Goal: Task Accomplishment & Management: Manage account settings

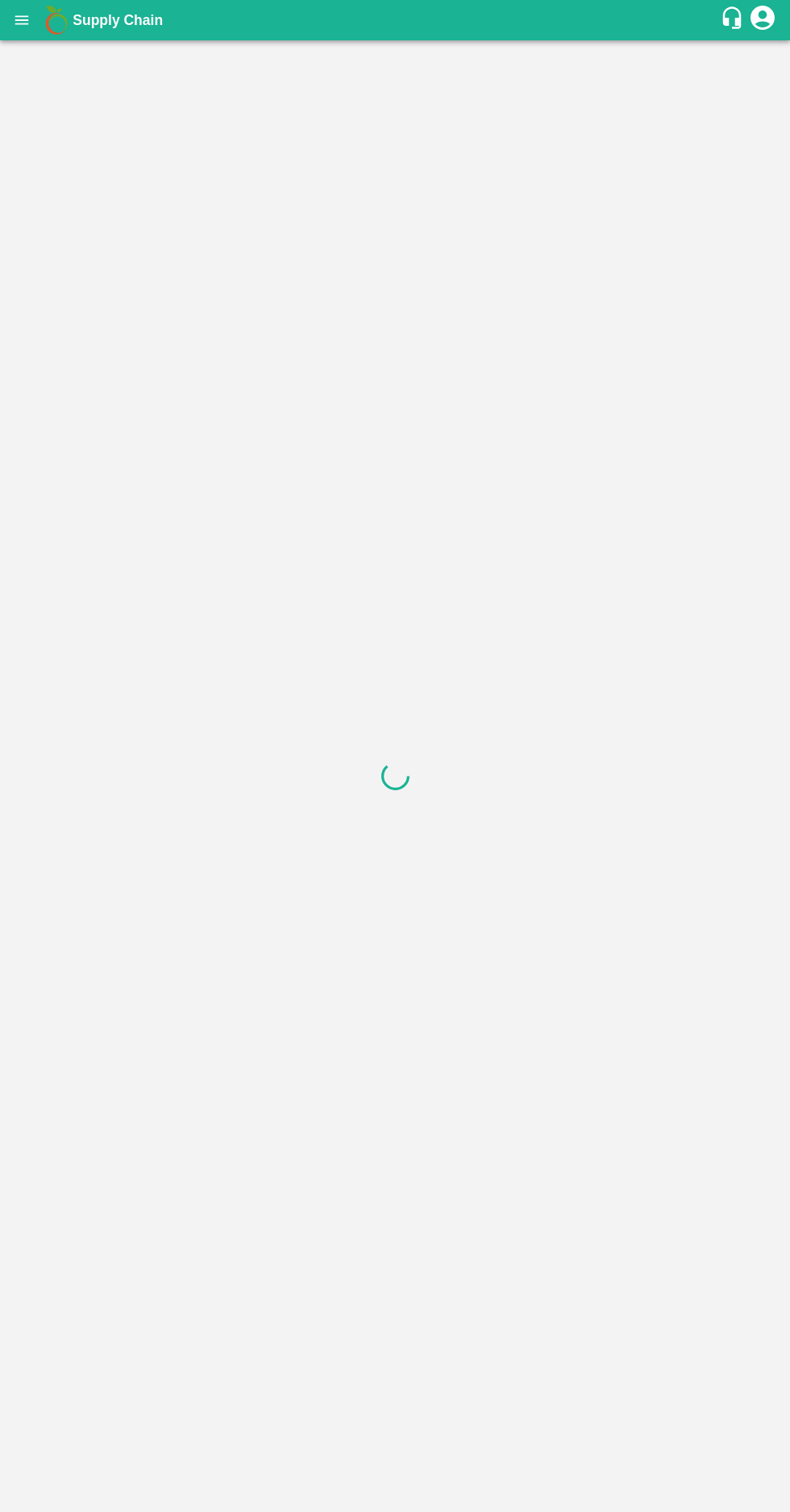
click at [13, 16] on icon "open drawer" at bounding box center [22, 20] width 18 height 18
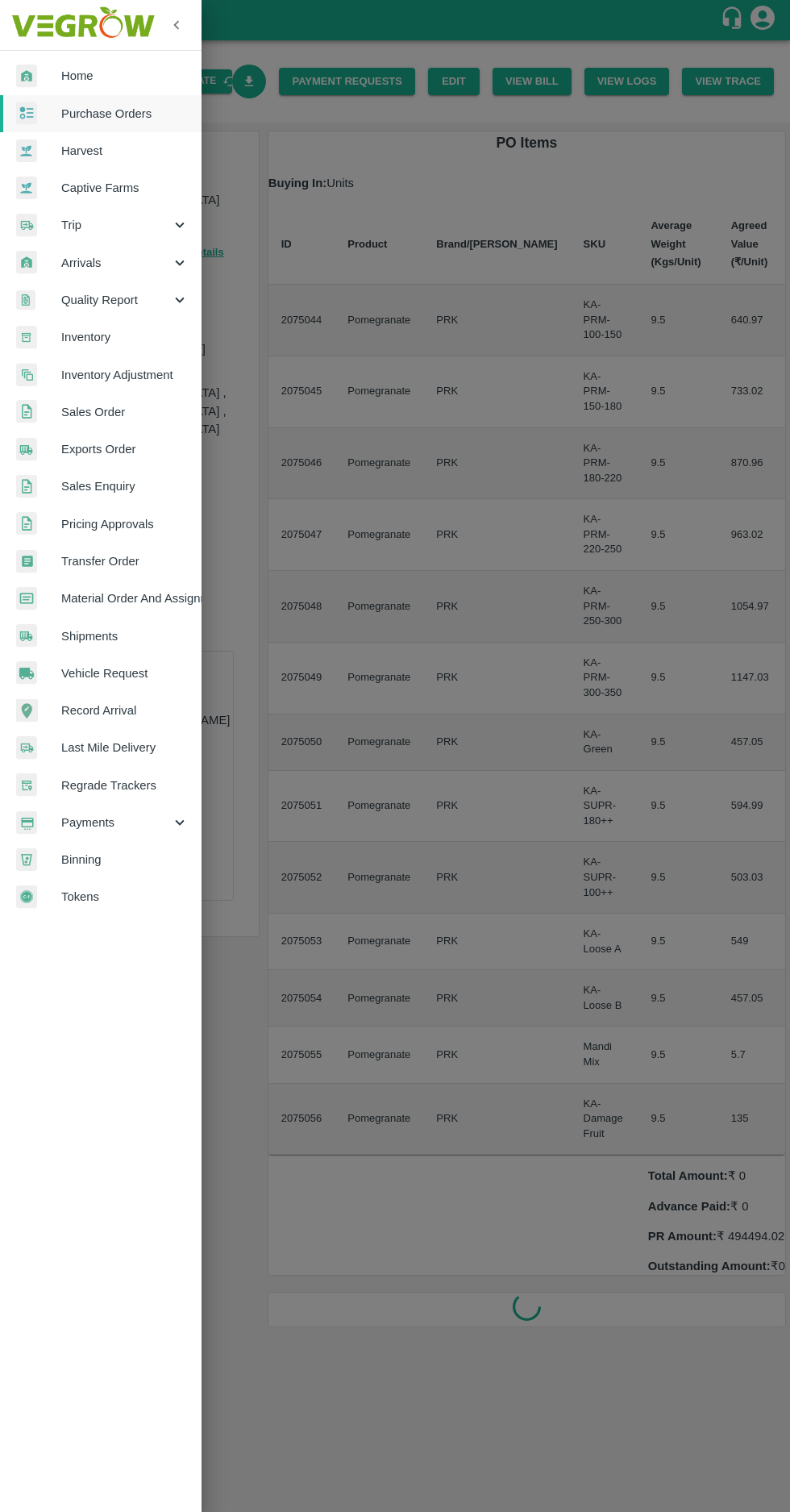
click at [103, 120] on span "Purchase Orders" at bounding box center [125, 114] width 128 height 18
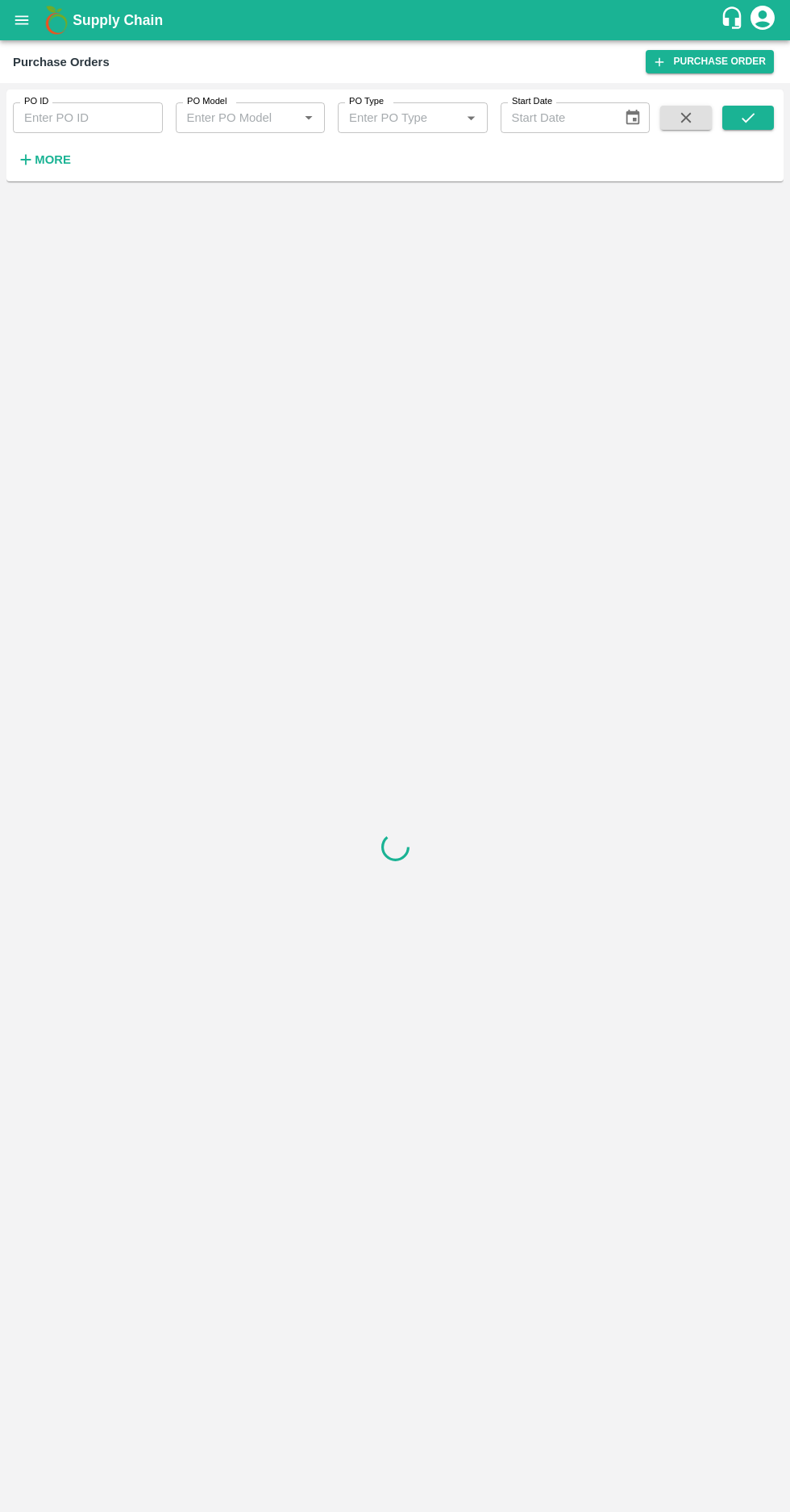
click at [58, 160] on strong "More" at bounding box center [53, 160] width 36 height 13
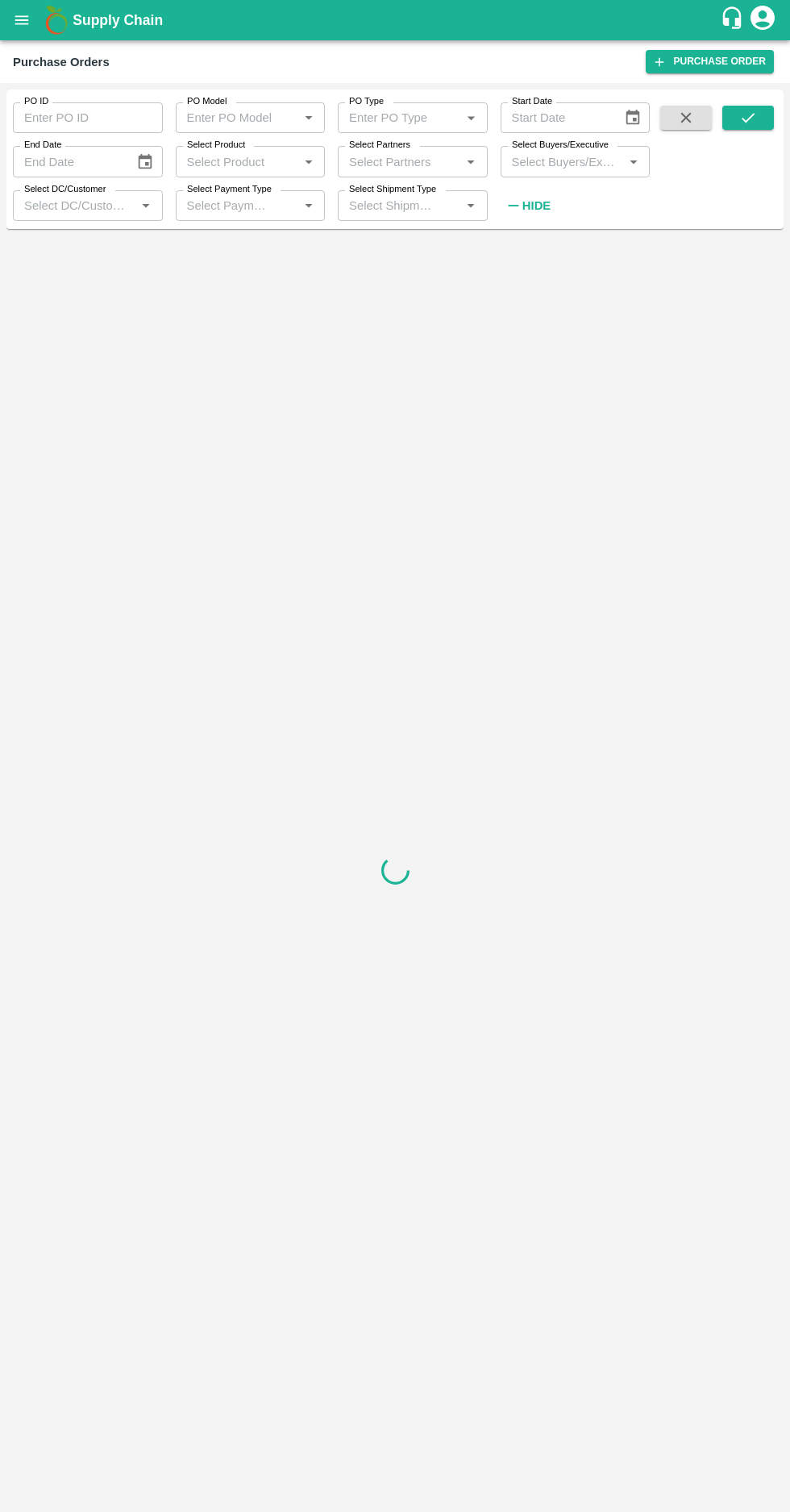
click at [564, 152] on label "Select Buyers/Executive" at bounding box center [560, 145] width 97 height 13
click at [564, 152] on input "Select Buyers/Executive" at bounding box center [562, 162] width 114 height 21
type input "afz"
click at [530, 249] on input "checkbox" at bounding box center [535, 245] width 32 height 32
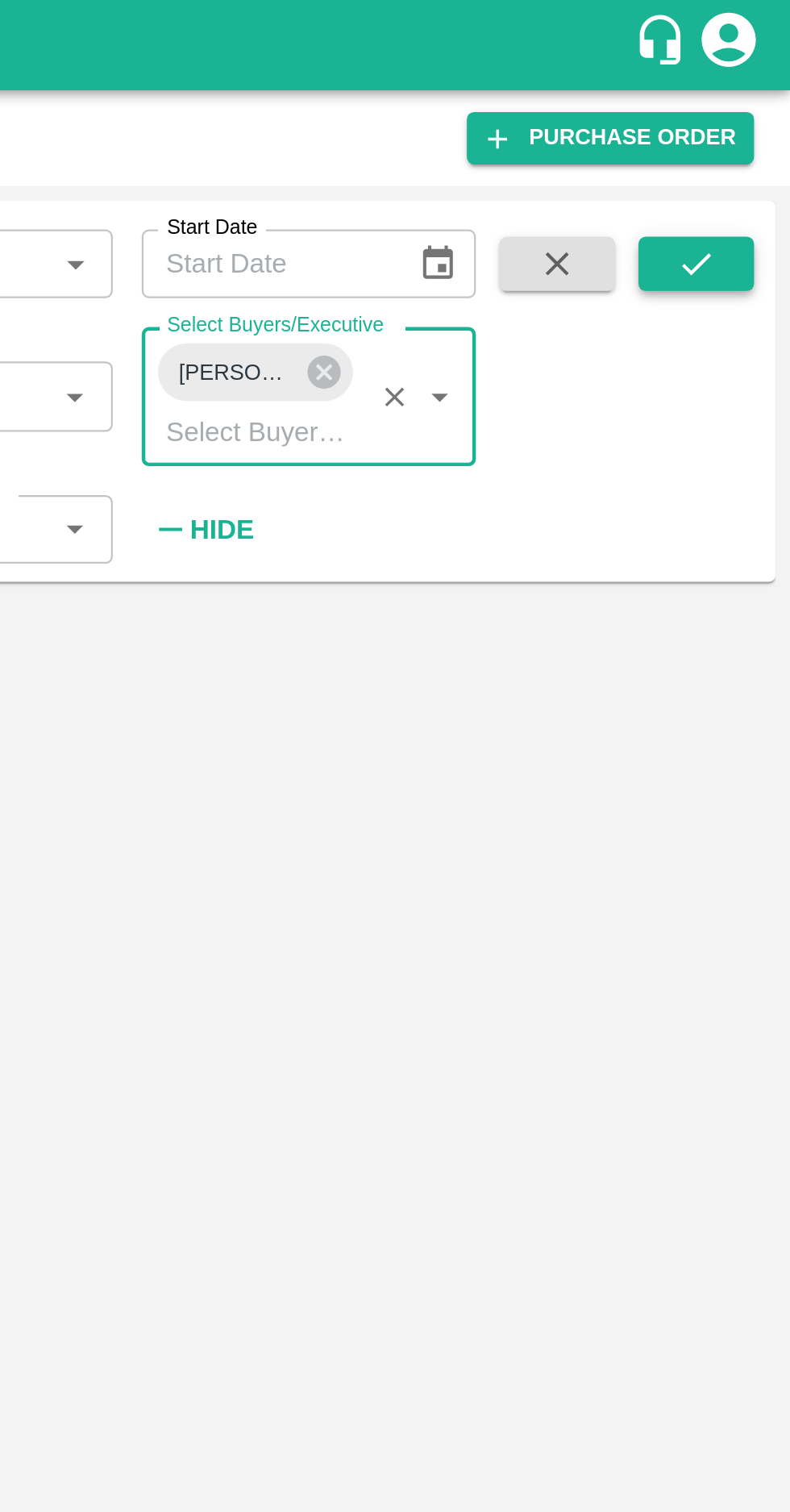
click at [739, 126] on icon "submit" at bounding box center [748, 118] width 18 height 18
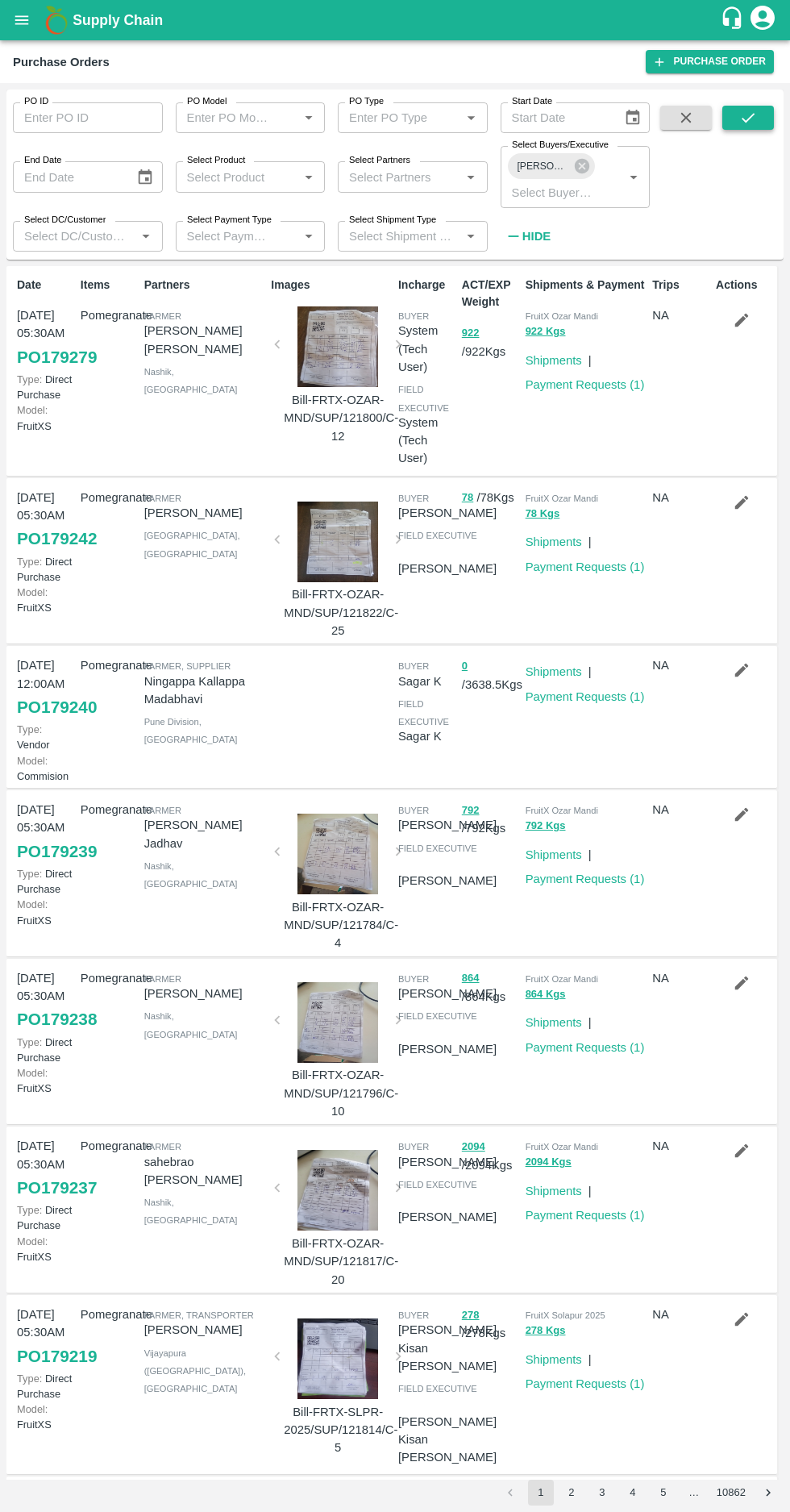
click at [730, 111] on button "submit" at bounding box center [748, 118] width 52 height 24
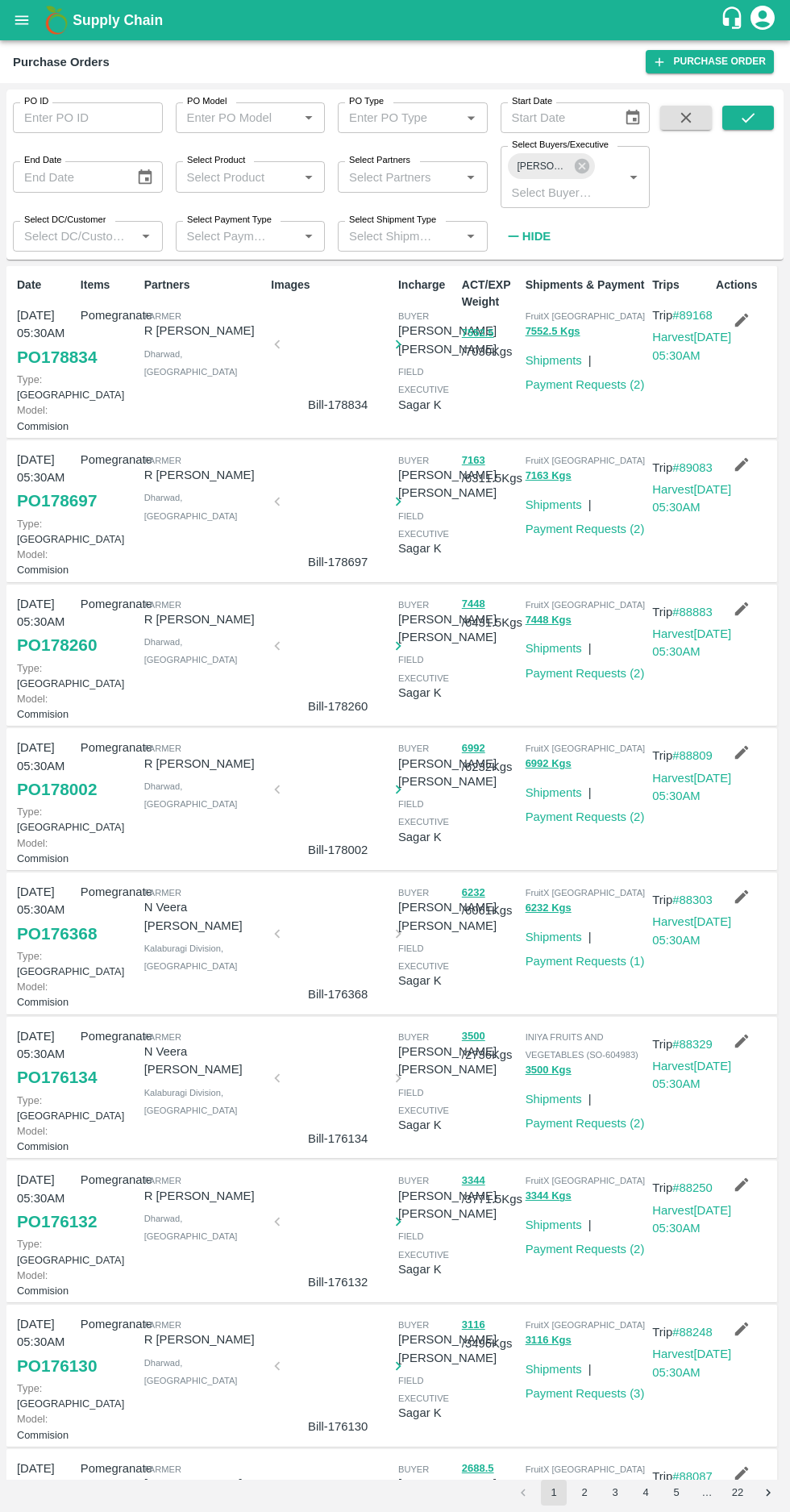
click at [738, 320] on icon "button" at bounding box center [742, 320] width 14 height 14
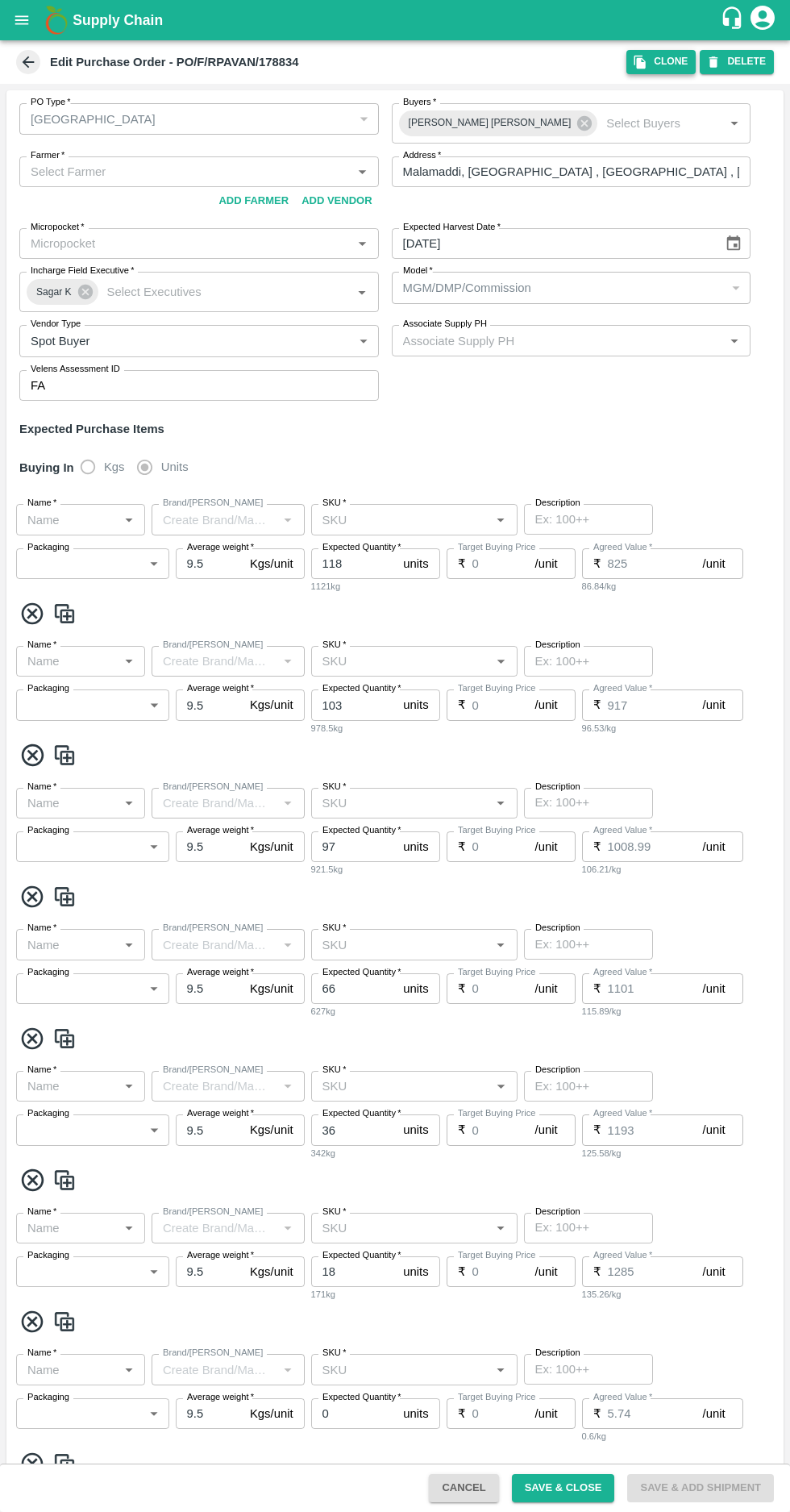
click at [645, 61] on icon "button" at bounding box center [640, 62] width 11 height 14
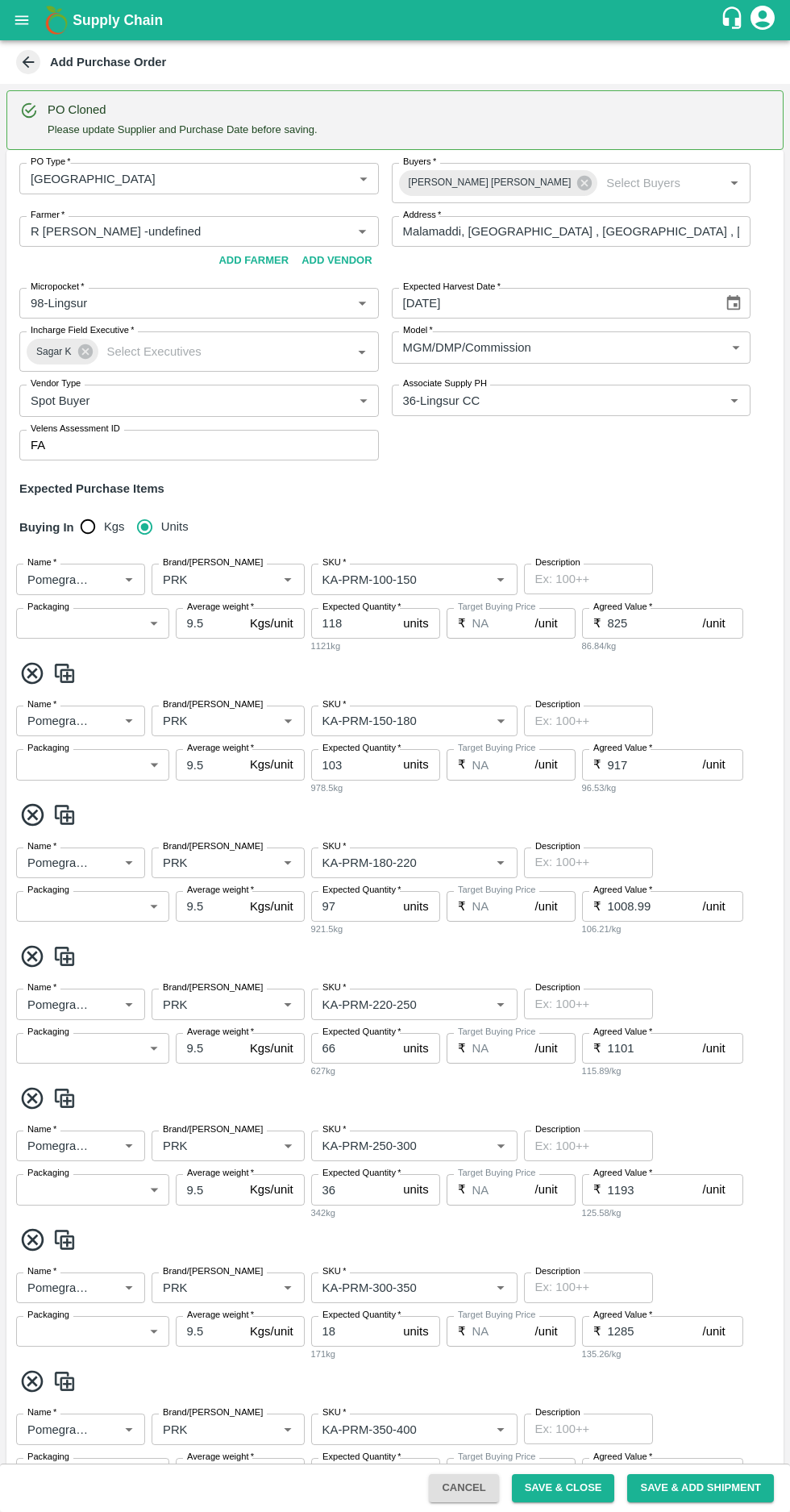
type input "R Pavan Kumar -undefined"
type input "98-Lingsur"
type input "36-Lingsur CC"
type input "Pomegranate"
type input "PRK"
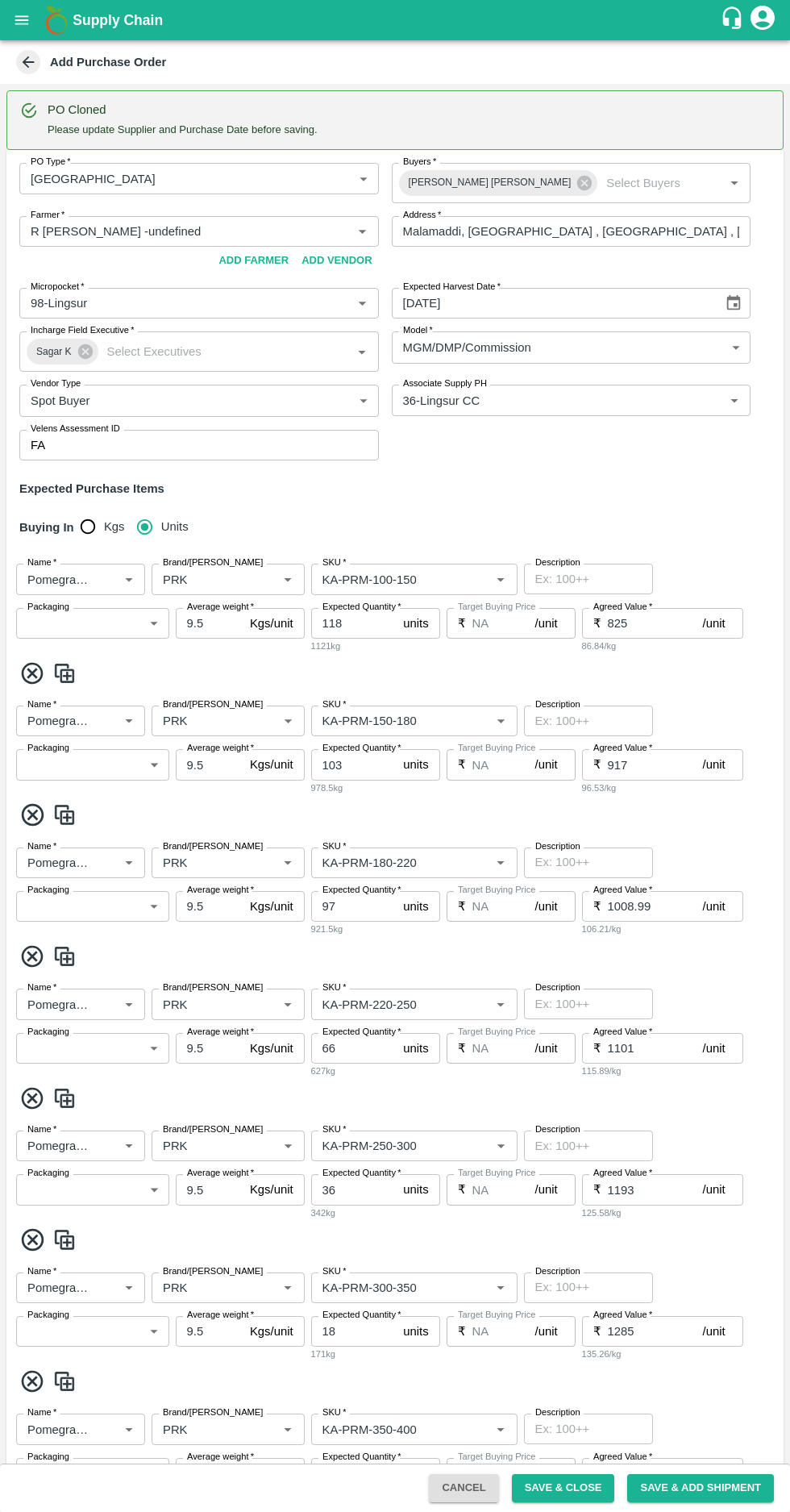
type input "KA-PRM-100-150"
type input "NA"
type input "Pomegranate"
type input "PRK"
type input "KA-PRM-150-180"
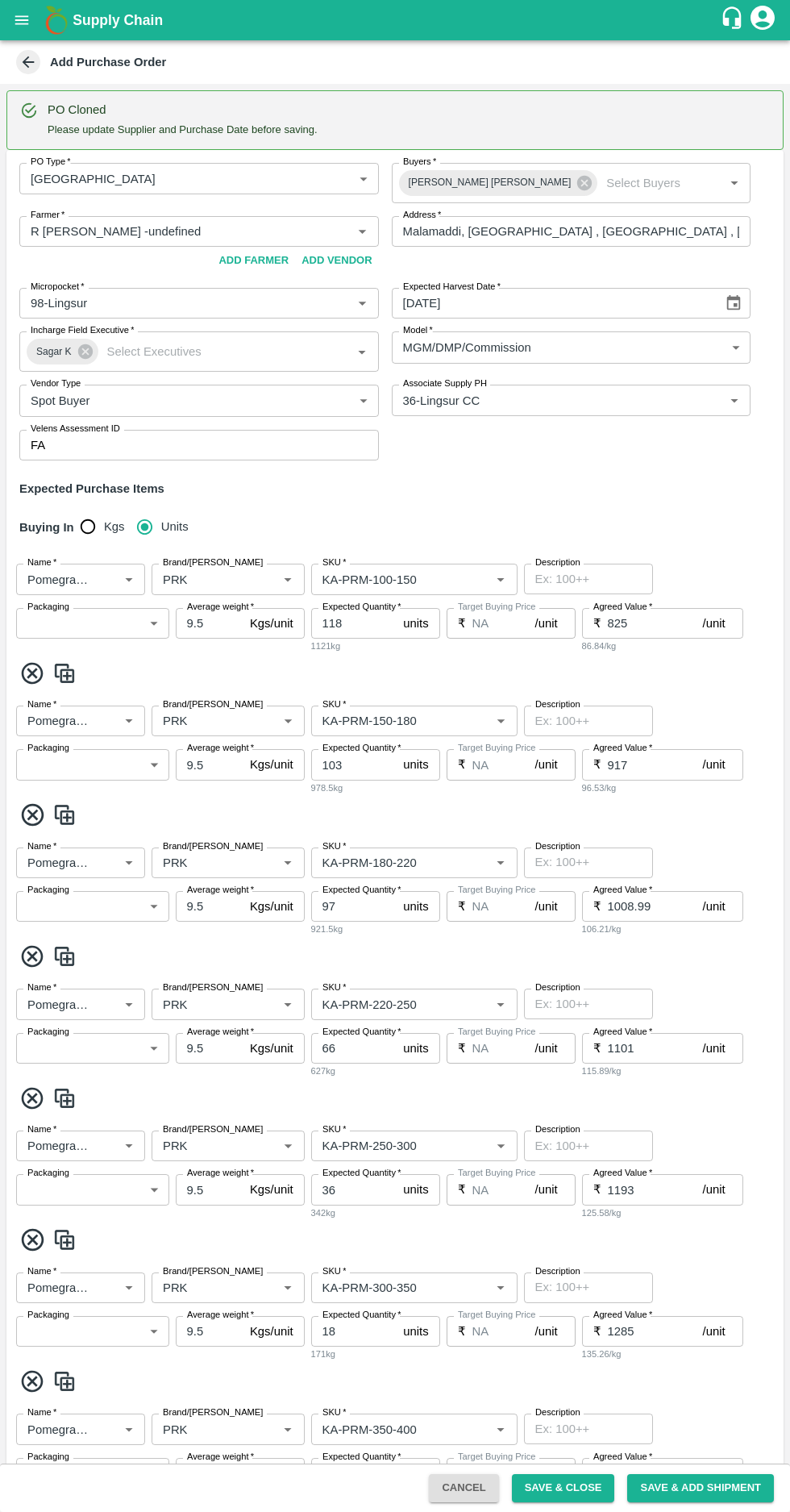
type input "NA"
type input "Pomegranate"
type input "PRK"
type input "KA-PRM-180-220"
type input "NA"
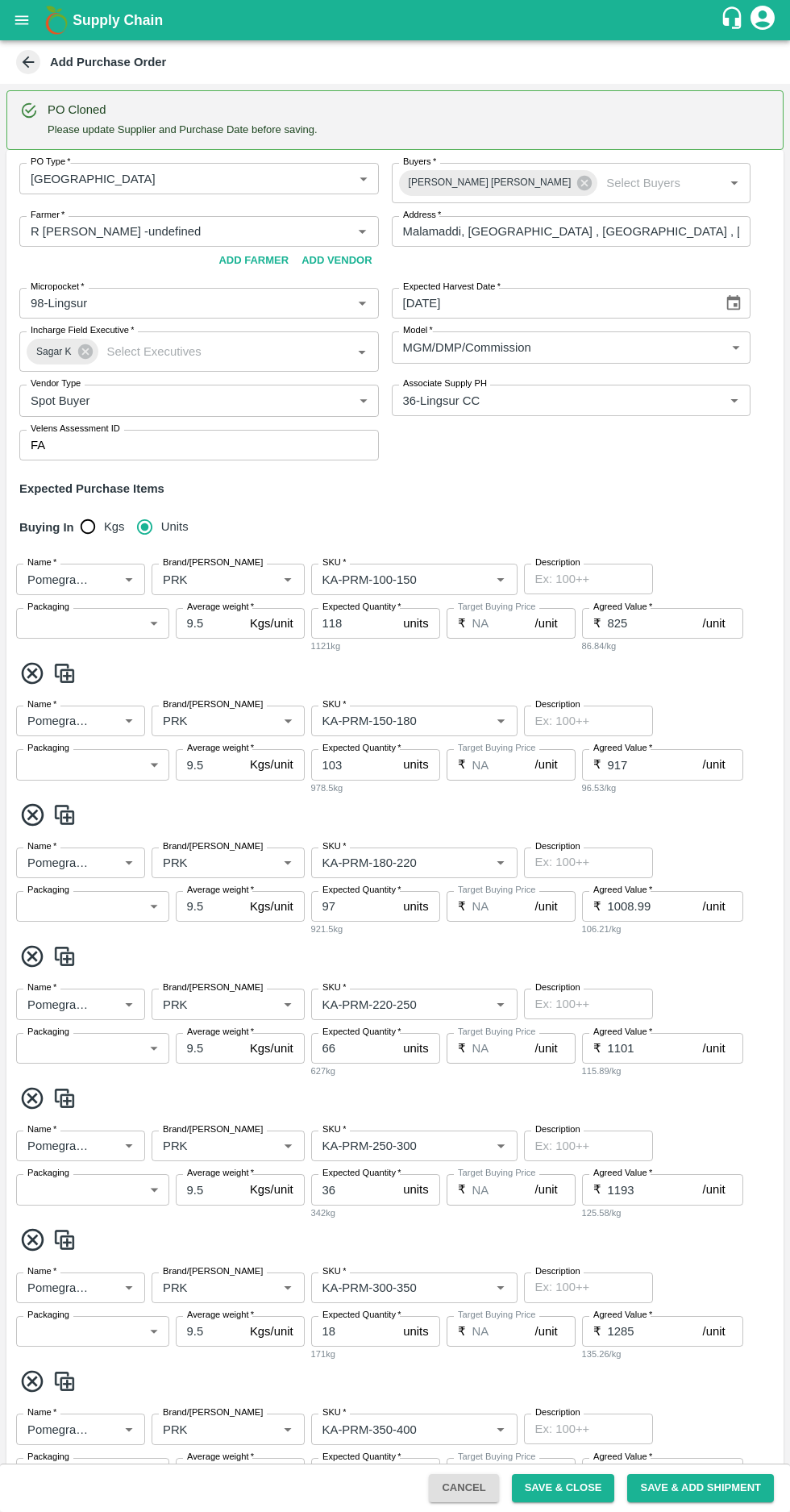
type input "Pomegranate"
type input "PRK"
type input "KA-PRM-220-250"
type input "NA"
type input "Pomegranate"
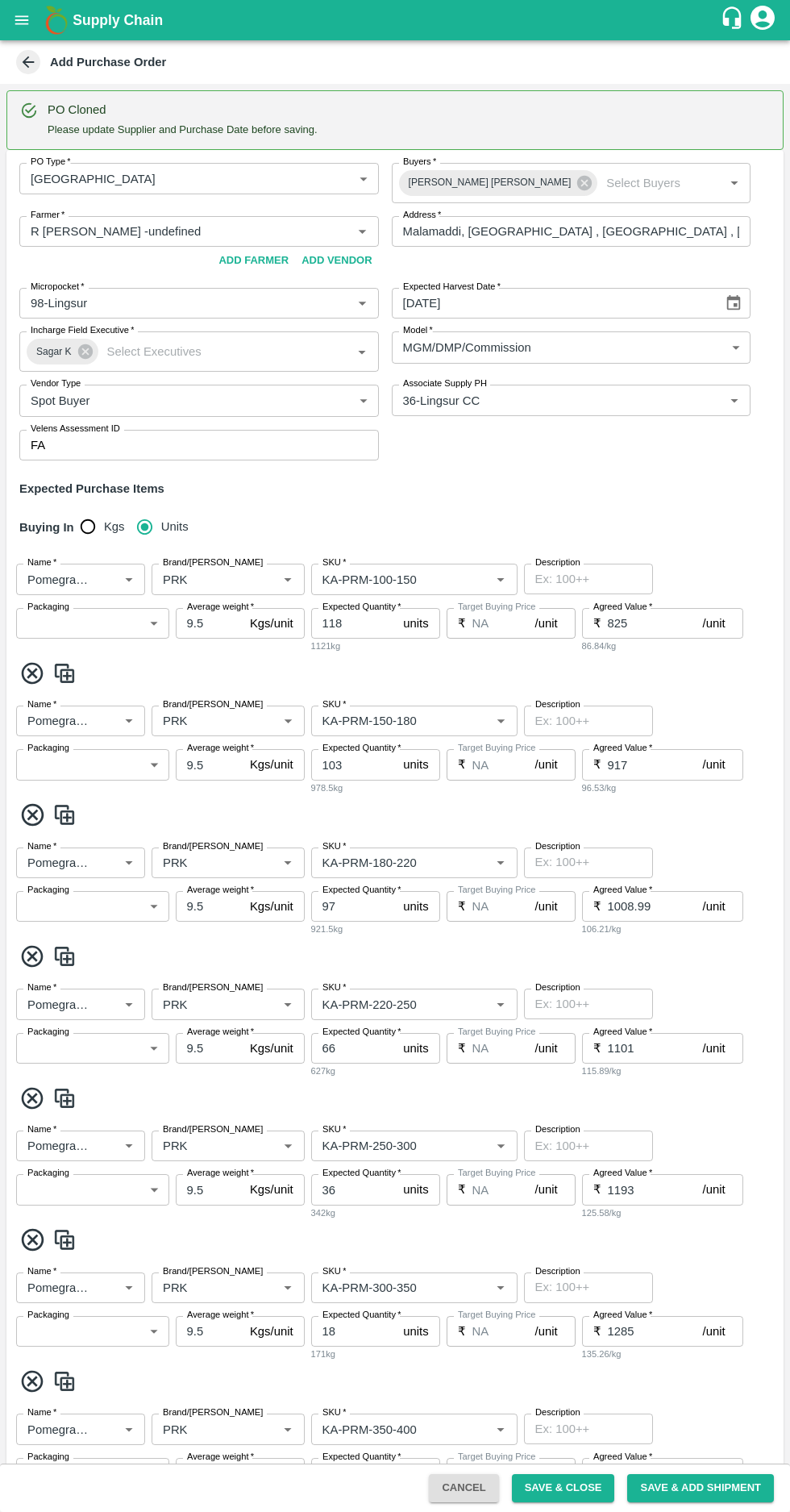
type input "PRK"
type input "KA-PRM-250-300"
type input "NA"
type input "Pomegranate"
type input "PRK"
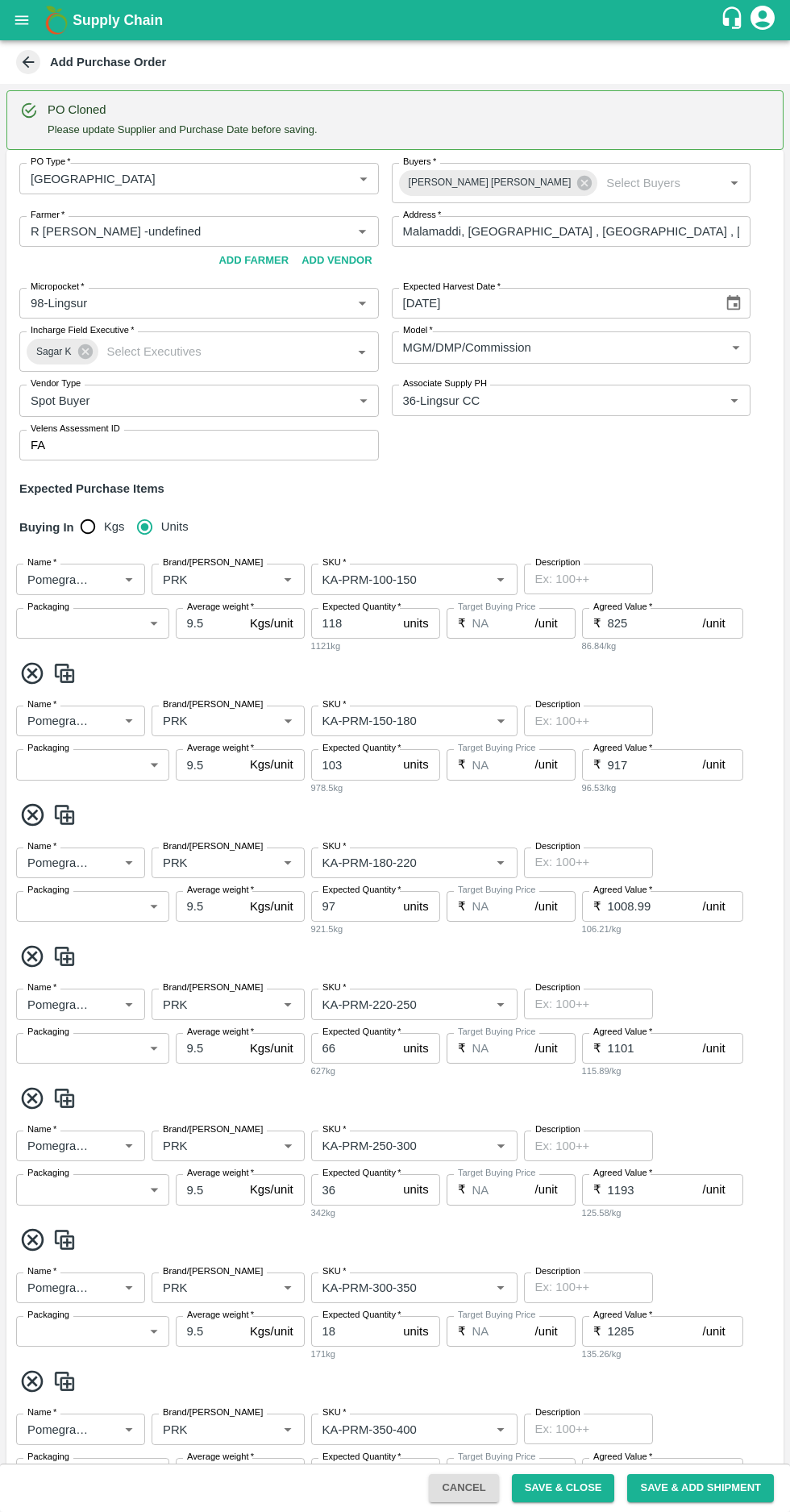
type input "KA-PRM-300-350"
type input "NA"
type input "Pomegranate"
type input "PRK"
type input "KA-PRM-350-400"
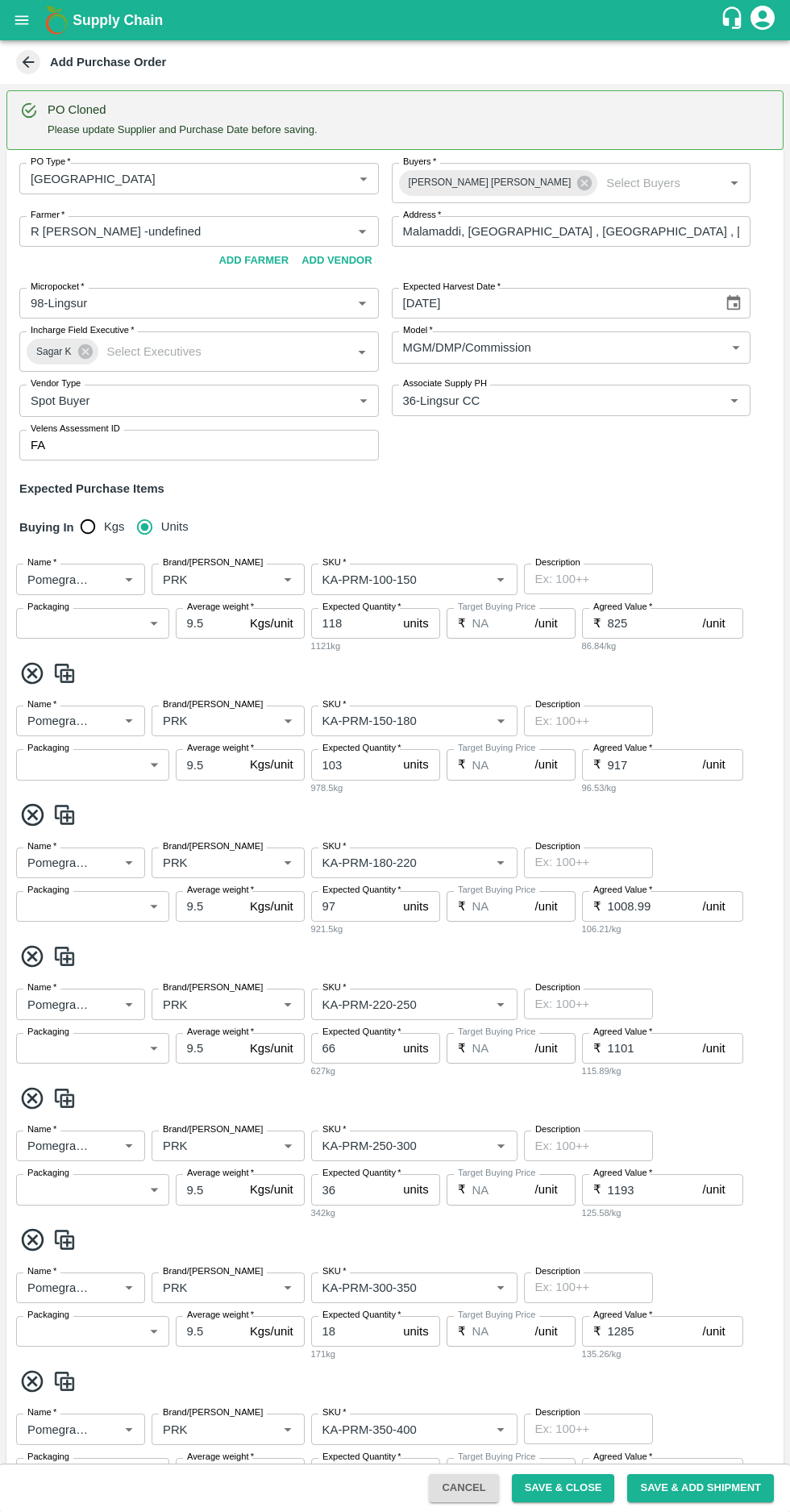
type input "NA"
type input "Pomegranate"
type input "PRK"
type input "KA-SUPR-180++"
type input "NA"
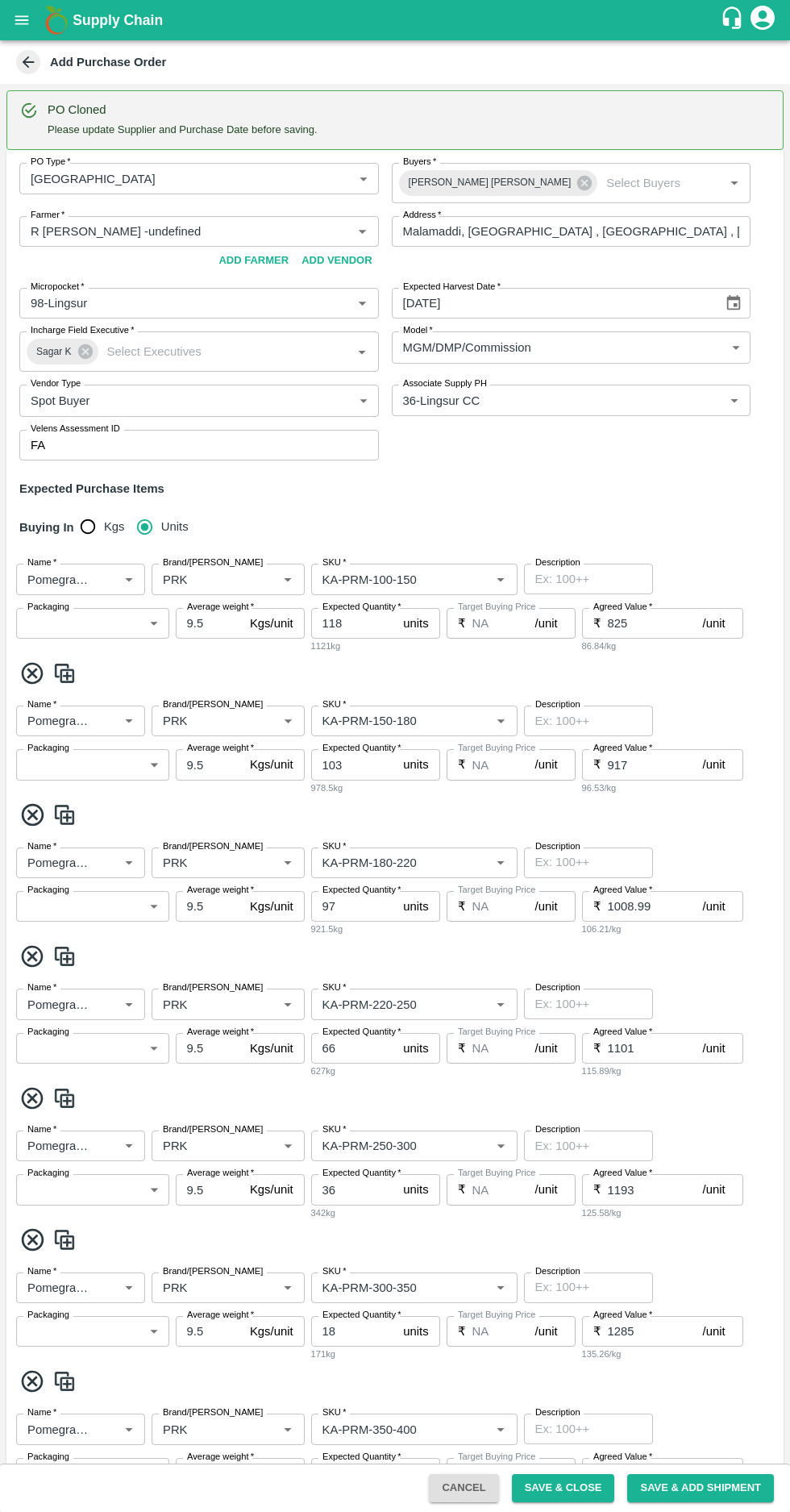
type input "Pomegranate"
type input "PRK"
type input "KA-SUPR-100++"
type input "NA"
type input "Pomegranate"
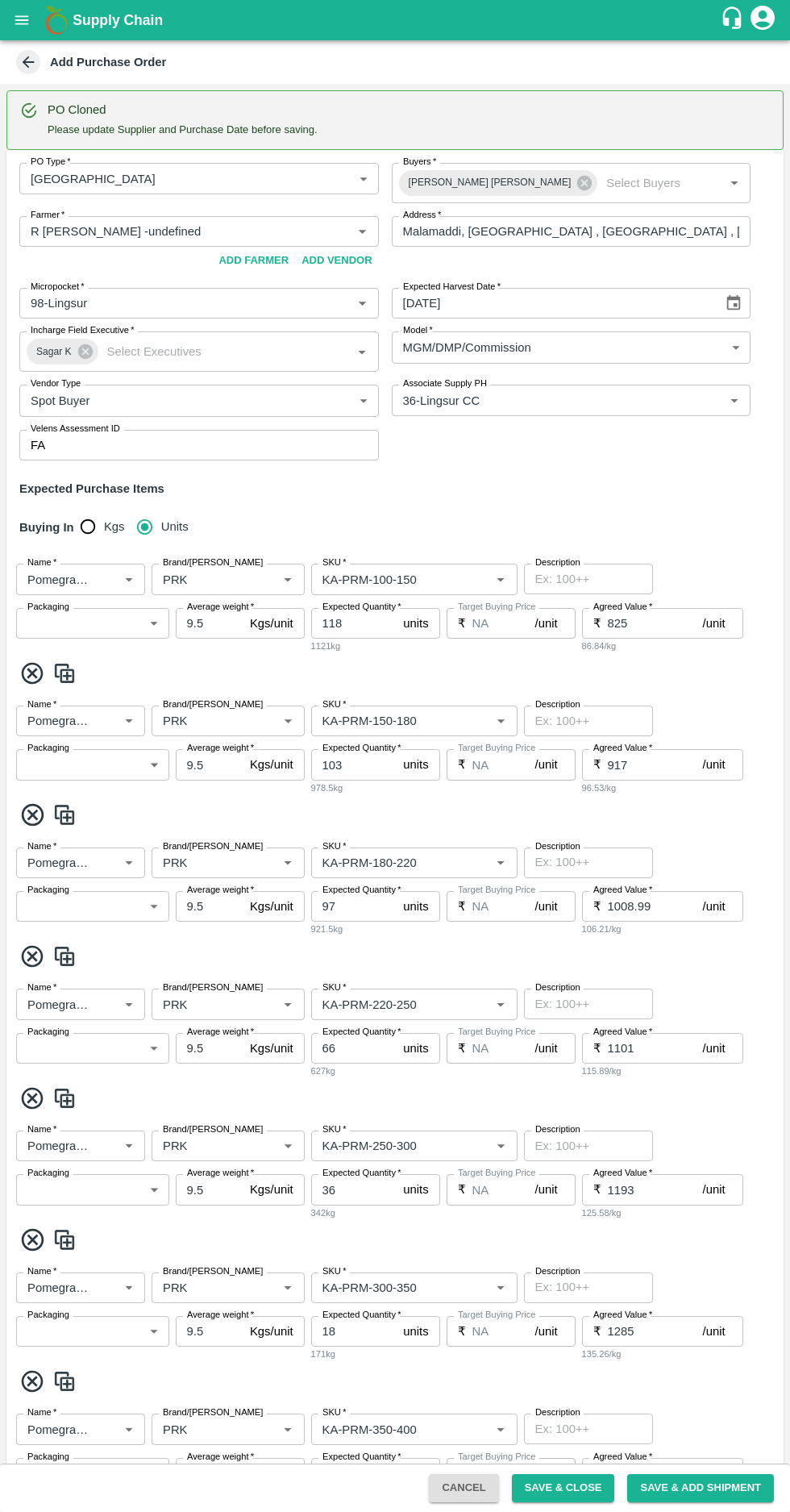
type input "PRK"
type input "KA-Loose A"
type input "NA"
type input "Pomegranate"
type input "PRK"
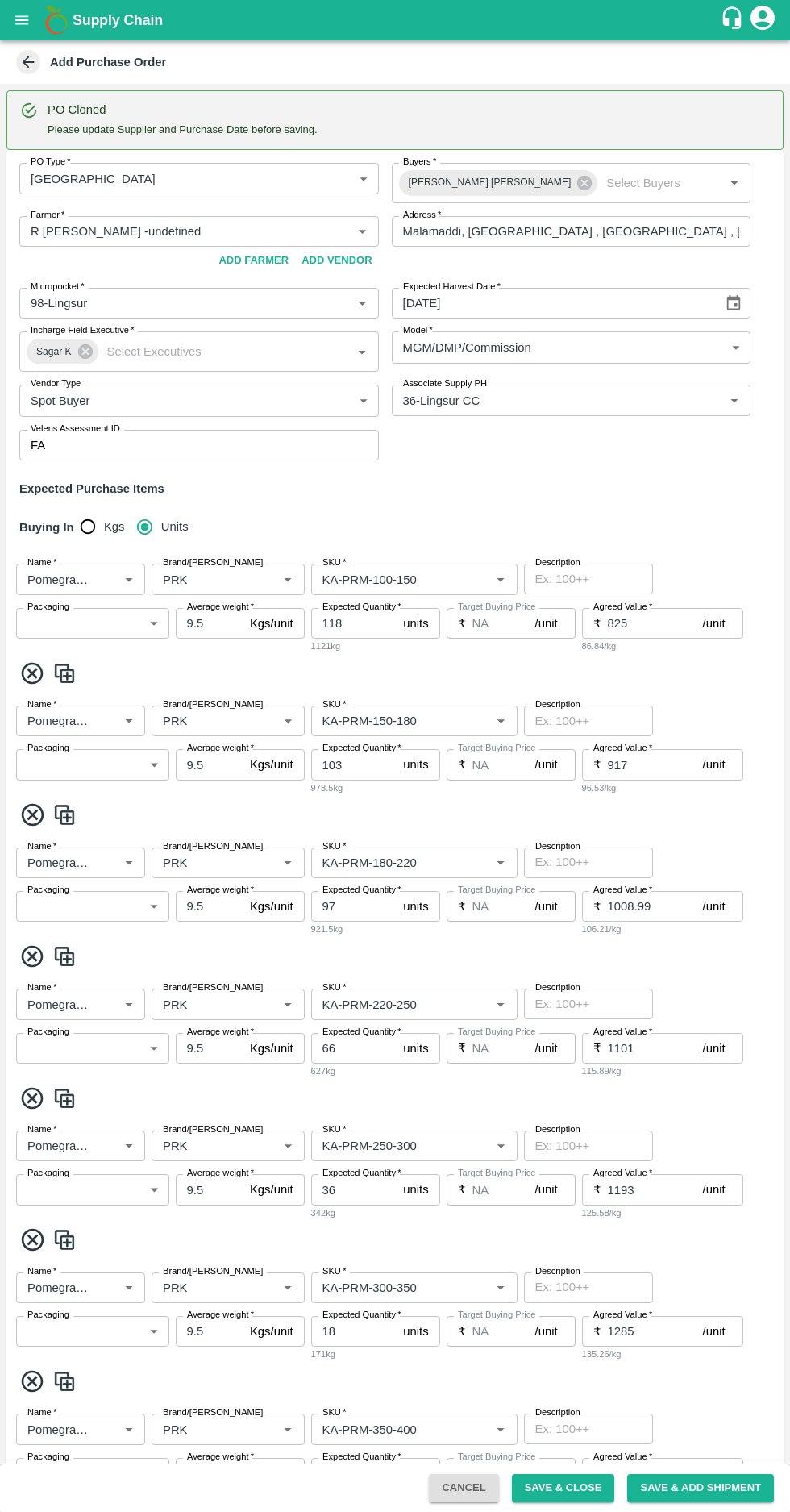
type input "KA-Loose B"
type input "NA"
type input "Pomegranate"
type input "PRK"
type input "Mandi Mix"
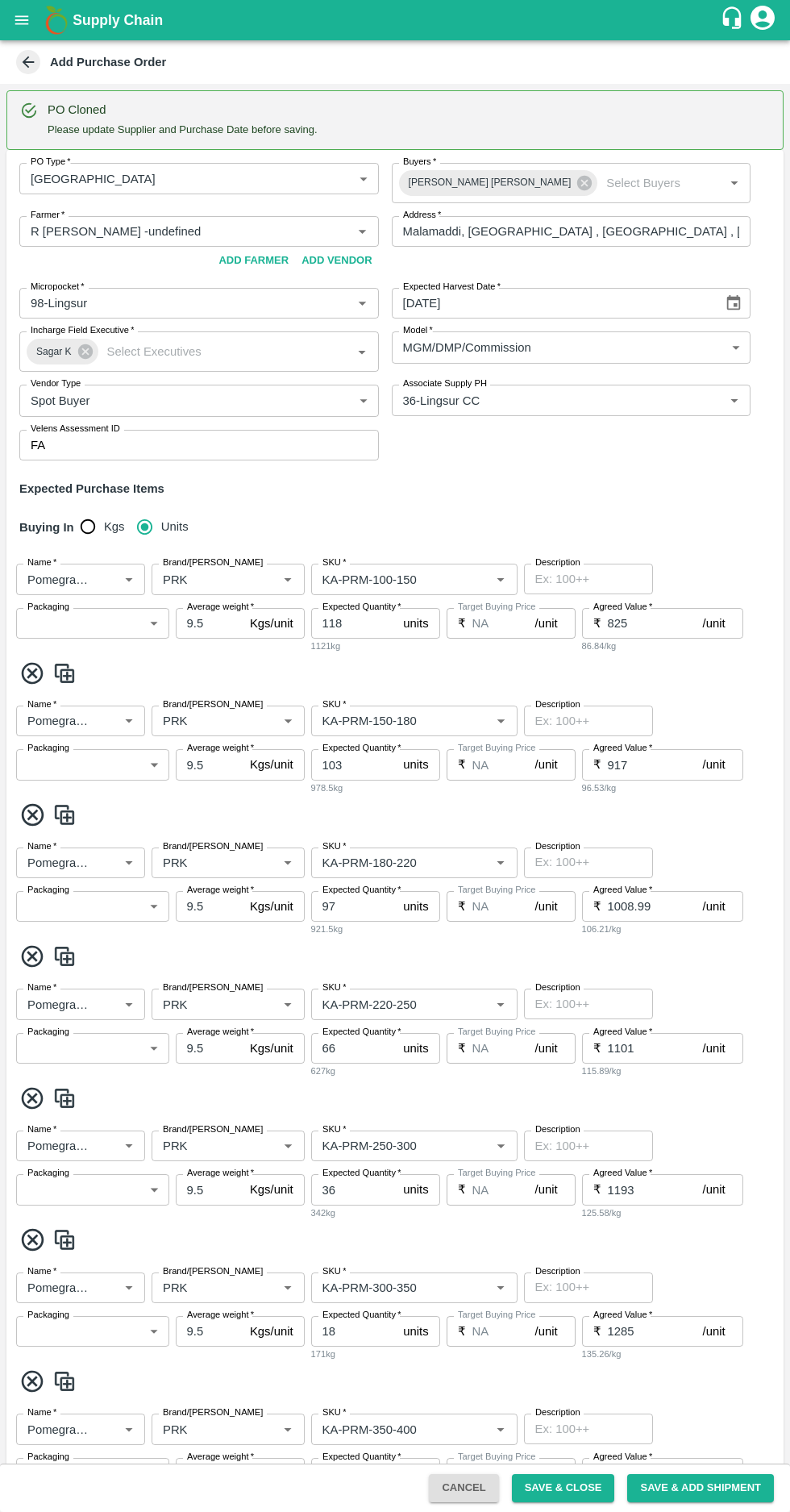
type input "NA"
type input "Pomegranate"
type input "PRK"
type input "KA-Damage Fruit"
type input "NA"
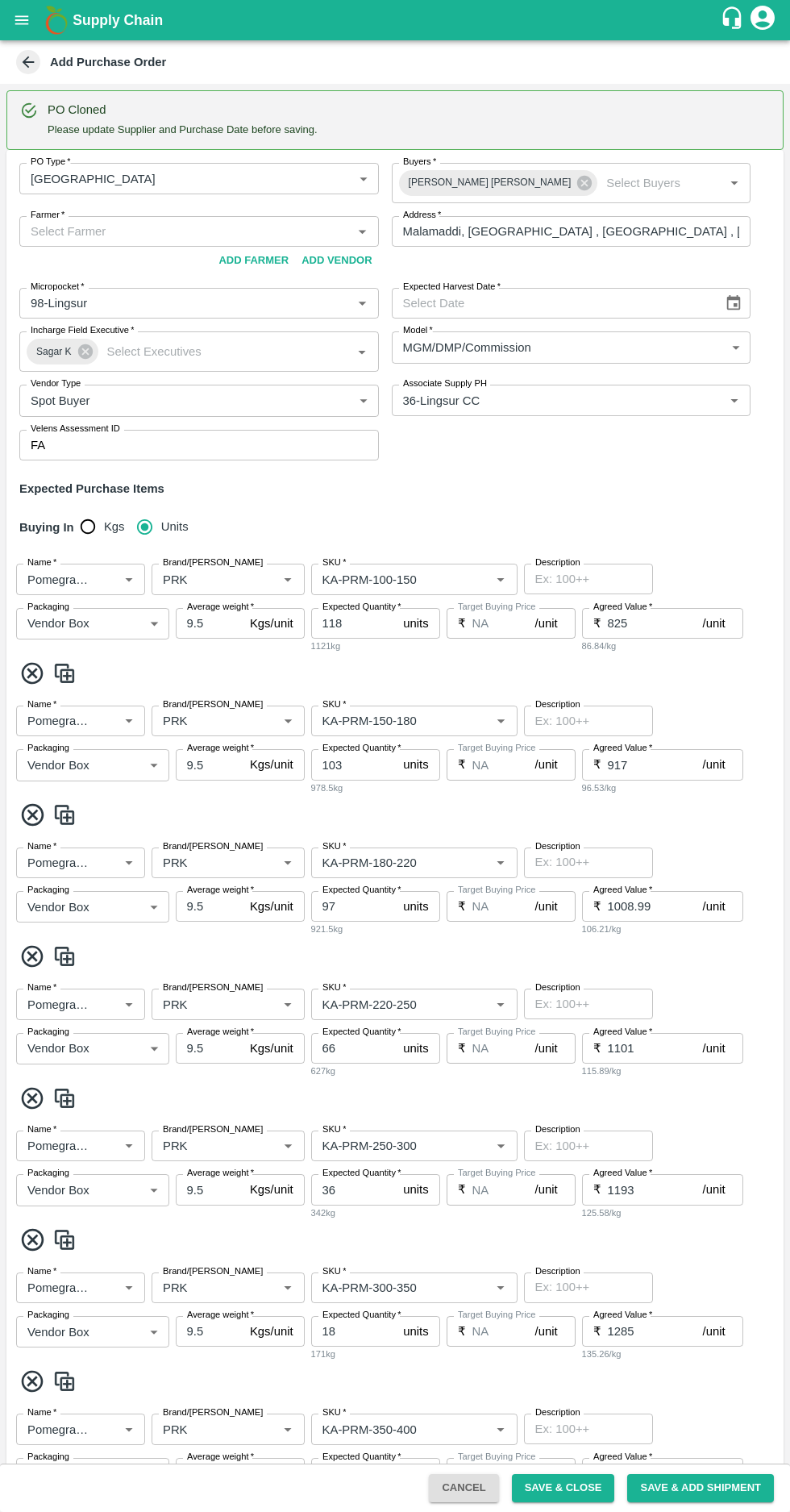
click at [85, 232] on input "Farmer   *" at bounding box center [186, 231] width 323 height 21
paste input "+918861340034"
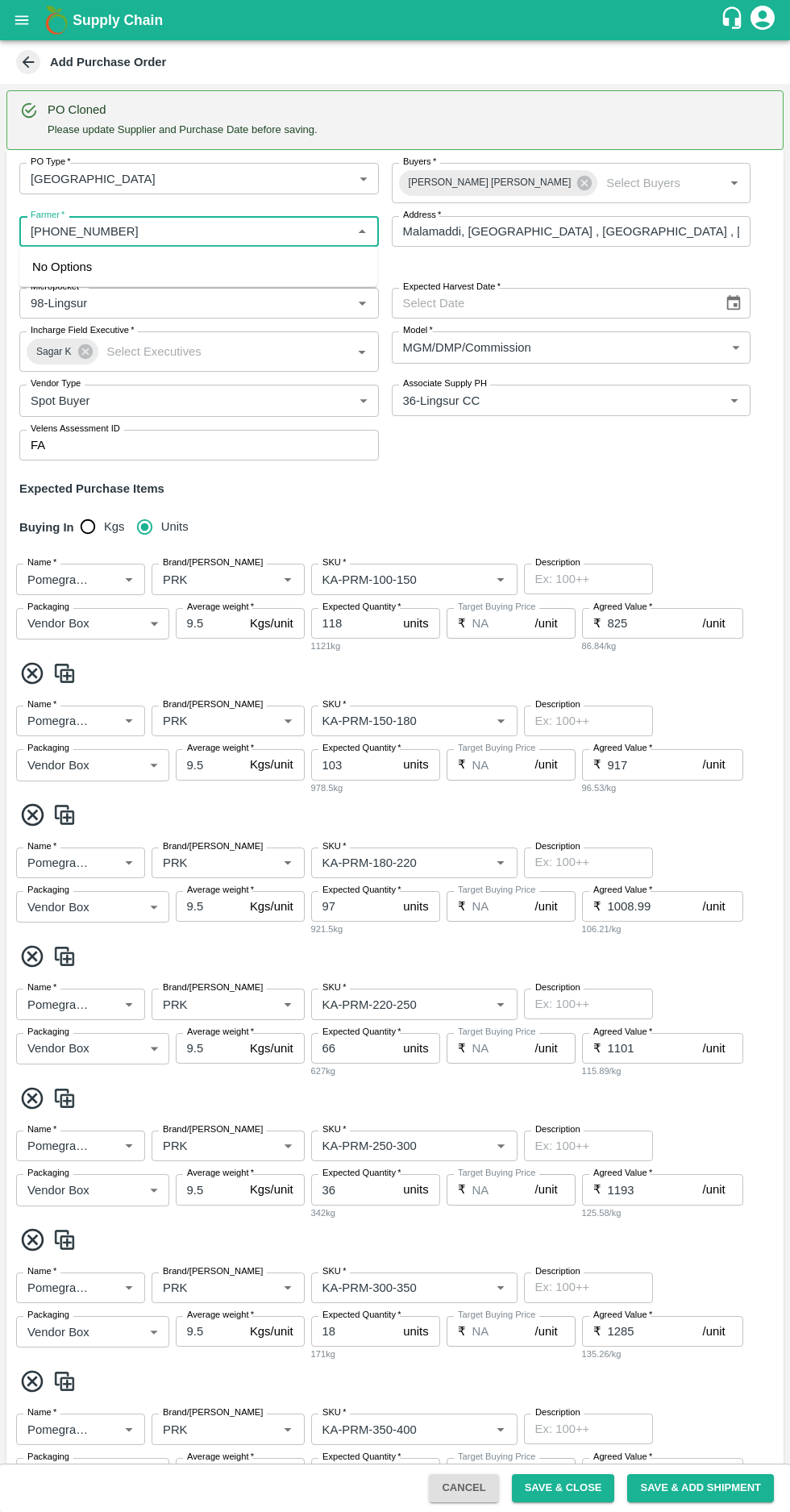
click at [47, 214] on label "Farmer   *" at bounding box center [48, 215] width 34 height 13
click at [47, 221] on input "Farmer   *" at bounding box center [186, 231] width 323 height 21
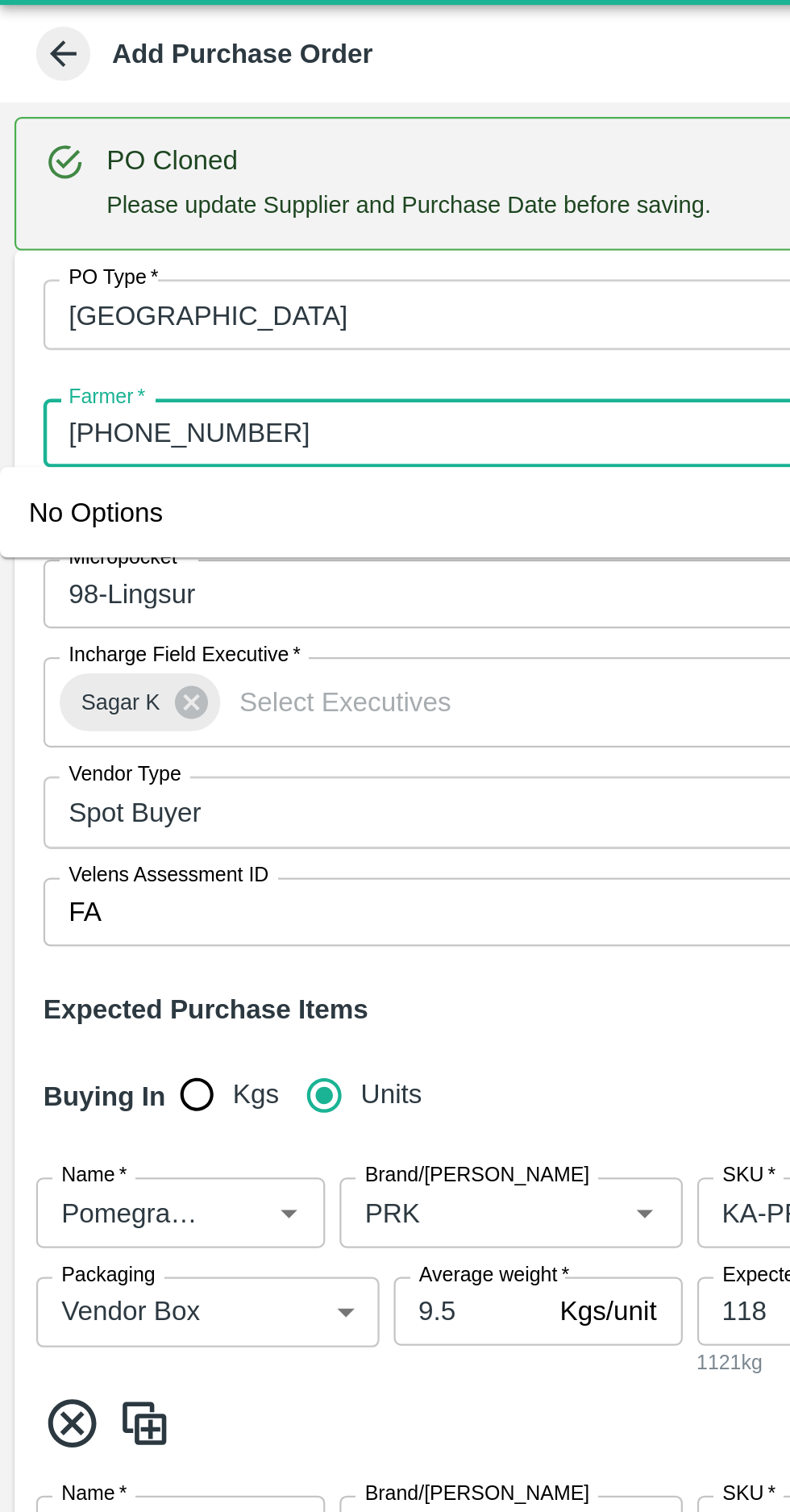
click at [50, 235] on input "Farmer   *" at bounding box center [186, 231] width 323 height 21
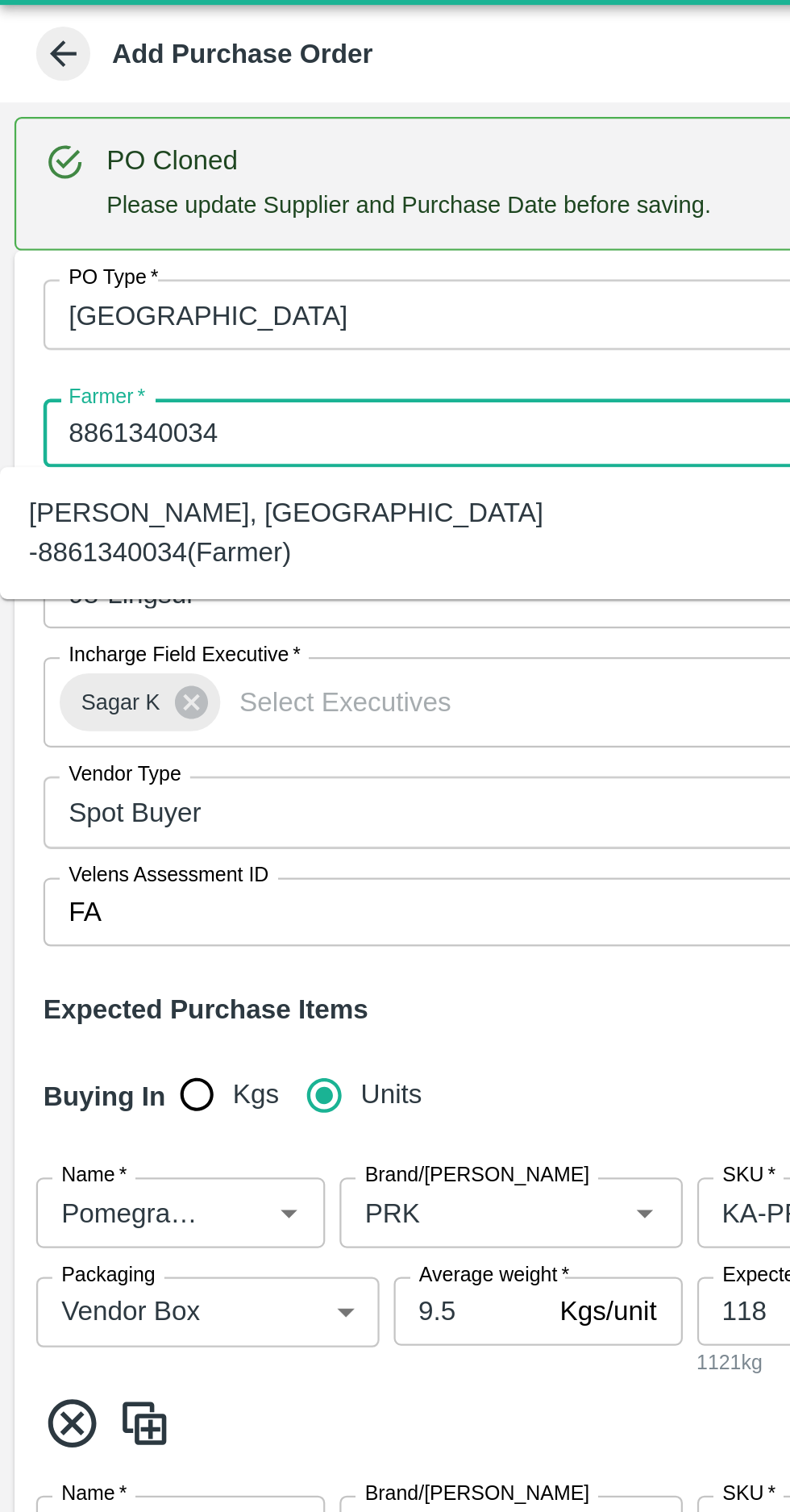
click at [220, 266] on div "R Pavan Kumar -Malamaddi, Dharwad -8861340034(Farmer)" at bounding box center [179, 276] width 332 height 36
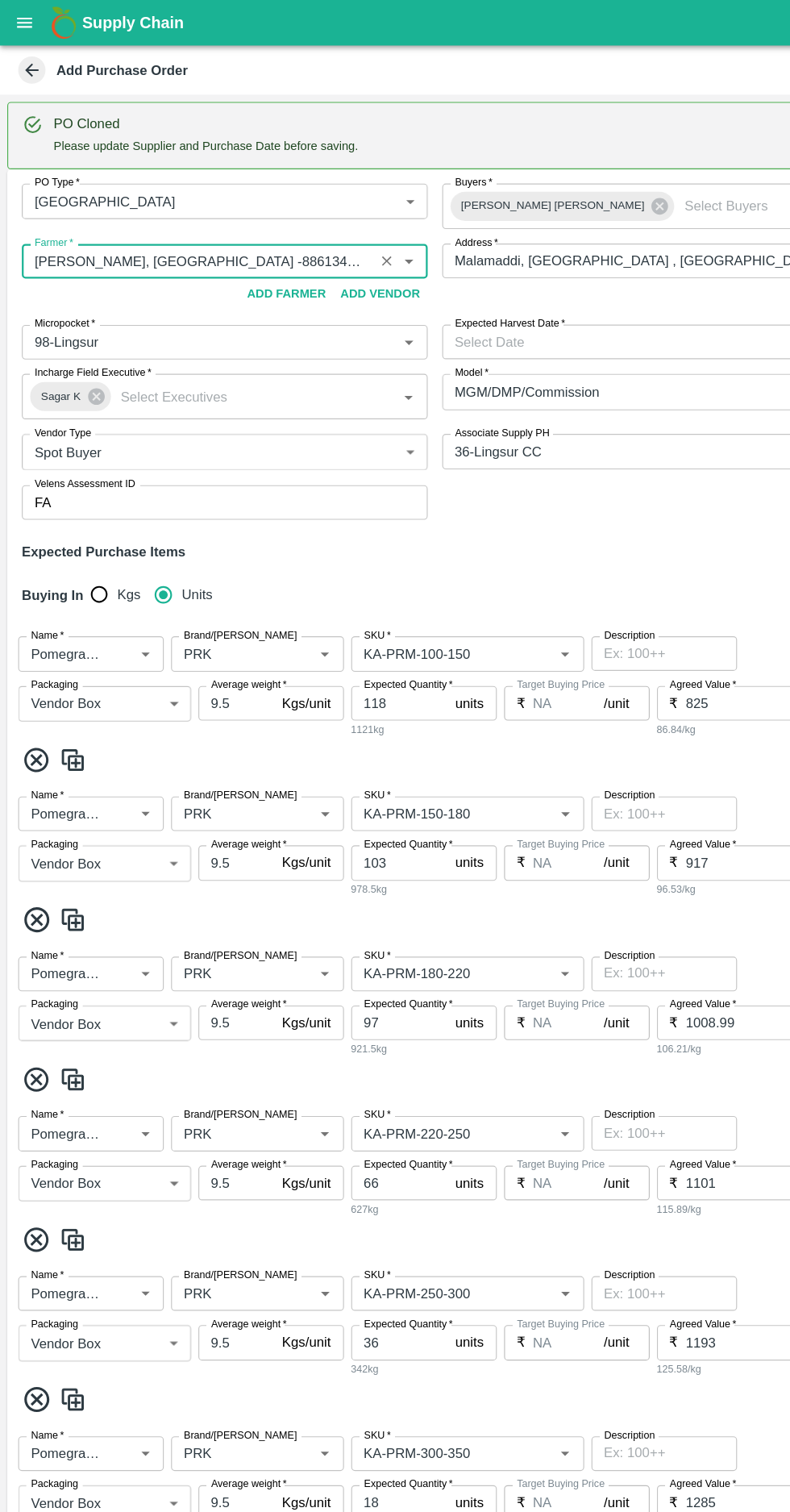
type input "R Pavan Kumar -Malamaddi, Dharwad -8861340034(Farmer)"
click at [733, 301] on icon "Choose date" at bounding box center [733, 303] width 18 height 18
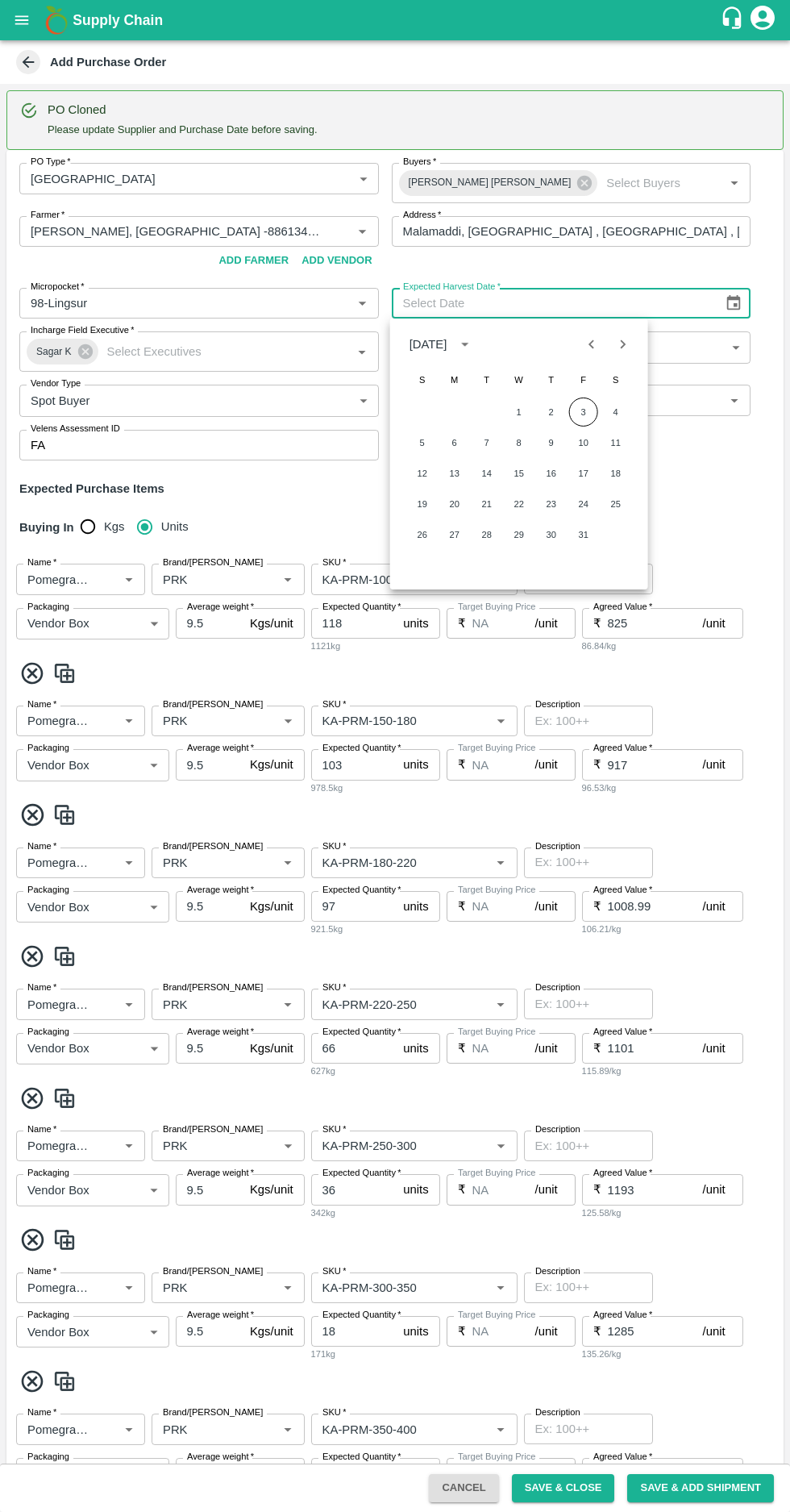
click at [582, 411] on button "3" at bounding box center [583, 412] width 29 height 29
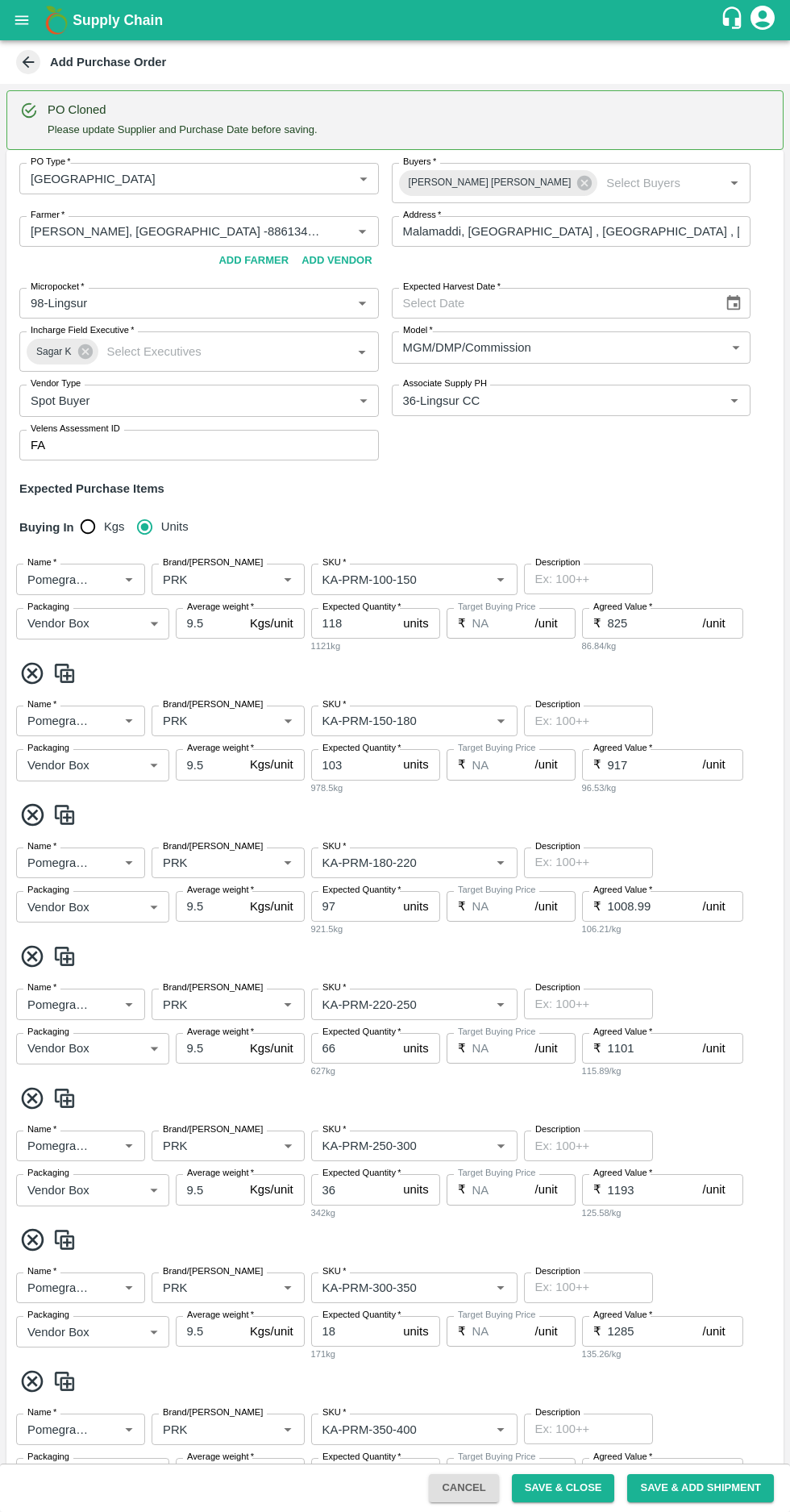
type input "03/10/2025"
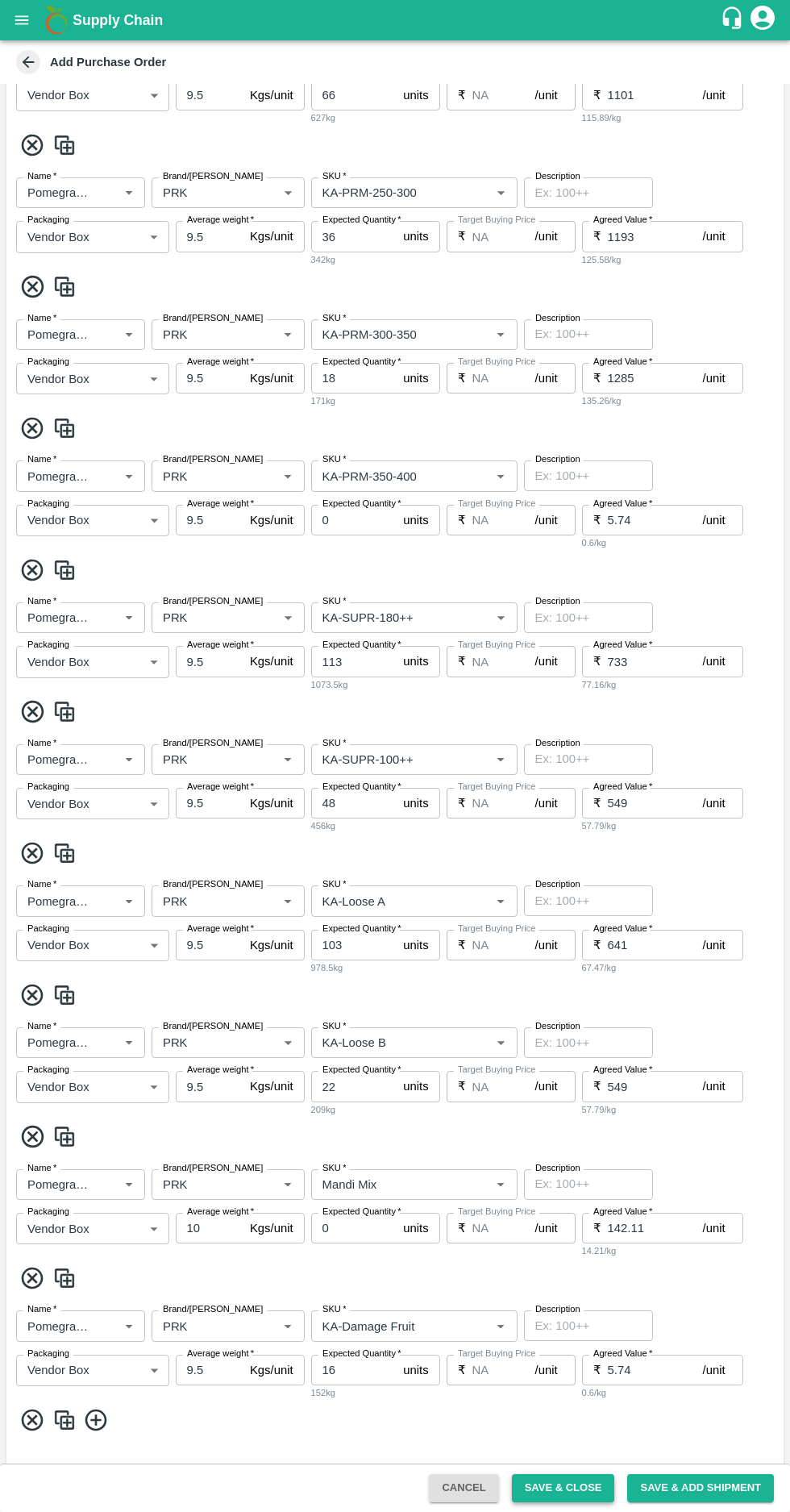
click at [586, 1488] on button "Save & Close" at bounding box center [563, 1488] width 103 height 28
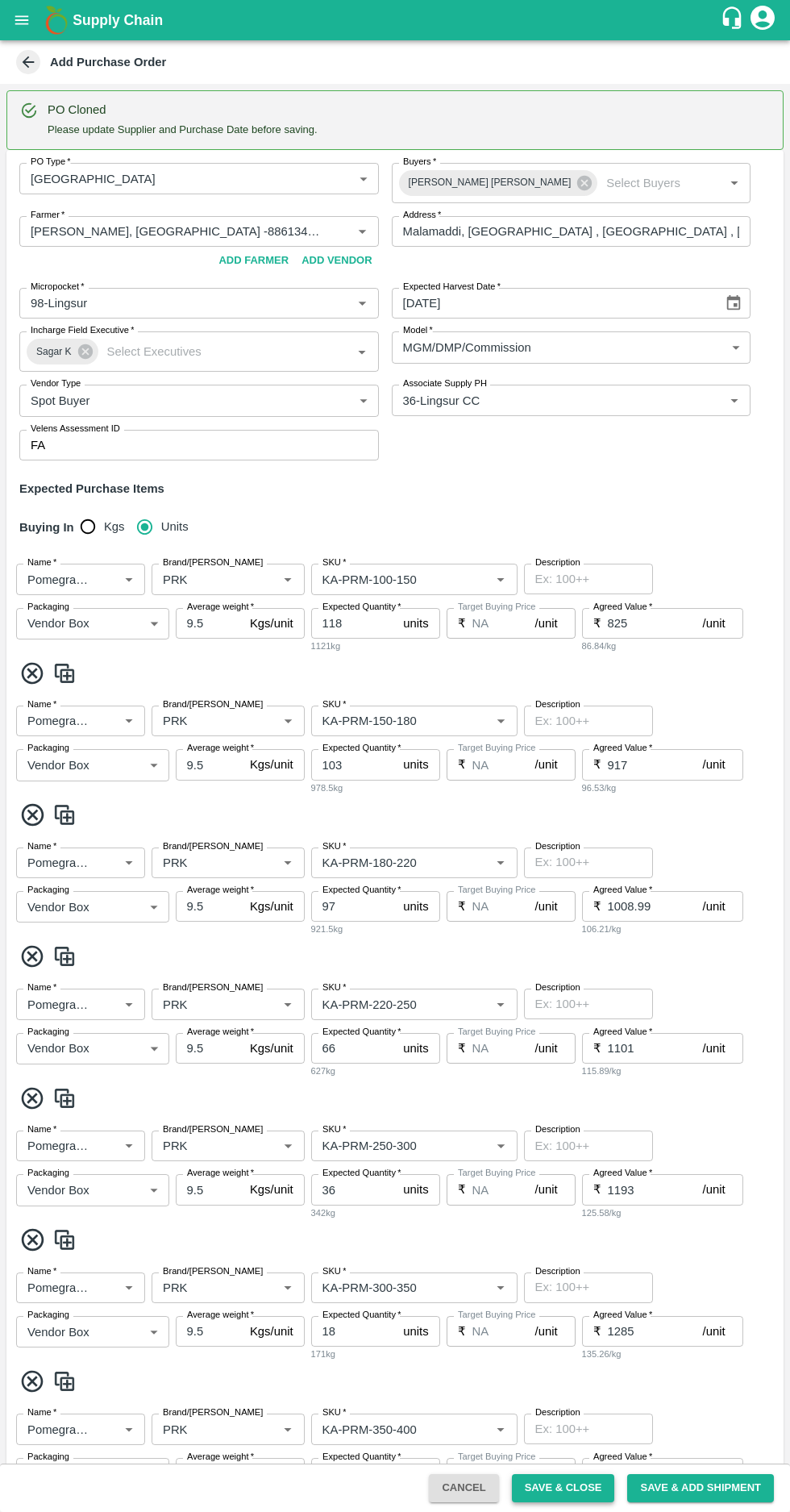
click at [586, 1485] on button "Save & Close" at bounding box center [563, 1488] width 103 height 28
click at [27, 62] on icon at bounding box center [28, 62] width 12 height 12
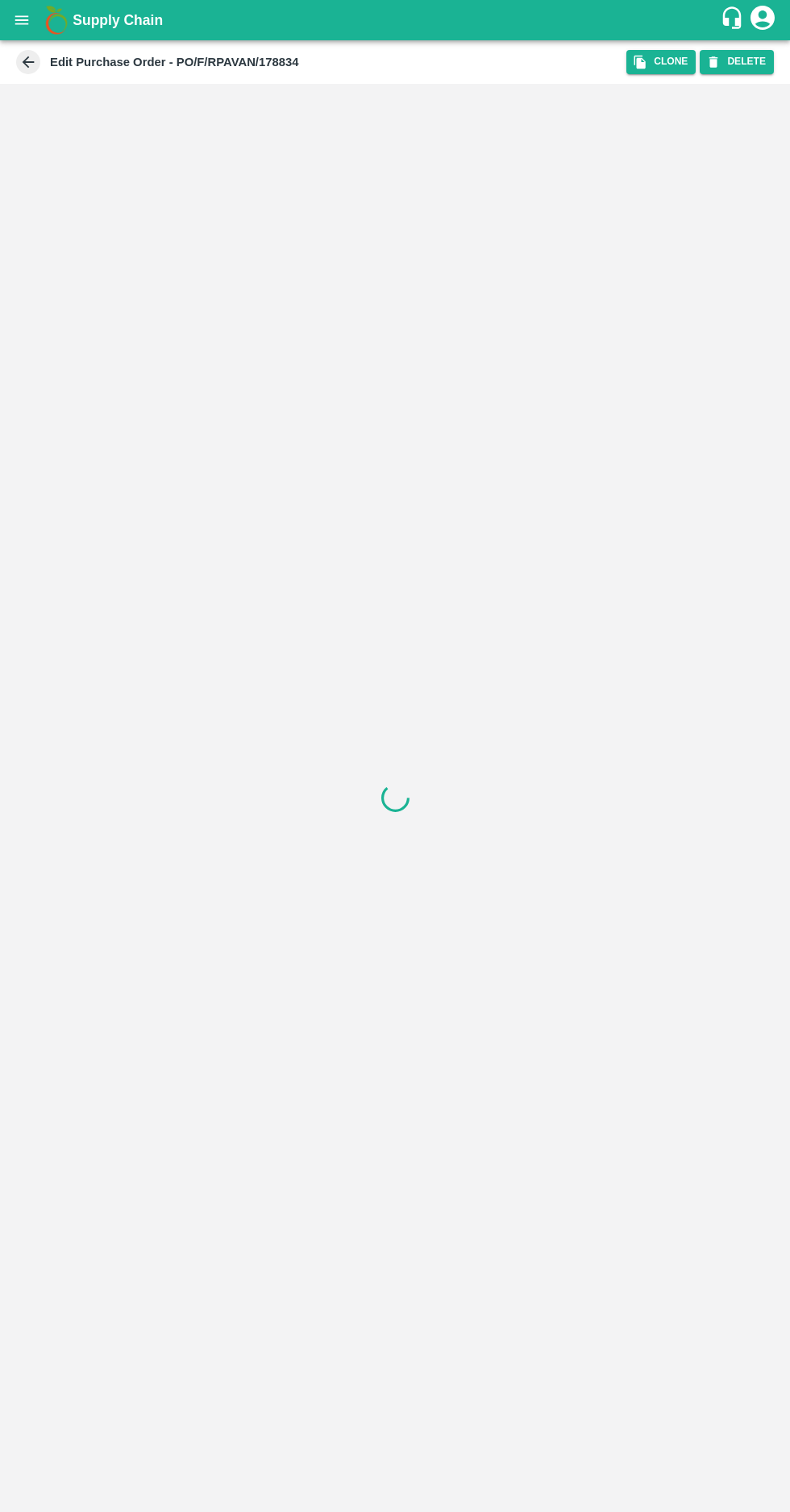
click at [27, 62] on icon at bounding box center [28, 62] width 12 height 12
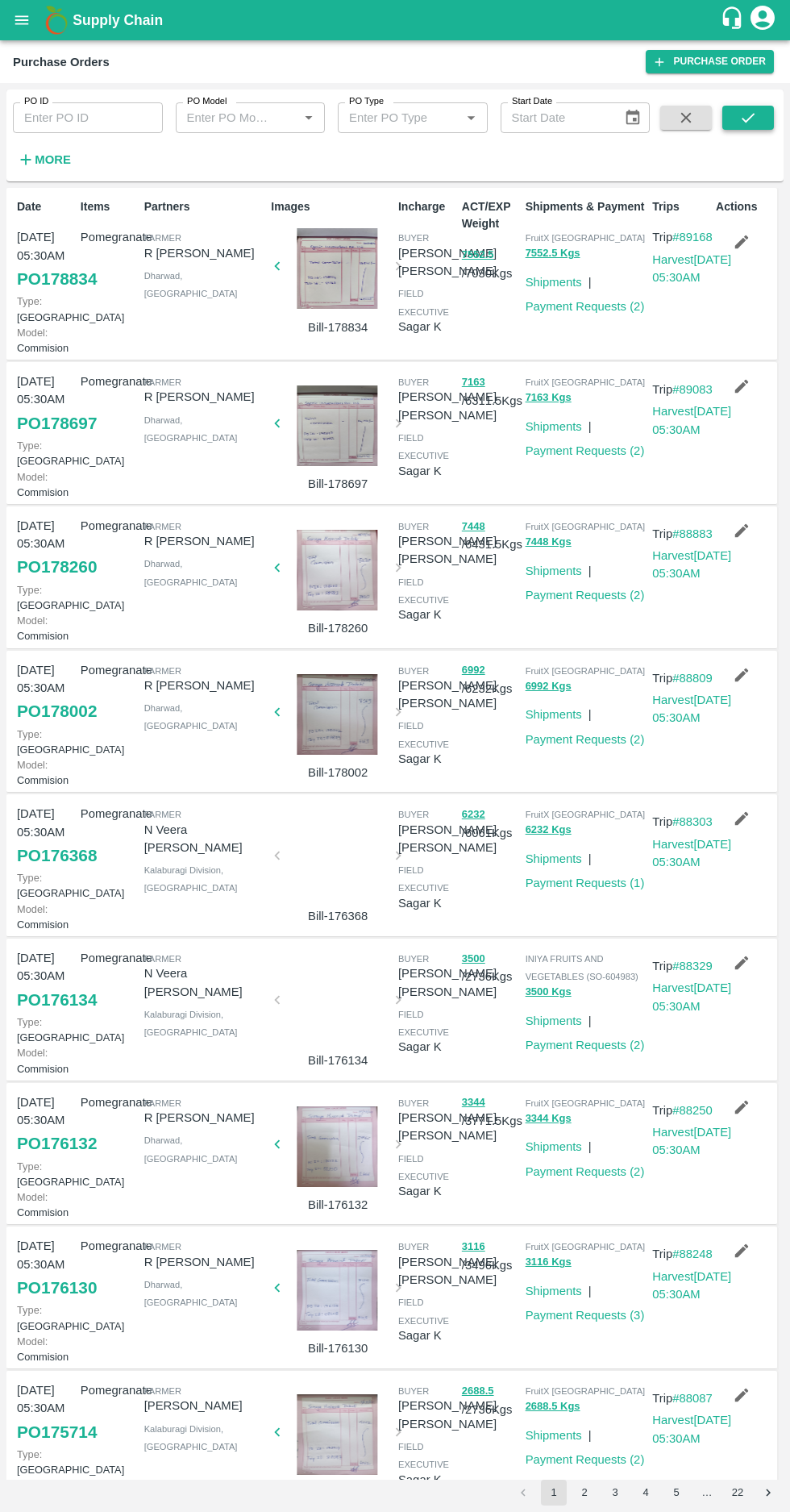
click at [735, 128] on button "submit" at bounding box center [748, 118] width 52 height 24
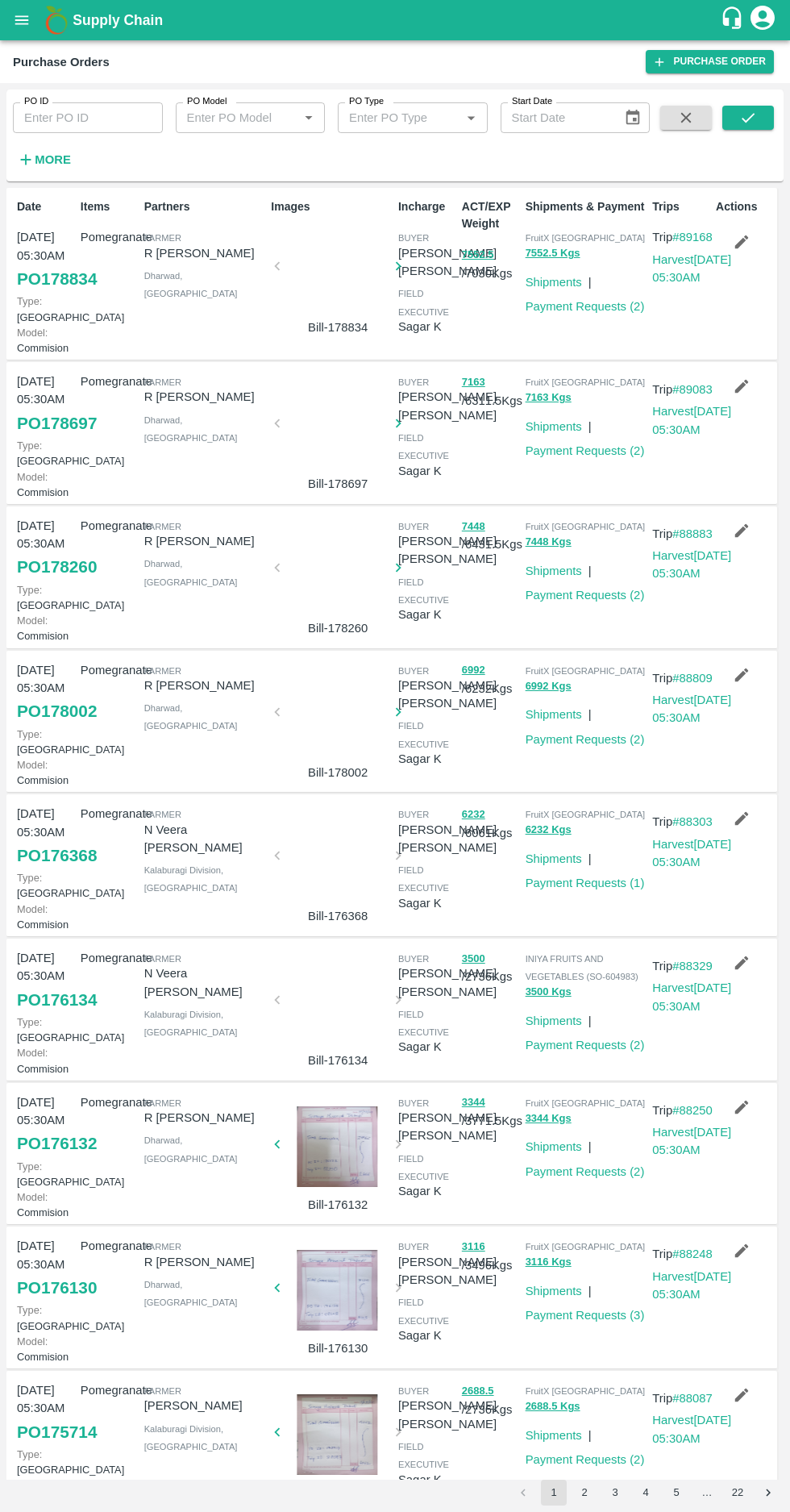
click at [738, 245] on icon "button" at bounding box center [742, 242] width 14 height 14
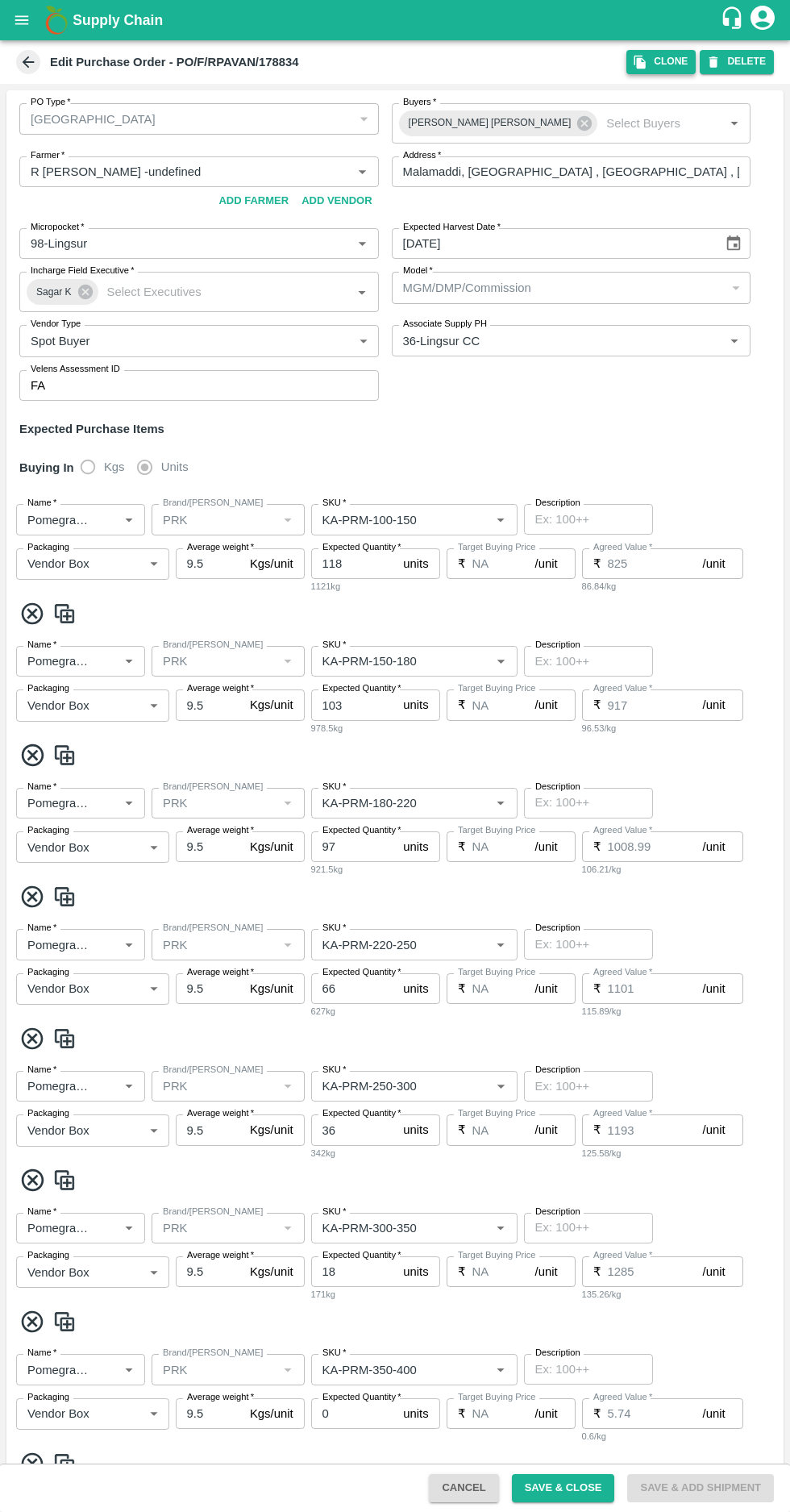
click at [658, 64] on button "Clone" at bounding box center [661, 61] width 69 height 23
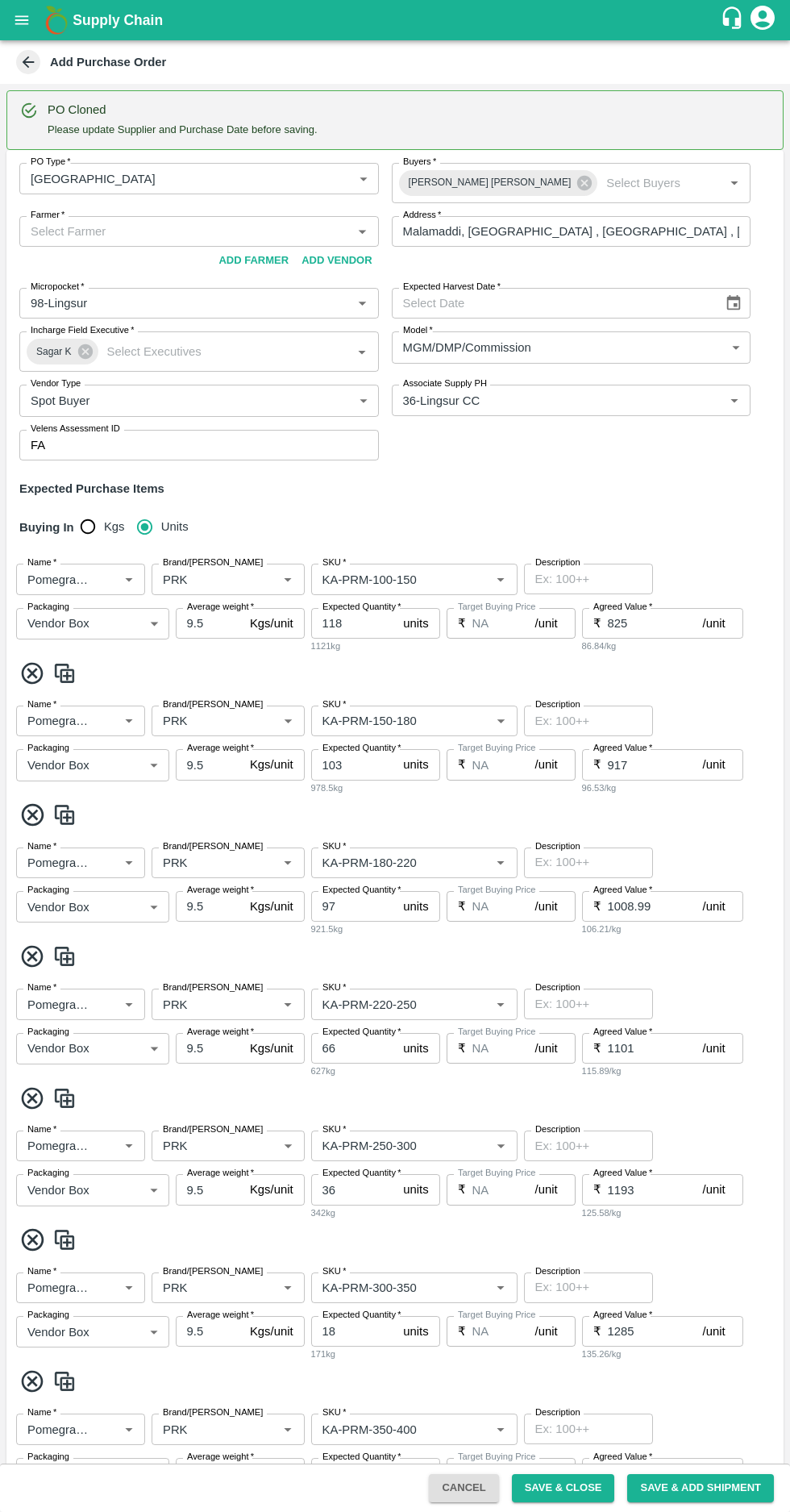
click at [218, 236] on input "Farmer   *" at bounding box center [186, 231] width 323 height 21
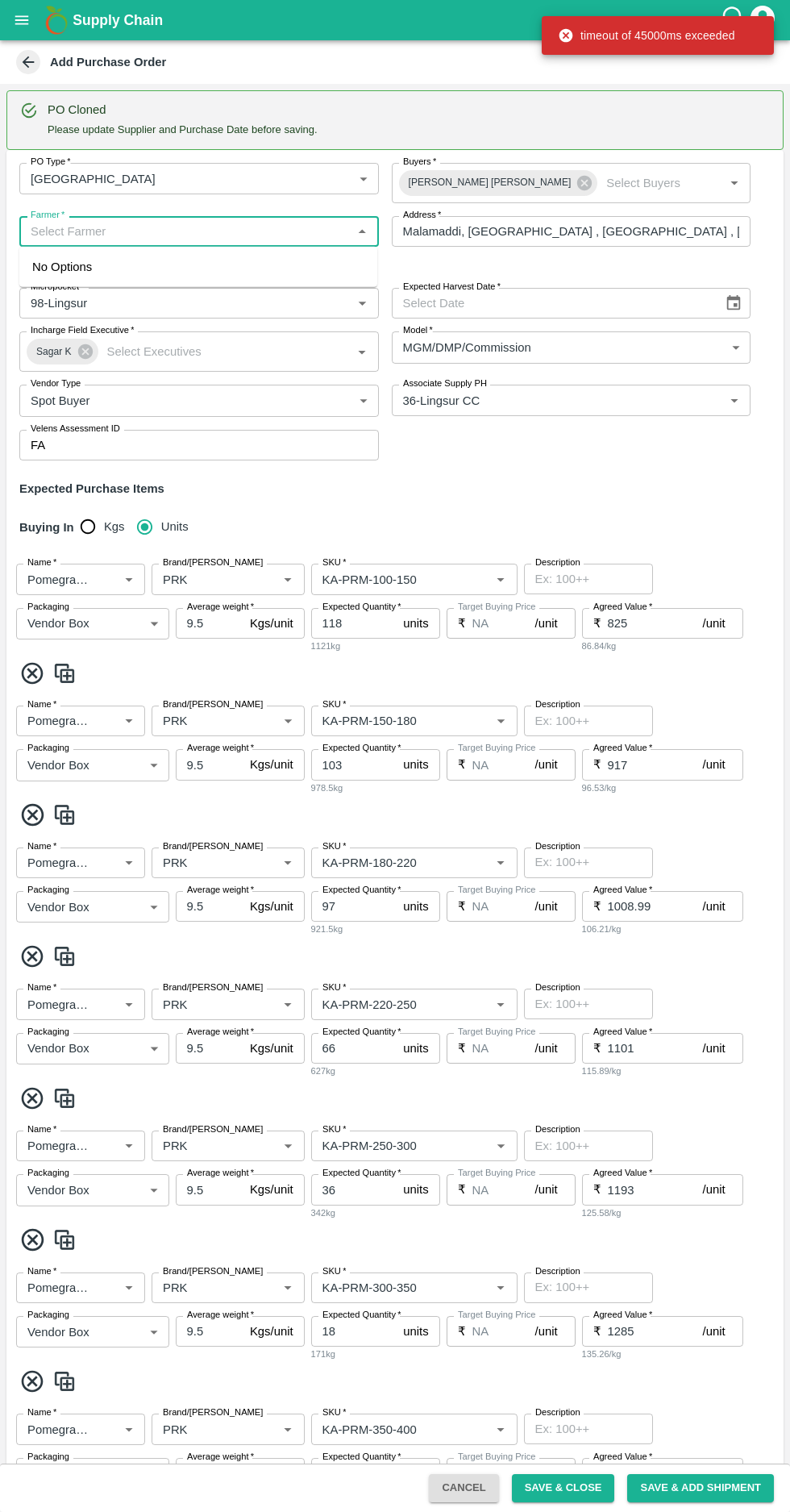
paste input "+918861340034"
click at [43, 214] on label "Farmer   *" at bounding box center [48, 215] width 34 height 13
click at [43, 221] on input "Farmer   *" at bounding box center [186, 231] width 323 height 21
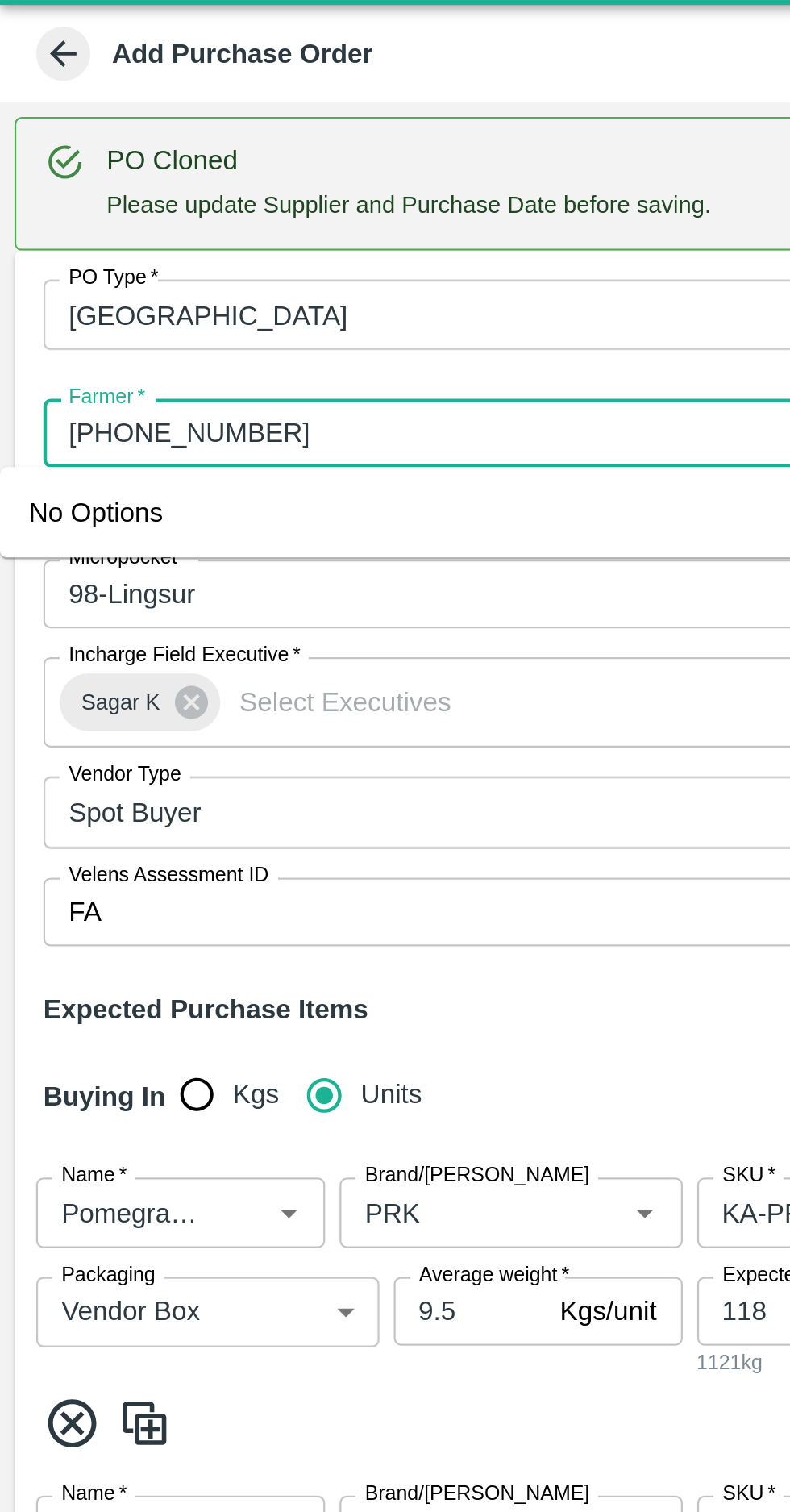
click at [54, 232] on input "Farmer   *" at bounding box center [186, 231] width 323 height 21
click at [131, 226] on input "Farmer   *" at bounding box center [186, 231] width 323 height 21
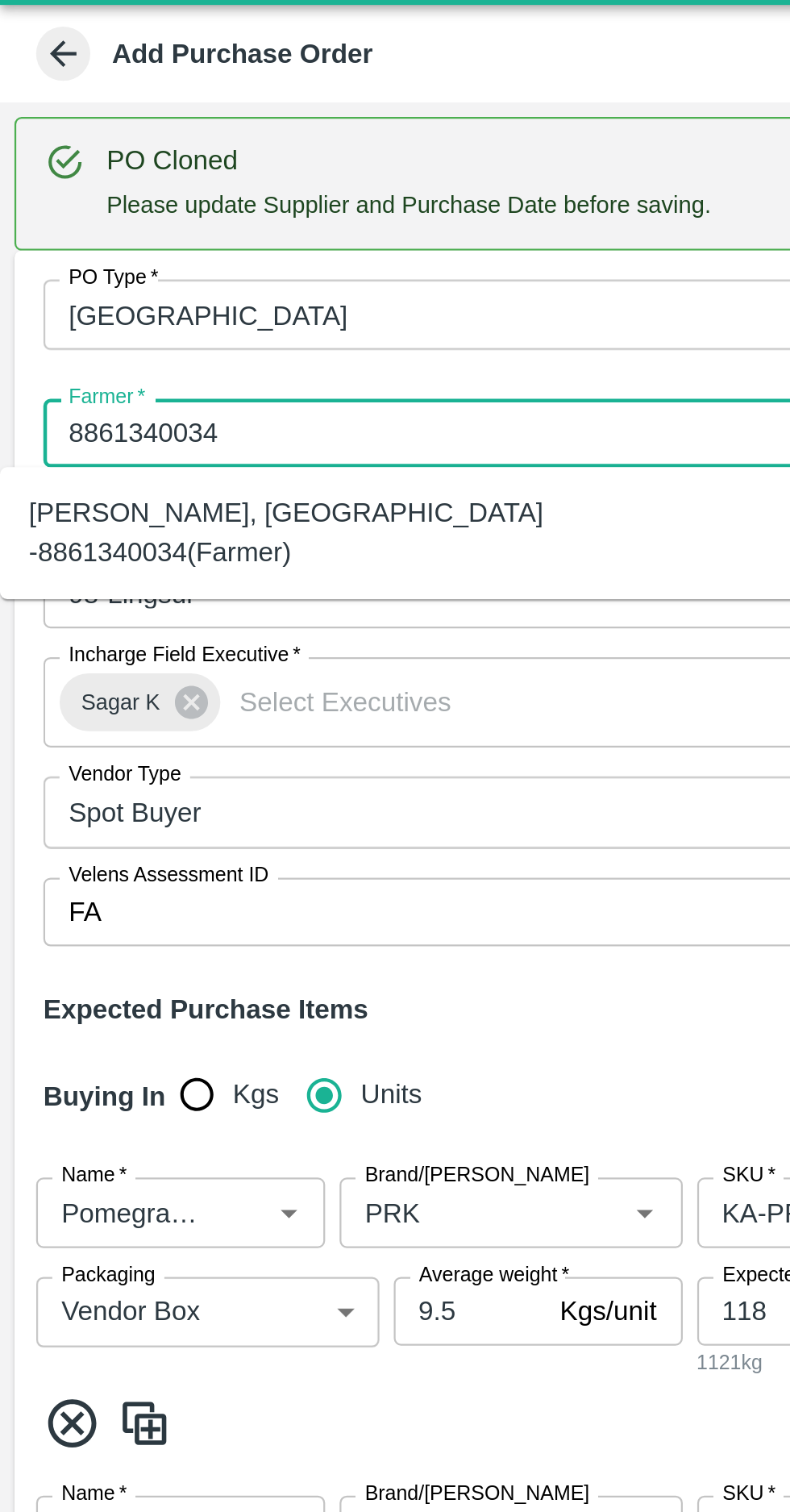
click at [142, 262] on div "R Pavan Kumar -Malamaddi, Dharwad -8861340034(Farmer)" at bounding box center [179, 276] width 332 height 36
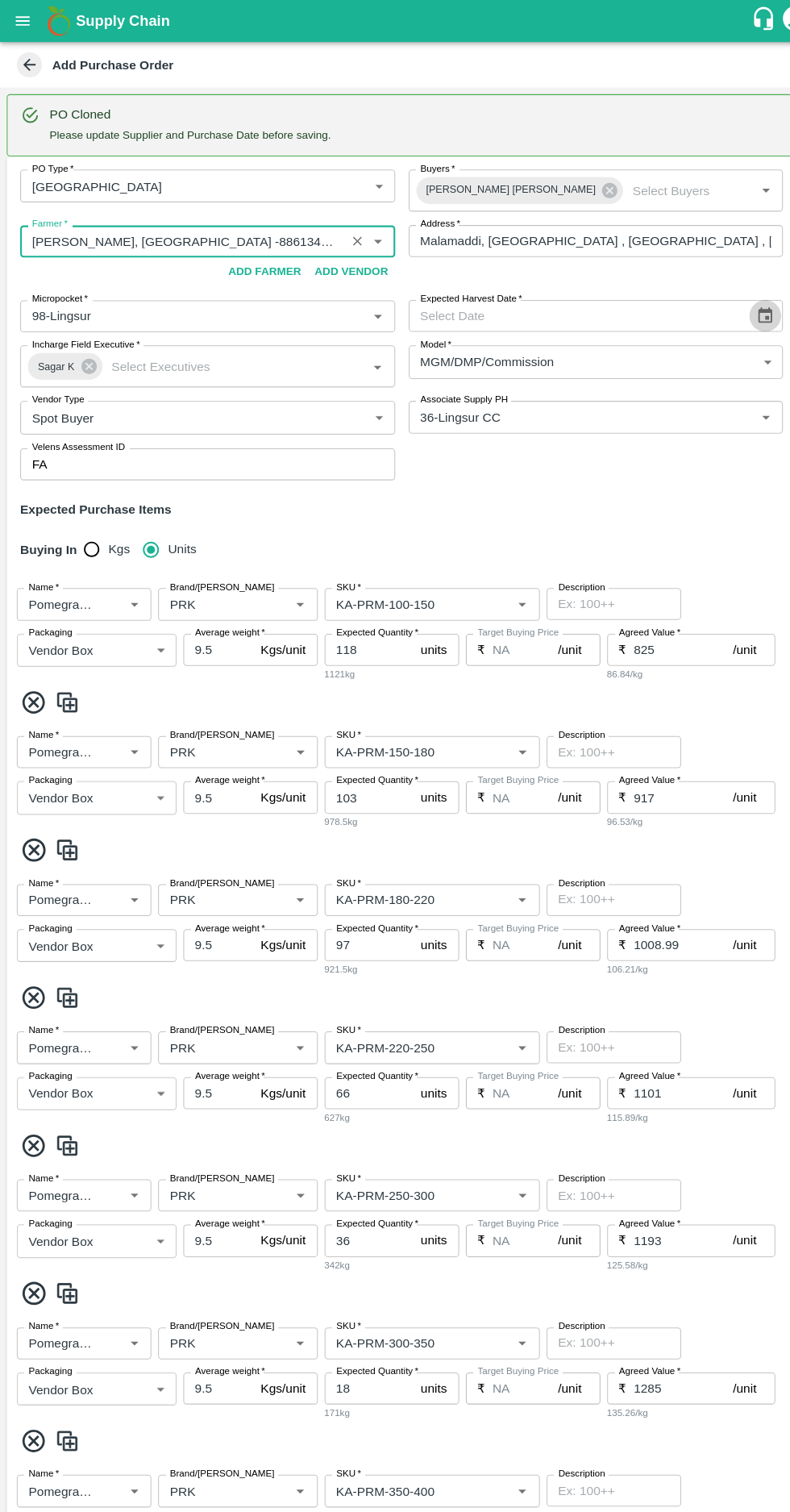
type input "R Pavan Kumar -Malamaddi, Dharwad -8861340034(Farmer)"
click at [730, 297] on icon "Choose date" at bounding box center [733, 302] width 14 height 15
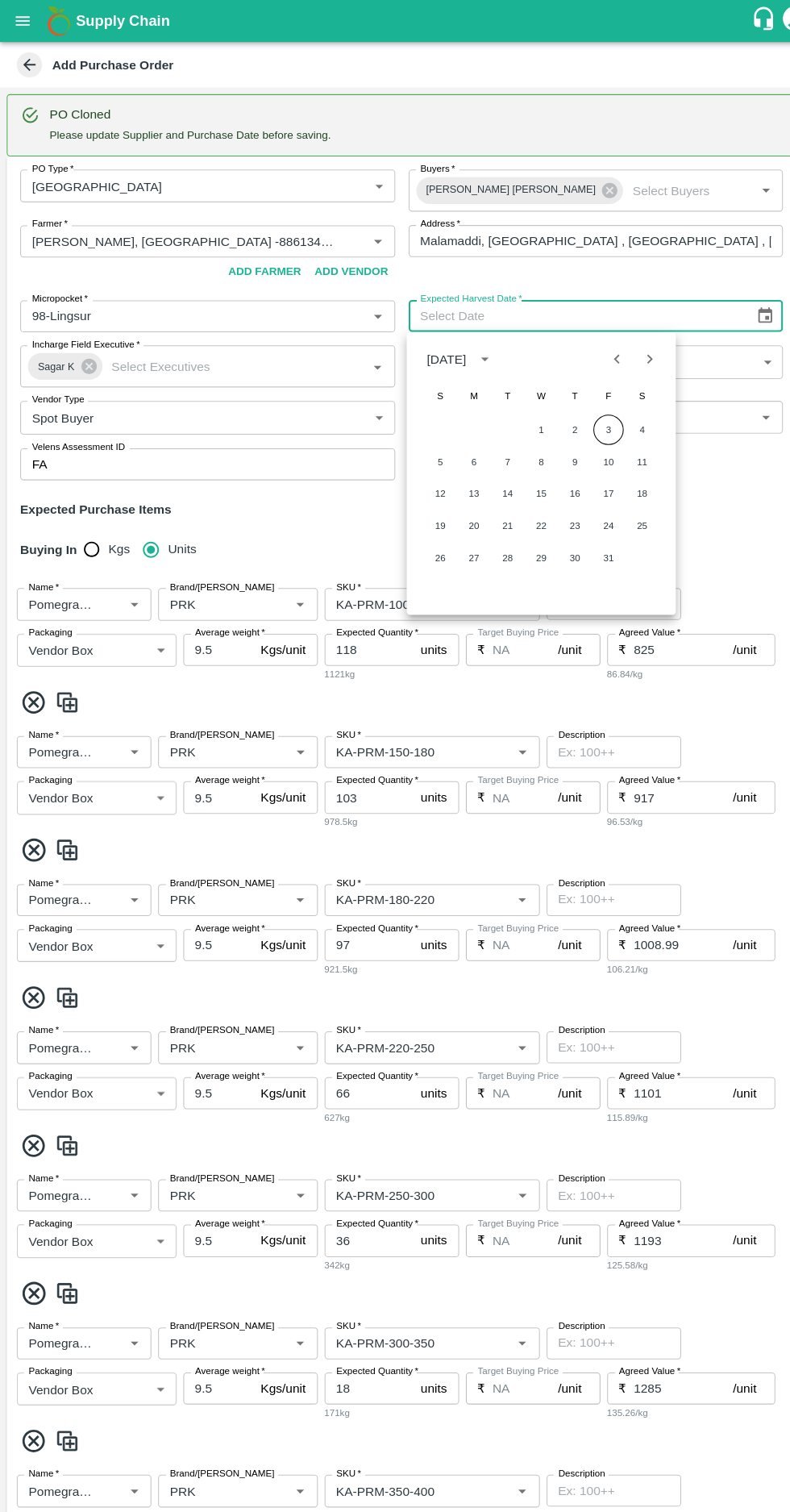
click at [582, 411] on button "3" at bounding box center [583, 412] width 29 height 29
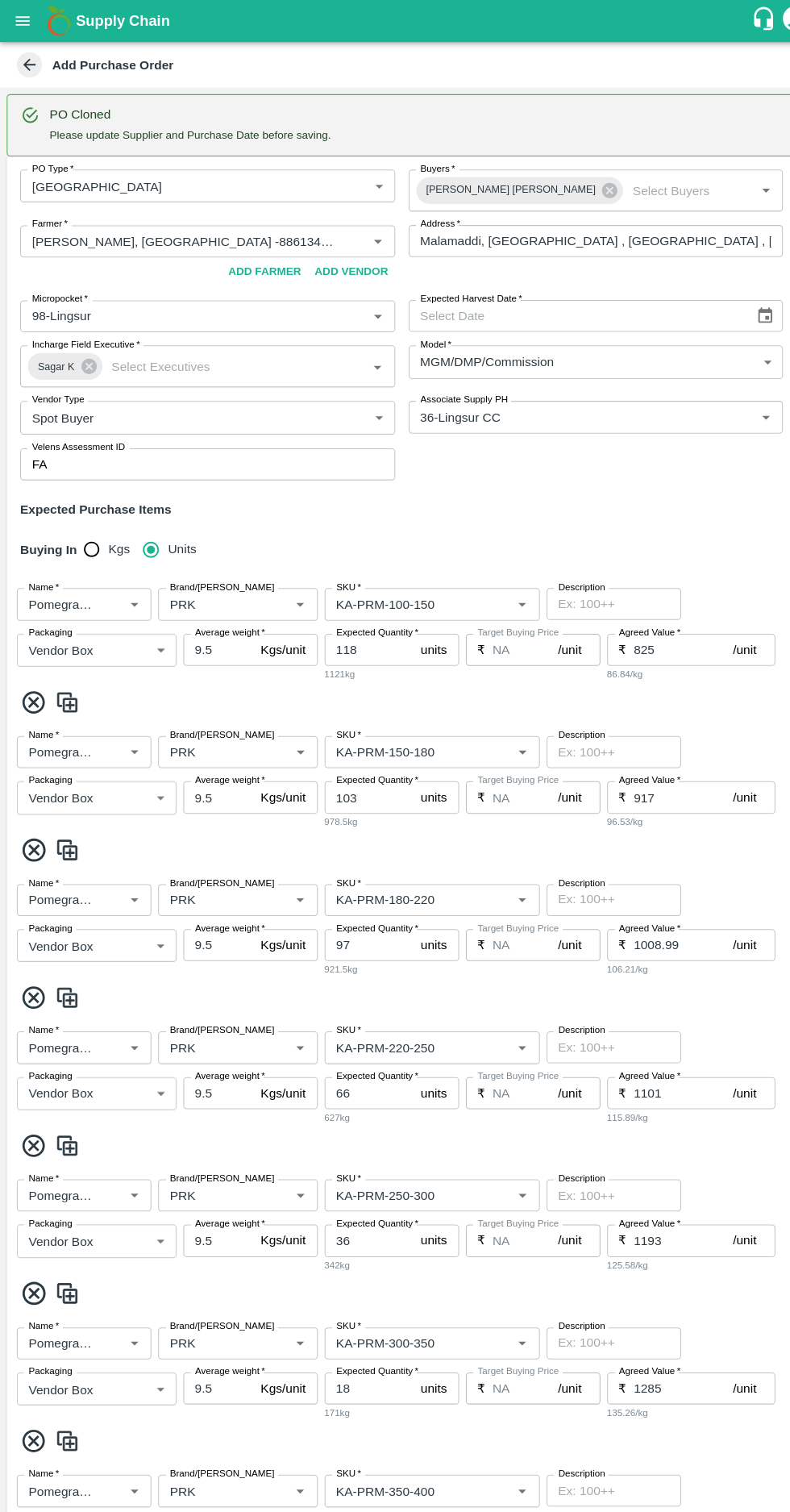
type input "03/10/2025"
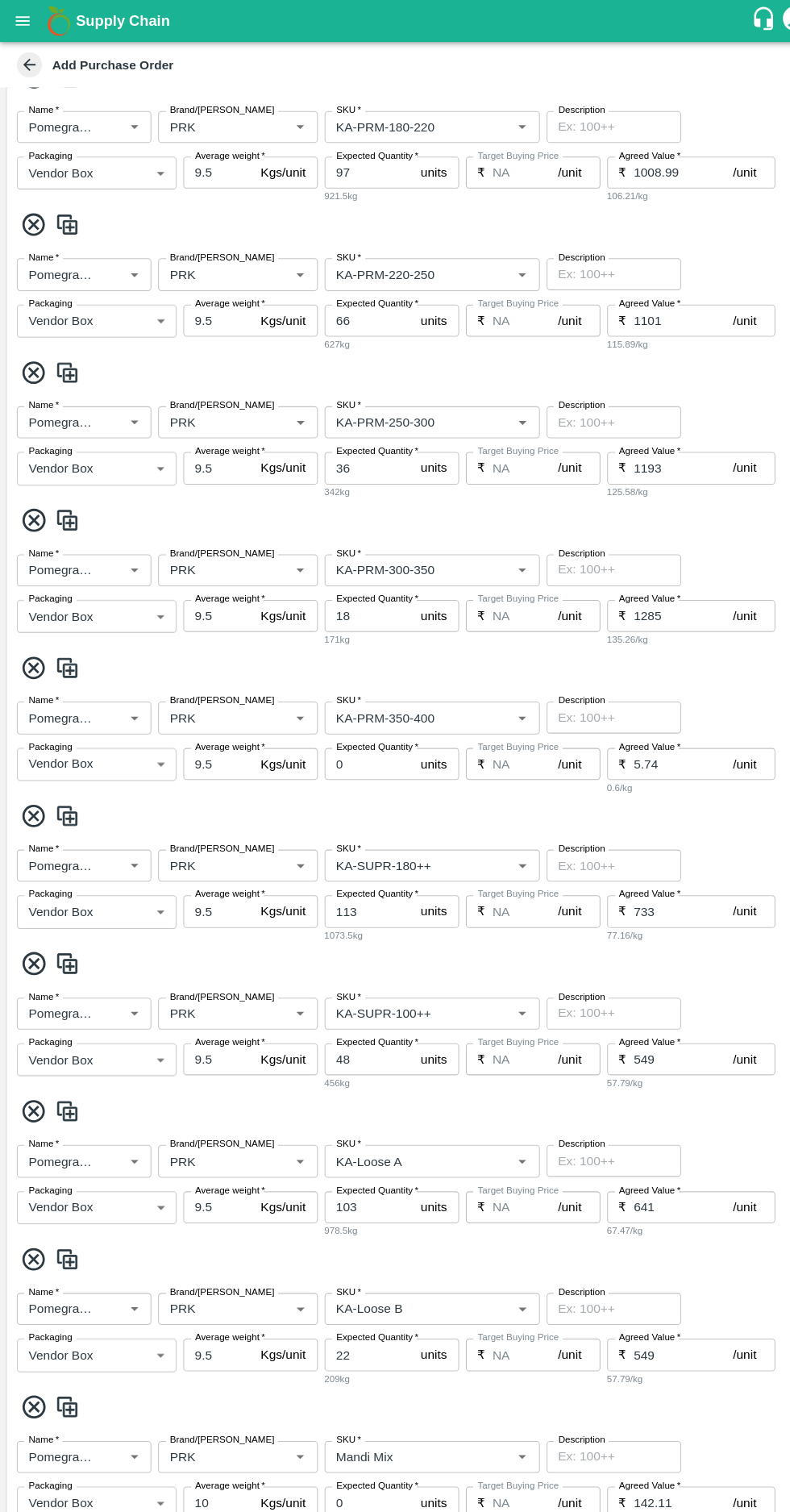
scroll to position [1106, 0]
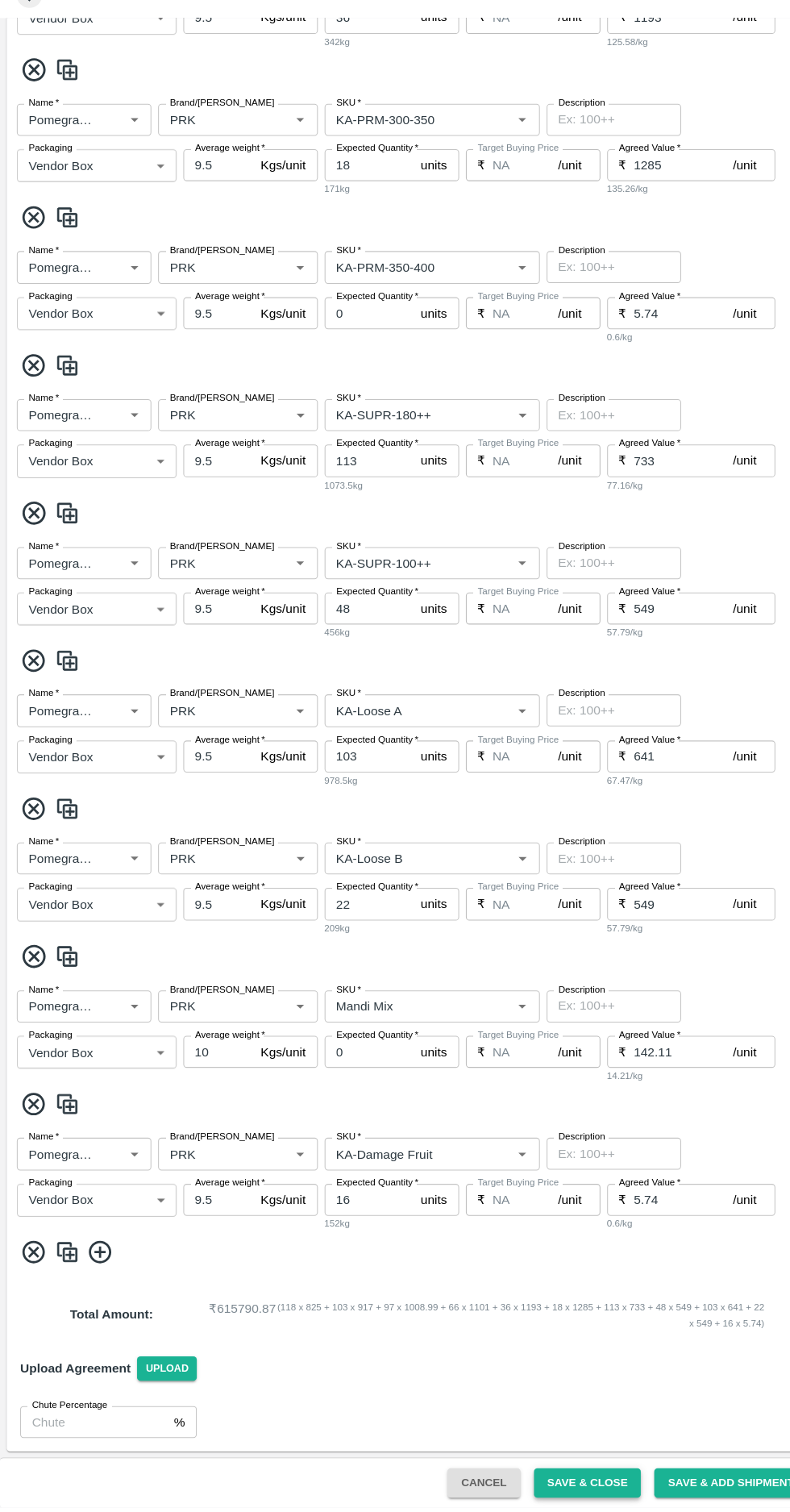
click at [584, 1487] on button "Save & Close" at bounding box center [563, 1488] width 103 height 28
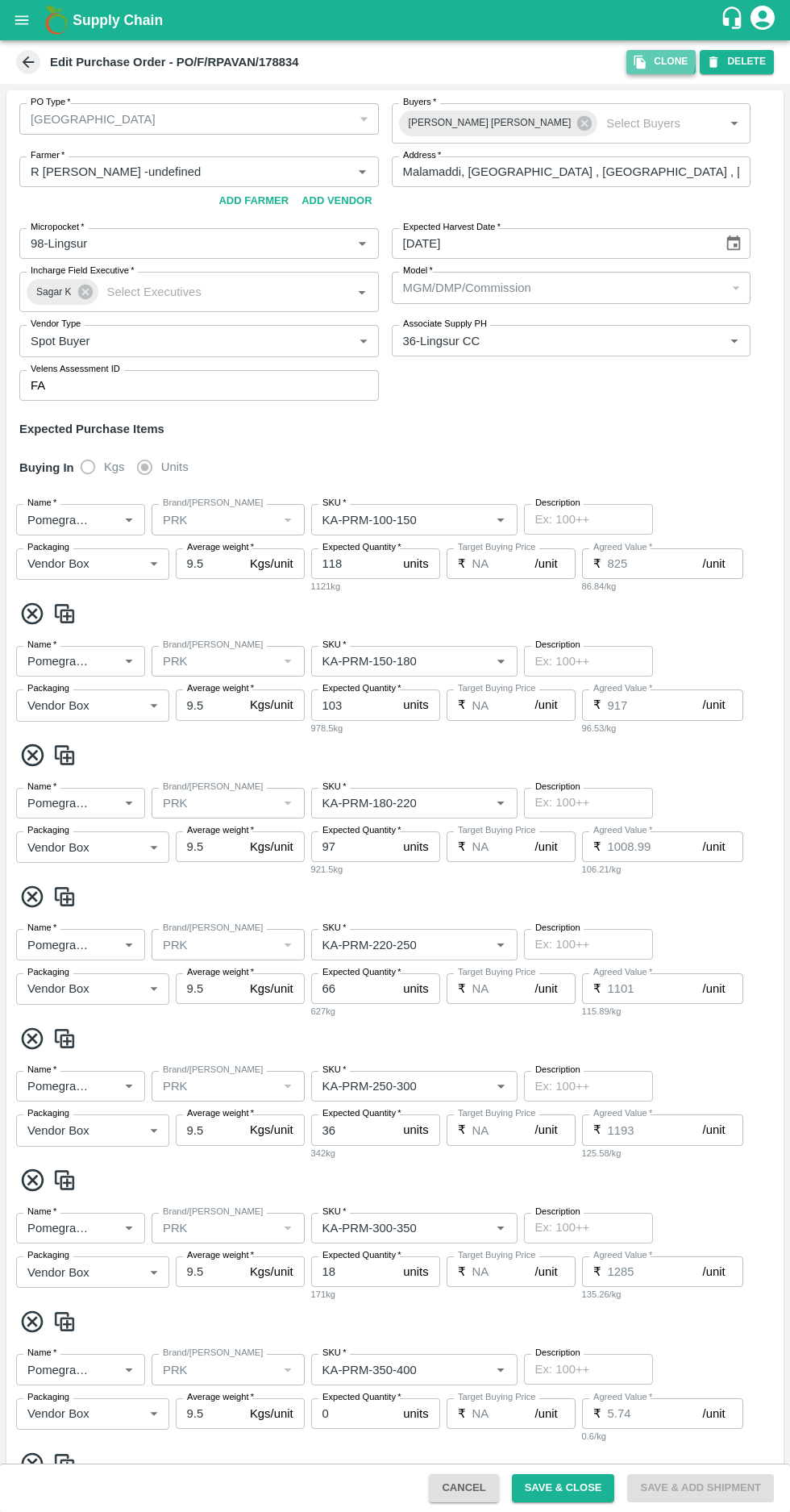
click at [645, 58] on icon "button" at bounding box center [640, 62] width 11 height 14
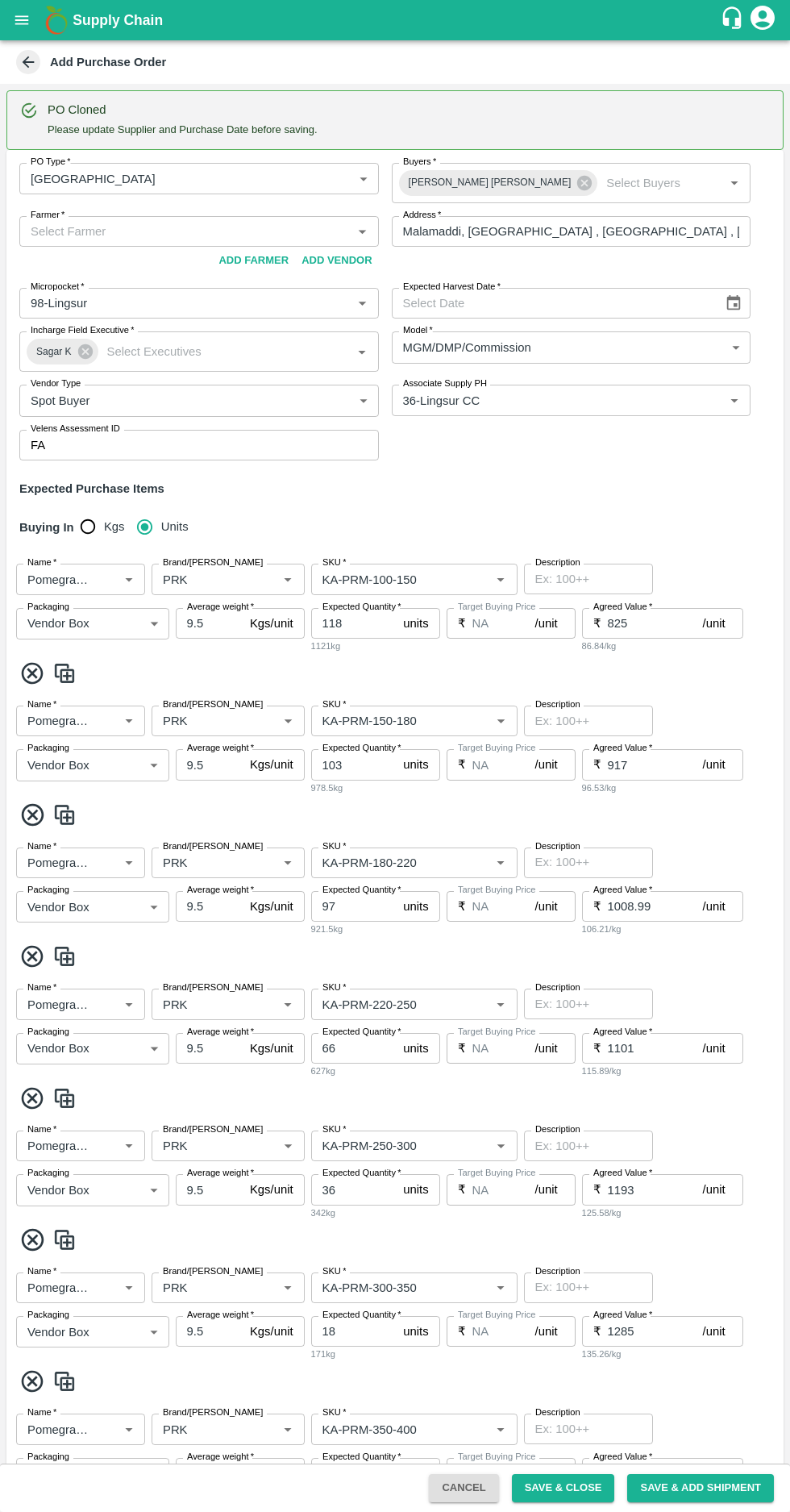
click at [95, 230] on input "Farmer   *" at bounding box center [186, 231] width 323 height 21
paste input "+918861340034"
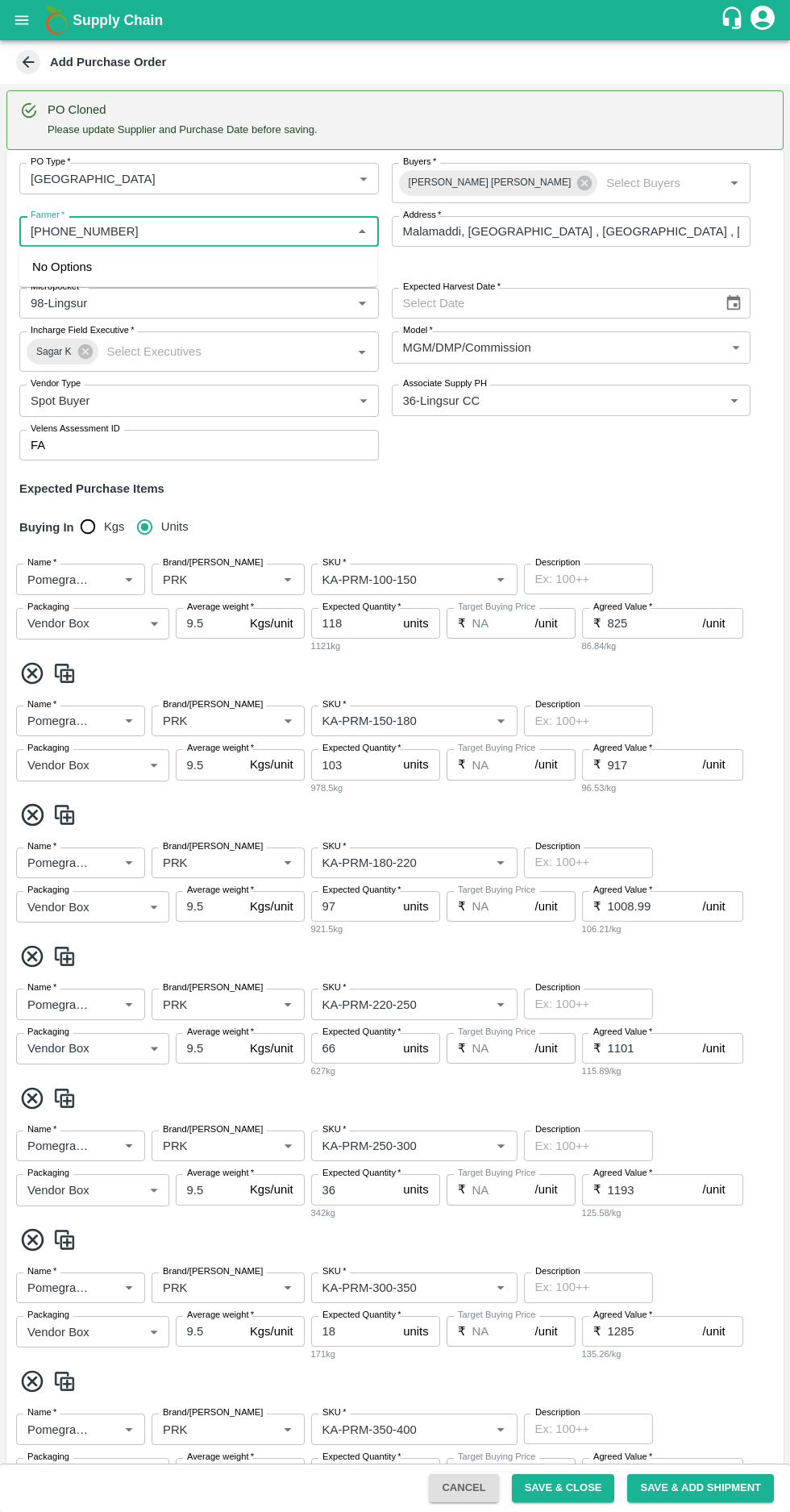
click at [40, 234] on input "Farmer   *" at bounding box center [186, 231] width 323 height 21
click at [57, 230] on input "Farmer   *" at bounding box center [186, 231] width 323 height 21
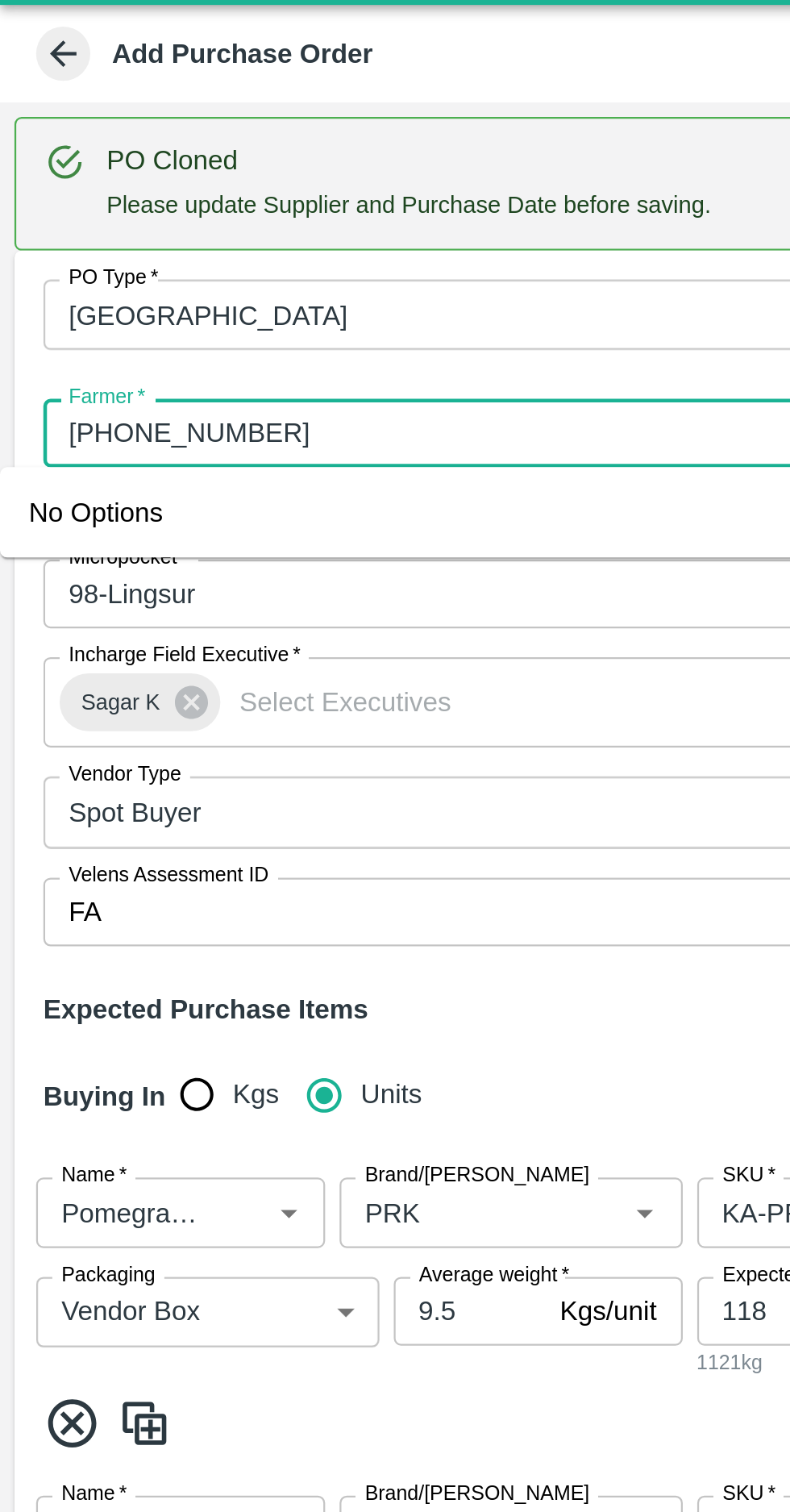
click at [53, 226] on input "Farmer   *" at bounding box center [186, 231] width 323 height 21
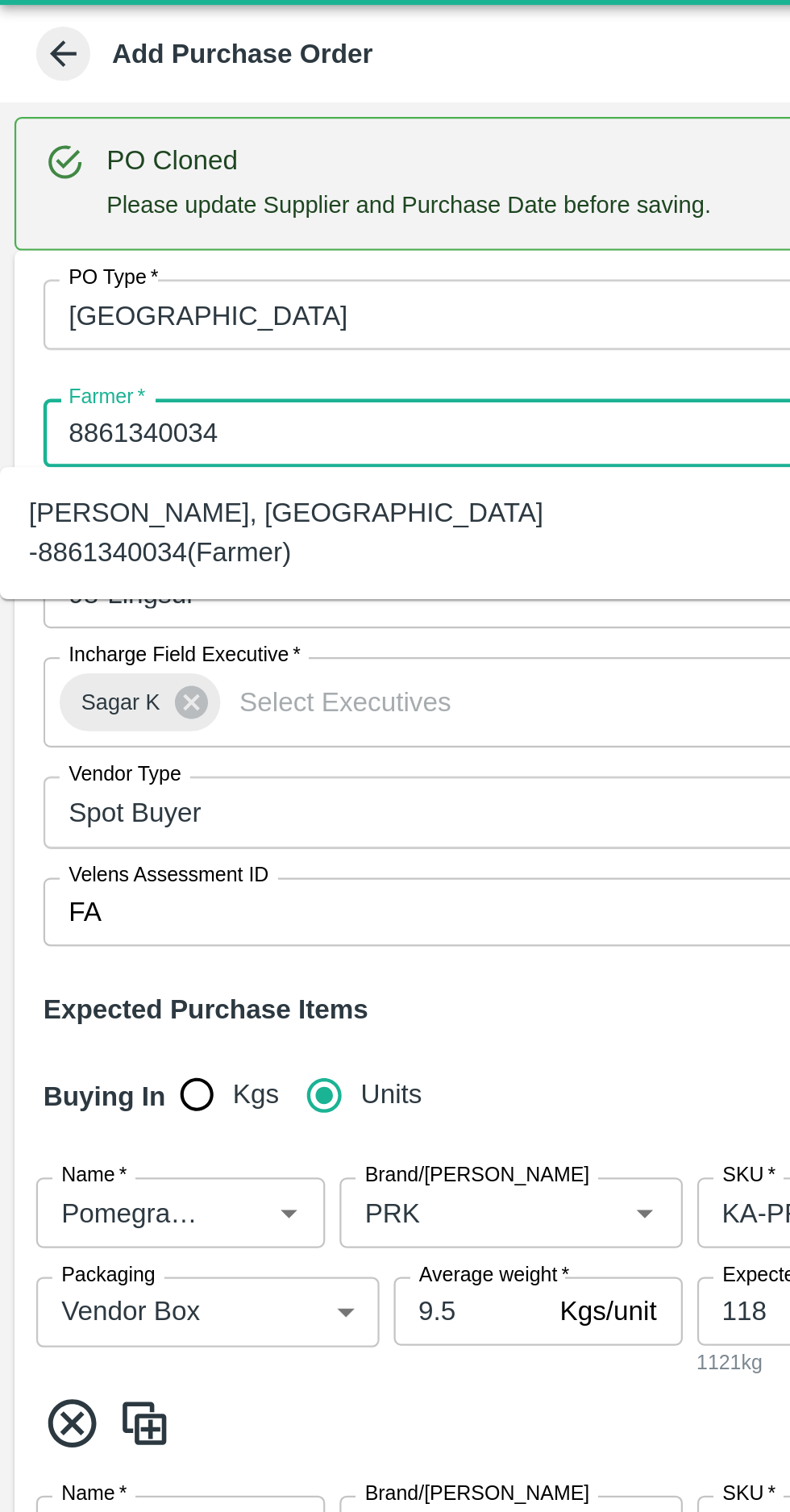
click at [73, 263] on div "R Pavan Kumar -Malamaddi, Dharwad -8861340034(Farmer)" at bounding box center [179, 276] width 332 height 36
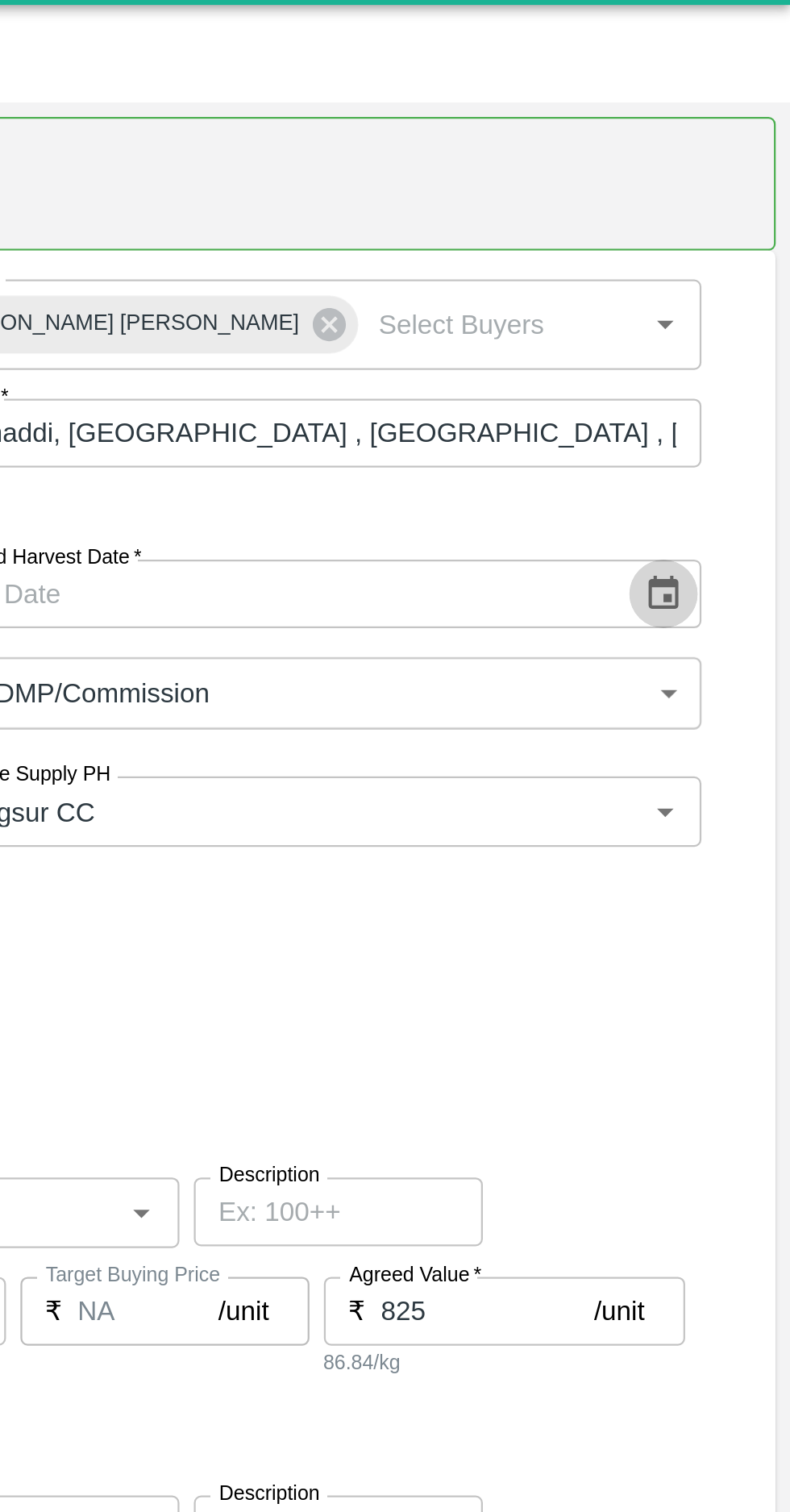
type input "R Pavan Kumar -Malamaddi, Dharwad -8861340034(Farmer)"
click at [734, 297] on icon "Choose date" at bounding box center [733, 302] width 14 height 15
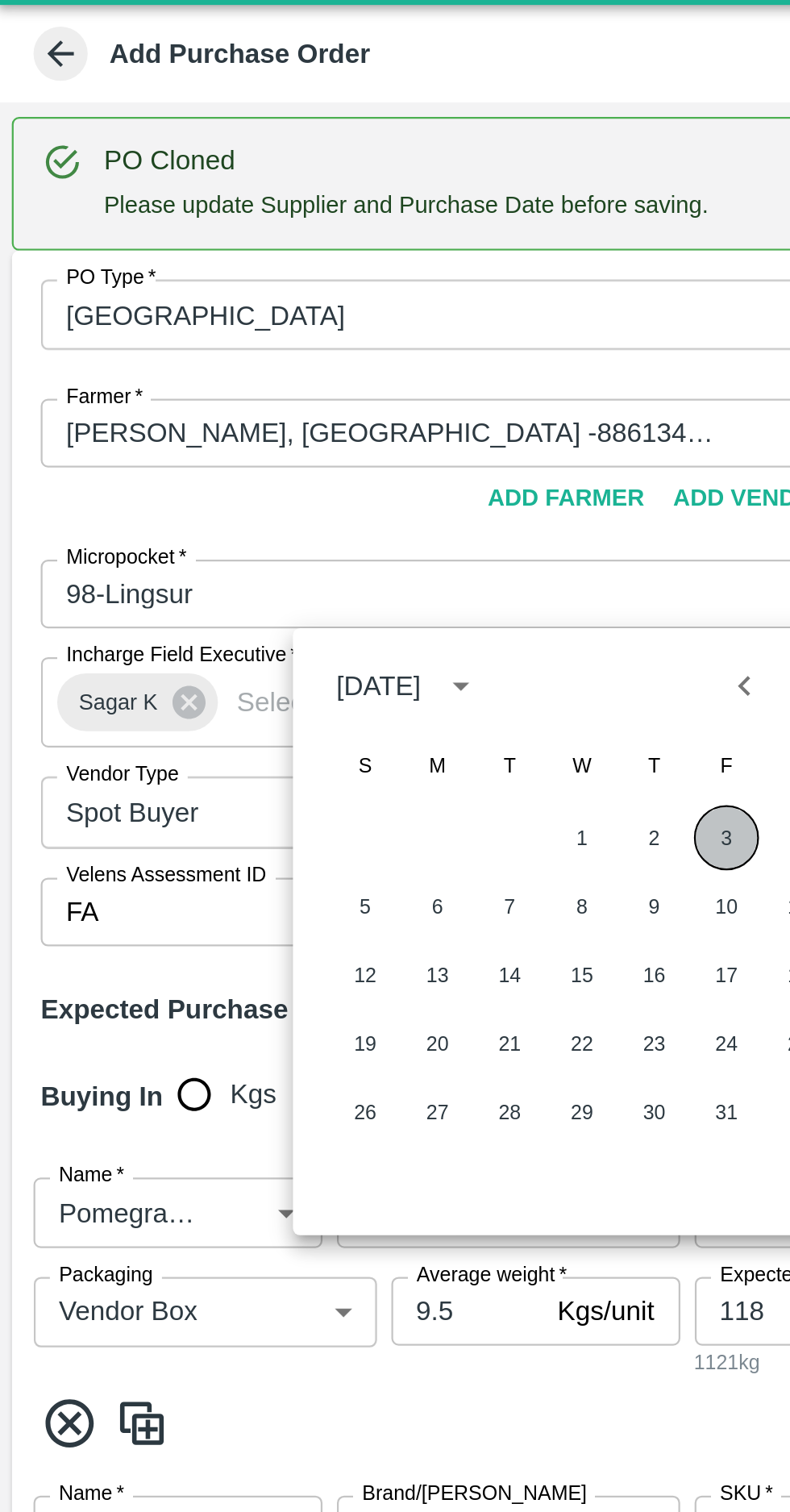
click at [322, 413] on button "3" at bounding box center [326, 412] width 29 height 29
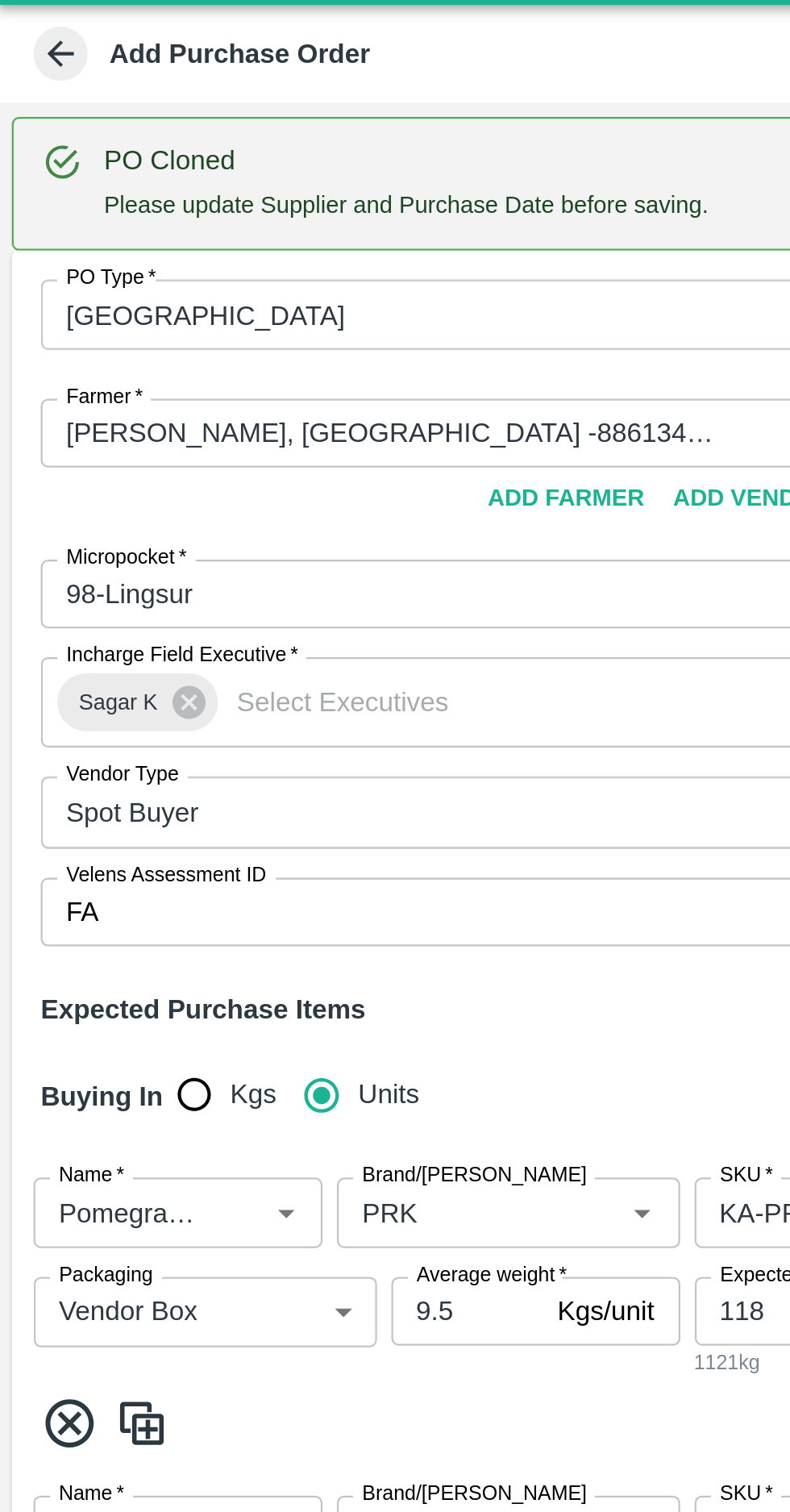
type input "03/10/2025"
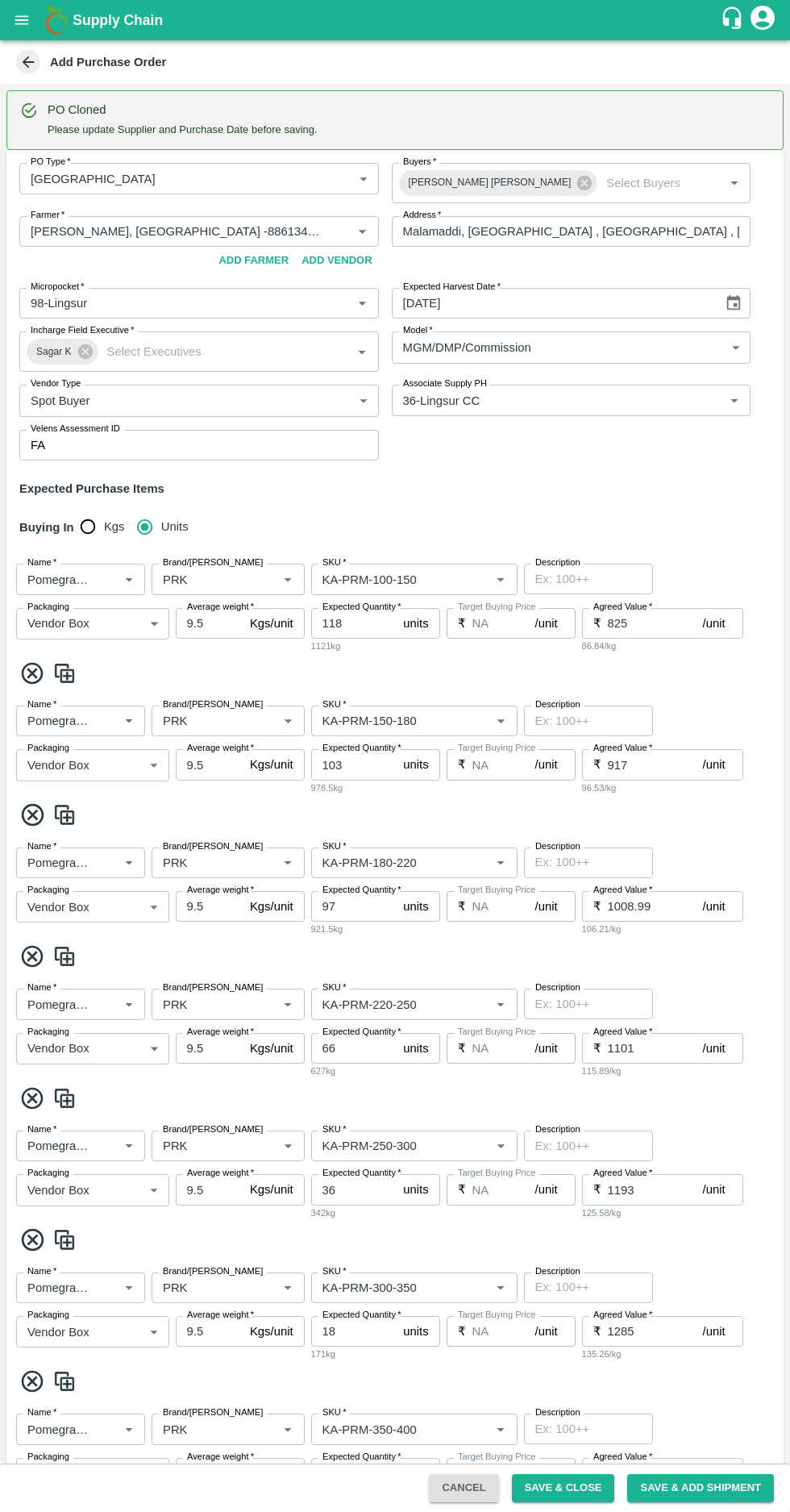
click at [200, 574] on input "Brand/[PERSON_NAME]" at bounding box center [204, 579] width 96 height 21
click at [186, 646] on b "Create new Marka "RTK"" at bounding box center [228, 651] width 127 height 36
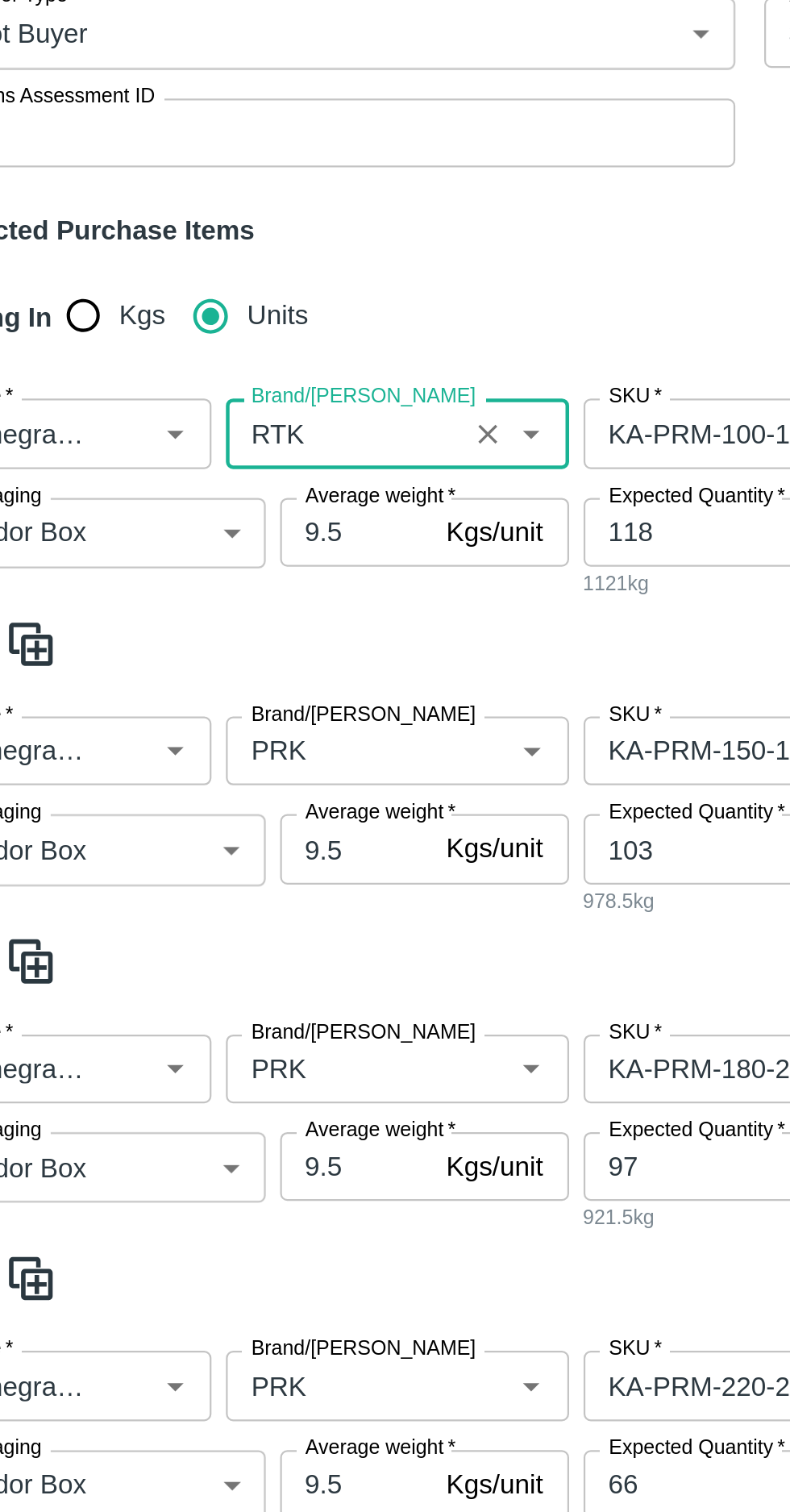
type input "RTK"
click at [187, 710] on input "Brand/[PERSON_NAME]" at bounding box center [204, 721] width 96 height 21
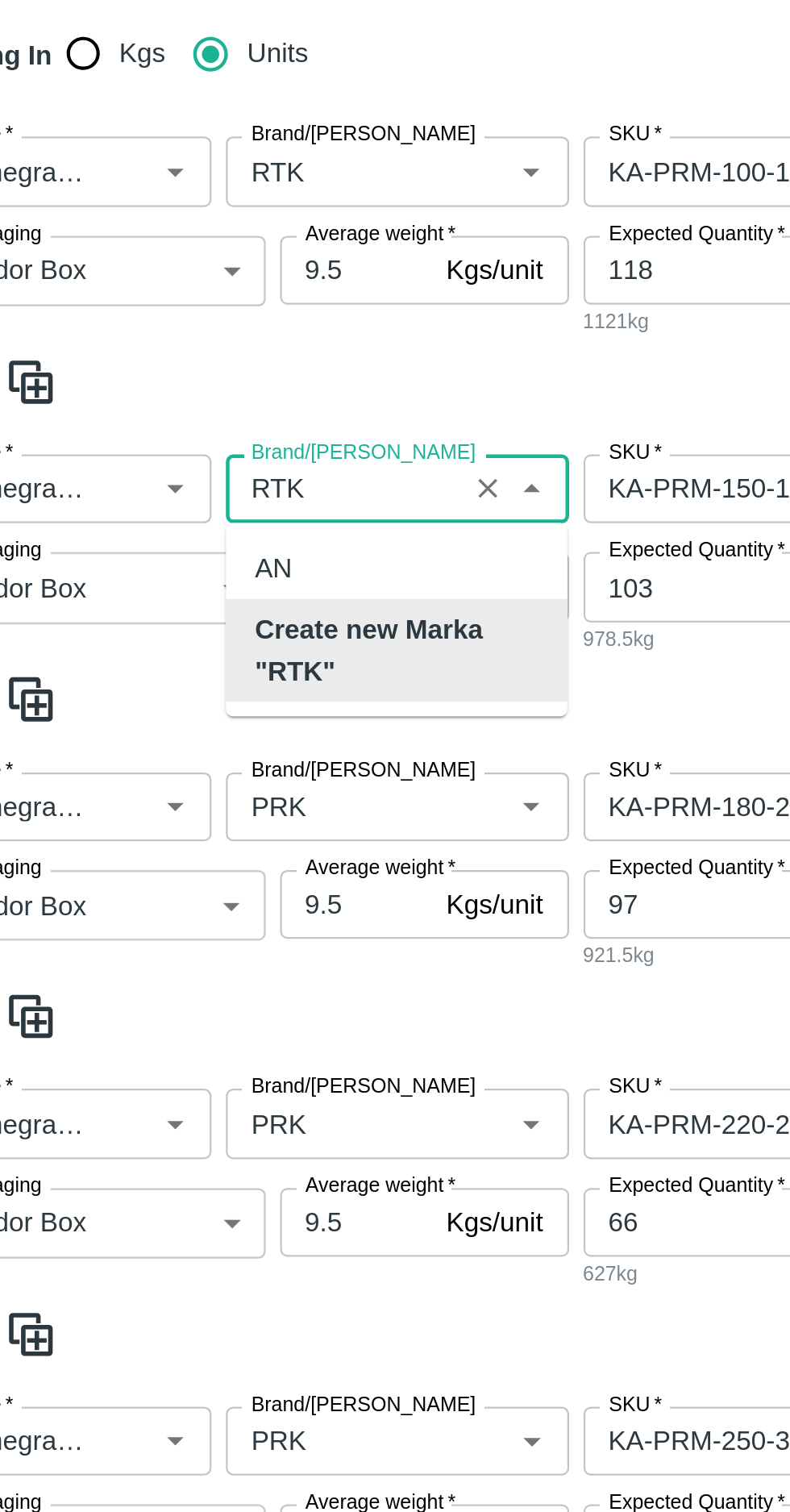
click at [179, 680] on b "Create new Marka "RTK"" at bounding box center [228, 676] width 127 height 36
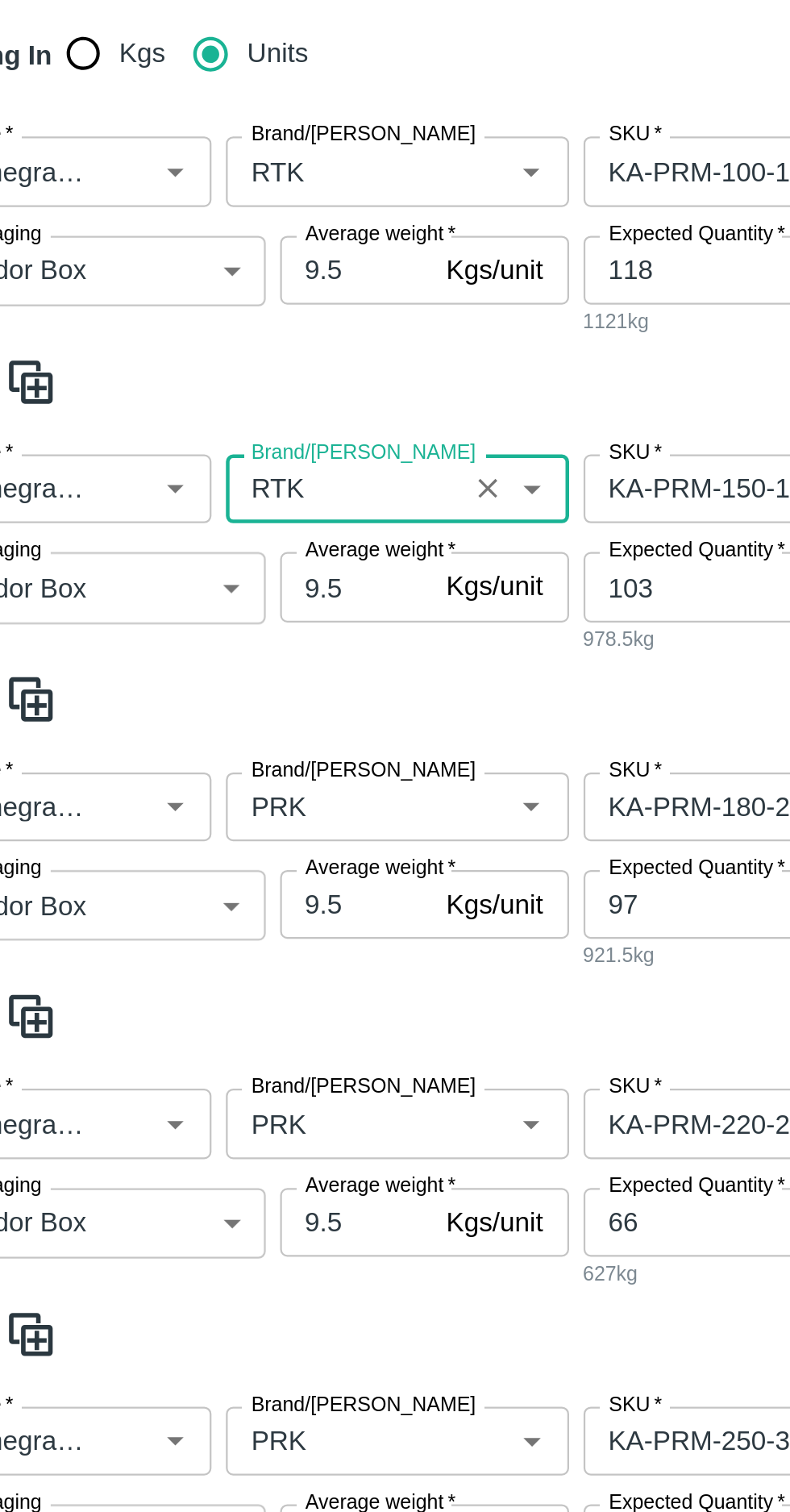
type input "RTK"
click at [187, 735] on input "Brand/[PERSON_NAME]" at bounding box center [204, 746] width 96 height 21
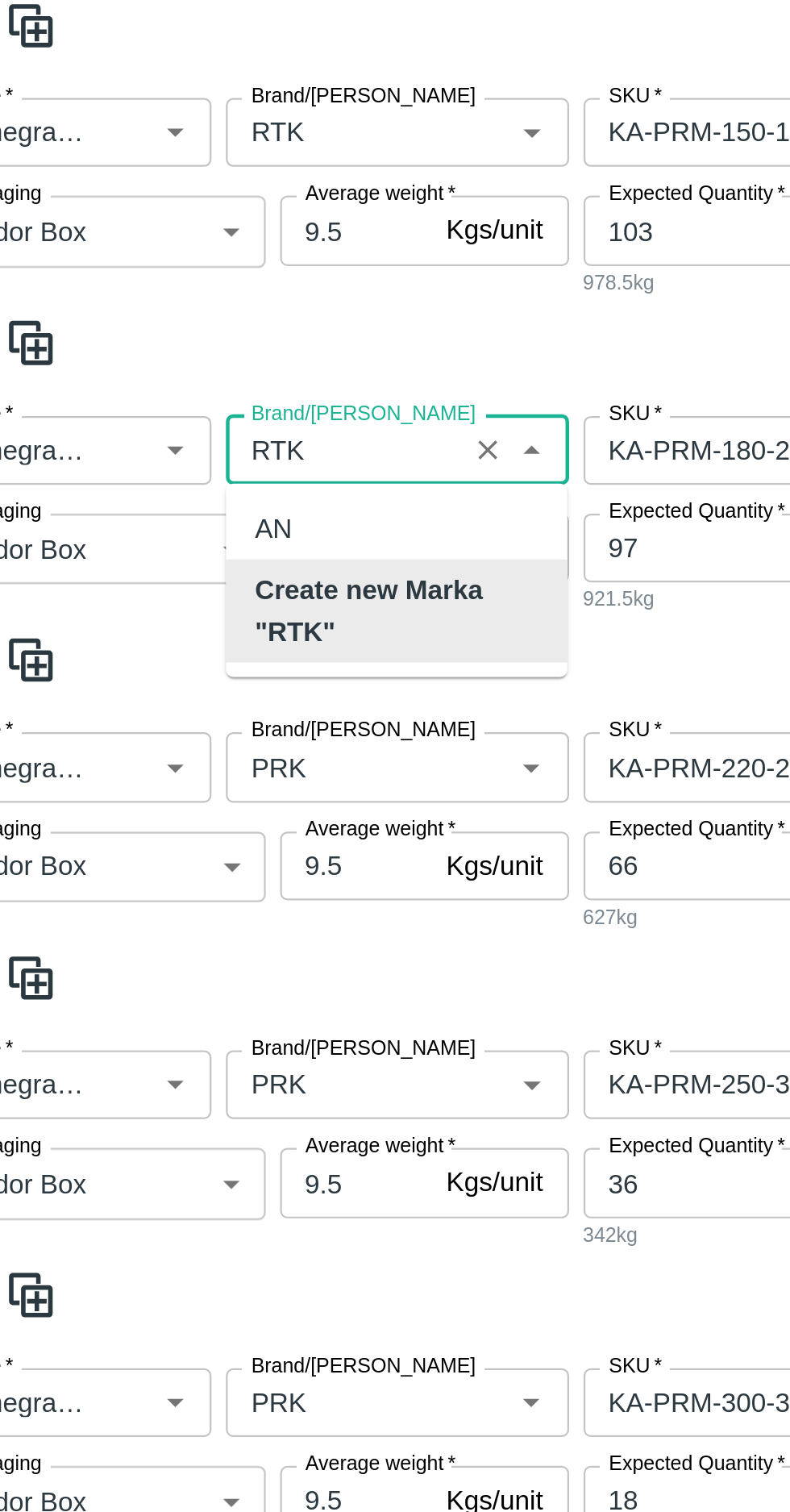
click at [183, 659] on b "Create new Marka "RTK"" at bounding box center [228, 658] width 127 height 36
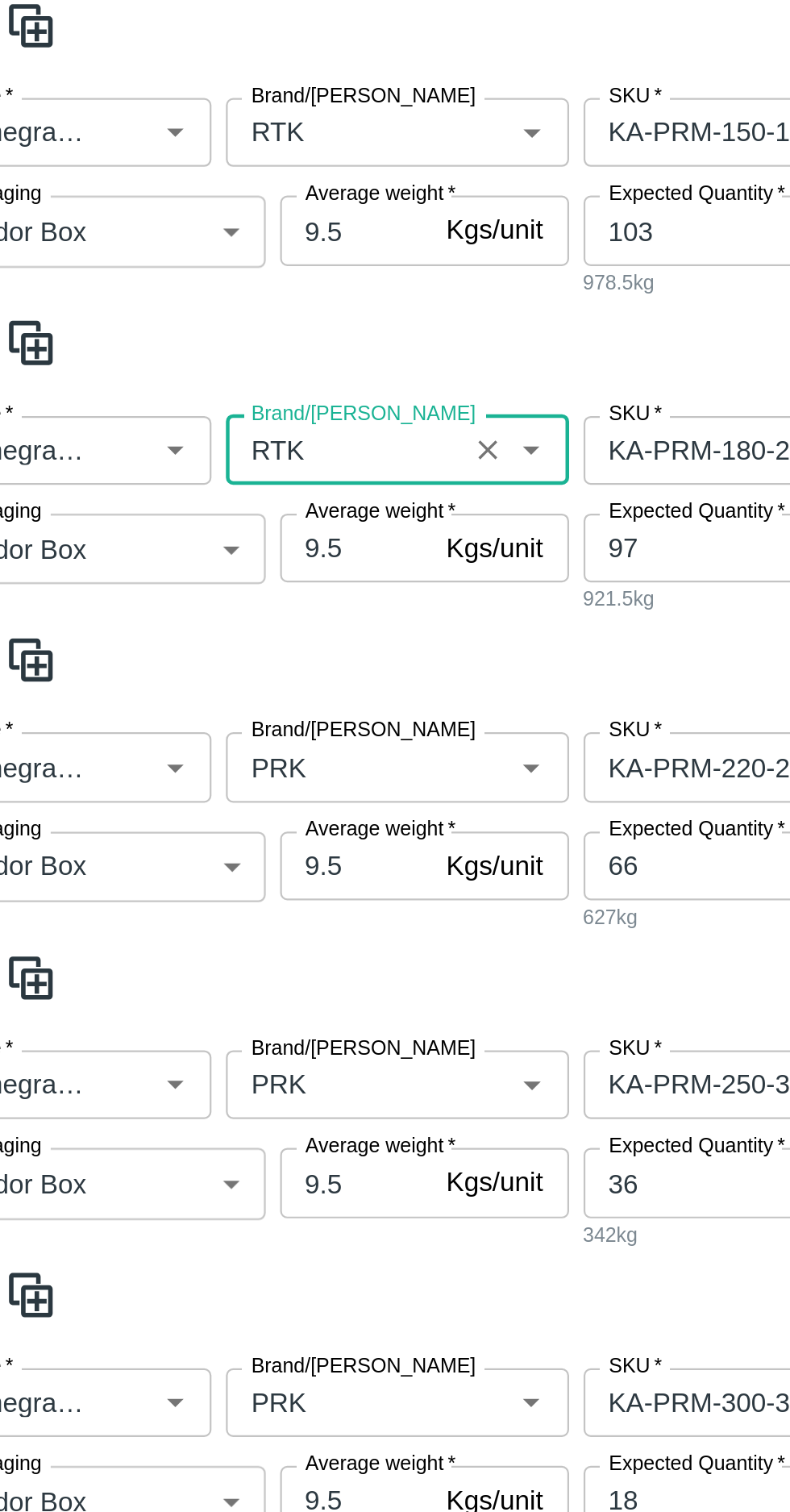
scroll to position [416, 0]
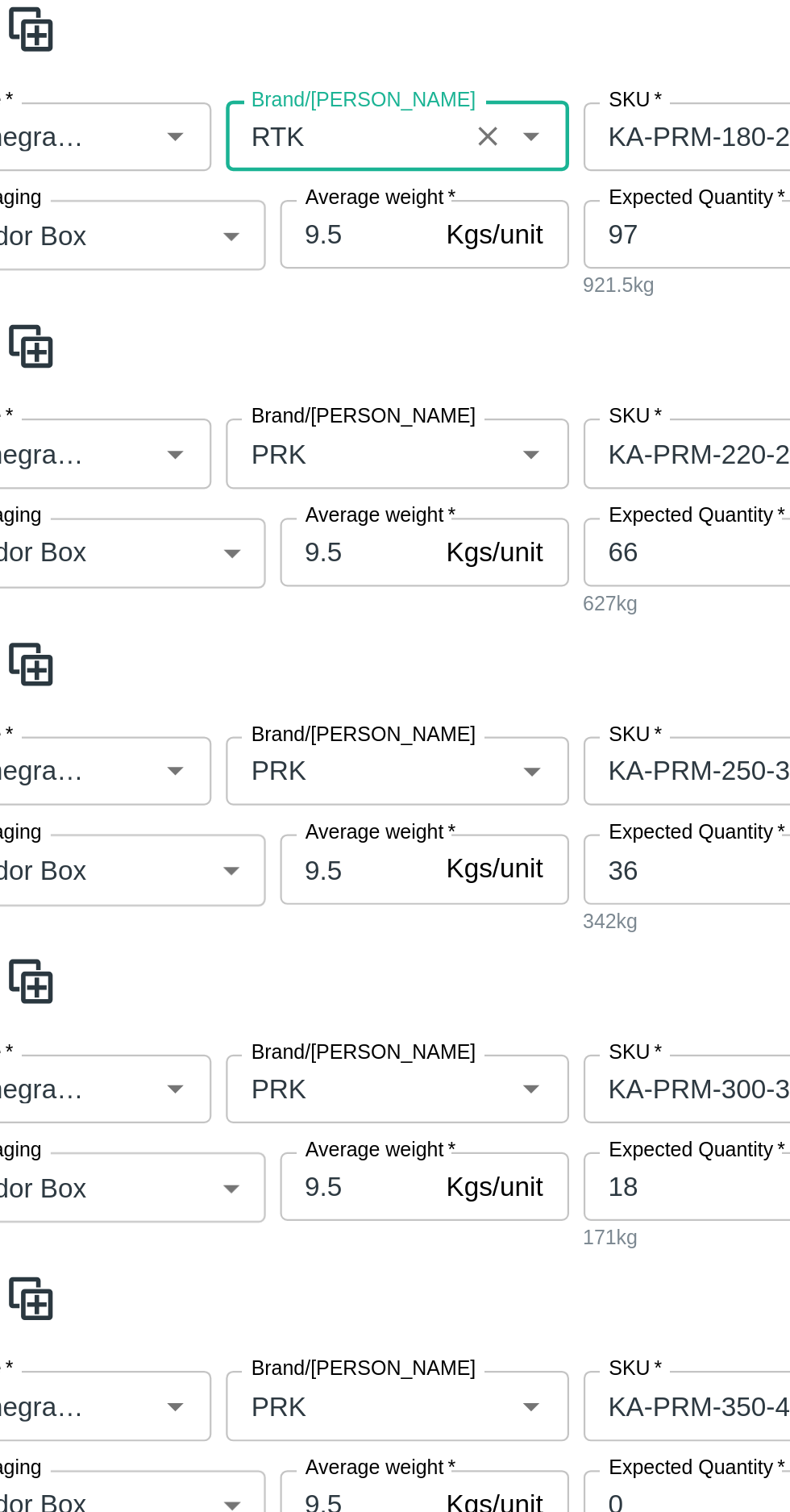
type input "RTK"
click at [183, 583] on input "Brand/[PERSON_NAME]" at bounding box center [204, 588] width 96 height 21
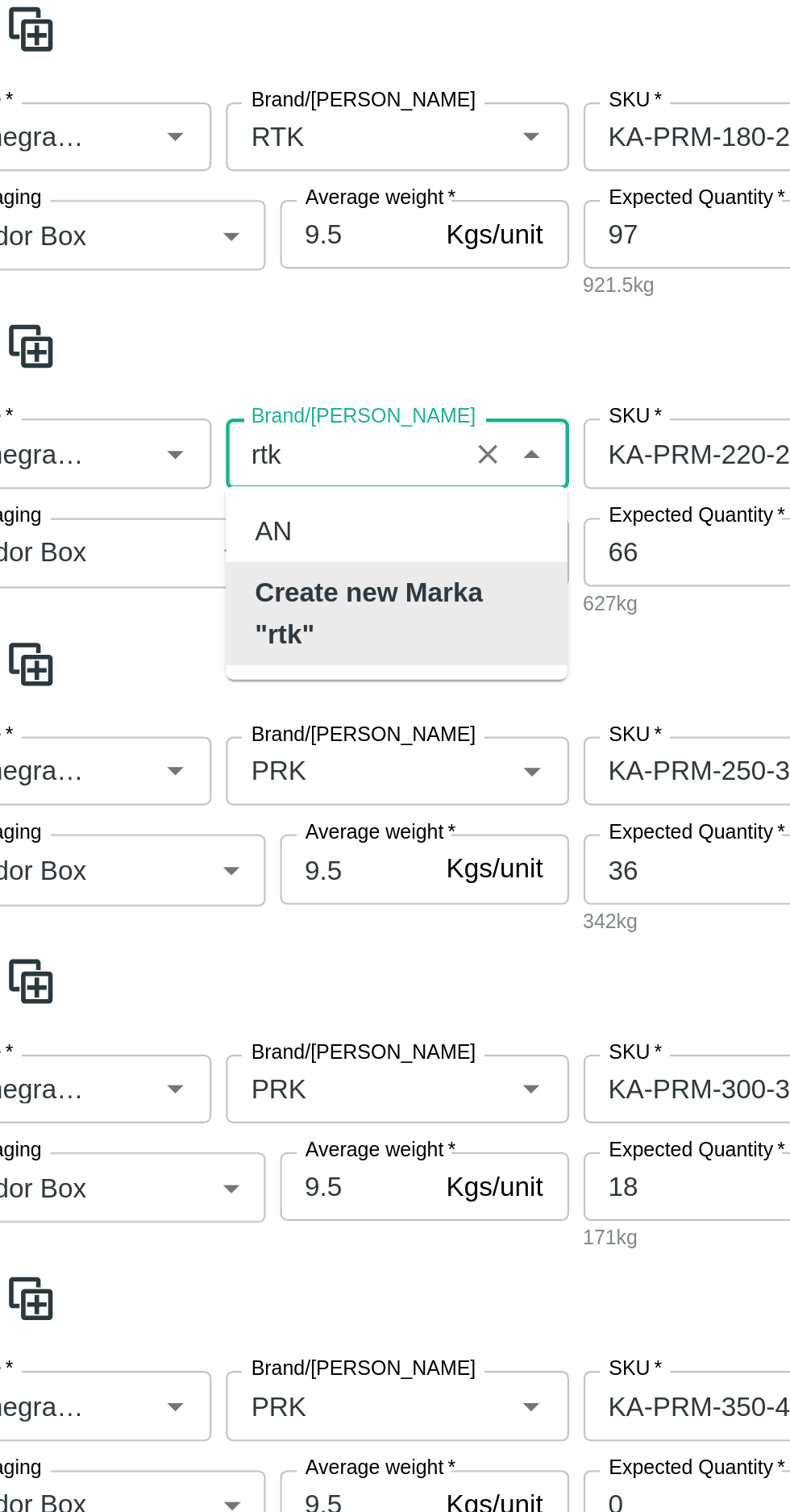
scroll to position [0, 0]
click at [183, 664] on b "Create new Marka "RTK"" at bounding box center [228, 659] width 127 height 36
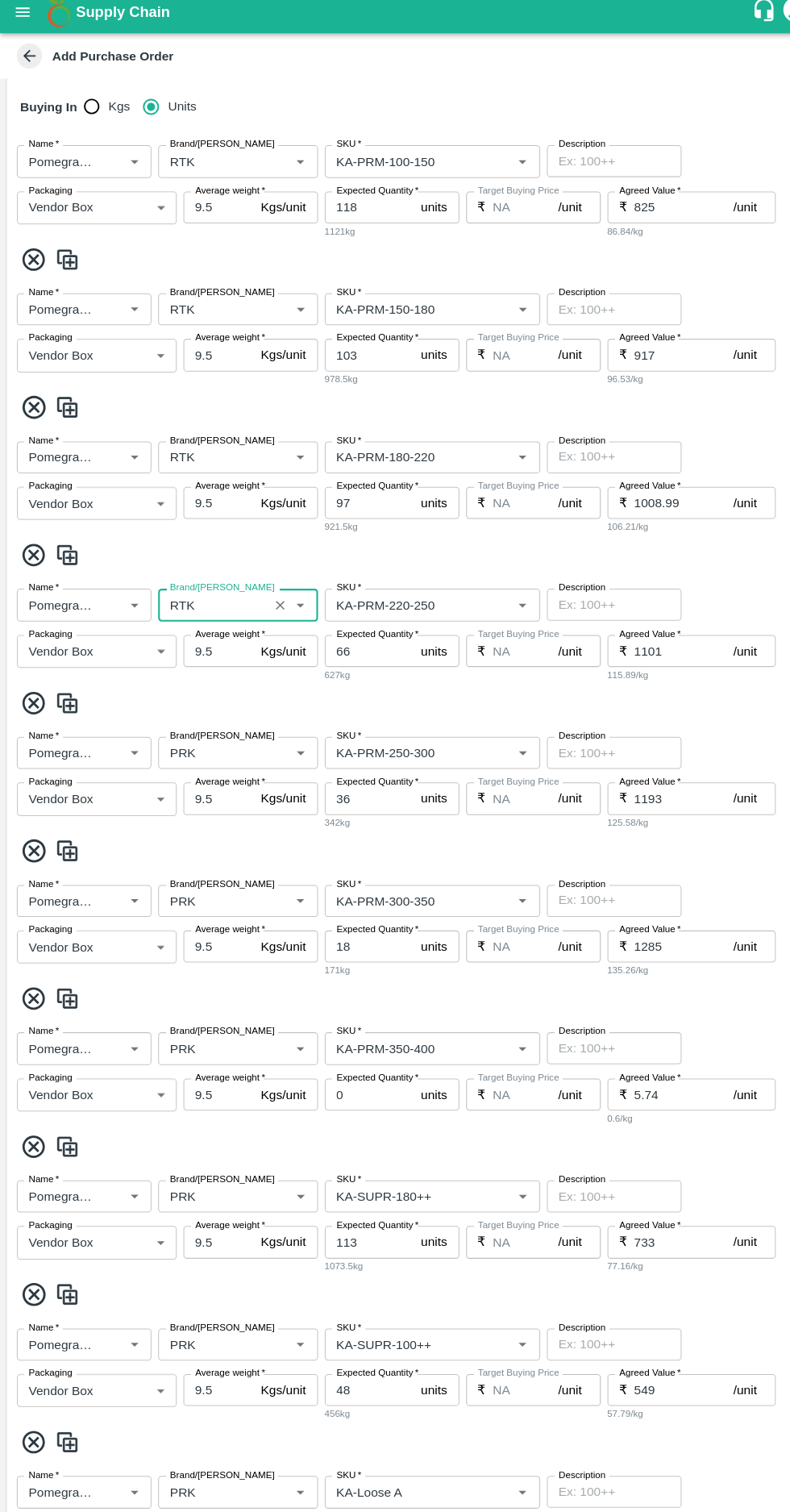
type input "RTK"
click at [195, 723] on input "Brand/[PERSON_NAME]" at bounding box center [204, 730] width 96 height 21
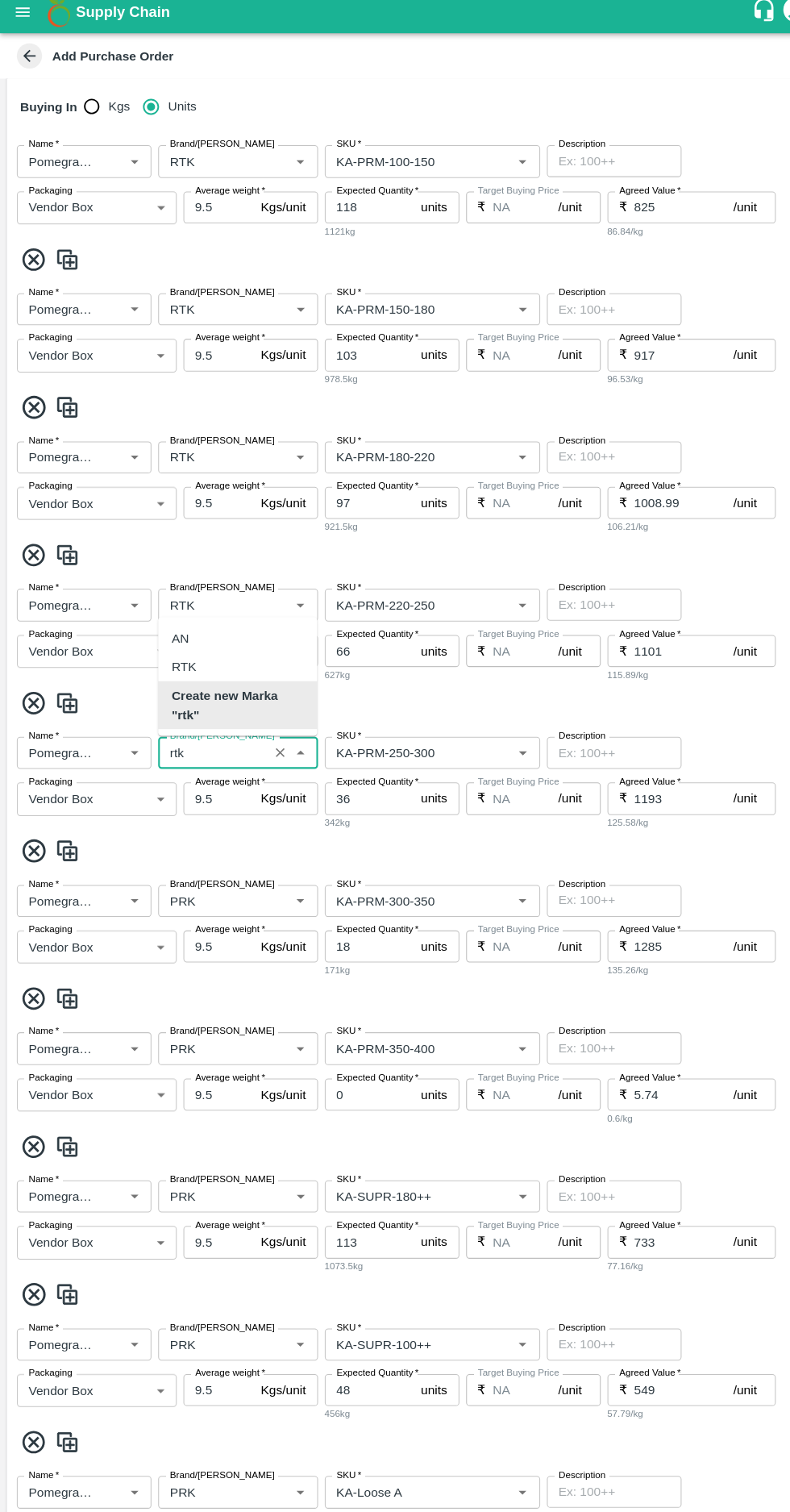
scroll to position [416, 0]
click at [170, 794] on div "RTK" at bounding box center [176, 793] width 23 height 18
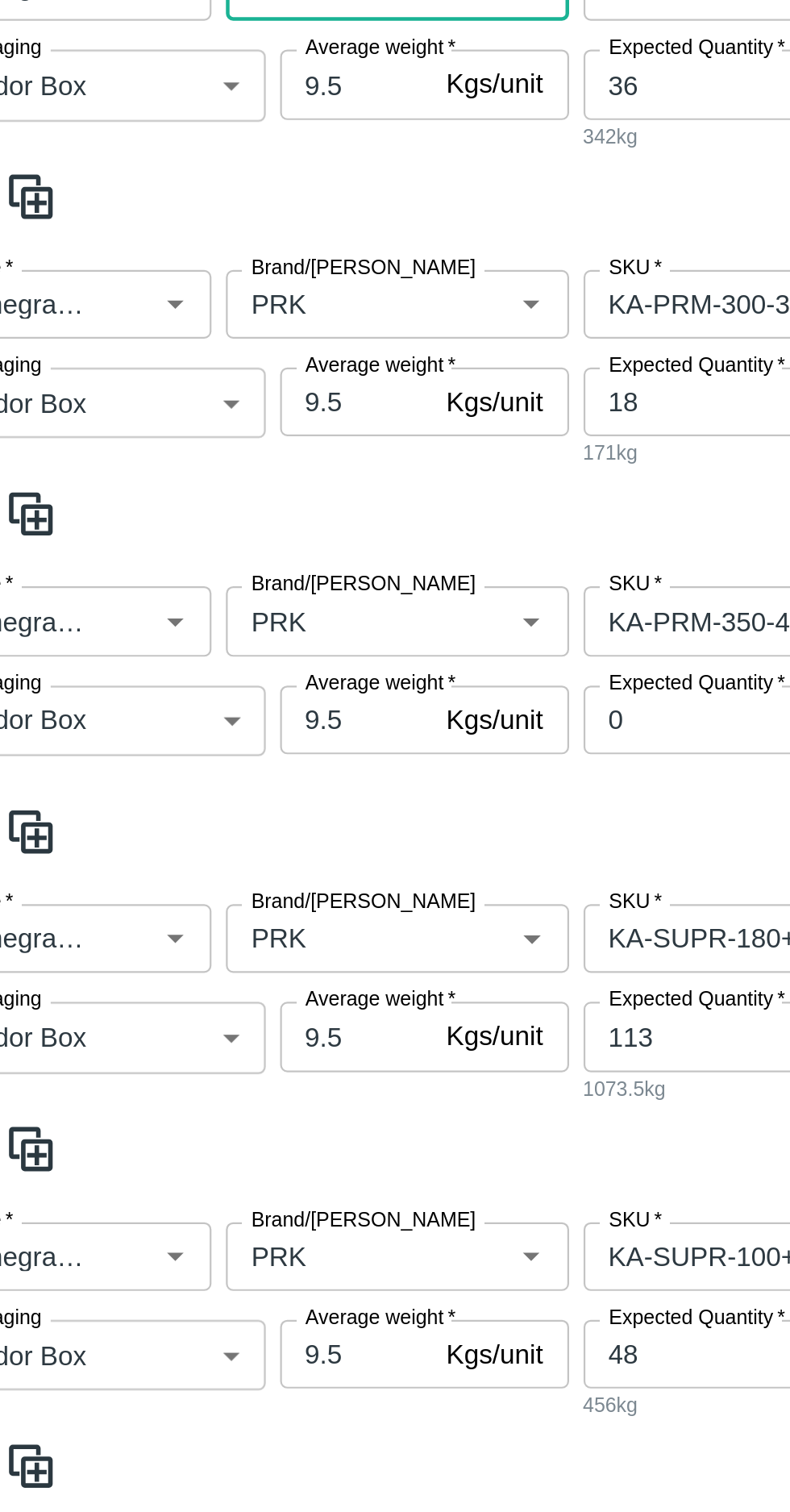
type input "RTK"
click at [181, 463] on div "Name   * Name   * Brand/Marka Brand/Marka SKU   * SKU   * Description x Descrip…" at bounding box center [395, 431] width 777 height 142
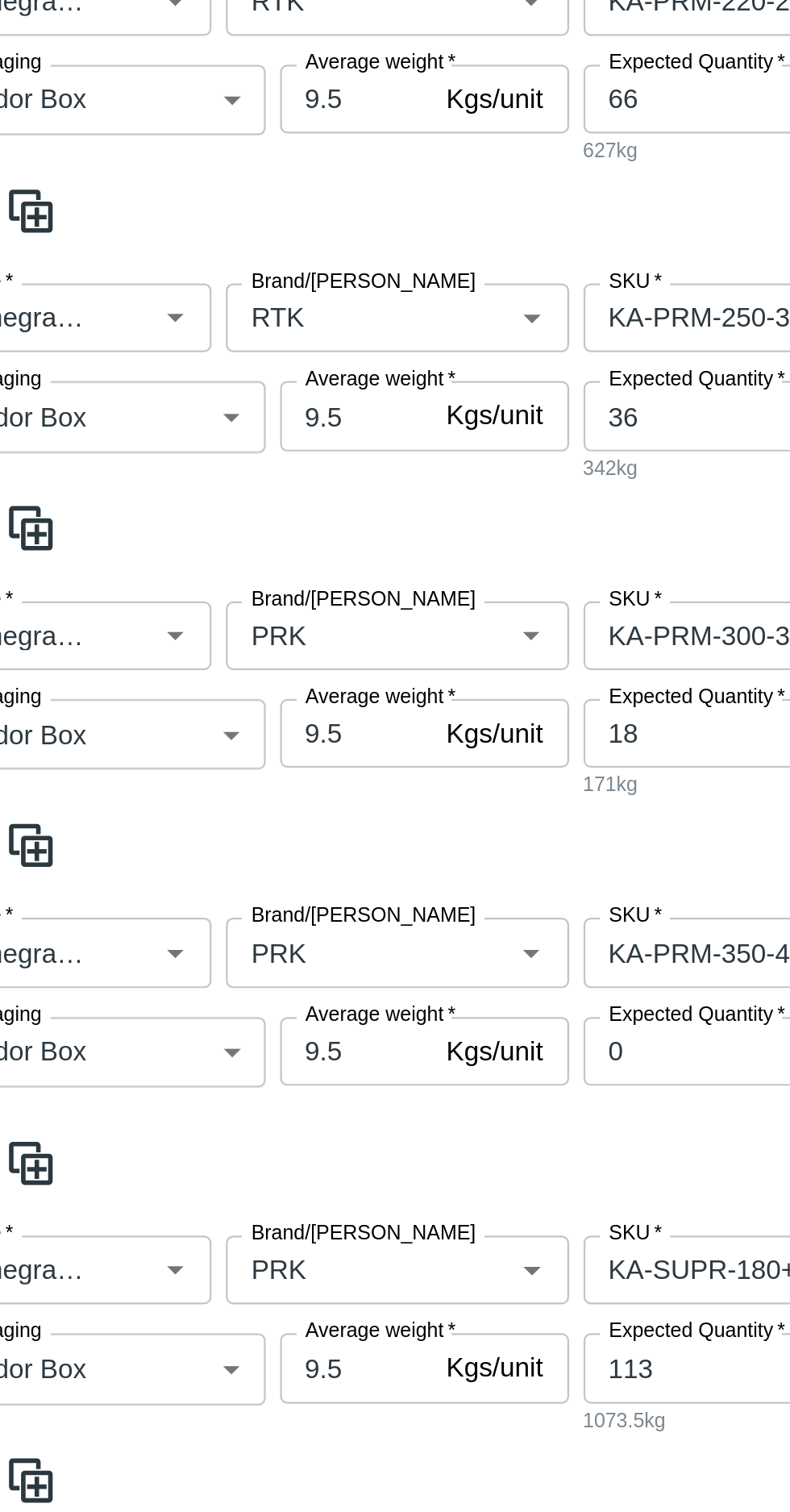
click at [187, 609] on input "Brand/[PERSON_NAME]" at bounding box center [204, 620] width 96 height 21
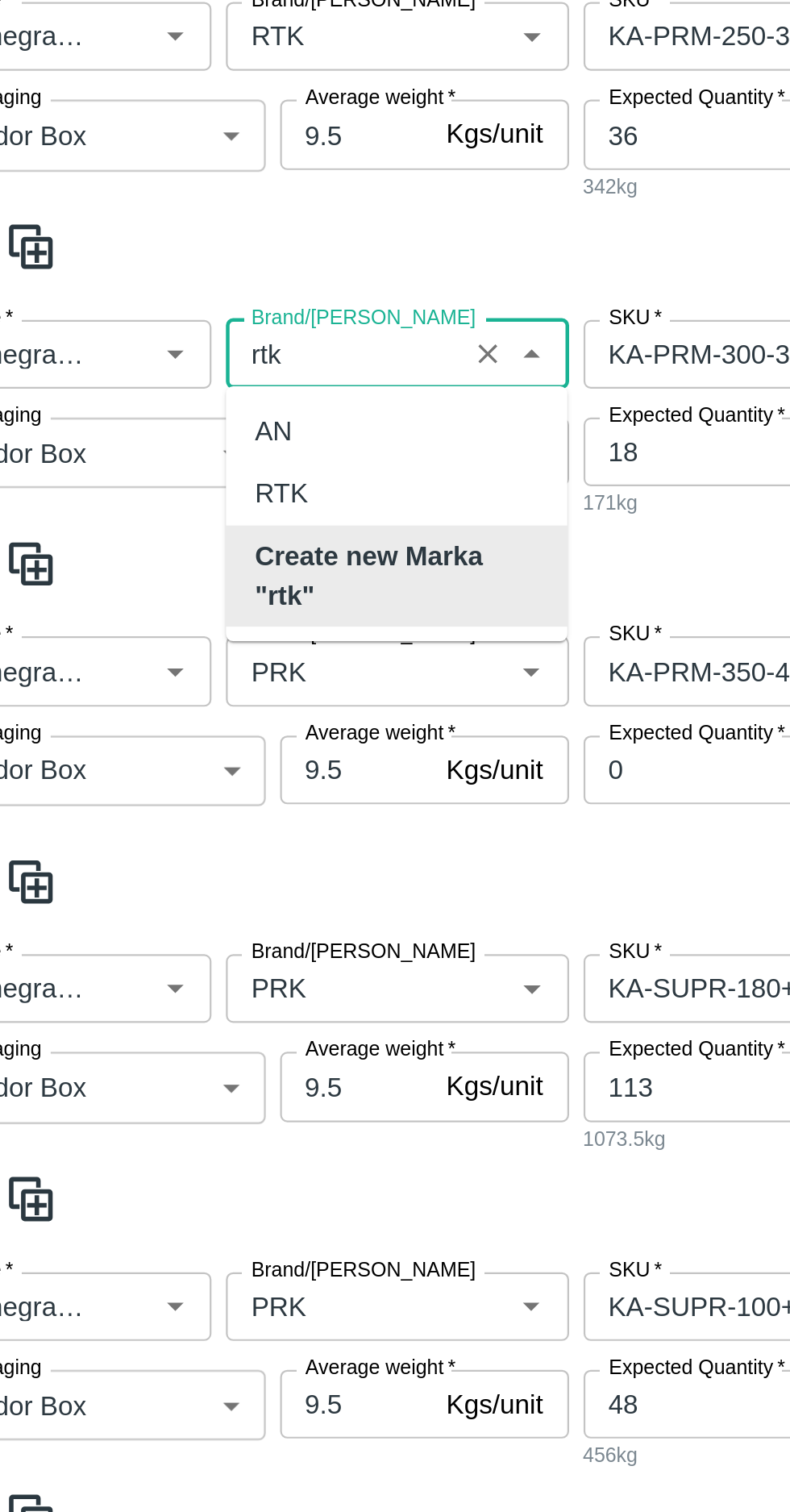
scroll to position [0, 0]
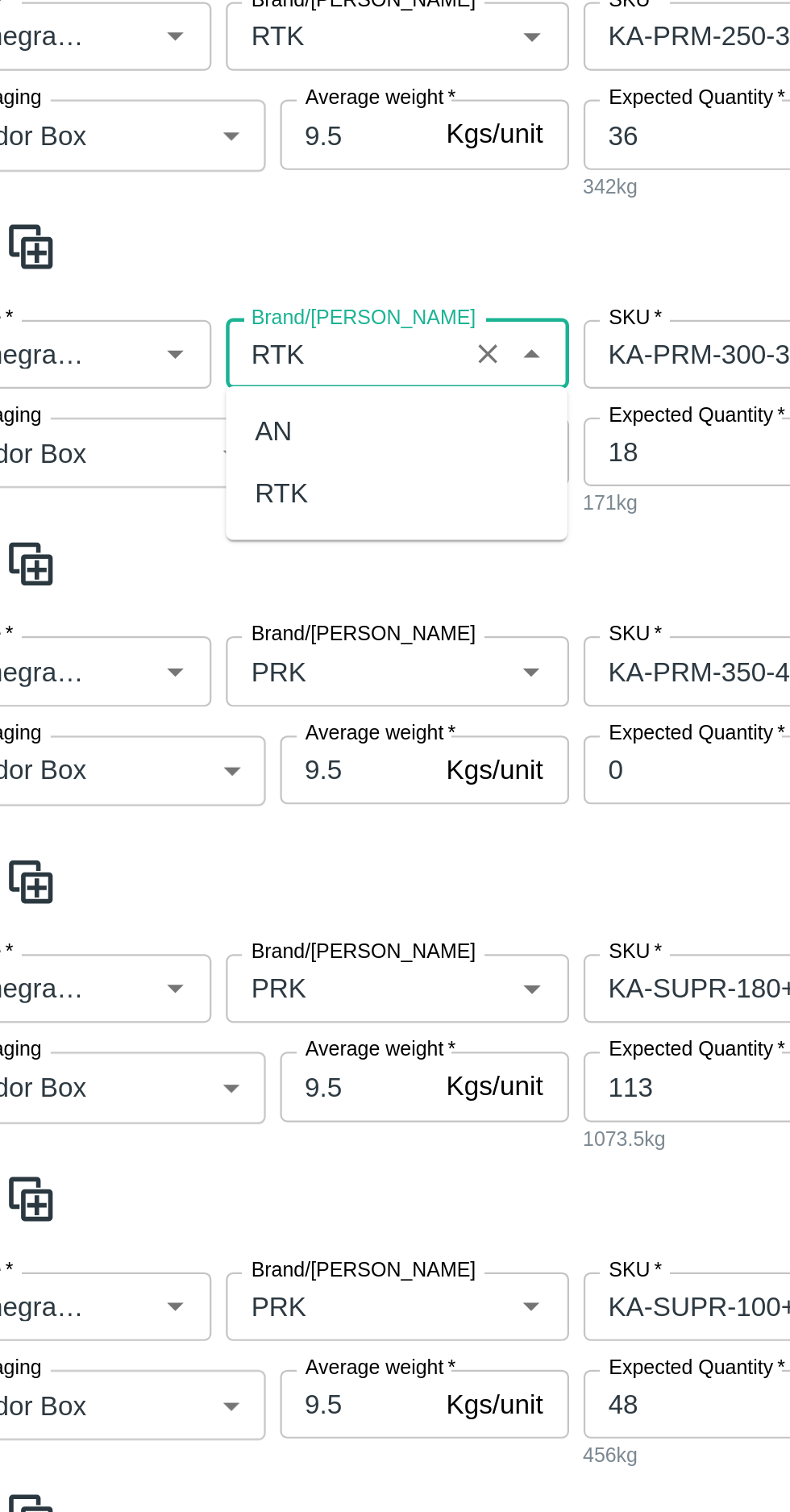
click at [172, 557] on div "RTK" at bounding box center [176, 556] width 23 height 18
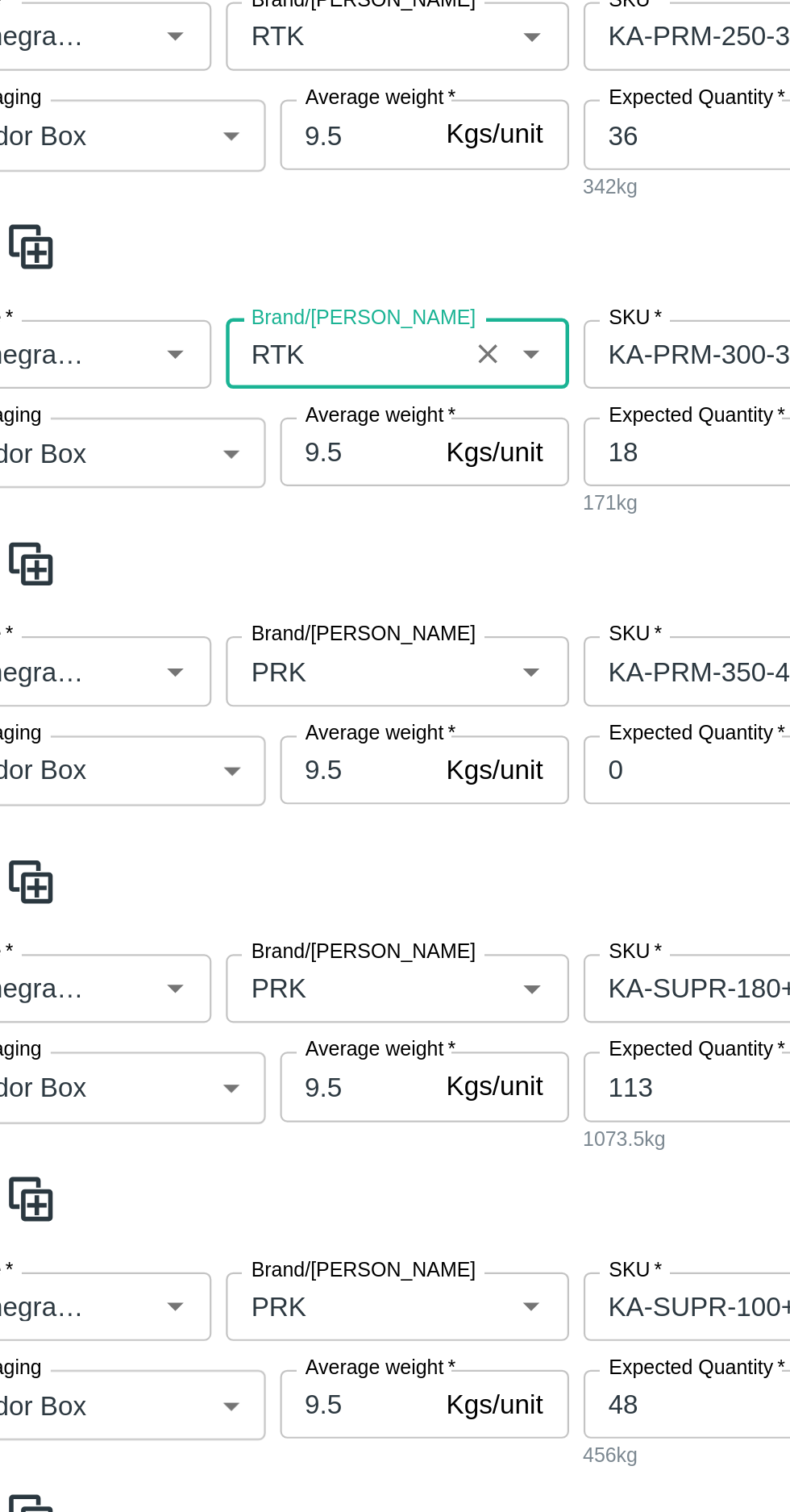
scroll to position [933, 0]
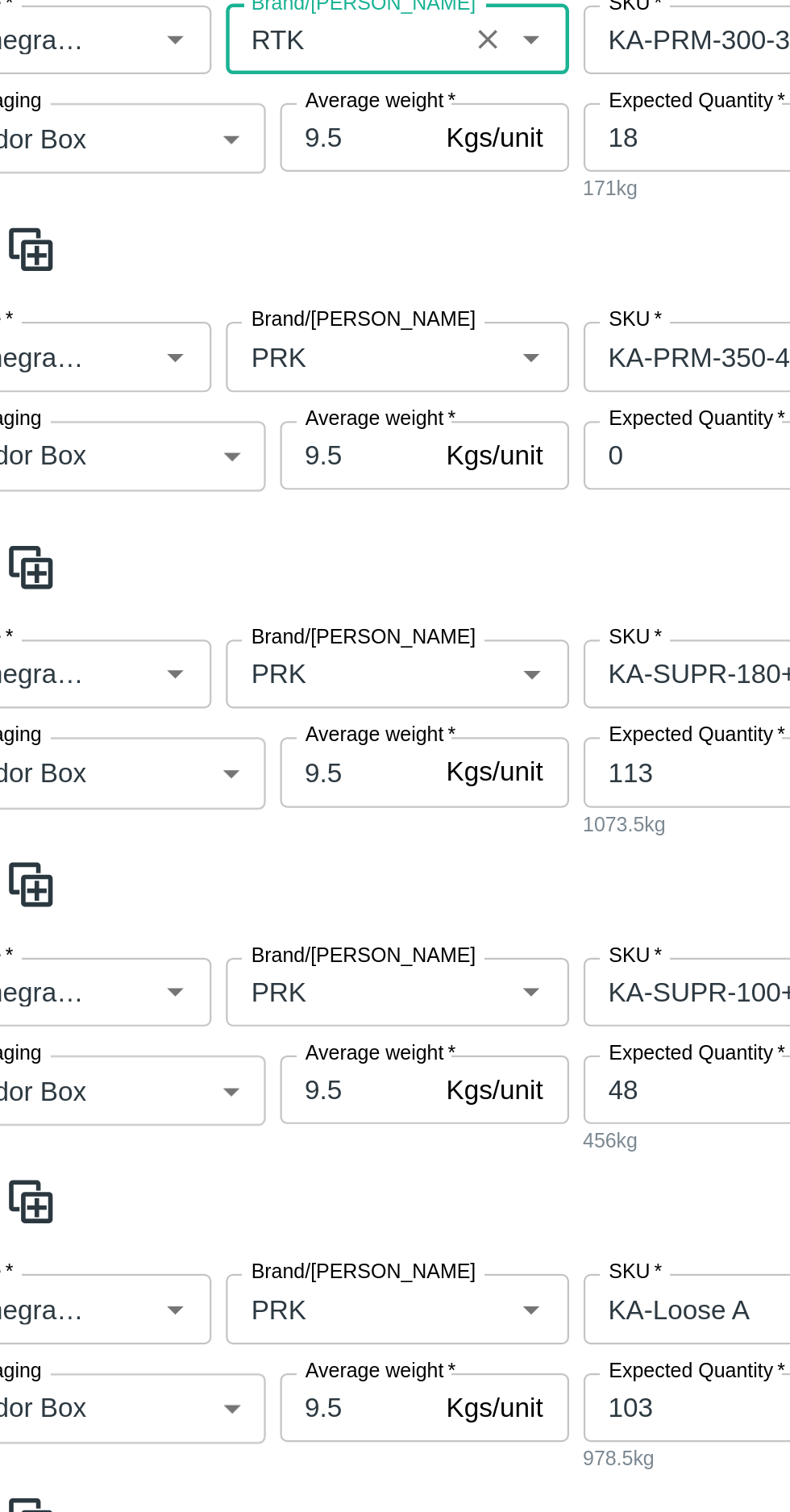
type input "RTK"
click at [185, 501] on input "Brand/[PERSON_NAME]" at bounding box center [204, 495] width 96 height 21
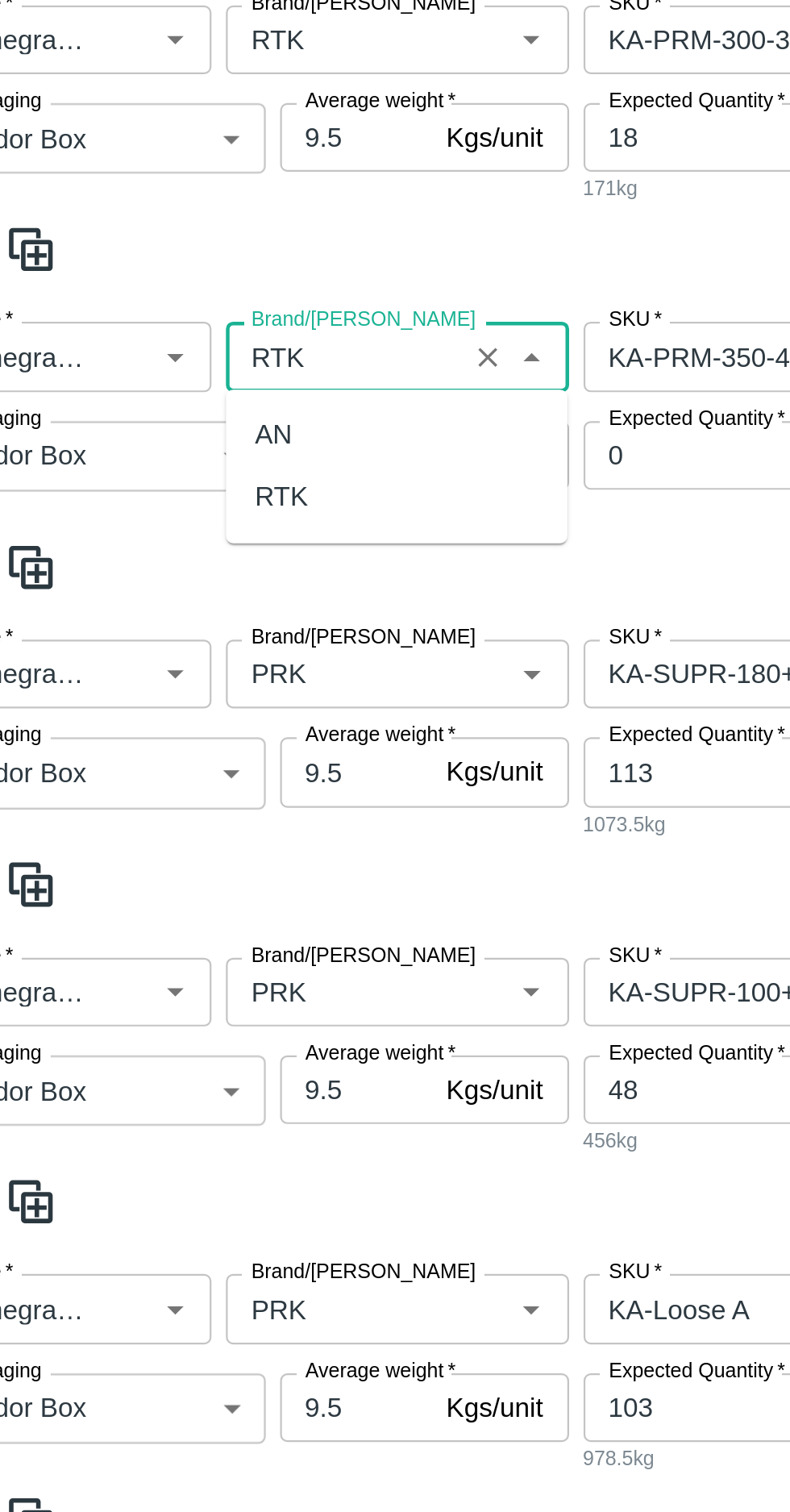
scroll to position [0, 0]
click at [173, 566] on div "RTK" at bounding box center [176, 558] width 23 height 18
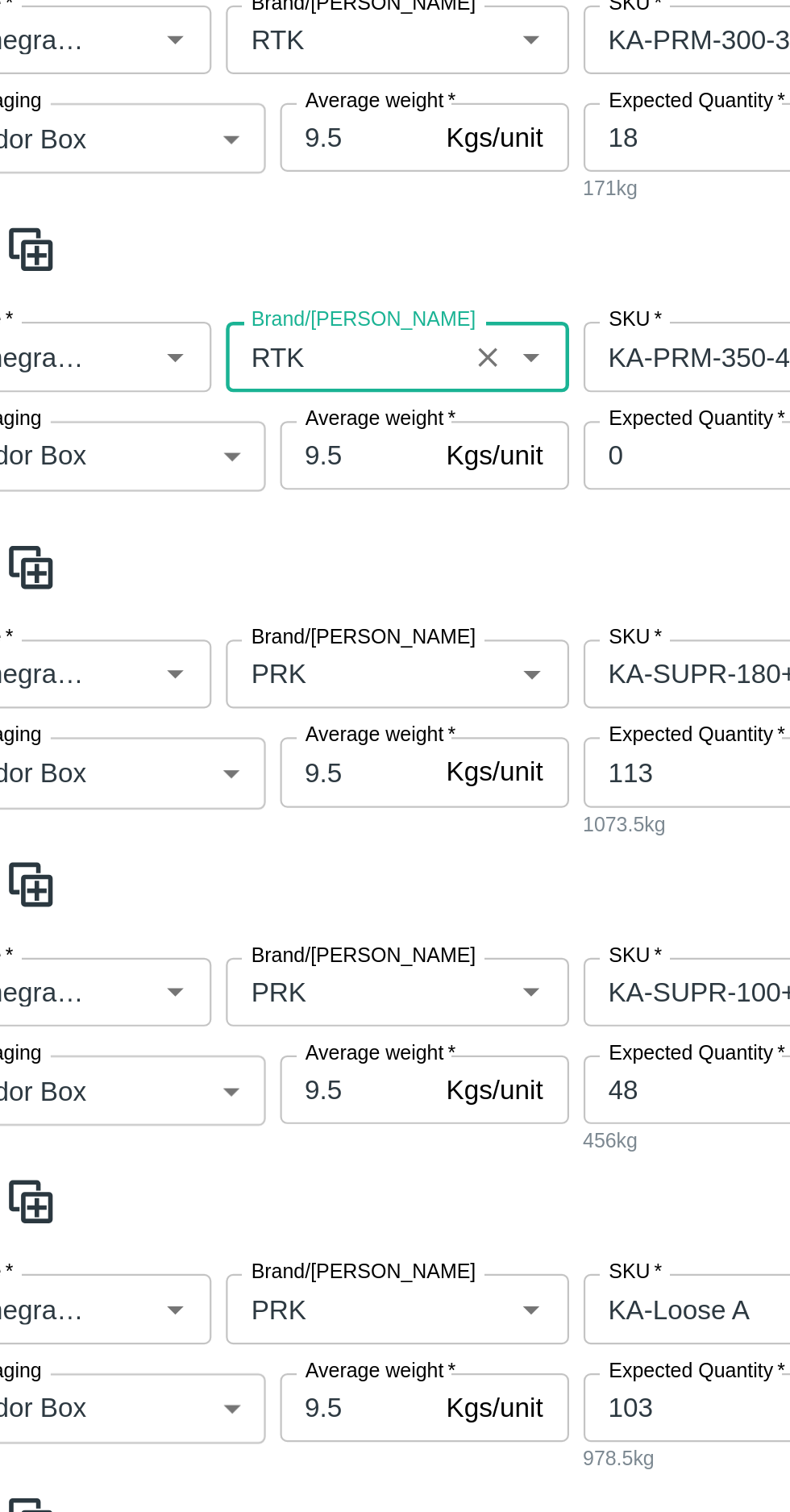
scroll to position [1103, 0]
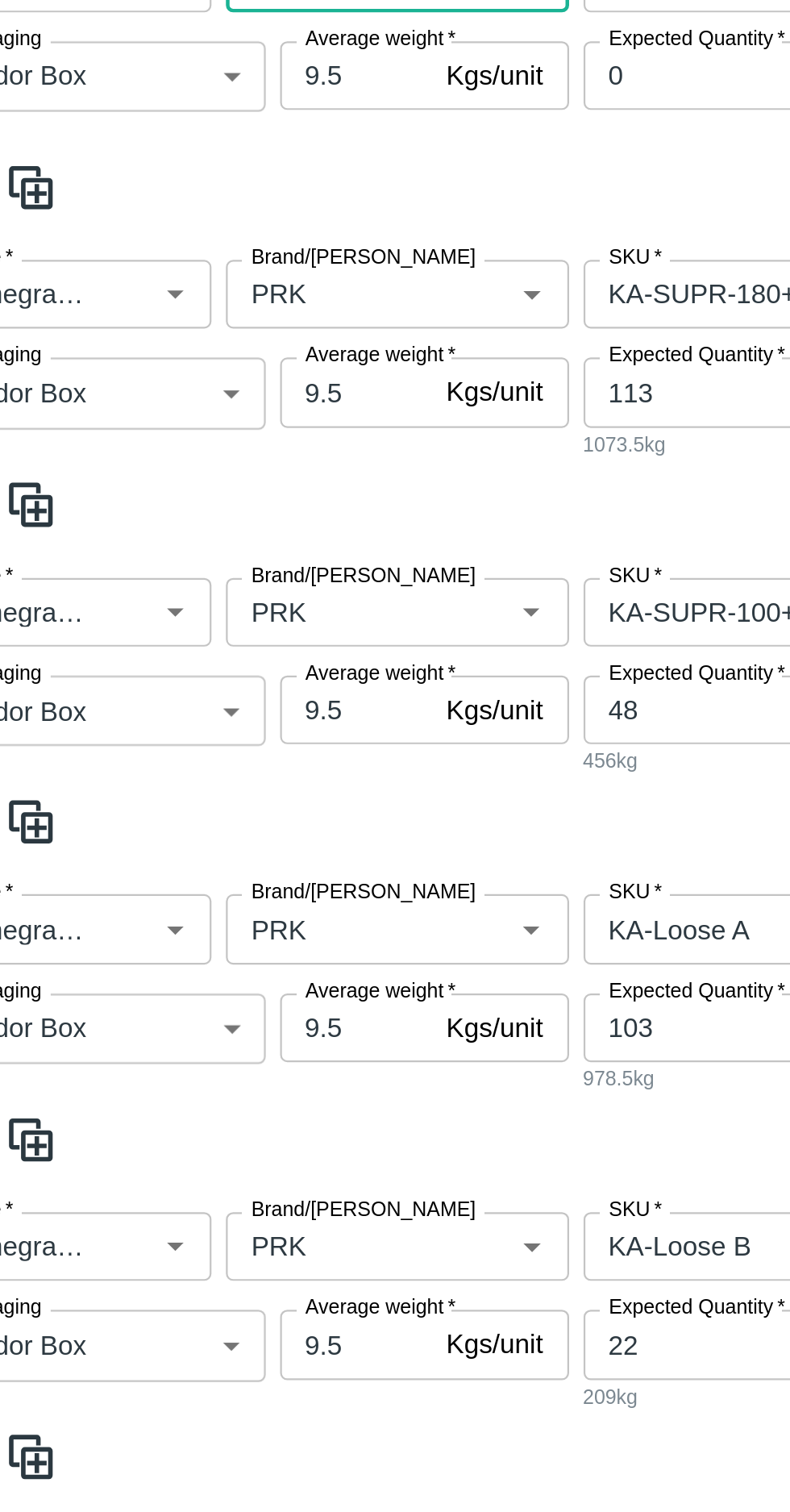
type input "RTK"
click at [183, 469] on input "Brand/[PERSON_NAME]" at bounding box center [204, 468] width 96 height 21
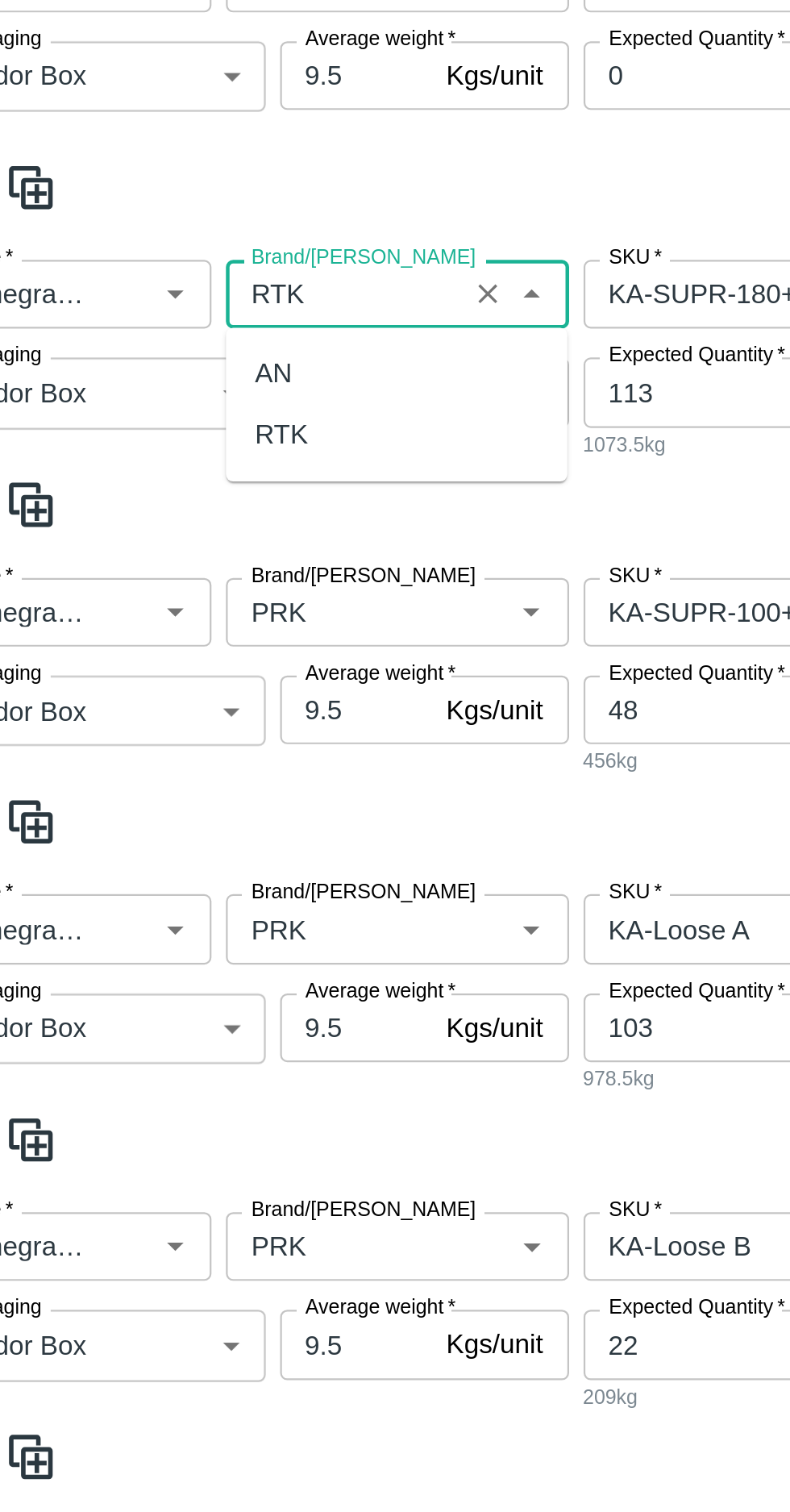
scroll to position [0, 0]
click at [175, 529] on div "RTK" at bounding box center [176, 530] width 23 height 18
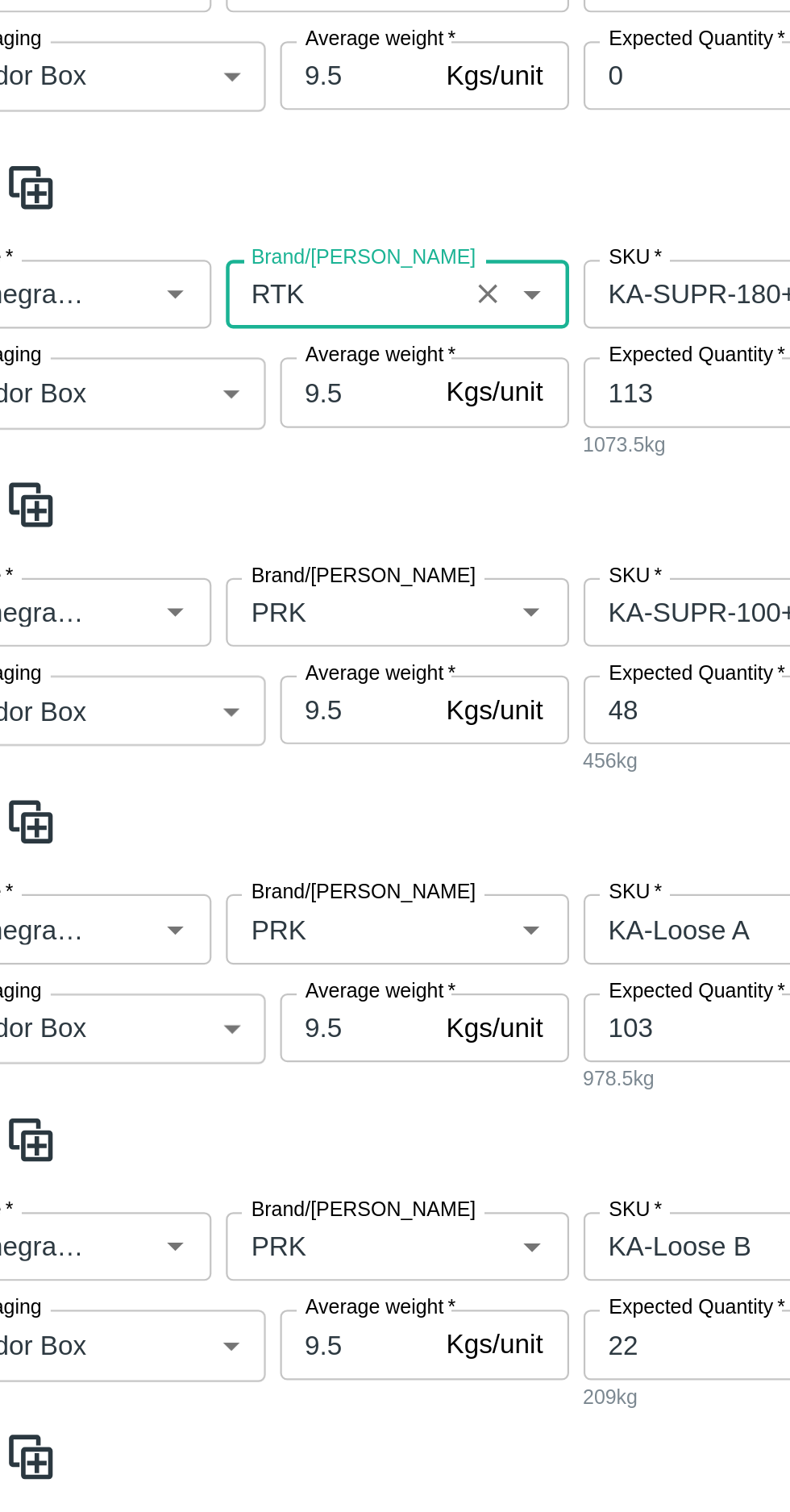
scroll to position [1105, 0]
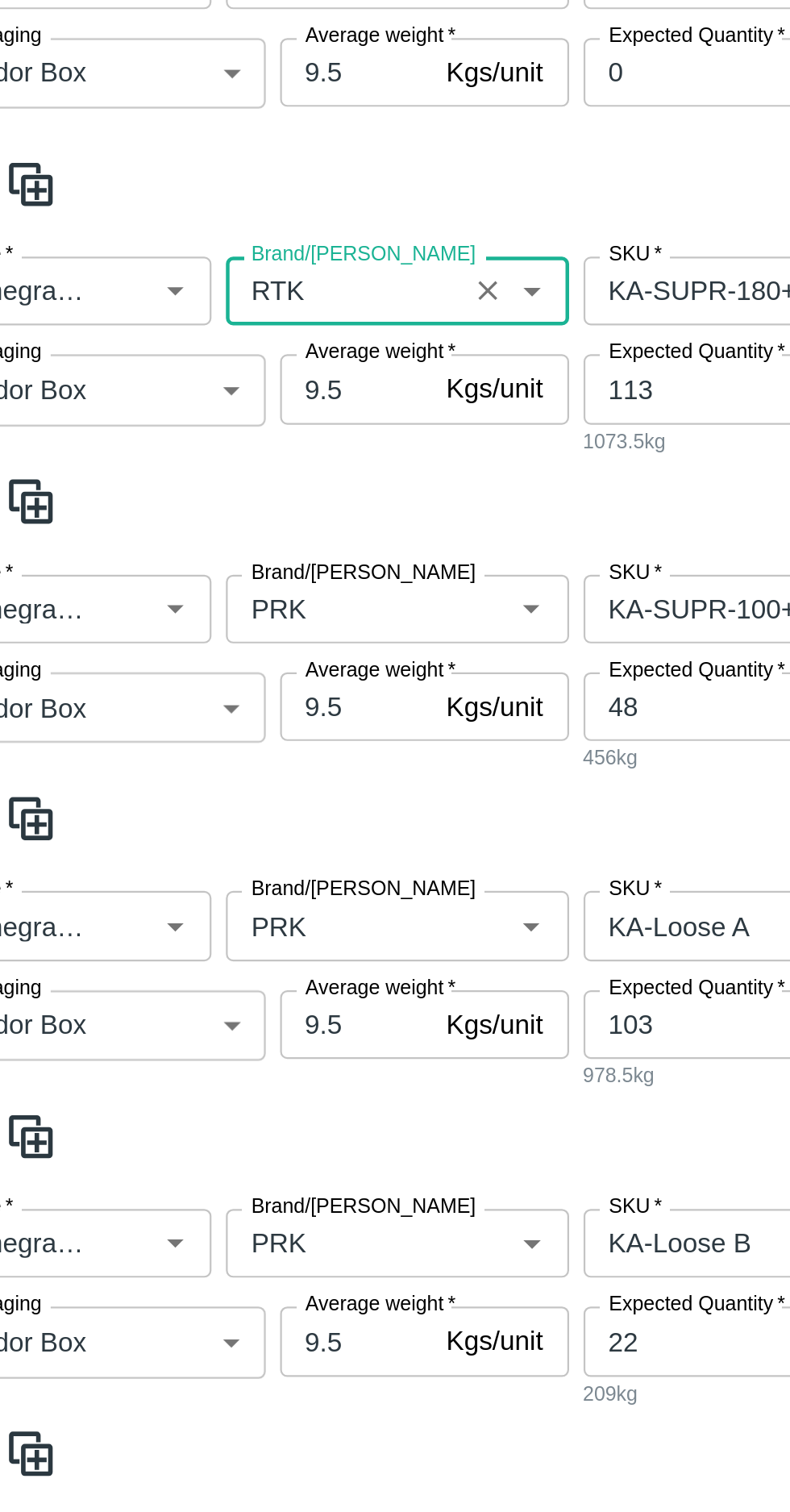
type input "RTK"
click at [187, 601] on input "Brand/[PERSON_NAME]" at bounding box center [204, 608] width 96 height 21
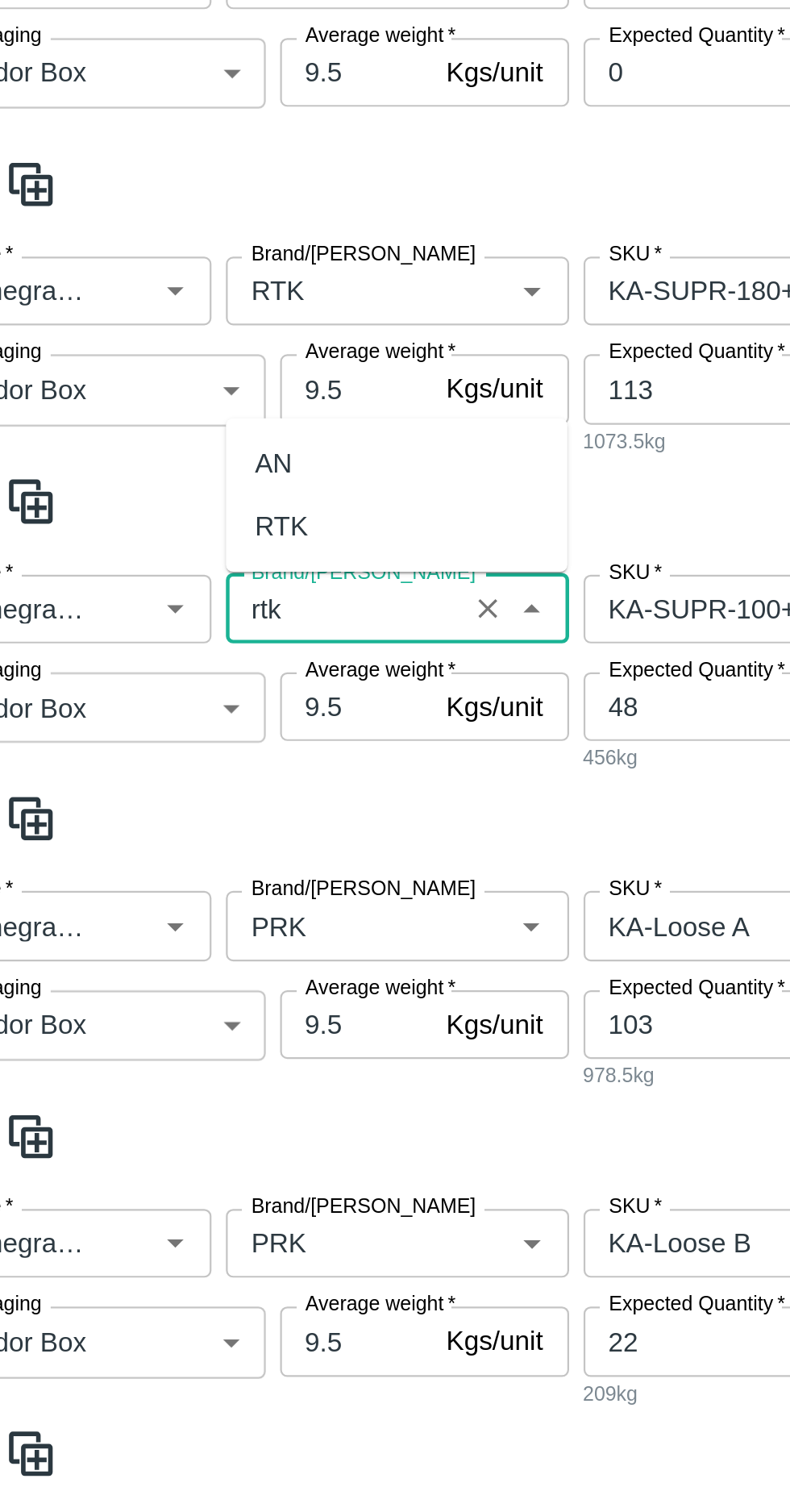
scroll to position [0, 0]
click at [177, 572] on div "RTK" at bounding box center [176, 571] width 23 height 18
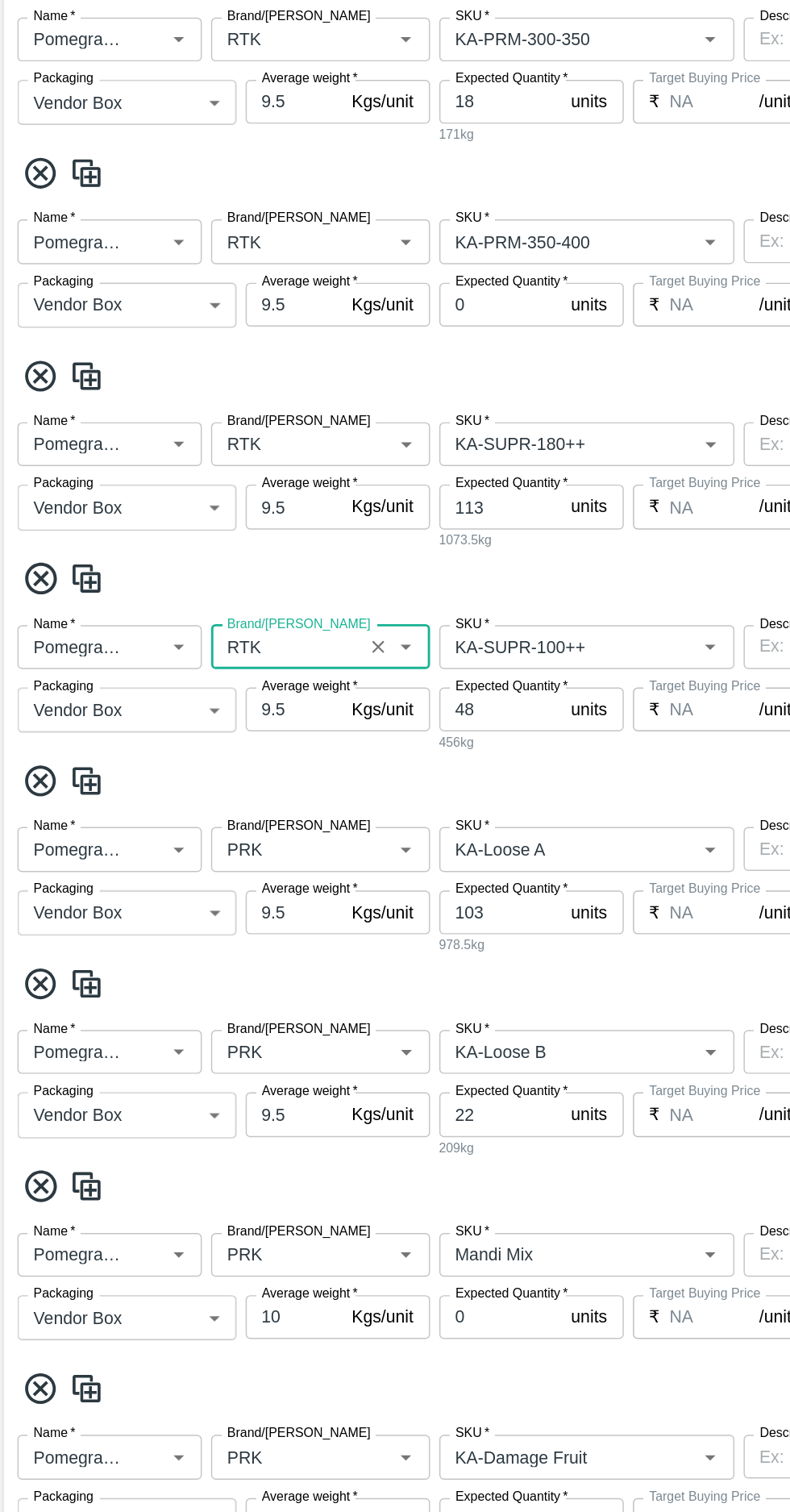
scroll to position [1106, 0]
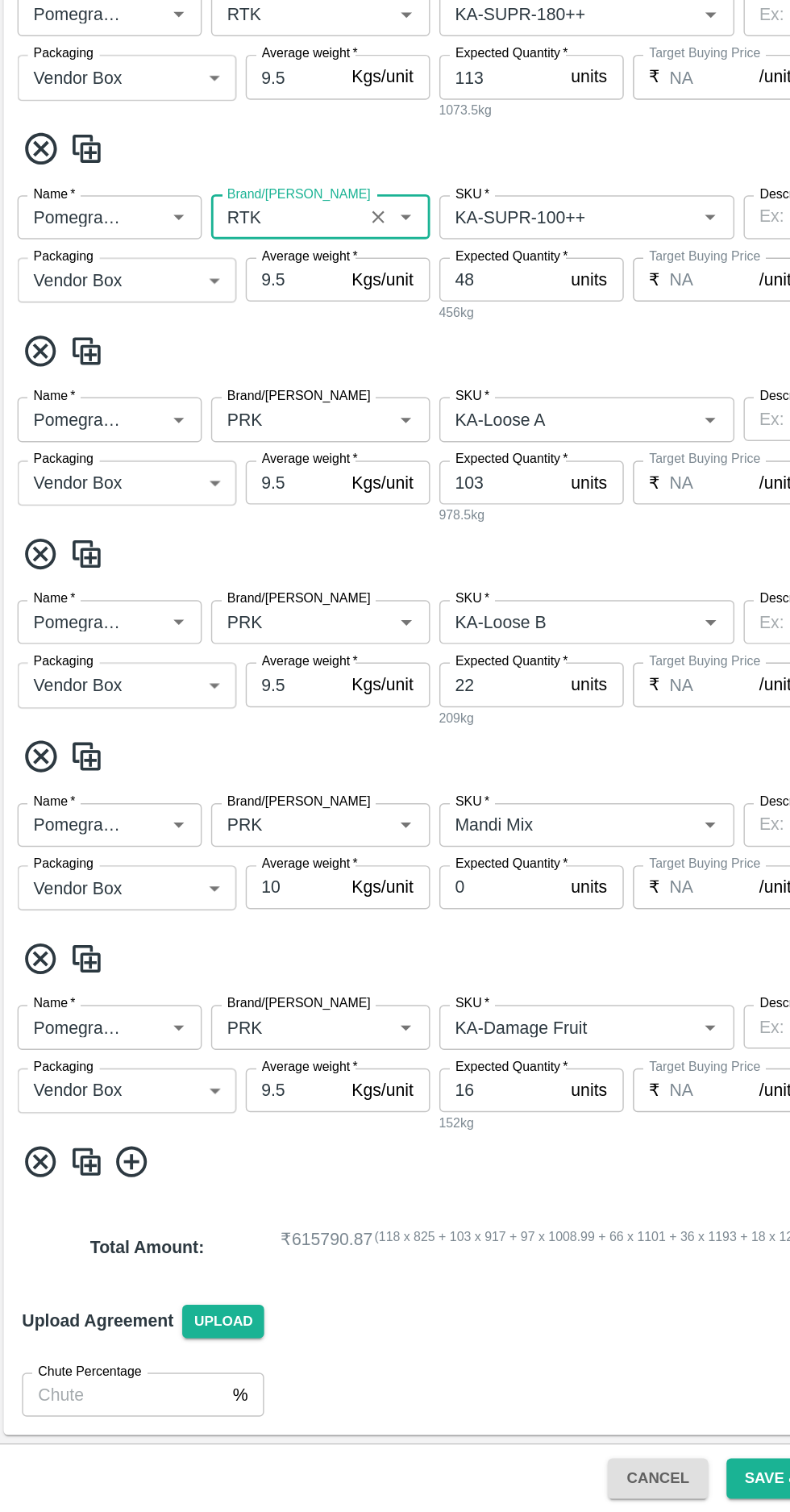
click at [193, 735] on label "Brand/Marka" at bounding box center [213, 731] width 100 height 13
type input "RTK"
click at [193, 737] on input "Brand/Marka" at bounding box center [204, 748] width 96 height 21
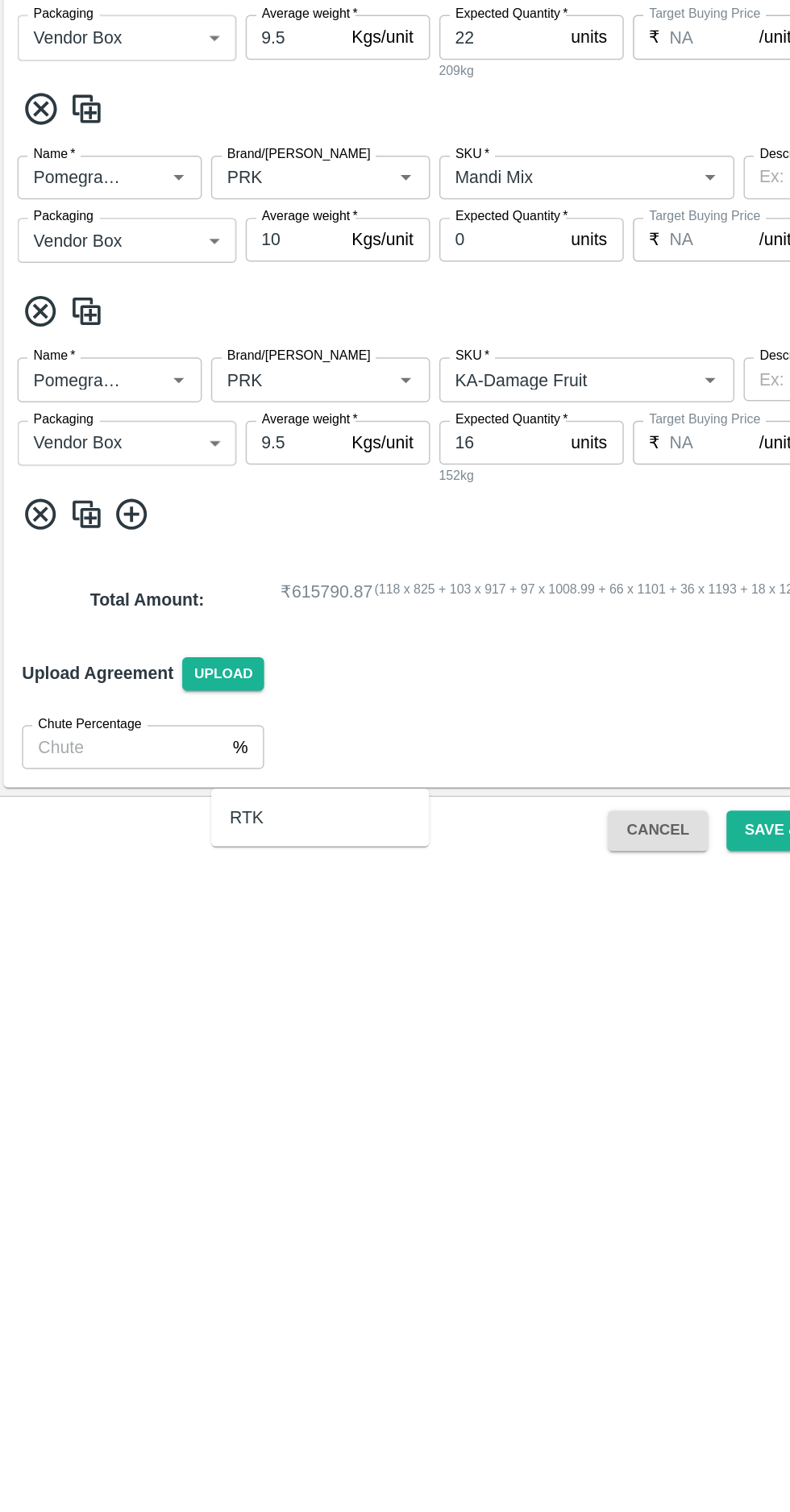
scroll to position [411, 0]
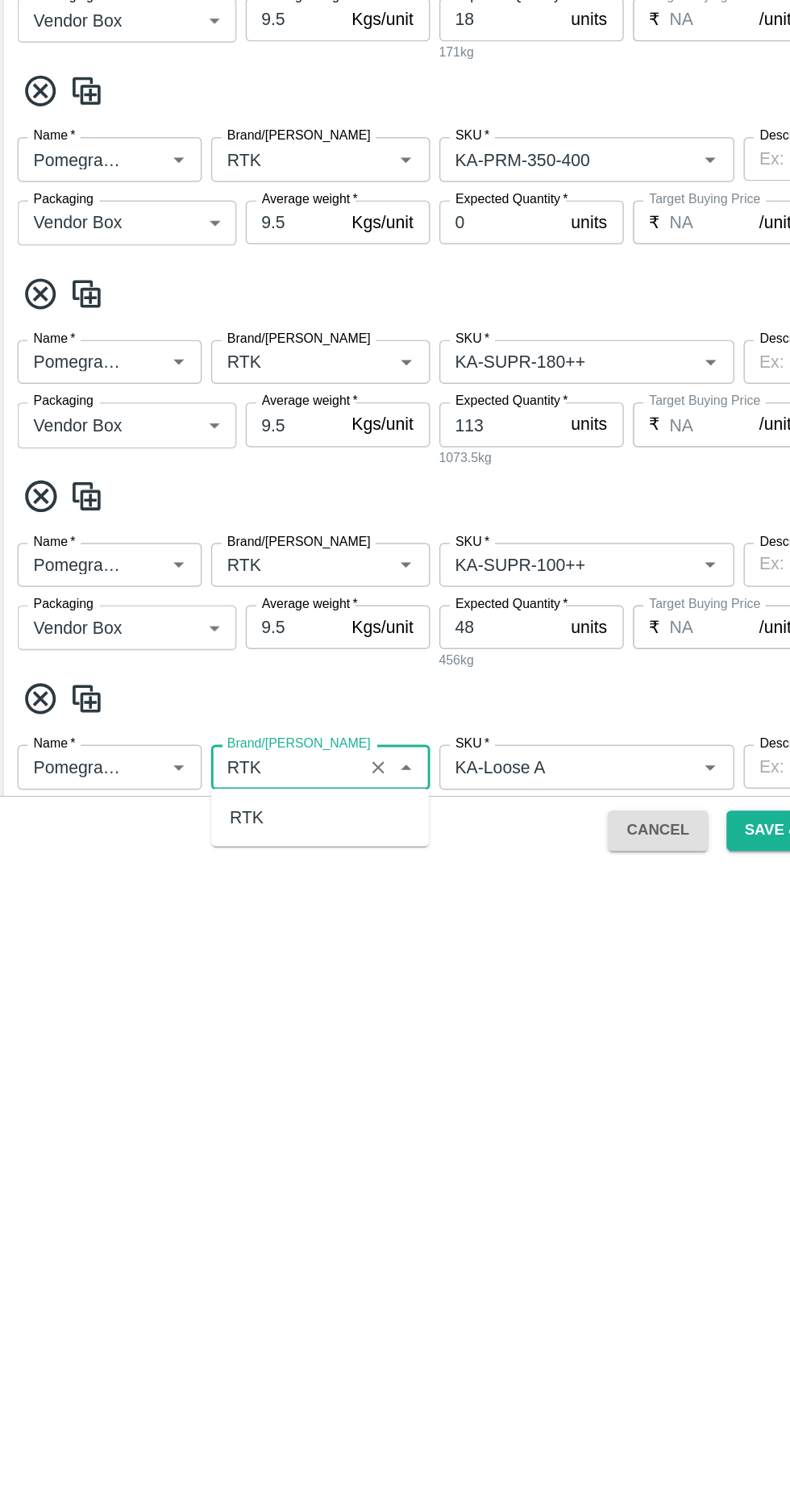
click at [169, 1476] on div "RTK" at bounding box center [176, 1479] width 23 height 18
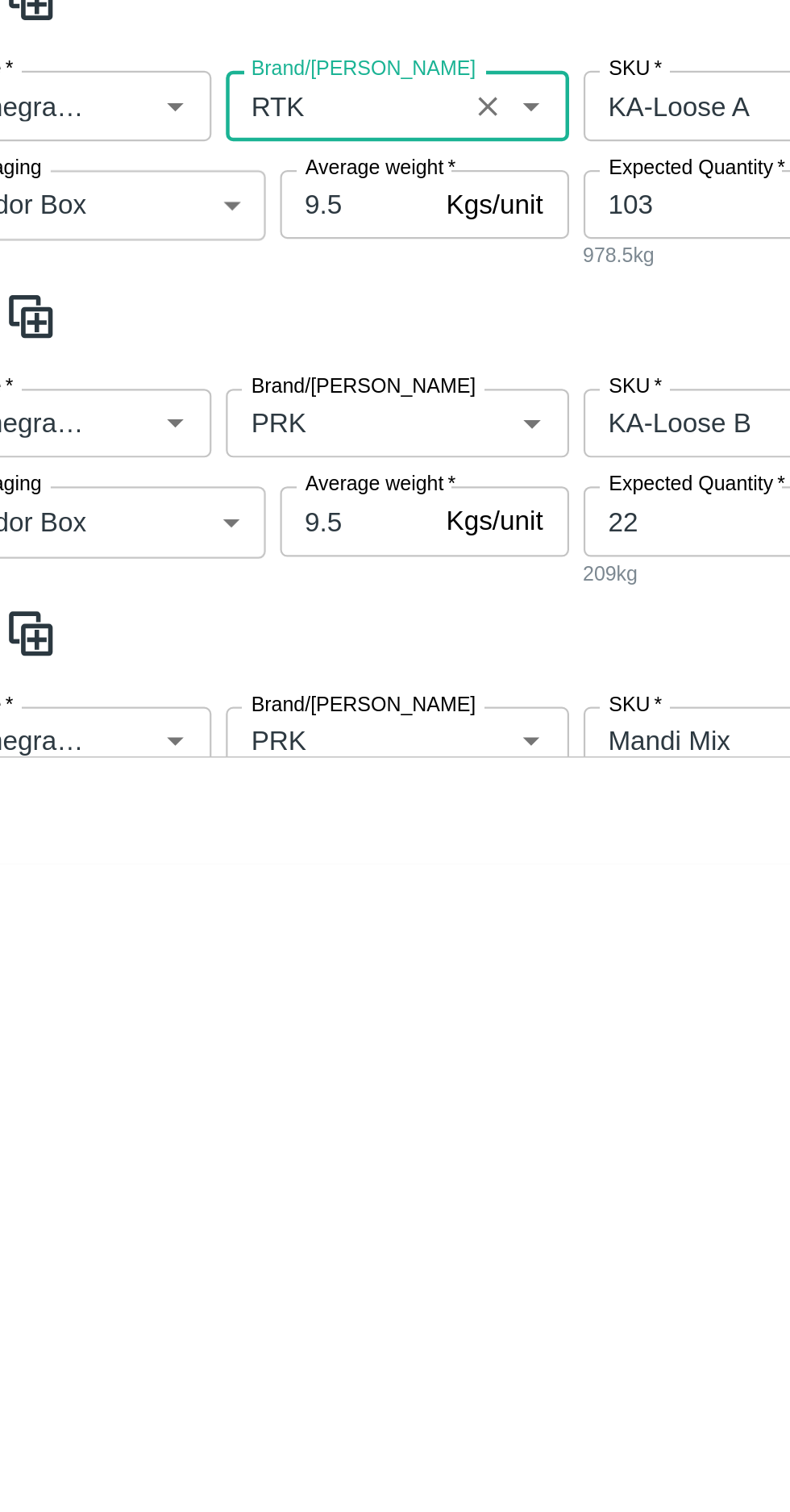
type input "RTK"
click at [179, 1312] on input "Brand/Marka" at bounding box center [204, 1315] width 96 height 21
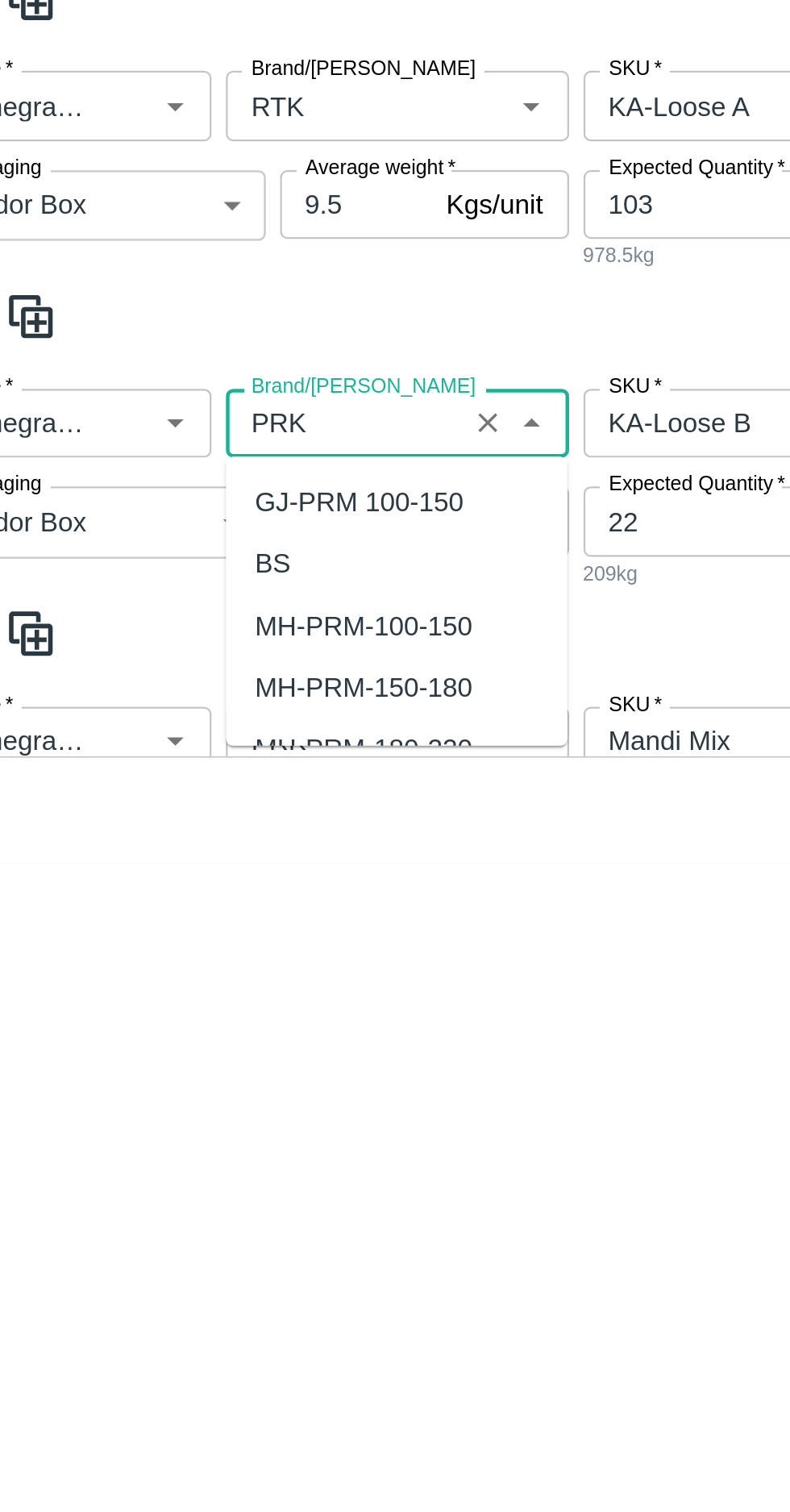
scroll to position [0, 0]
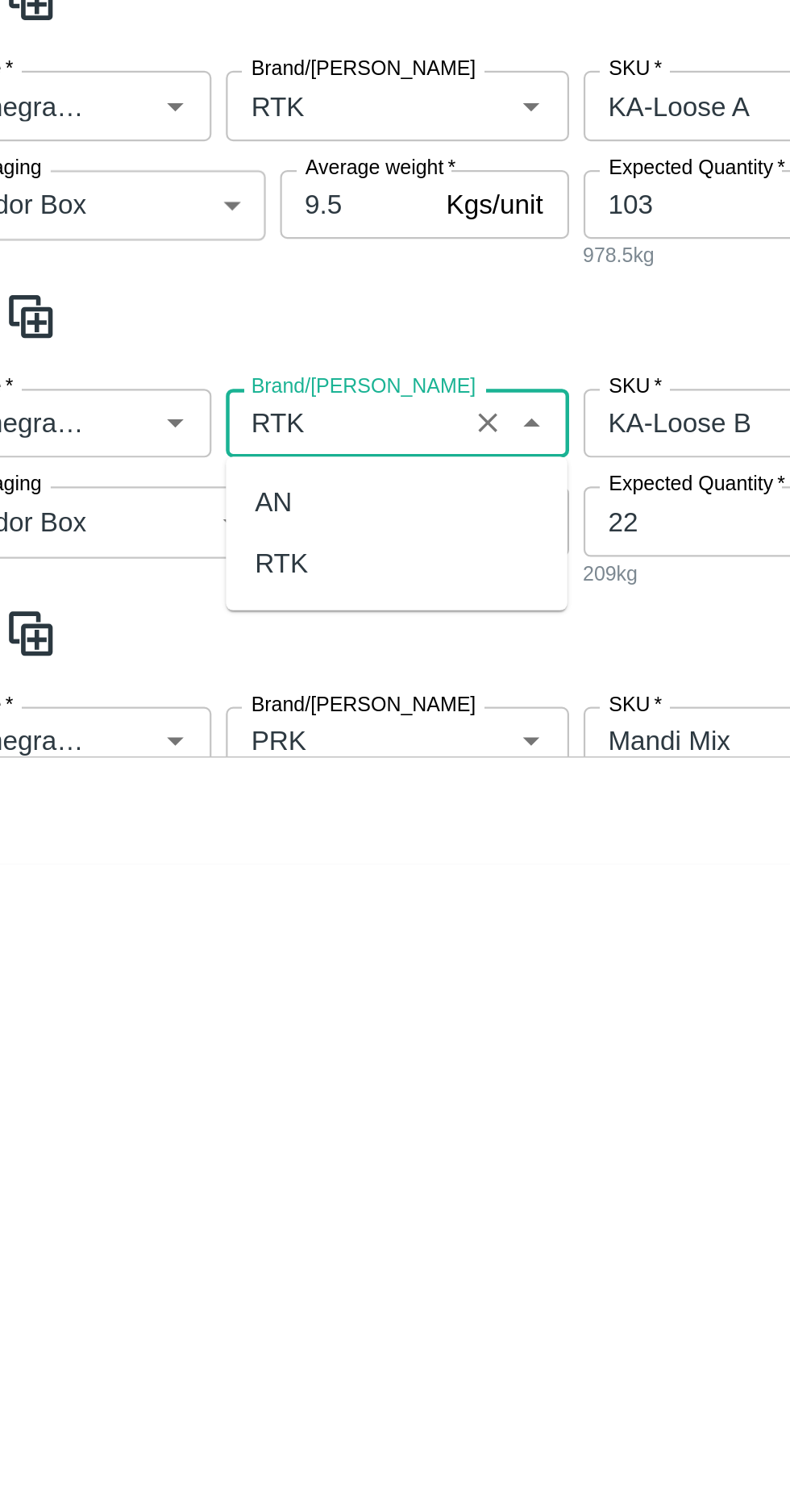
click at [176, 1374] on div "RTK" at bounding box center [176, 1378] width 23 height 18
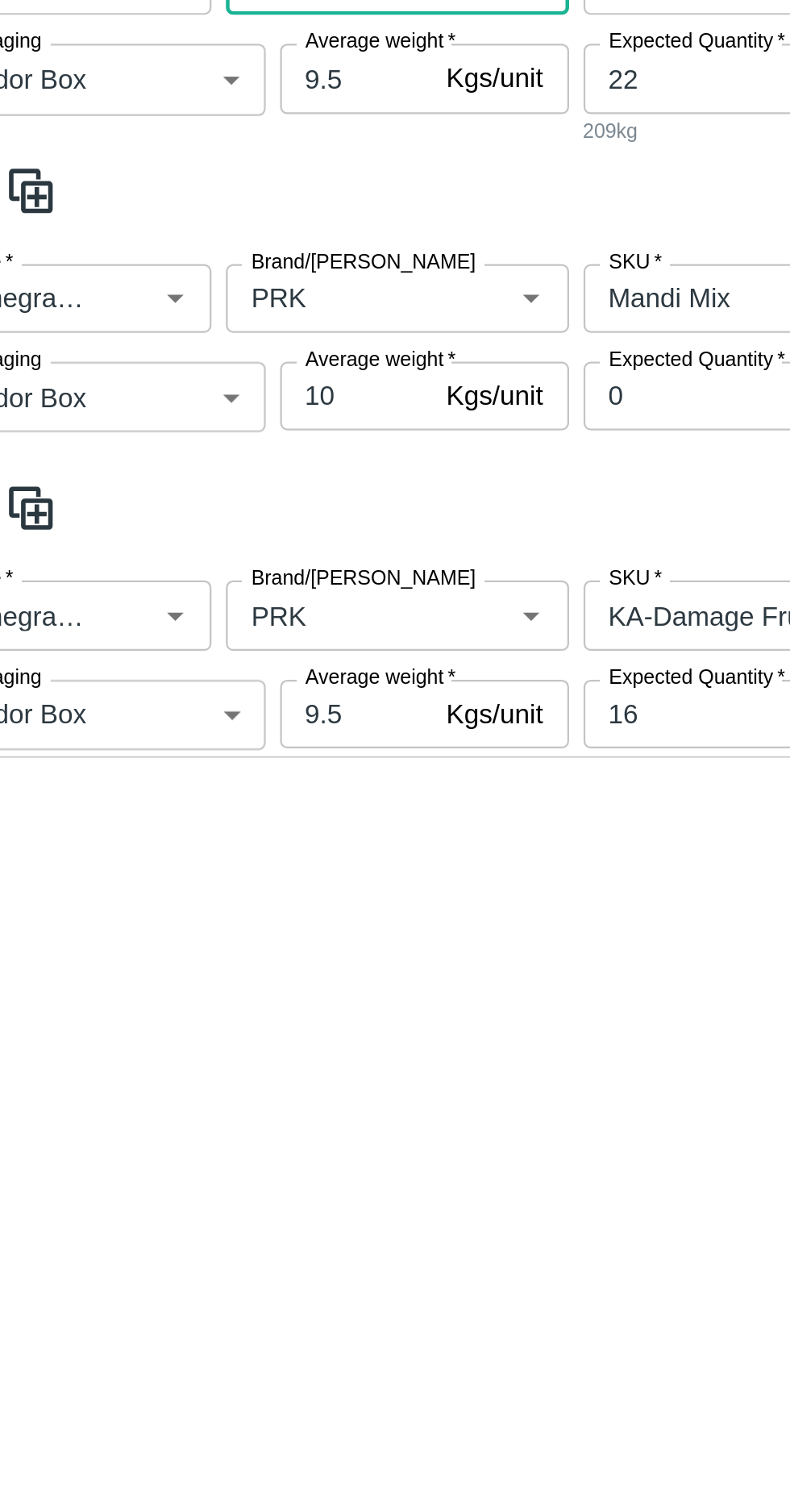
type input "RTK"
click at [188, 1258] on input "Brand/Marka" at bounding box center [204, 1259] width 96 height 21
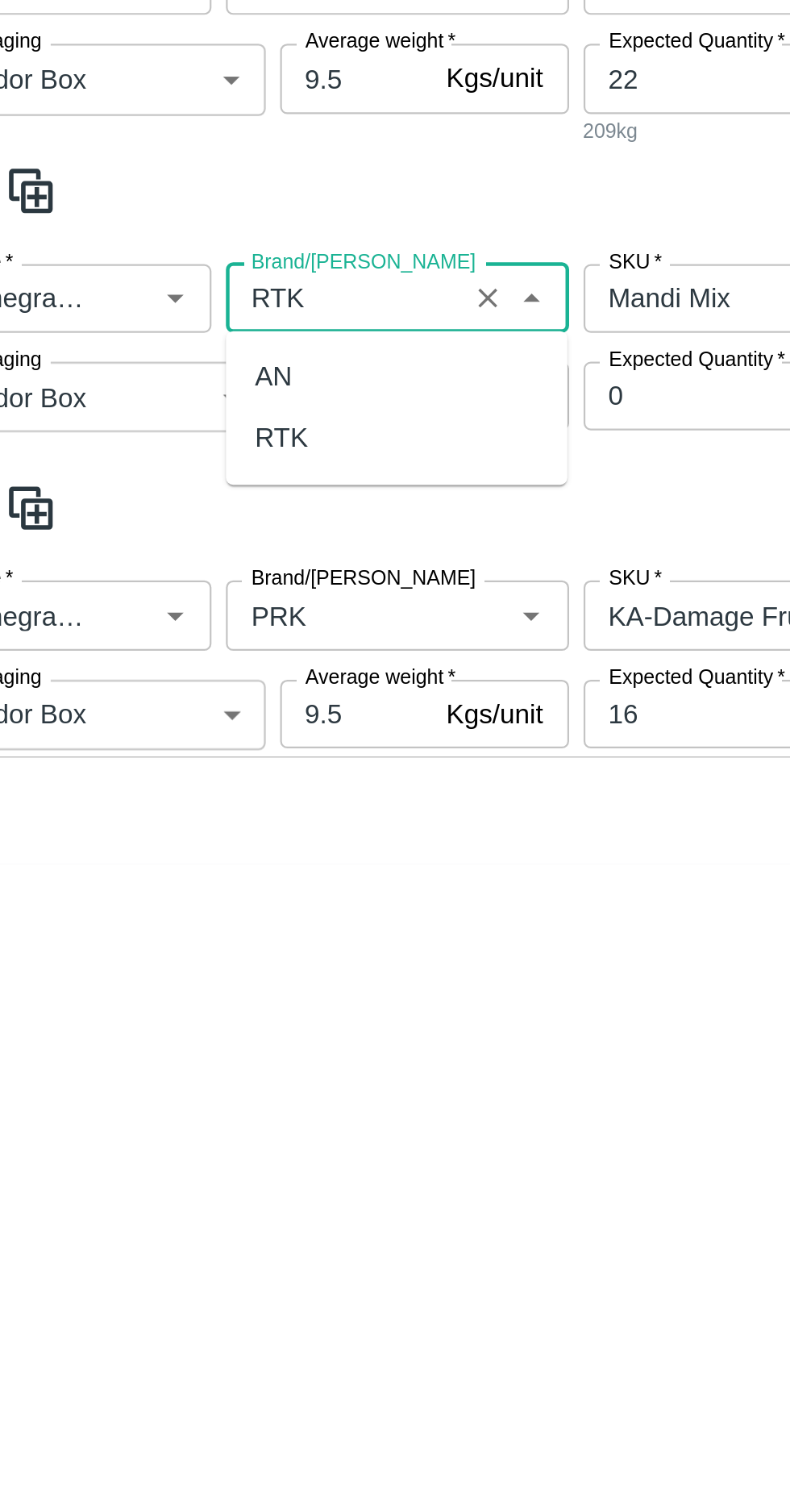
scroll to position [0, 0]
click at [175, 1317] on div "RTK" at bounding box center [176, 1321] width 23 height 18
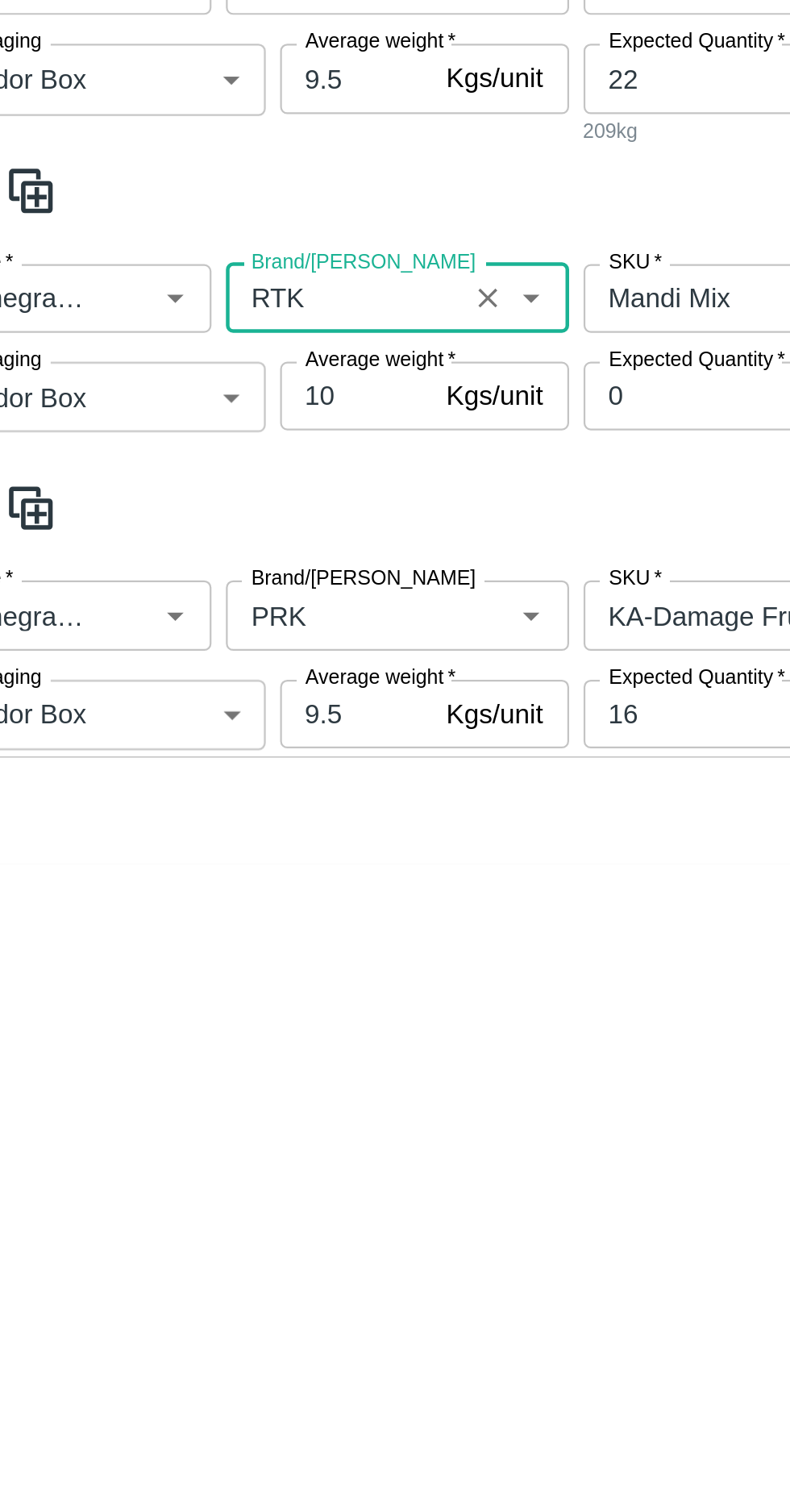
type input "RTK"
click at [187, 1390] on input "Brand/Marka" at bounding box center [204, 1400] width 96 height 21
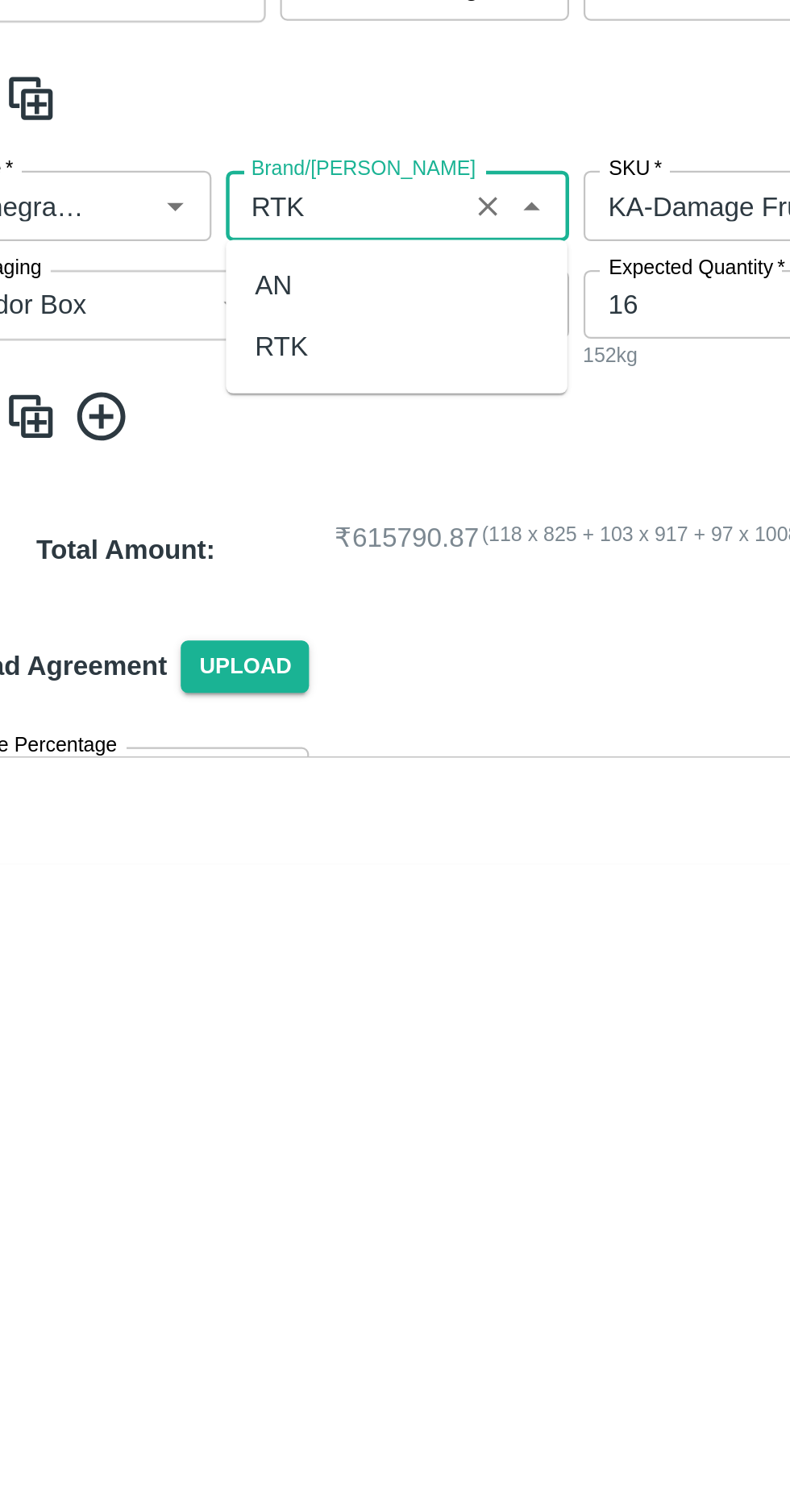
click at [176, 1268] on div "RTK" at bounding box center [228, 1281] width 153 height 27
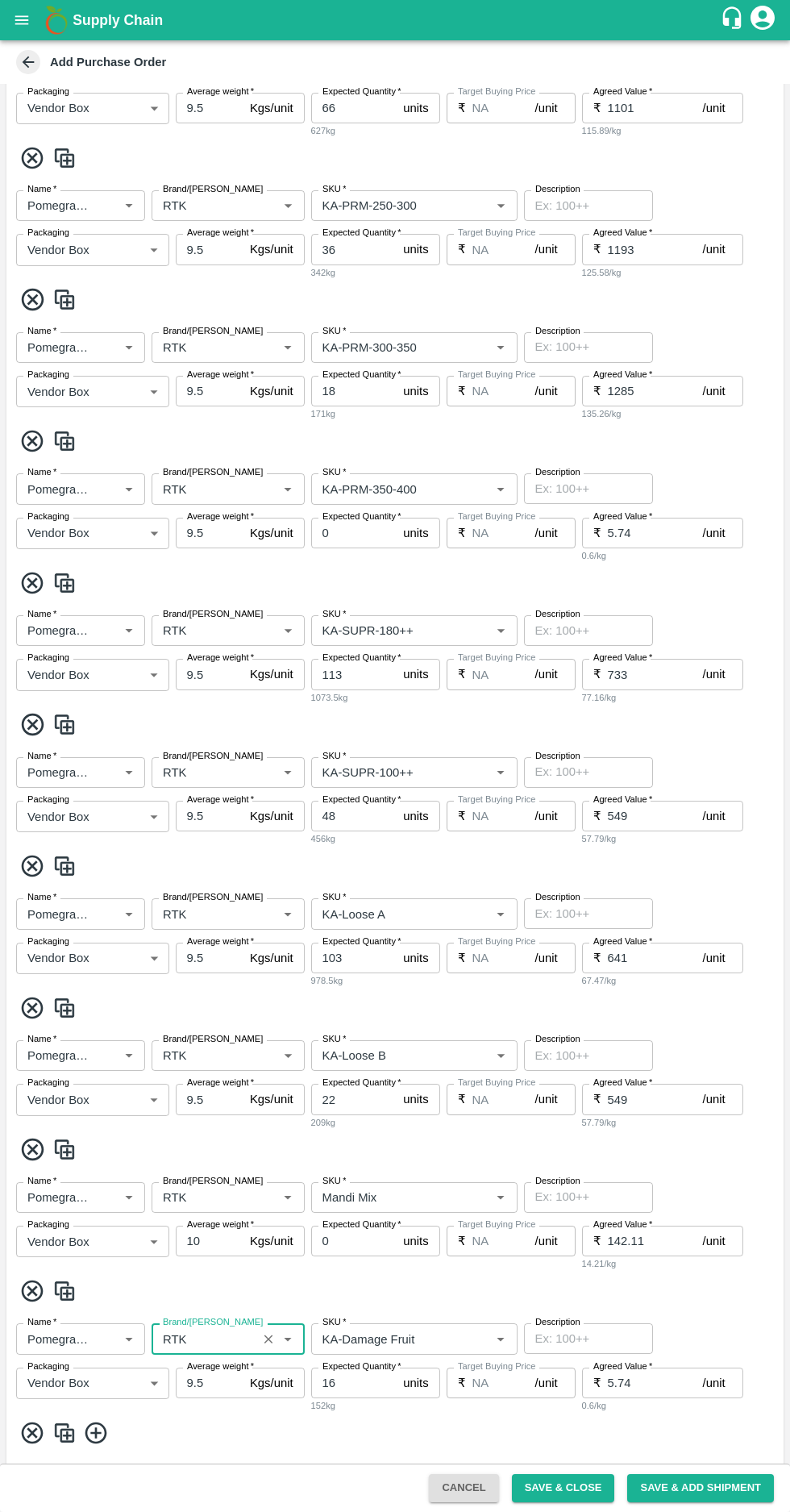
scroll to position [1106, 0]
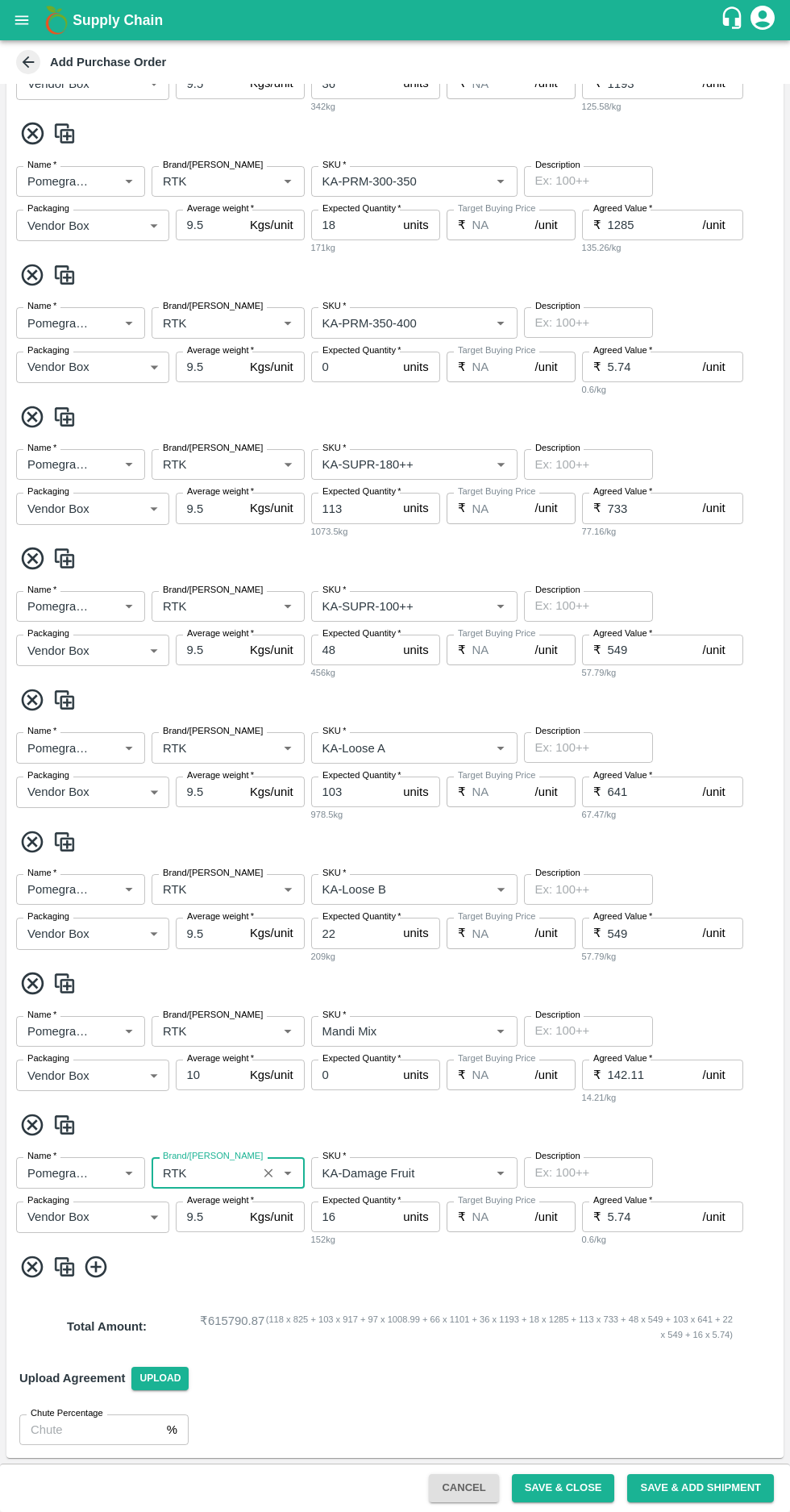
type input "RTK"
click at [431, 318] on input "SKU   *" at bounding box center [390, 322] width 149 height 21
click at [345, 355] on div "KA-Green" at bounding box center [350, 358] width 53 height 18
type input "KA-Green"
click at [580, 1482] on button "Save & Close" at bounding box center [563, 1488] width 103 height 28
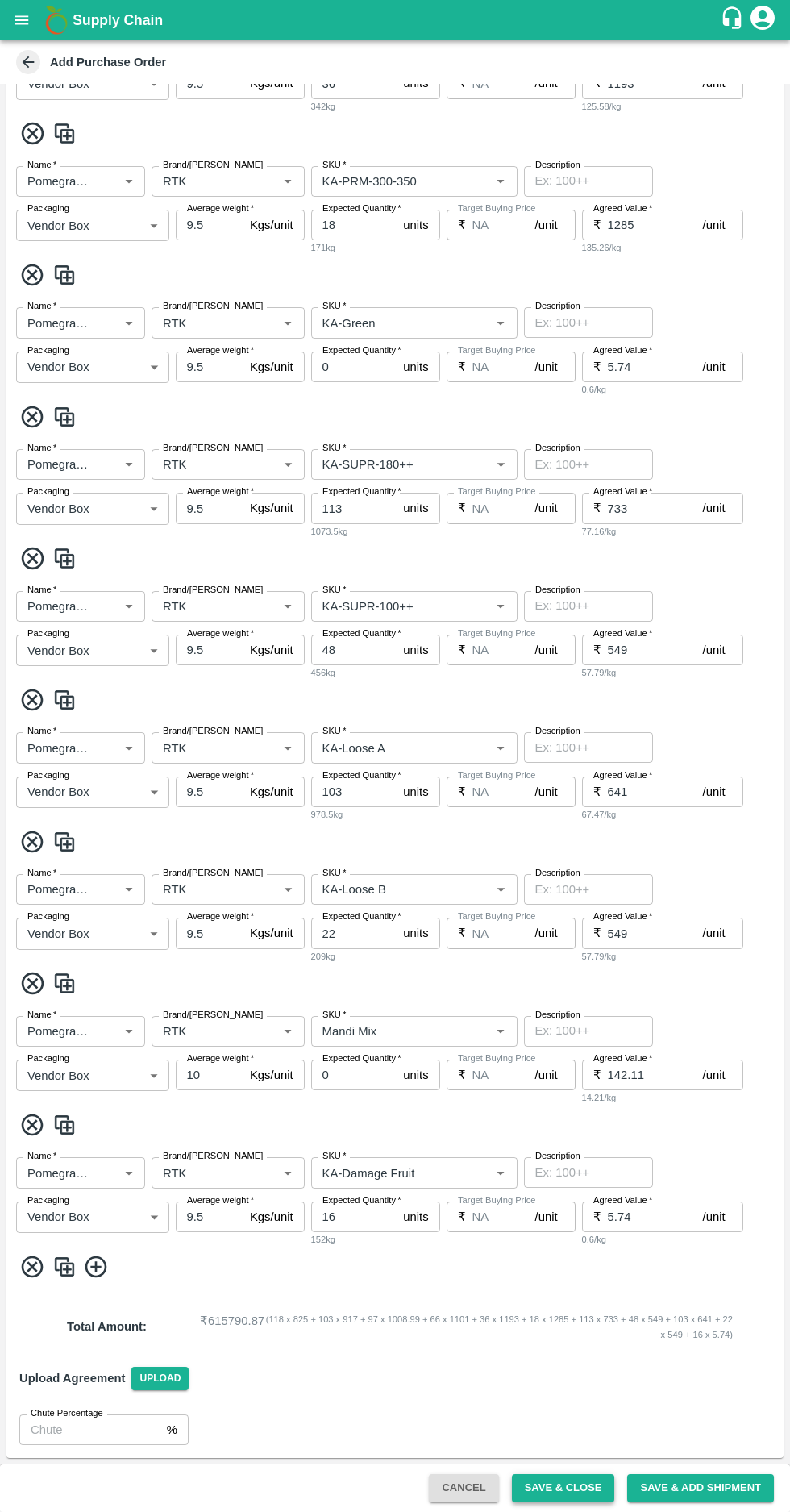
scroll to position [0, 0]
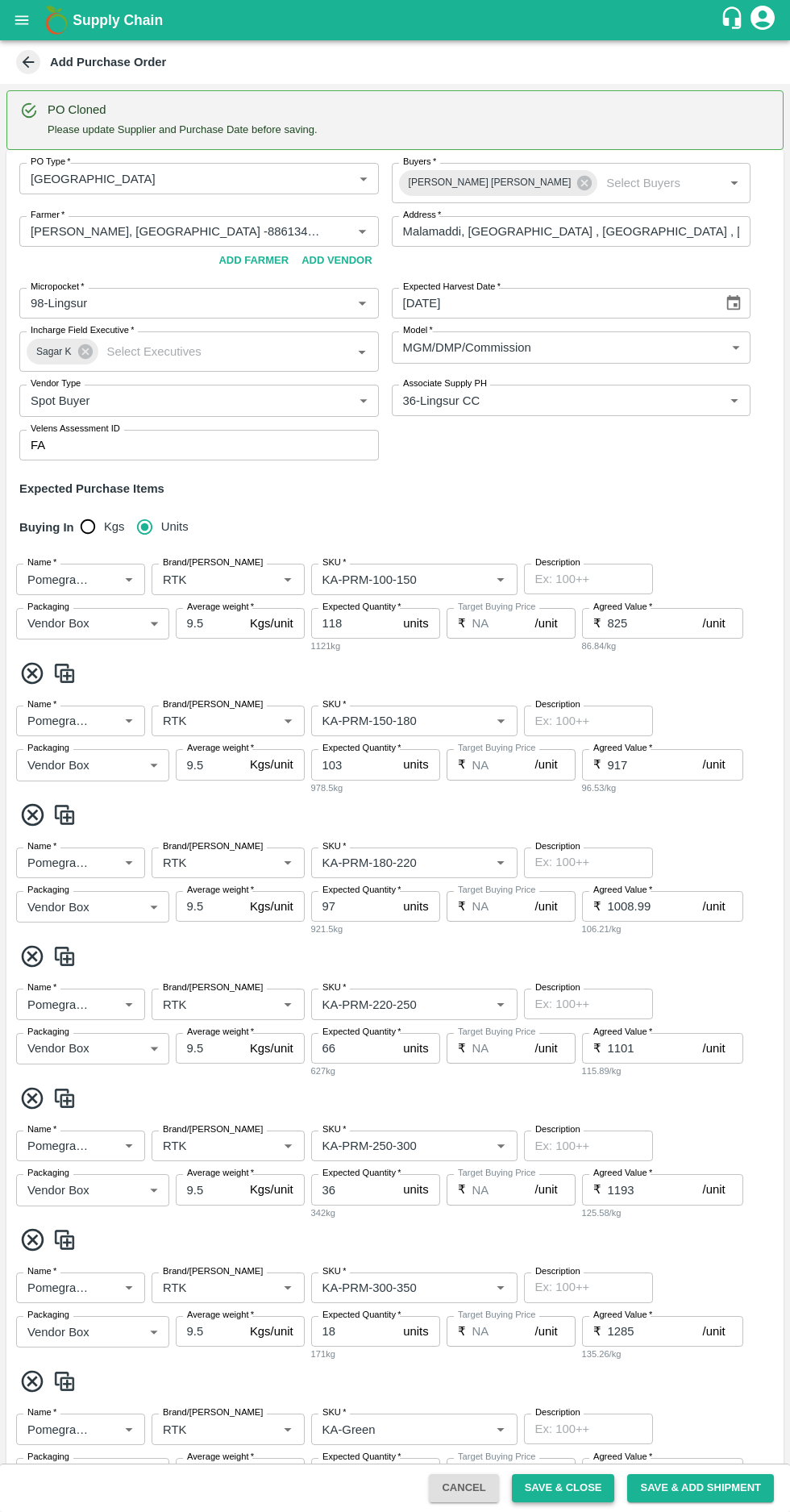
click at [583, 1488] on button "Save & Close" at bounding box center [563, 1488] width 103 height 28
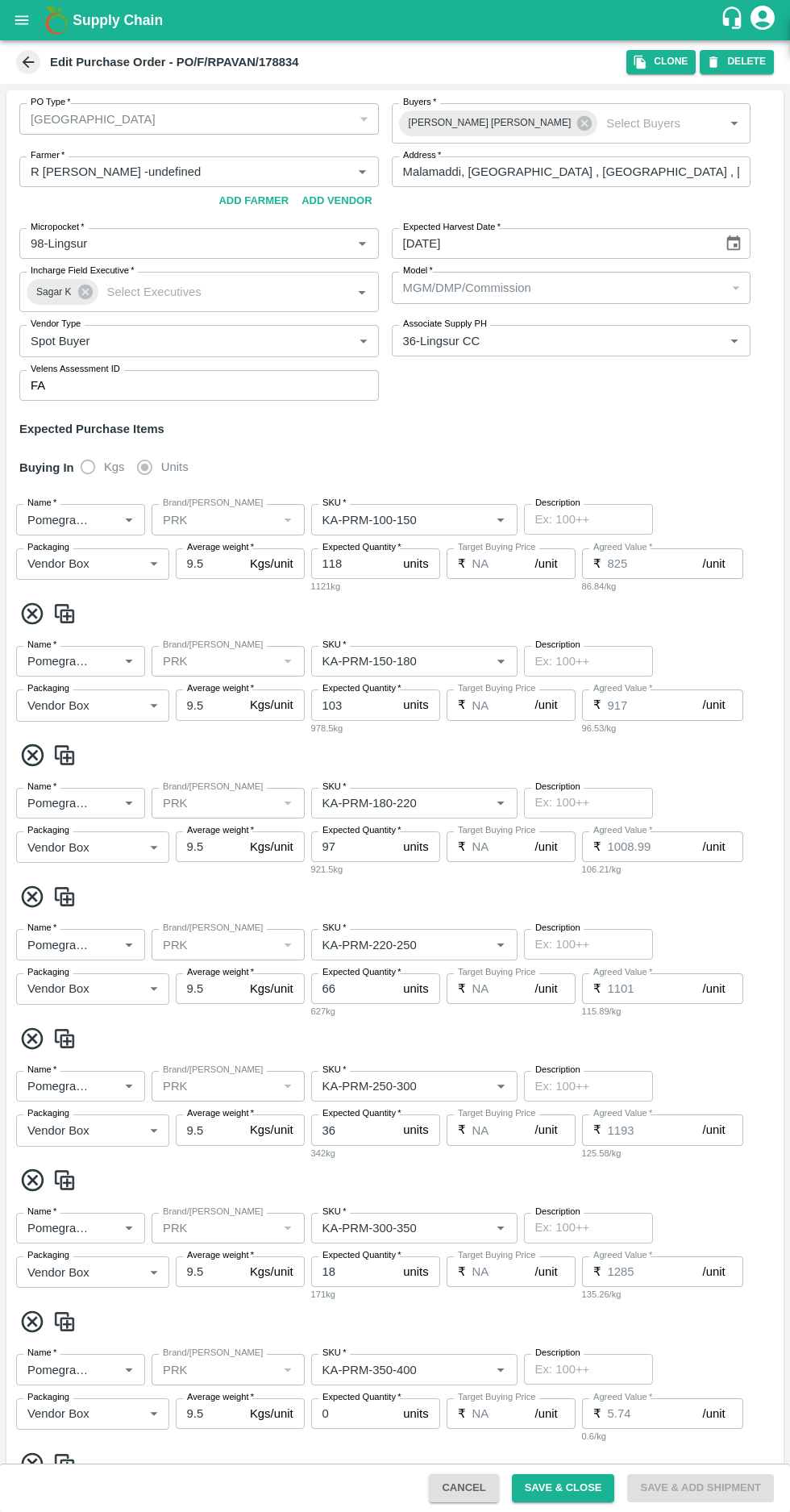
click at [21, 53] on icon at bounding box center [28, 62] width 18 height 18
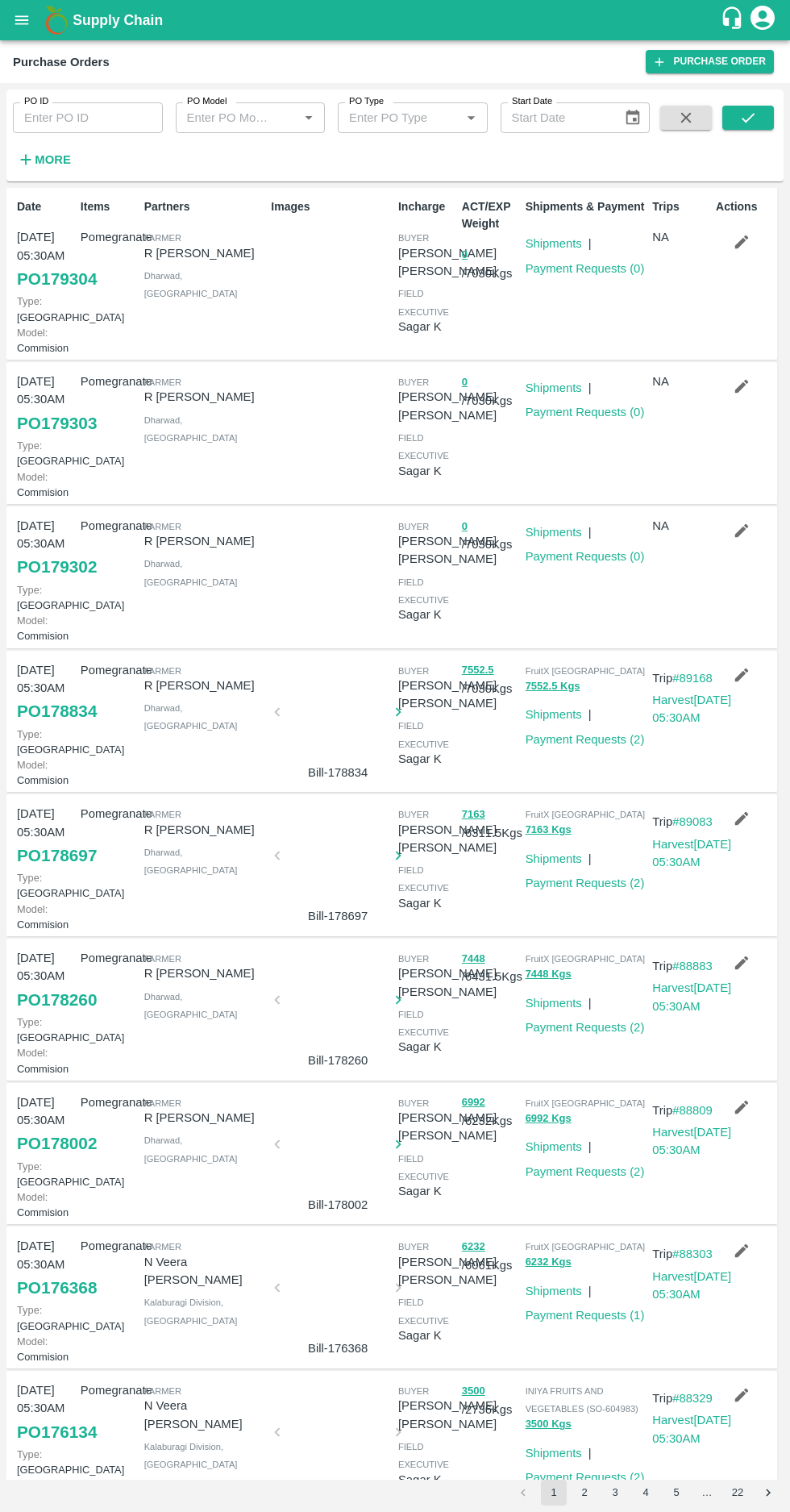
click at [742, 249] on icon "button" at bounding box center [742, 242] width 18 height 18
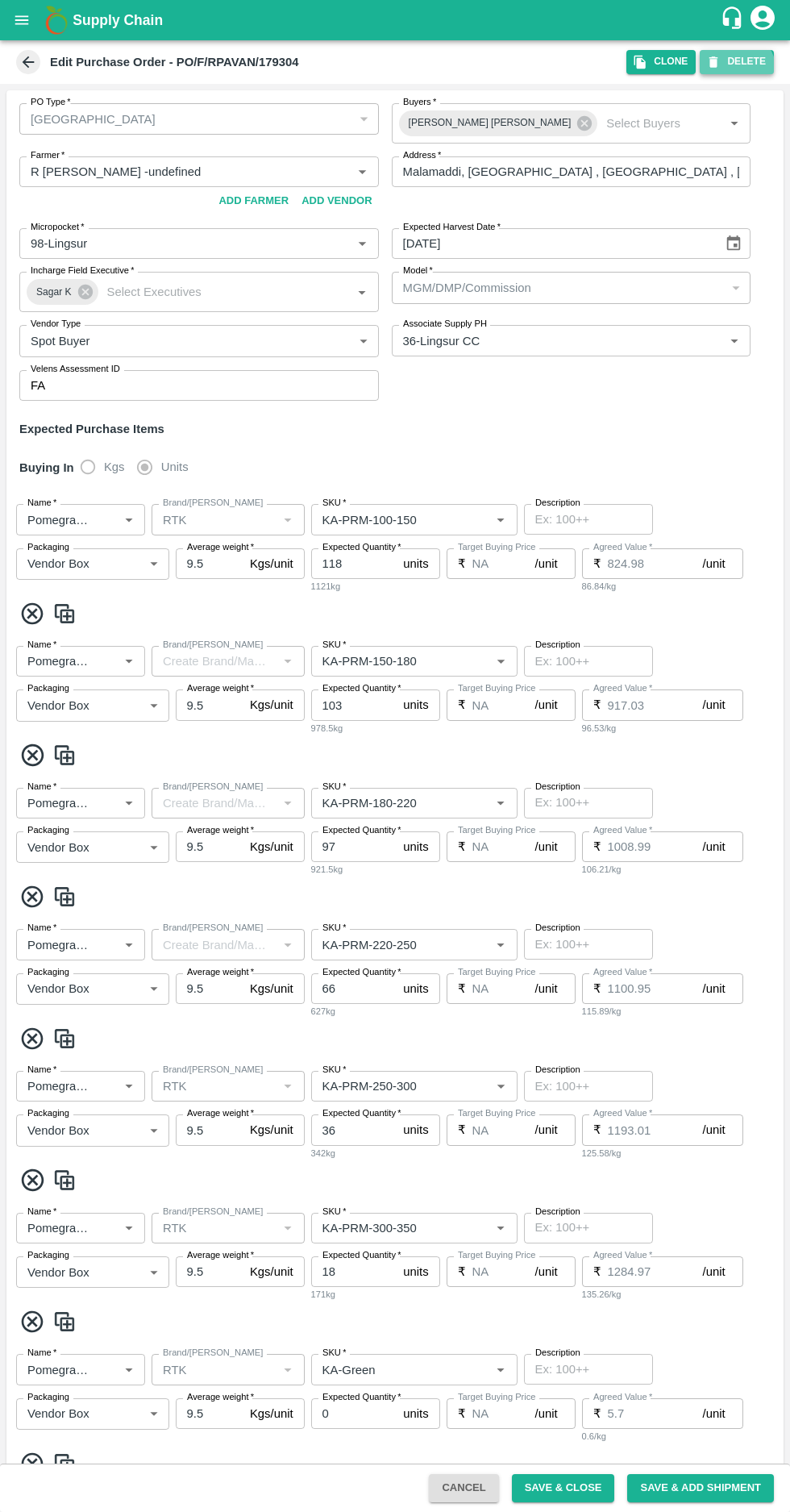
click at [717, 62] on icon "button" at bounding box center [713, 62] width 9 height 11
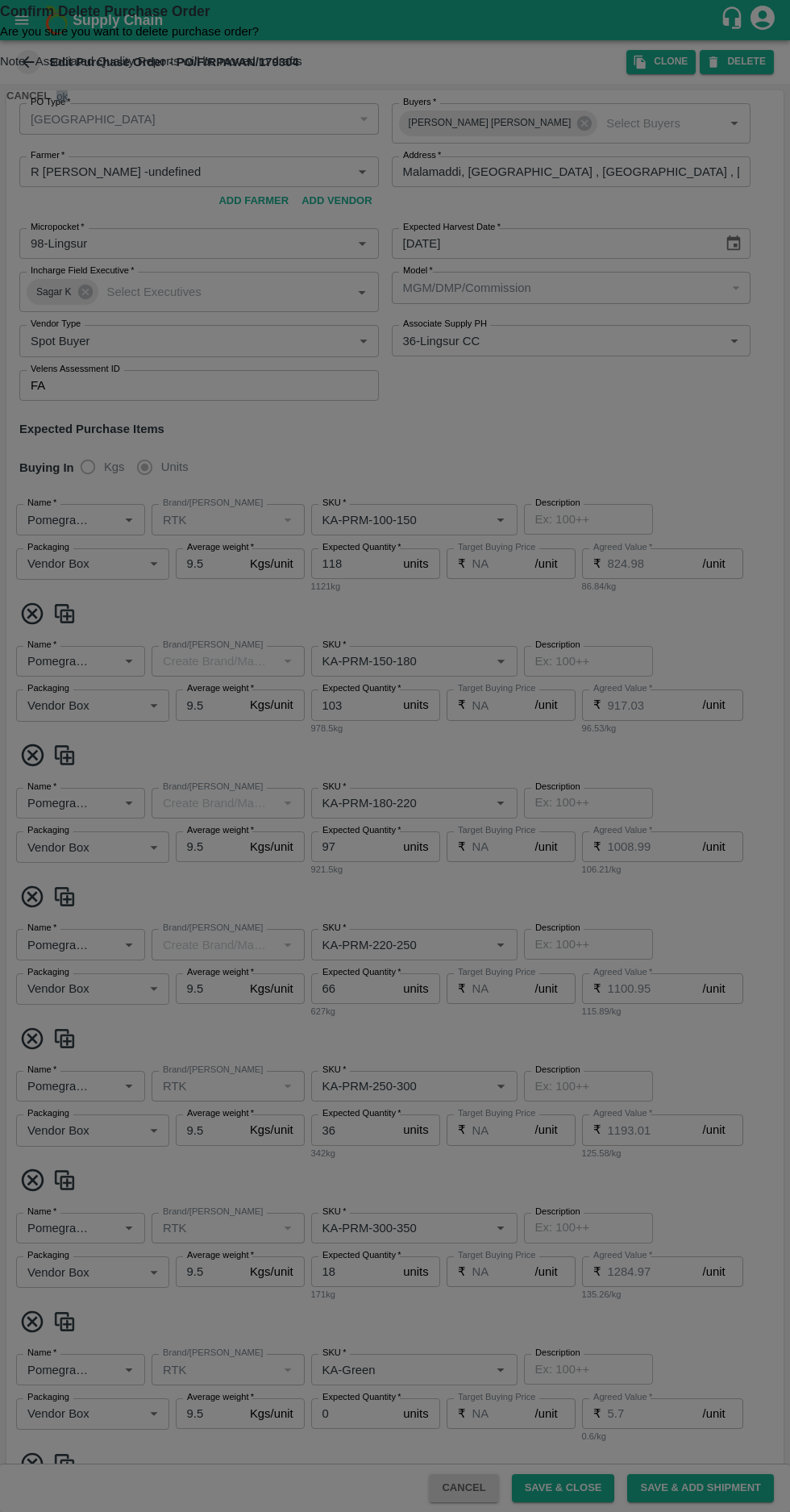
click at [68, 103] on button "ok" at bounding box center [62, 96] width 11 height 12
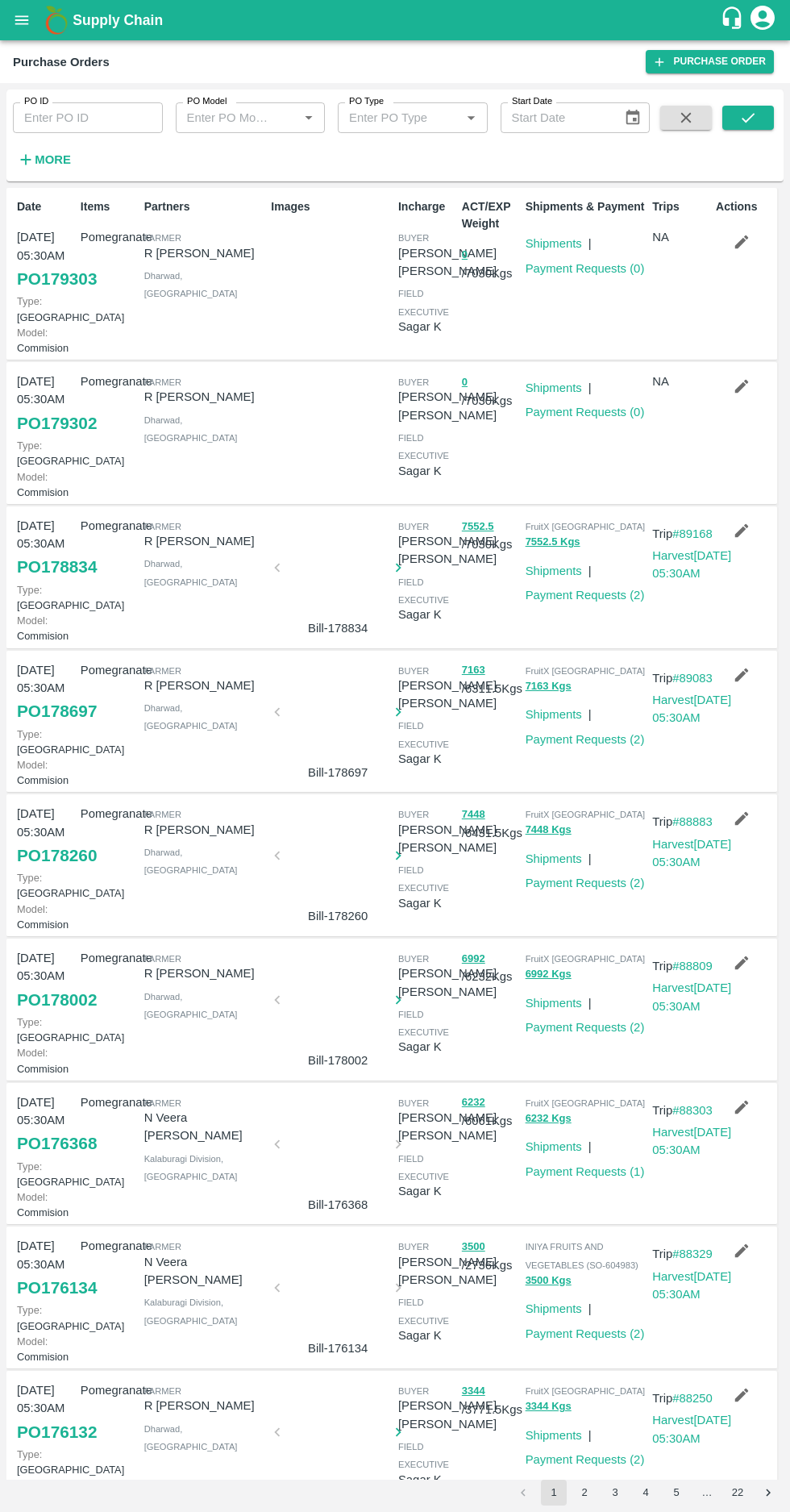
click at [45, 438] on link "PO 179302" at bounding box center [57, 423] width 80 height 29
click at [553, 394] on link "Shipments" at bounding box center [553, 388] width 57 height 13
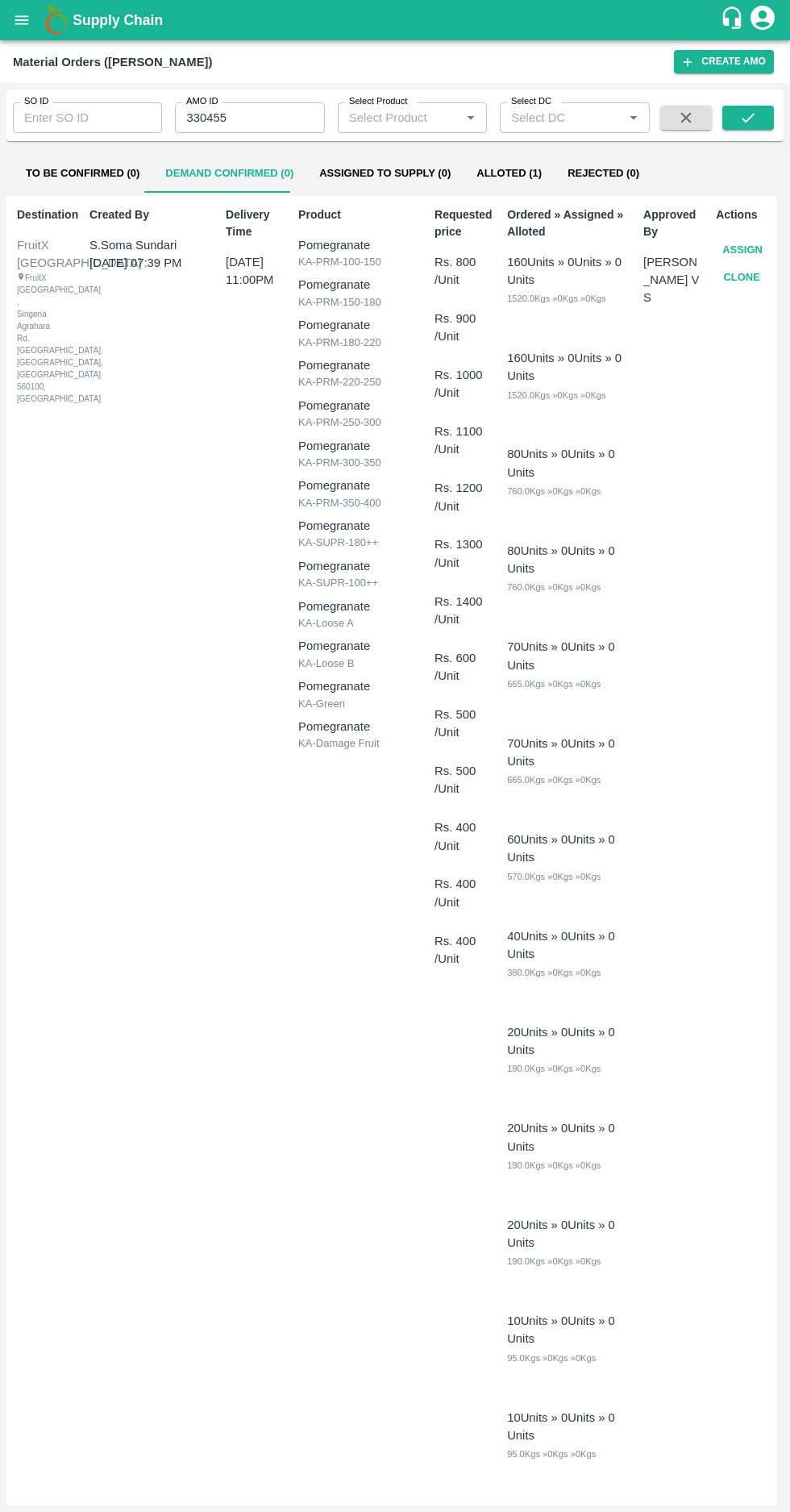
click at [304, 118] on input "330455" at bounding box center [249, 118] width 149 height 31
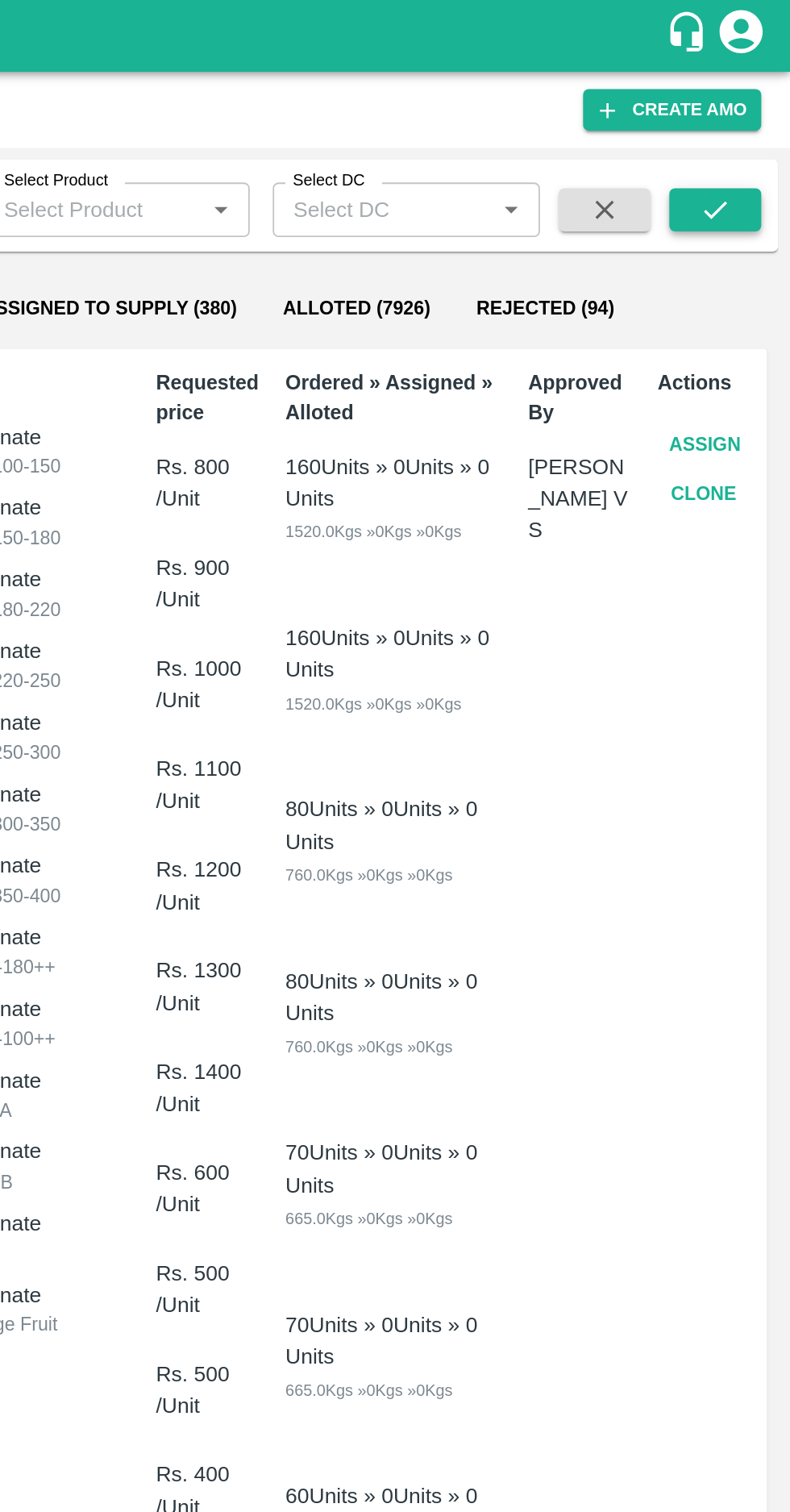
type input "331135"
click at [738, 123] on button "submit" at bounding box center [748, 118] width 52 height 24
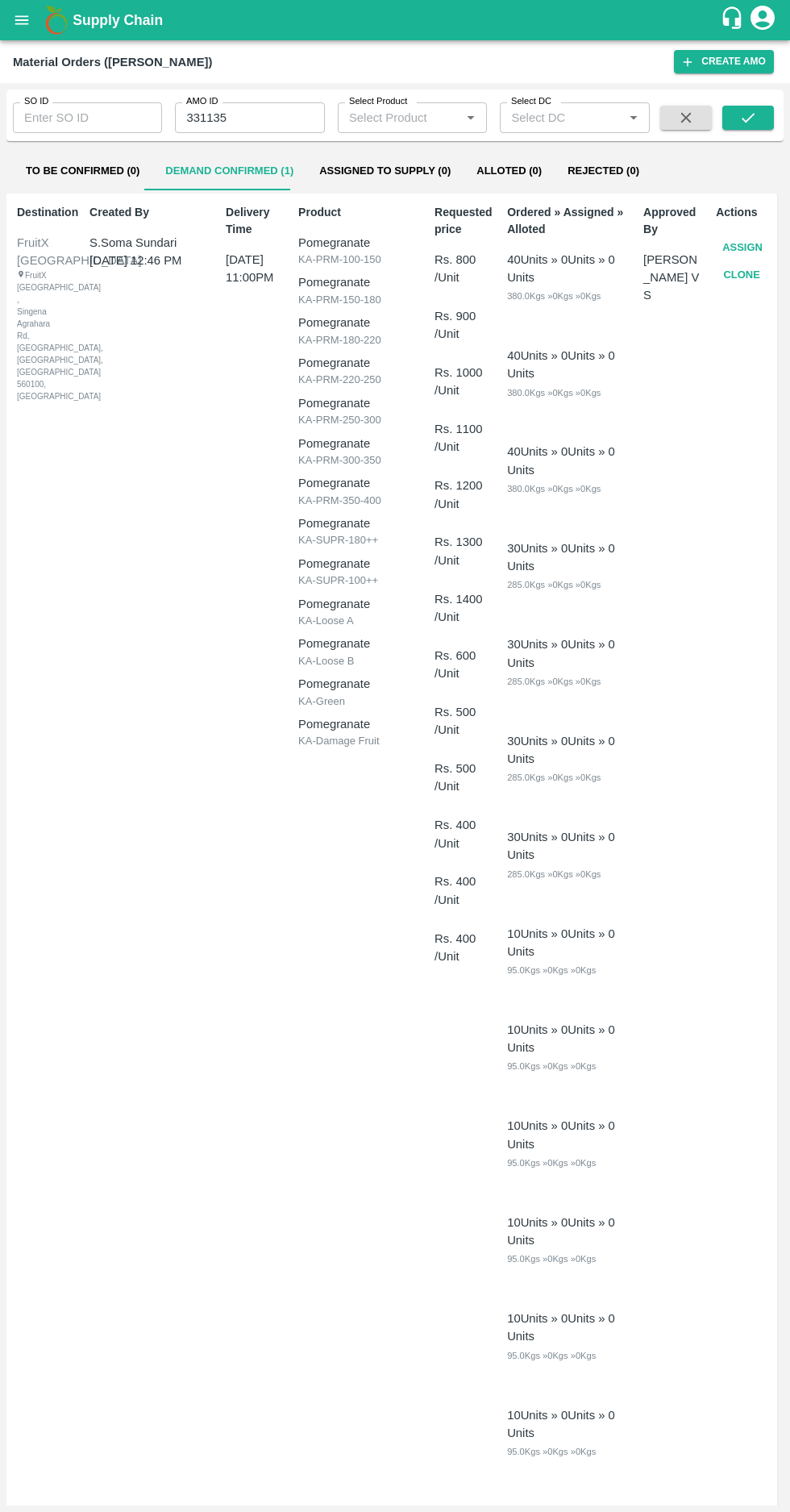
click at [733, 246] on button "Assign" at bounding box center [742, 247] width 53 height 28
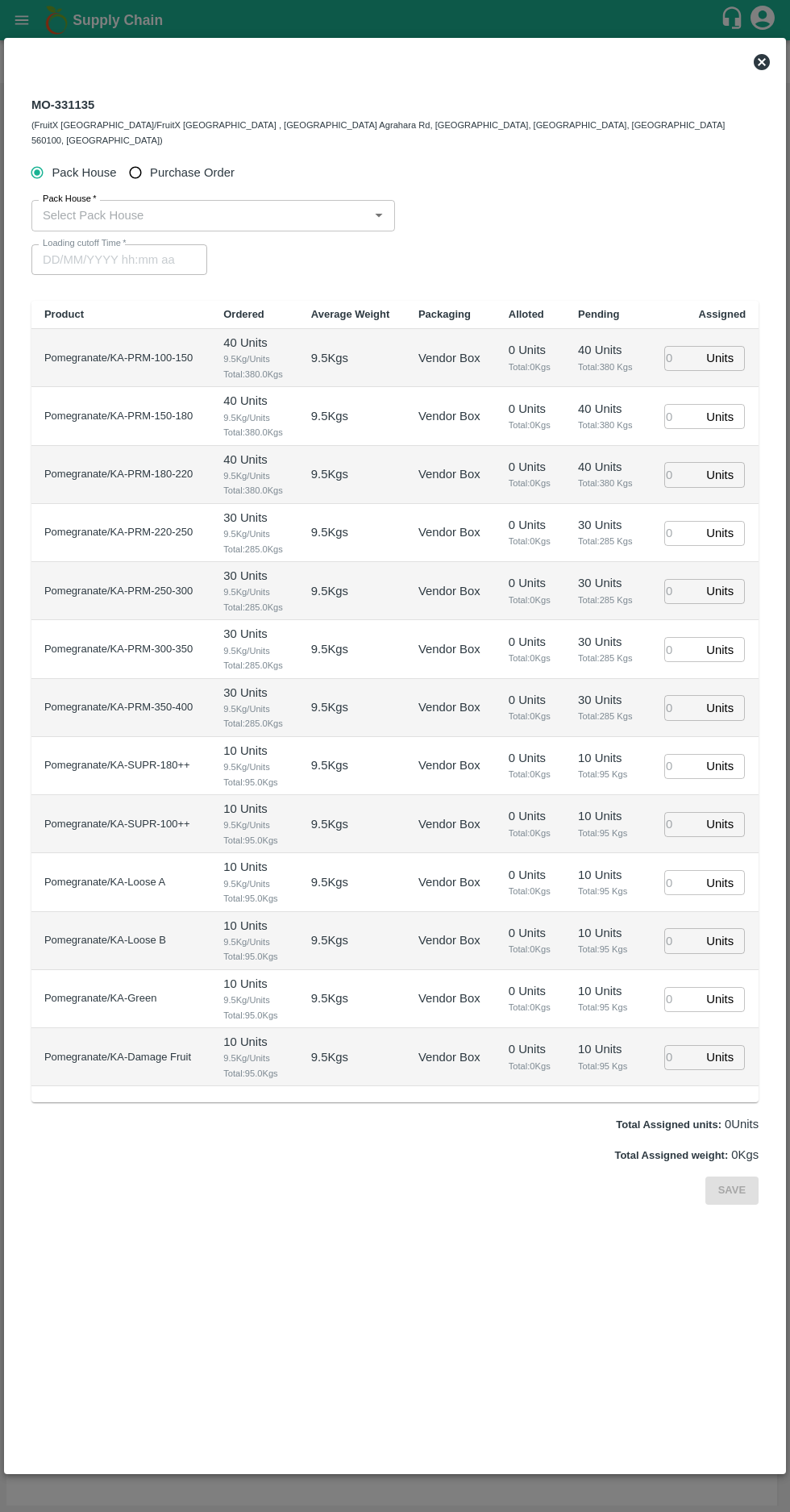
type input "06/10/2025 11:00 PM"
click at [134, 163] on input "Purchase Order" at bounding box center [136, 173] width 30 height 30
radio input "true"
click at [103, 164] on span "Pack House" at bounding box center [84, 173] width 65 height 18
click at [53, 158] on input "Pack House" at bounding box center [37, 173] width 30 height 30
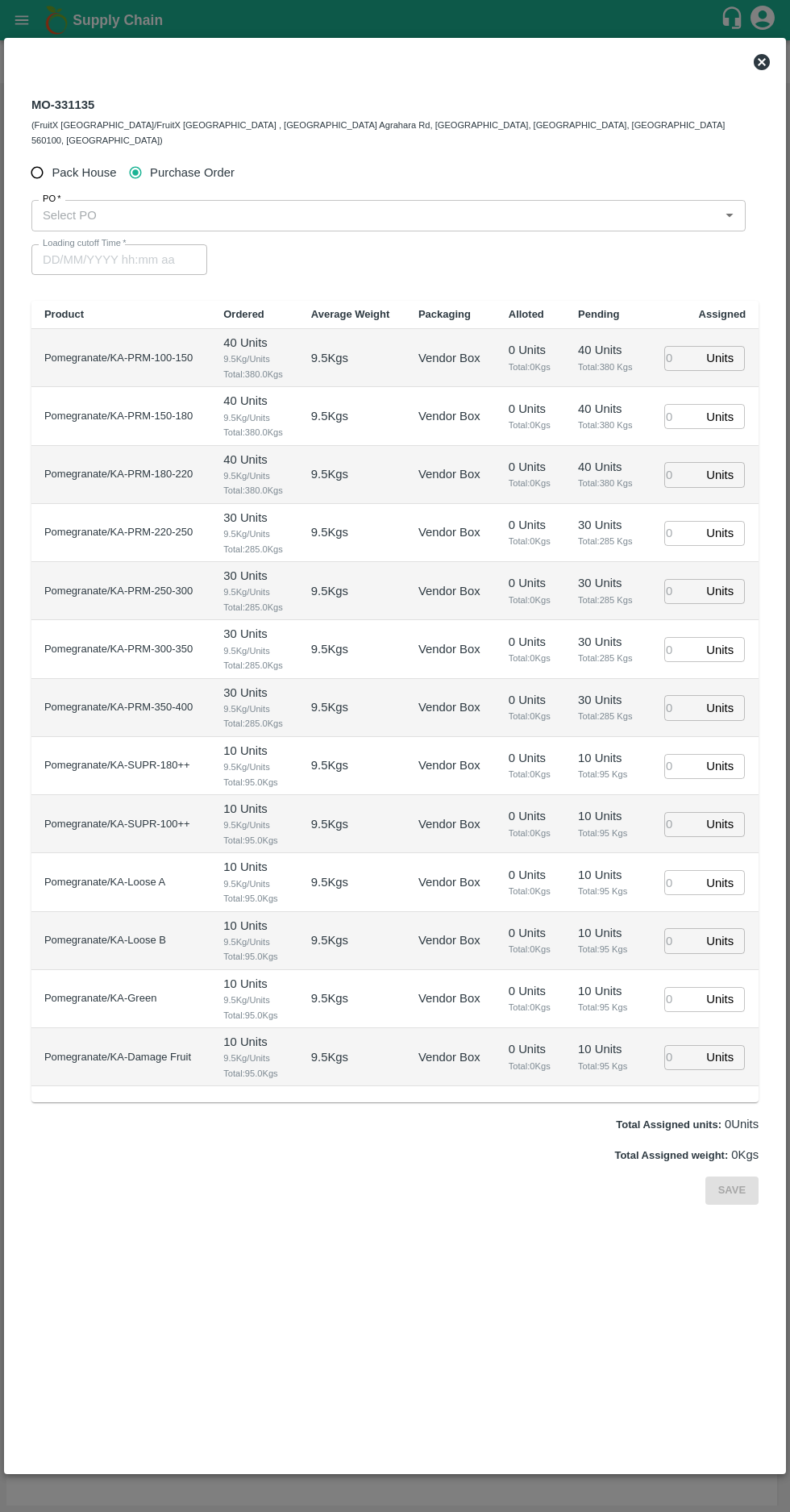
radio input "true"
click at [140, 158] on input "Purchase Order" at bounding box center [136, 173] width 30 height 30
radio input "true"
click at [84, 204] on input "PO   *" at bounding box center [375, 215] width 678 height 21
click at [136, 204] on input "PO   *" at bounding box center [375, 215] width 678 height 21
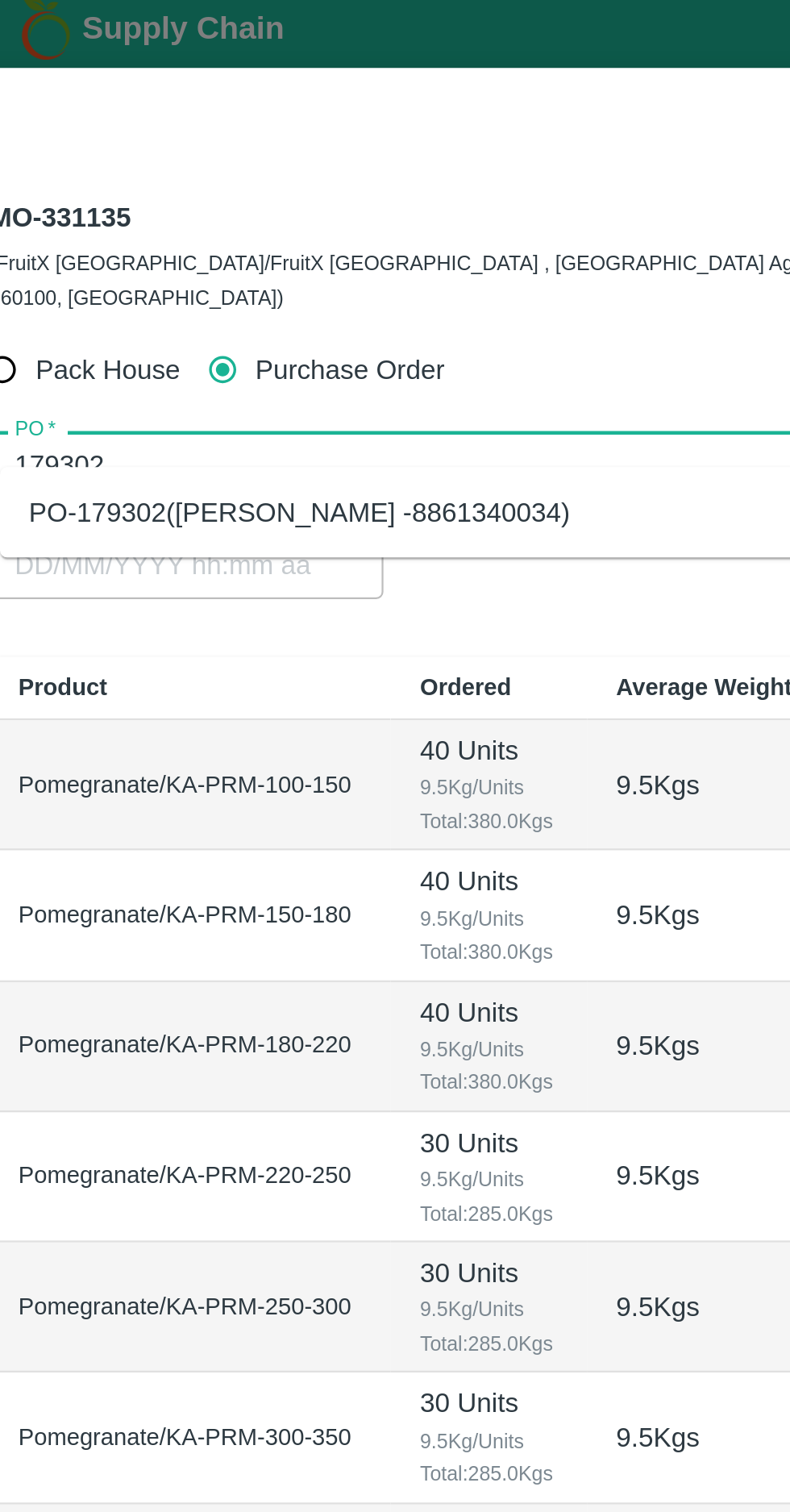
click at [140, 236] on div "PO-179302(R Pavan Kumar -8861340034)" at bounding box center [170, 236] width 242 height 18
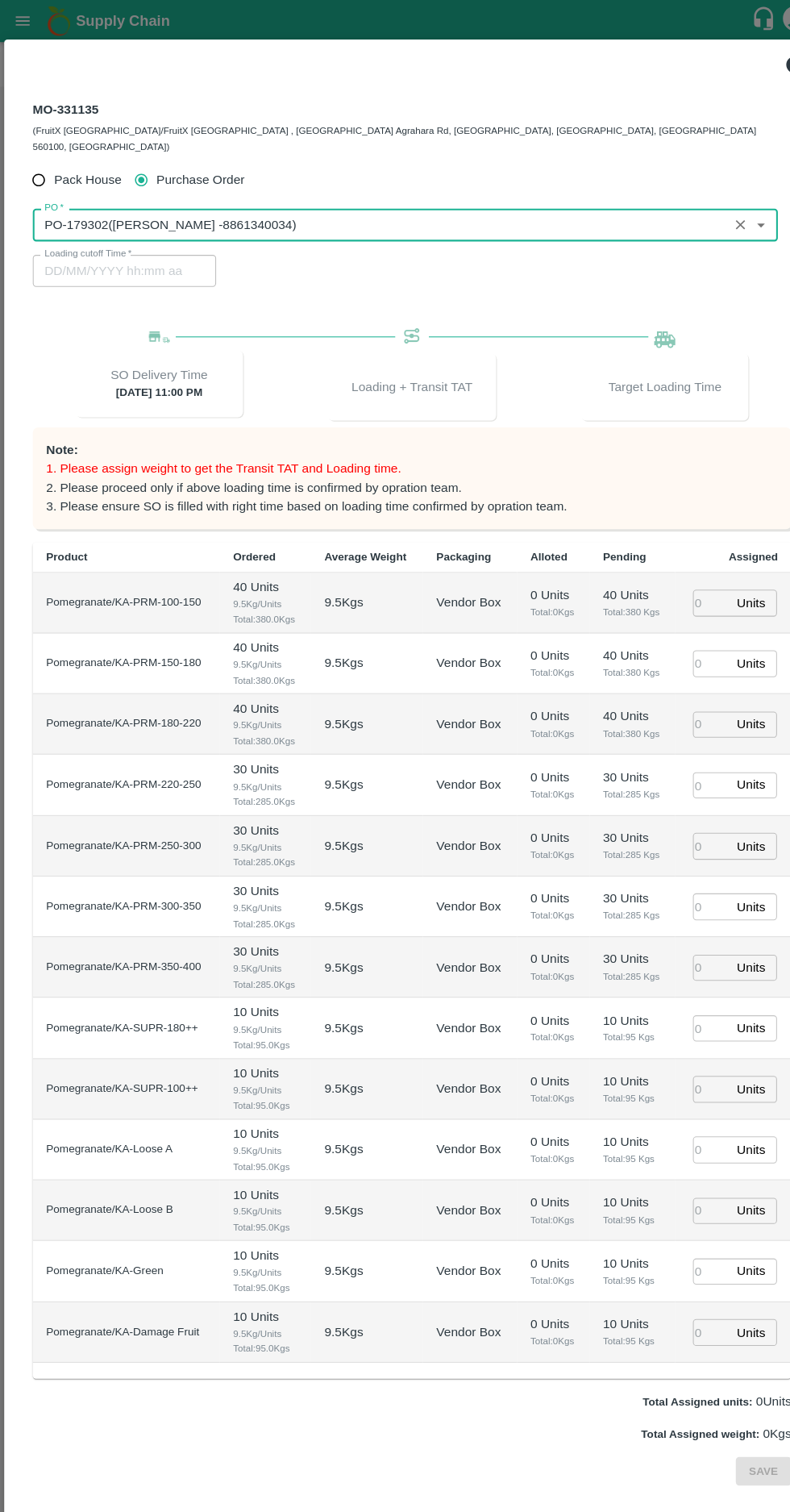
scroll to position [9, 0]
type input "PO-179302(R Pavan Kumar -8861340034)"
click at [687, 565] on input "number" at bounding box center [682, 577] width 36 height 25
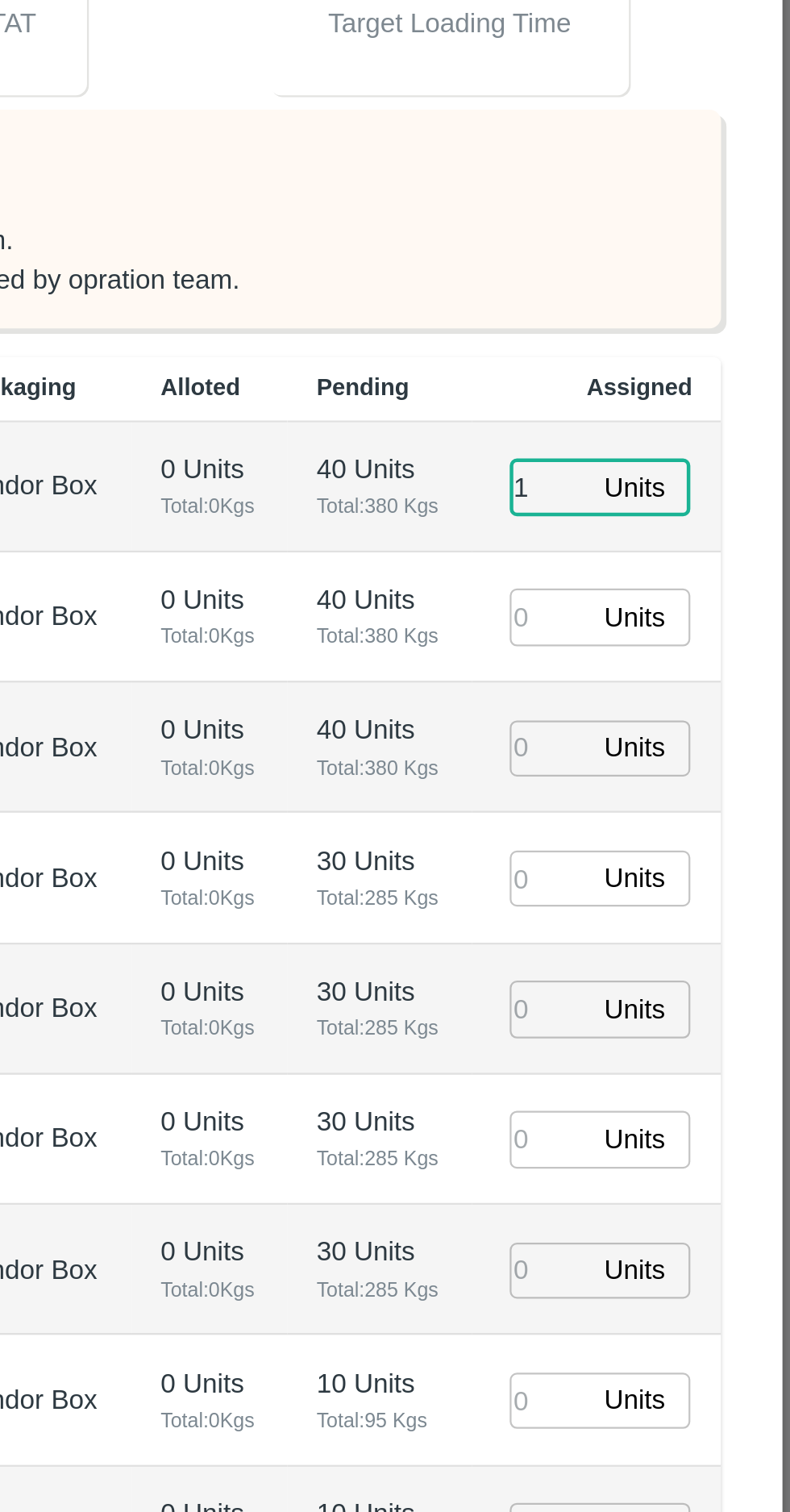
type input "1"
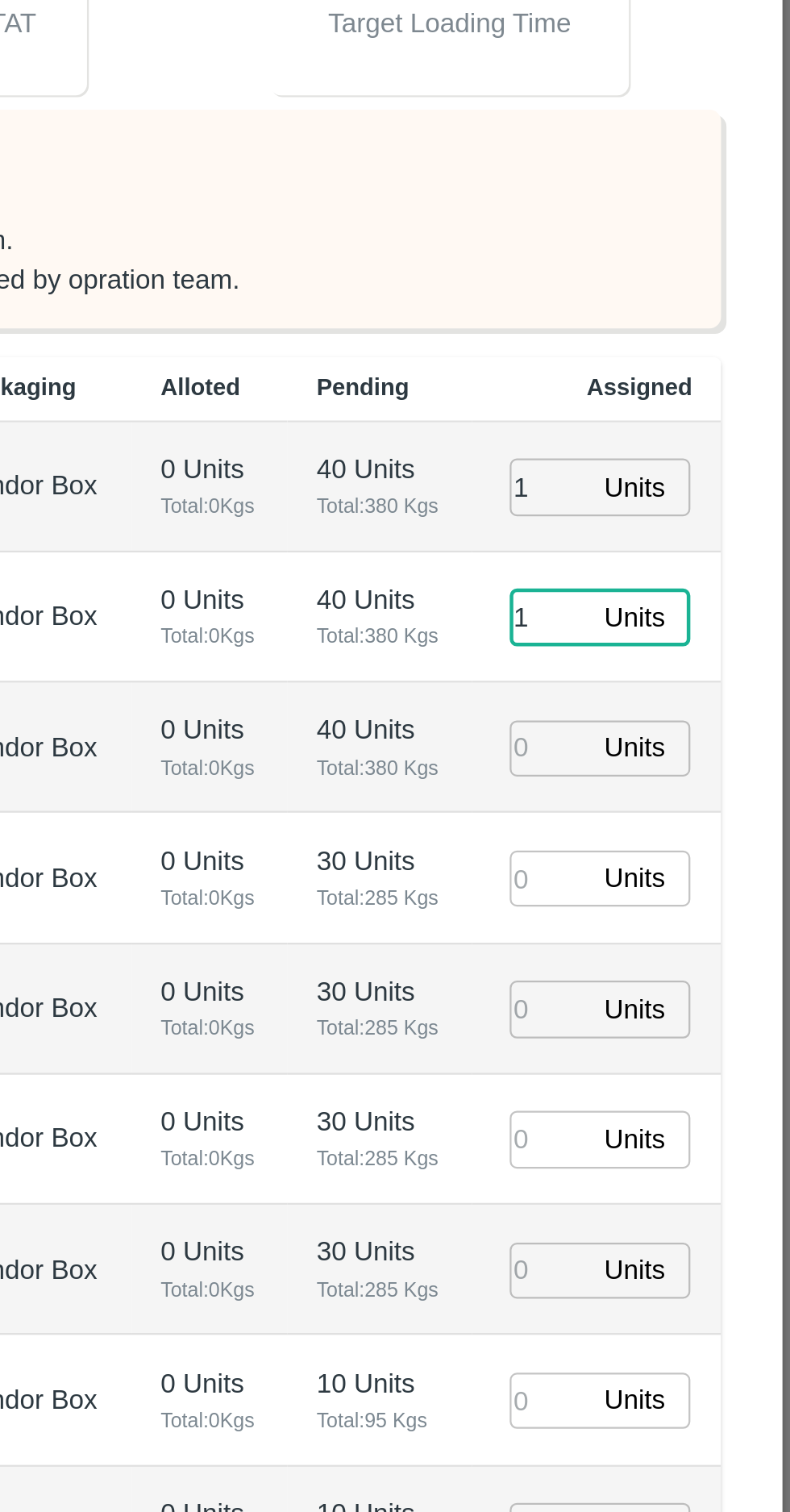
type input "1"
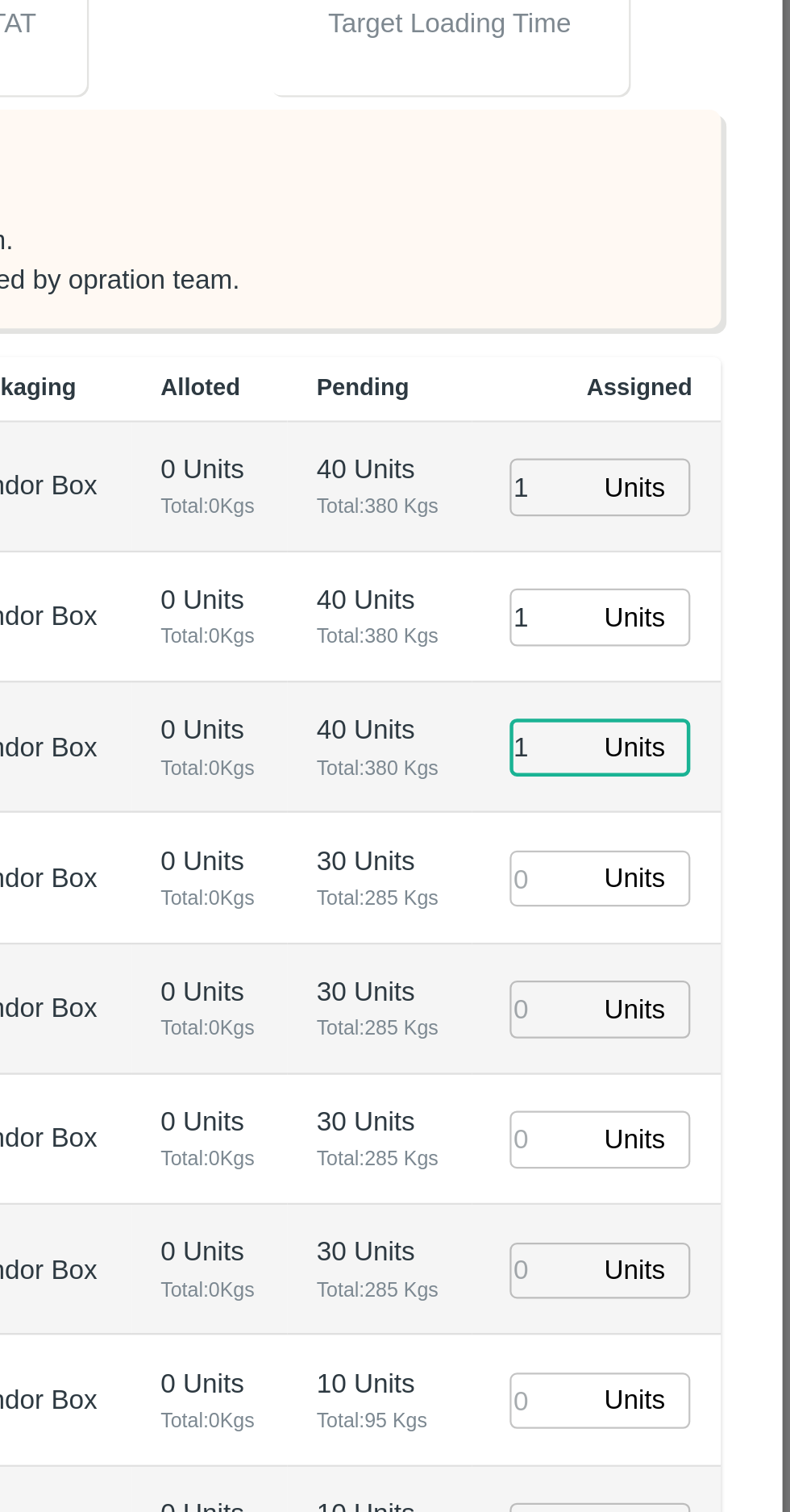
type input "1"
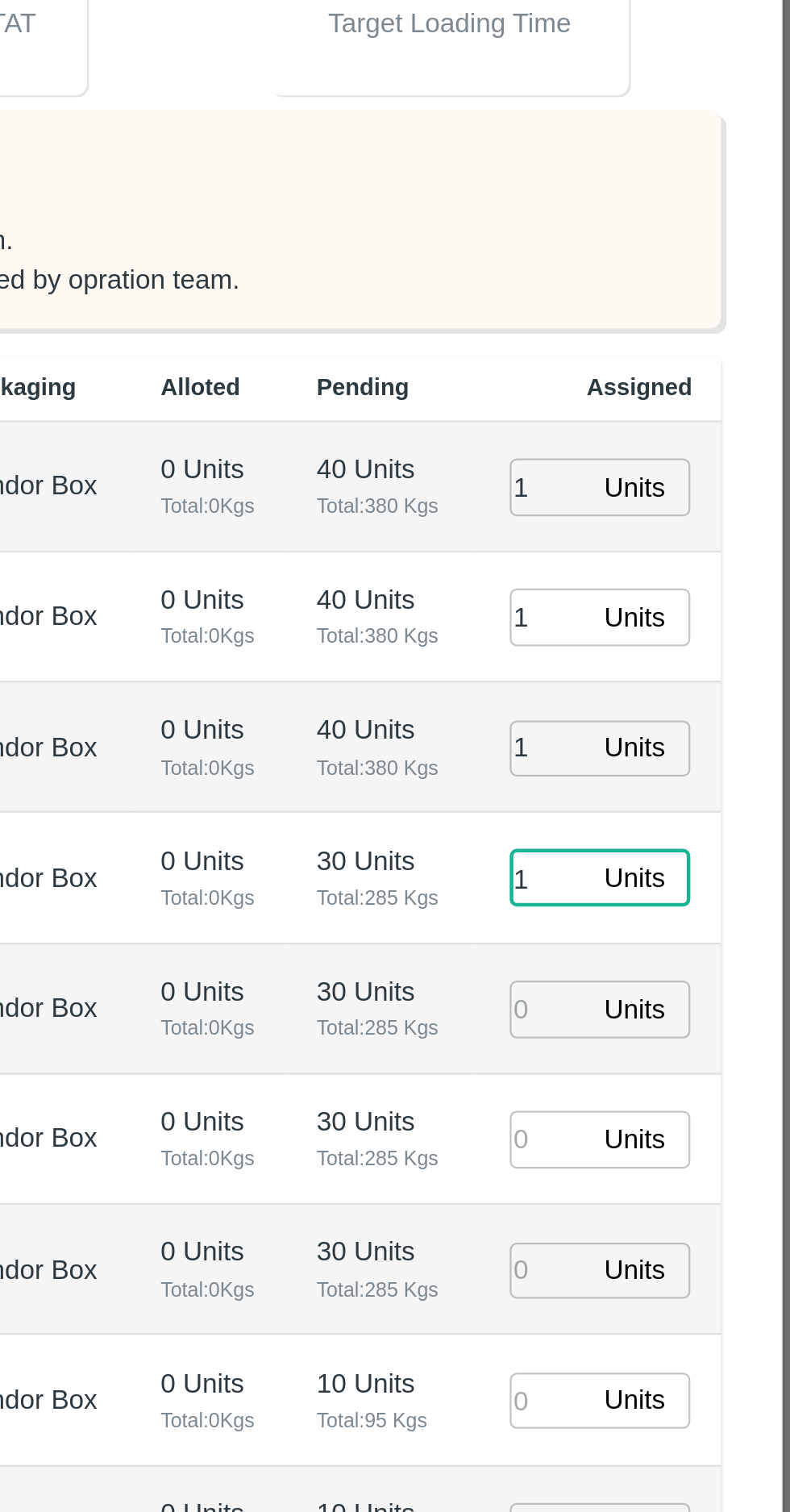
type input "1"
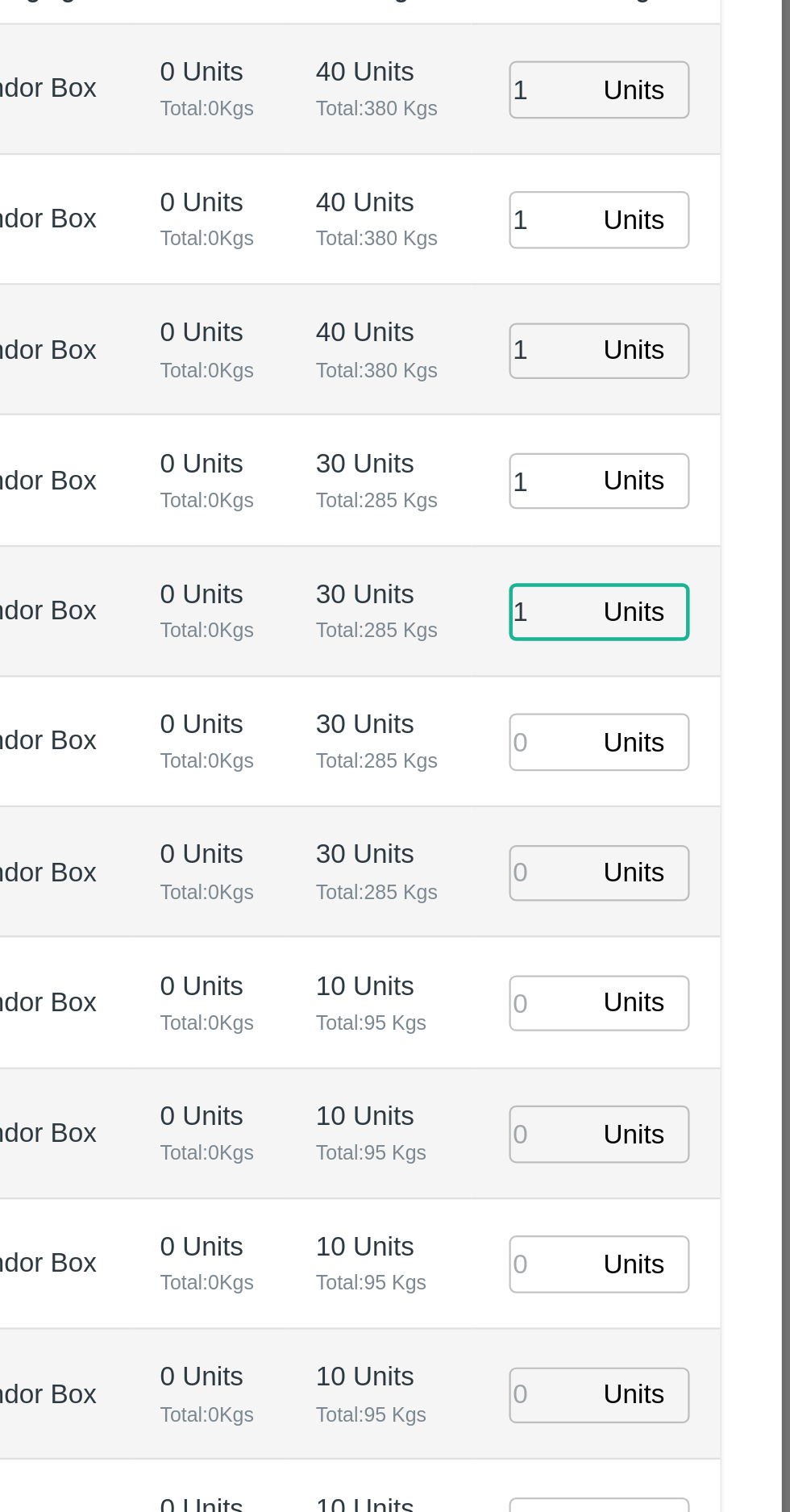
type input "1"
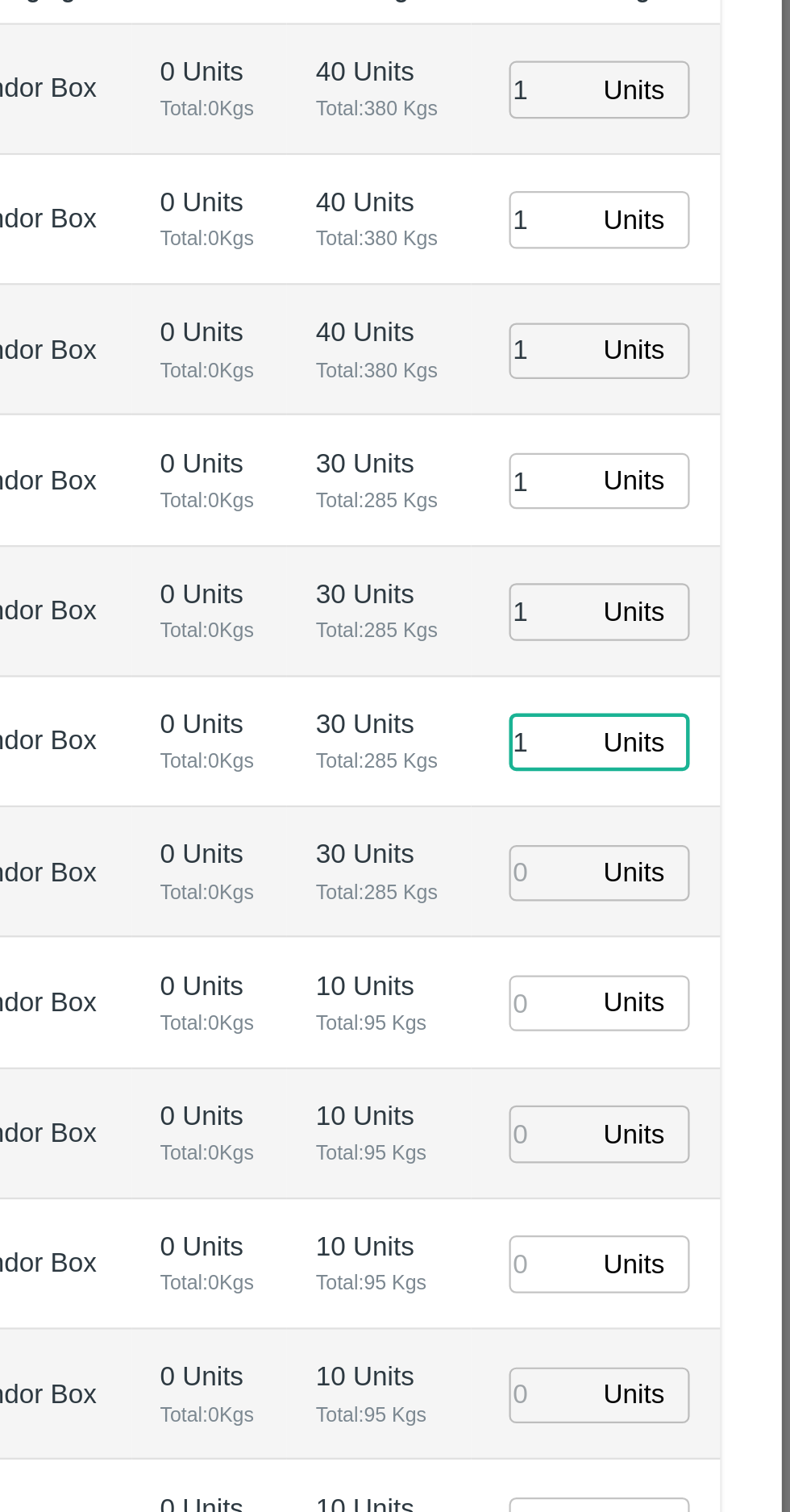
type input "1"
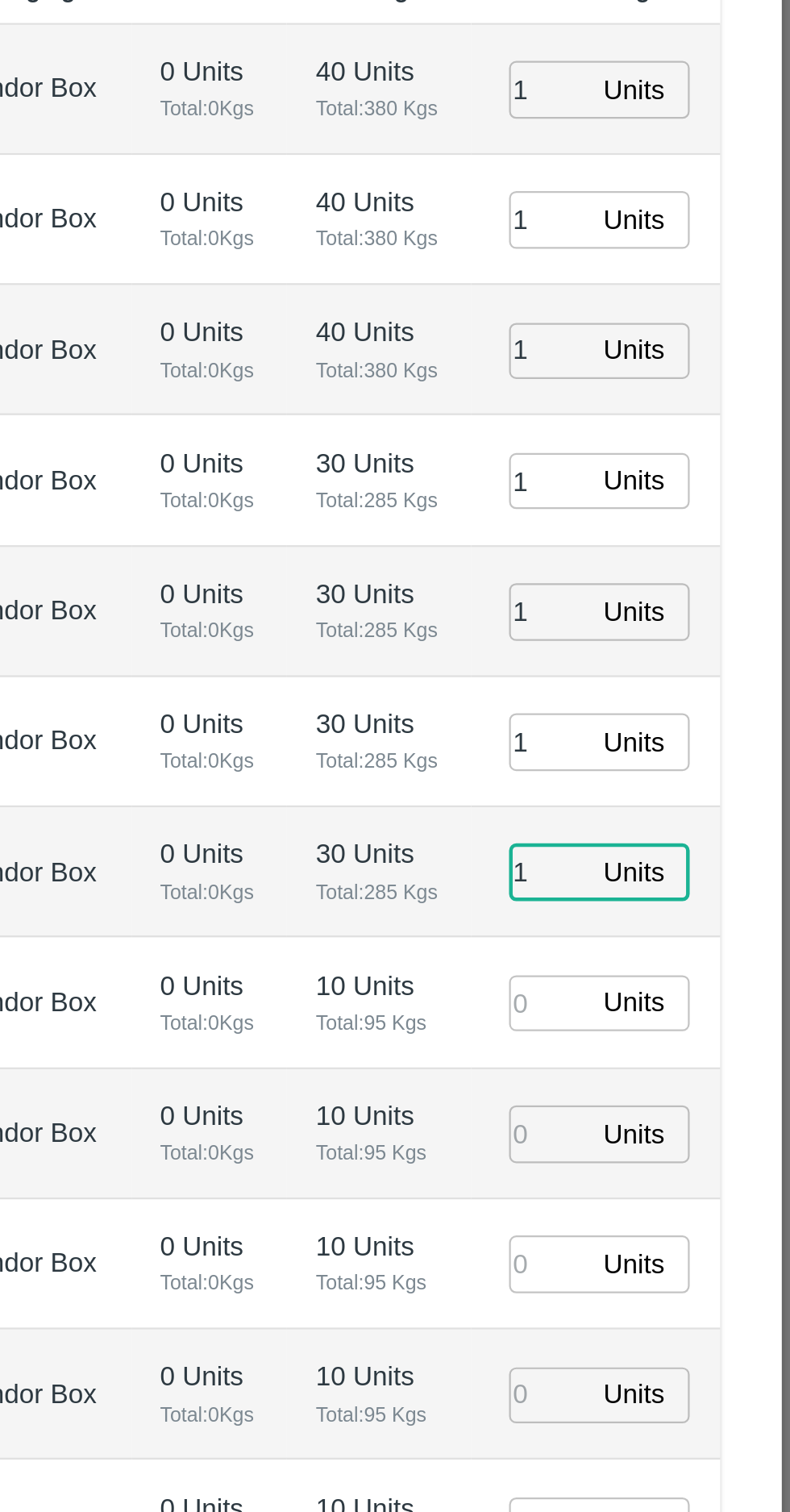
type input "1"
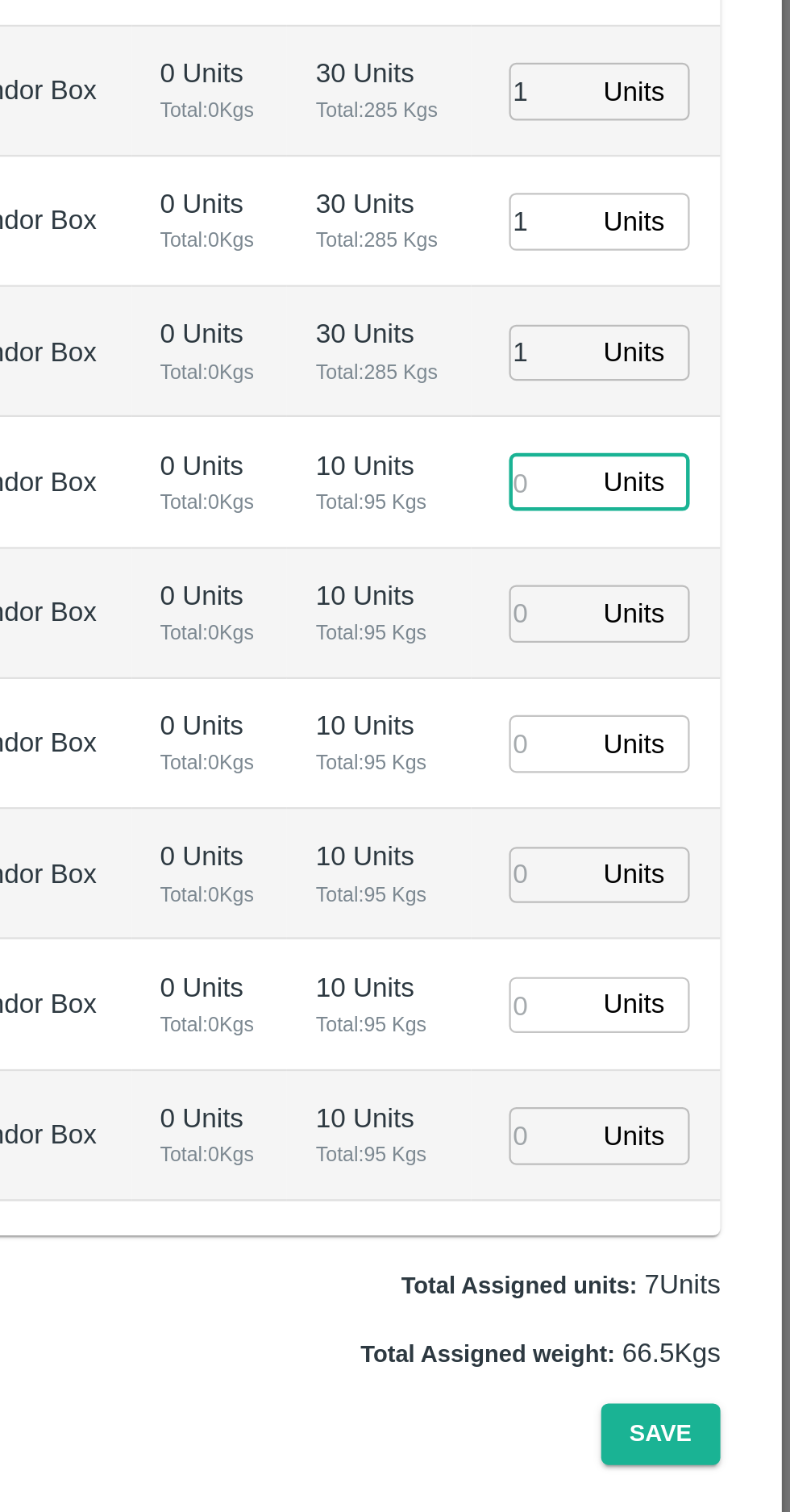
type input "06/10/2025 06:42 AM"
type input "1"
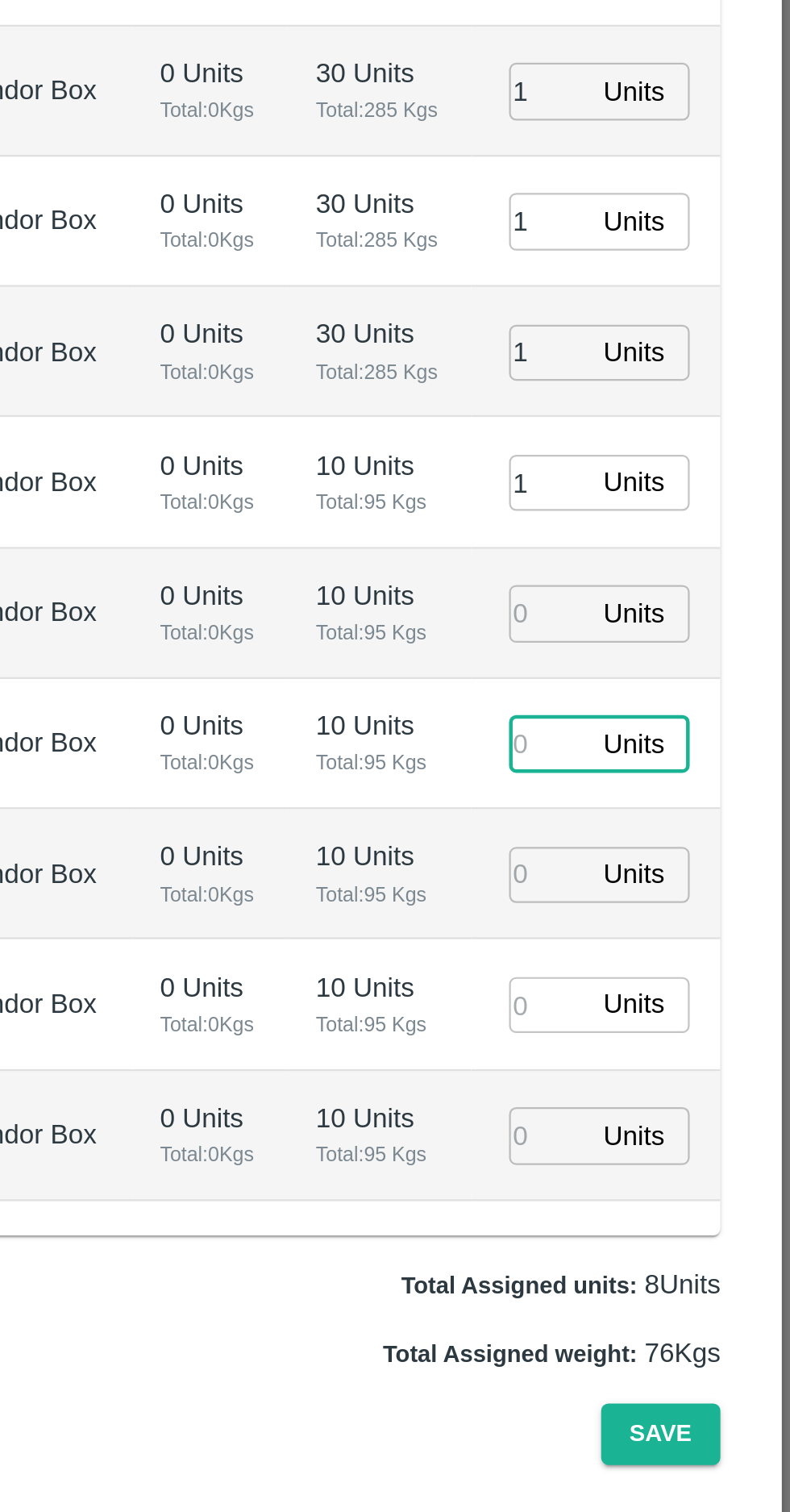
click at [672, 1031] on input "number" at bounding box center [682, 1043] width 36 height 25
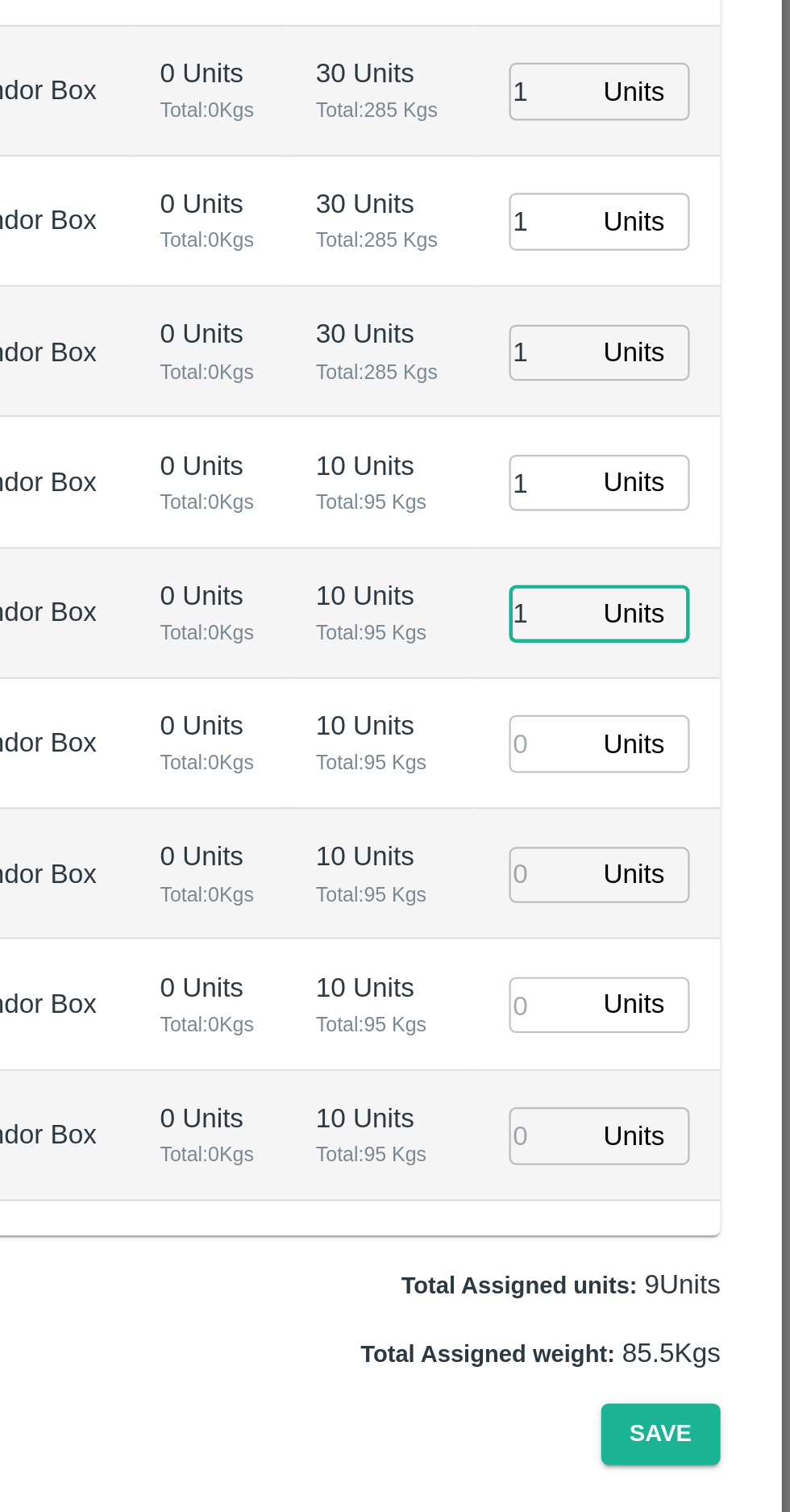
type input "1"
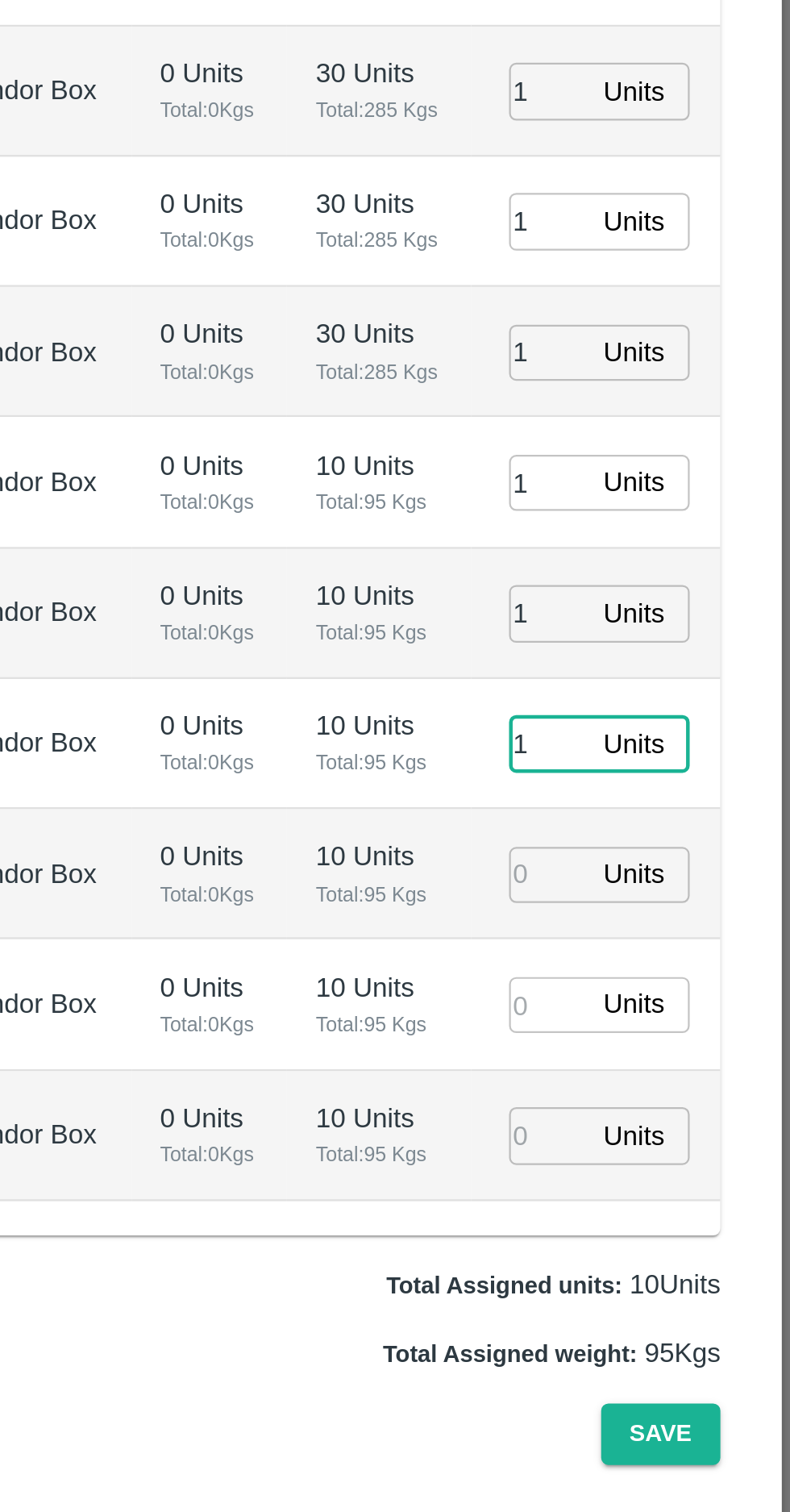
type input "1"
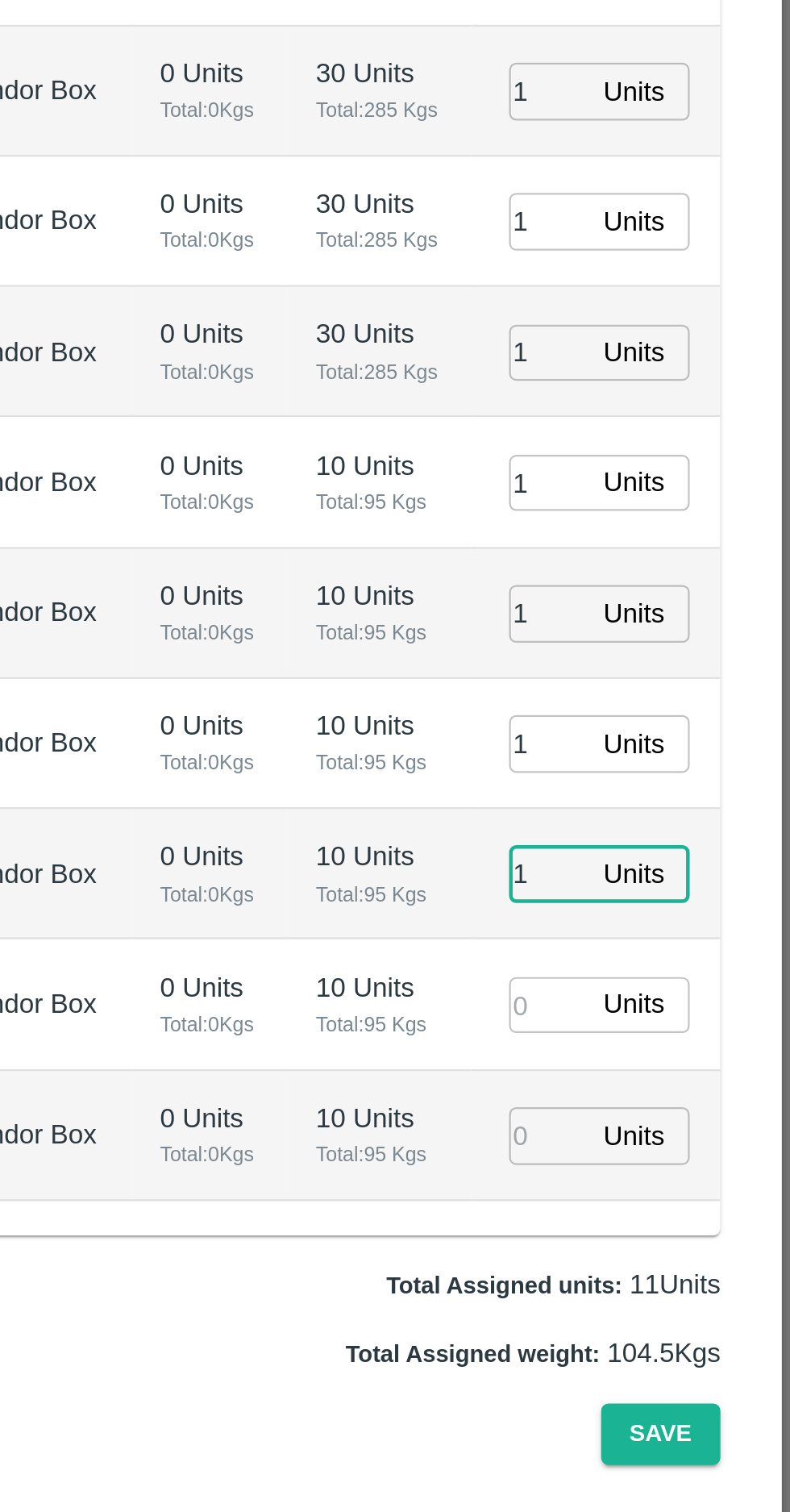
type input "1"
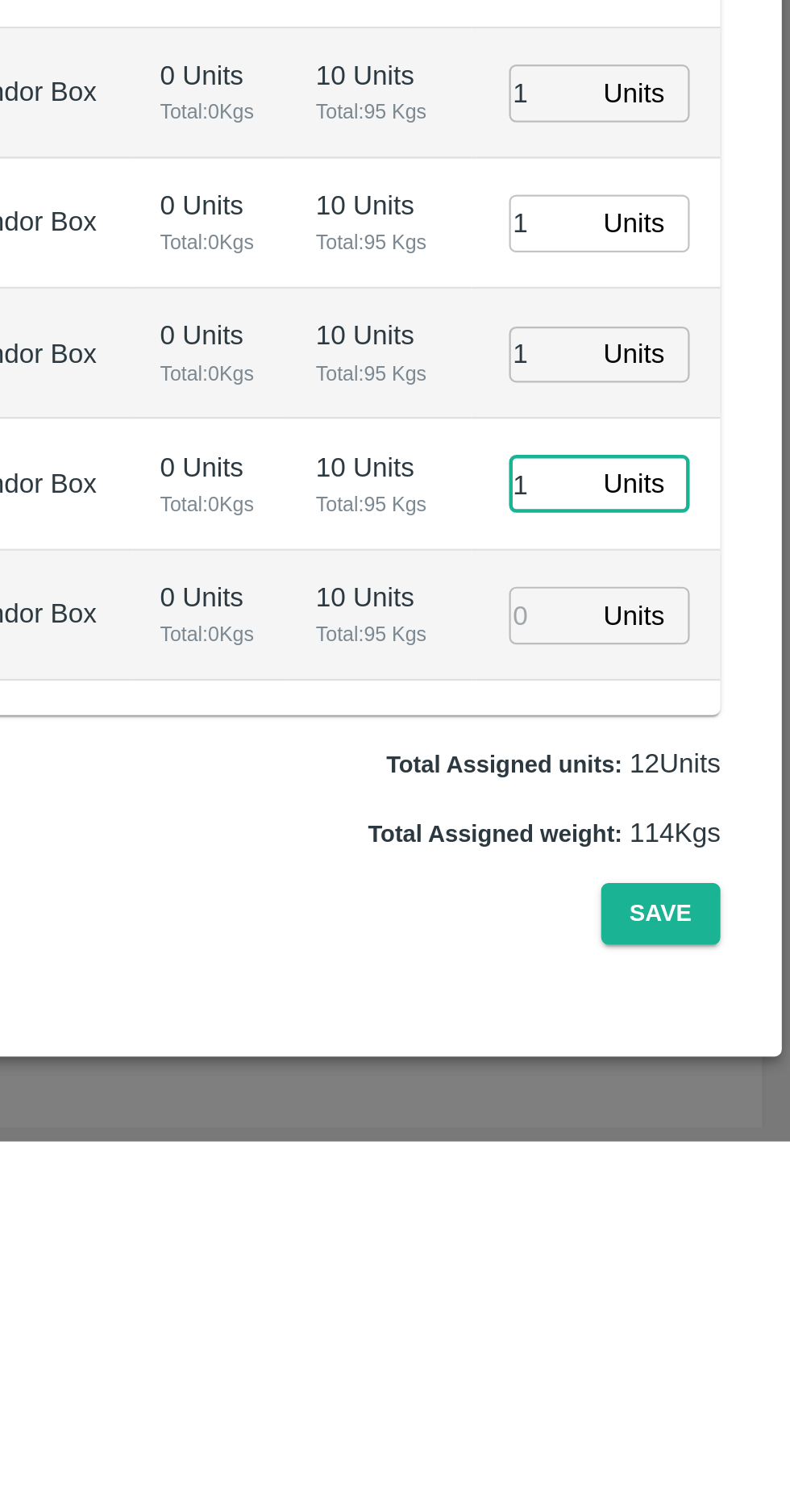
type input "1"
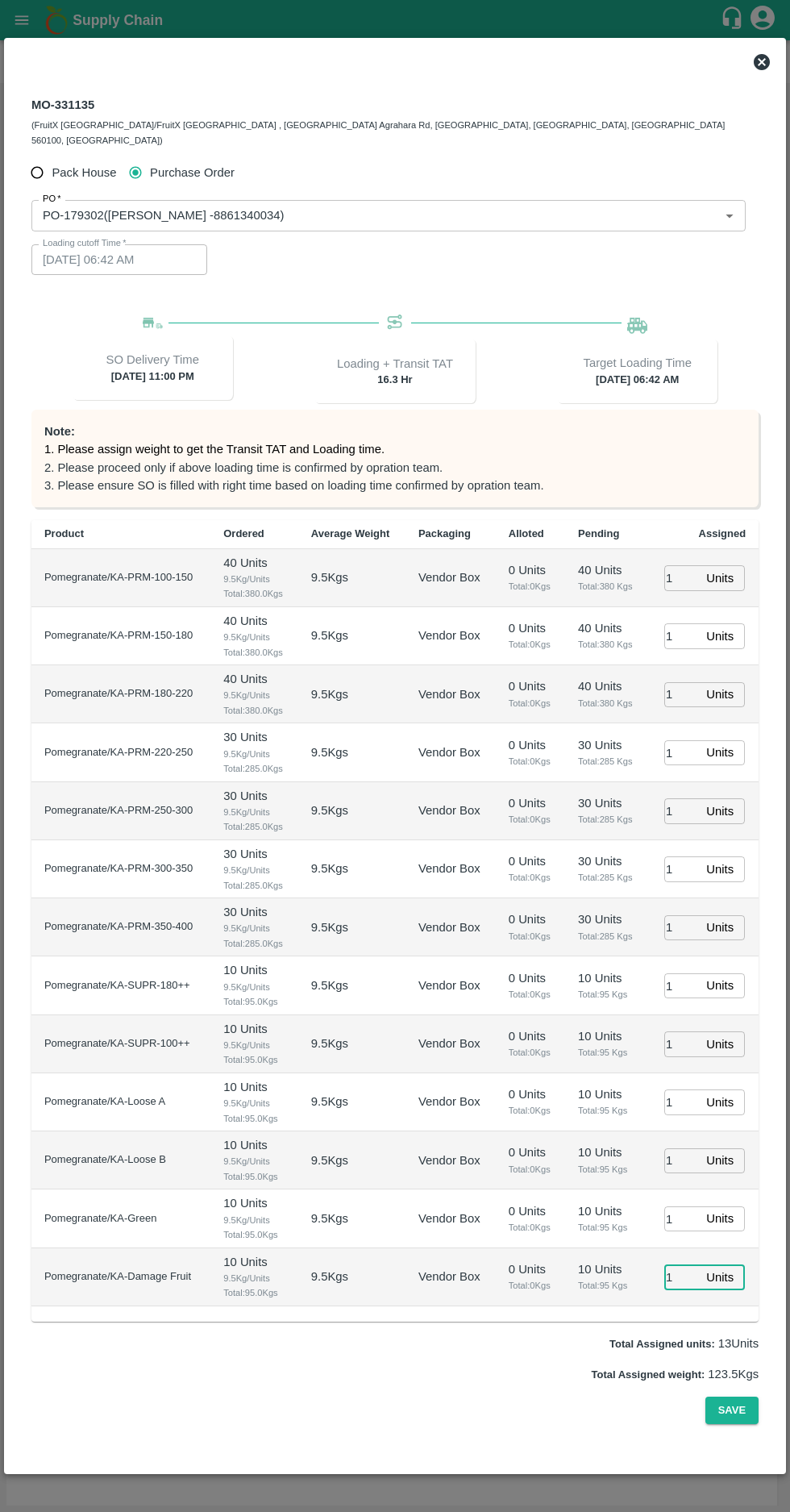
scroll to position [34, 0]
type input "1"
click at [730, 1425] on button "Save" at bounding box center [732, 1410] width 53 height 28
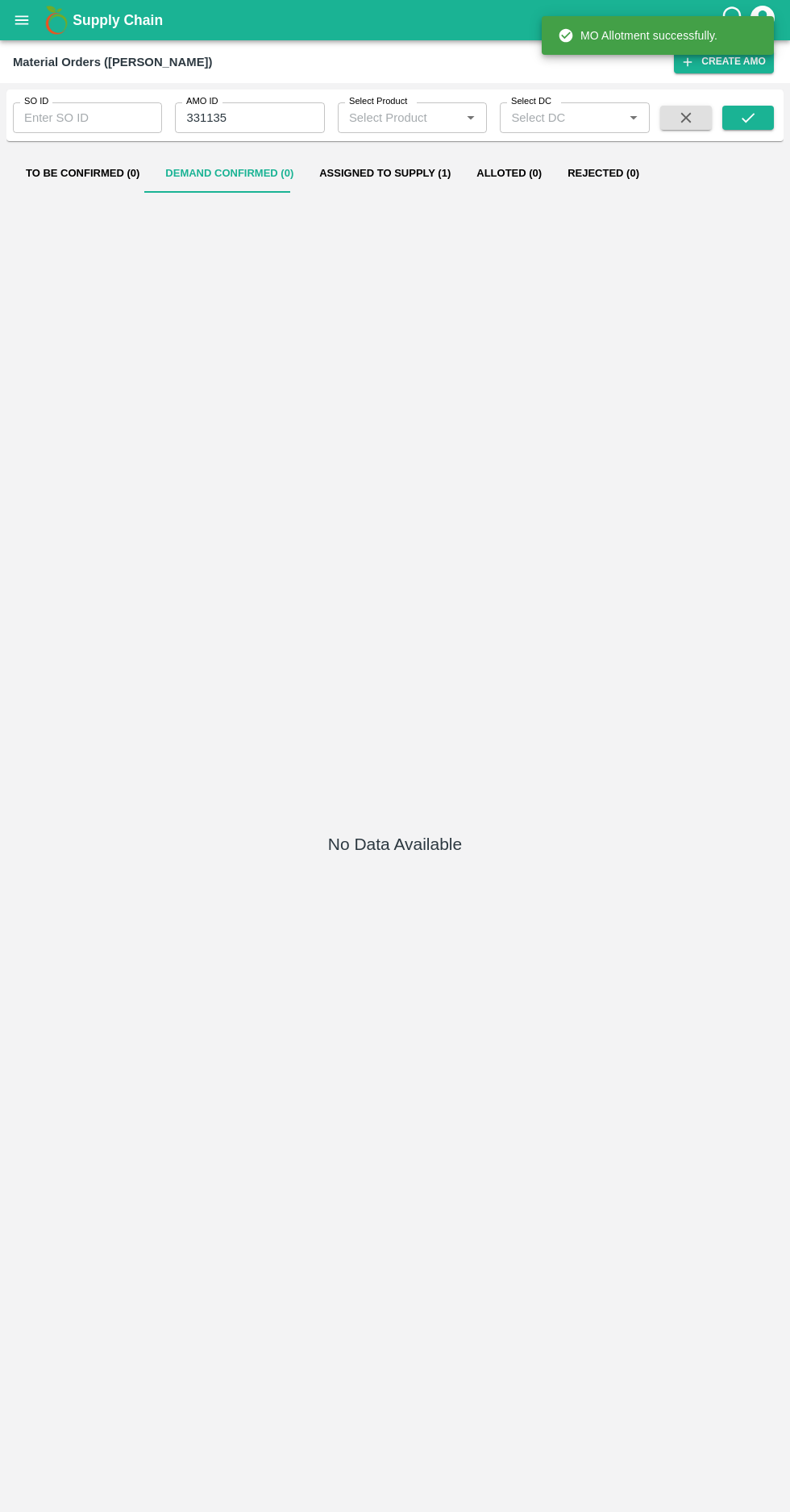
click at [384, 176] on button "Assigned to Supply (1)" at bounding box center [384, 174] width 158 height 39
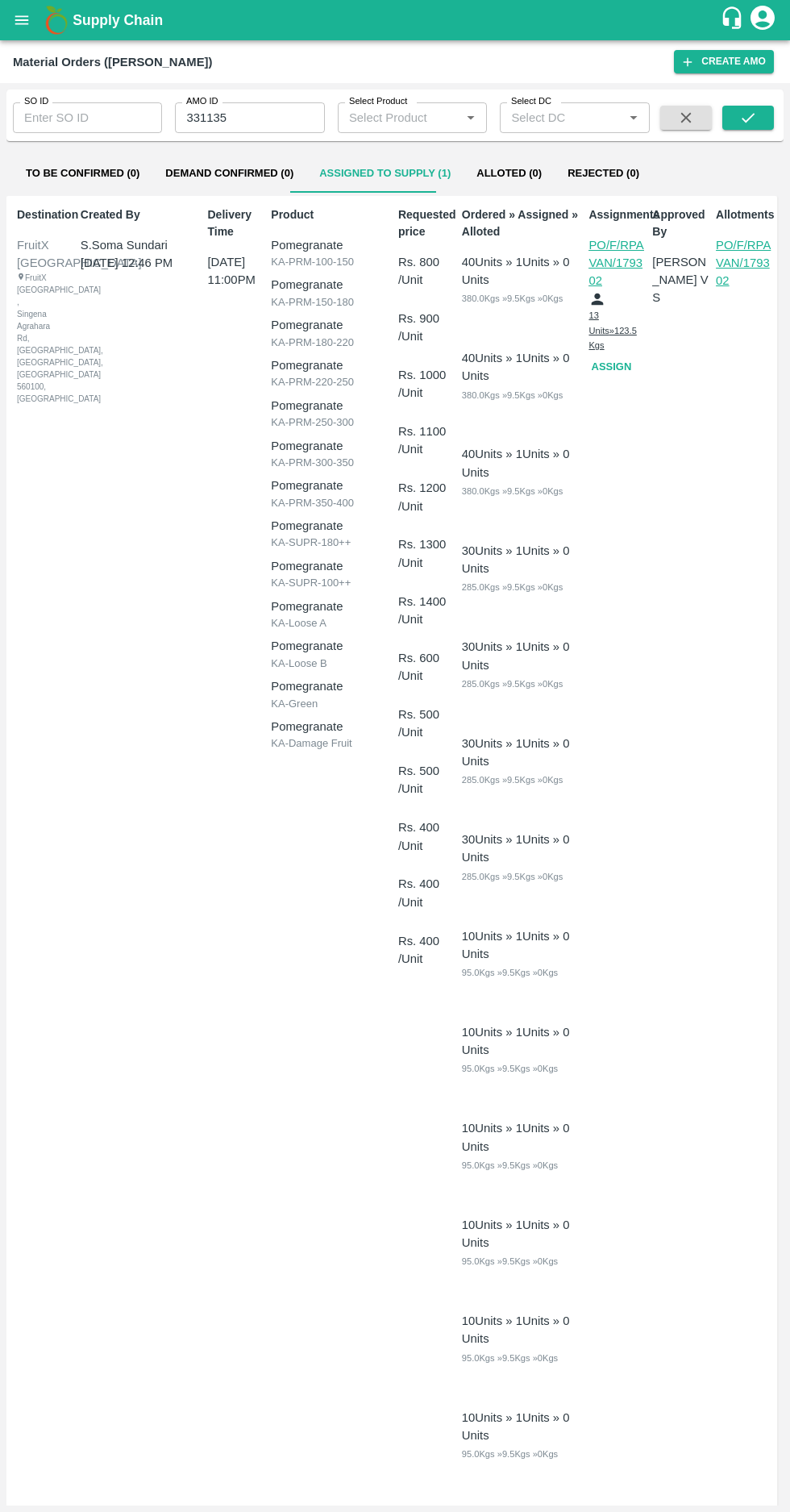
click at [603, 355] on button "Assign" at bounding box center [614, 367] width 52 height 28
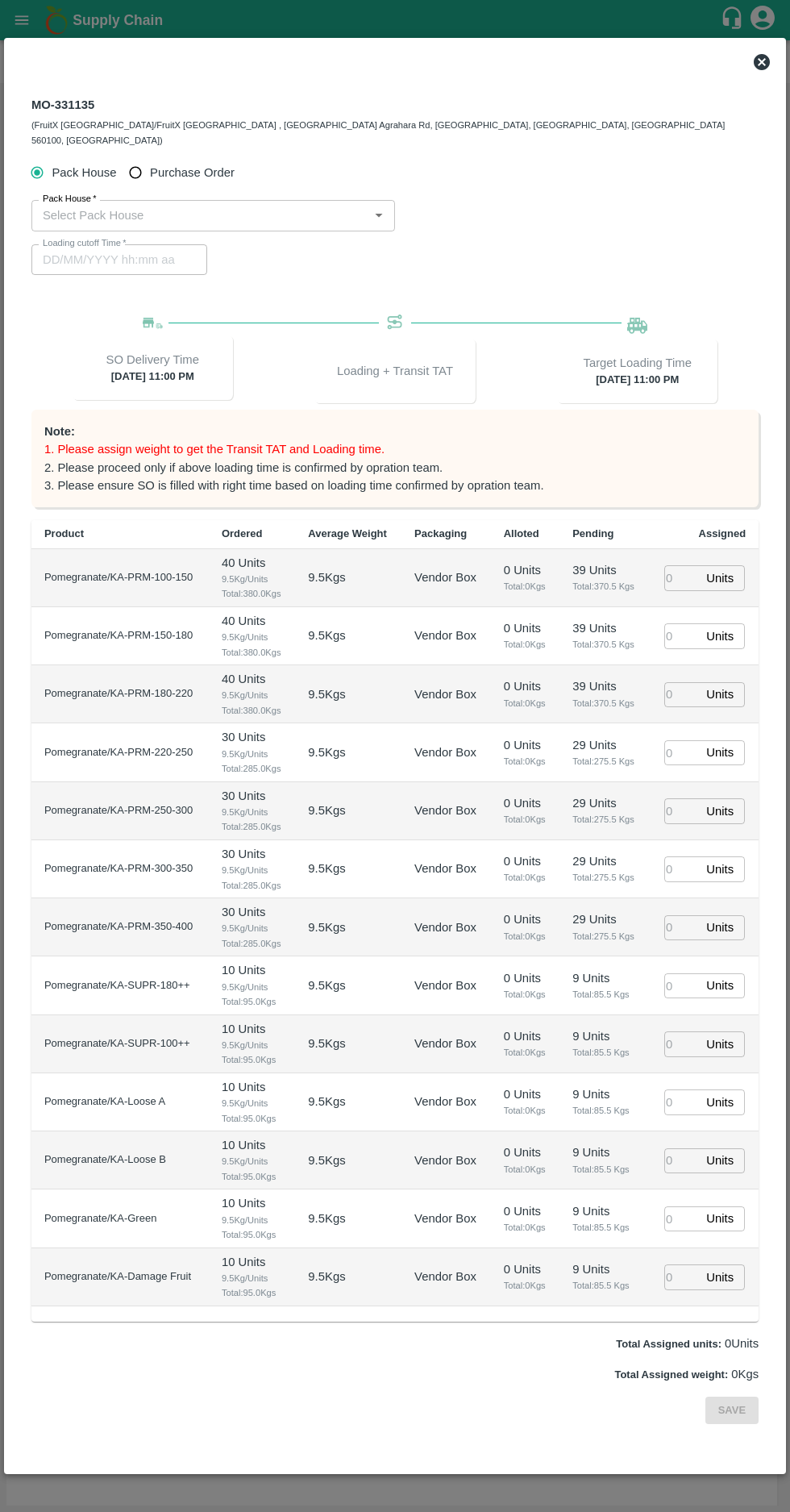
type input "06/10/2025 11:00 PM"
click at [145, 158] on input "Purchase Order" at bounding box center [136, 173] width 30 height 30
radio input "true"
click at [114, 204] on input "PO   *" at bounding box center [375, 215] width 678 height 21
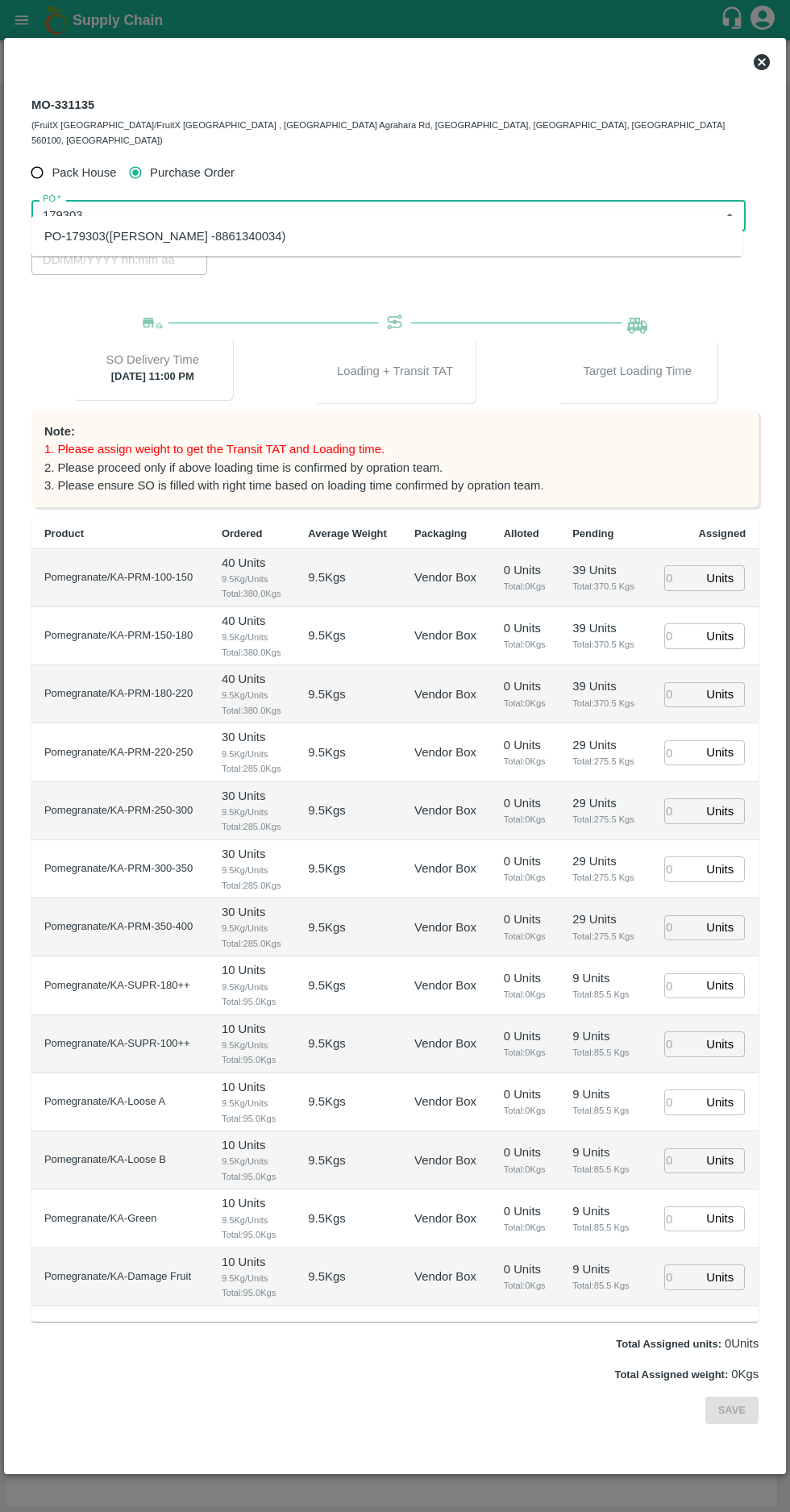
click at [124, 234] on div "PO-179303(R Pavan Kumar -8861340034)" at bounding box center [165, 236] width 242 height 18
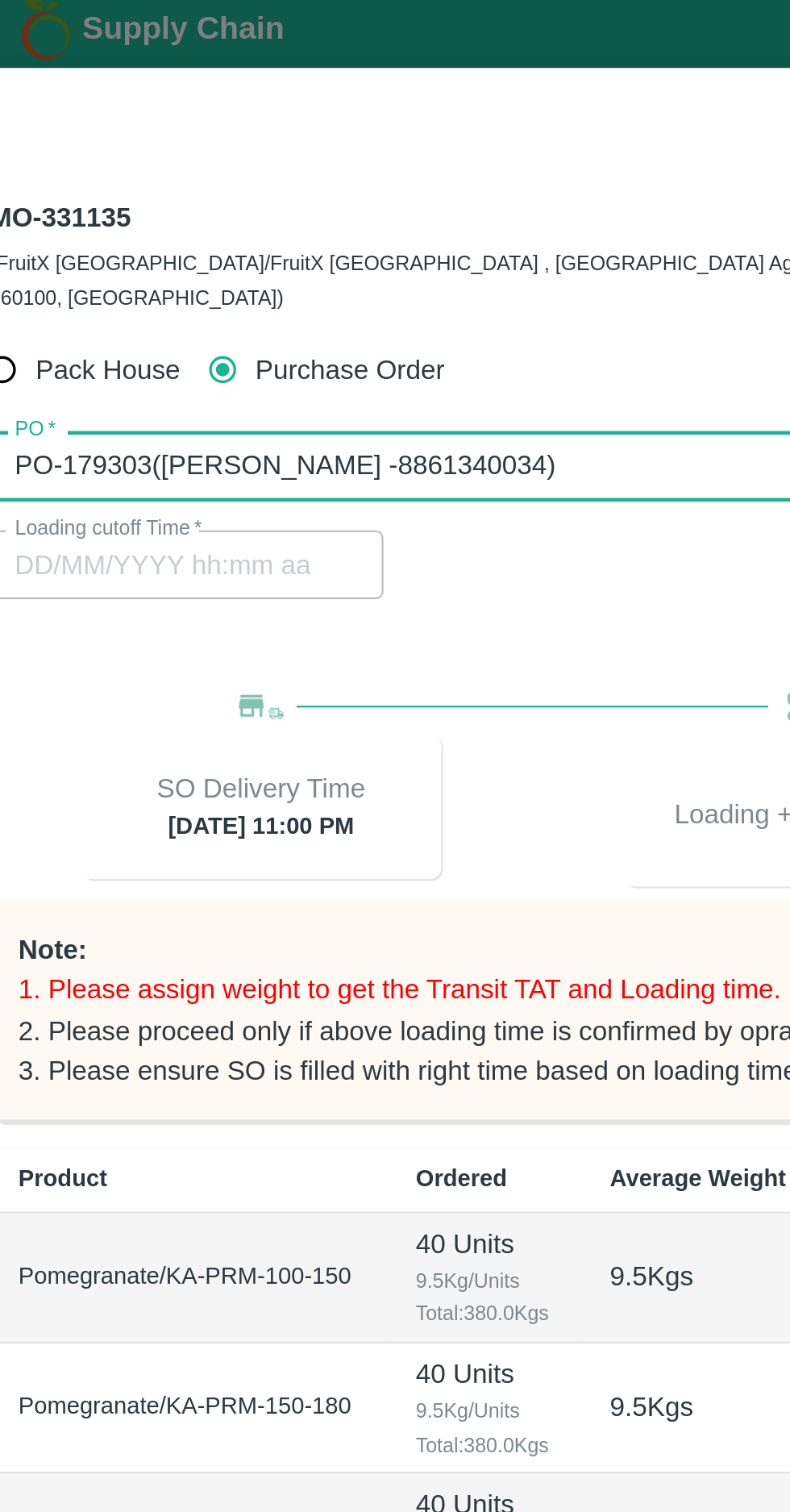
scroll to position [9, 0]
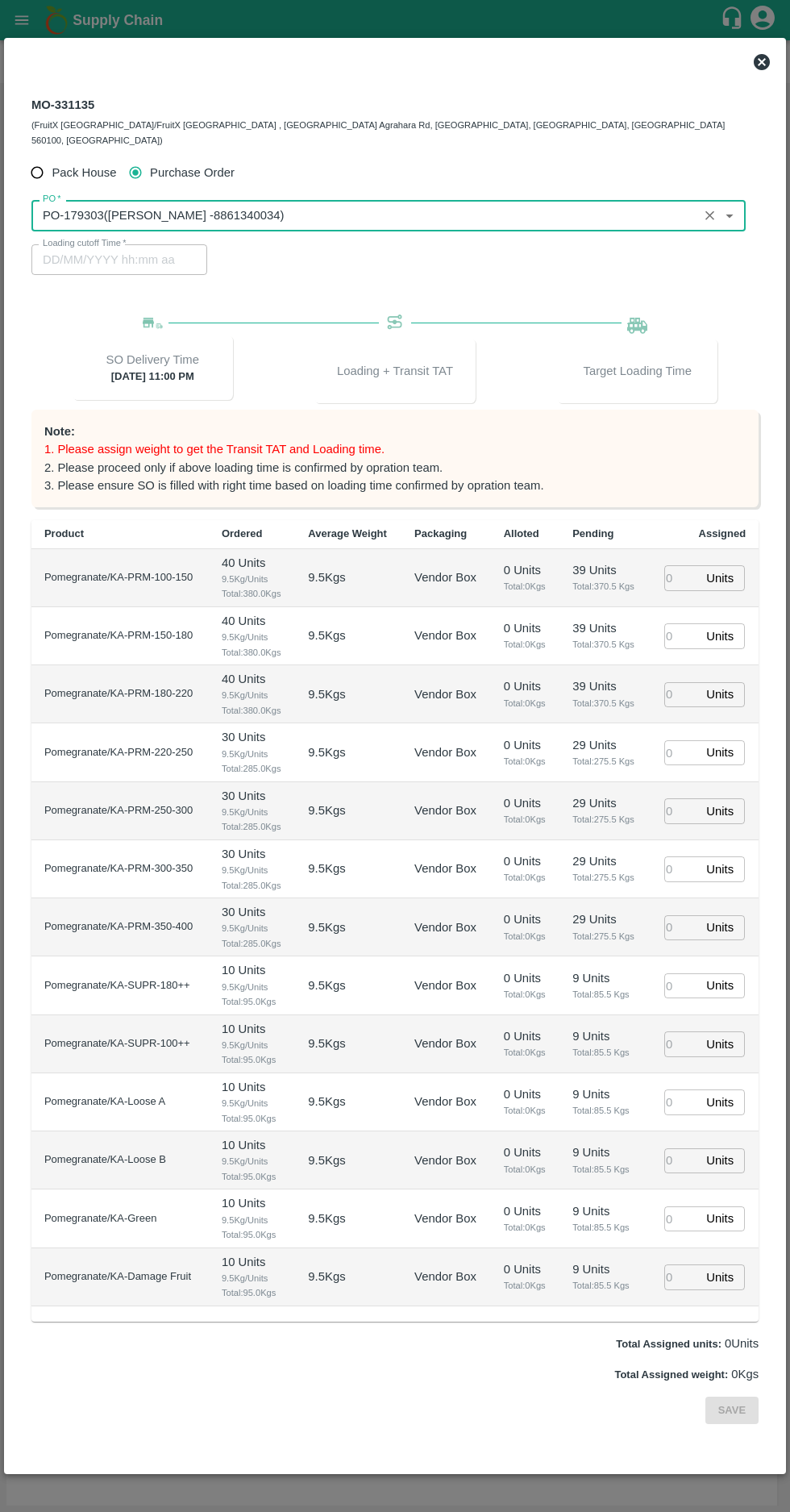
type input "PO-179303(R Pavan Kumar -8861340034)"
click at [681, 565] on input "number" at bounding box center [682, 577] width 36 height 25
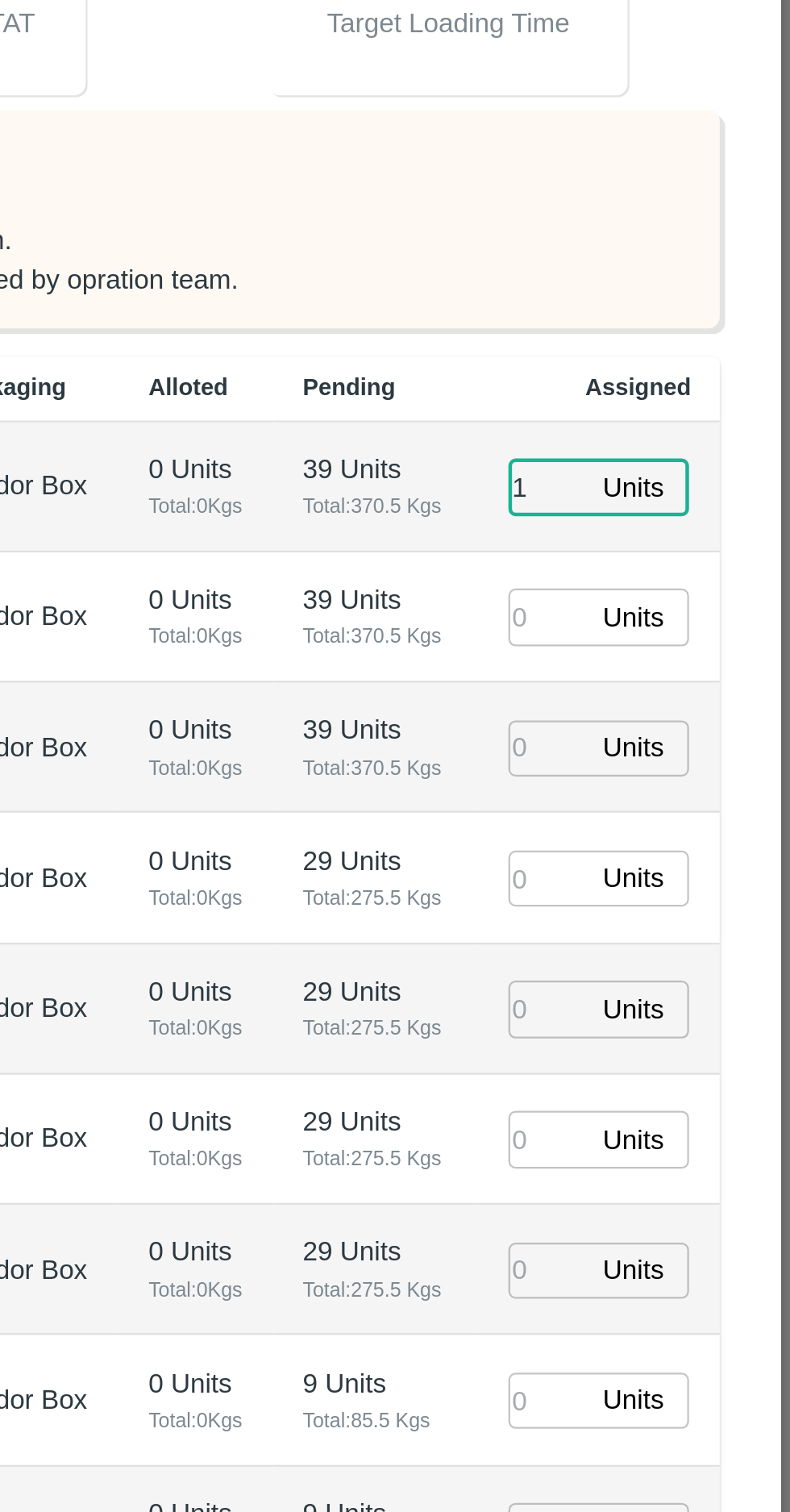
type input "1"
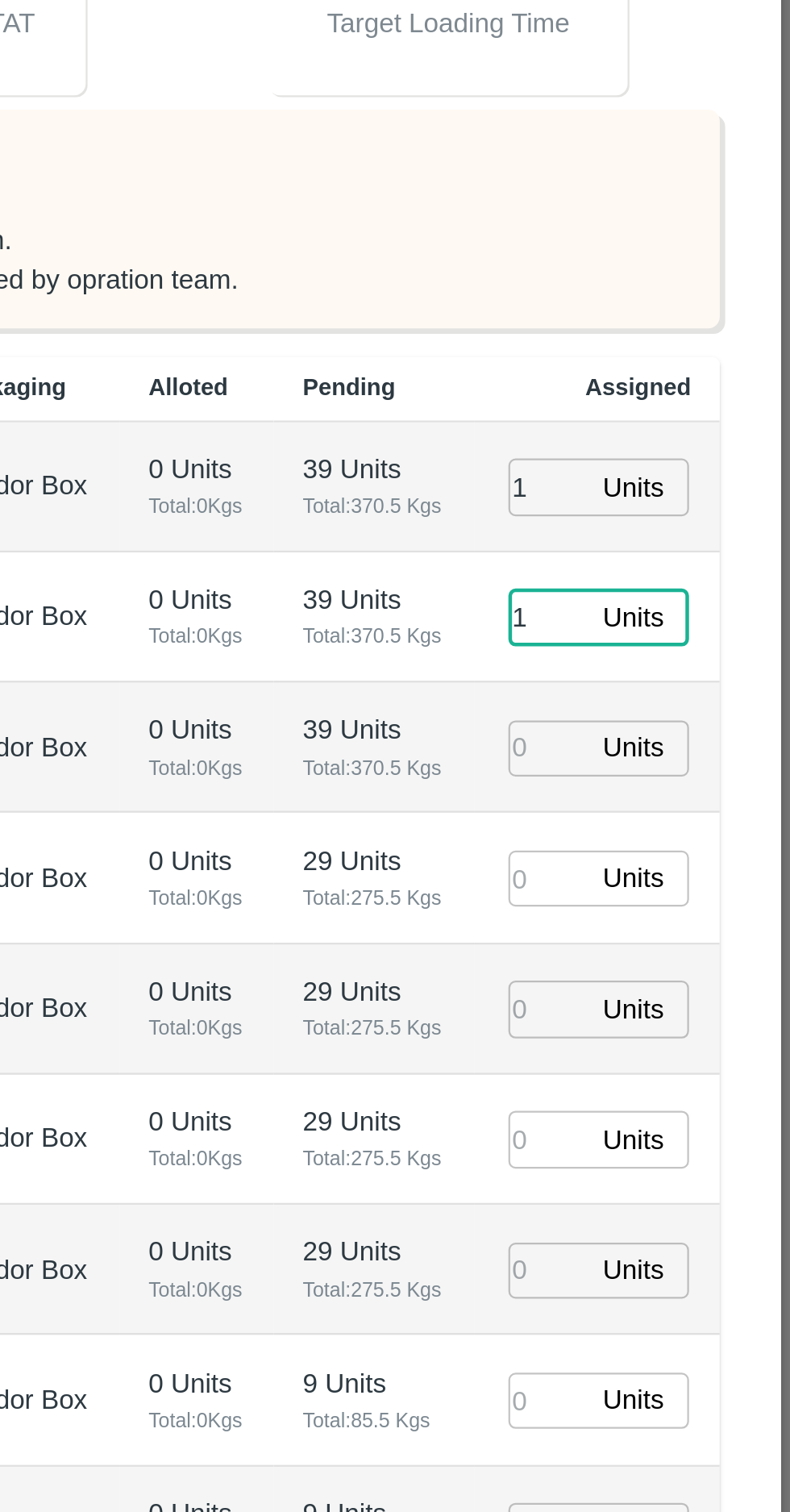
type input "1"
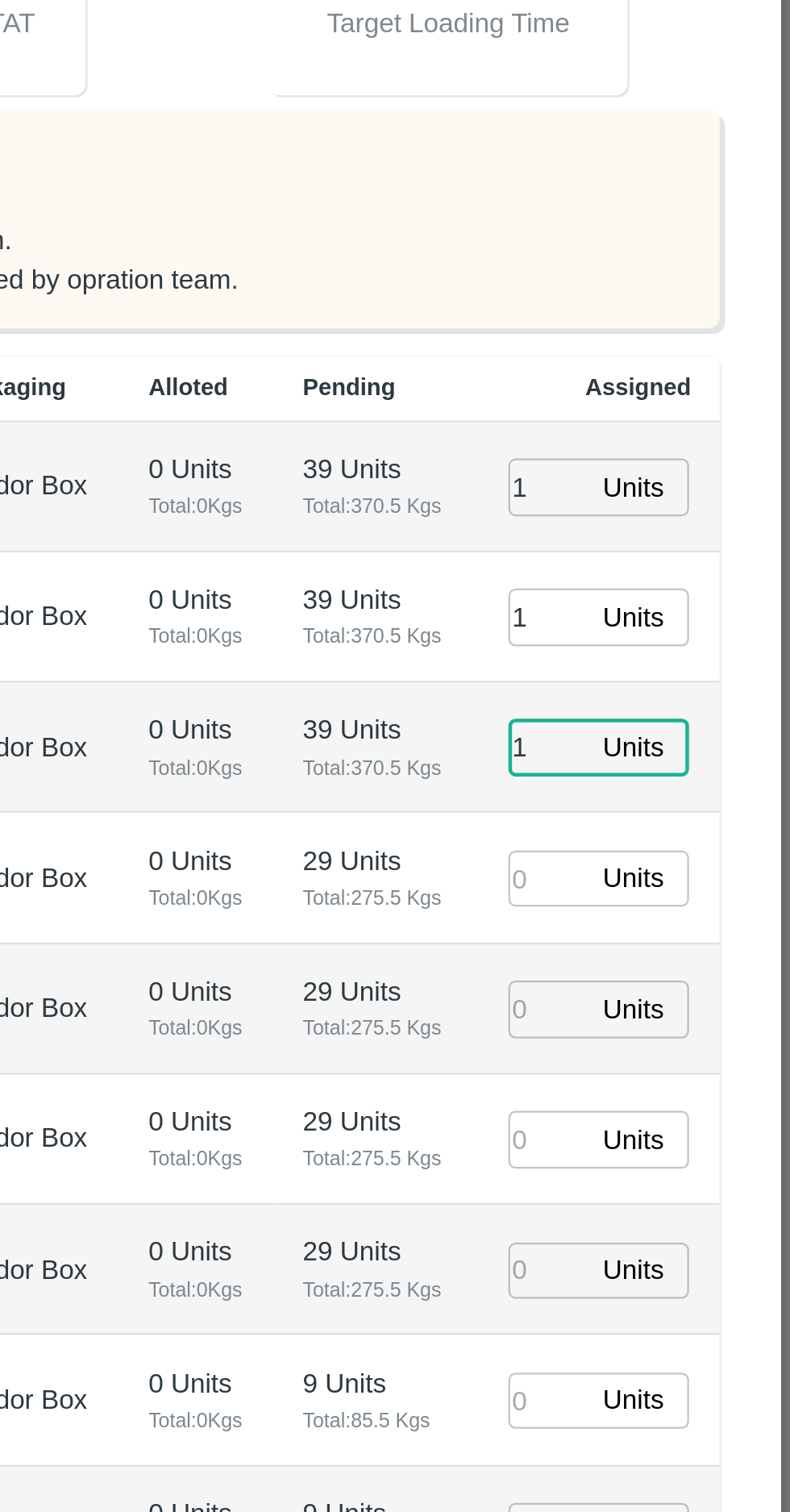
type input "1"
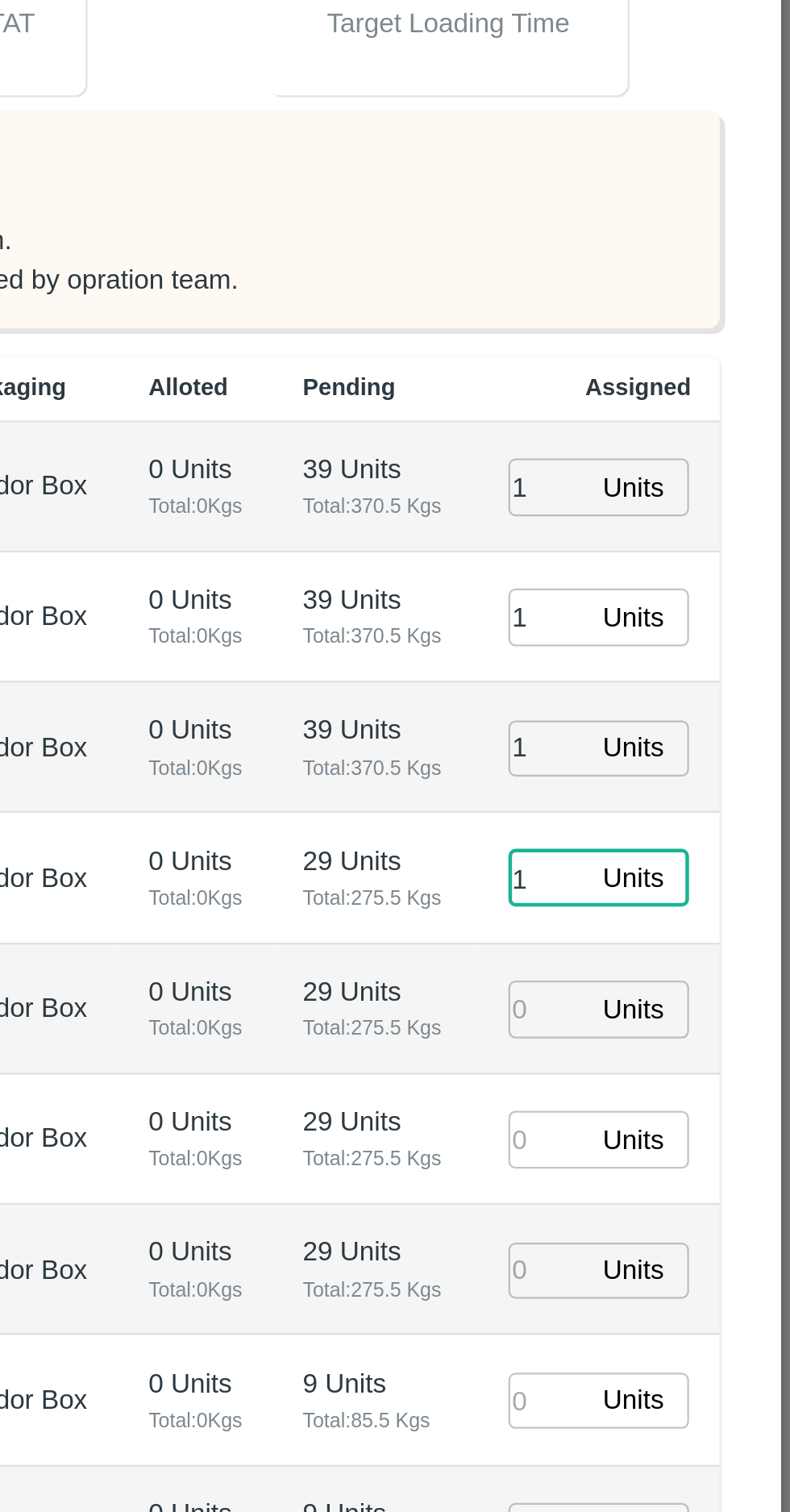
type input "1"
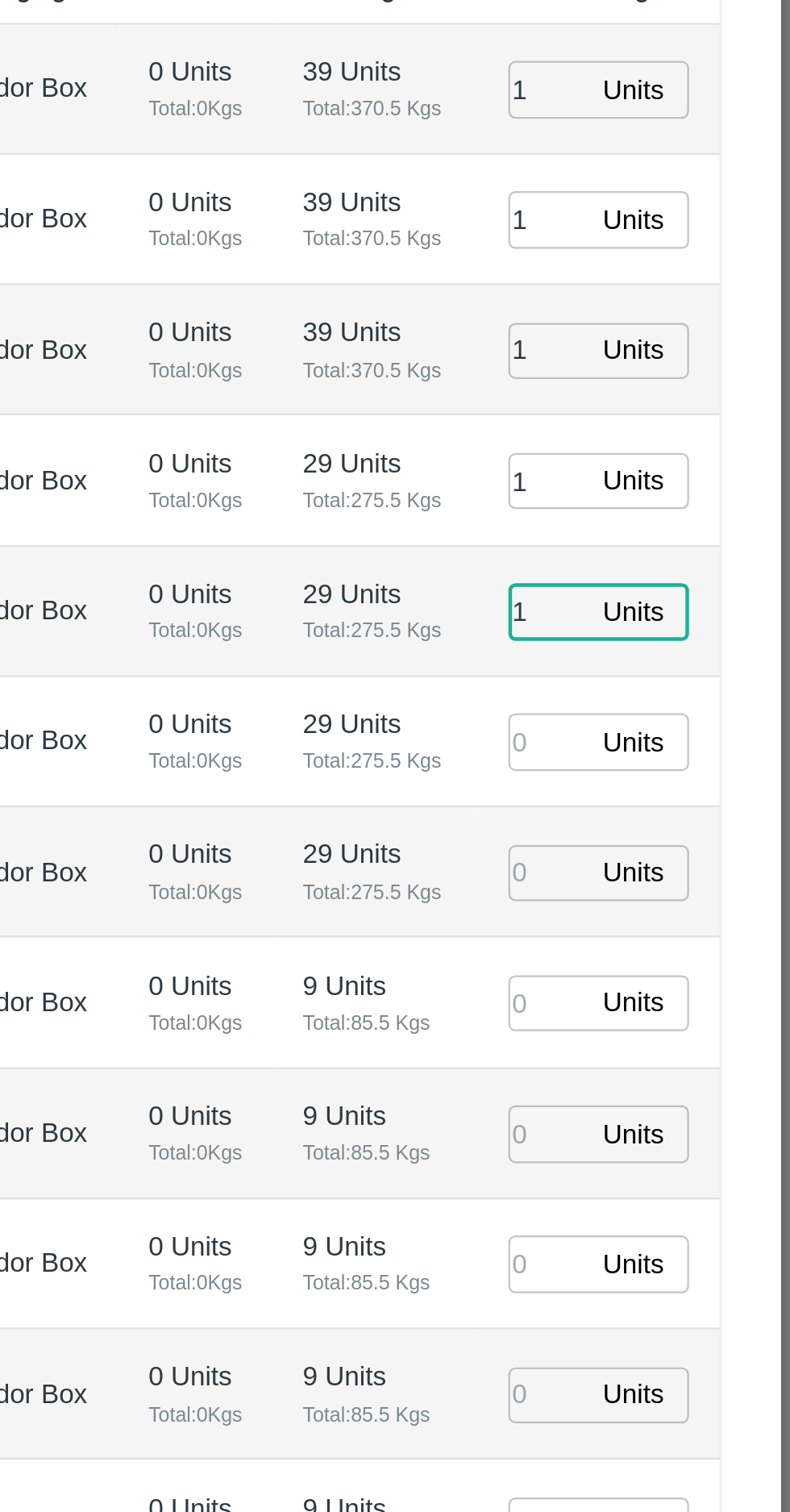
type input "1"
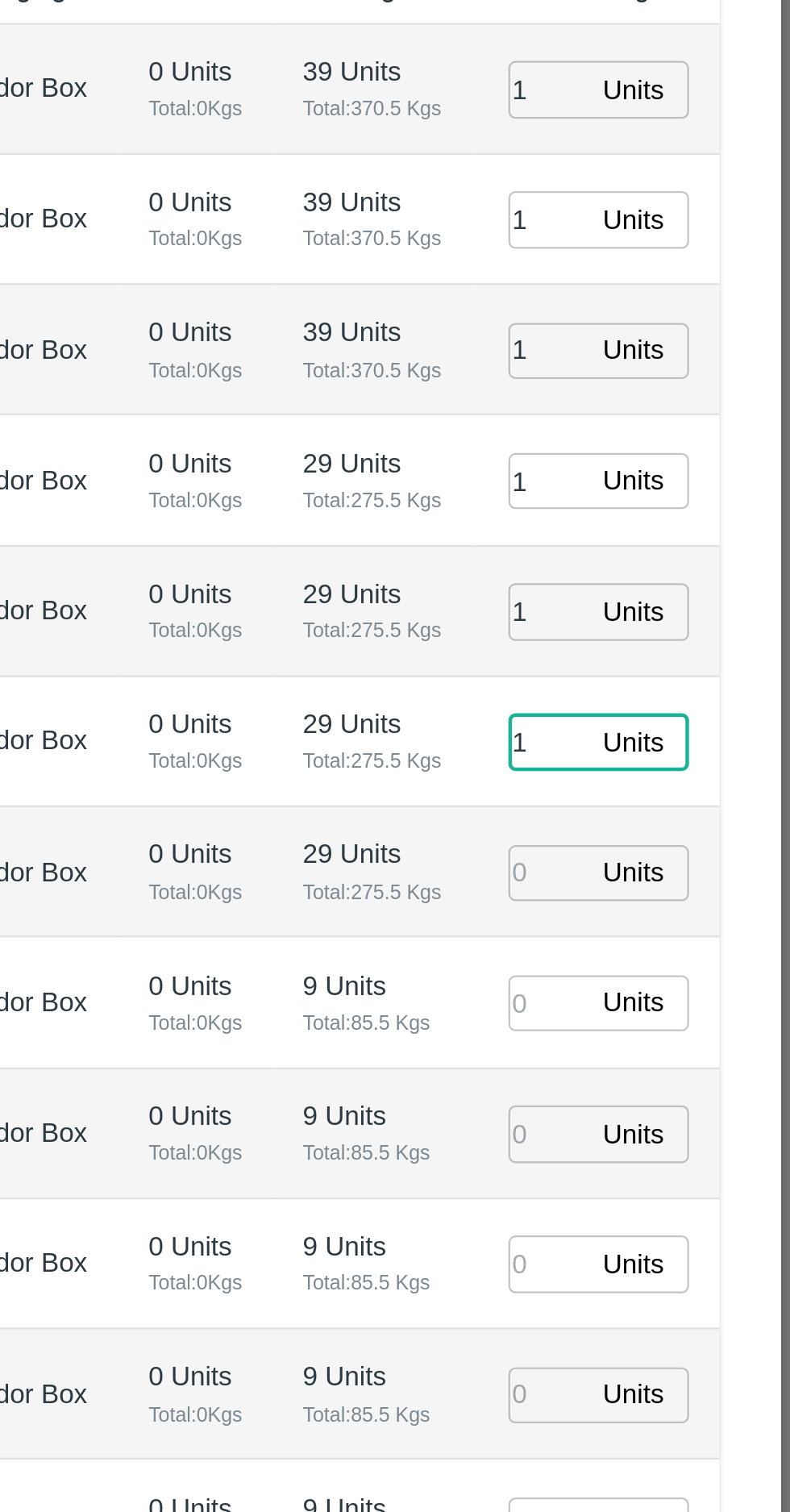
type input "1"
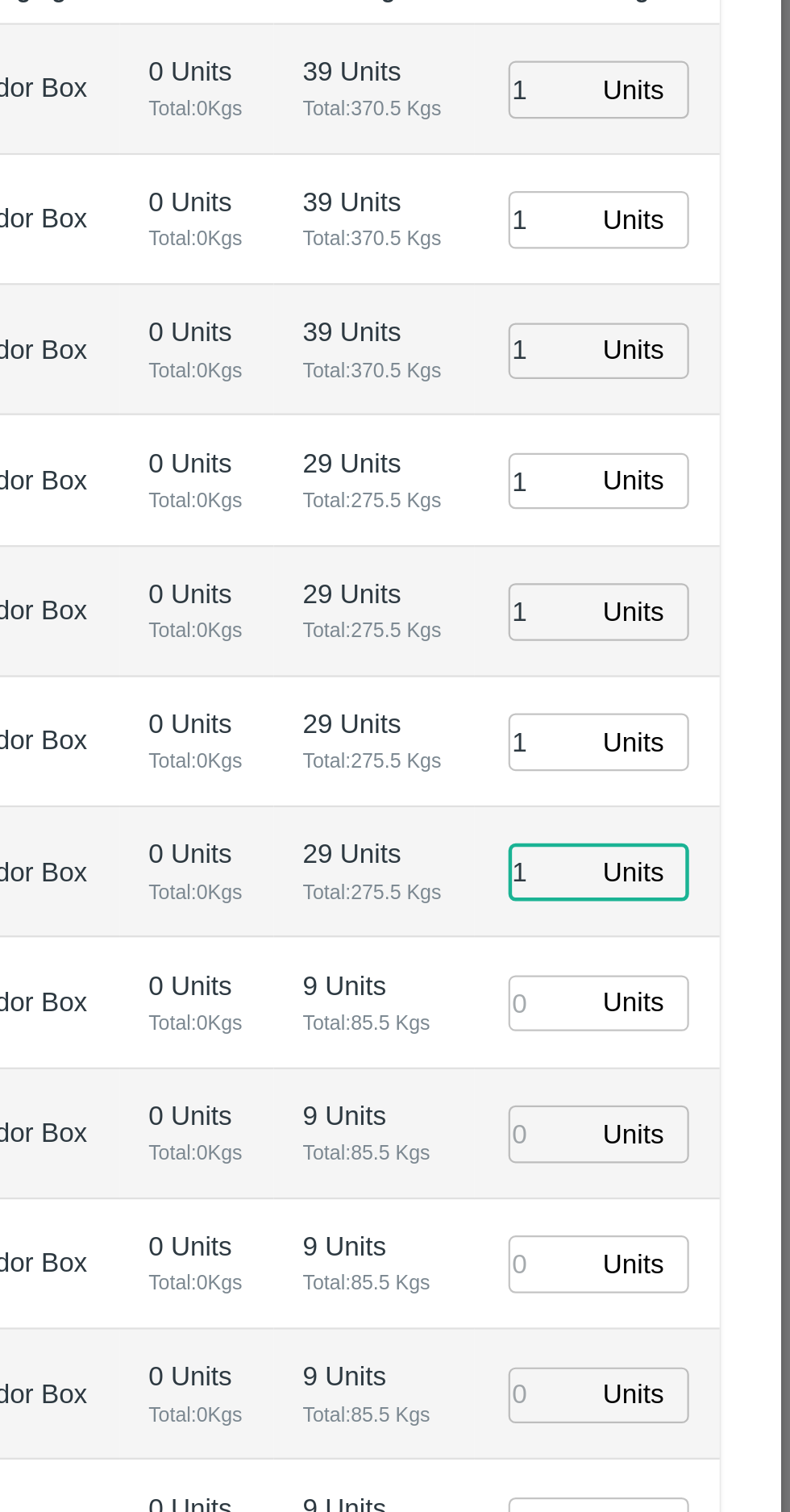
type input "1"
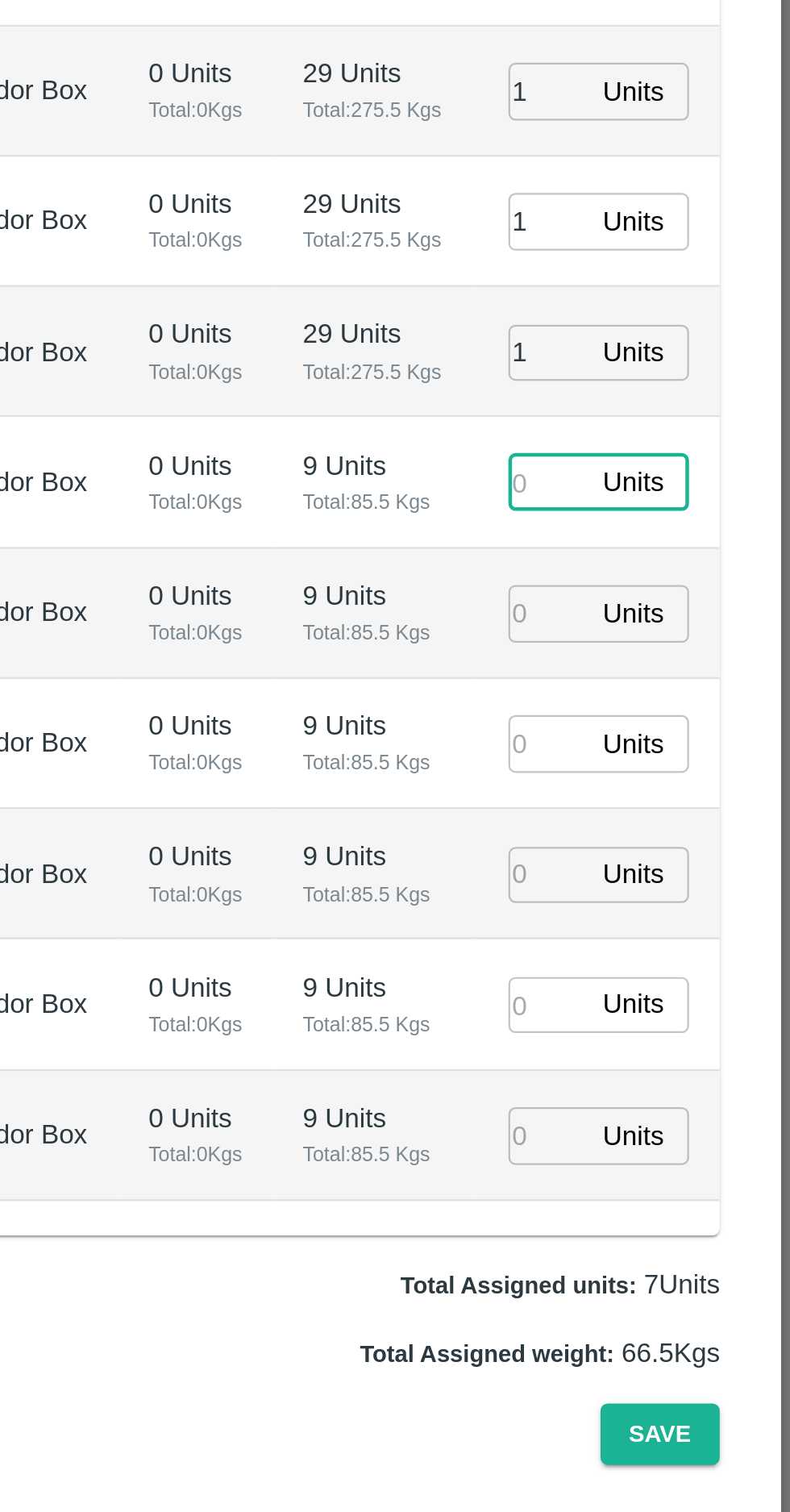
type input "06/10/2025 06:42 AM"
type input "1"
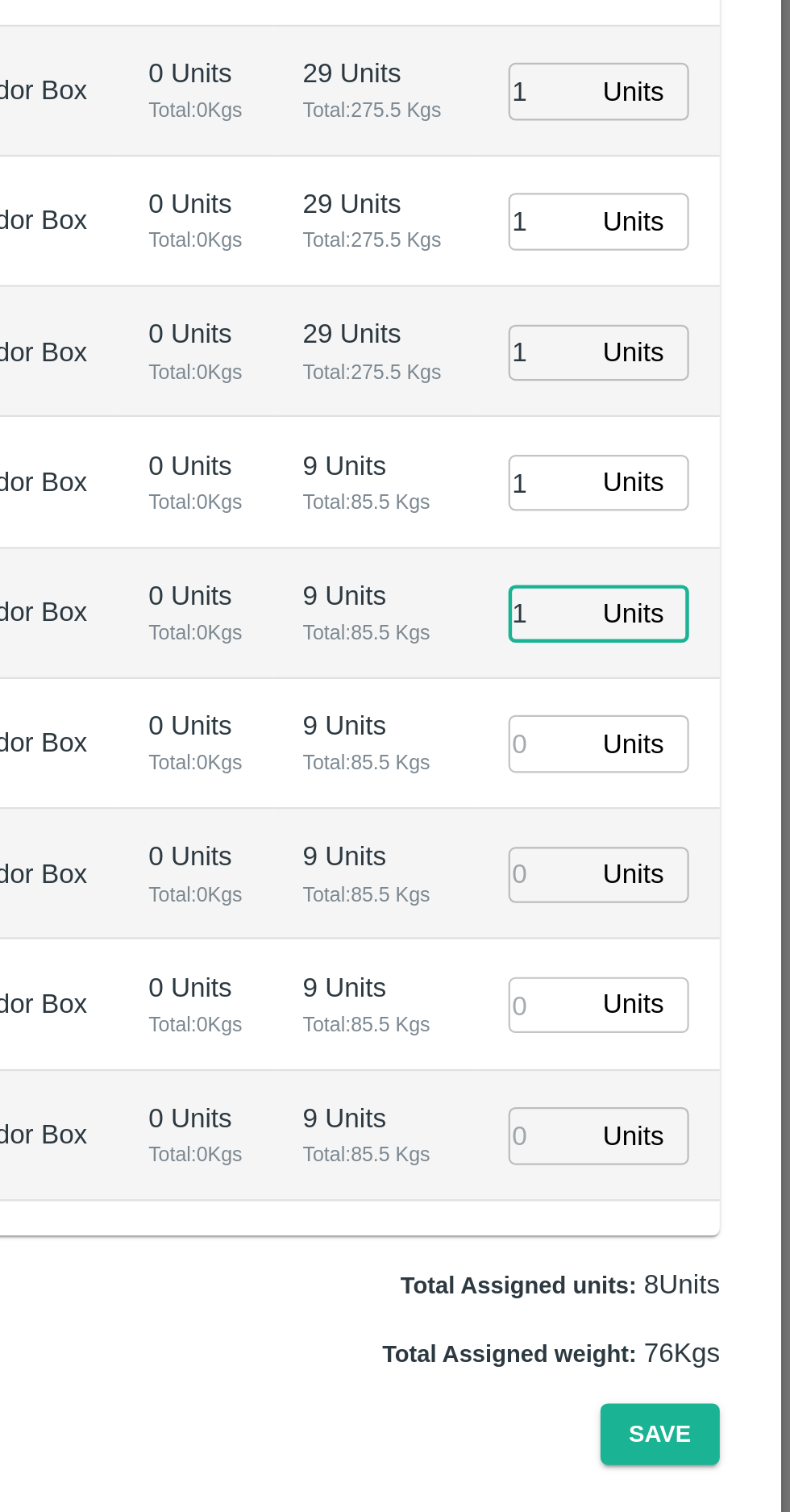
type input "1"
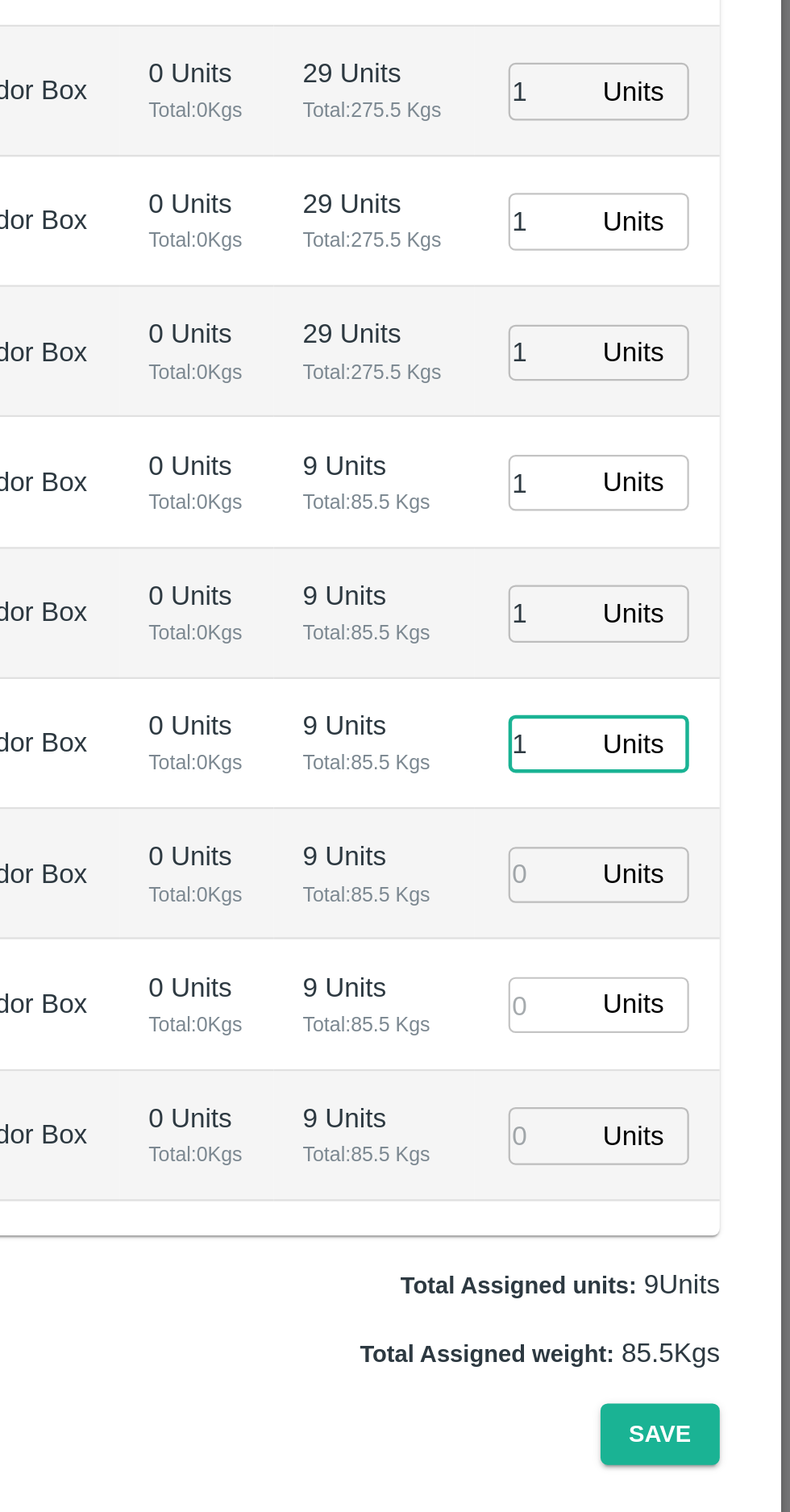
type input "1"
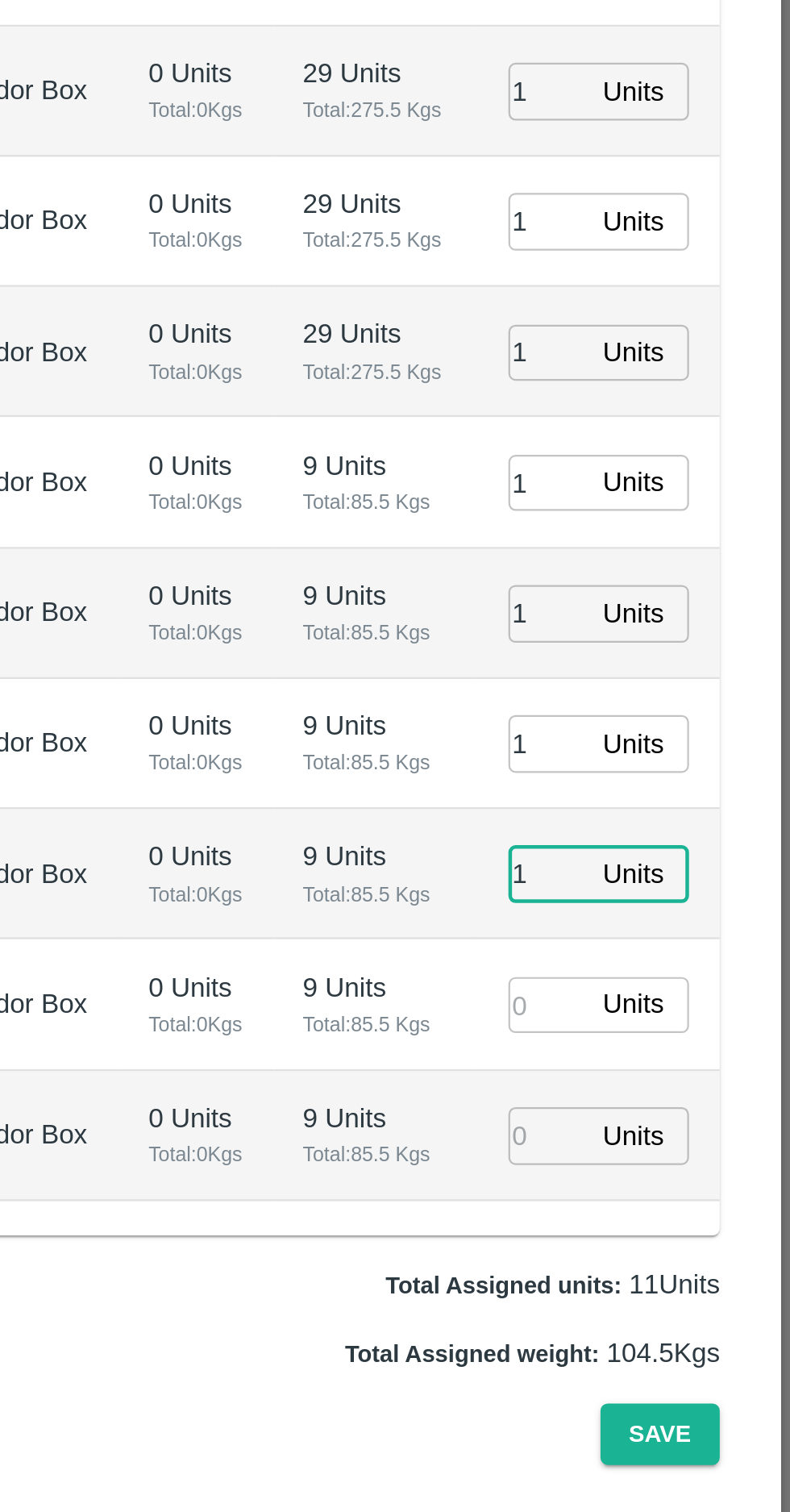
type input "1"
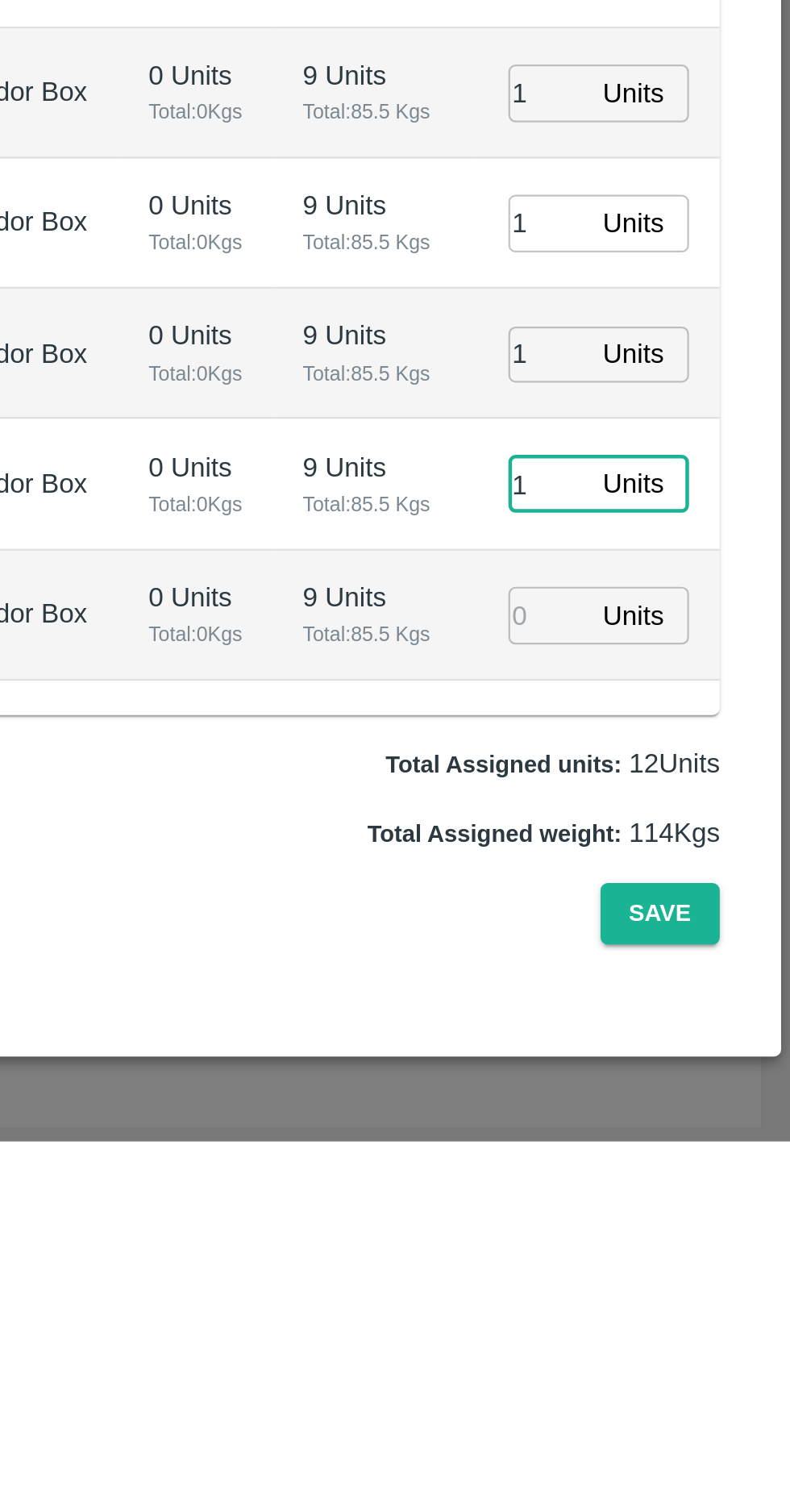
type input "1"
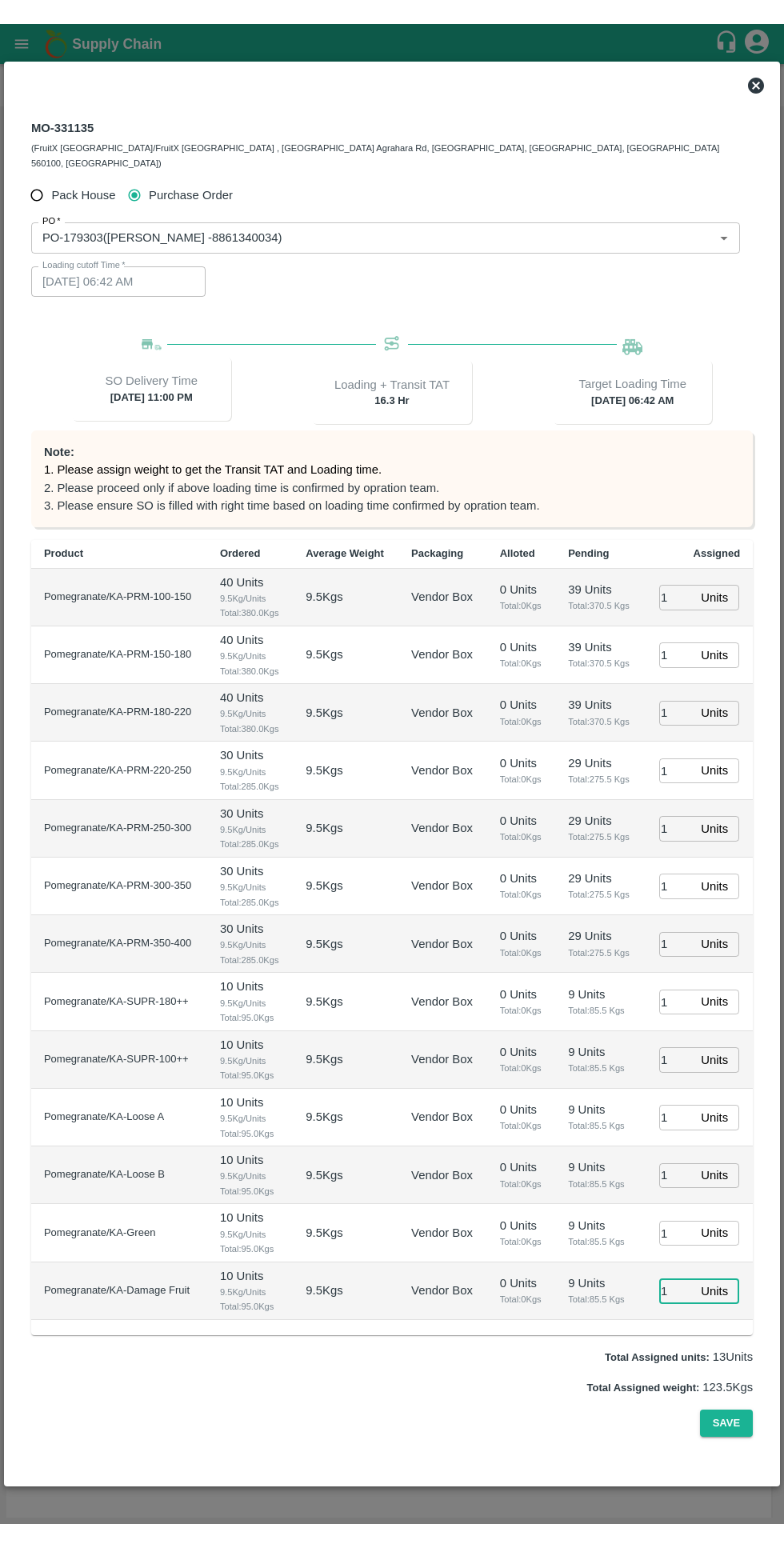
scroll to position [34, 0]
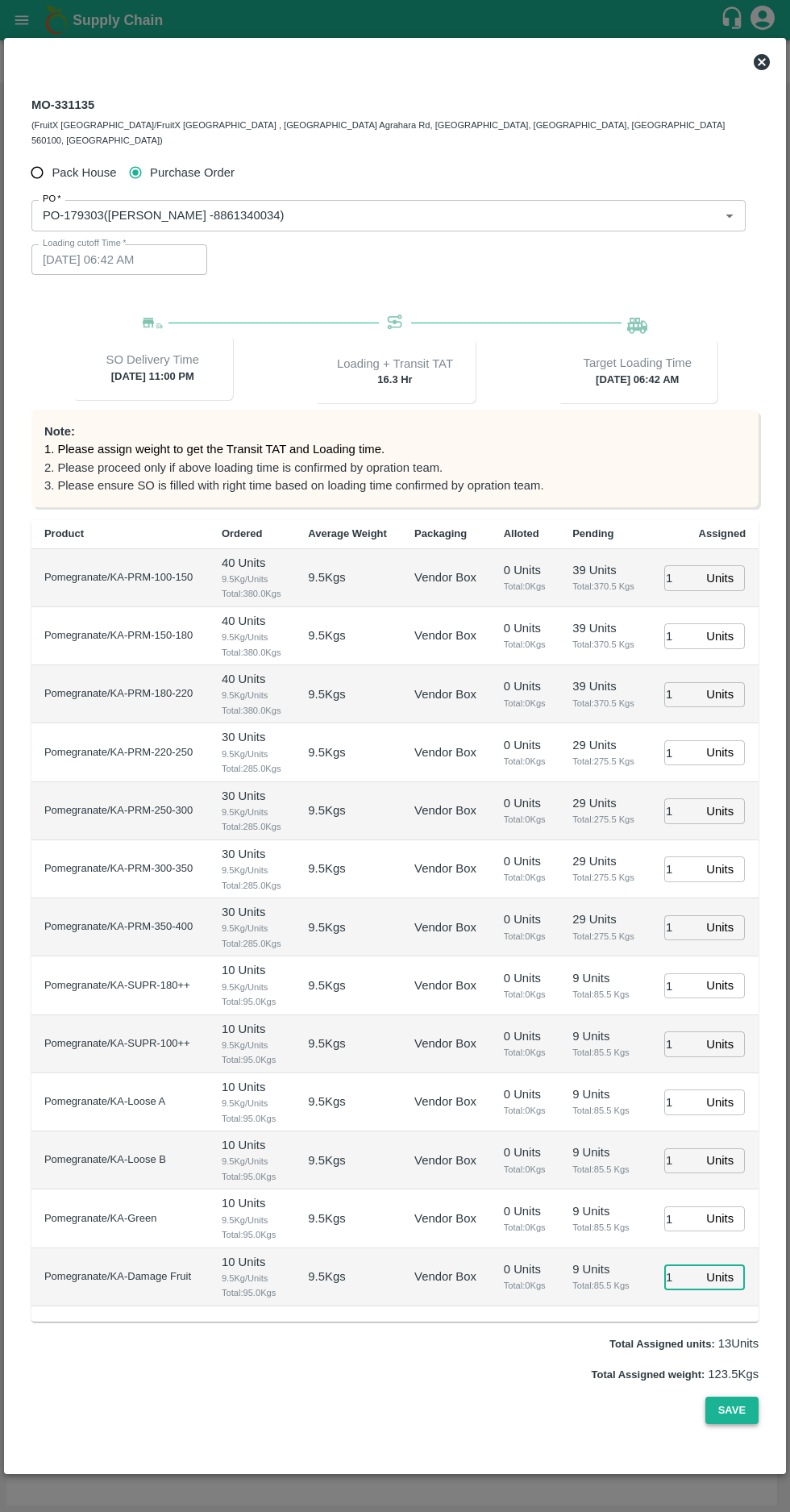
type input "1"
click at [742, 1425] on button "Save" at bounding box center [732, 1410] width 53 height 28
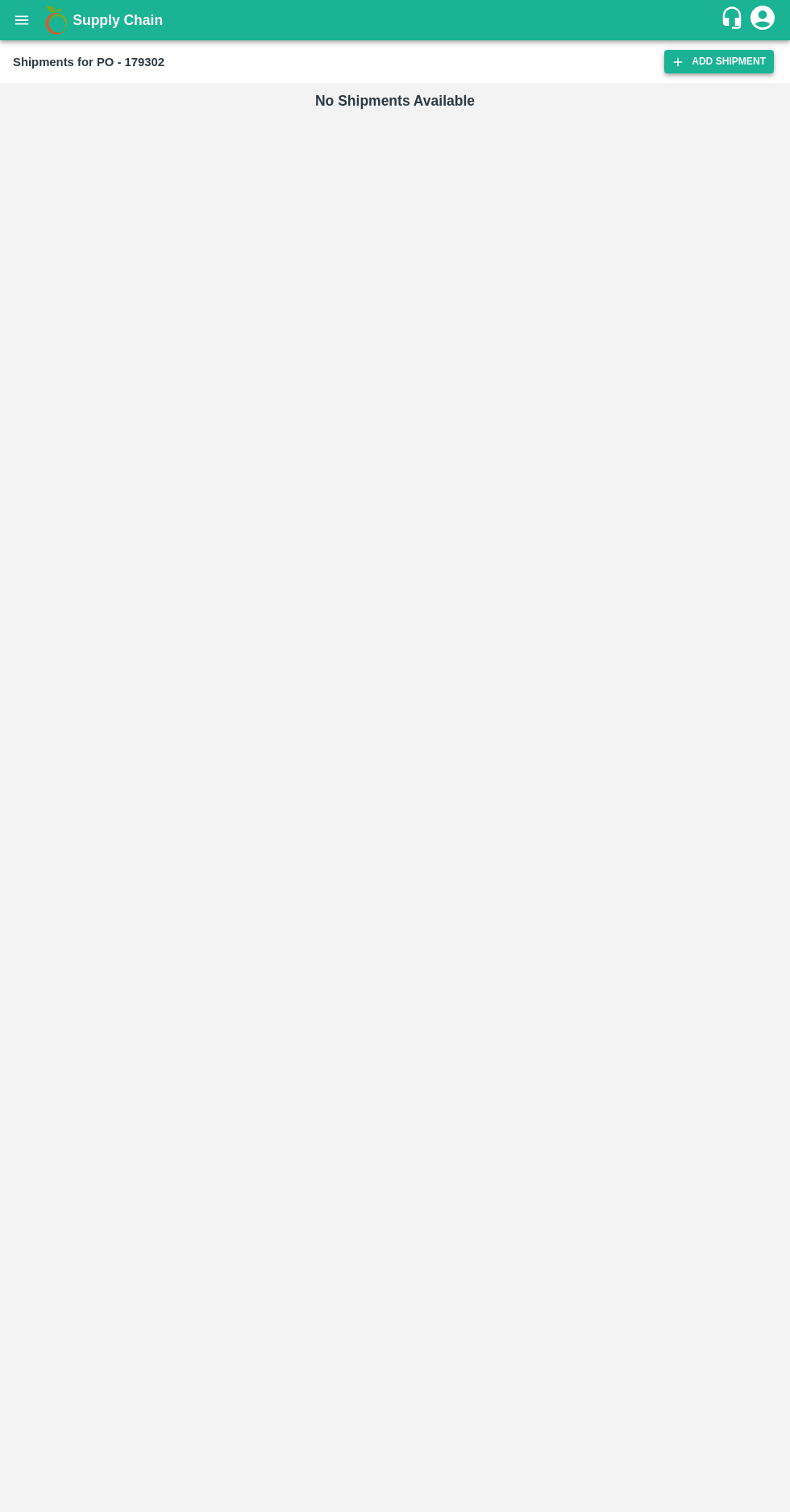
click at [682, 61] on icon at bounding box center [678, 61] width 9 height 9
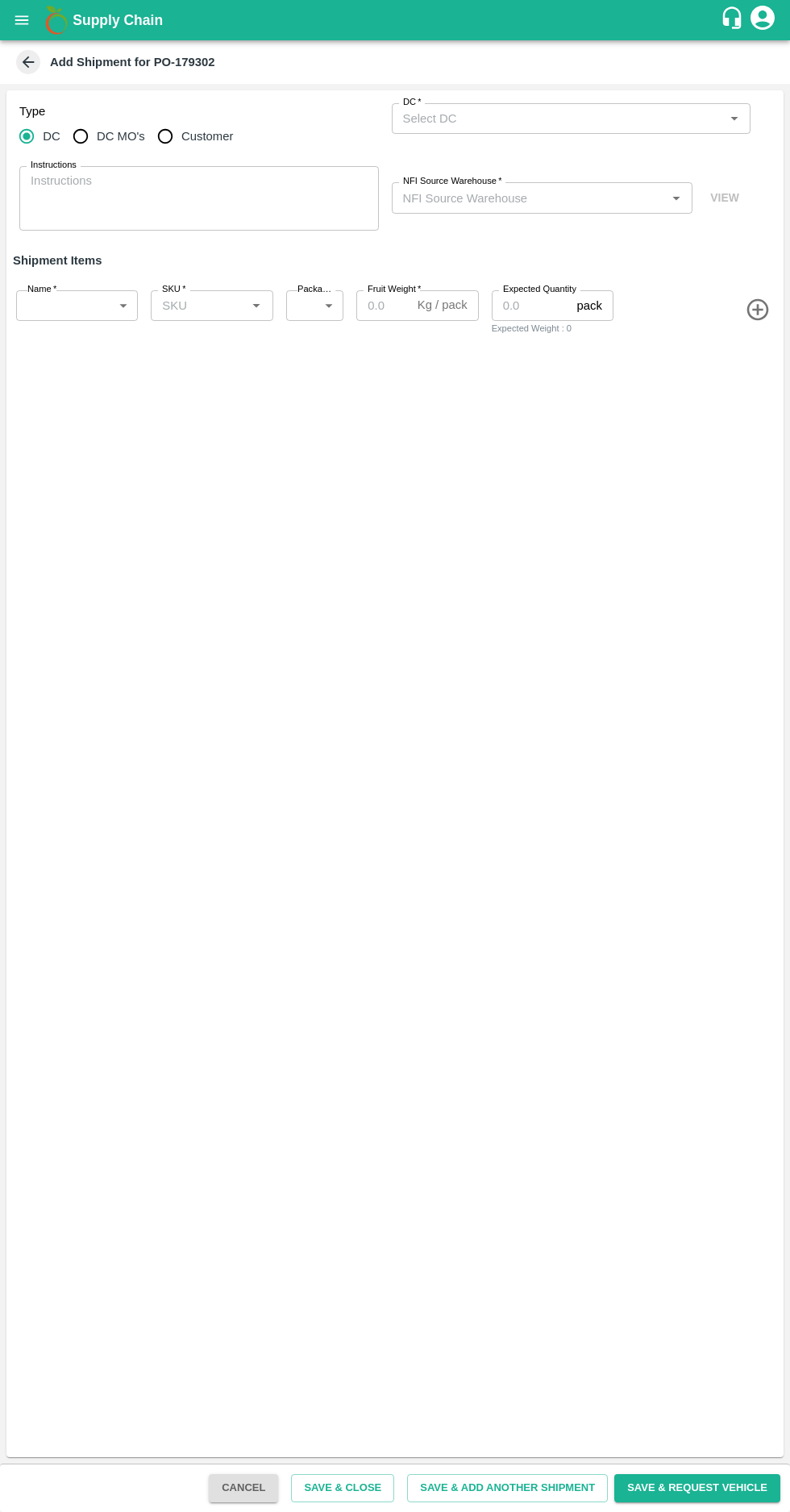
click at [74, 137] on input "DC MO's" at bounding box center [81, 137] width 32 height 32
radio input "true"
click at [522, 118] on input "DC (Material Orders)   *" at bounding box center [558, 119] width 323 height 21
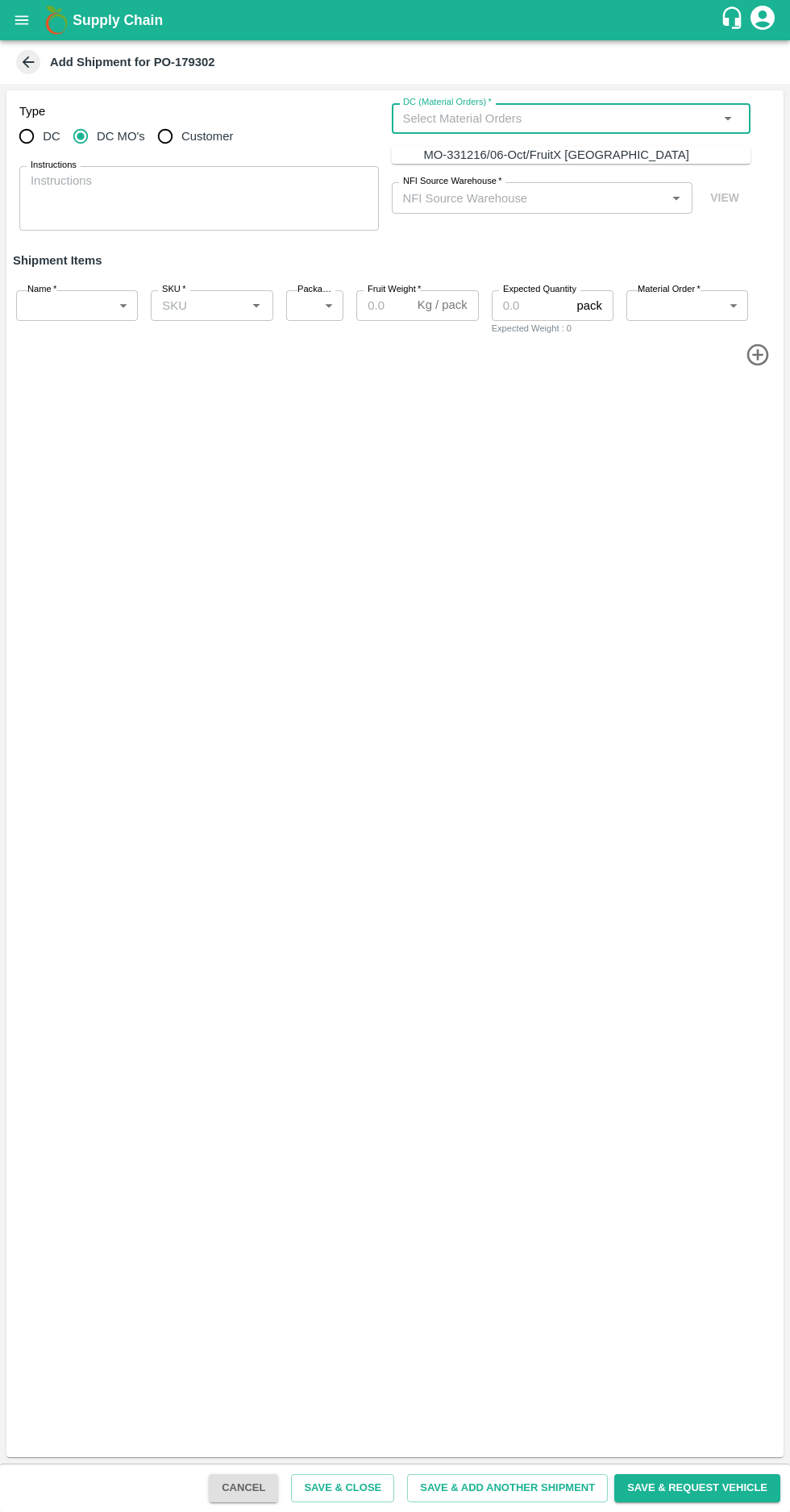
click at [574, 154] on div "MO-331216/06-Oct/FruitX Bangalore" at bounding box center [556, 155] width 265 height 18
type input "MO-331216/06-Oct/FruitX Bangalore"
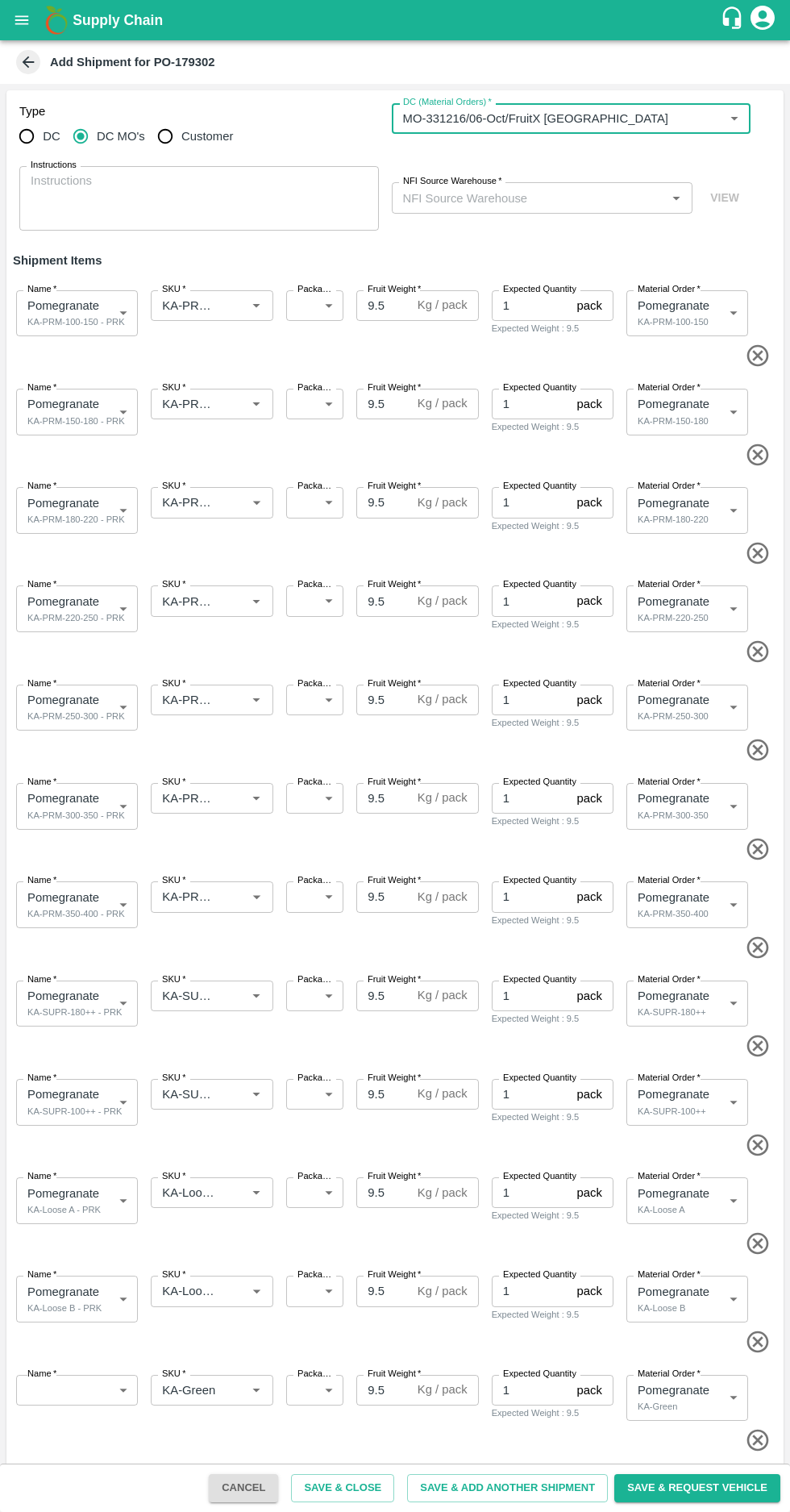
click at [523, 191] on input "NFI Source Warehouse   *" at bounding box center [529, 197] width 265 height 21
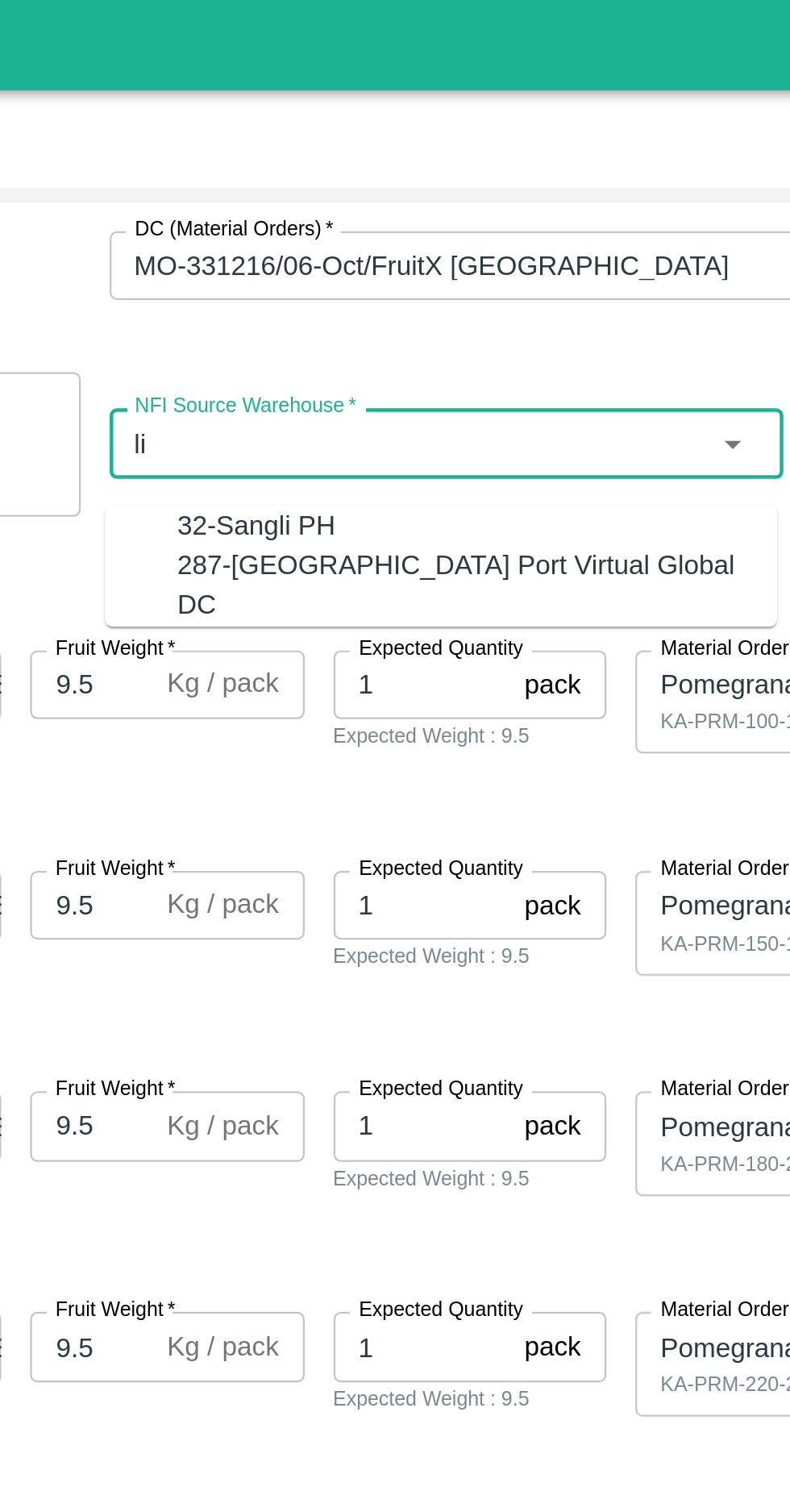
type input "l"
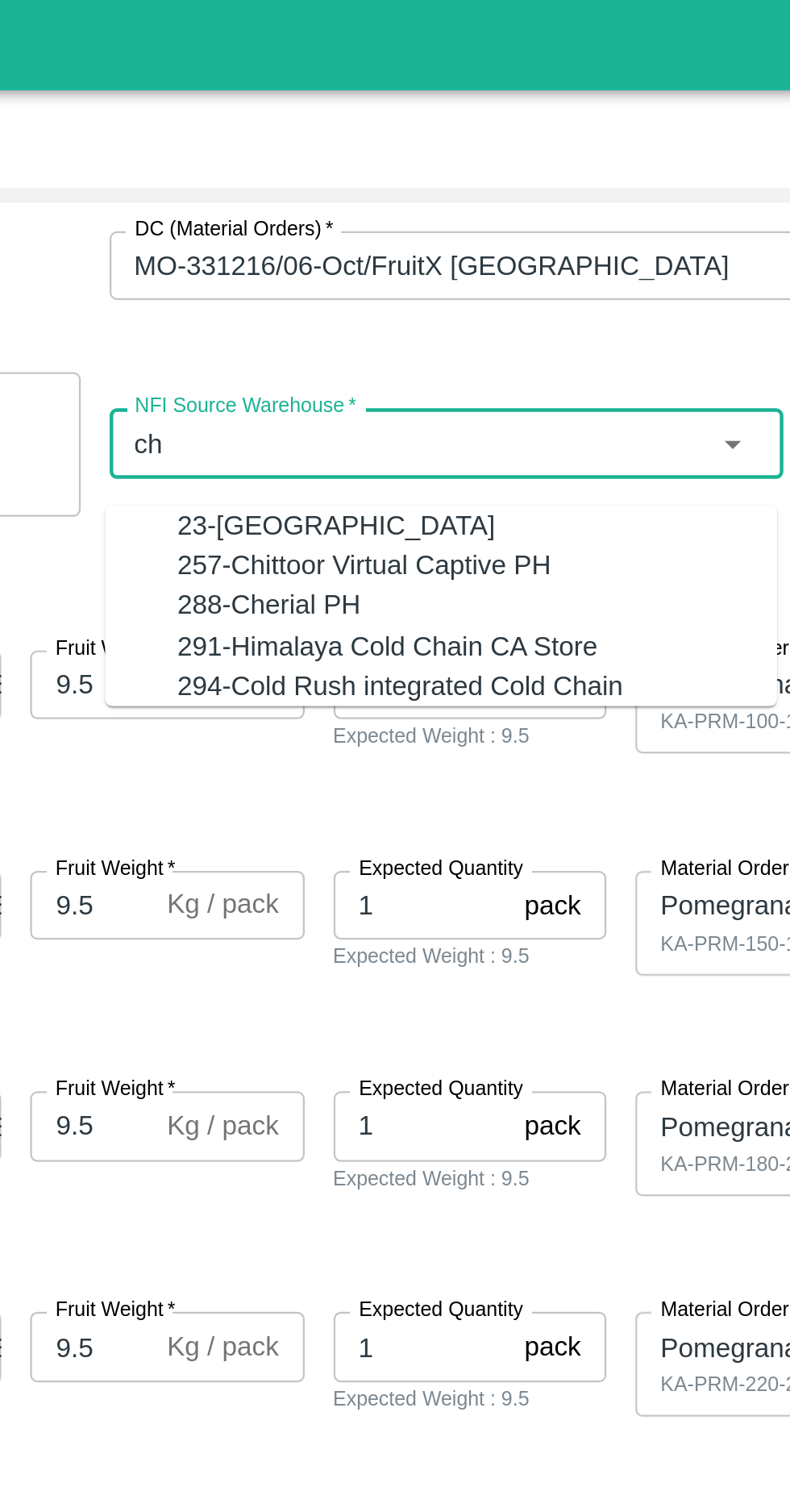
type input "c"
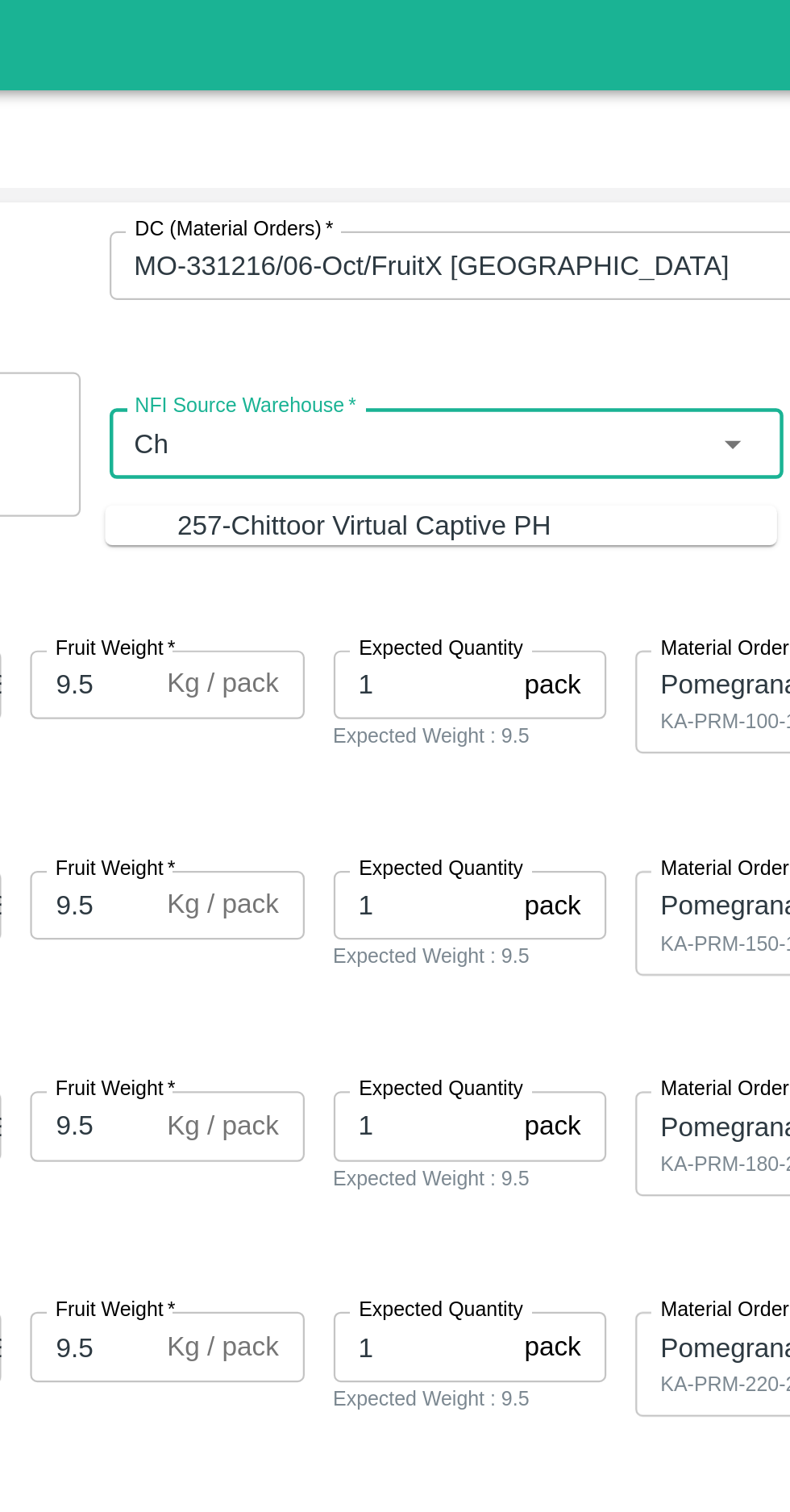
type input "C"
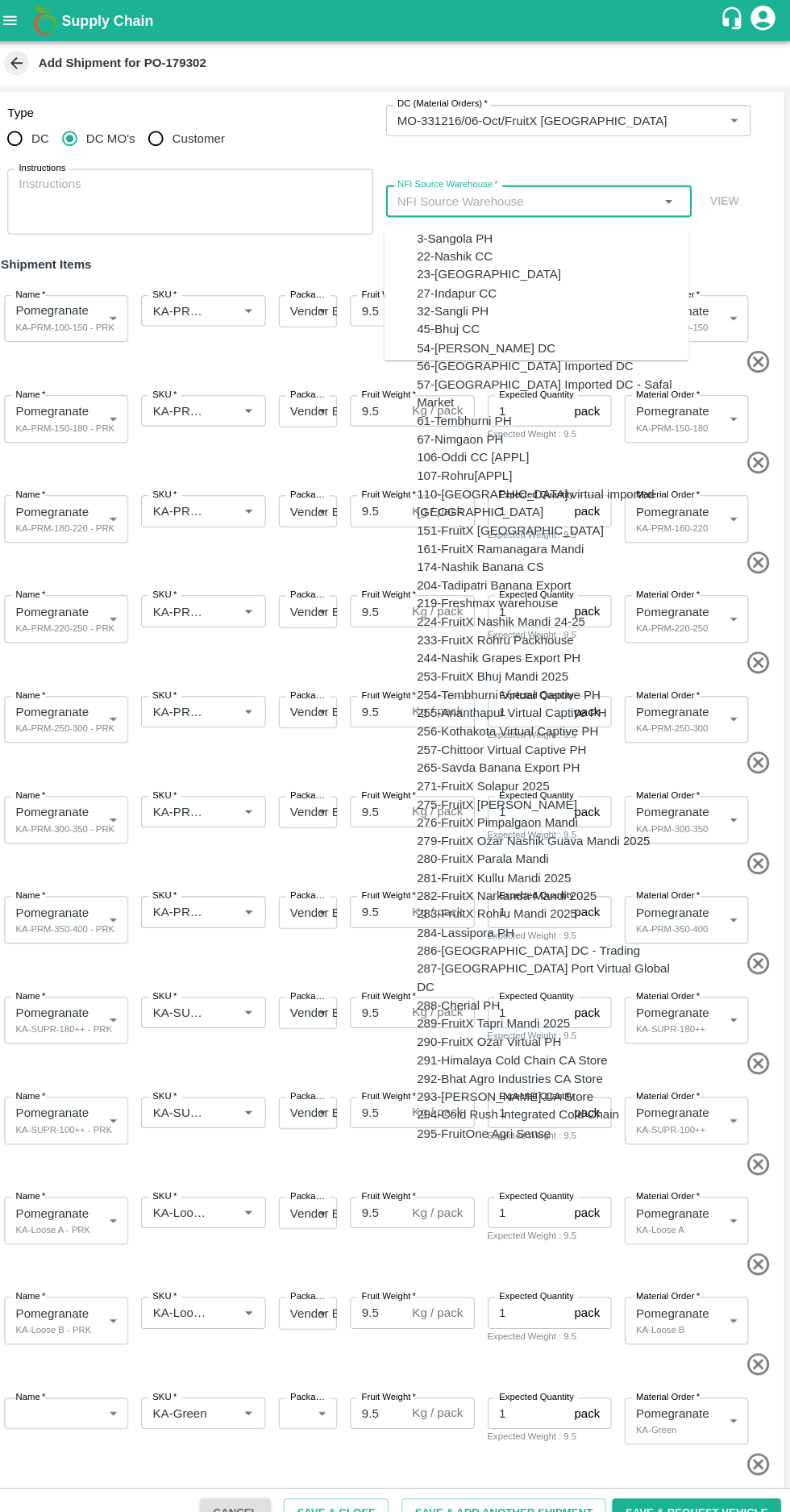
click at [549, 693] on div "255-Ananthapur Virtual Captive PH" at bounding box center [515, 701] width 187 height 18
type input "255-Ananthapur Virtual Captive PH"
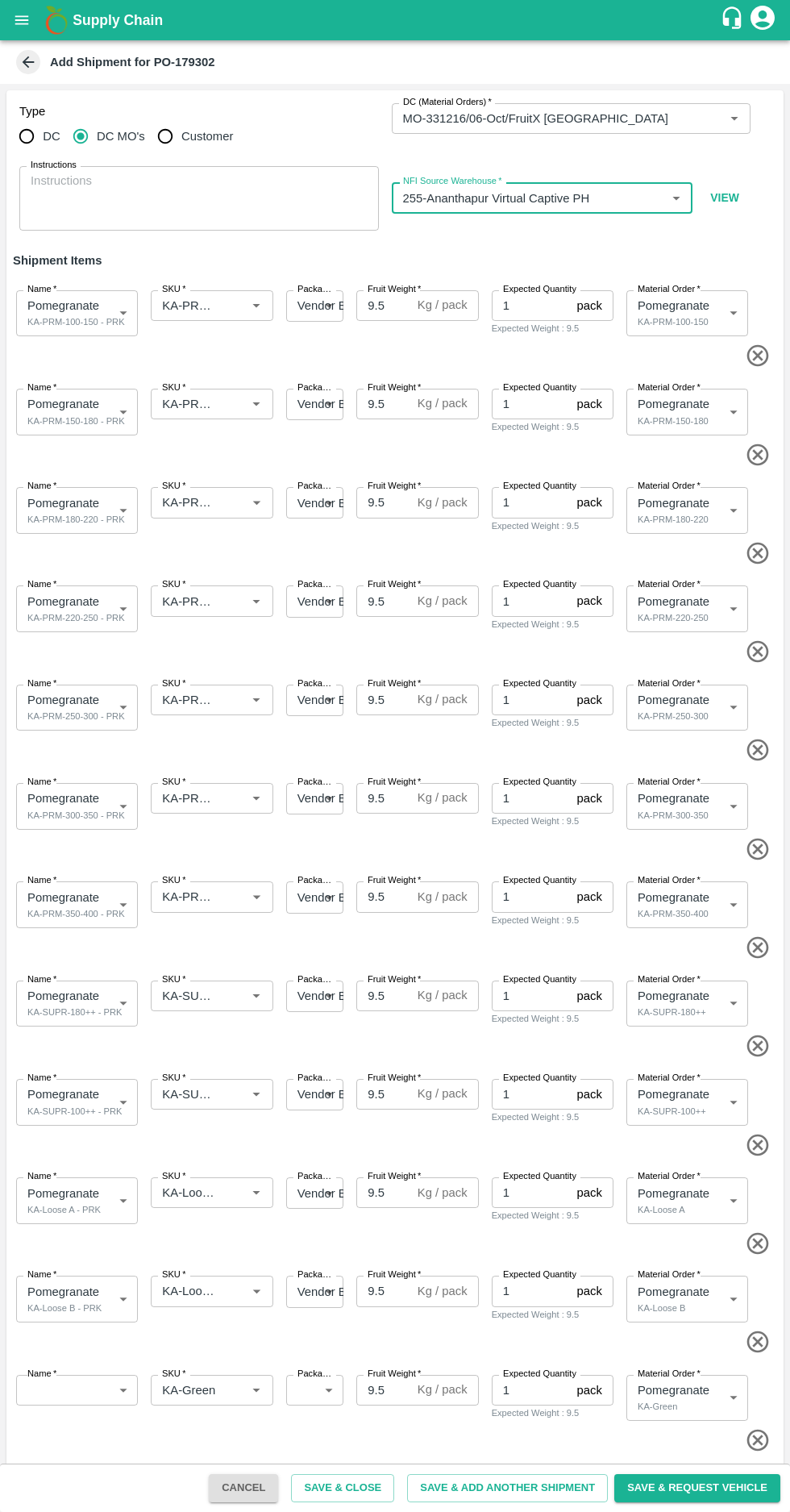
click at [198, 303] on input "SKU   *" at bounding box center [188, 305] width 65 height 21
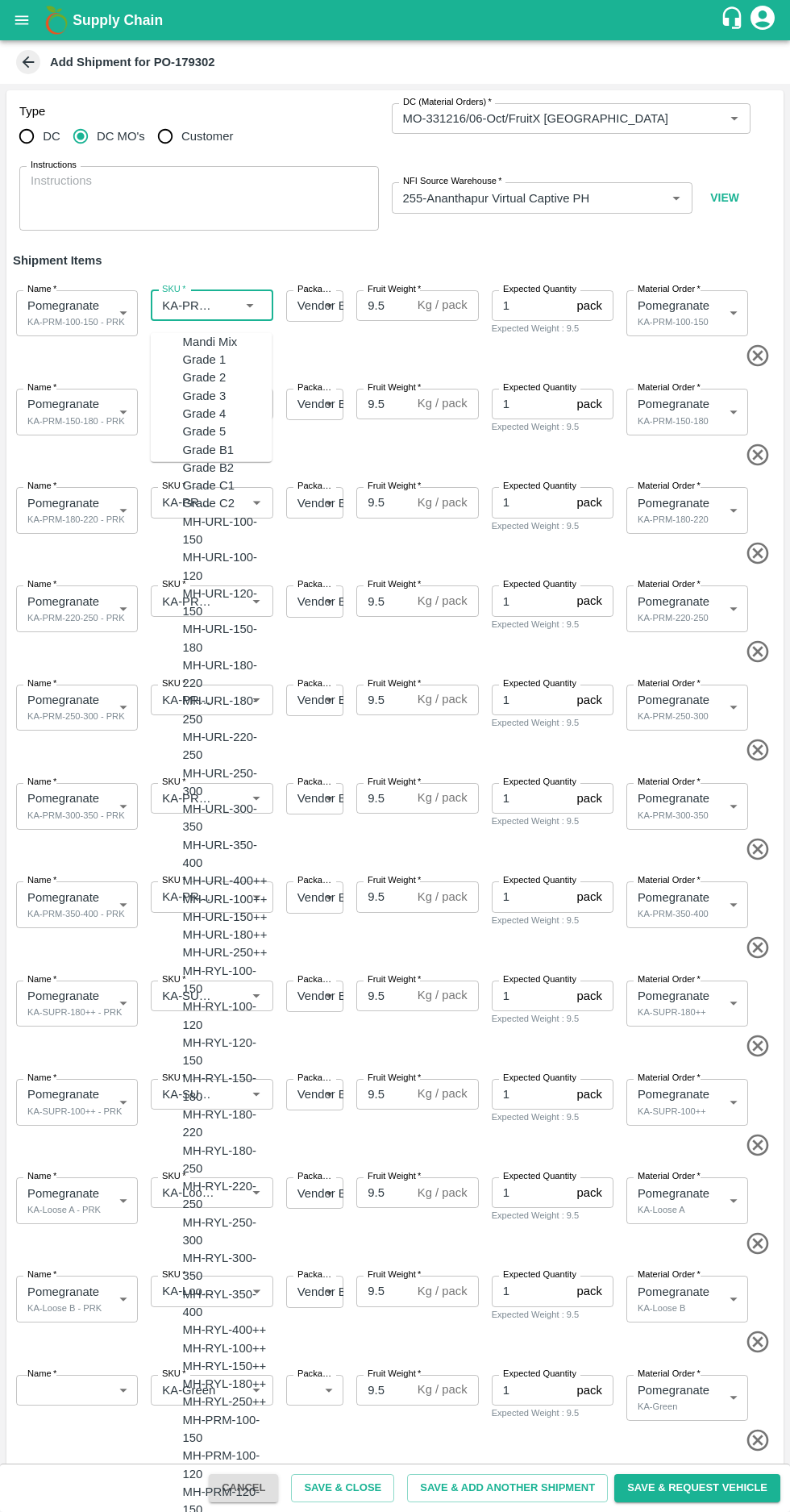
click at [193, 503] on input "SKU   *" at bounding box center [188, 503] width 65 height 21
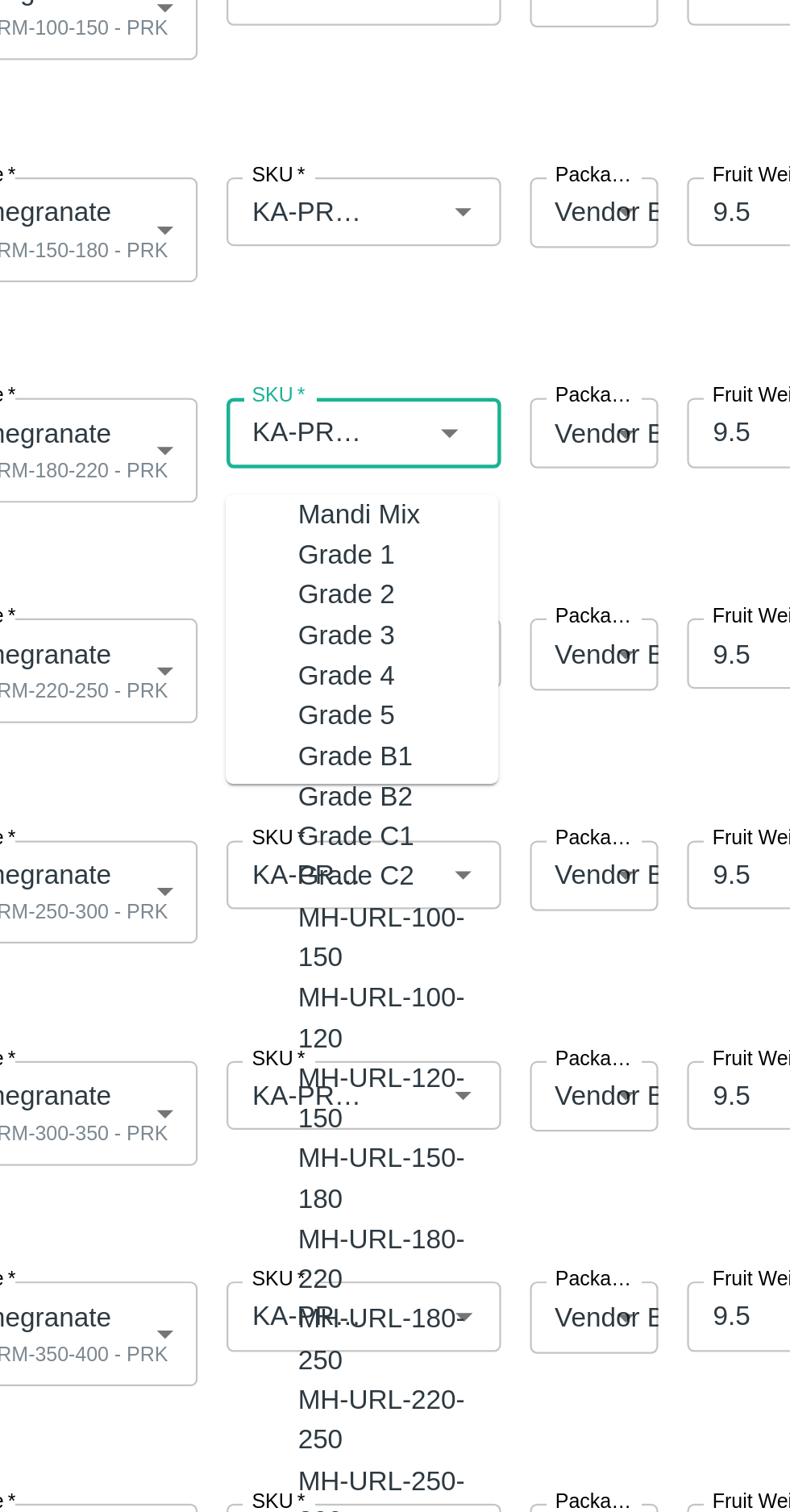
click at [190, 400] on input "SKU   *" at bounding box center [188, 404] width 65 height 21
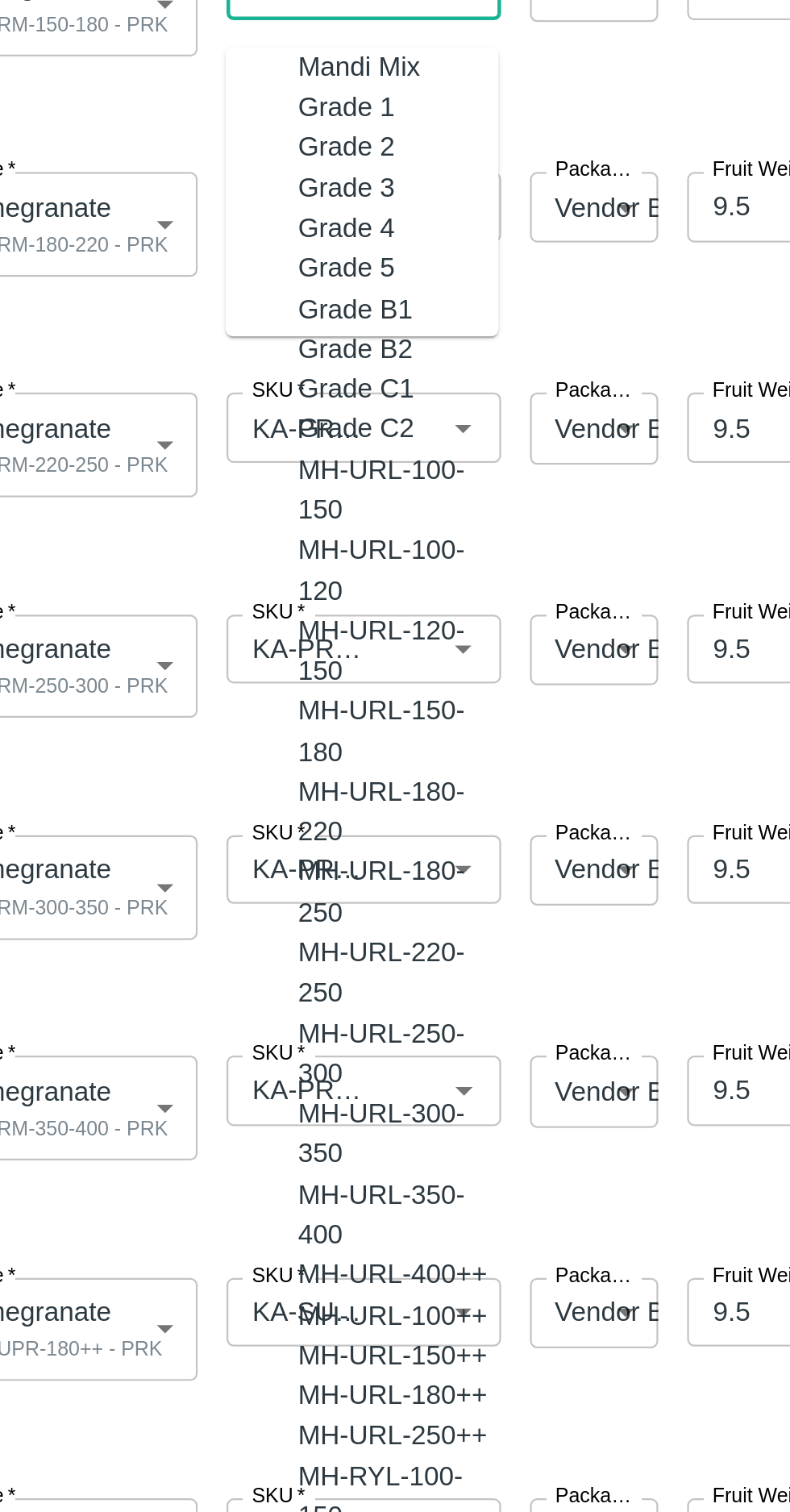
click at [195, 495] on input "SKU   *" at bounding box center [188, 500] width 65 height 21
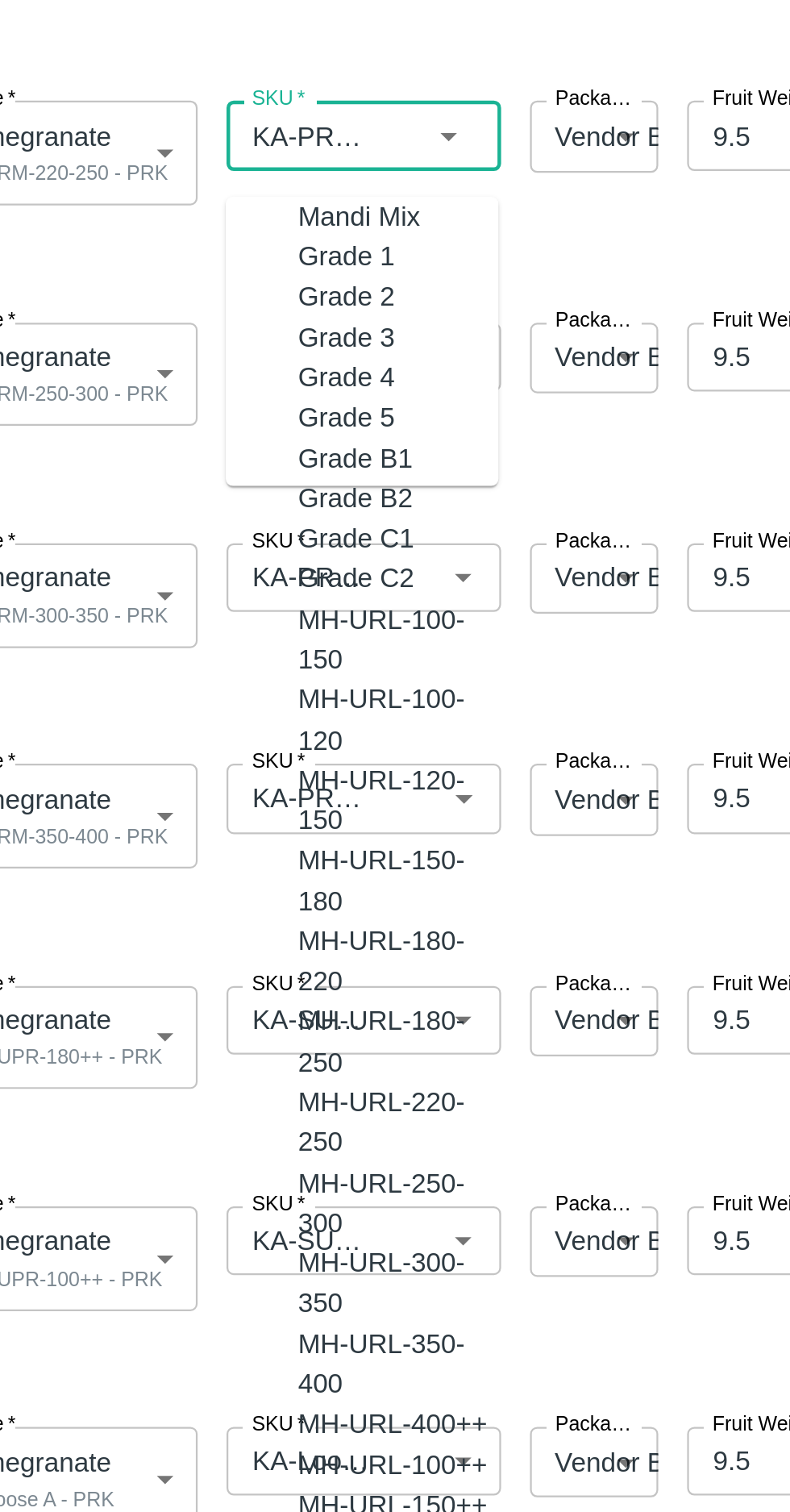
click at [203, 690] on input "SKU   *" at bounding box center [188, 697] width 65 height 21
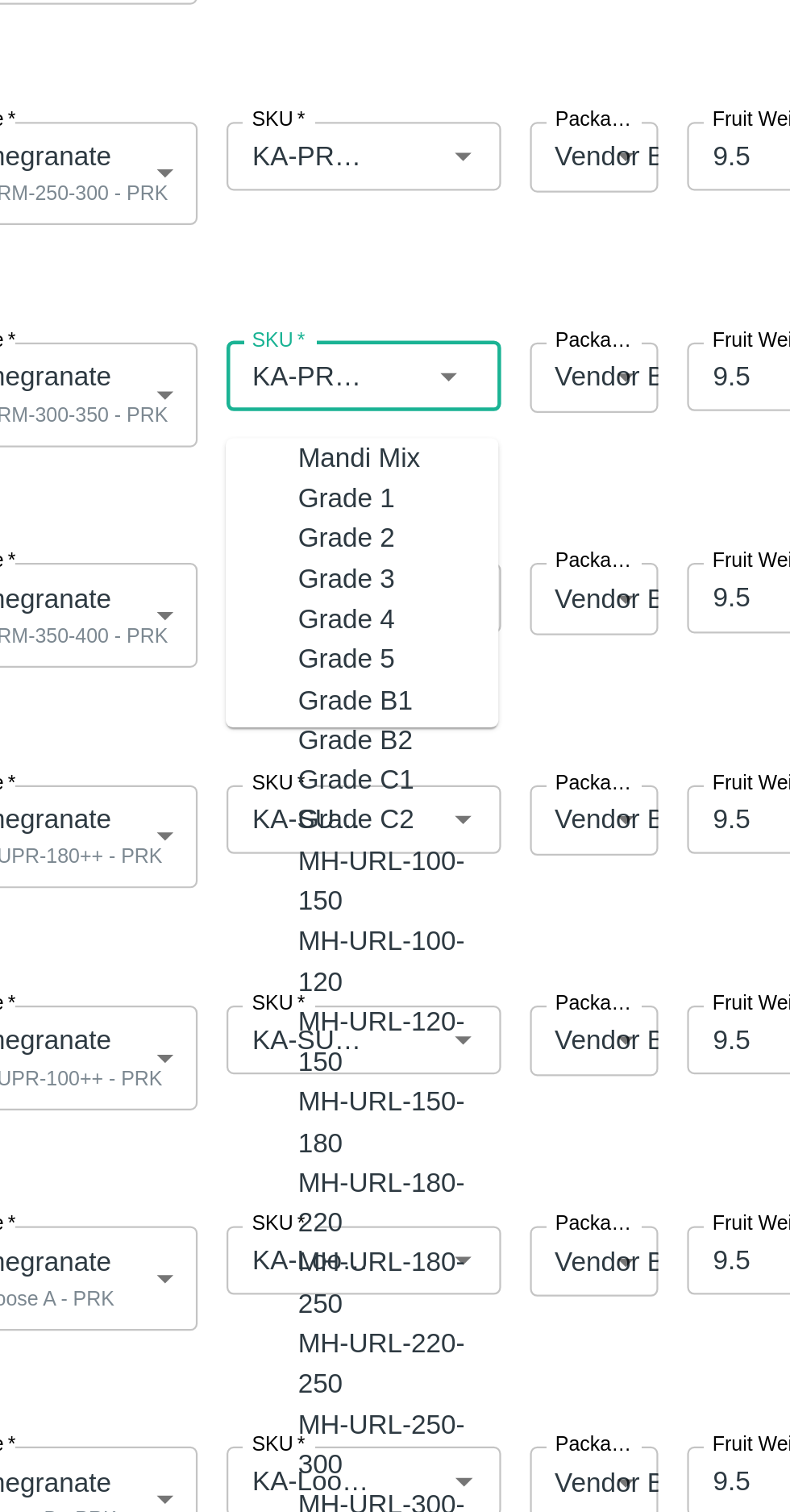
click at [203, 598] on input "SKU   *" at bounding box center [188, 599] width 65 height 21
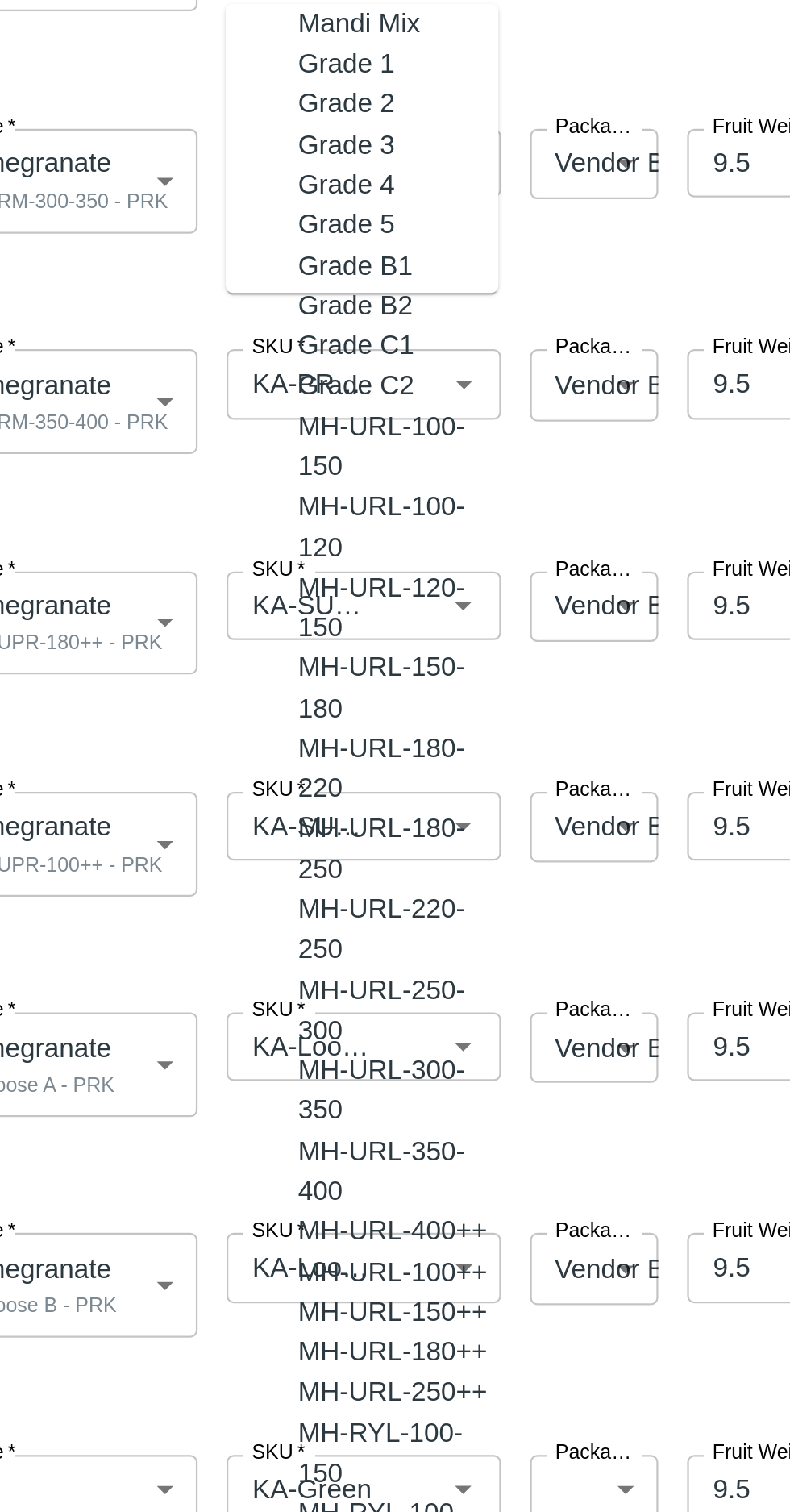
click at [201, 801] on input "SKU   *" at bounding box center [188, 796] width 65 height 21
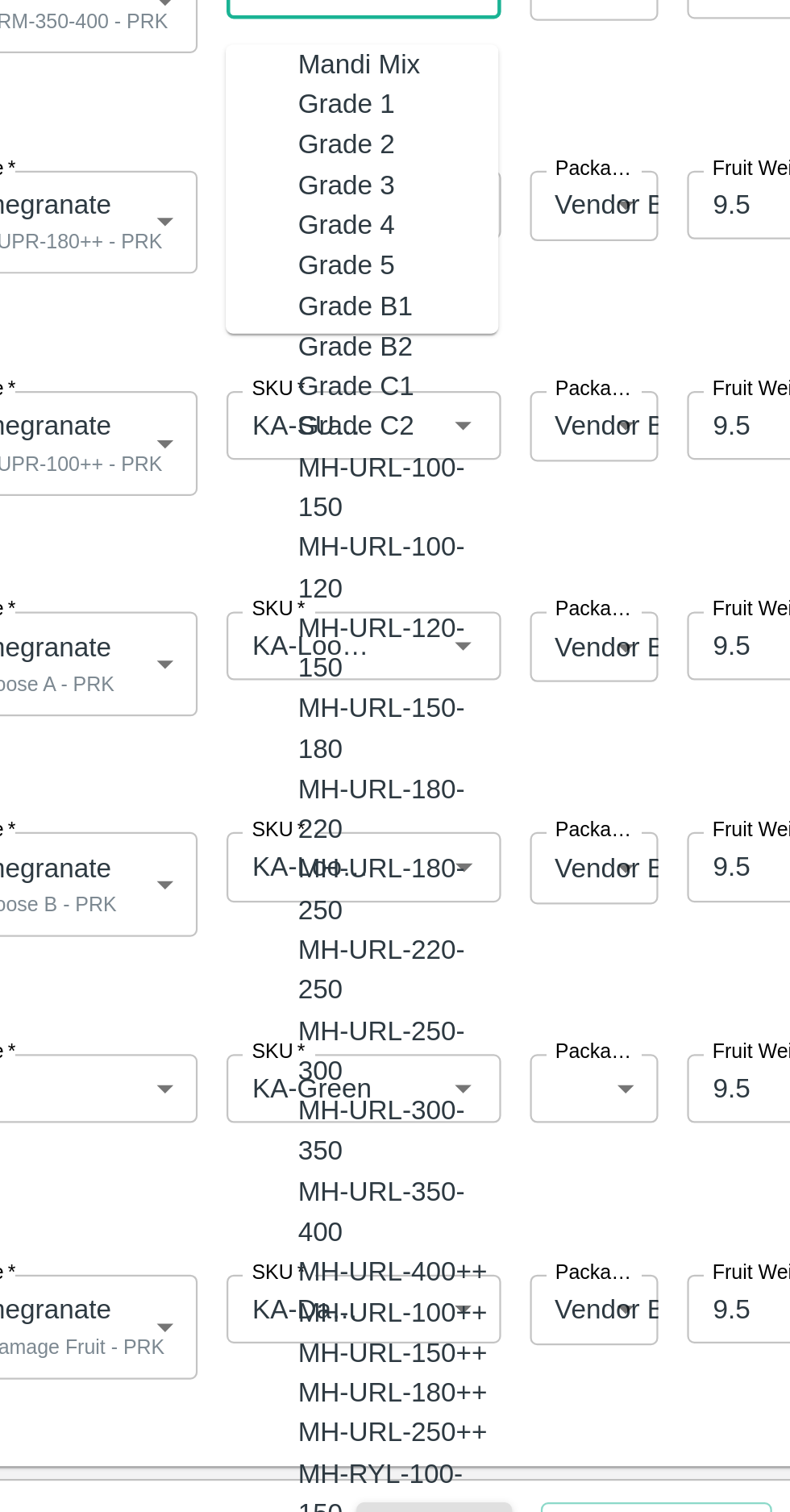
click at [198, 992] on input "SKU   *" at bounding box center [188, 993] width 65 height 21
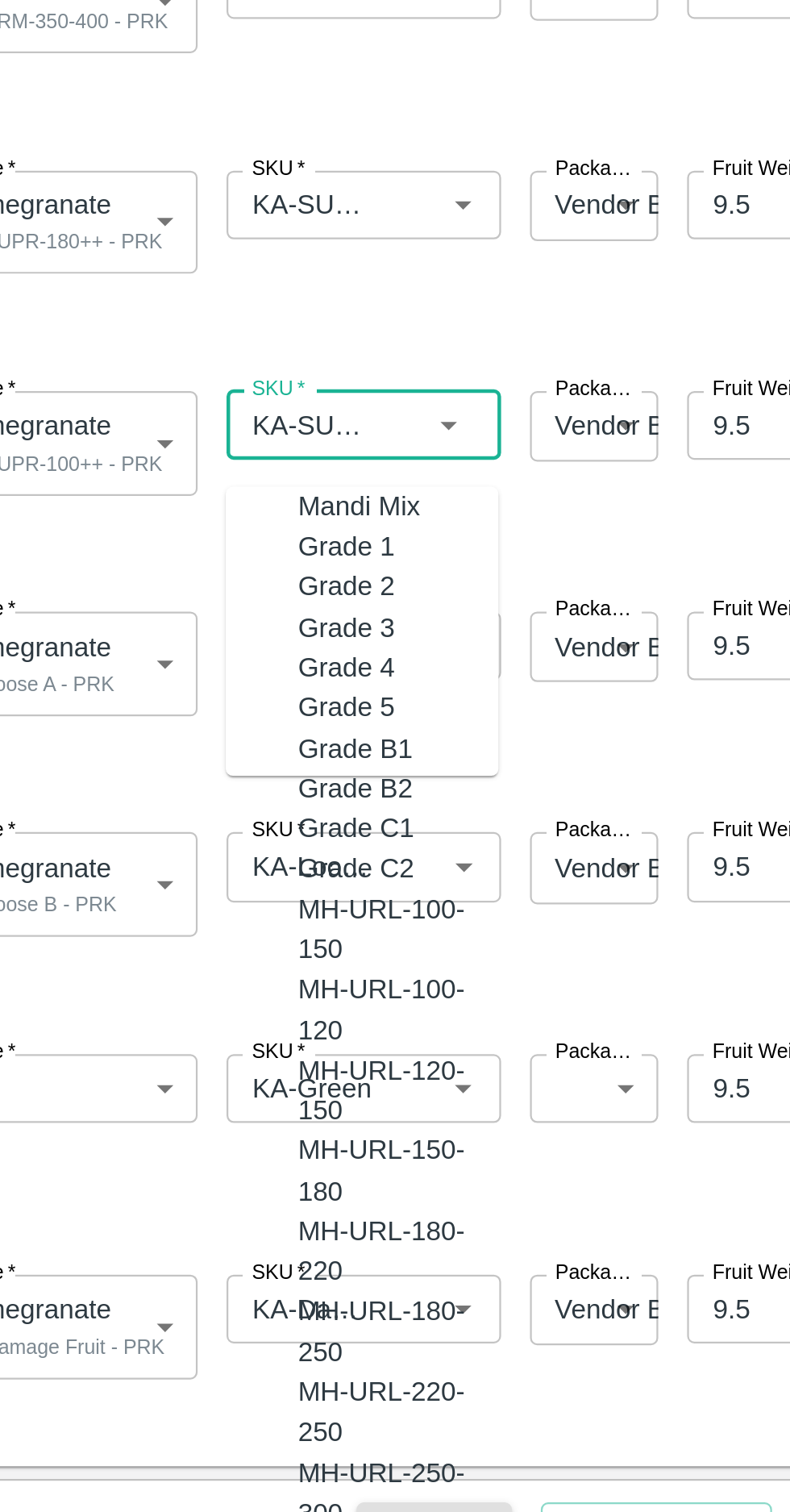
click at [199, 899] on input "SKU   *" at bounding box center [188, 895] width 65 height 21
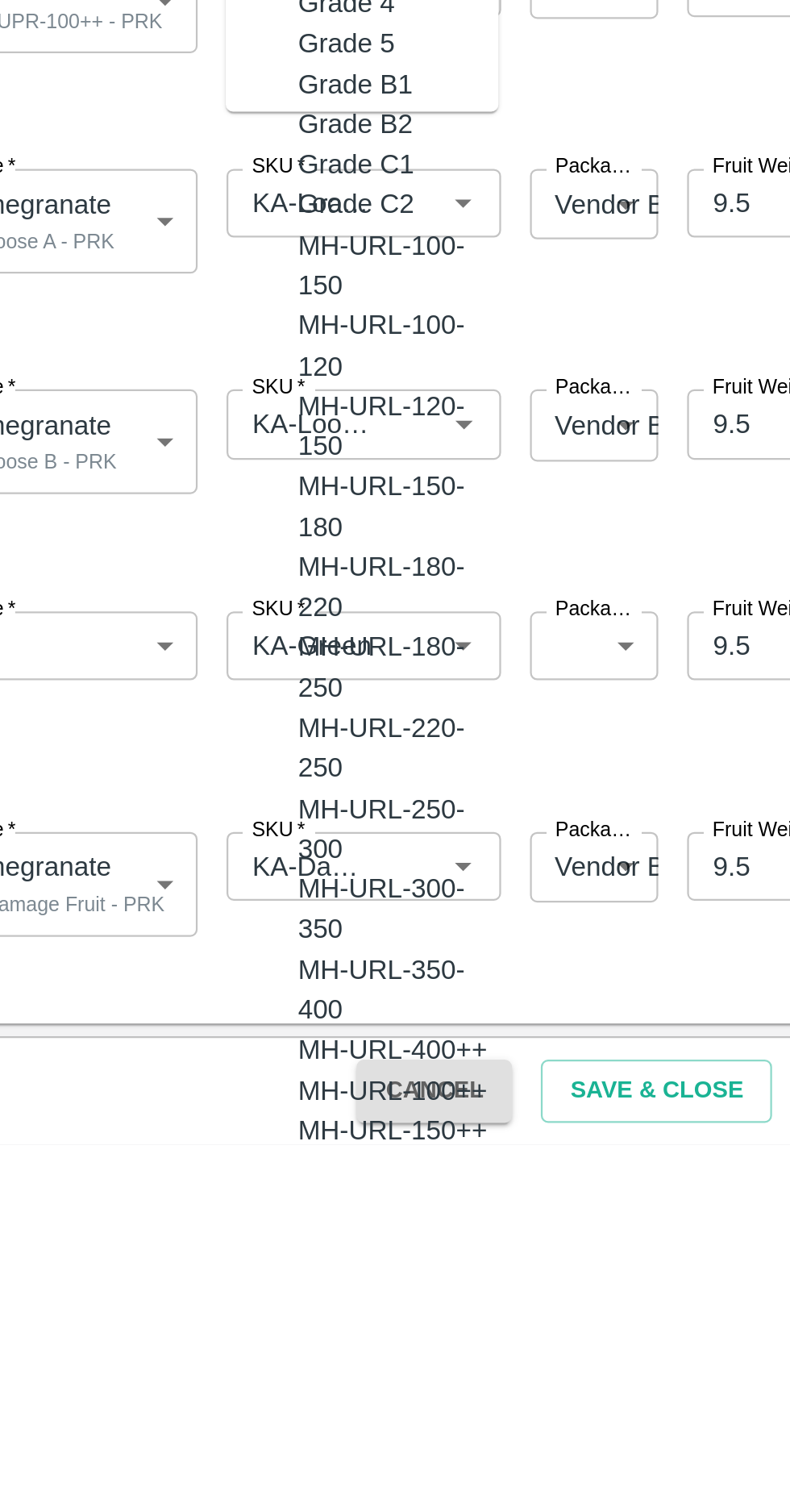
click at [213, 1191] on input "SKU   *" at bounding box center [188, 1190] width 65 height 21
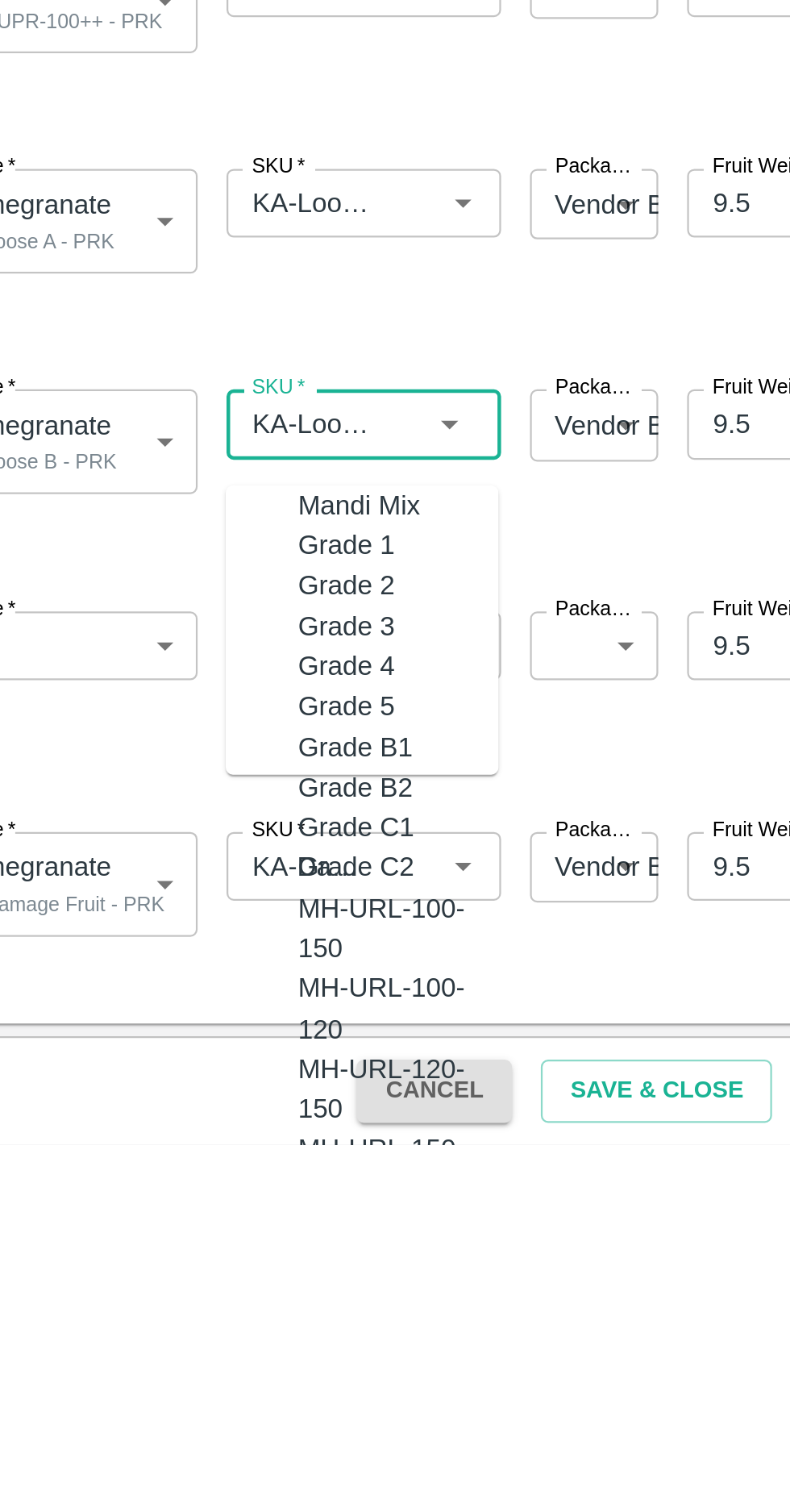
click at [212, 1091] on input "SKU   *" at bounding box center [188, 1092] width 65 height 21
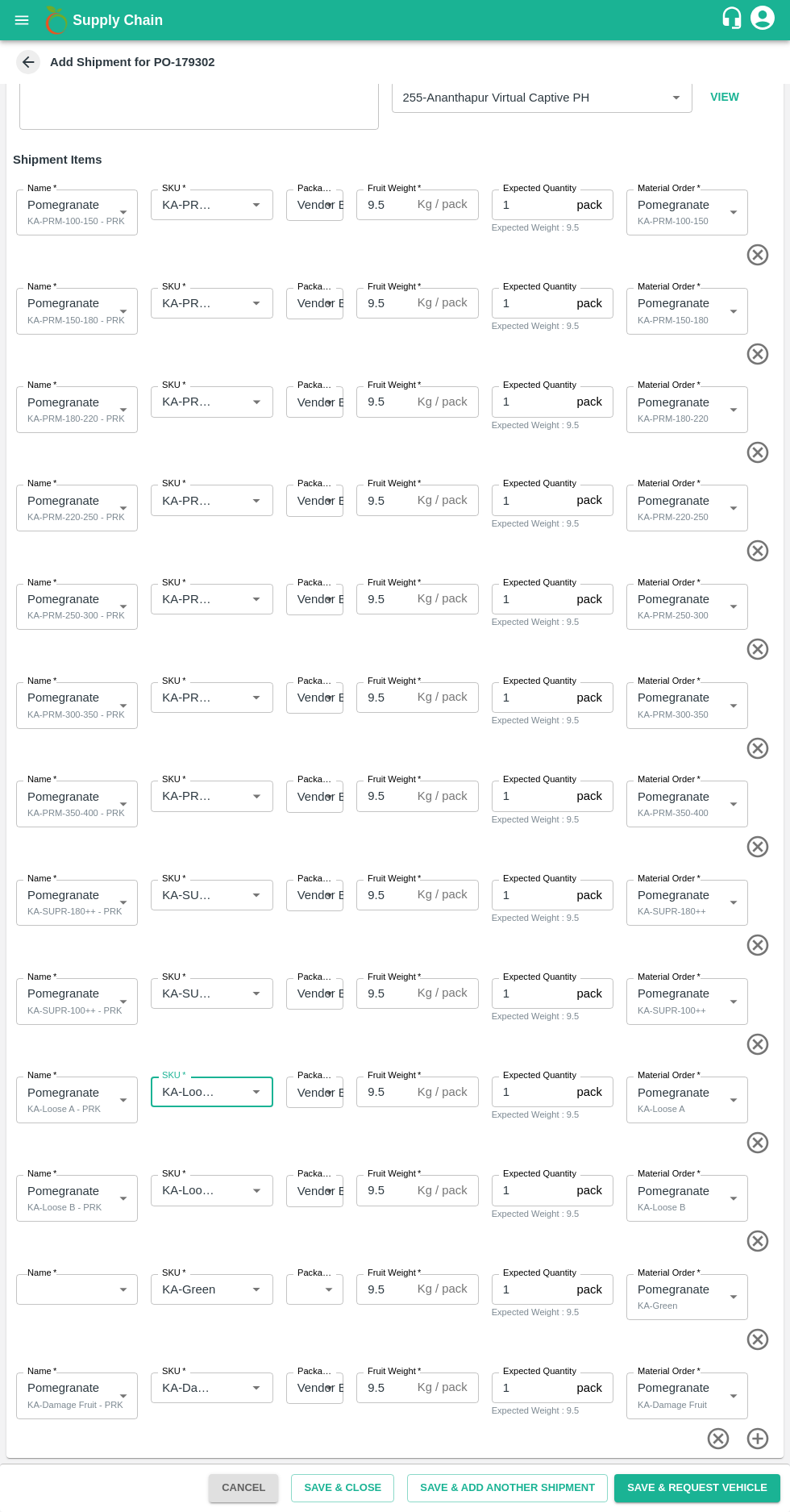
click at [754, 1330] on icon "button" at bounding box center [757, 1339] width 22 height 22
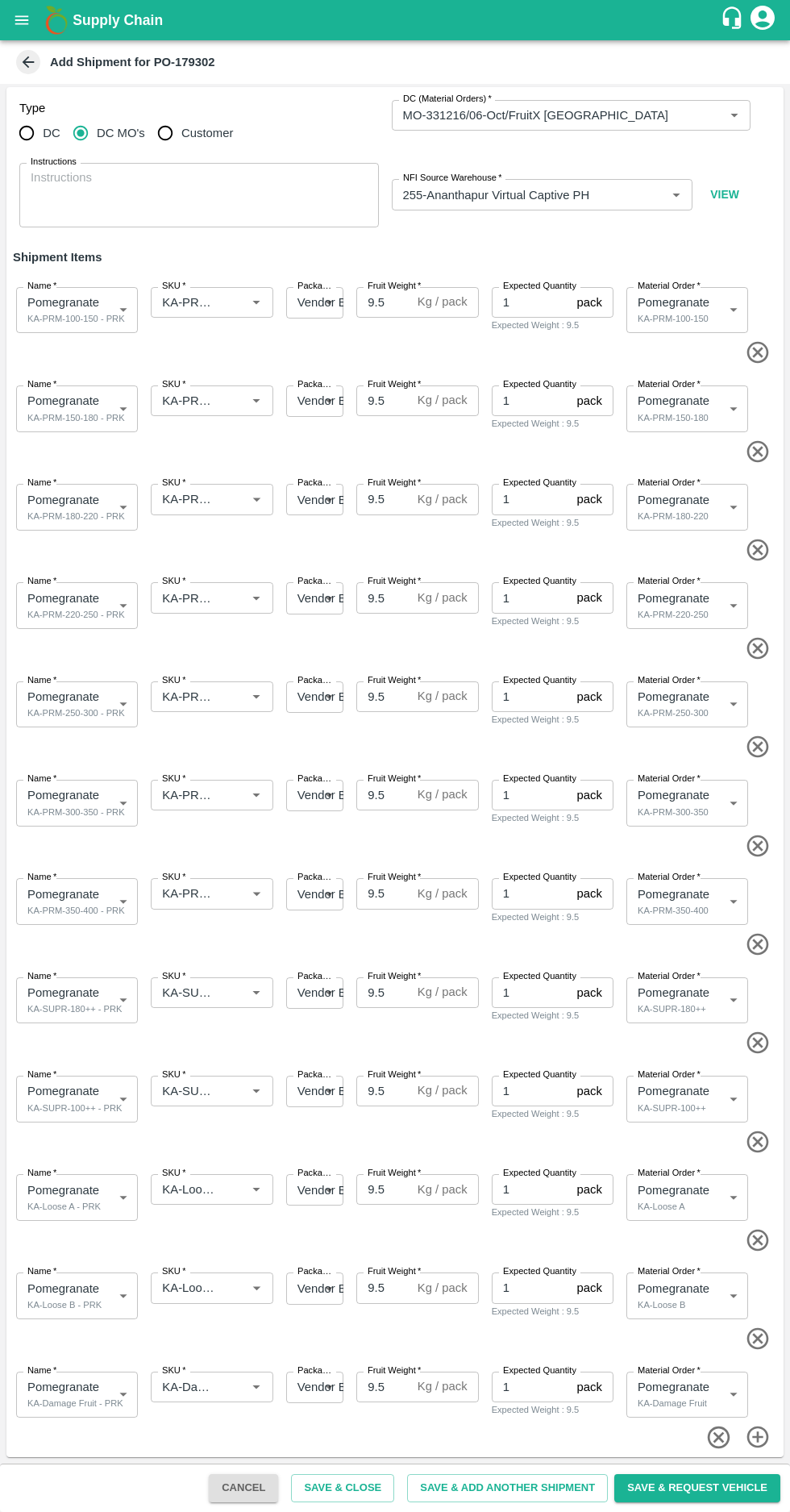
scroll to position [2, 0]
click at [202, 1387] on input "SKU   *" at bounding box center [188, 1388] width 65 height 21
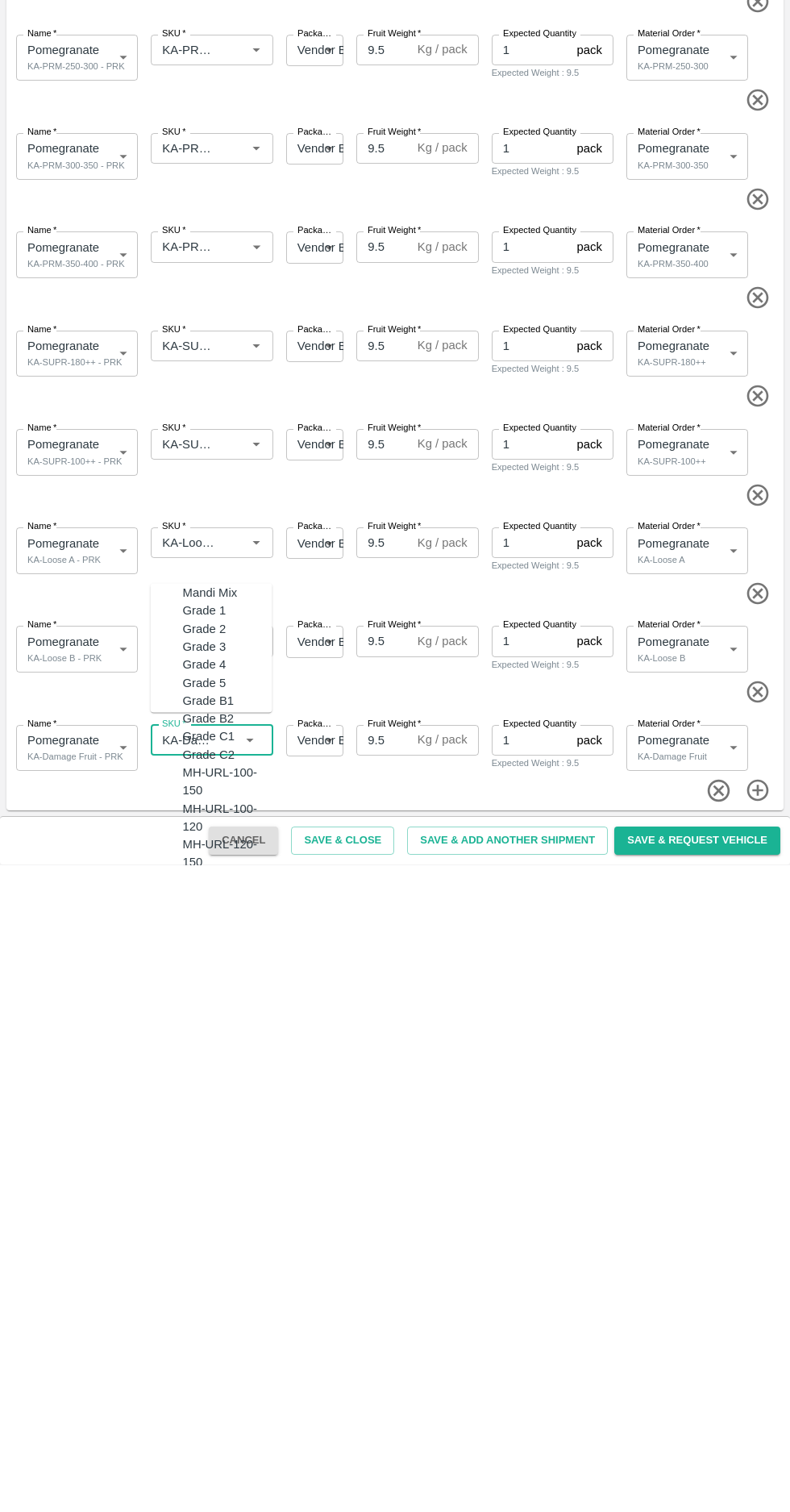
click at [79, 1382] on body "Supply Chain Add Shipment for PO-179302 Type DC DC MO's Customer DC (Material O…" at bounding box center [395, 756] width 790 height 1512
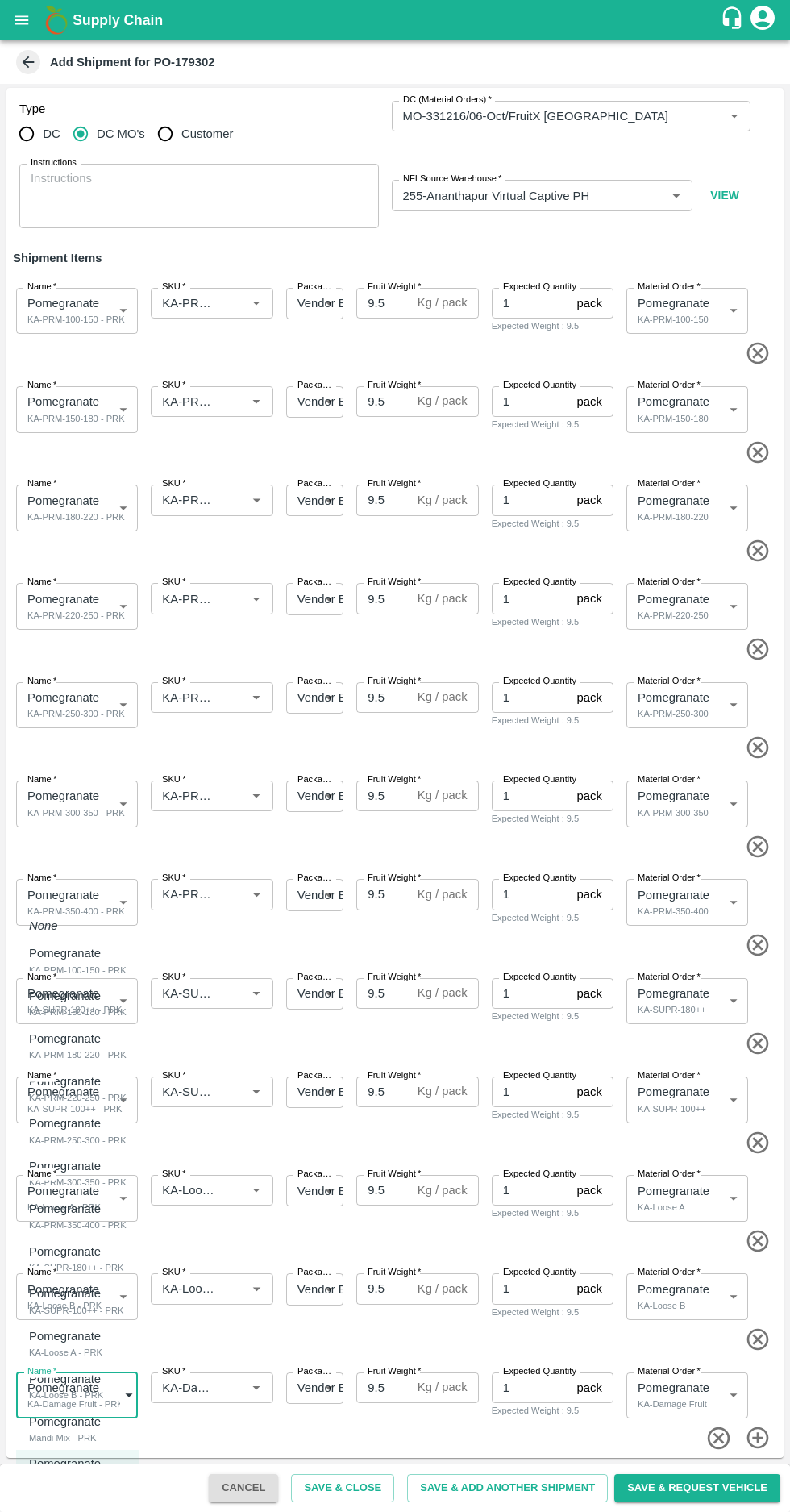
click at [36, 1422] on p "Pomegranate" at bounding box center [65, 1421] width 72 height 18
type input "2093120"
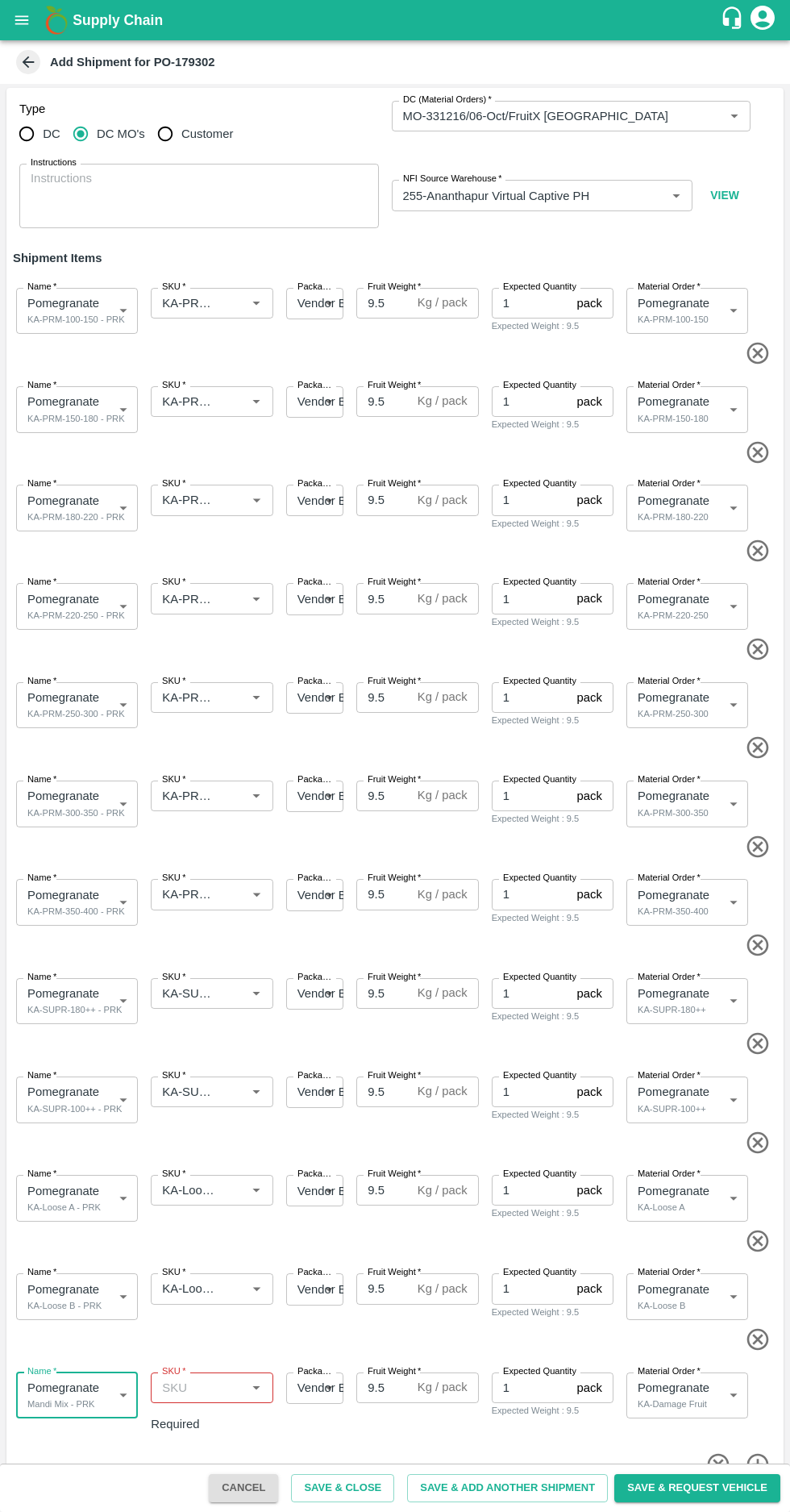
click at [201, 1388] on input "SKU   *" at bounding box center [199, 1388] width 86 height 21
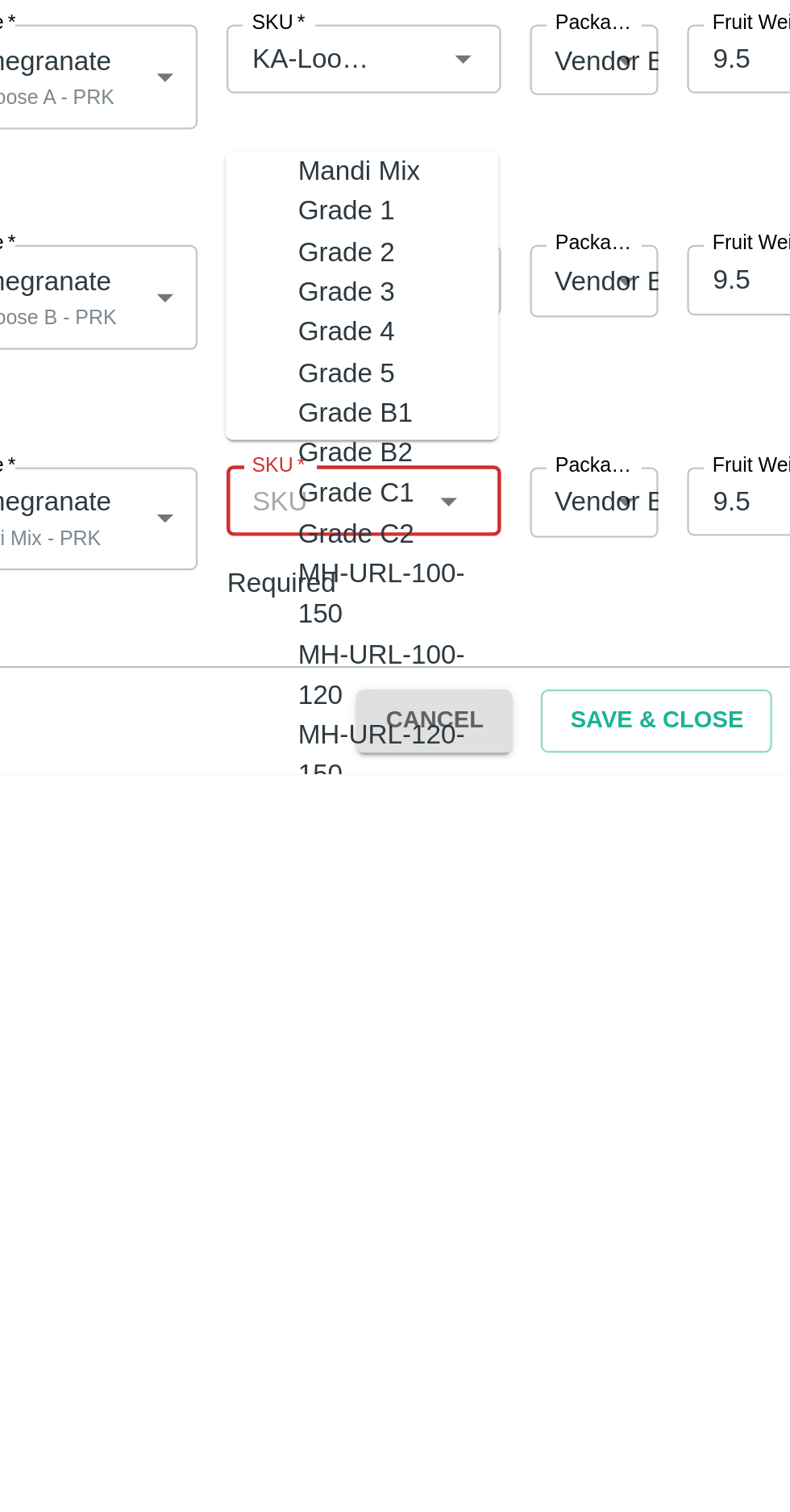
scroll to position [0, 0]
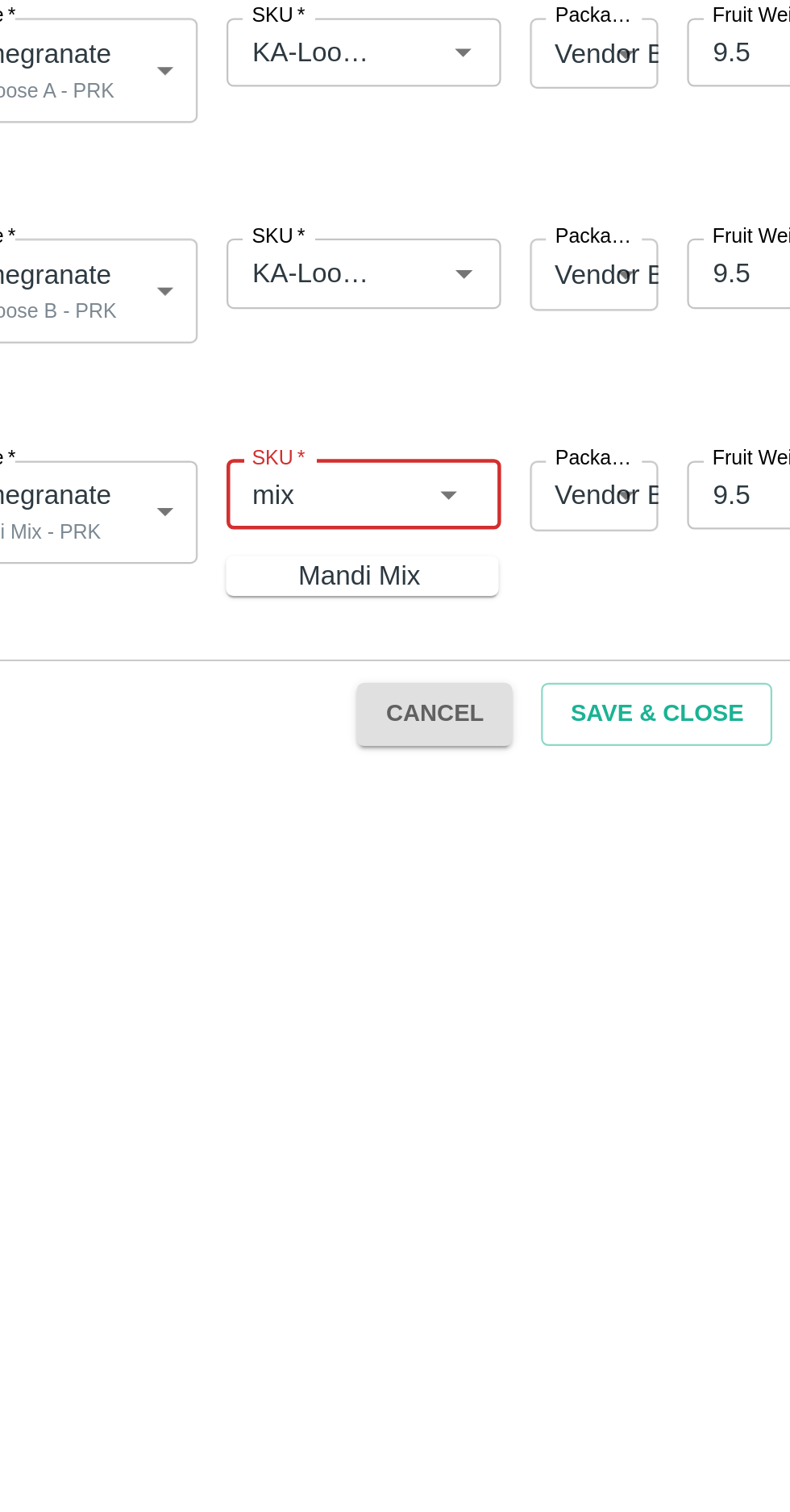
click at [191, 1430] on div "Mandi Mix" at bounding box center [210, 1426] width 55 height 18
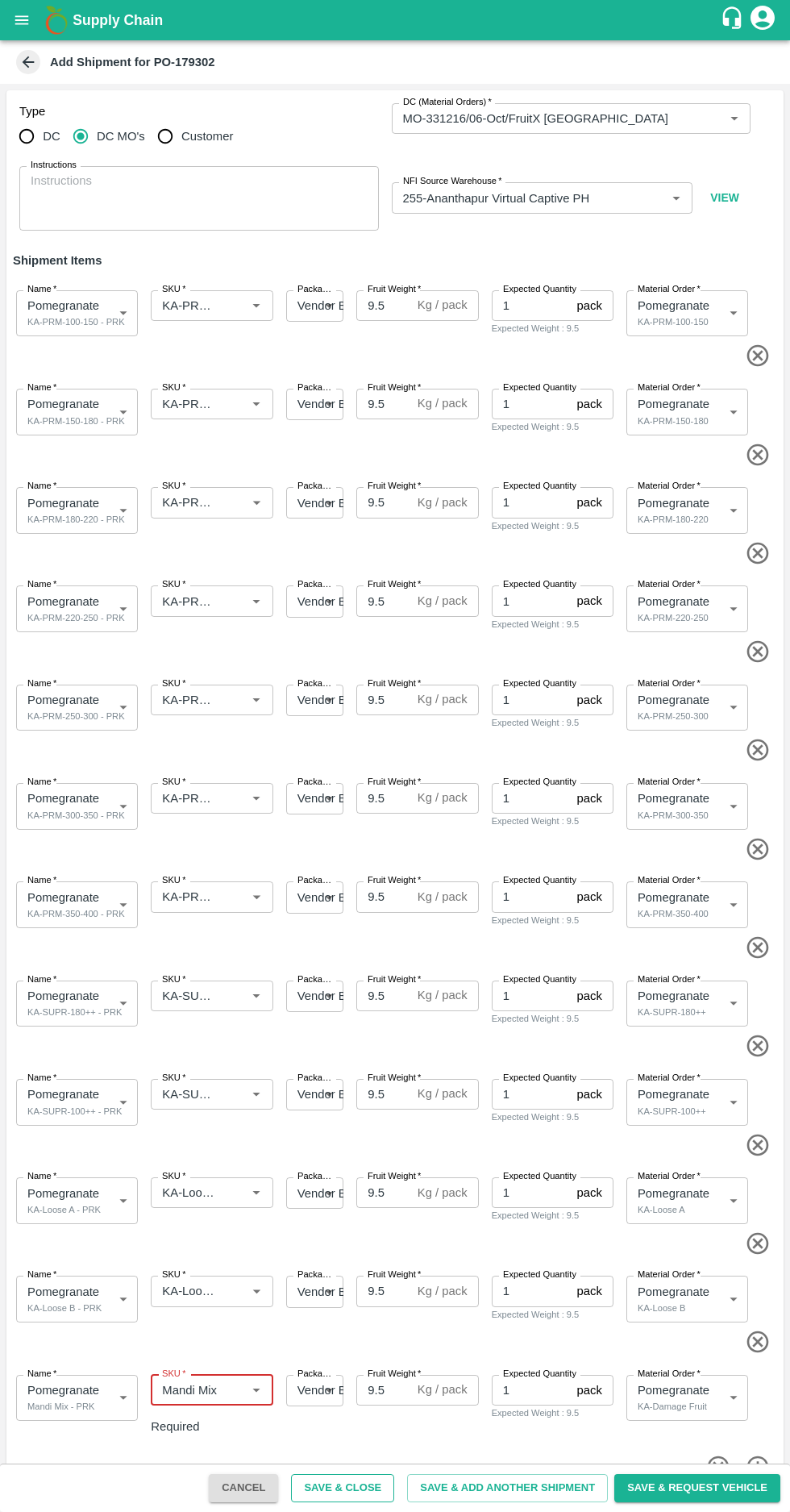
type input "Mandi Mix"
click at [375, 1489] on button "Save & Close" at bounding box center [342, 1488] width 103 height 28
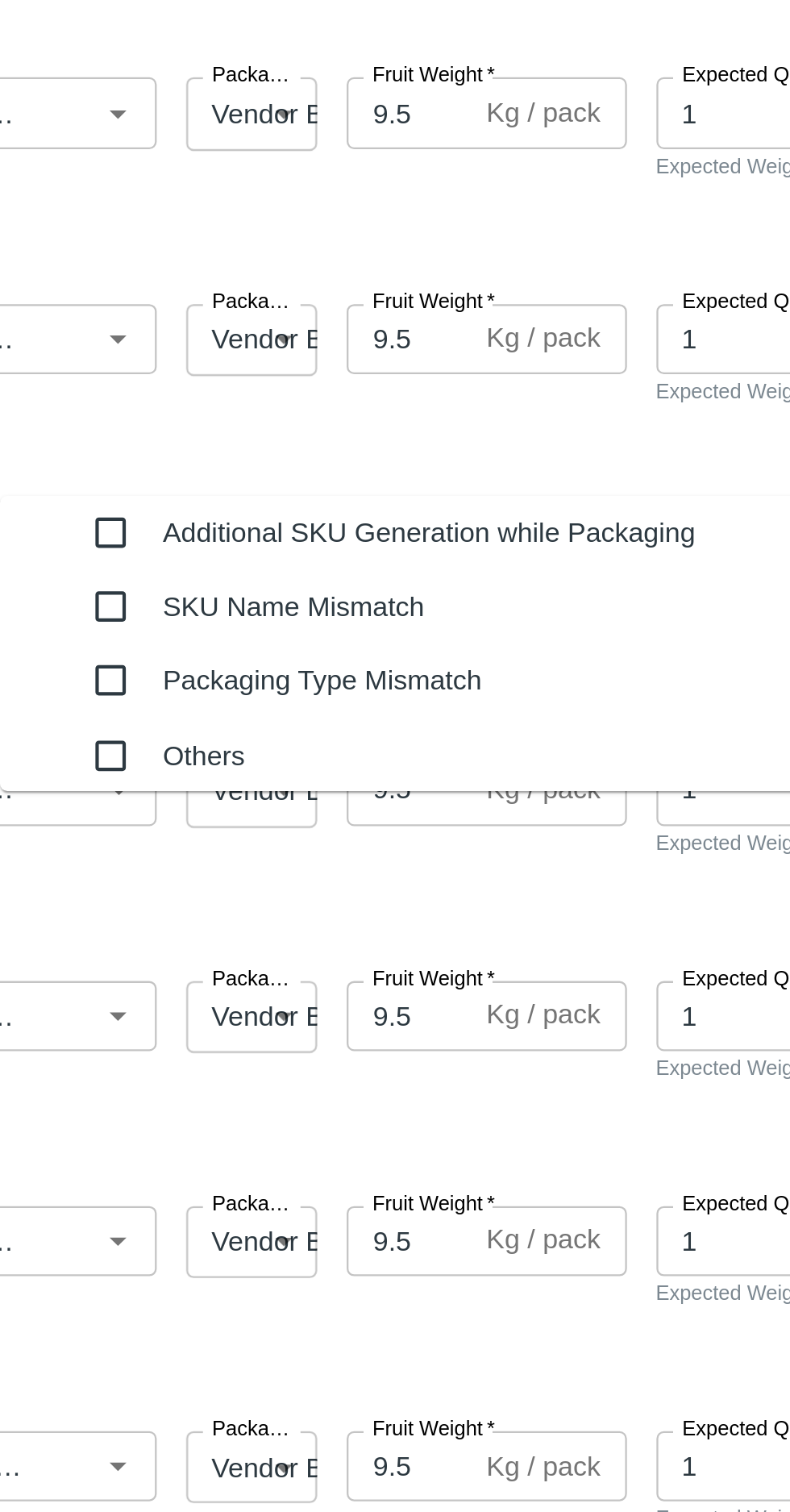
click at [249, 784] on input "checkbox" at bounding box center [253, 785] width 32 height 32
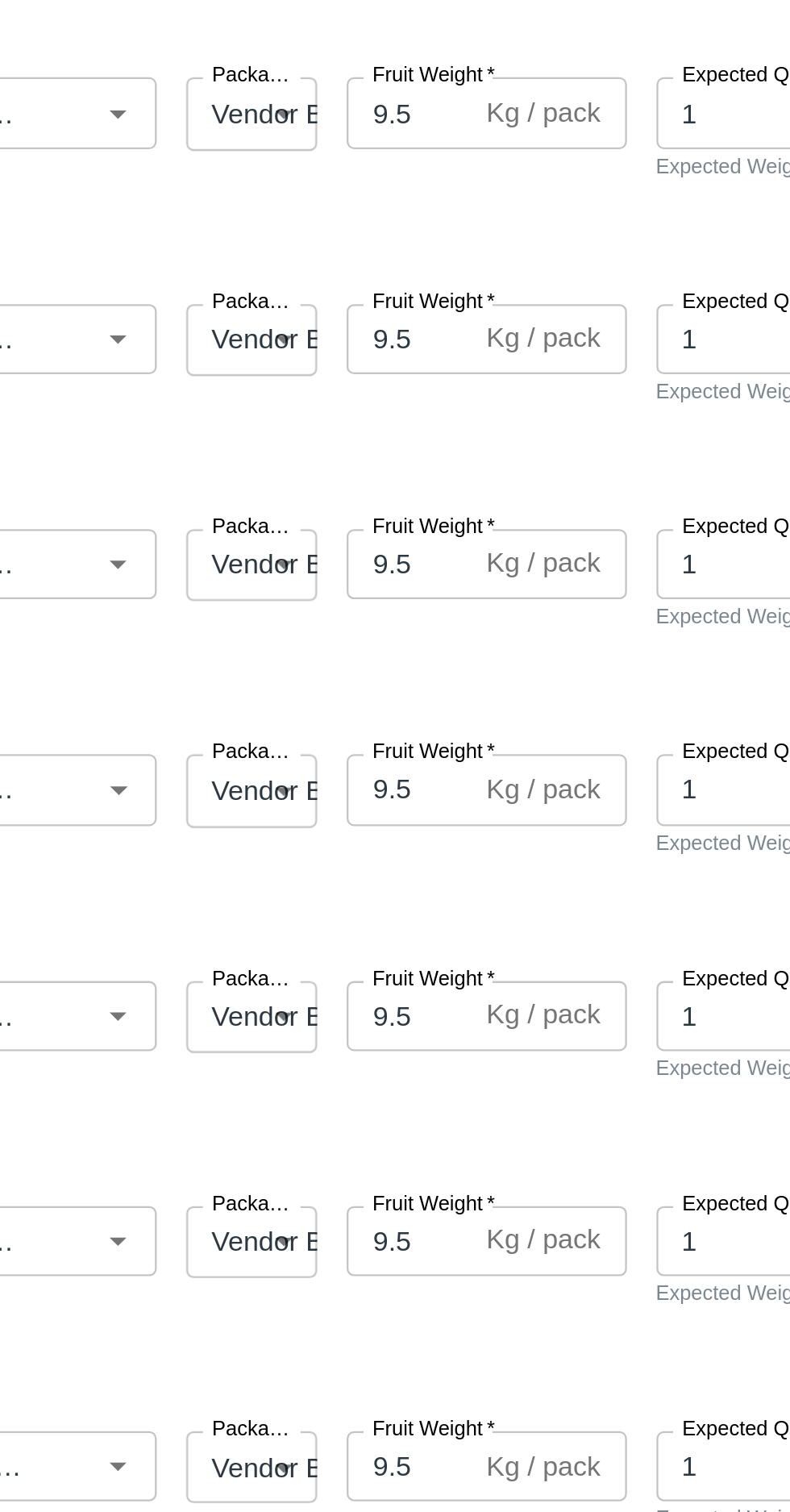
type textarea "A"
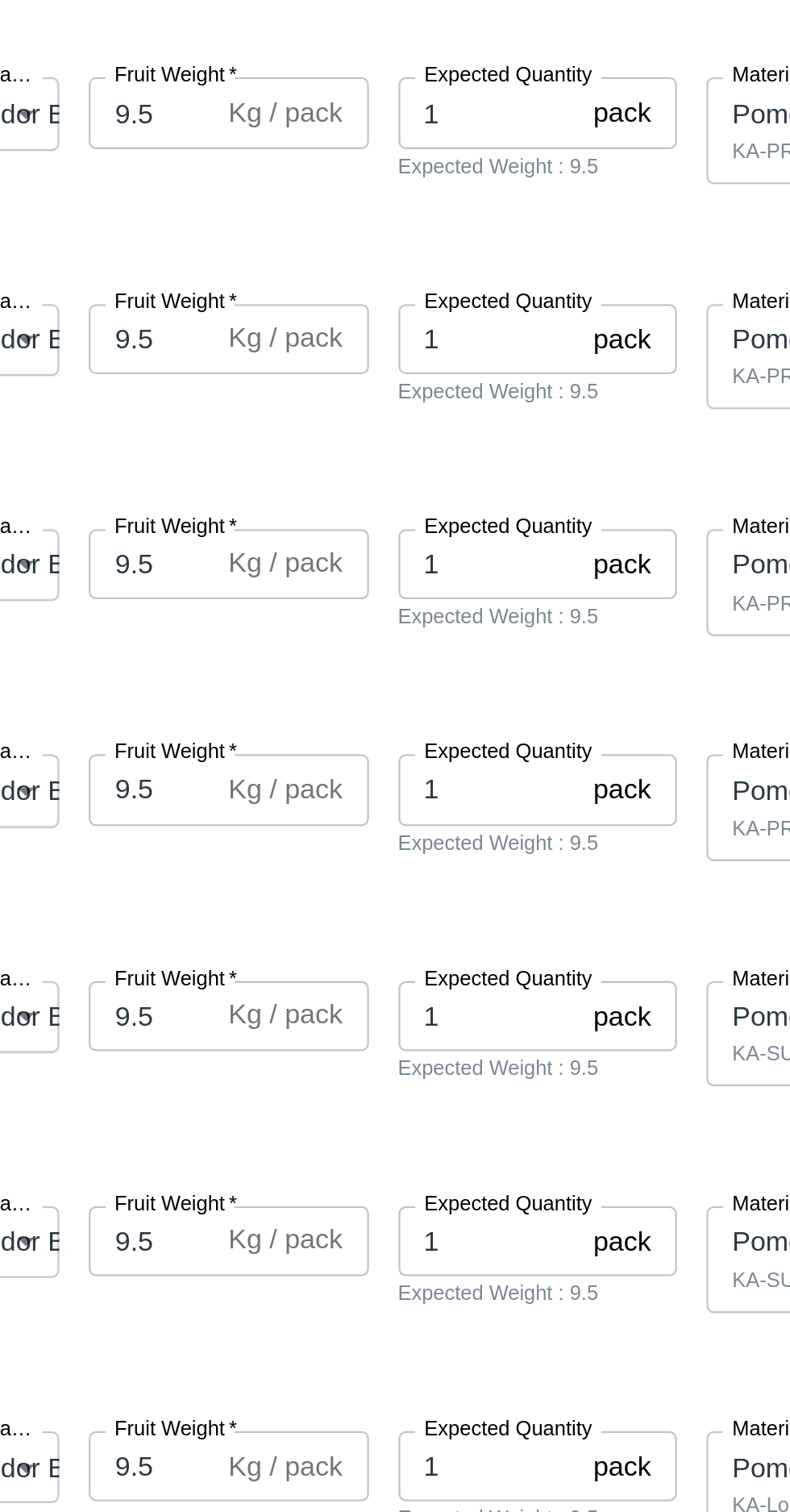
type textarea "Na"
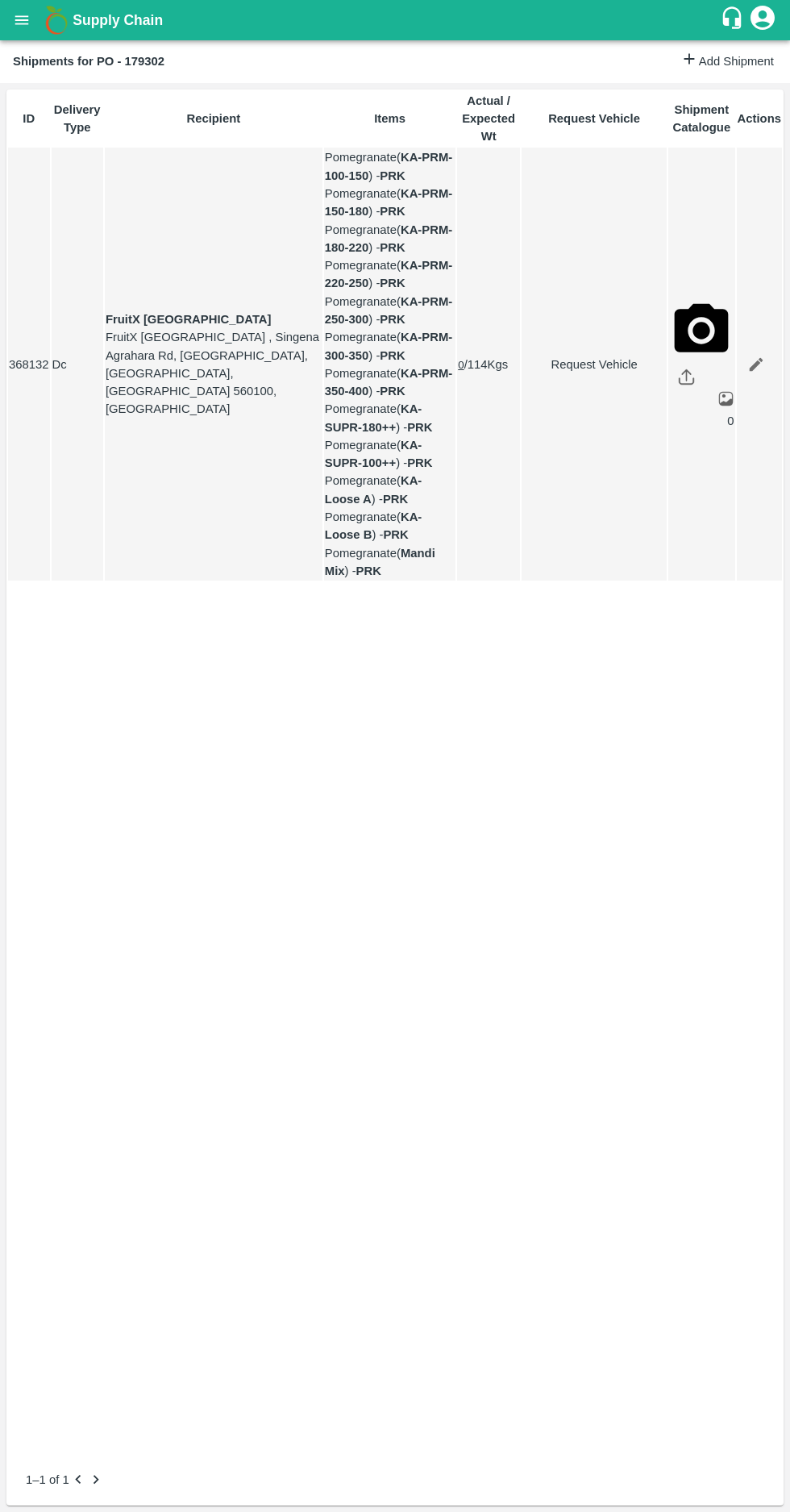
click at [570, 373] on link "Request Vehicle" at bounding box center [594, 364] width 144 height 18
type input "06/10/2025 06:42 AM"
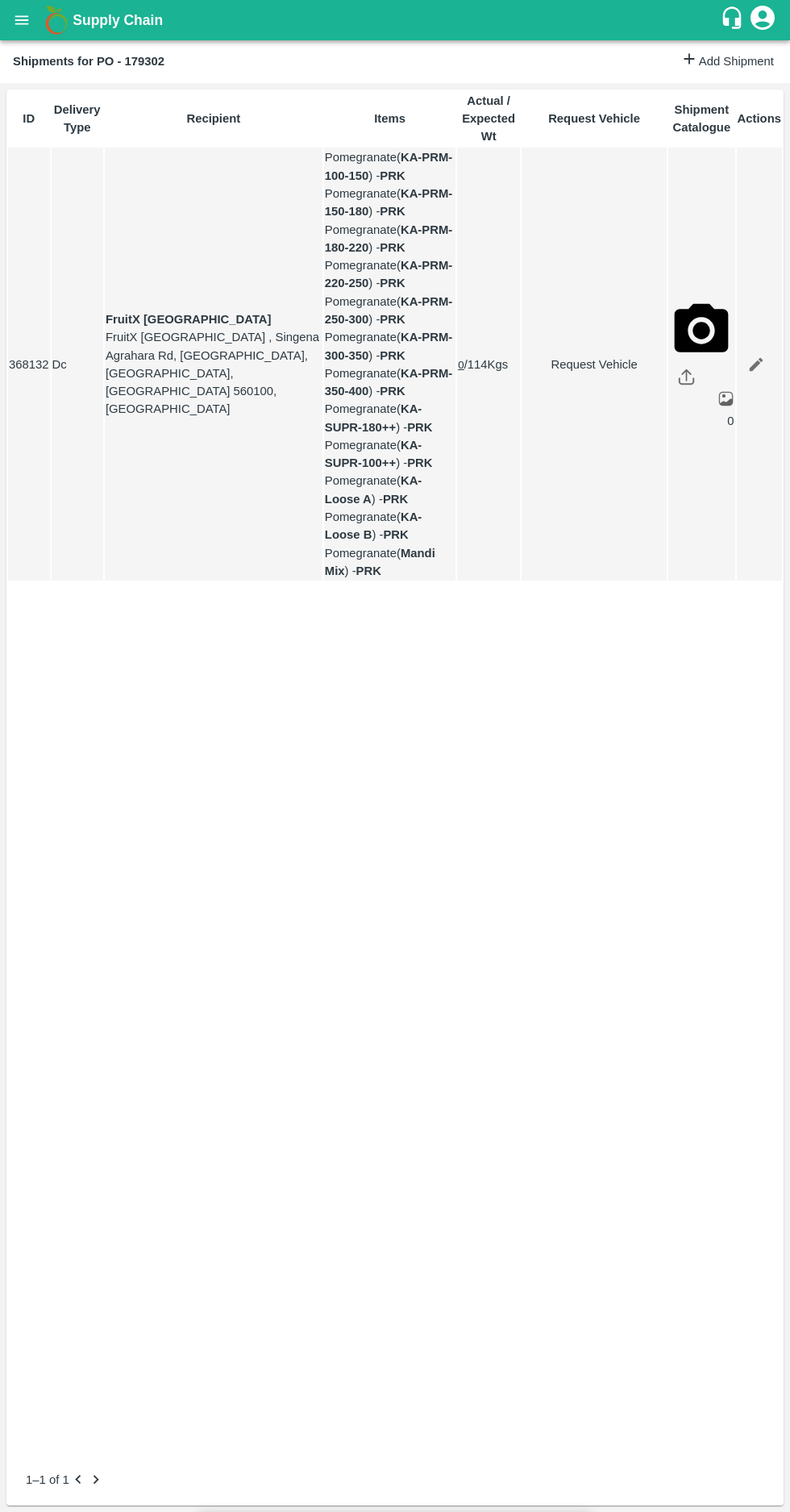
type input "03/10/2025 03:00 PM"
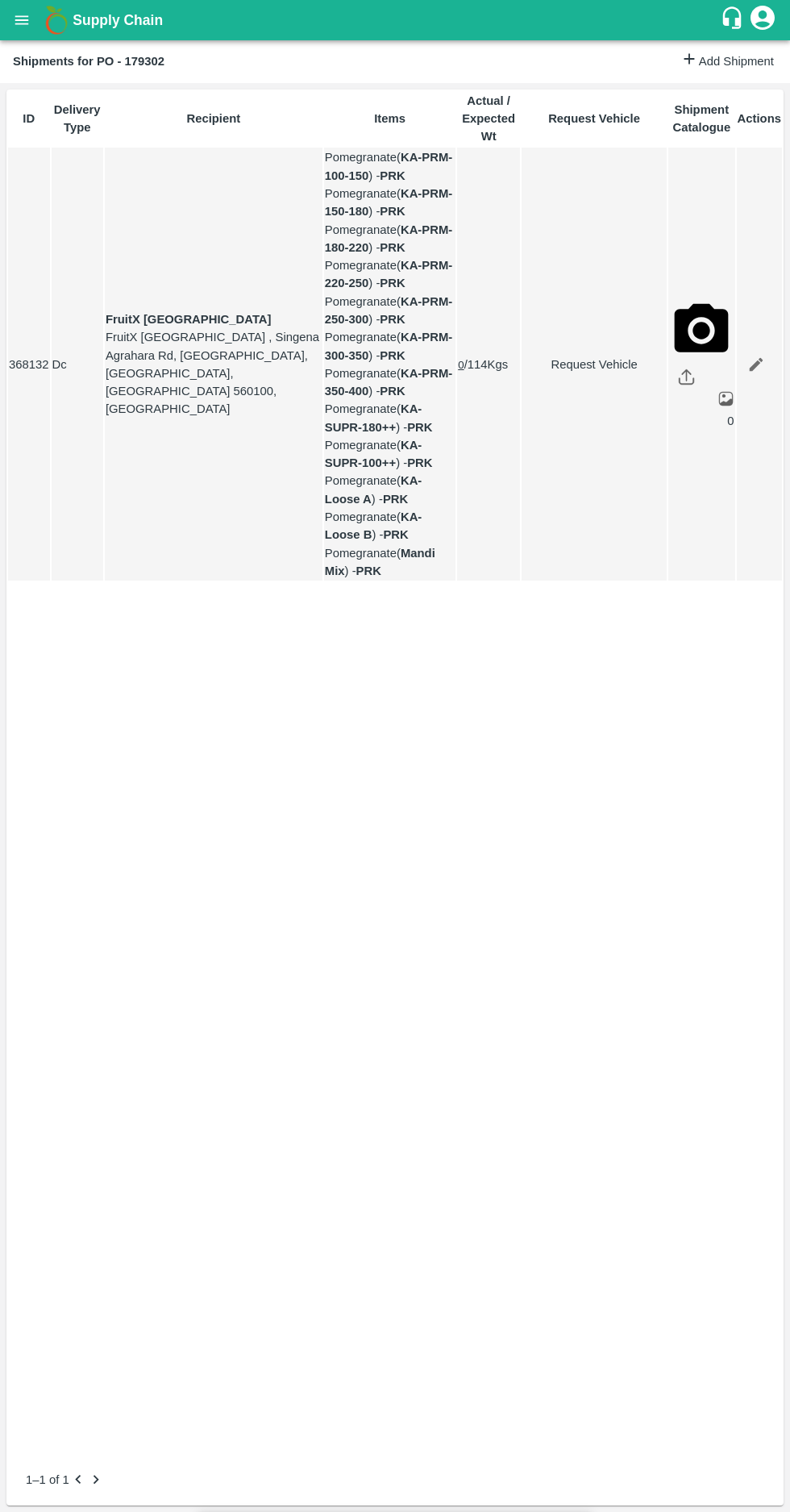
type input "04/10/2025 05:15 AM"
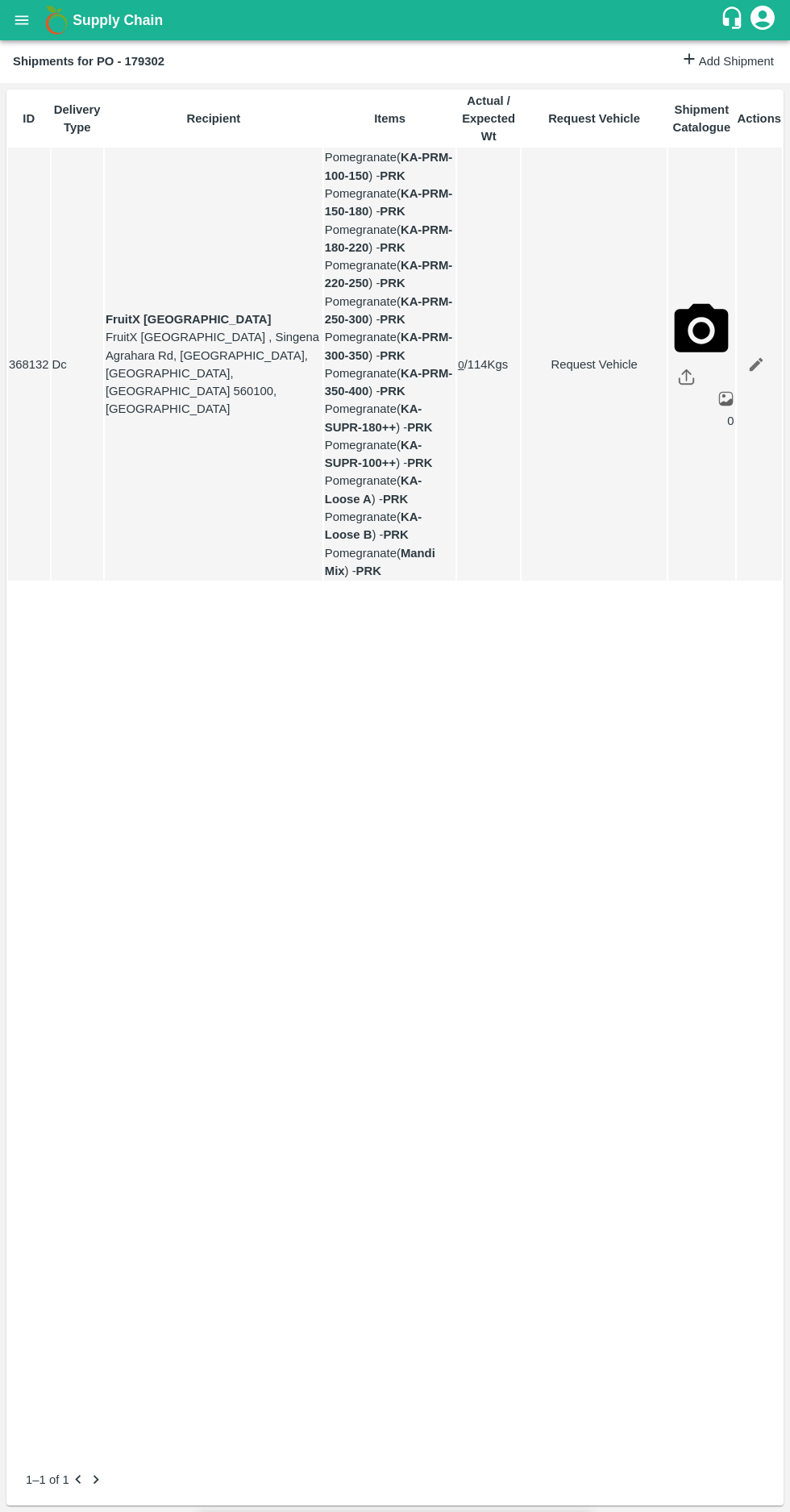
click at [258, 184] on body "Supply Chain Shipments for PO - 179302 Add Shipment ID Delivery Type Recipient …" at bounding box center [395, 756] width 790 height 1512
click at [230, 246] on p "Normal" at bounding box center [244, 247] width 39 height 18
type input "1"
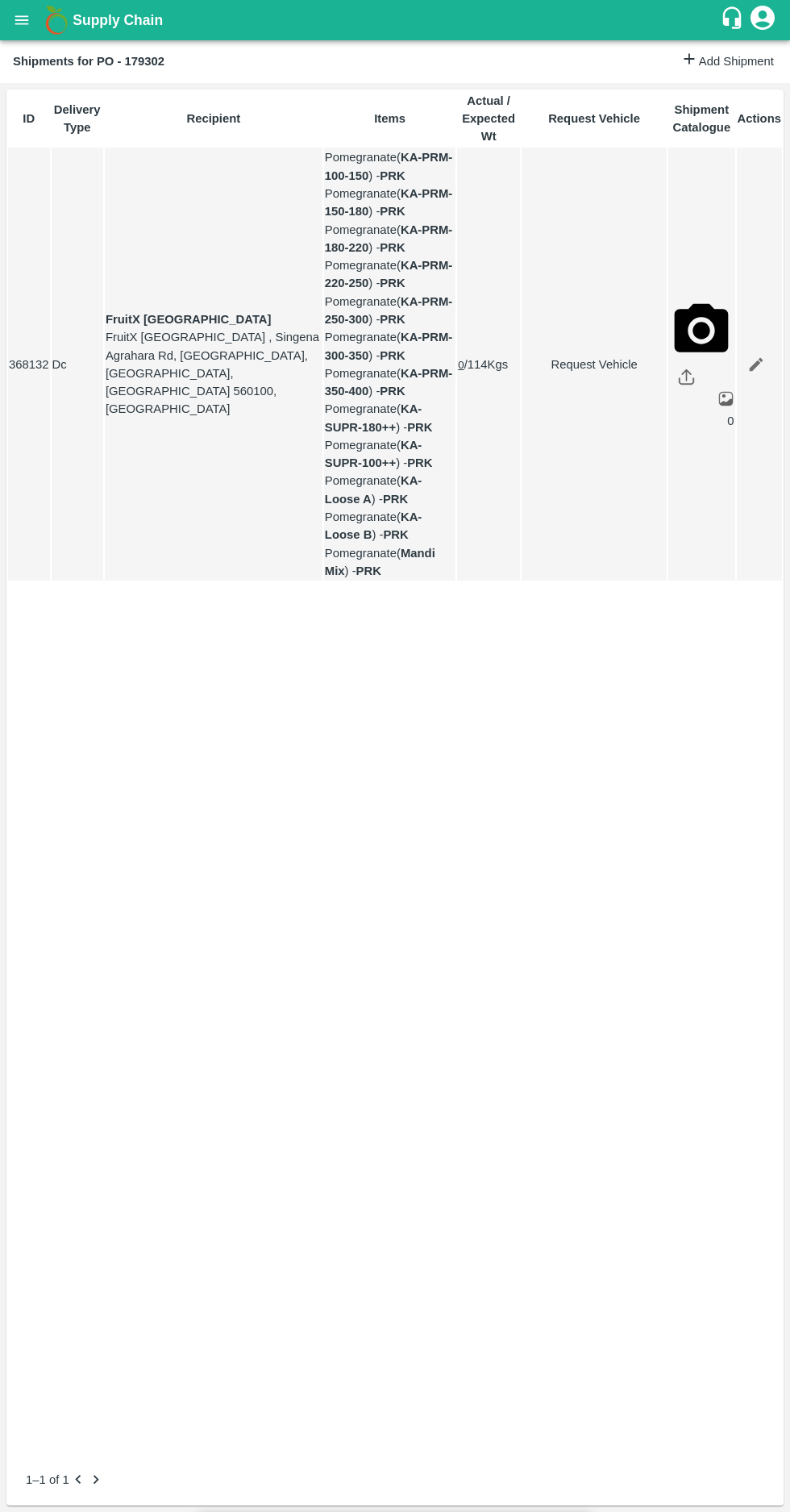
type input "03/10/2025 04:00 PM"
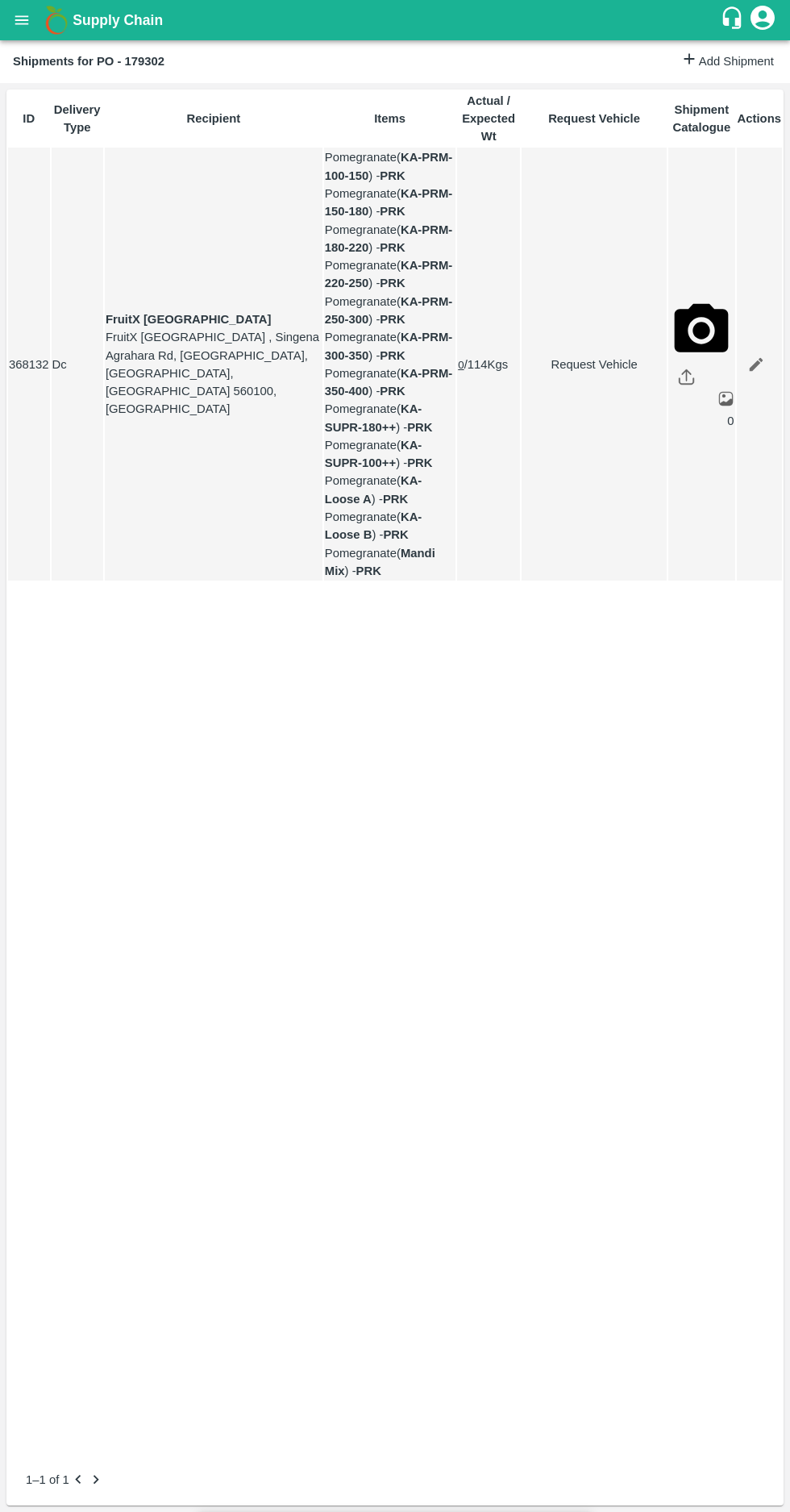
type input "11/10/2025 05:15 AM"
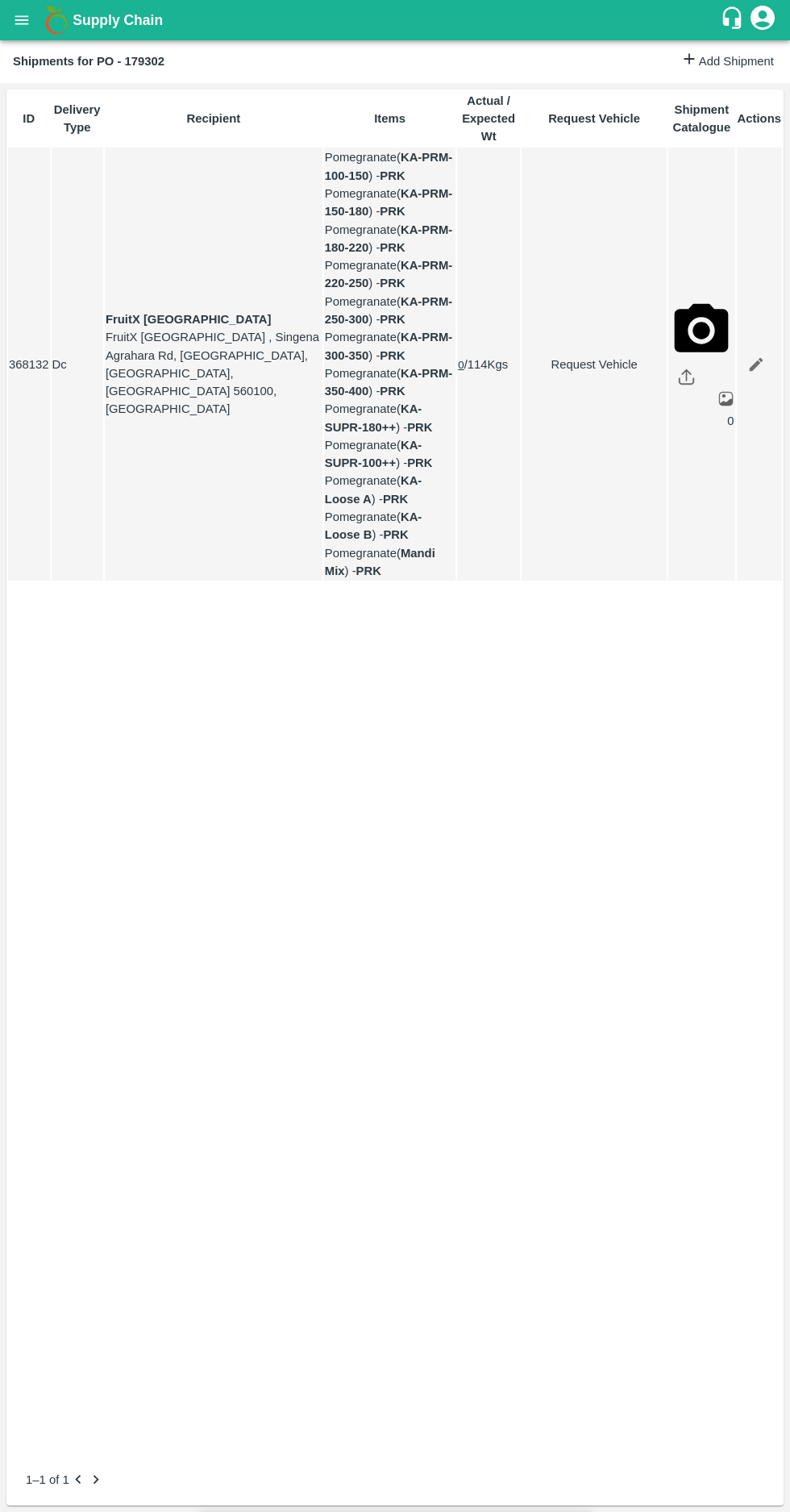
click at [551, 368] on link "Request Vehicle" at bounding box center [594, 364] width 144 height 18
type input "1"
type input "03/10/2025 04:00 PM"
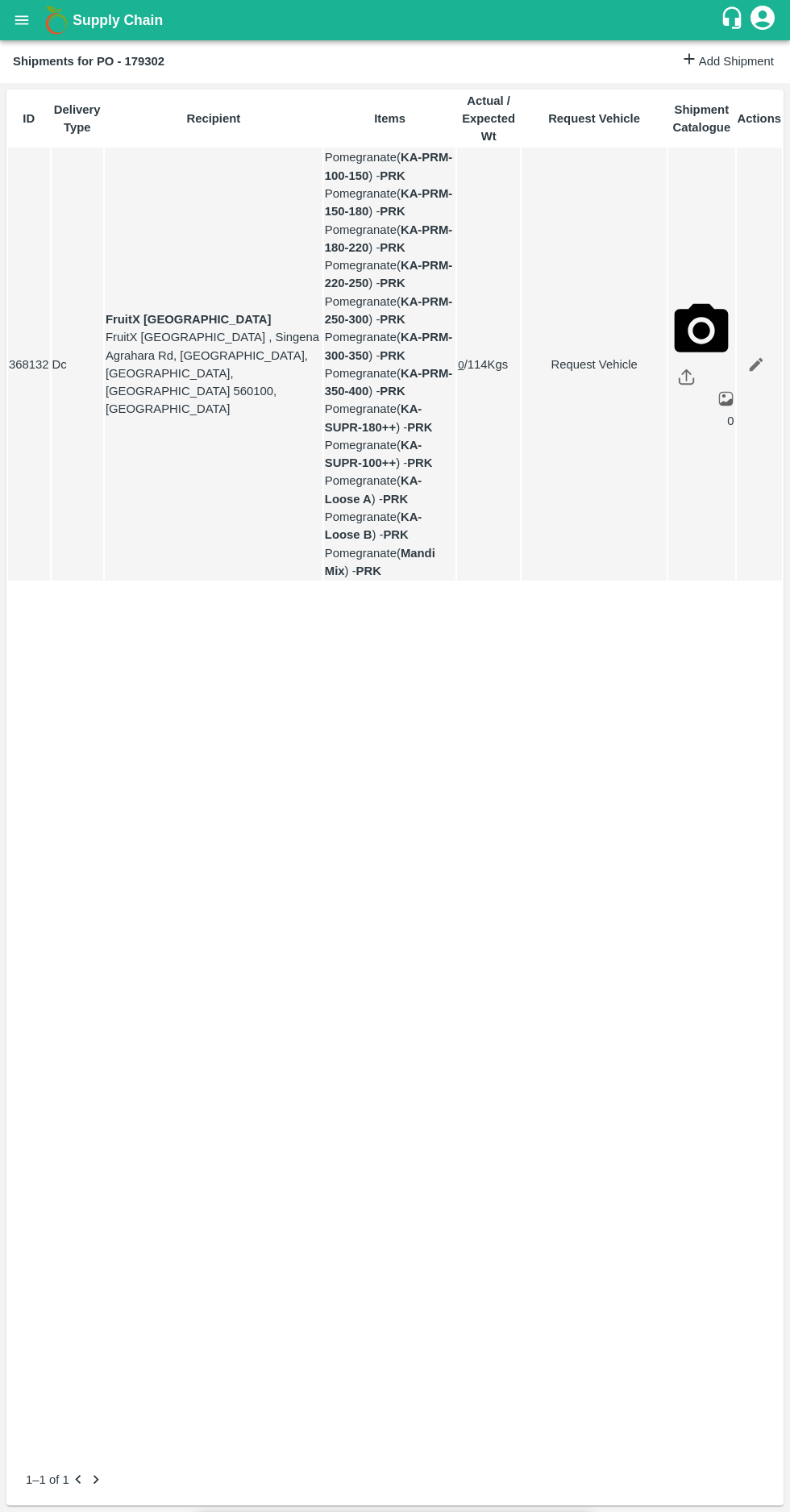
type input "04/10/2025 05:11 AM"
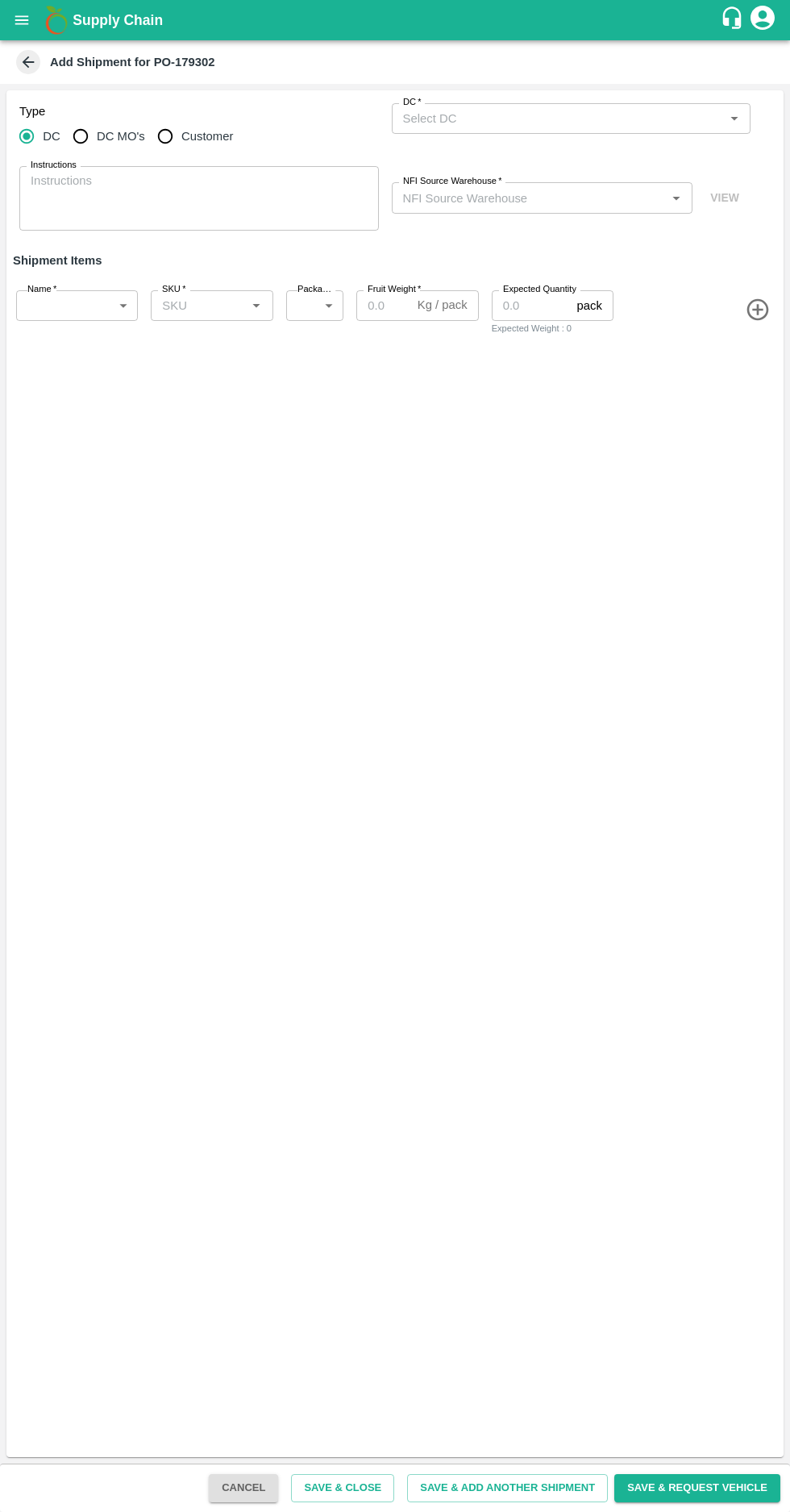
click at [36, 58] on icon at bounding box center [28, 62] width 18 height 18
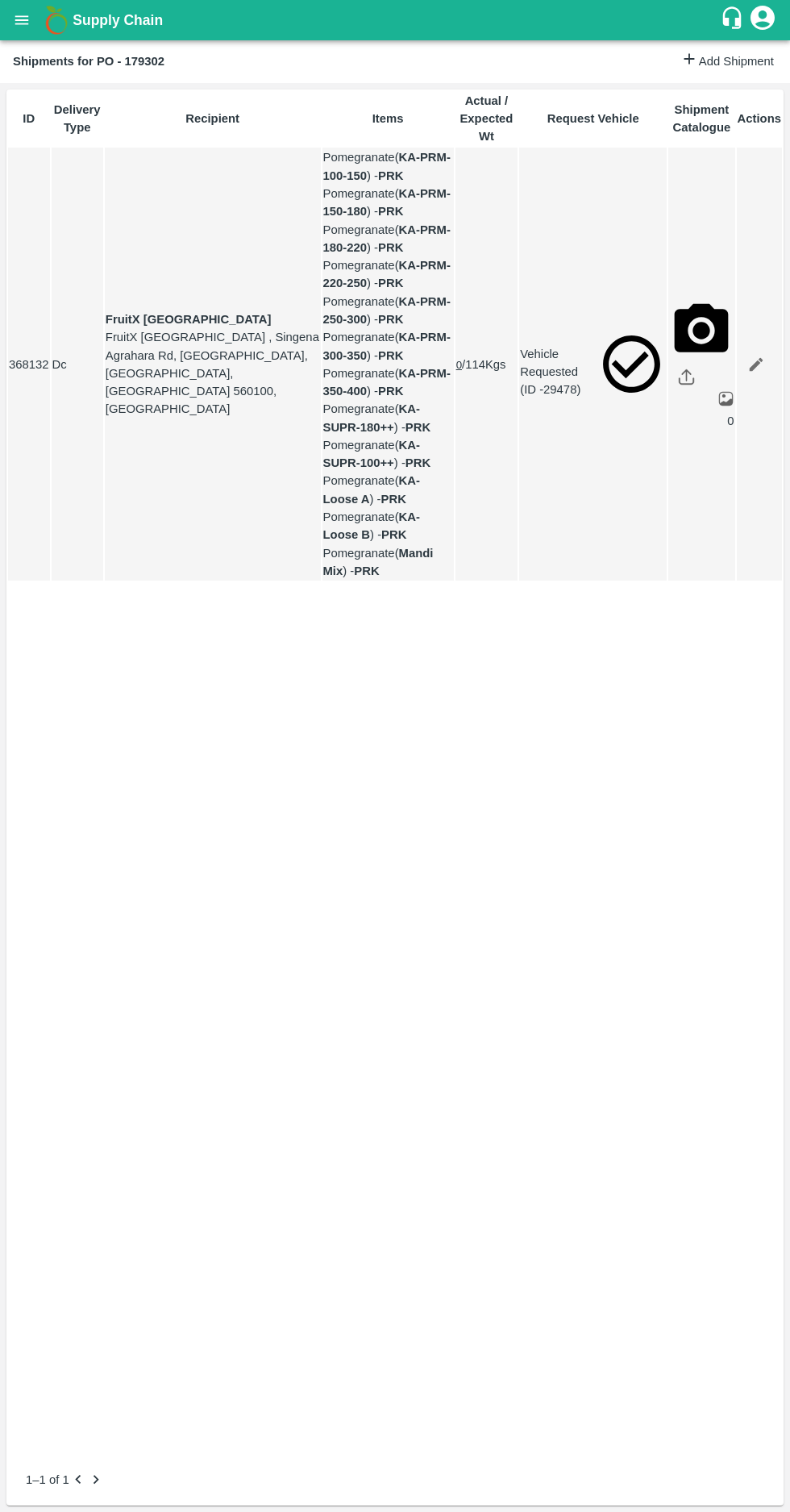
click at [19, 21] on icon "open drawer" at bounding box center [22, 20] width 18 height 18
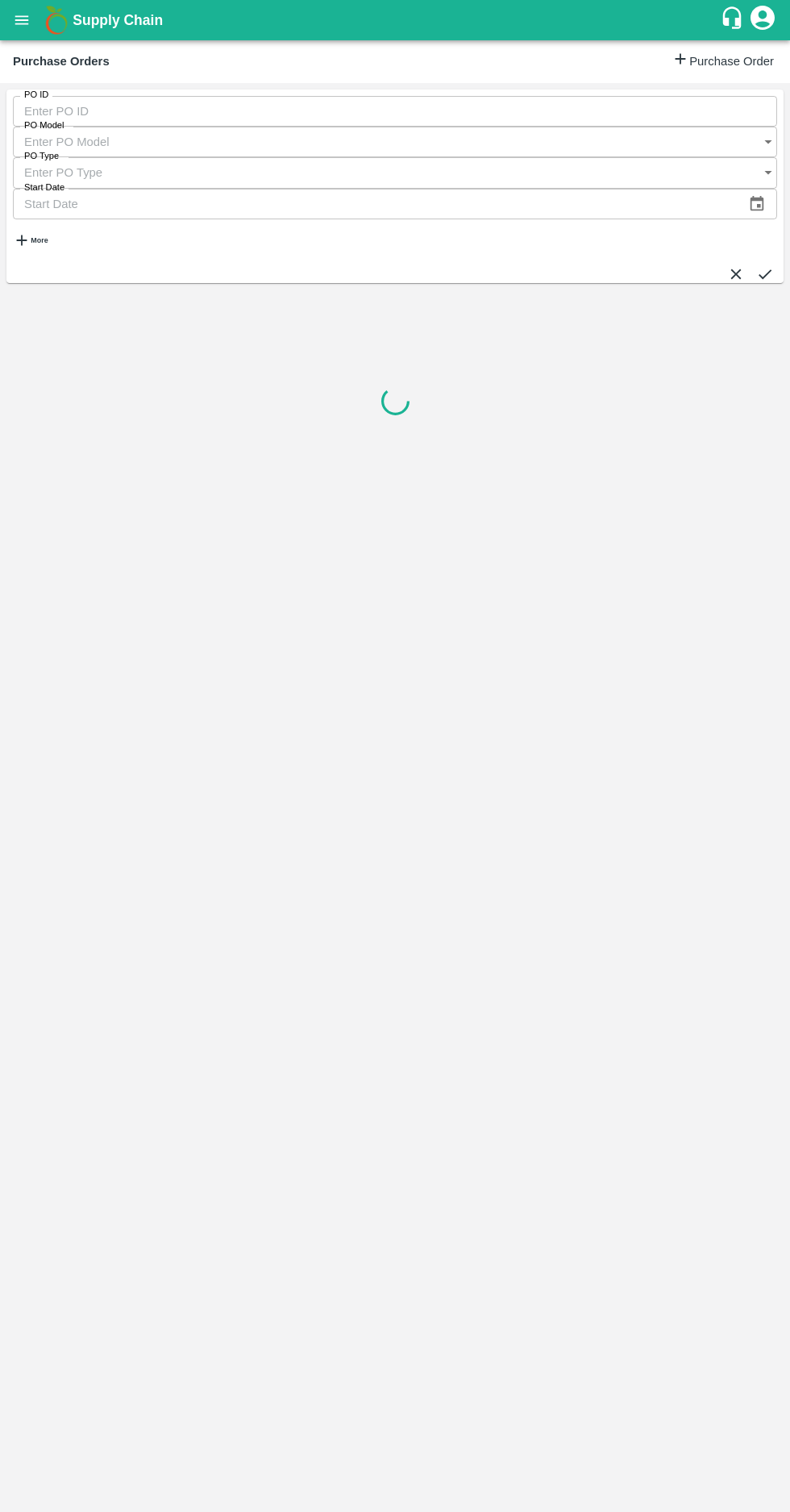
click at [43, 236] on h6 "More" at bounding box center [39, 240] width 17 height 8
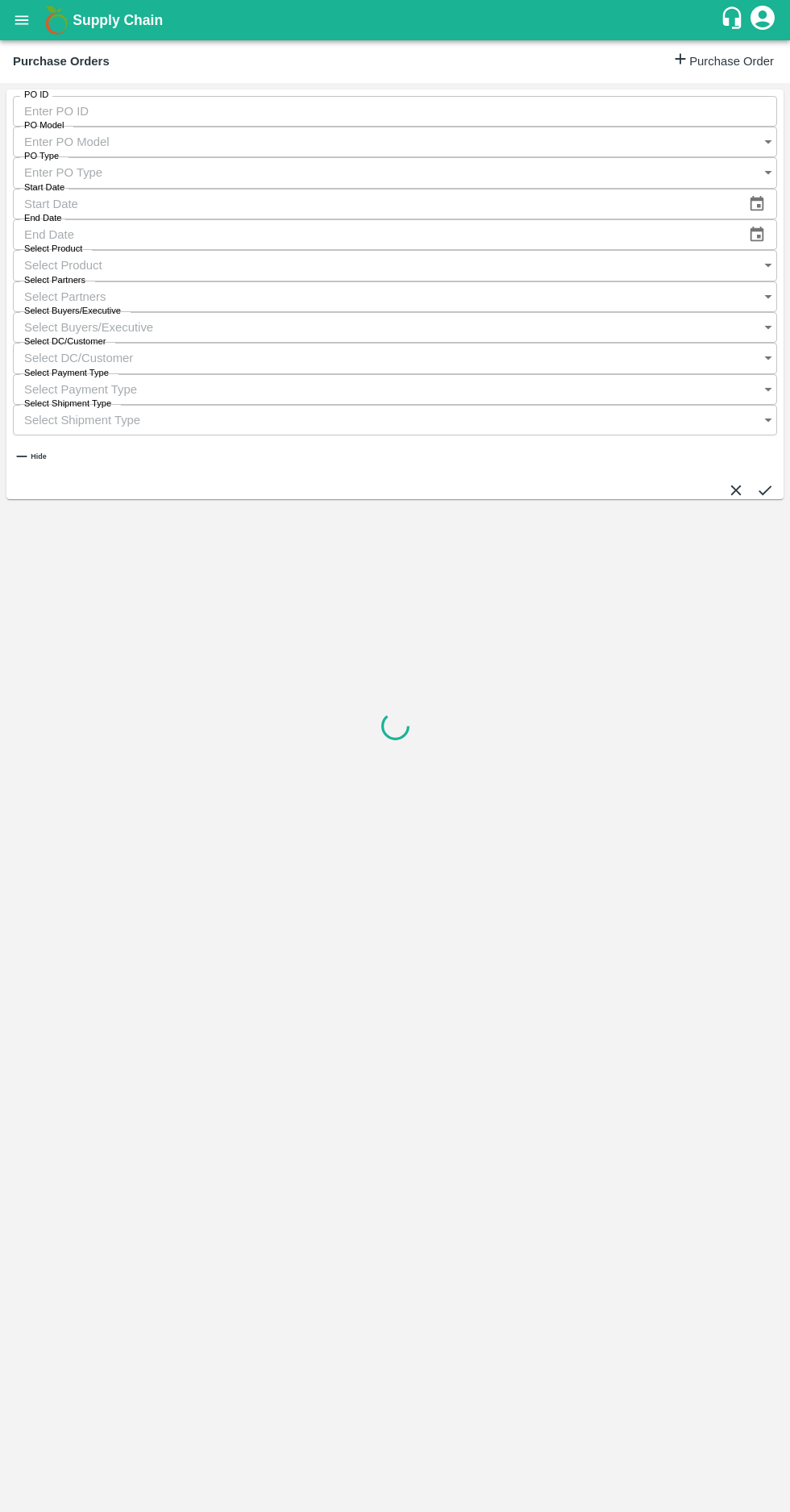
click at [121, 305] on label "Select Buyers/Executive" at bounding box center [73, 311] width 97 height 13
click at [545, 312] on input "Select Buyers/Executive" at bounding box center [379, 327] width 733 height 31
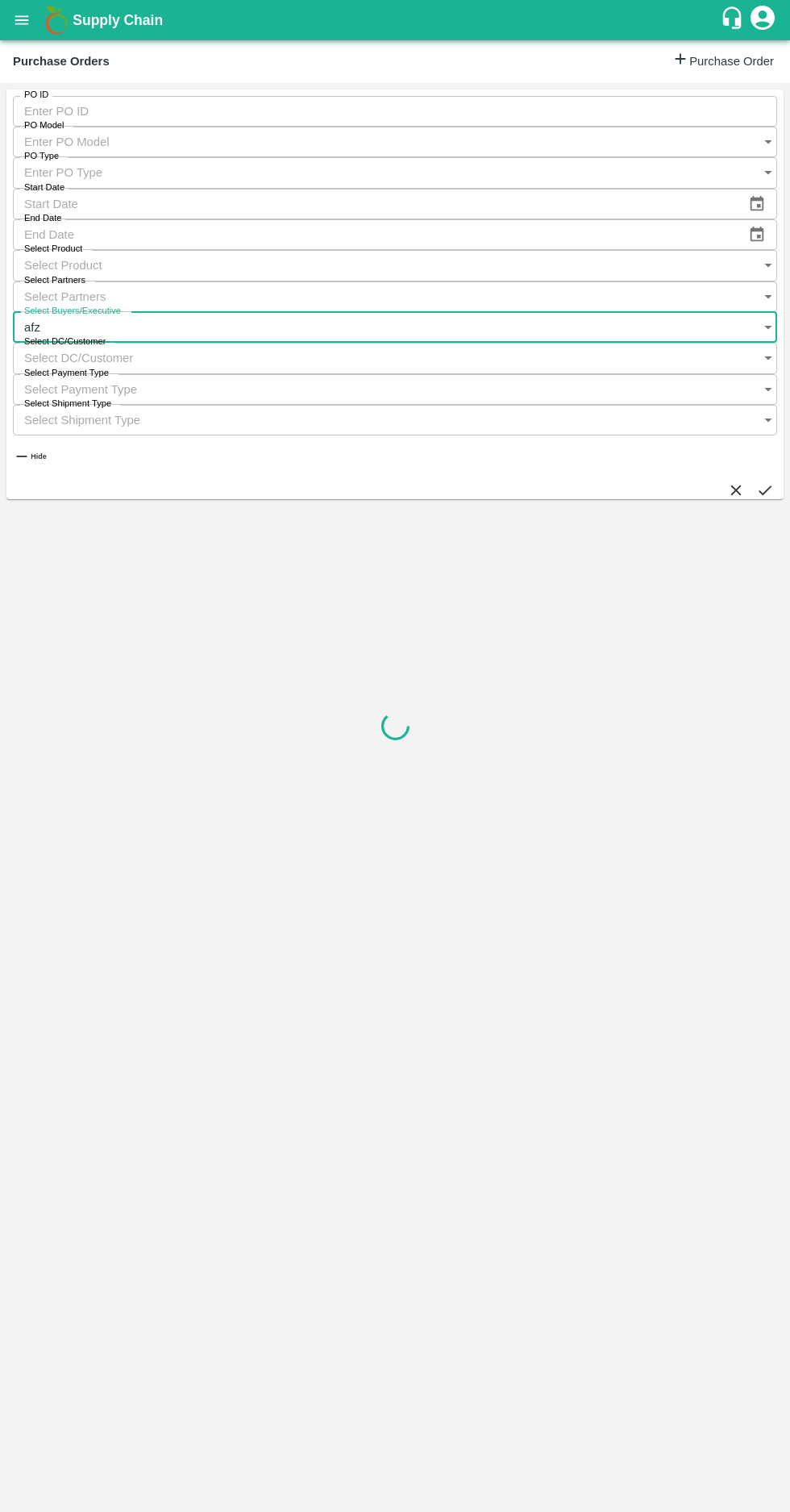
type input "afza"
click at [564, 243] on input "checkbox" at bounding box center [580, 225] width 32 height 36
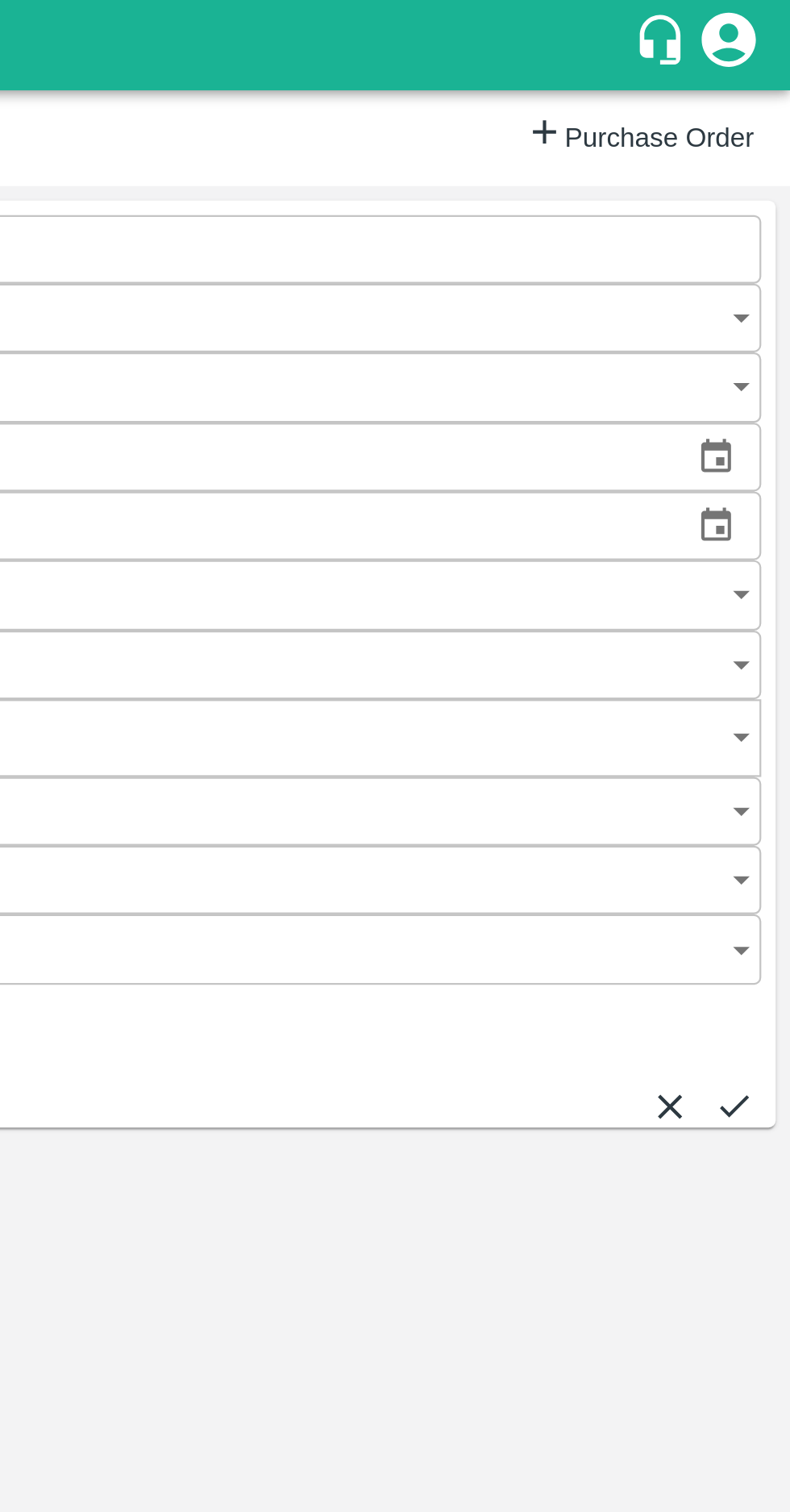
click at [756, 485] on button "submit" at bounding box center [765, 494] width 18 height 18
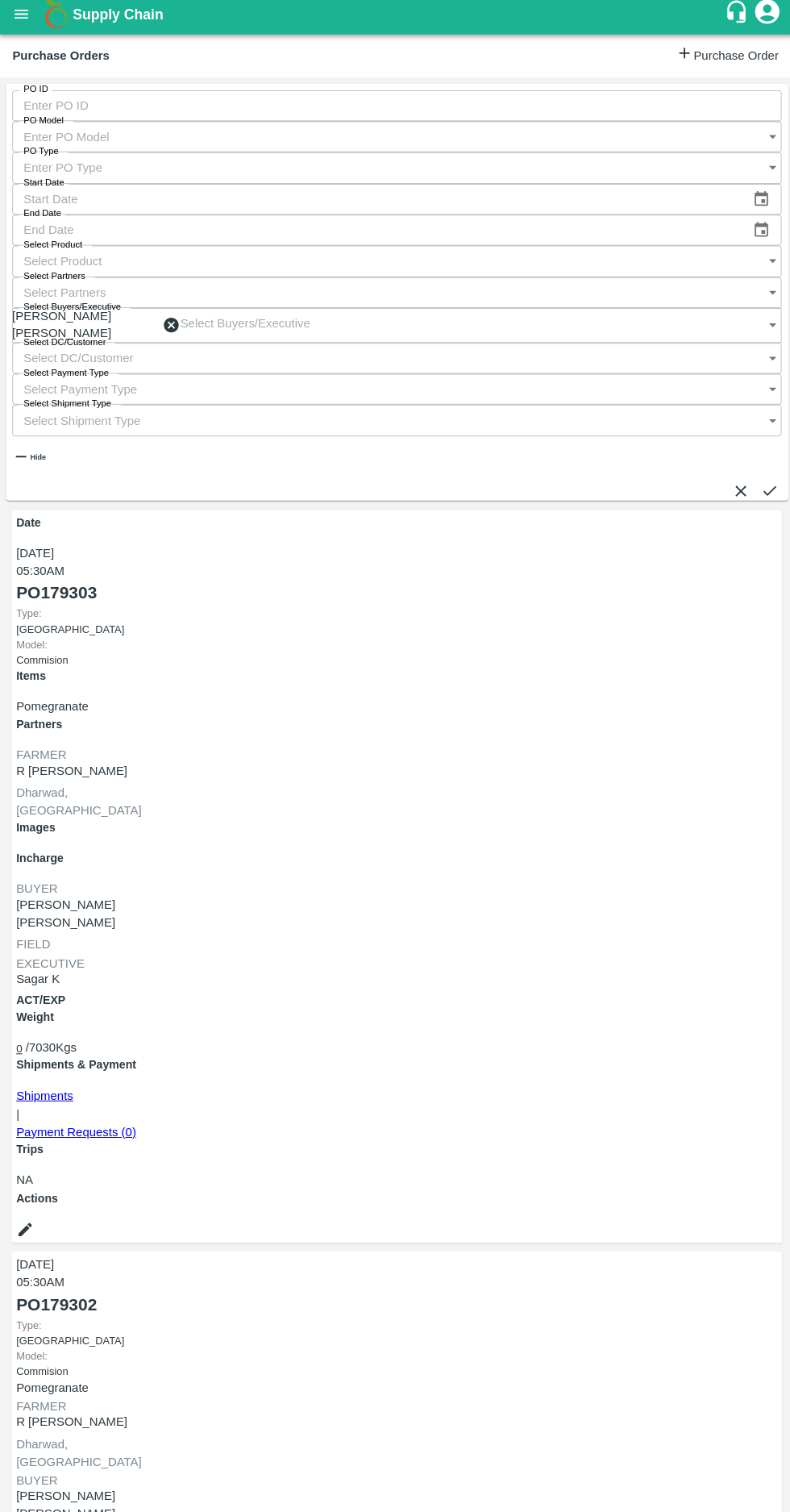
click at [756, 485] on button "submit" at bounding box center [765, 494] width 18 height 18
click at [74, 1088] on link "Shipments" at bounding box center [45, 1094] width 57 height 13
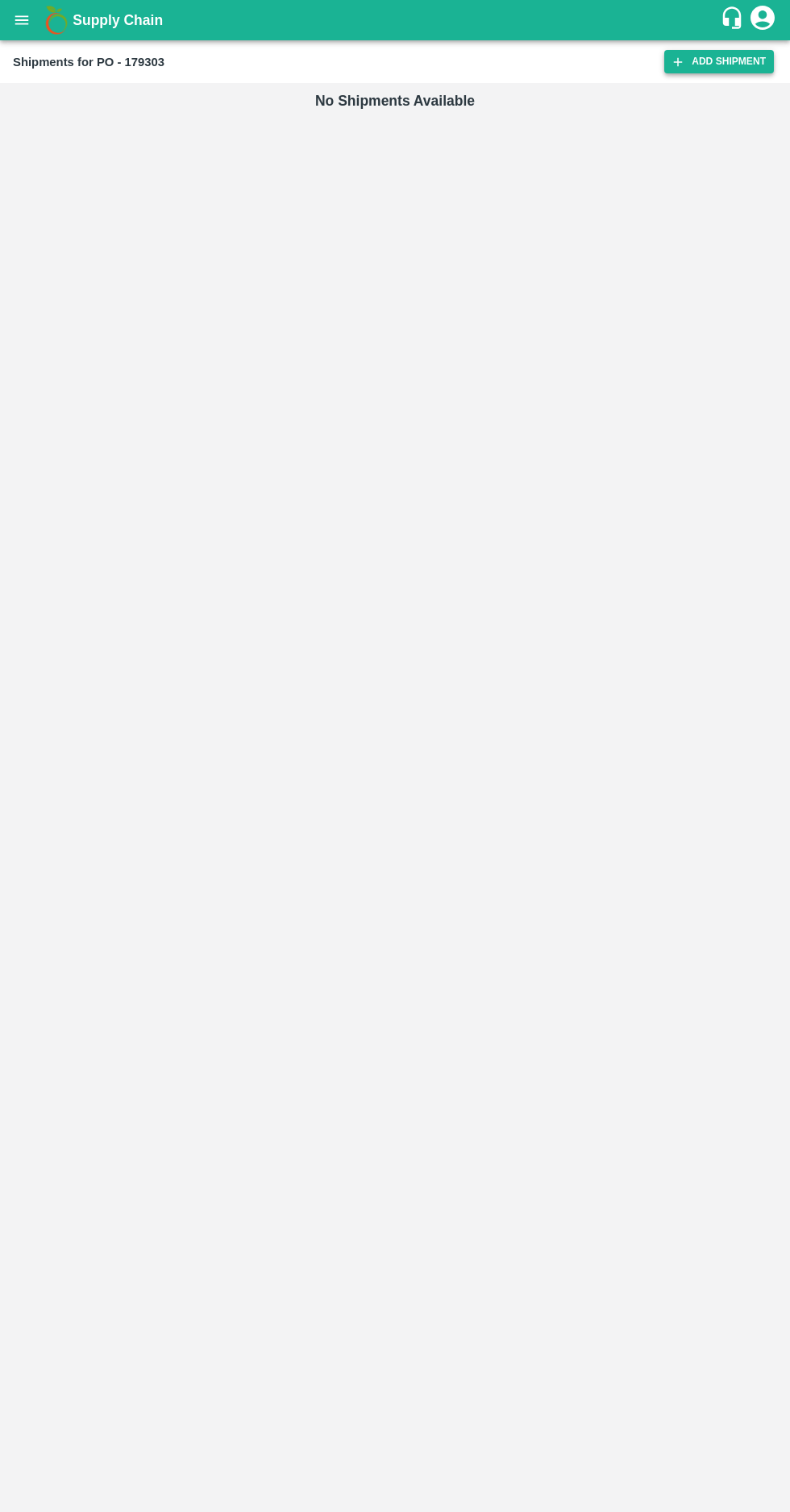
click at [679, 69] on icon at bounding box center [678, 62] width 15 height 15
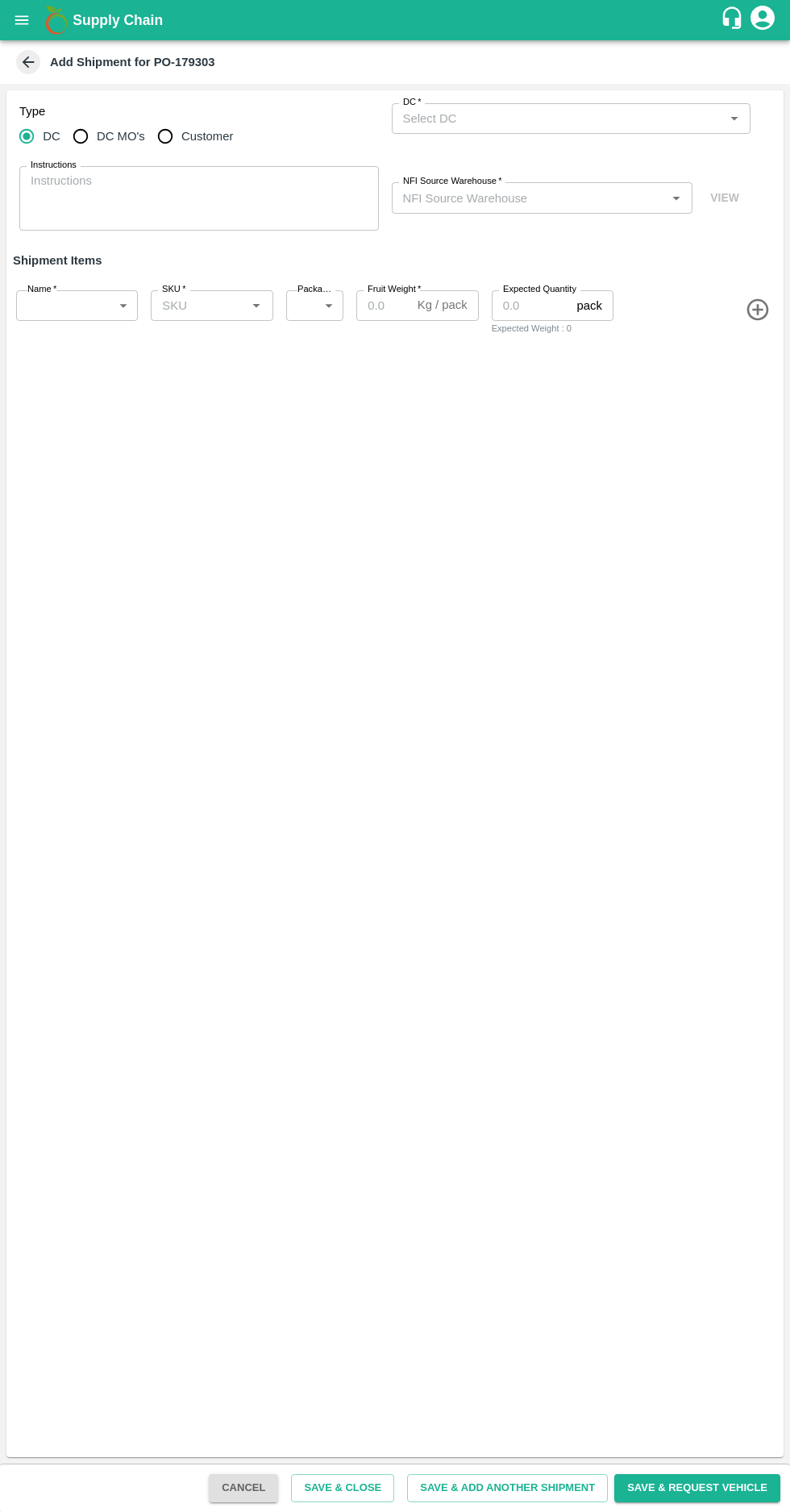
click at [86, 137] on input "DC MO's" at bounding box center [81, 137] width 32 height 32
radio input "true"
click at [478, 118] on input "DC (Material Orders)   *" at bounding box center [558, 119] width 323 height 21
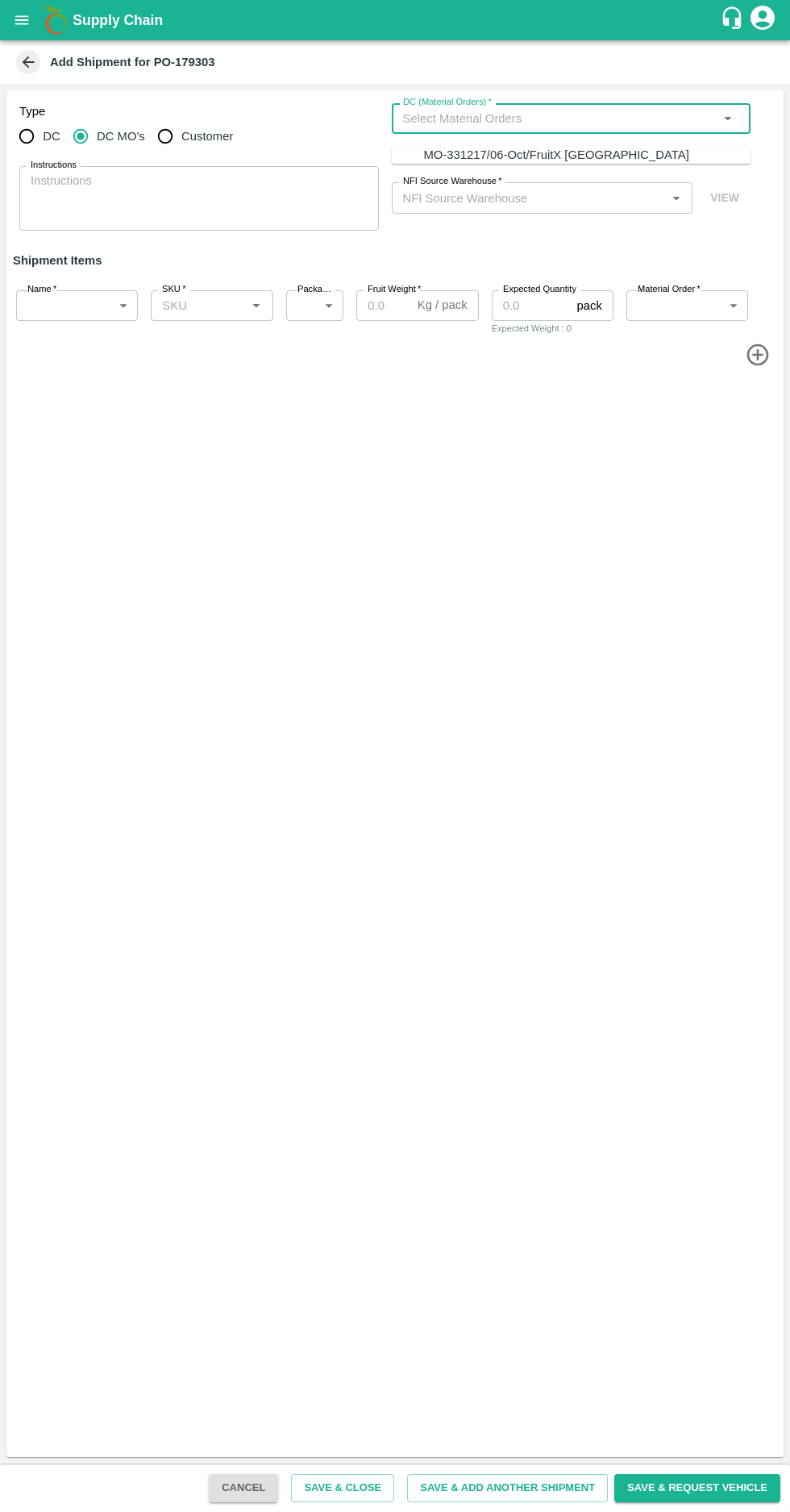
click at [473, 156] on div "MO-331217/06-Oct/FruitX [GEOGRAPHIC_DATA]" at bounding box center [556, 155] width 265 height 18
type input "MO-331217/06-Oct/FruitX [GEOGRAPHIC_DATA]"
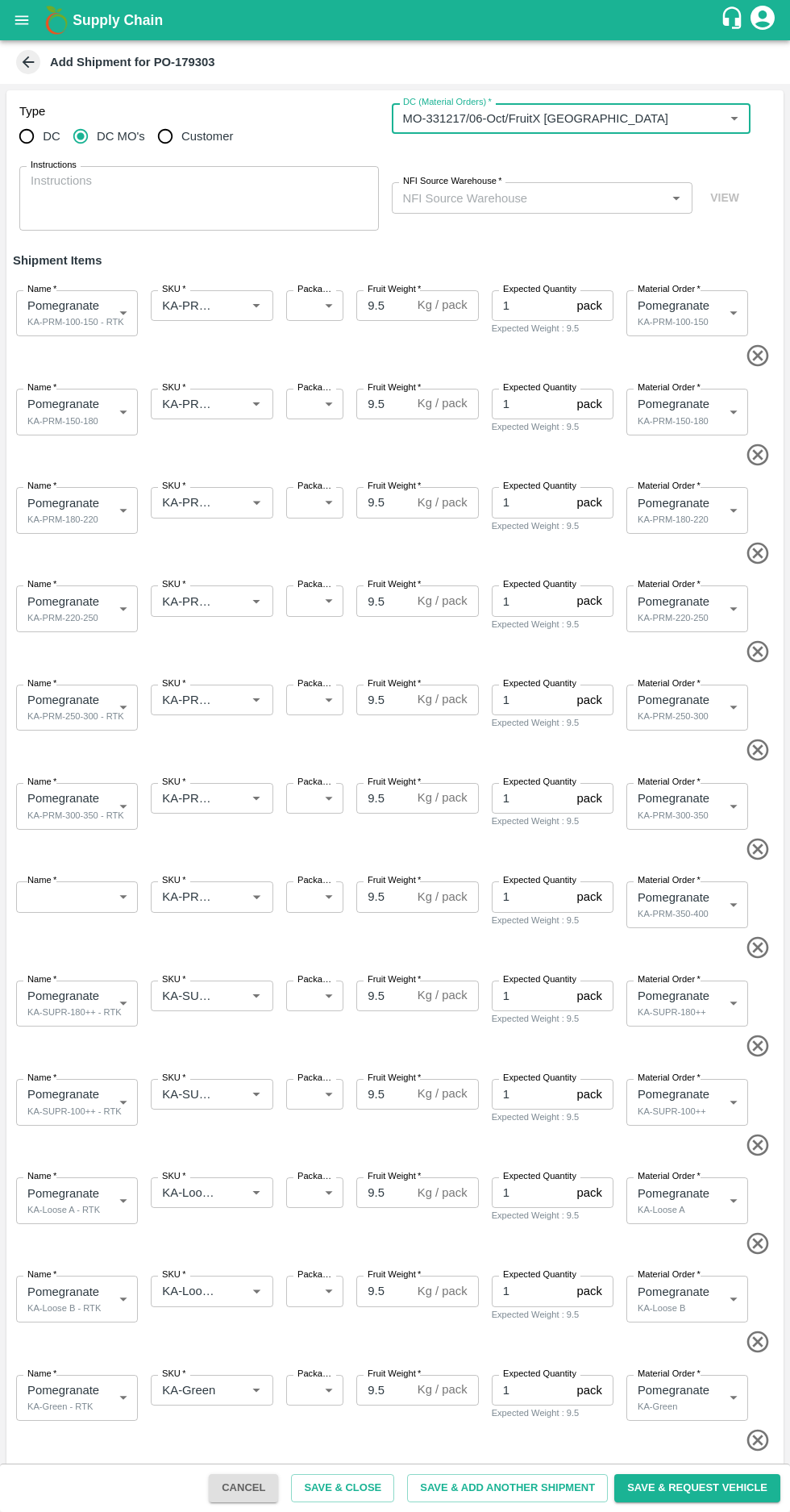
click at [459, 196] on input "NFI Source Warehouse   *" at bounding box center [529, 197] width 265 height 21
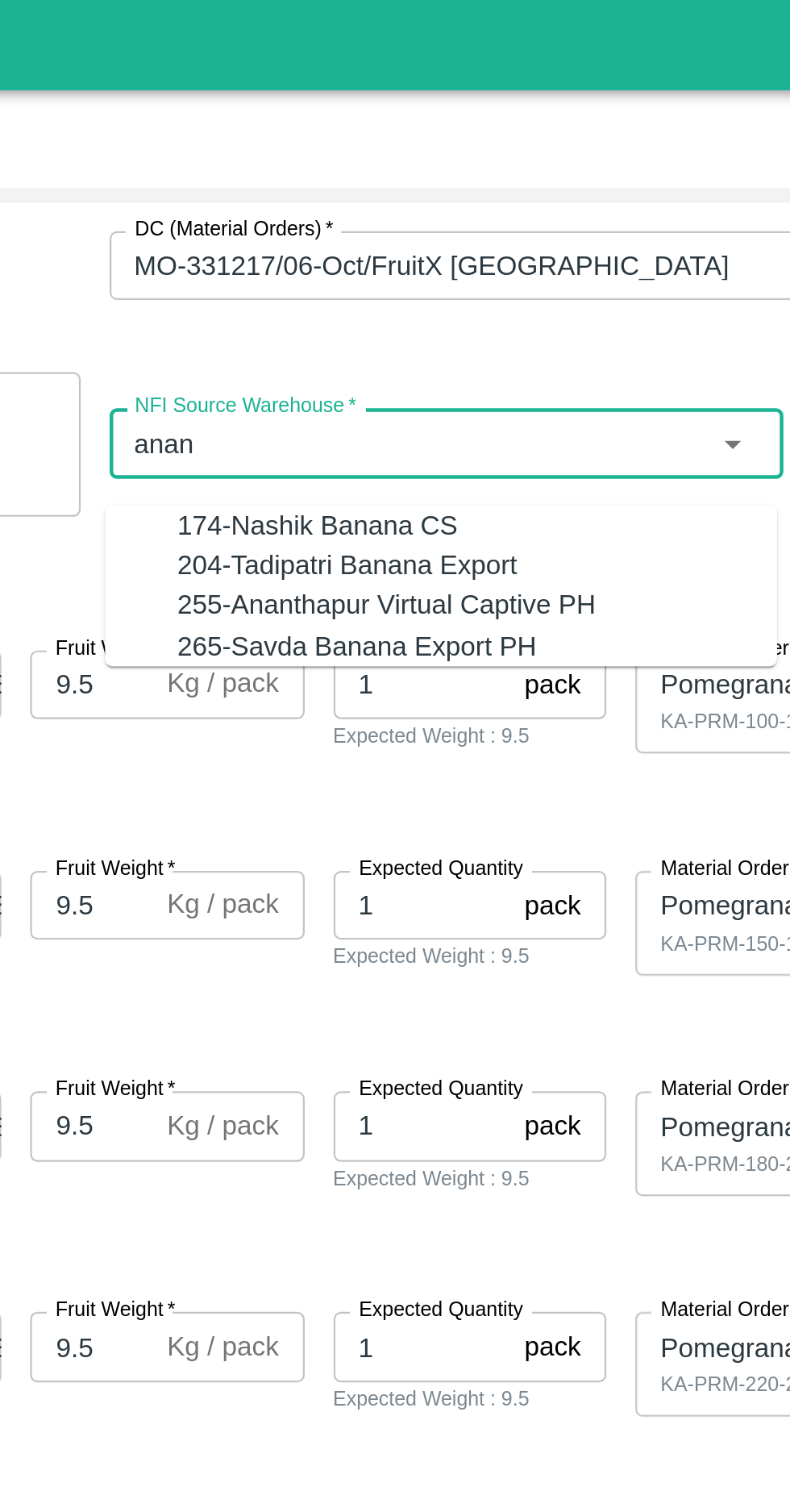
click at [448, 279] on div "255-Ananthapur Virtual Captive PH" at bounding box center [515, 270] width 187 height 18
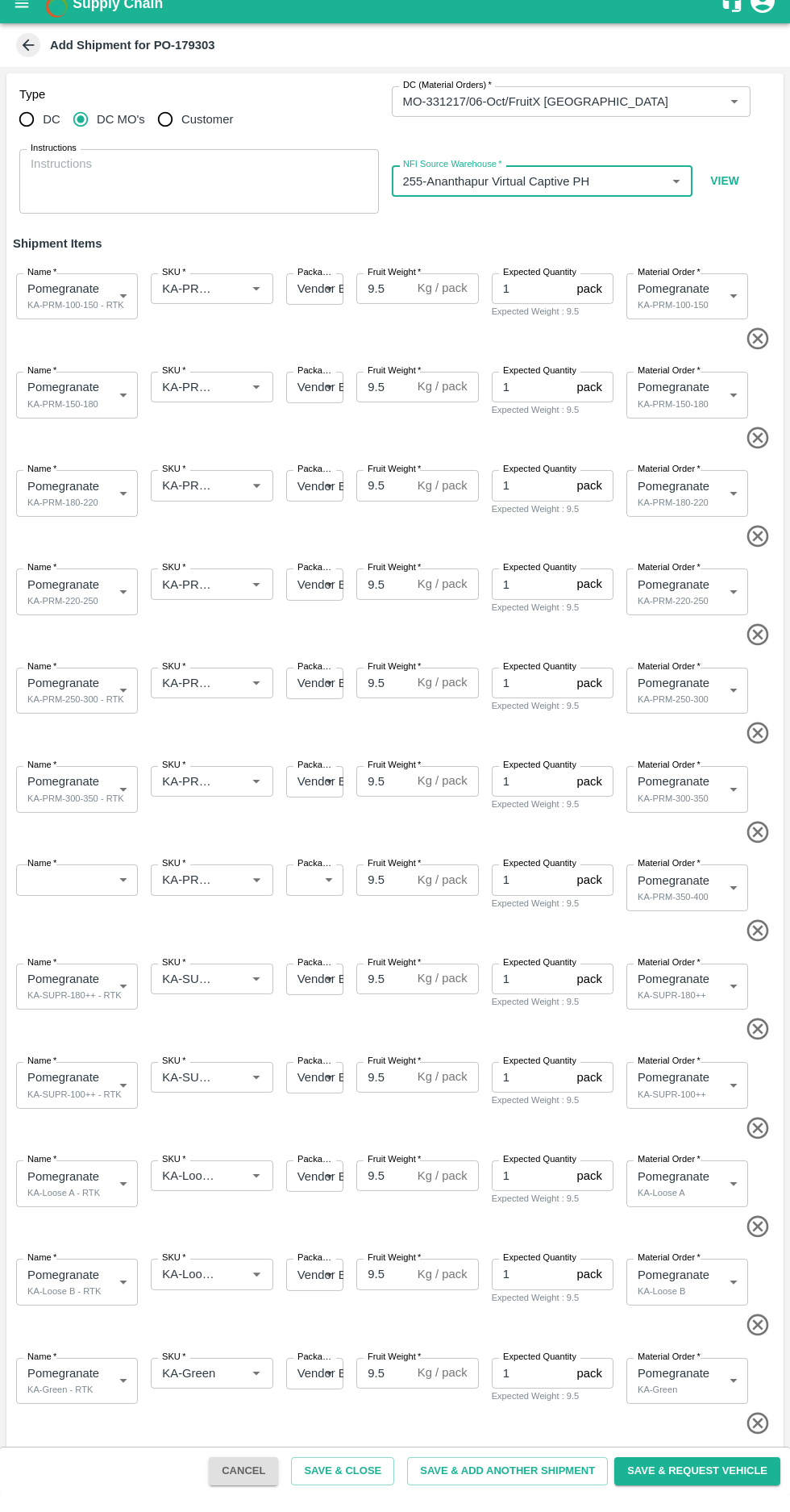
type input "255-Ananthapur Virtual Captive PH"
click at [200, 301] on input "SKU   *" at bounding box center [188, 305] width 65 height 21
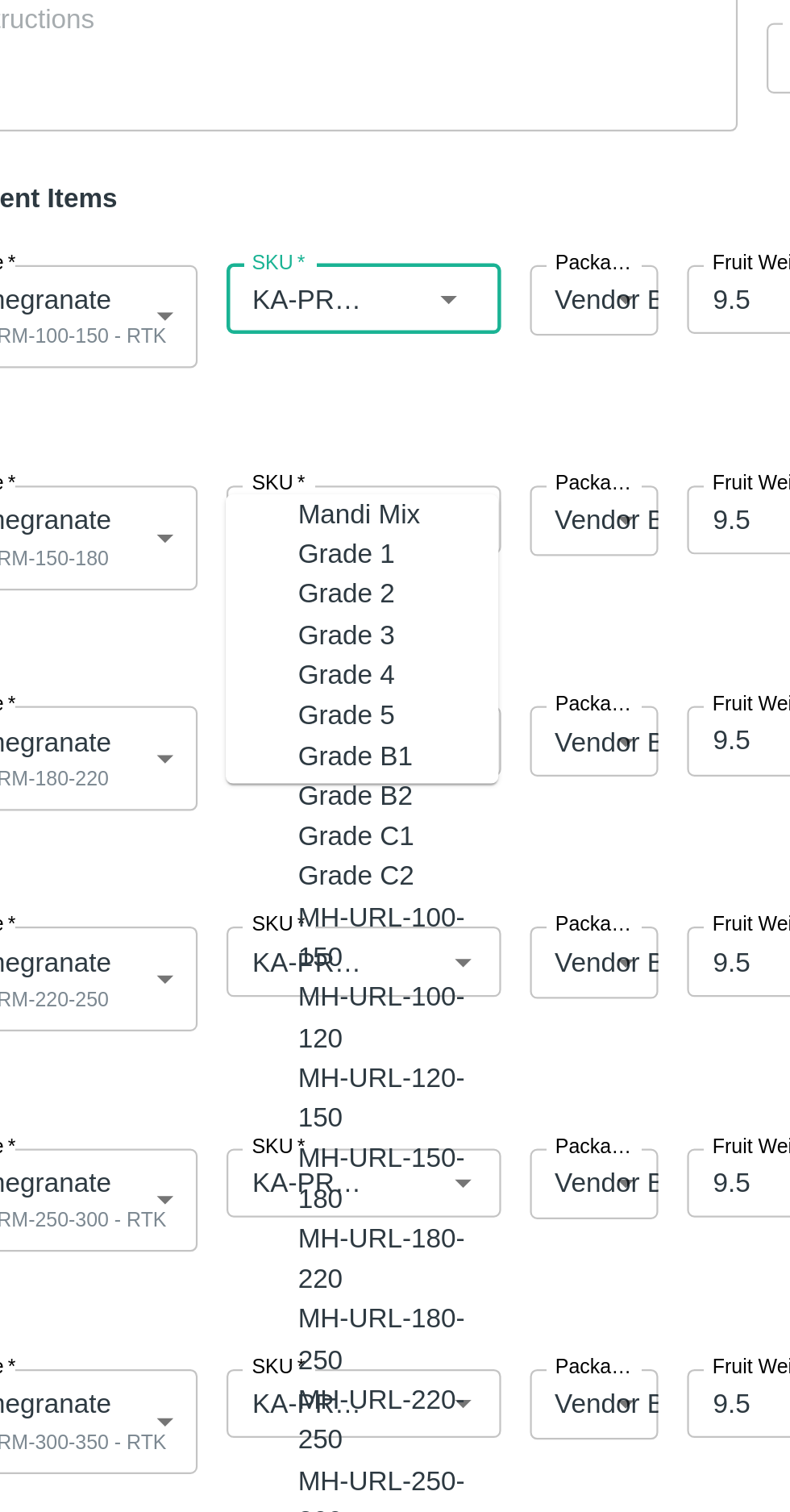
scroll to position [101, 0]
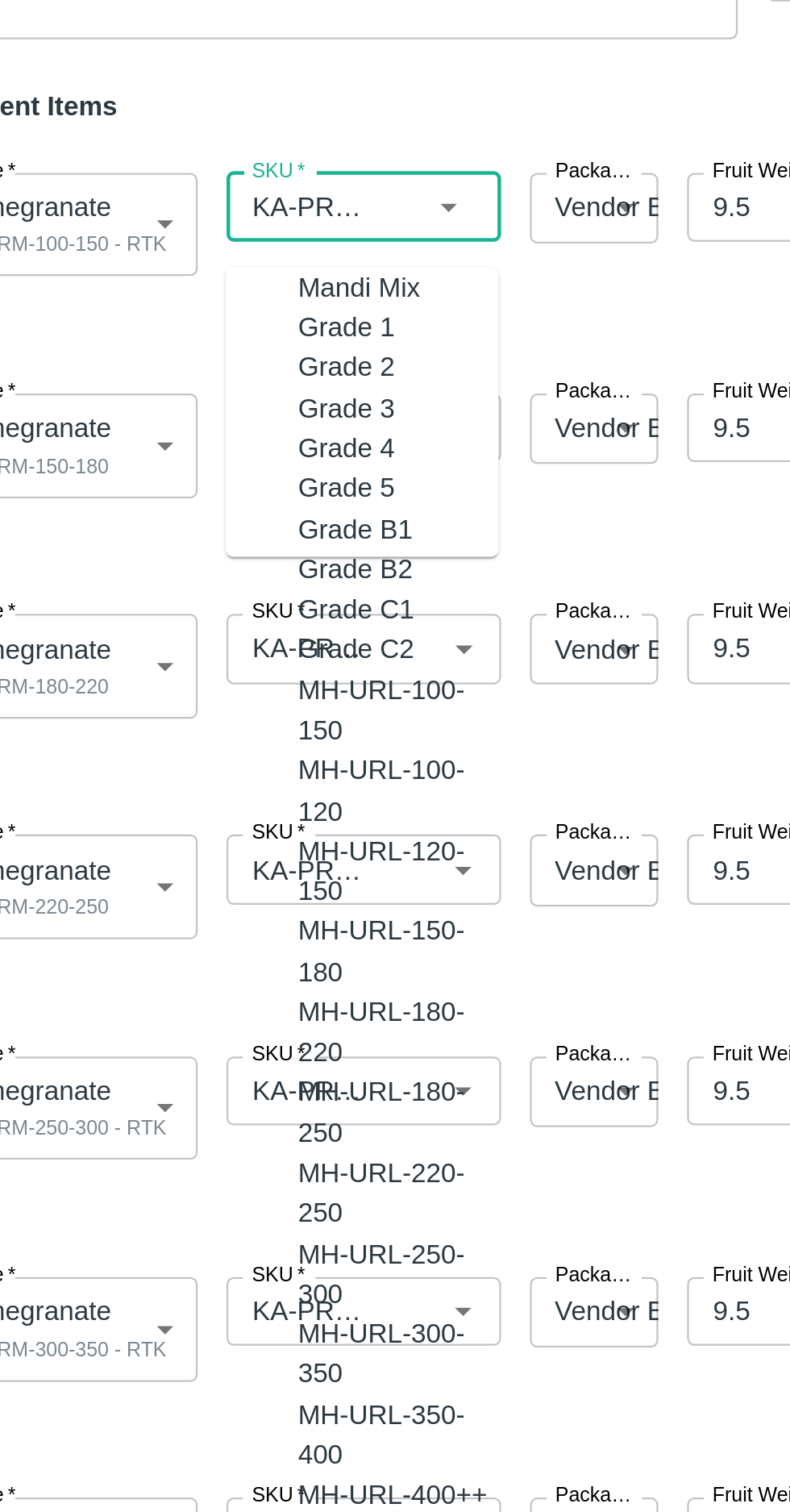
click at [190, 400] on input "SKU   *" at bounding box center [188, 402] width 65 height 21
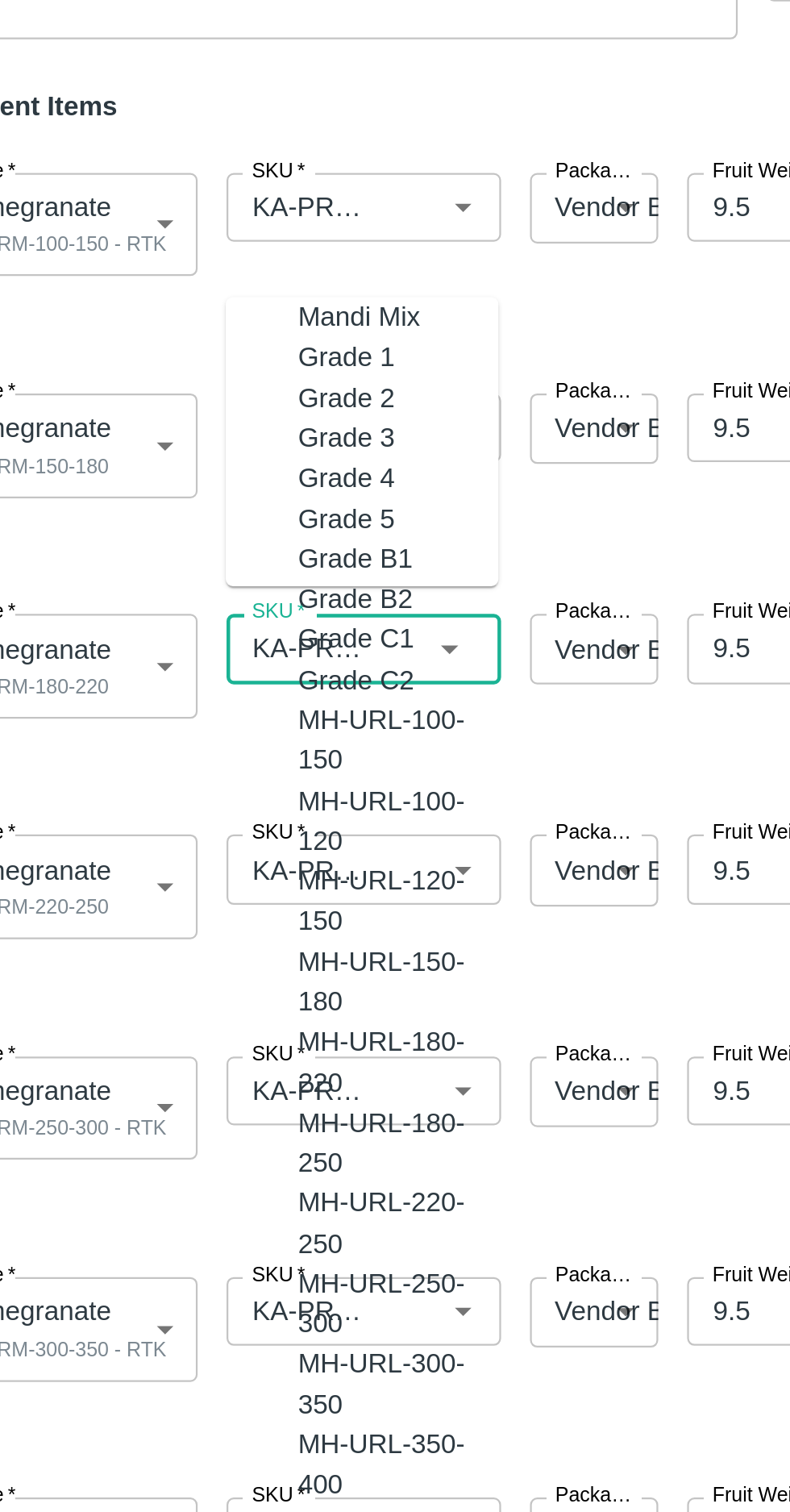
scroll to position [4520, 0]
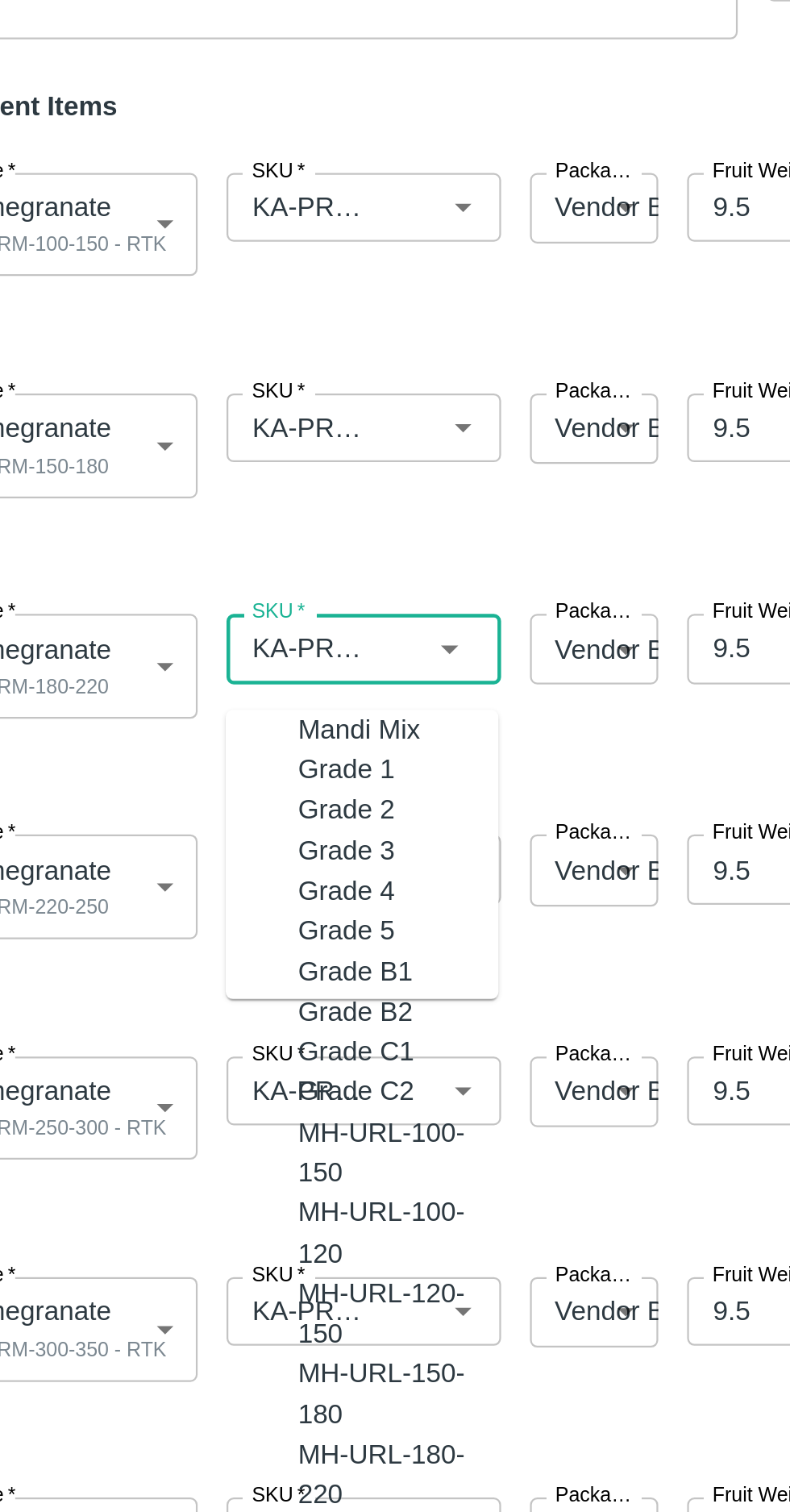
click at [195, 301] on input "SKU   *" at bounding box center [188, 303] width 65 height 21
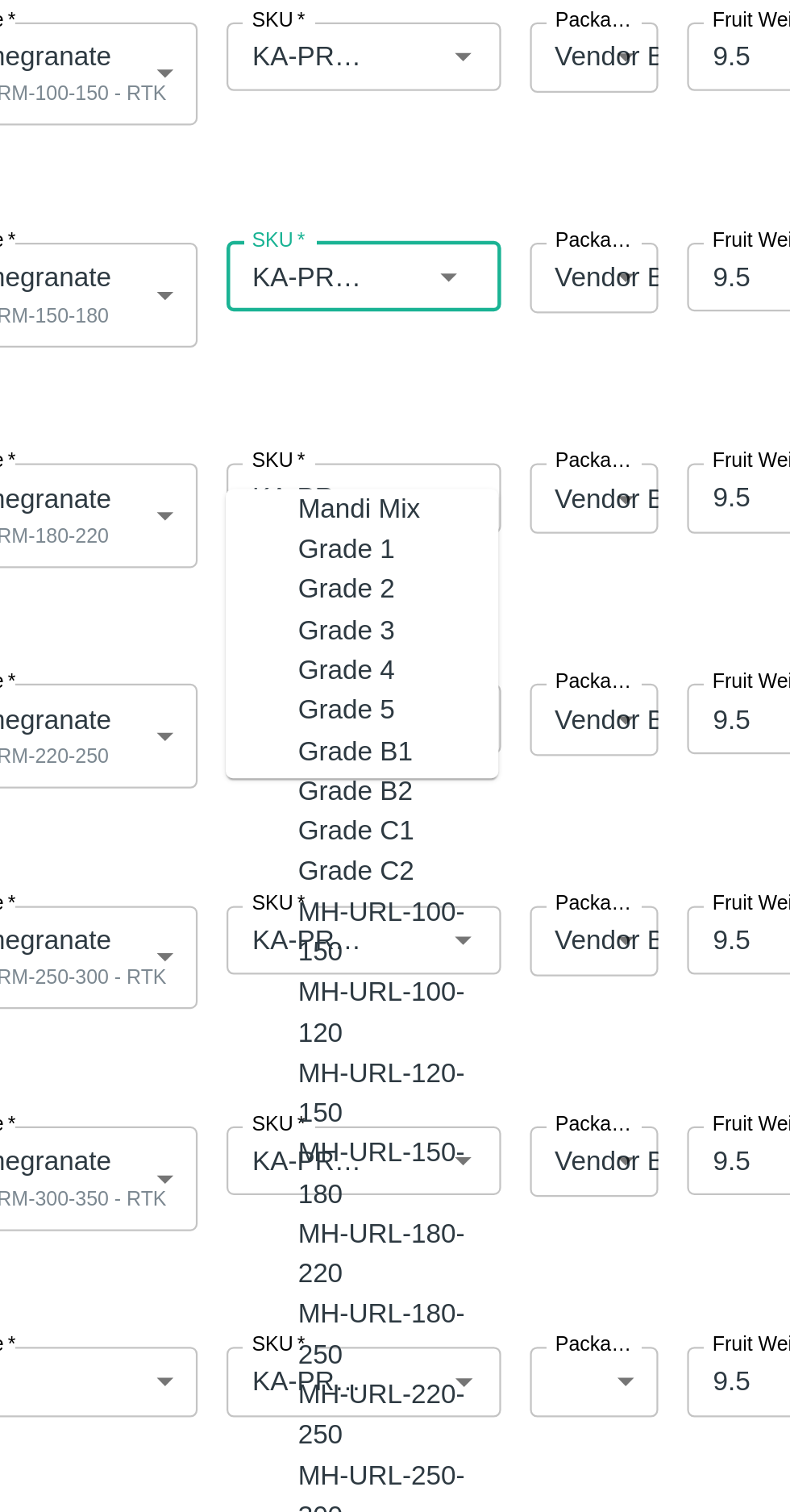
scroll to position [101, 0]
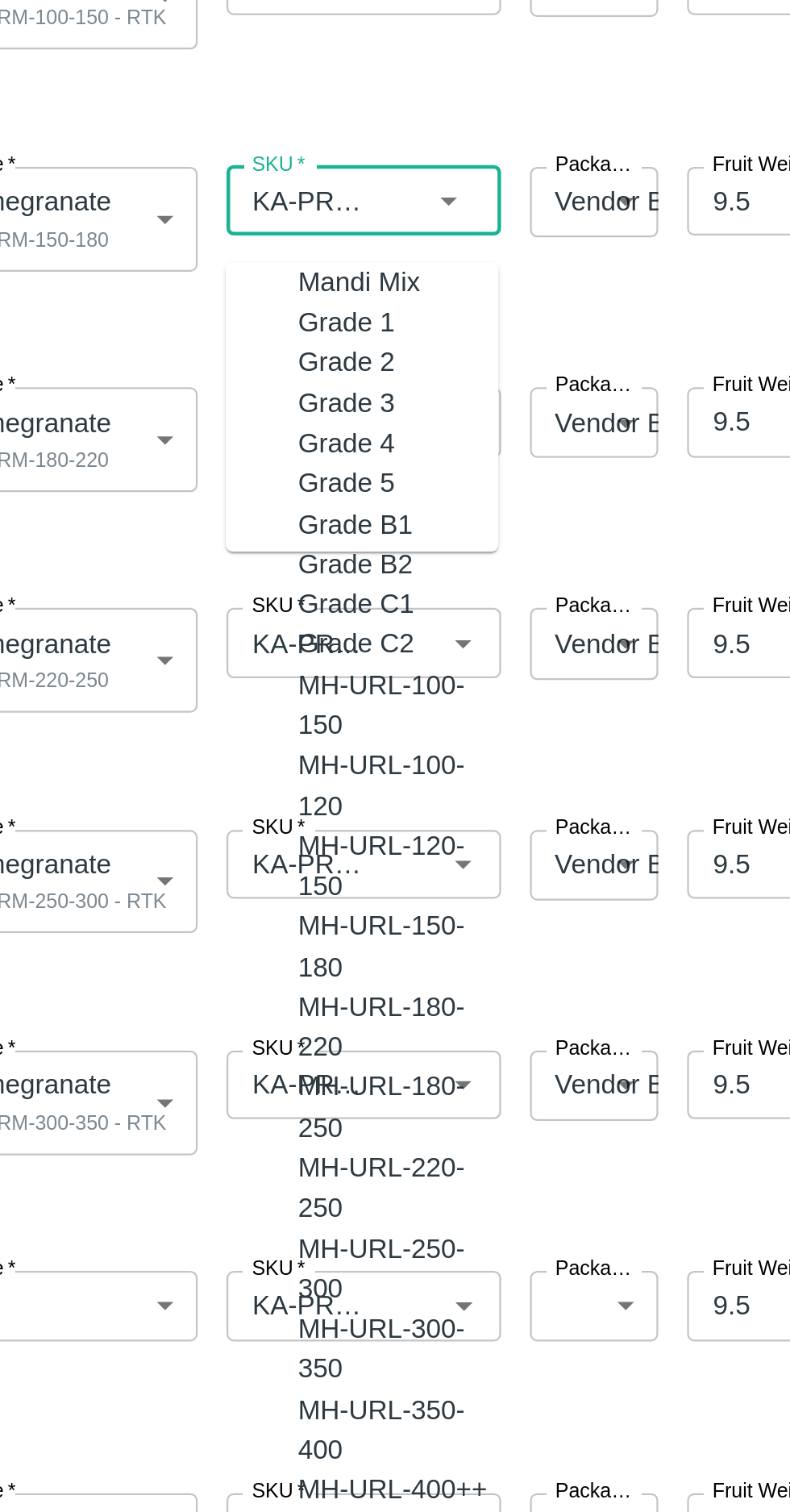
click at [249, 503] on icon "Open" at bounding box center [256, 500] width 18 height 18
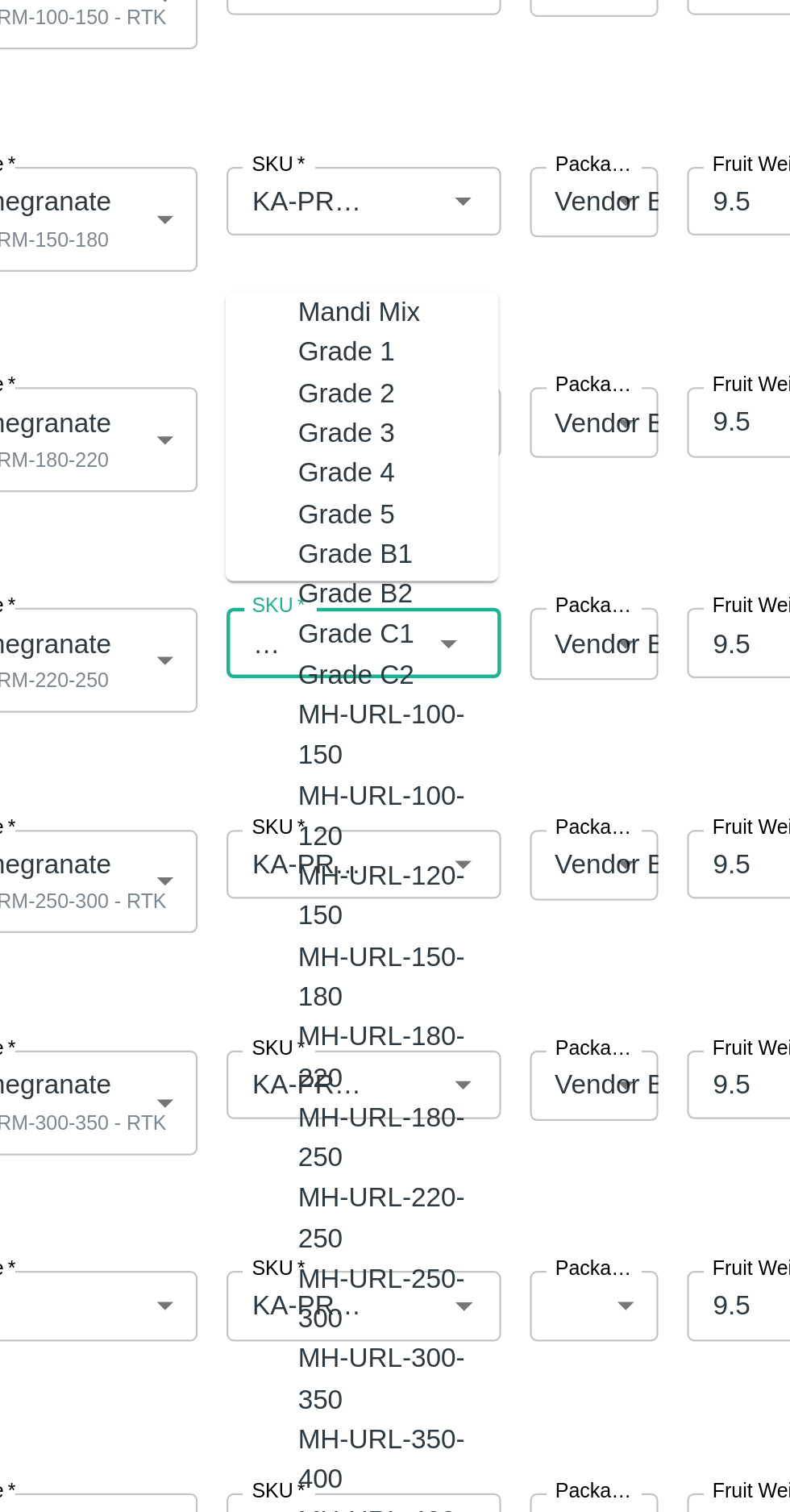
scroll to position [4576, 0]
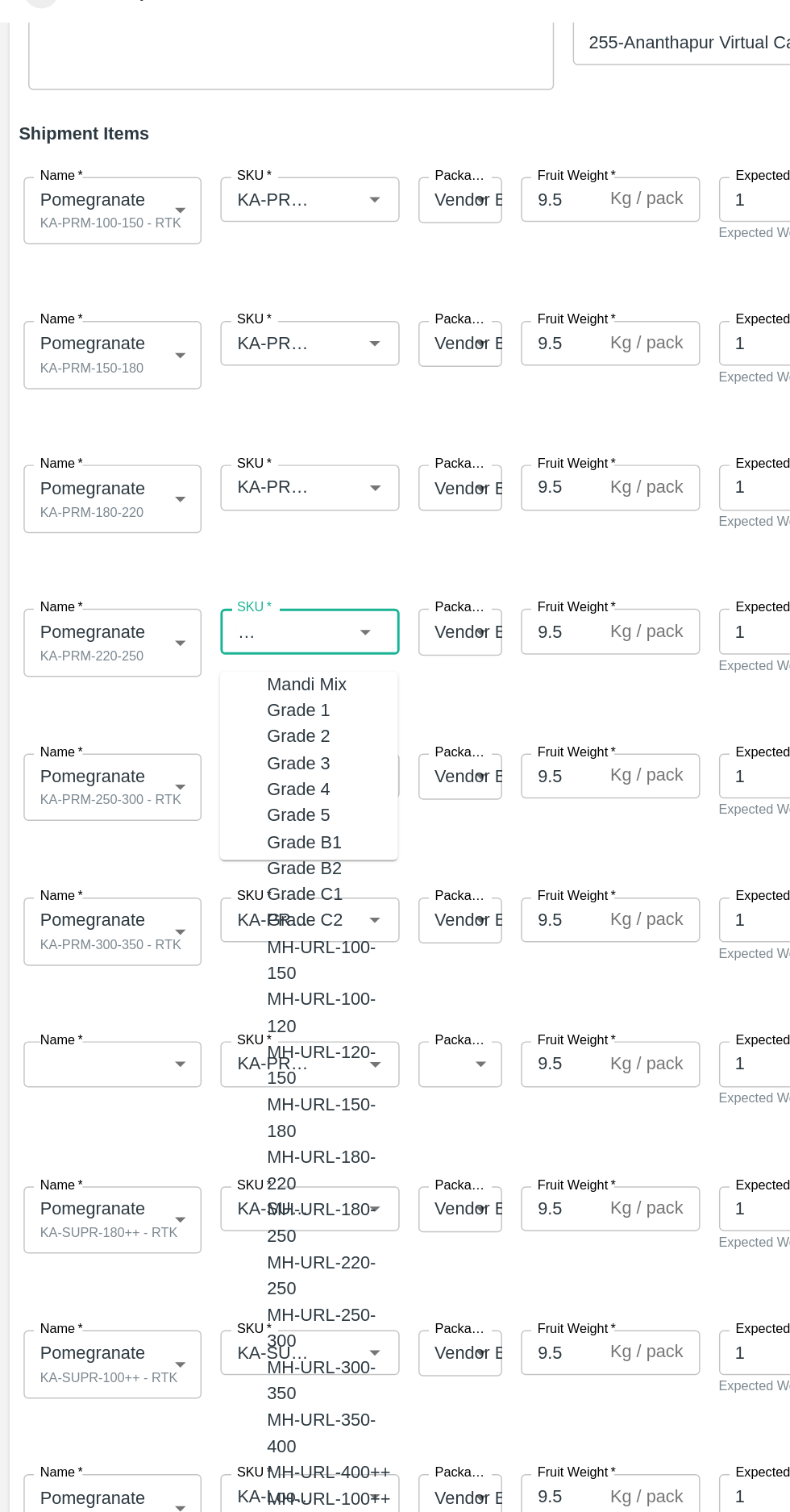
click at [246, 697] on button "Open" at bounding box center [256, 697] width 21 height 21
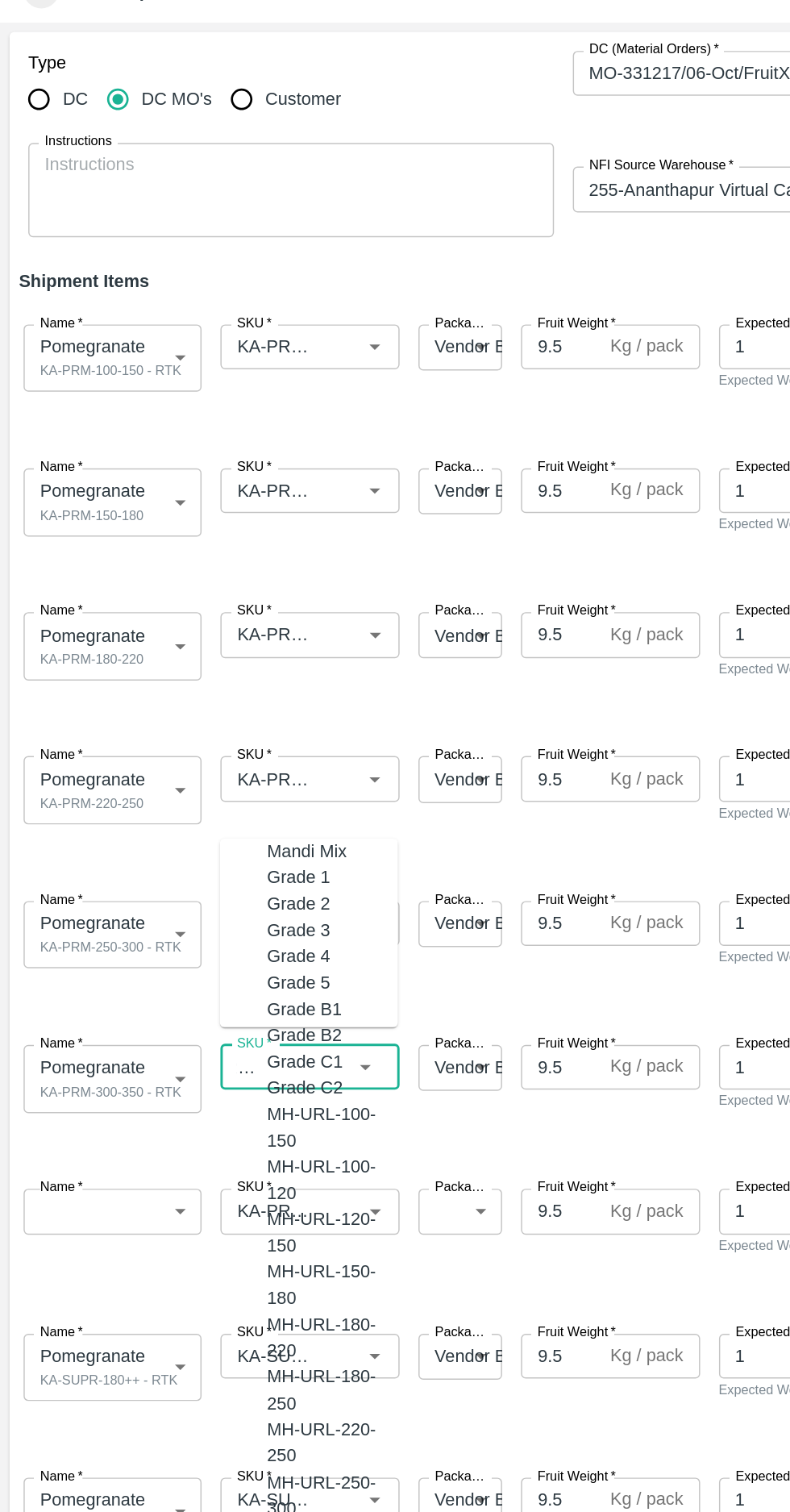
scroll to position [0, 36]
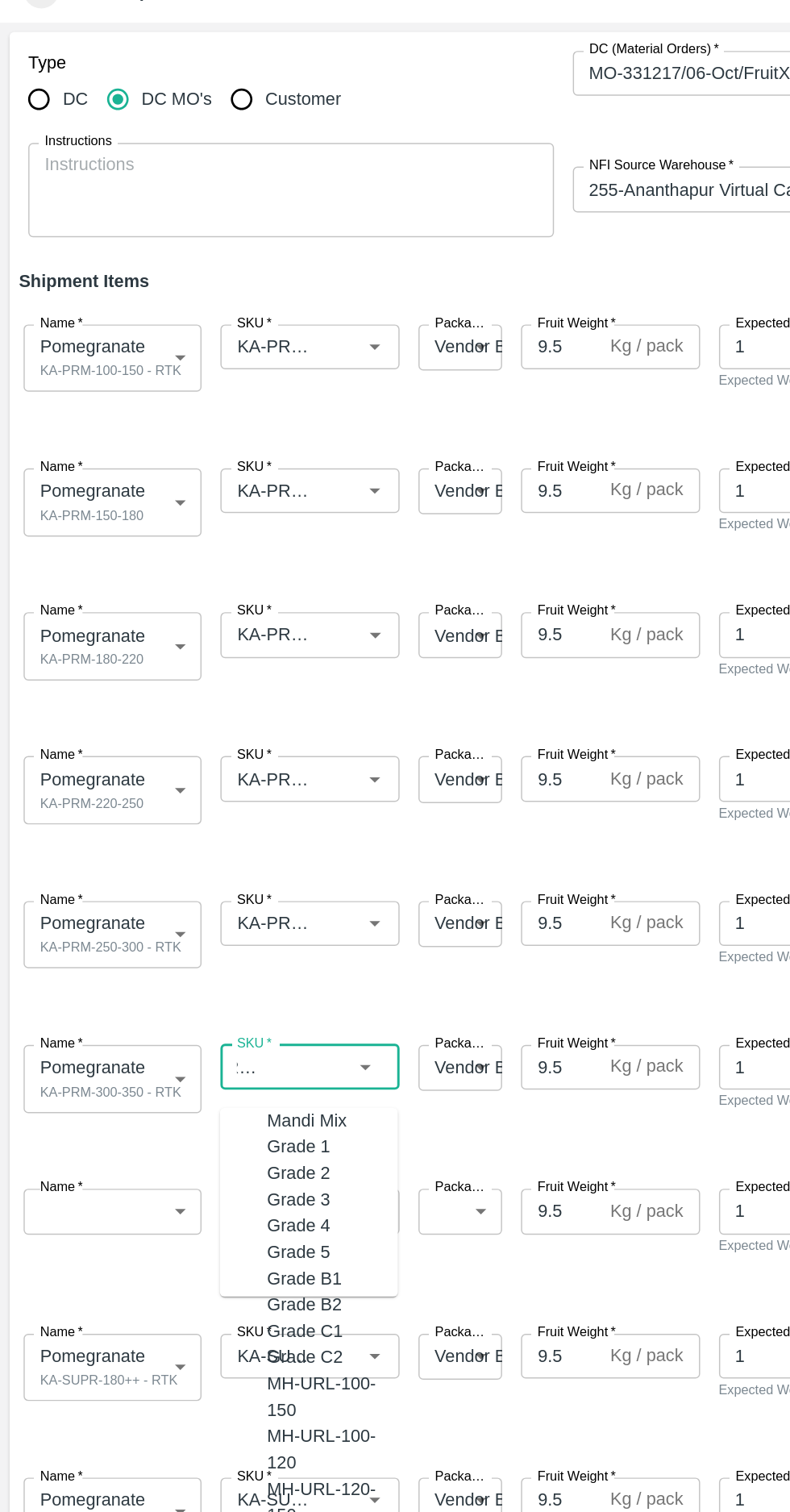
click at [212, 699] on input "SKU   *" at bounding box center [188, 700] width 65 height 21
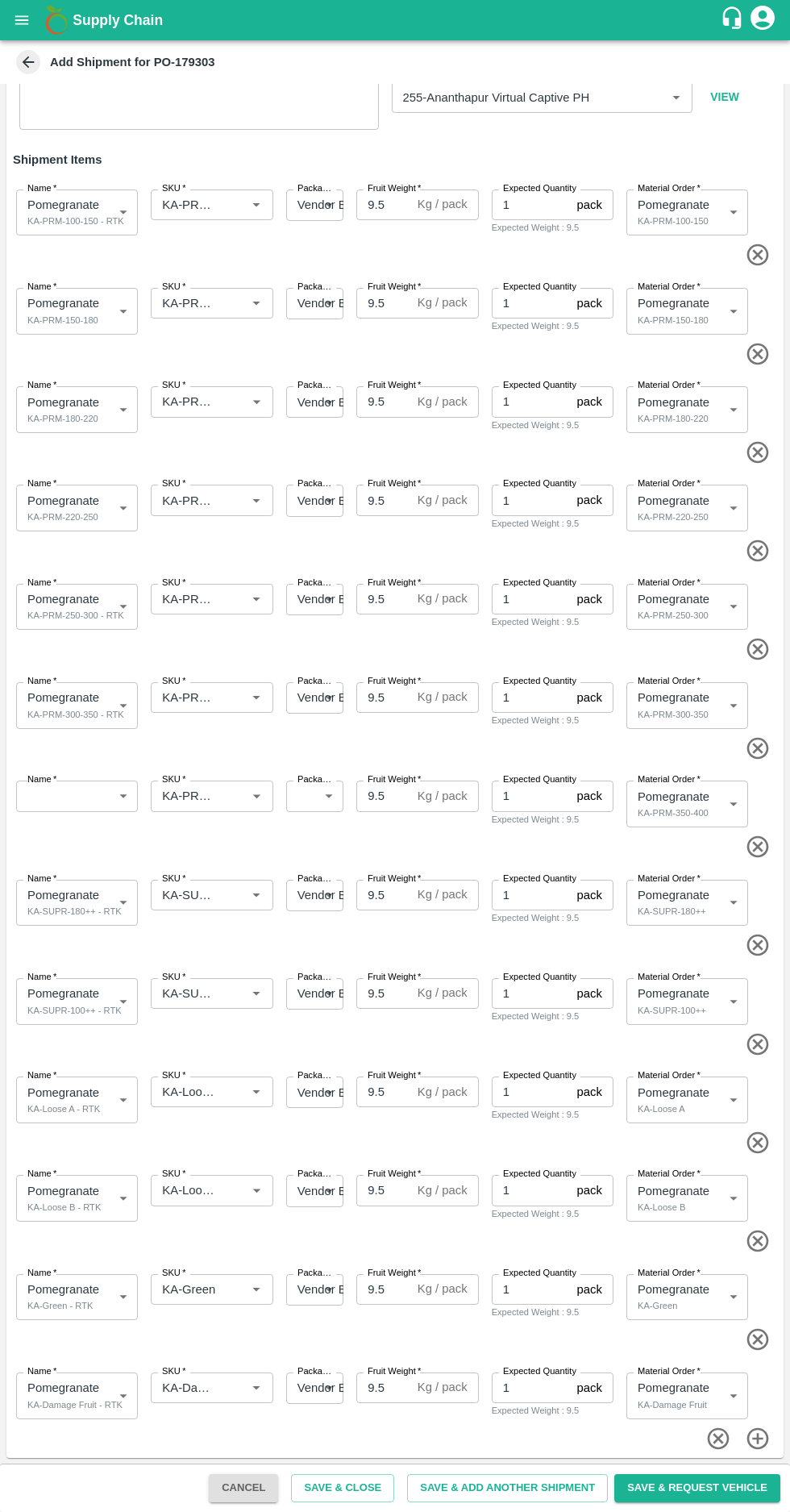
scroll to position [101, 0]
click at [69, 1400] on body "Supply Chain Add Shipment for PO-179303 Type DC DC MO's Customer DC (Material O…" at bounding box center [395, 756] width 790 height 1512
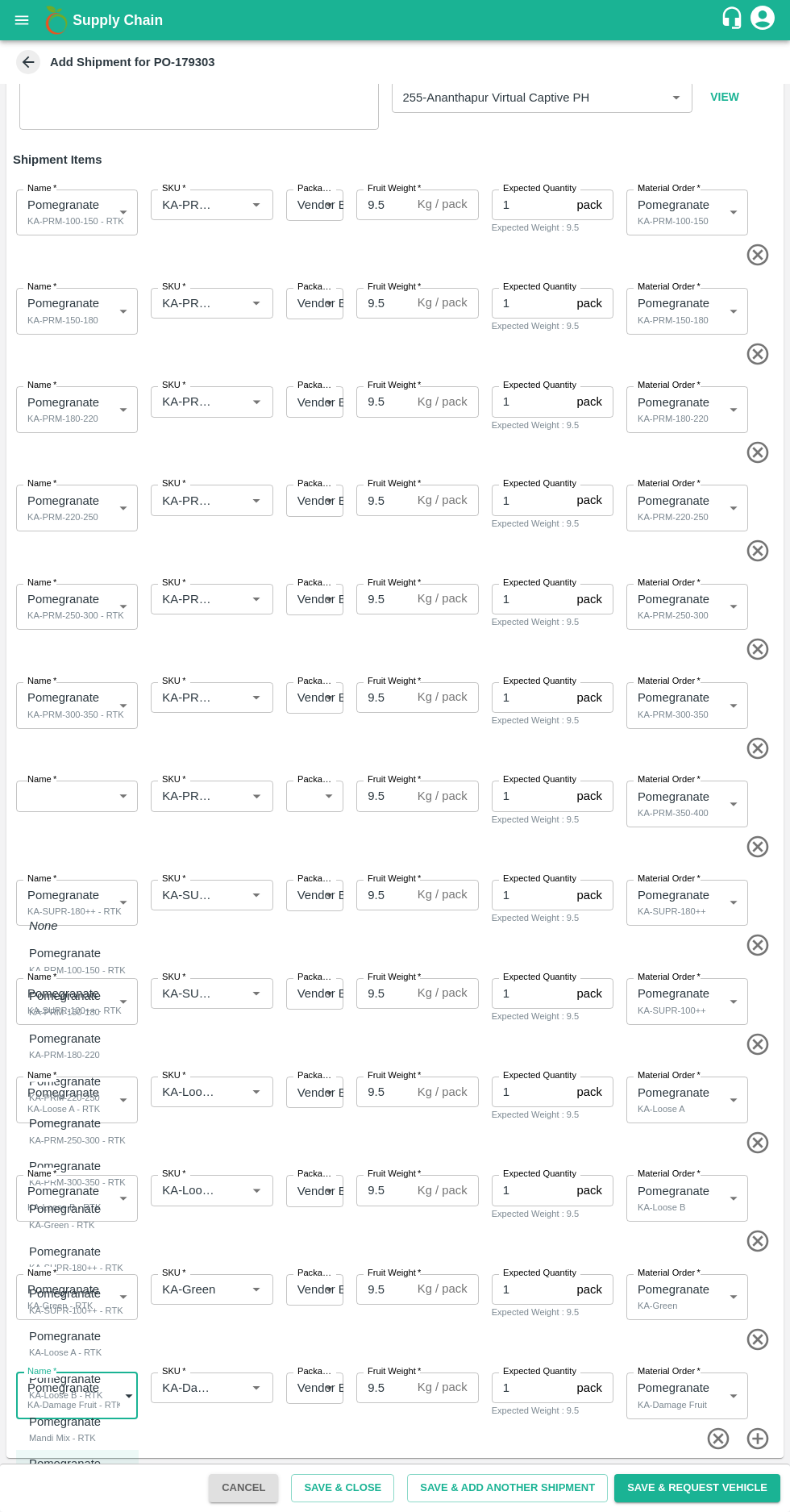
click at [88, 1426] on p "Pomegranate" at bounding box center [65, 1421] width 72 height 18
type input "2093133"
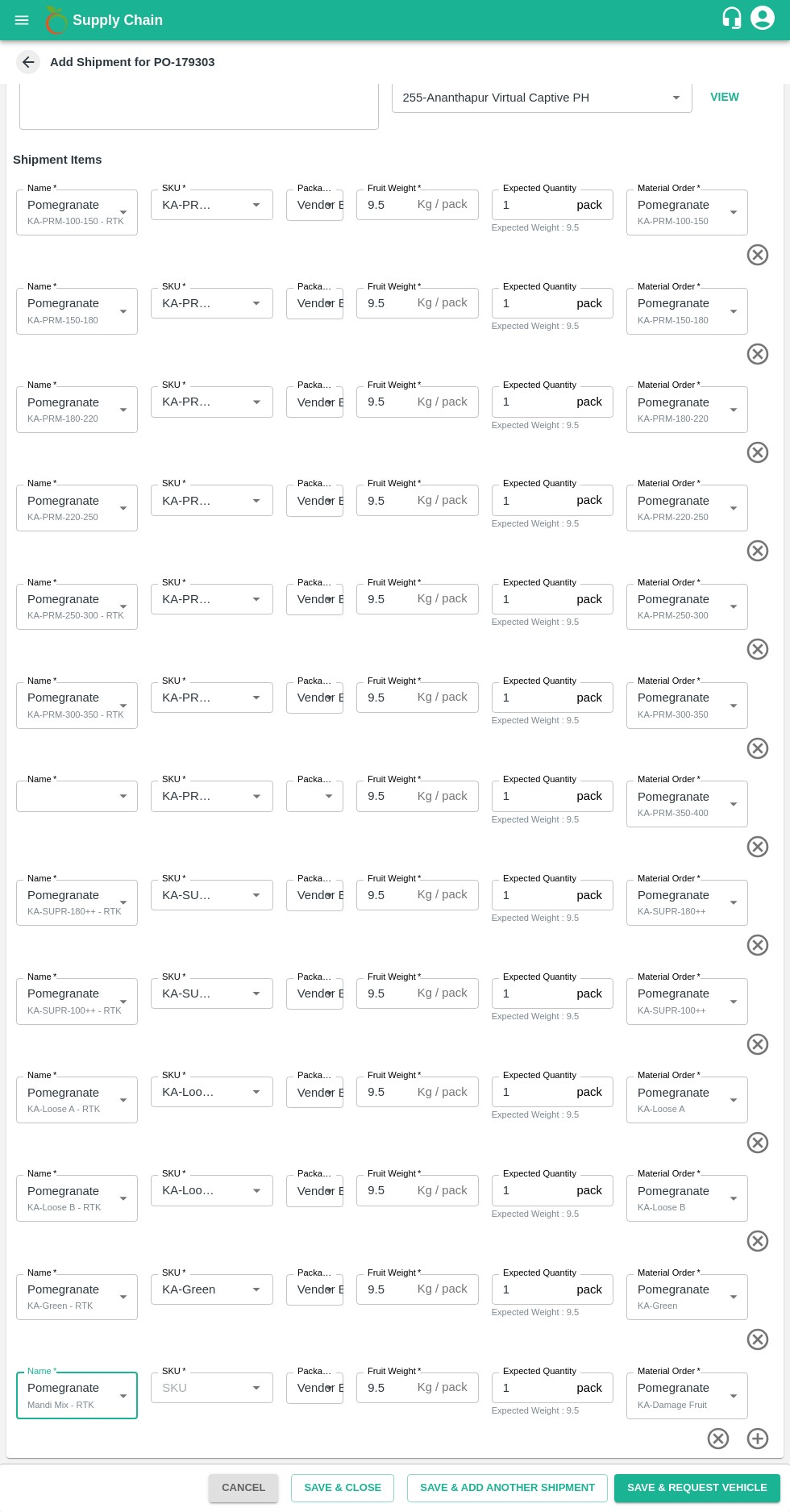
click at [216, 1387] on input "SKU   *" at bounding box center [199, 1388] width 86 height 21
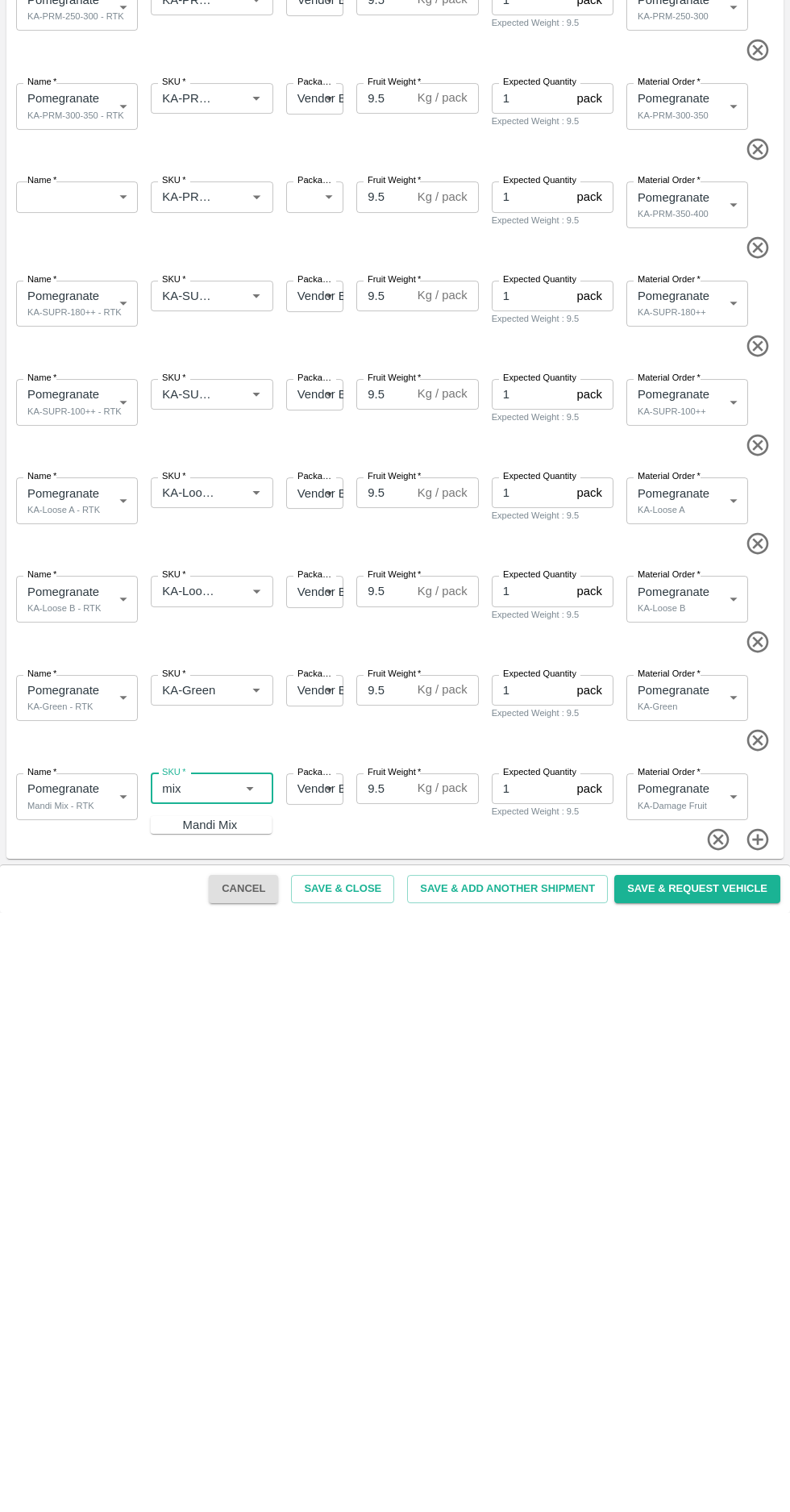
click at [184, 1433] on div "Mandi Mix" at bounding box center [227, 1424] width 90 height 18
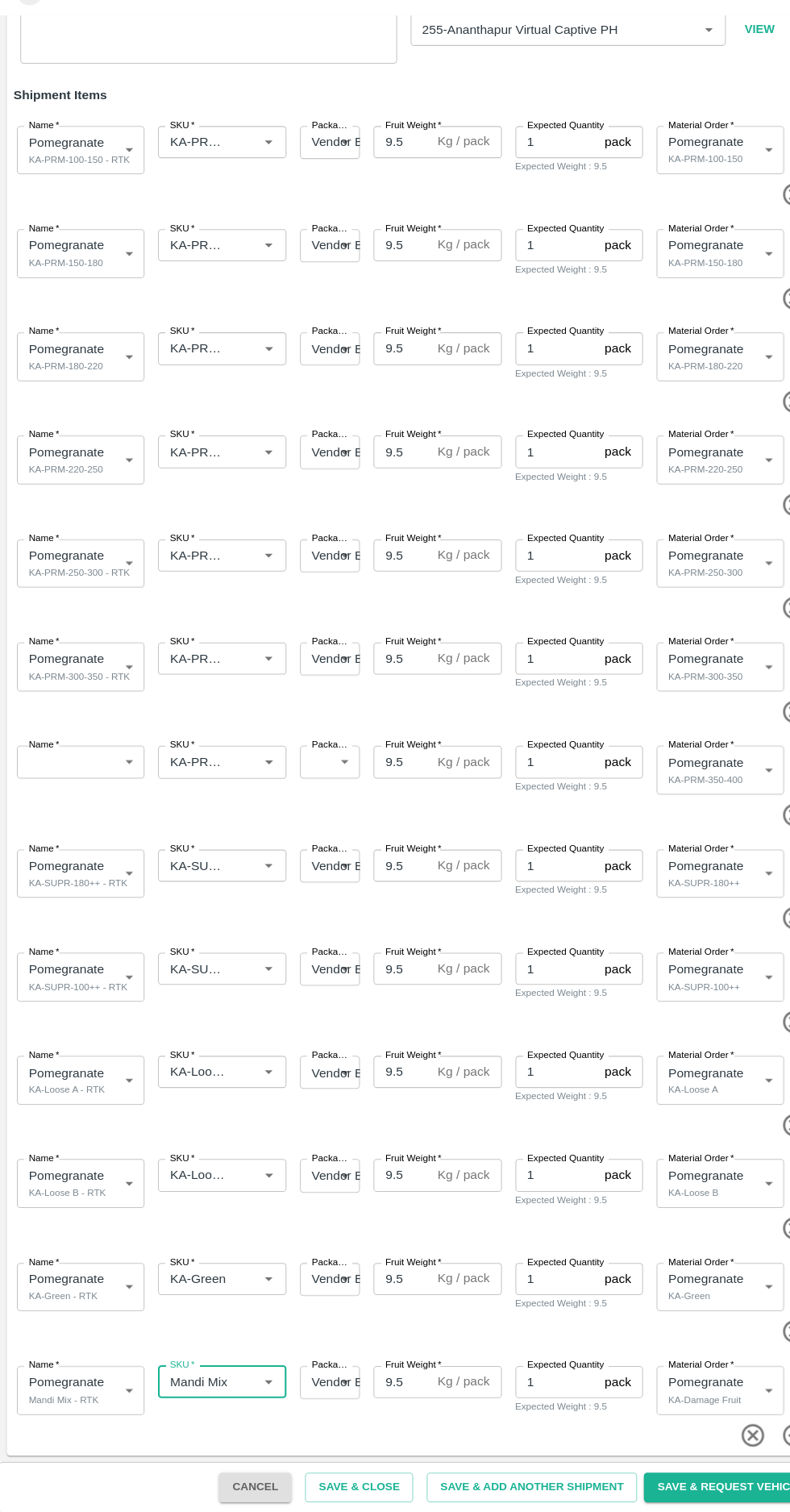
scroll to position [0, 0]
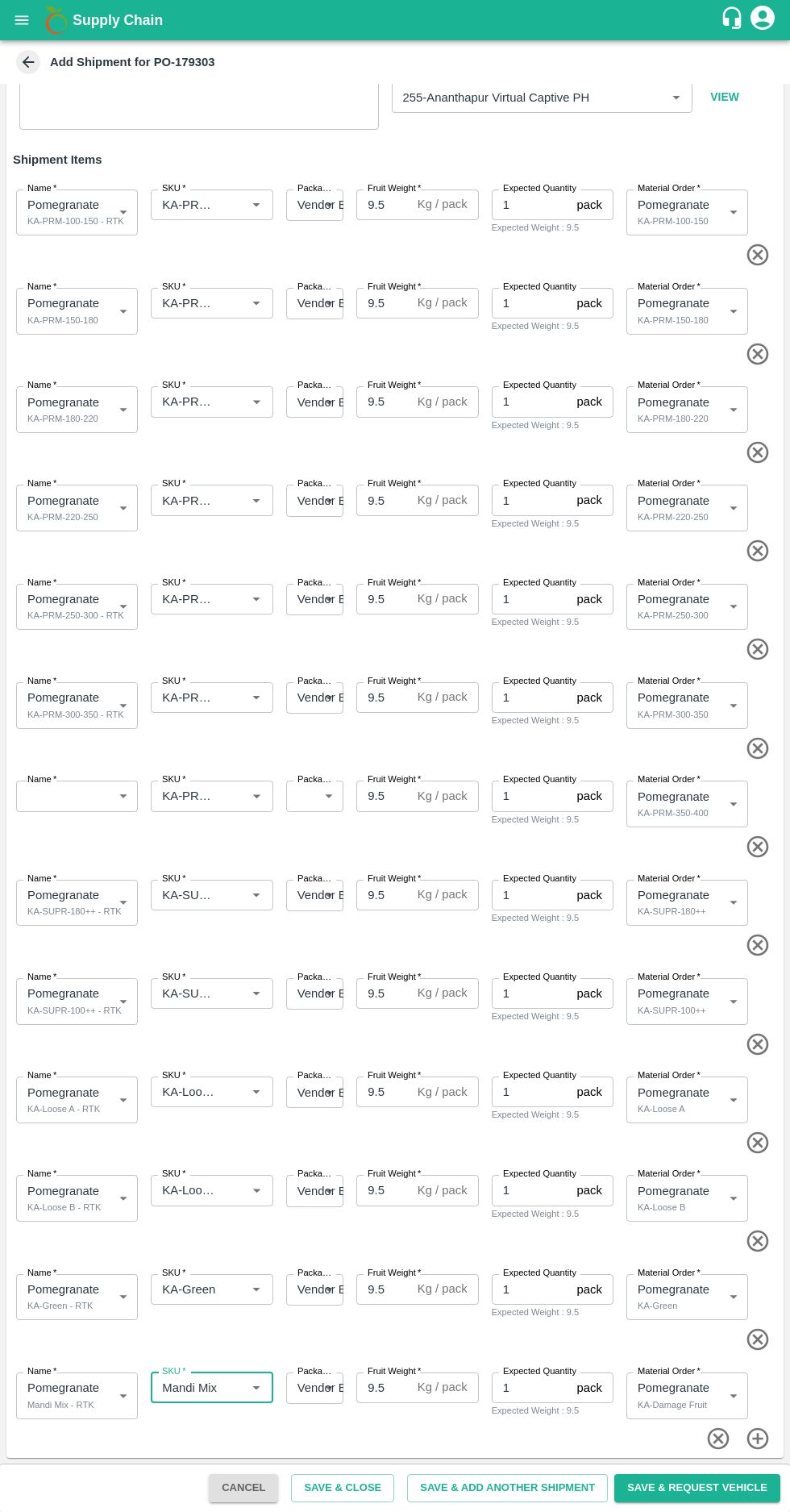
type input "Mandi Mix"
click at [758, 844] on icon "button" at bounding box center [758, 847] width 27 height 27
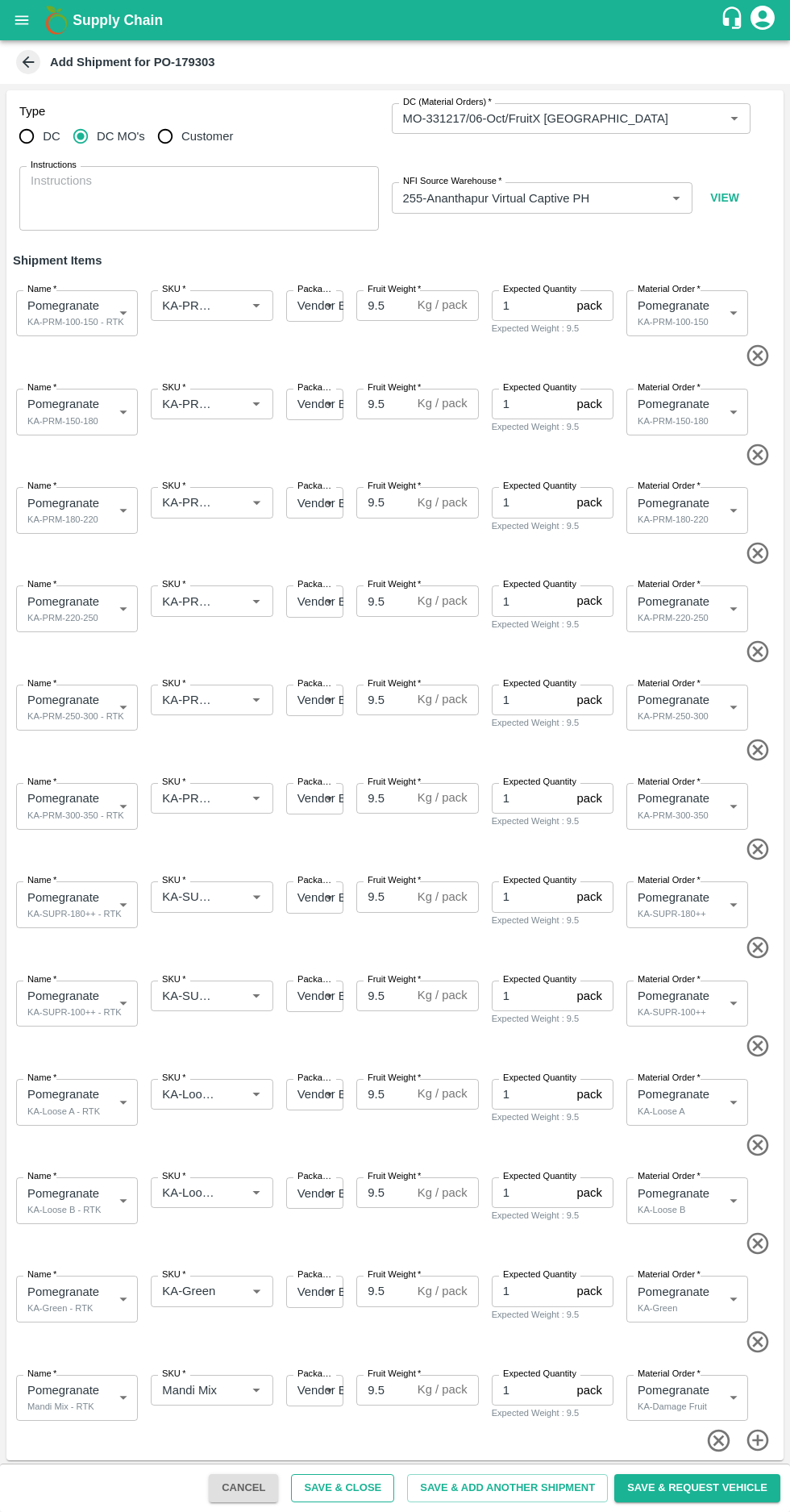
click at [376, 1488] on button "Save & Close" at bounding box center [342, 1488] width 103 height 28
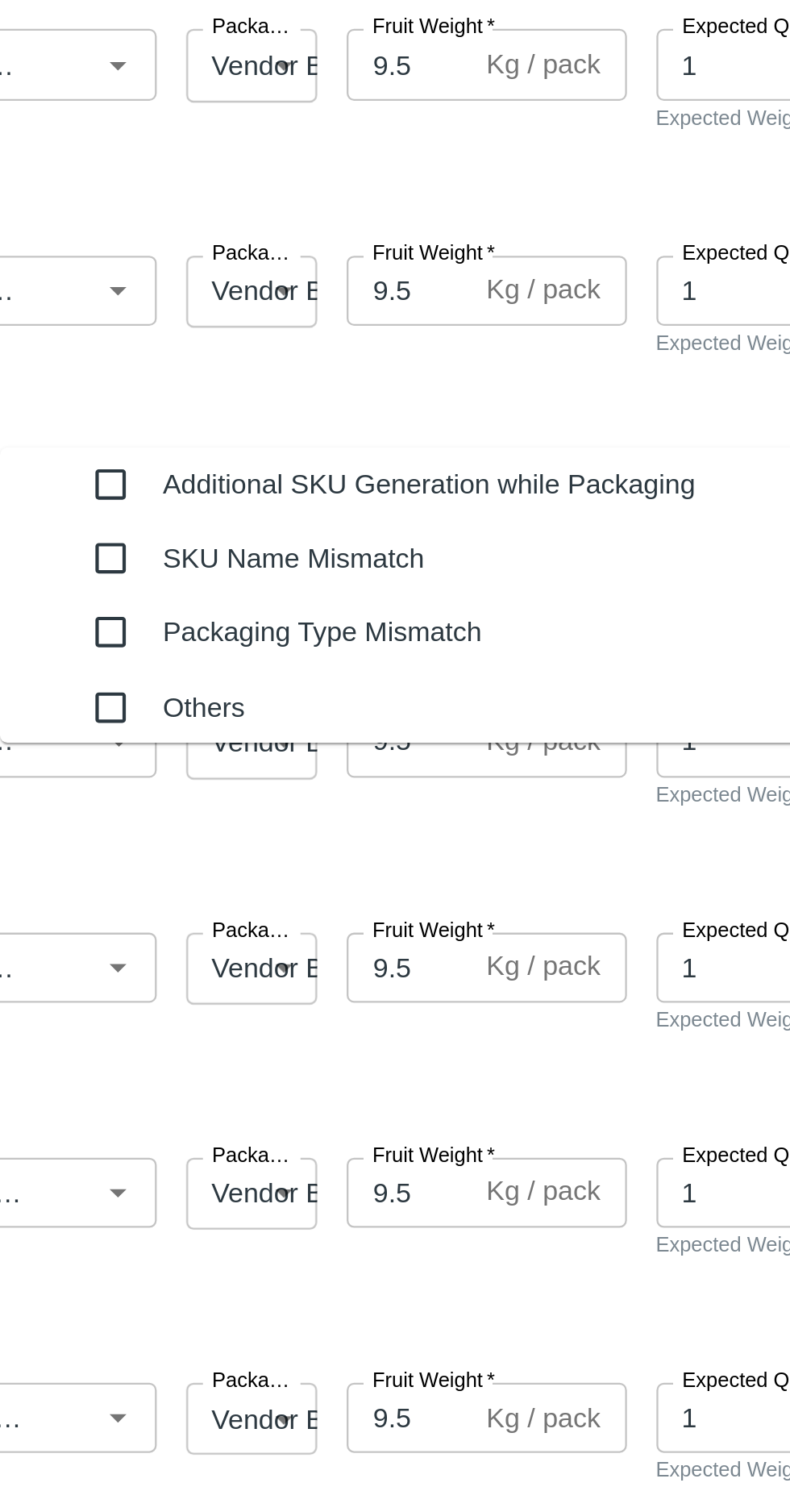
click at [239, 784] on input "checkbox" at bounding box center [253, 785] width 32 height 32
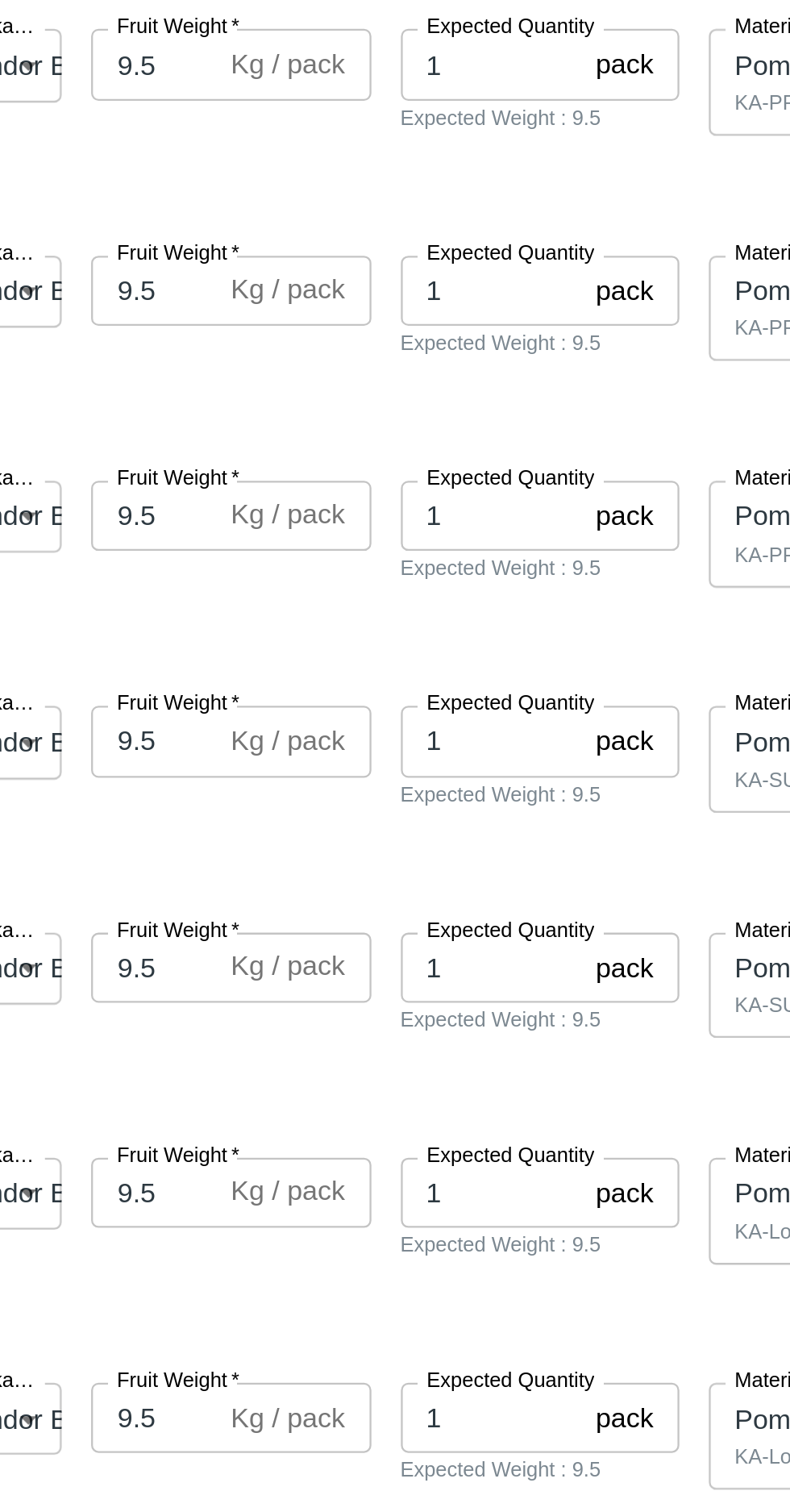
type textarea "Na"
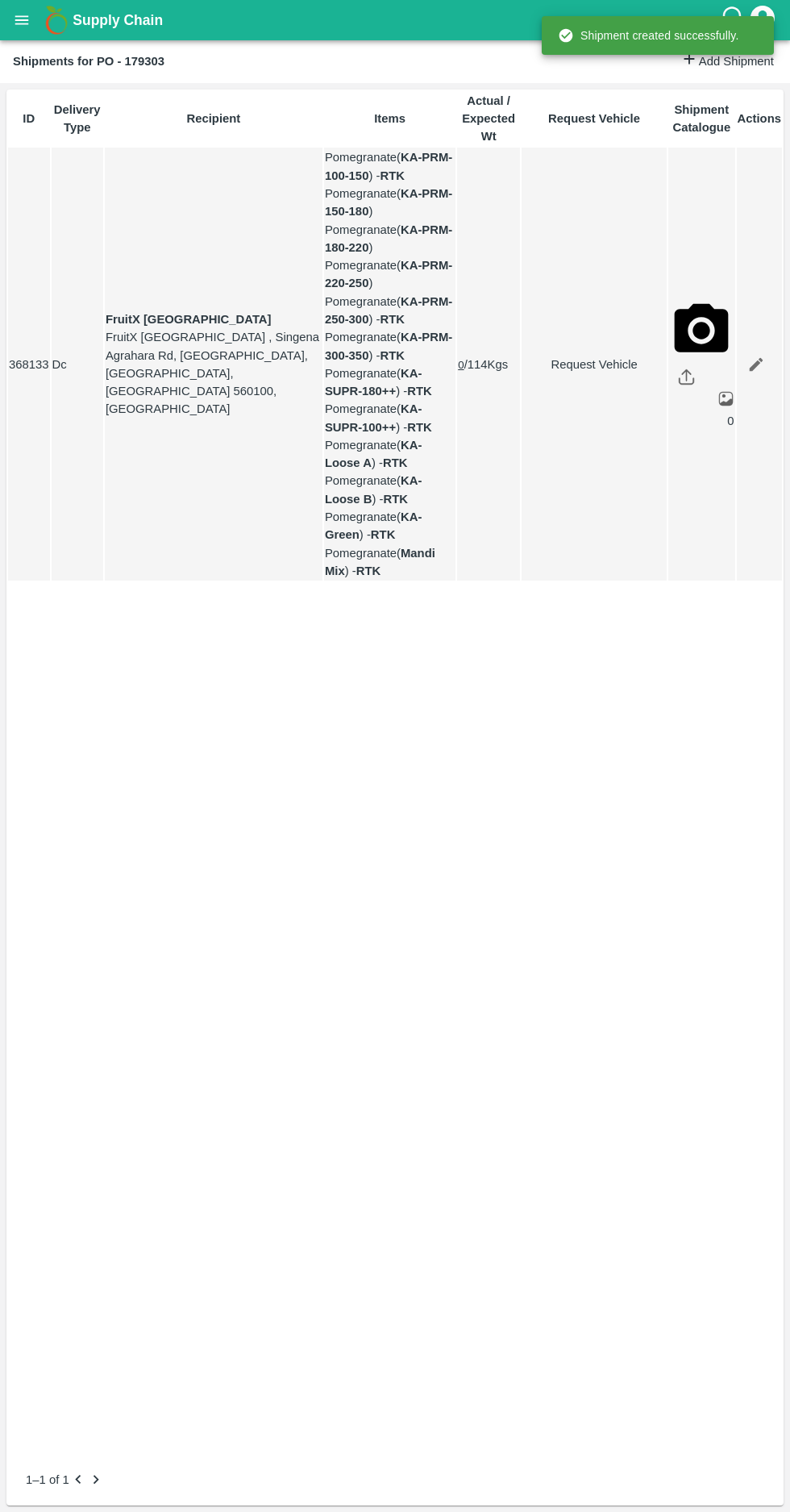
click at [562, 373] on link "Request Vehicle" at bounding box center [594, 364] width 144 height 18
type input "[DATE] 06:42 AM"
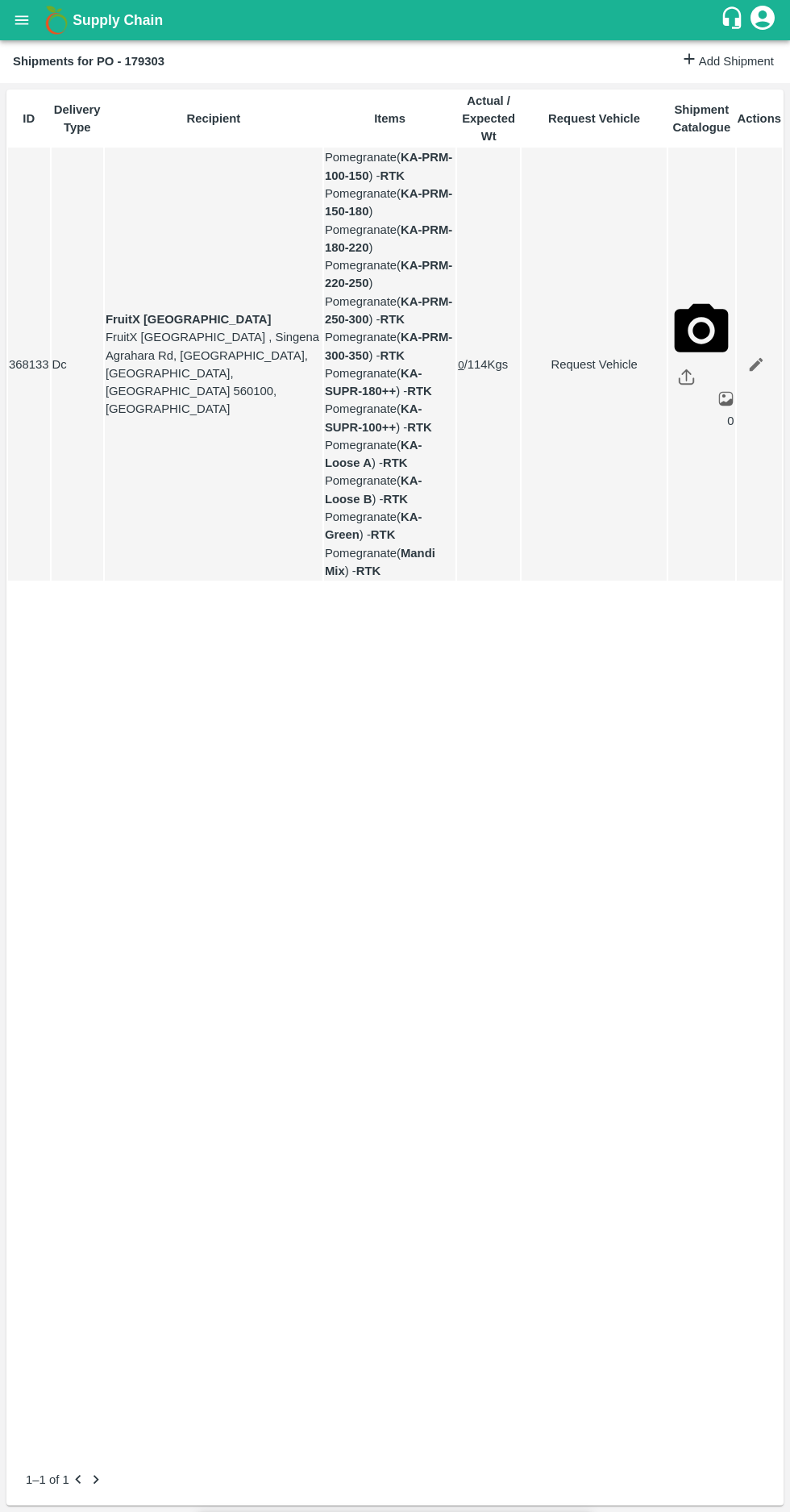
type input "[DATE] 04:10 PM"
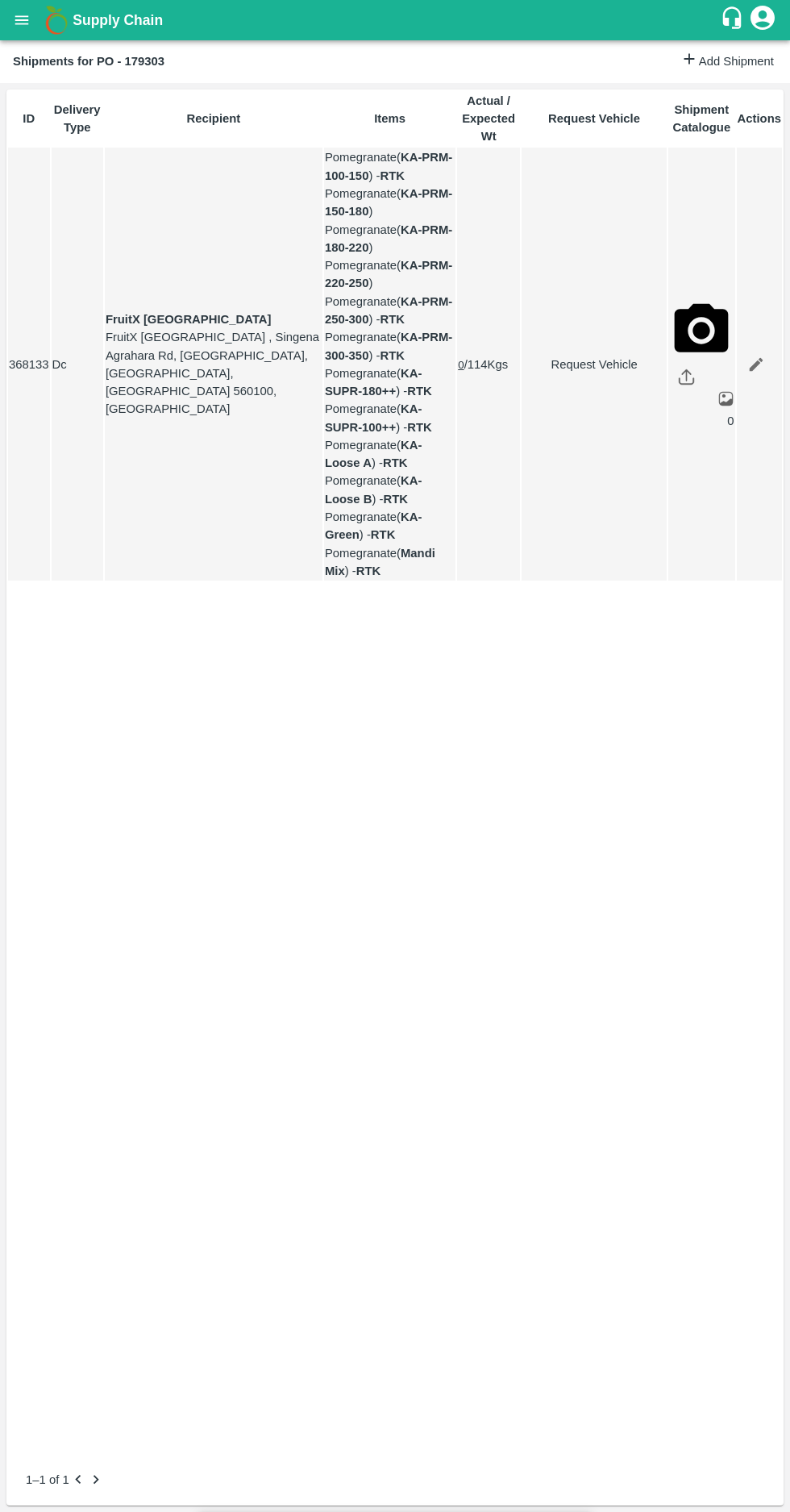
type input "[DATE] 04:56 AM"
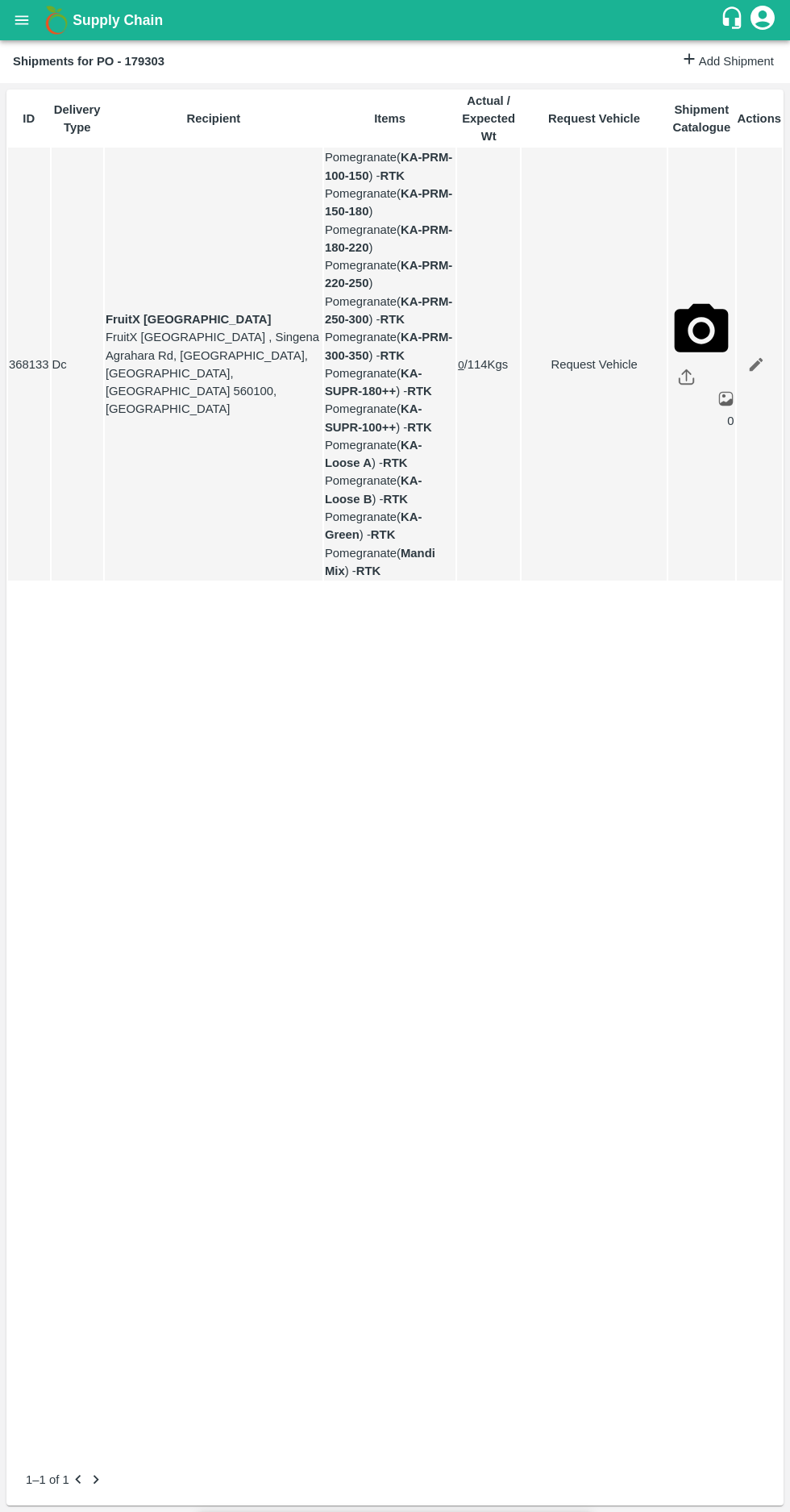
click at [255, 192] on body "Supply Chain Shipments for PO - 179303 Add Shipment ID Delivery Type Recipient …" at bounding box center [395, 756] width 790 height 1512
click at [241, 275] on p "Reefer" at bounding box center [242, 276] width 36 height 18
type input "2"
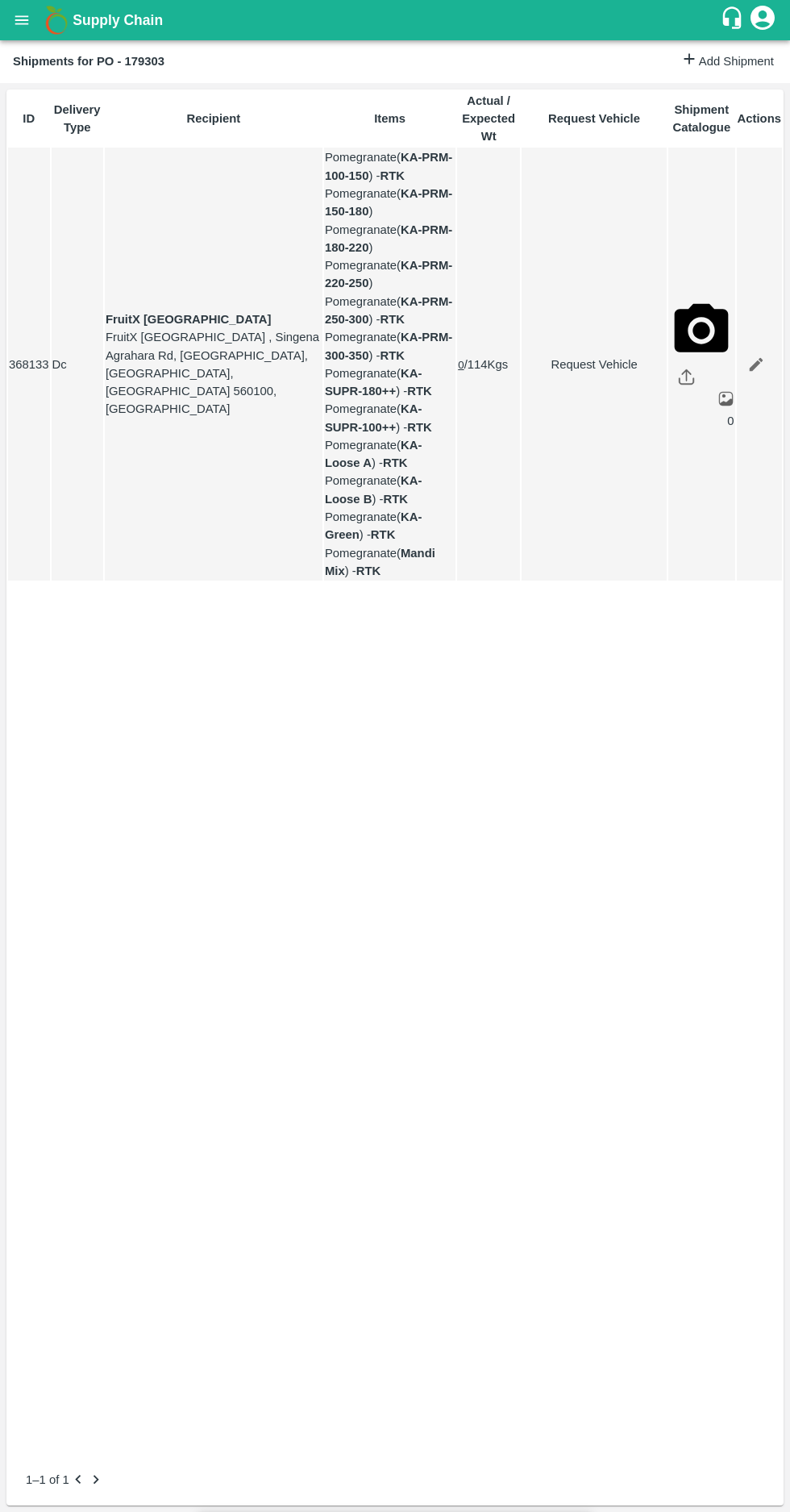
type input "[DATE] 05:10 AM"
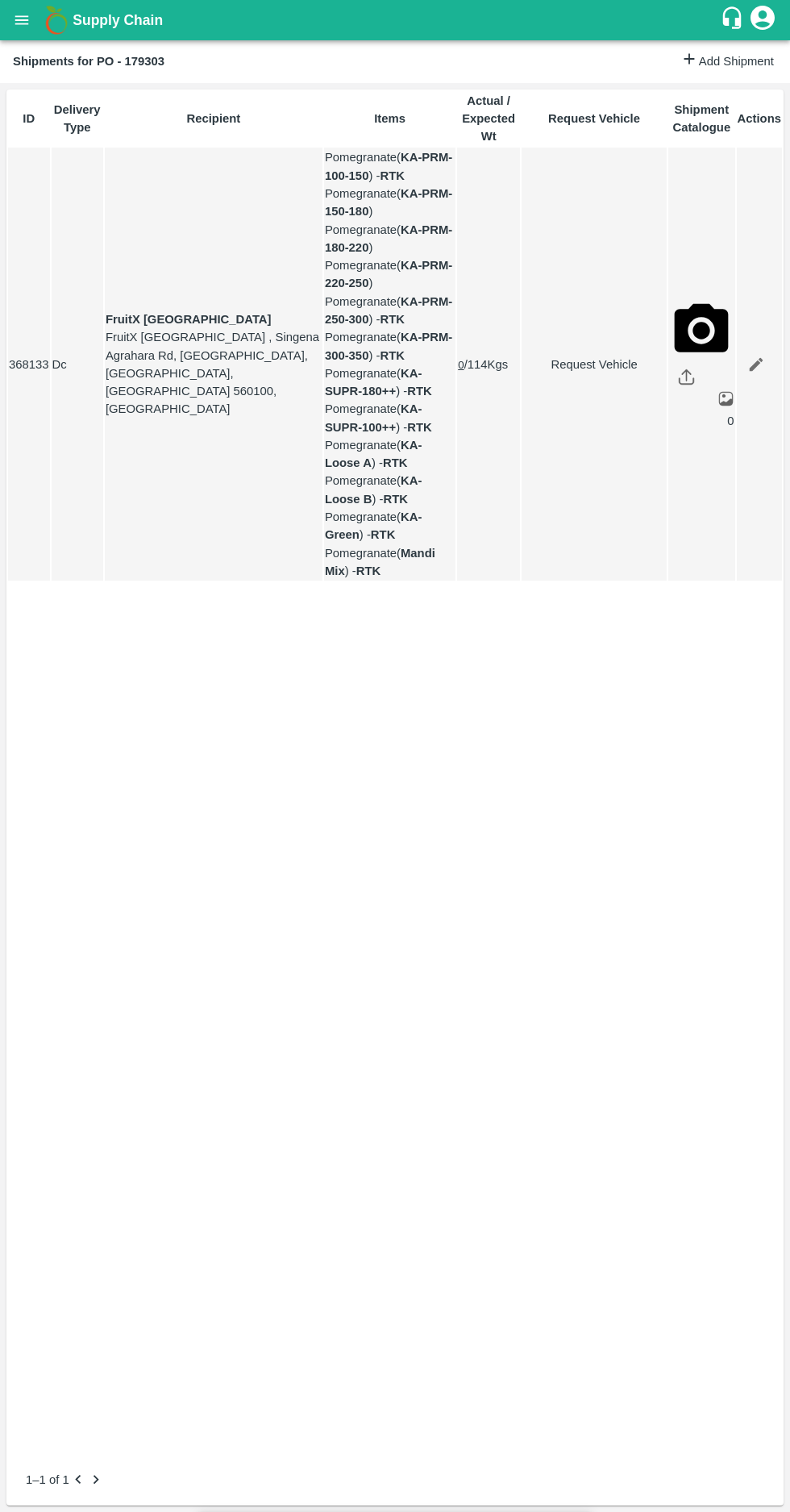
click at [273, 184] on body "Supply Chain Shipments for PO - 179303 Add Shipment ID Delivery Type Recipient …" at bounding box center [395, 756] width 790 height 1512
click at [239, 249] on p "Normal" at bounding box center [244, 248] width 39 height 18
type input "1"
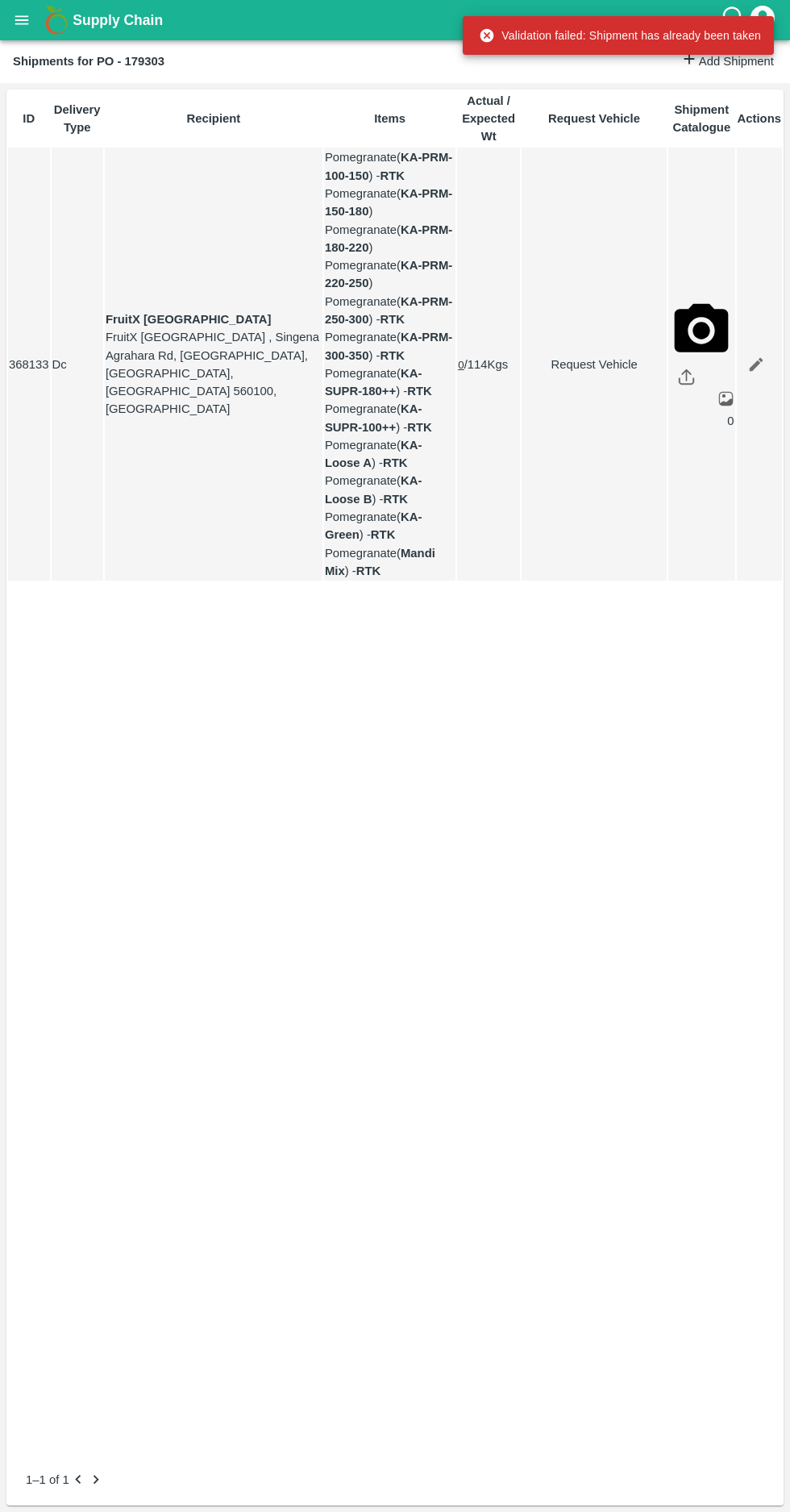
click at [548, 367] on link "Request Vehicle" at bounding box center [594, 364] width 144 height 18
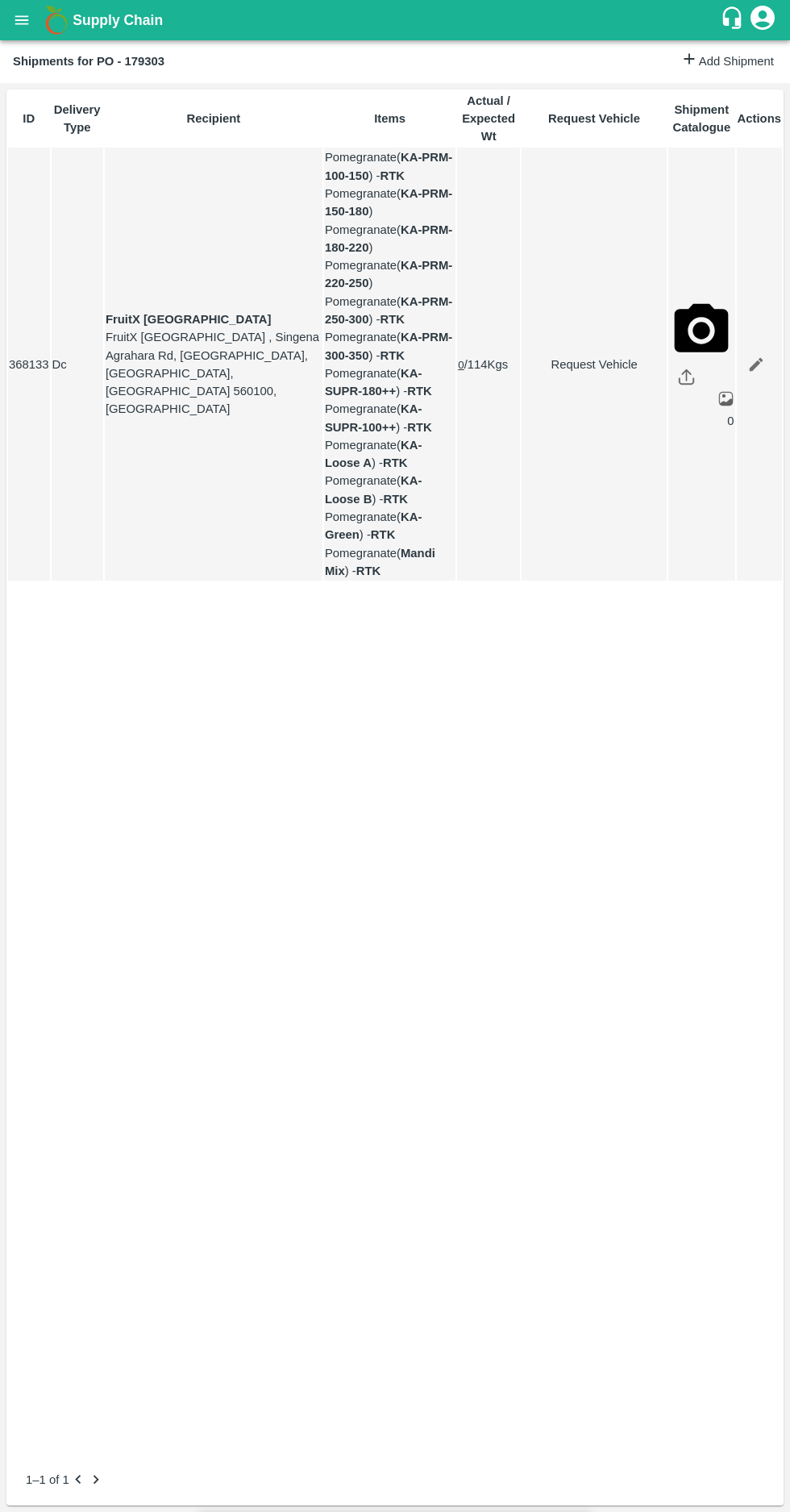
type input "1"
type input "[DATE] 04:10 PM"
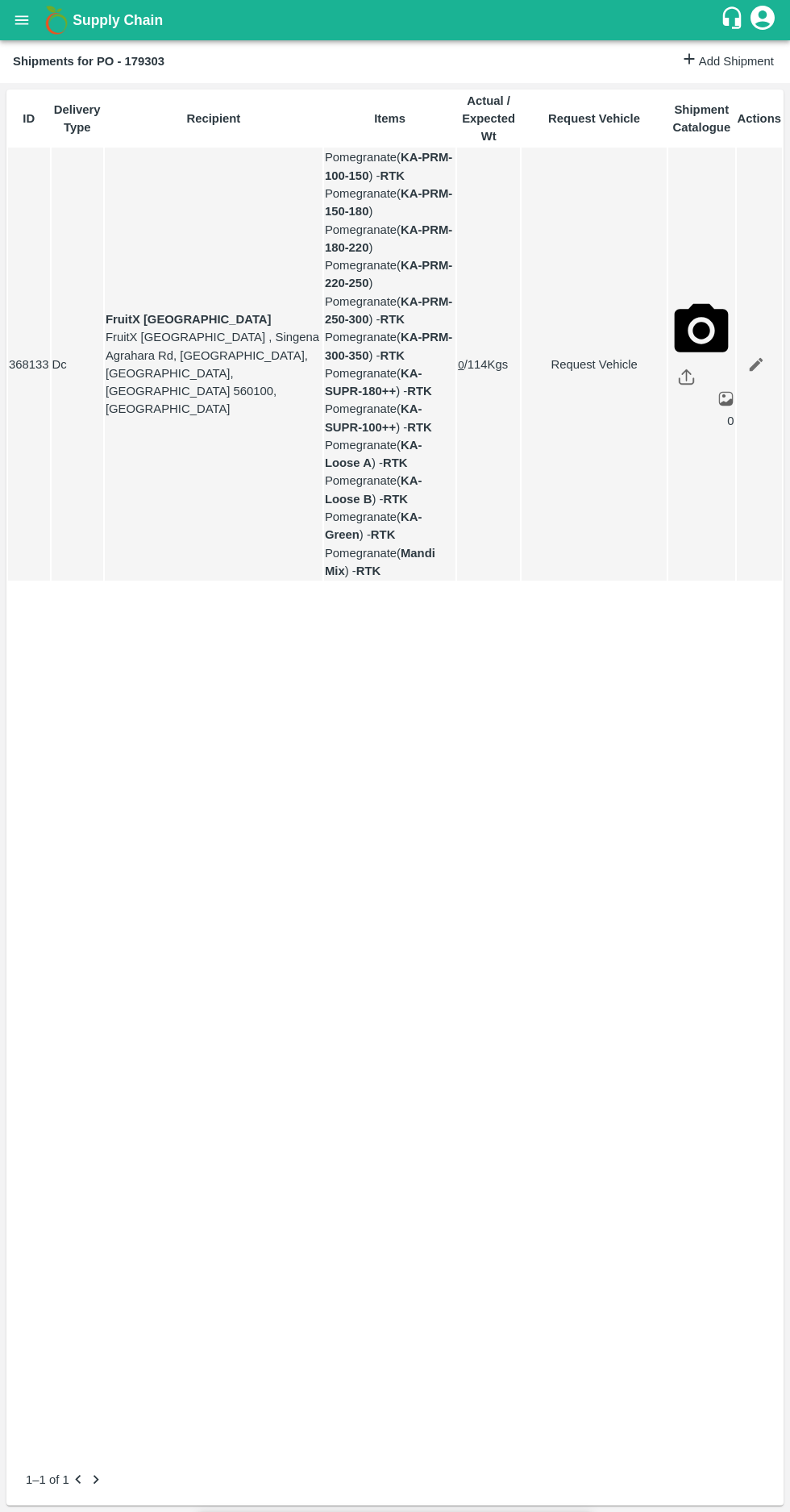
type input "[DATE] 05:06 AM"
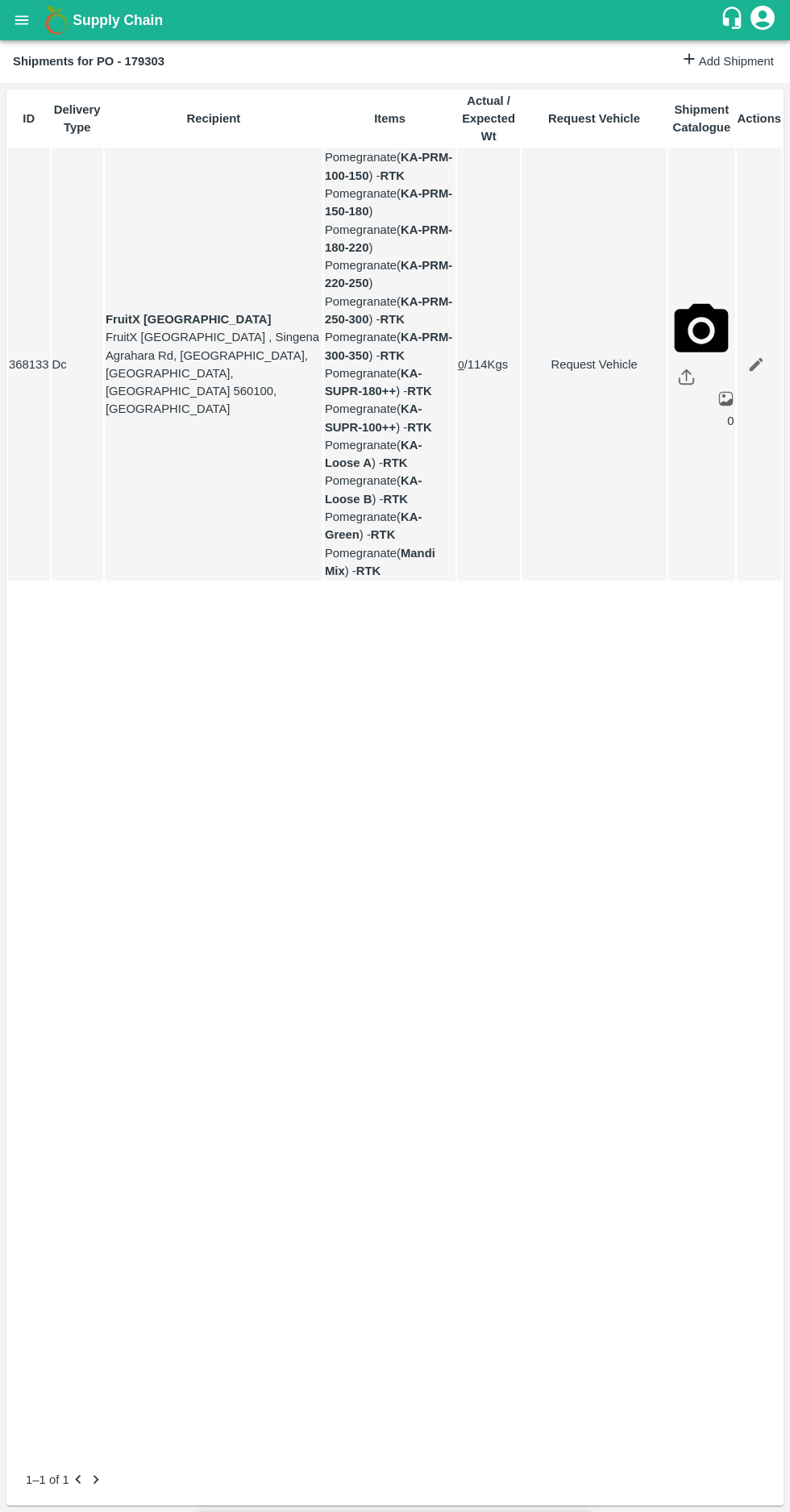
click at [22, 20] on icon "open drawer" at bounding box center [22, 19] width 14 height 9
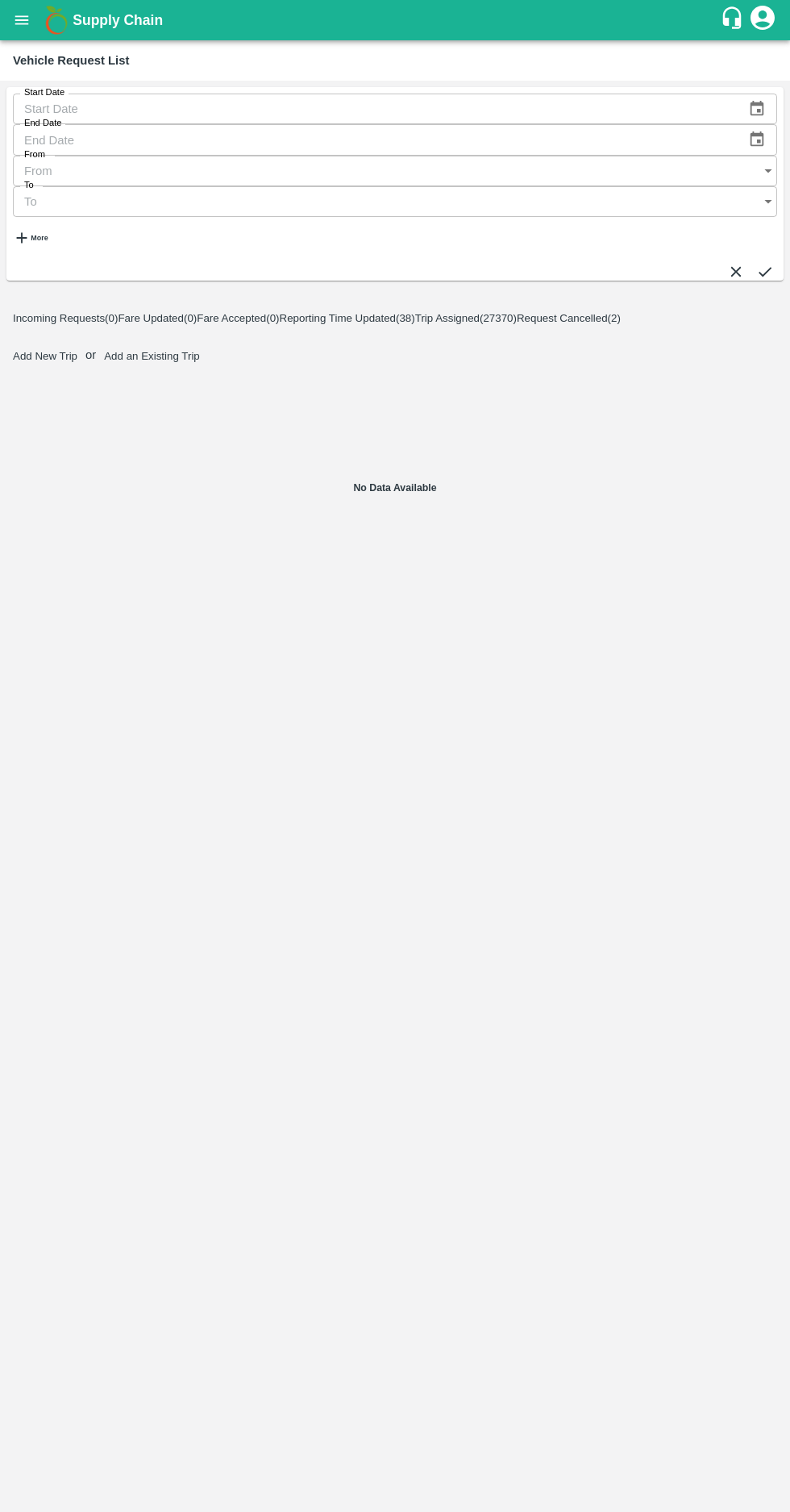
click at [415, 312] on span "Reporting Time Updated ( 38 )" at bounding box center [347, 318] width 136 height 12
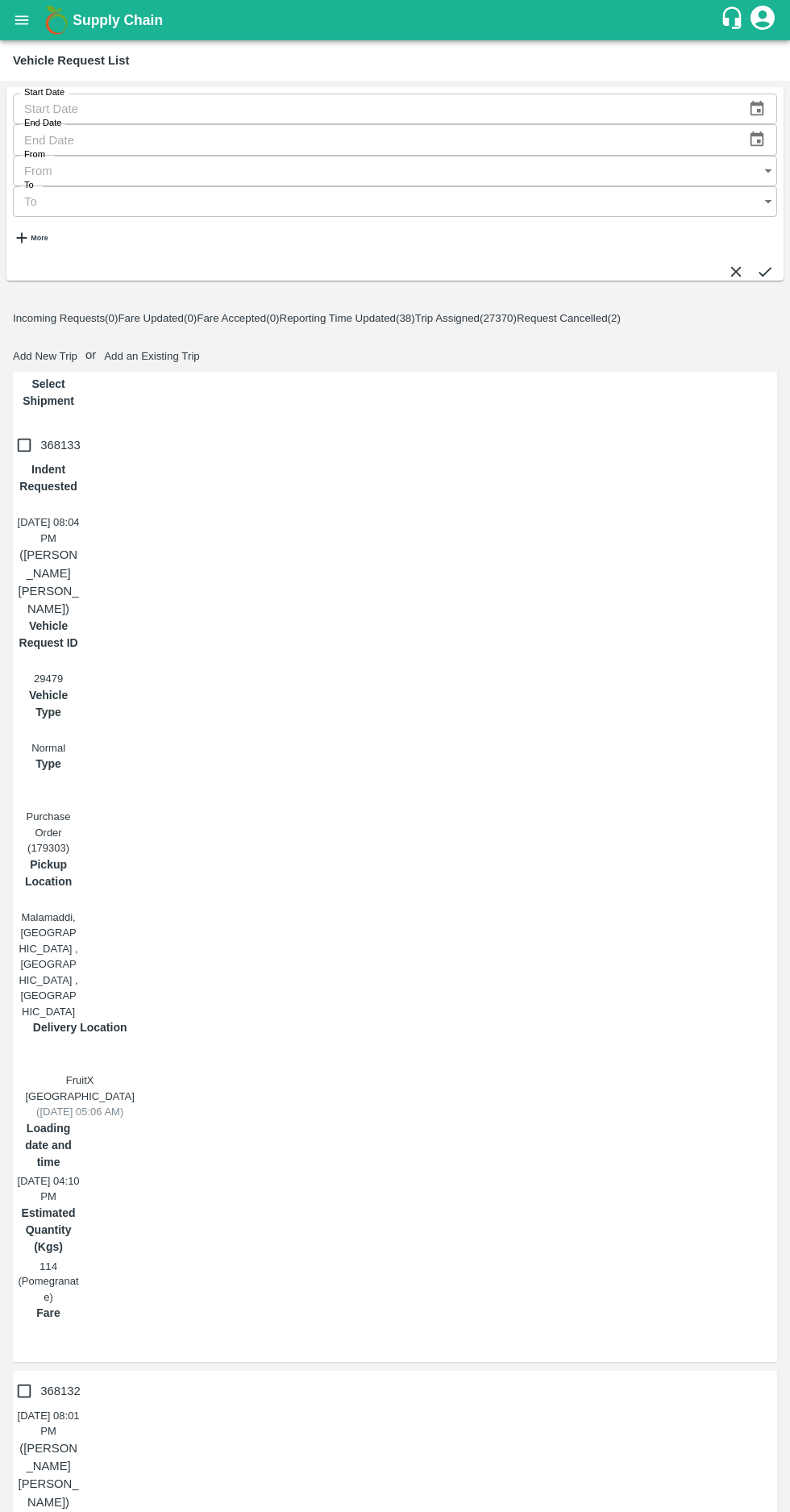
click at [10, 1375] on input "368132" at bounding box center [24, 1391] width 32 height 32
checkbox input "true"
click at [29, 429] on input "368133" at bounding box center [24, 445] width 32 height 32
checkbox input "true"
click at [415, 312] on span "Reporting Time Updated ( 38 )" at bounding box center [347, 318] width 136 height 12
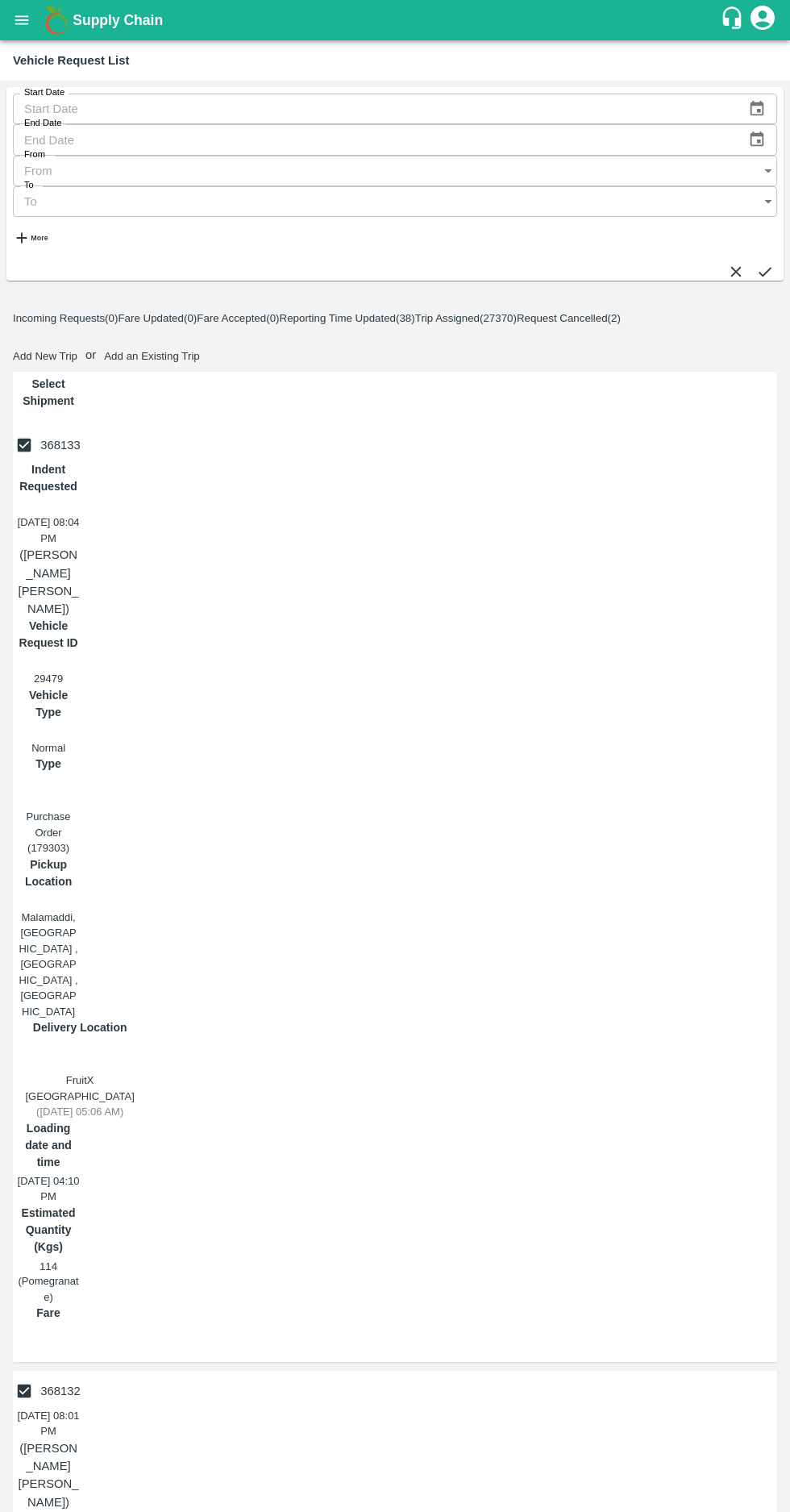
click at [78, 350] on button "Add New Trip" at bounding box center [45, 356] width 65 height 12
radio input "true"
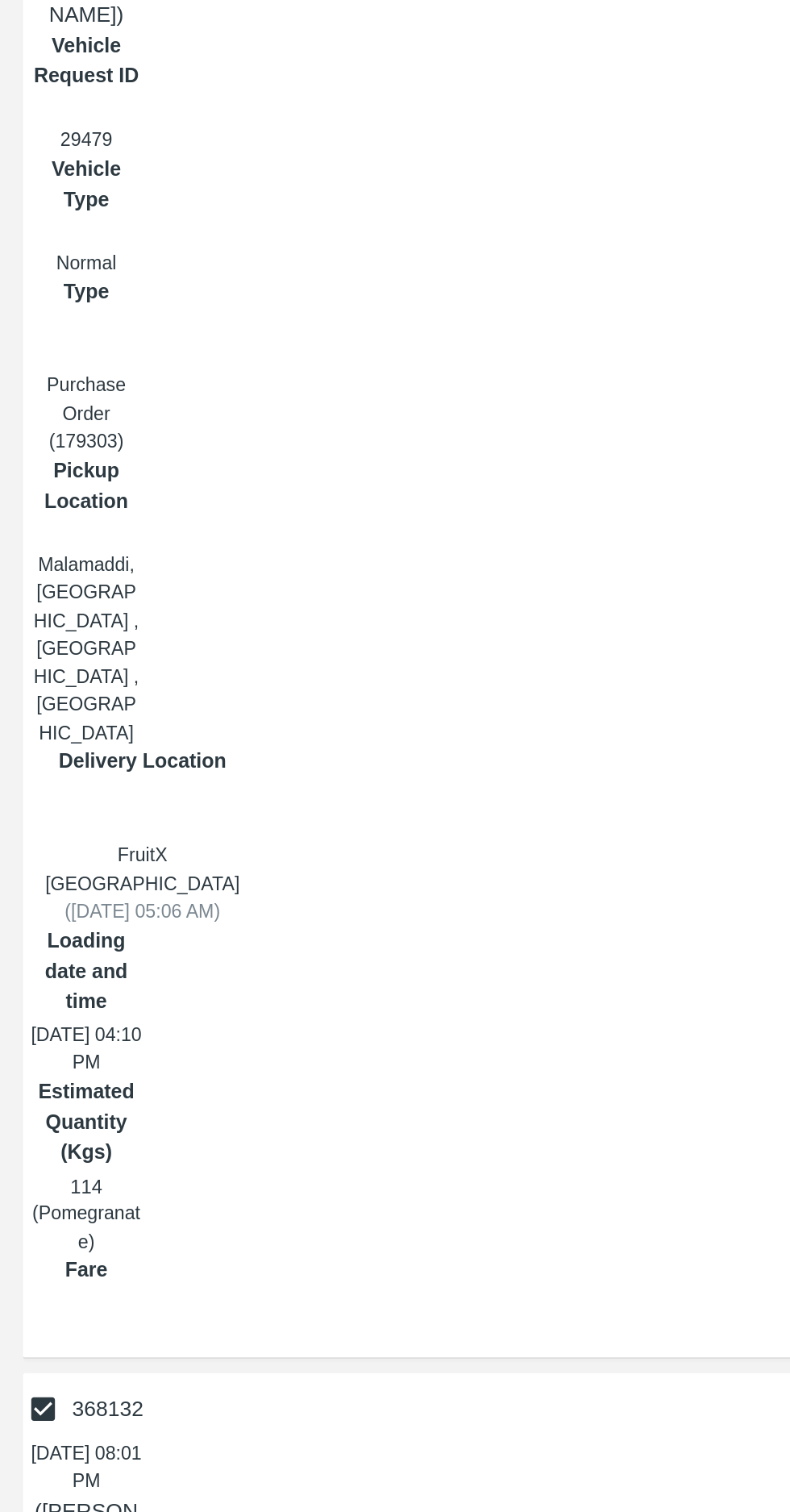
type input "Malinga"
paste input "9686947649"
type input "9686947649"
click at [316, 954] on body "Supply Chain Vehicle Request List Start Date Start Date End Date End Date From …" at bounding box center [395, 756] width 790 height 1512
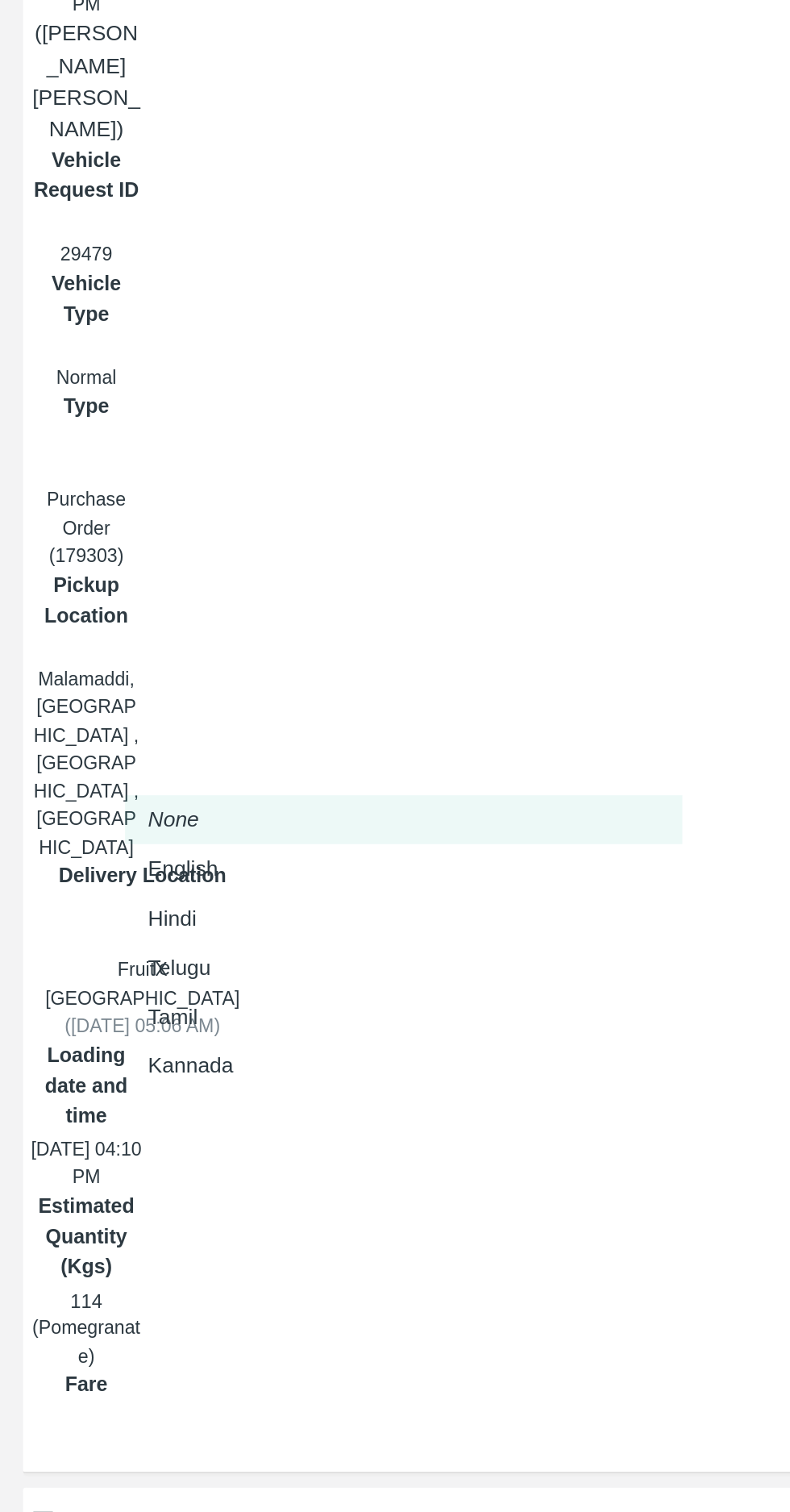
click at [133, 1140] on div "Kannada" at bounding box center [111, 1134] width 56 height 18
type input "ka"
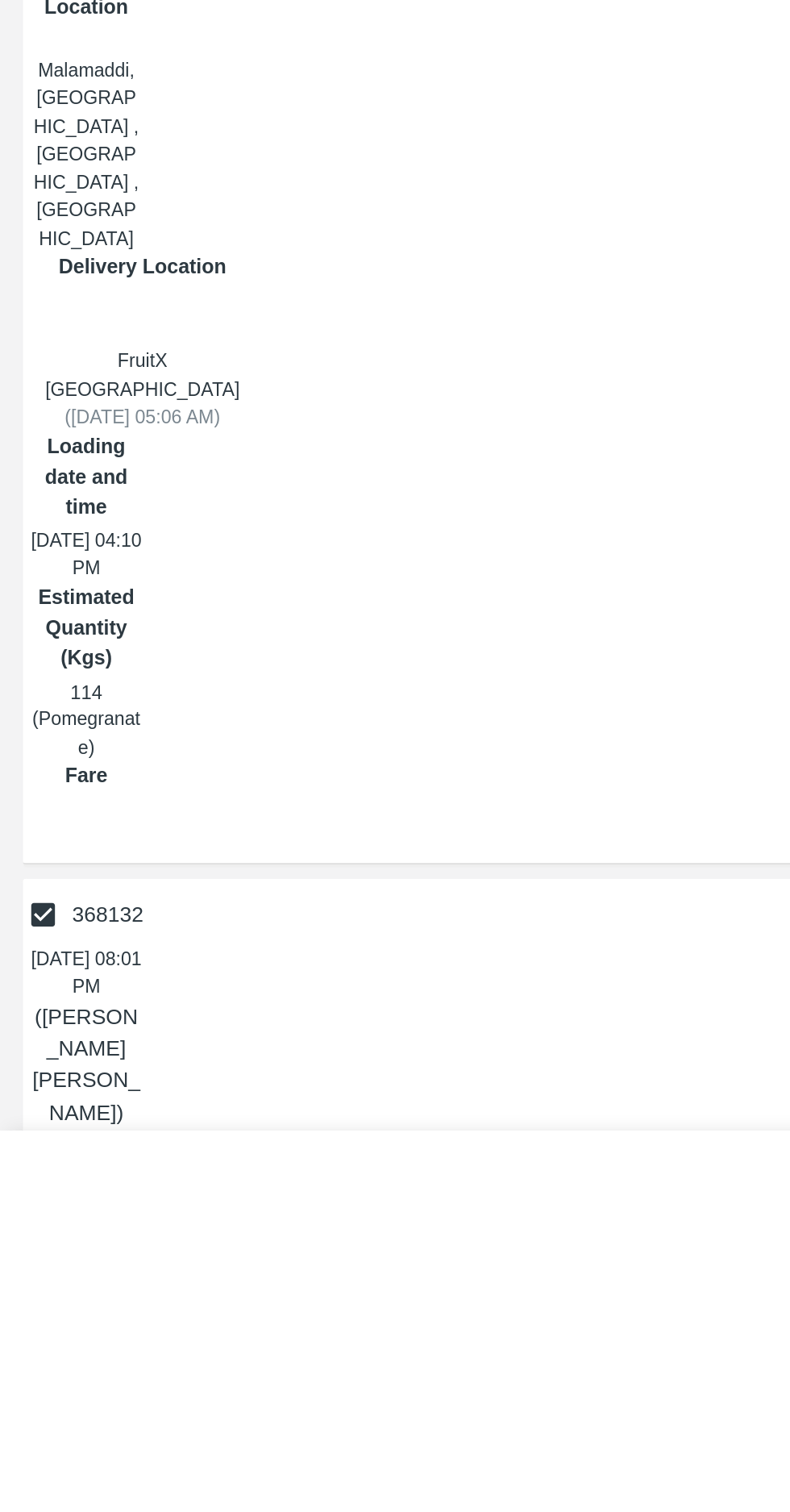
type input "KA36C5161"
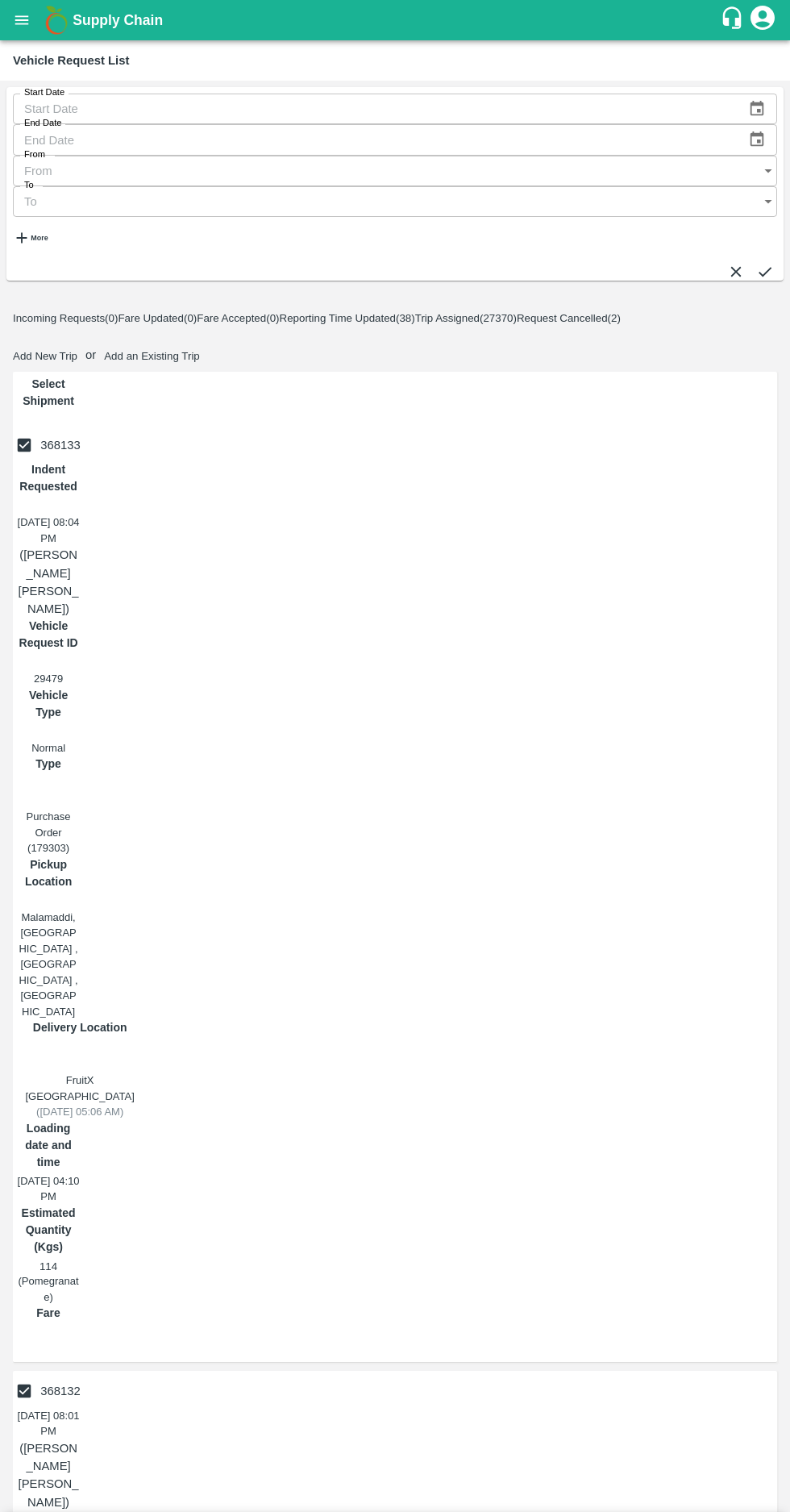
checkbox input "true"
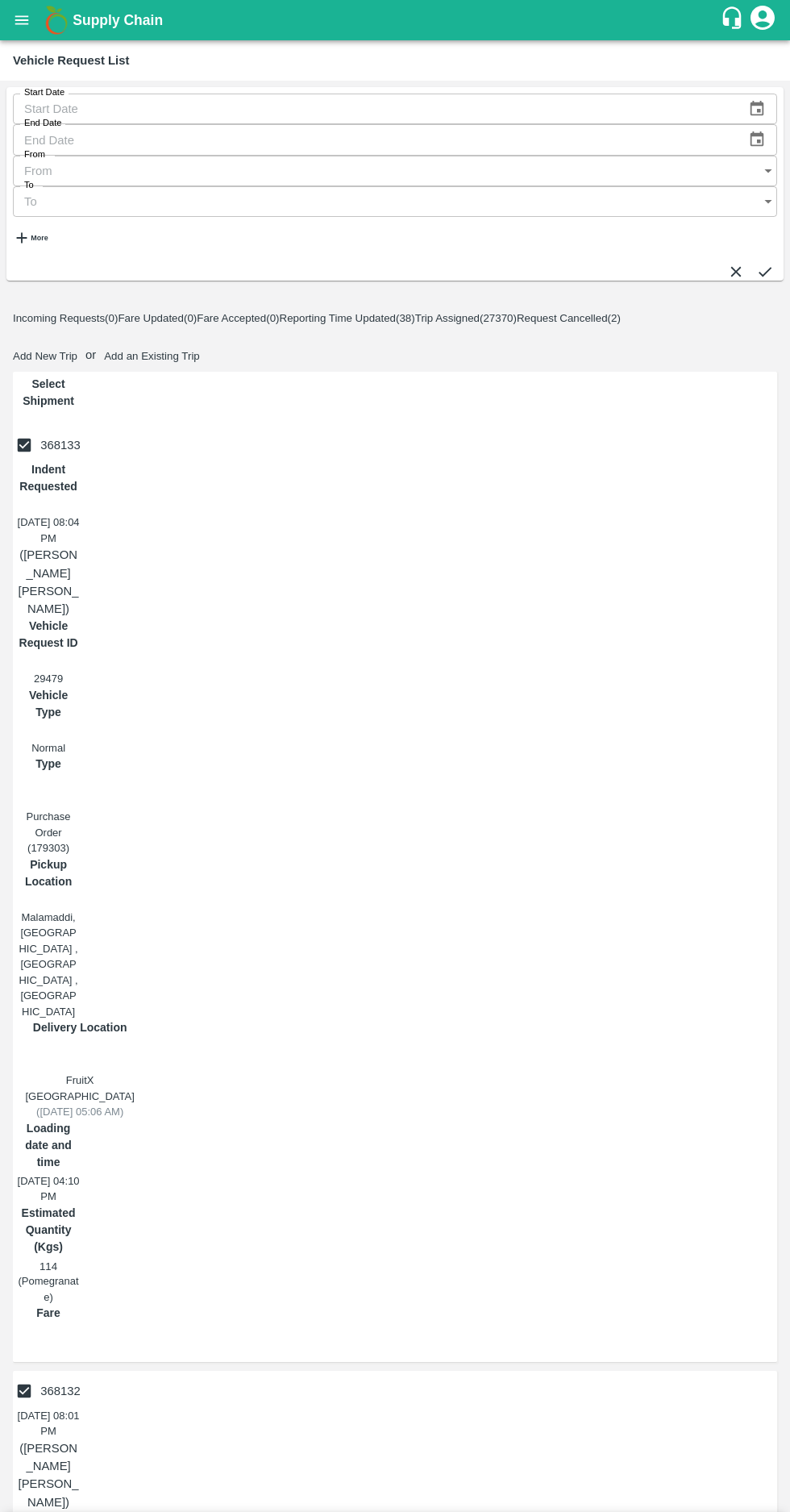
click at [236, 179] on body "Supply Chain Vehicle Request List Start Date Start Date End Date End Date From …" at bounding box center [395, 756] width 790 height 1512
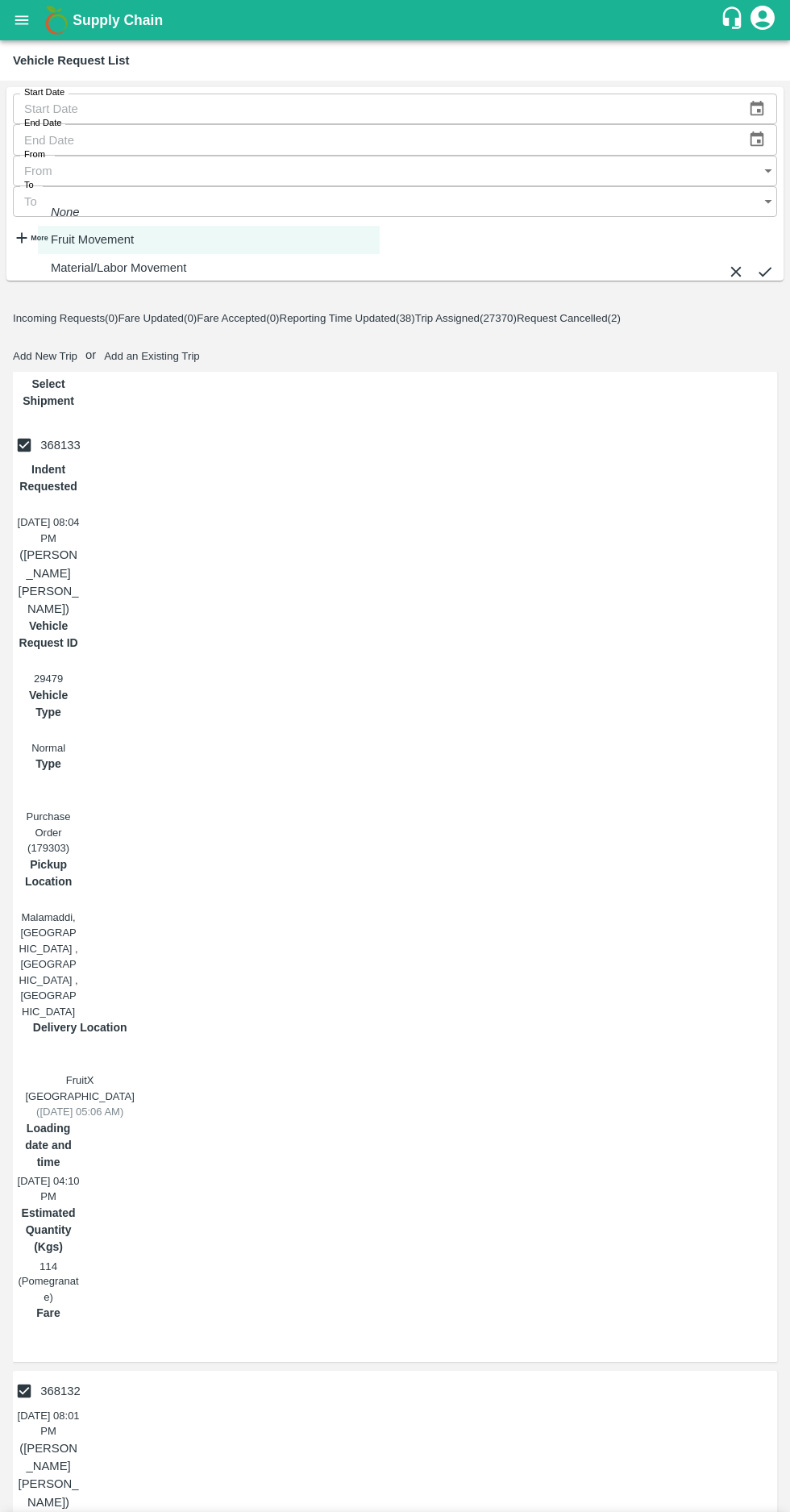
click at [96, 244] on p "Fruit Movement" at bounding box center [92, 239] width 83 height 18
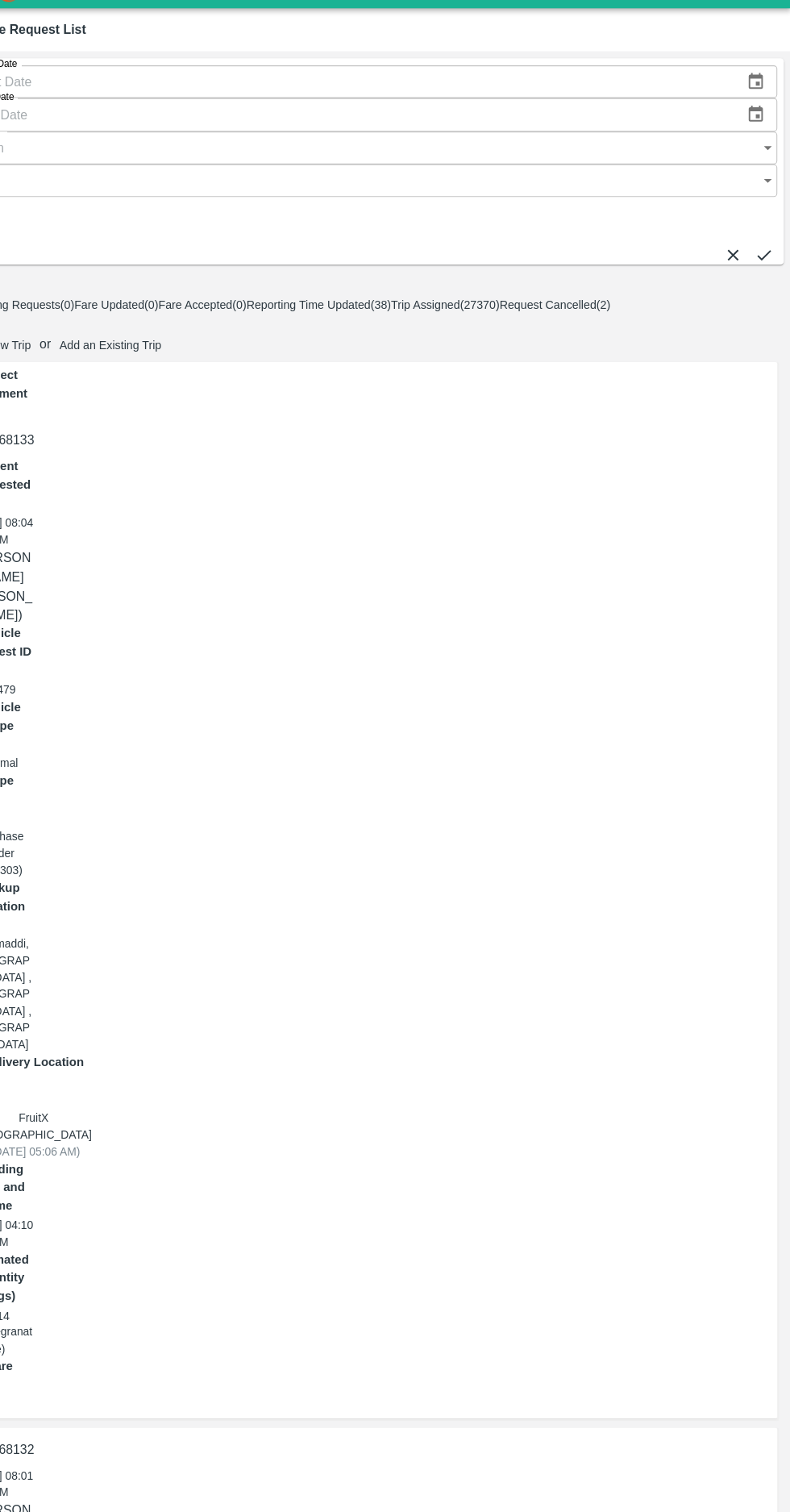
click at [753, 1511] on icon at bounding box center [762, 1535] width 19 height 19
checkbox input "false"
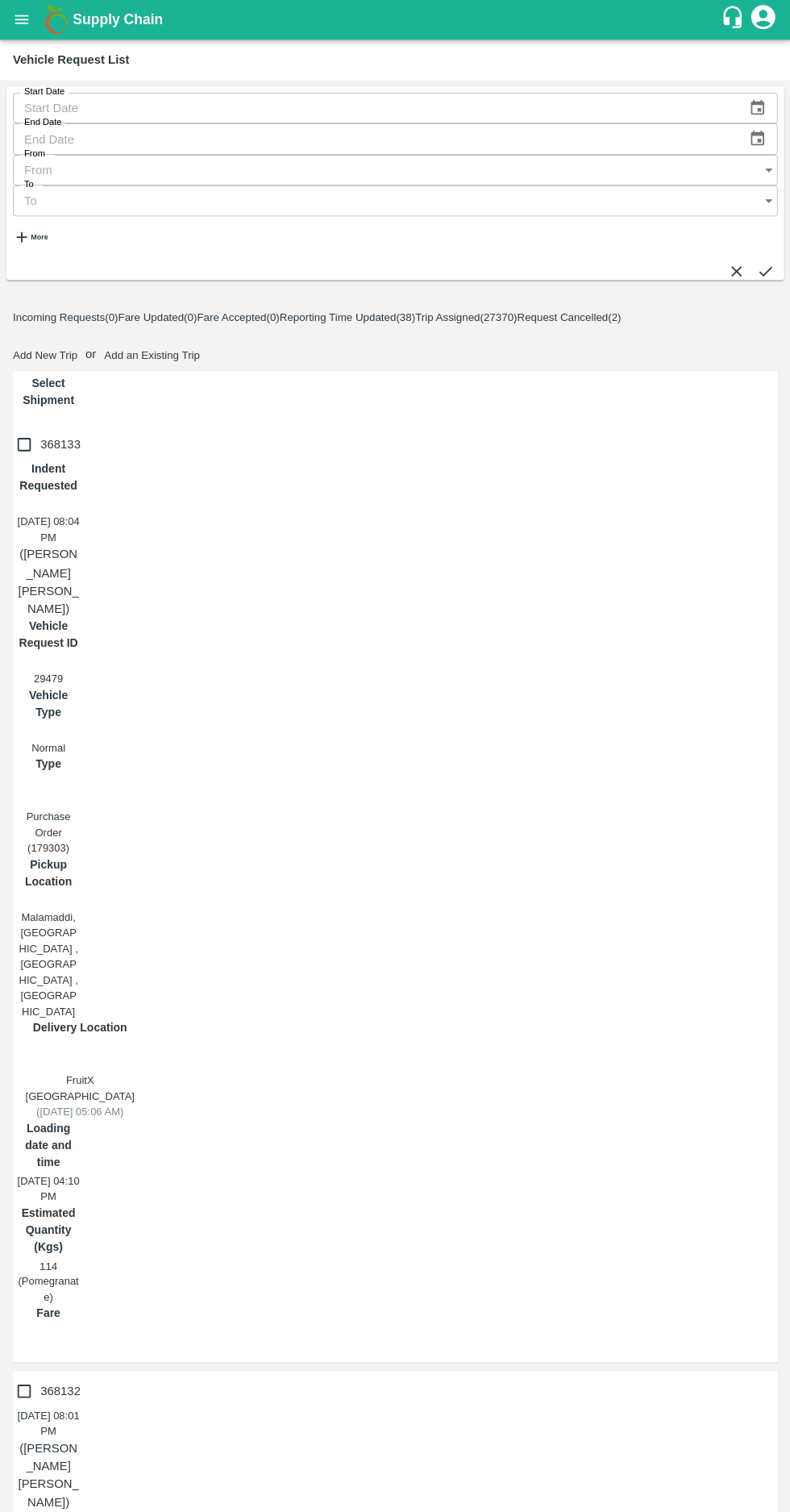
click at [27, 1375] on input "368132" at bounding box center [24, 1391] width 32 height 32
checkbox input "true"
click at [17, 429] on input "368133" at bounding box center [24, 445] width 32 height 32
checkbox input "true"
click at [78, 350] on button "Add New Trip" at bounding box center [45, 356] width 65 height 12
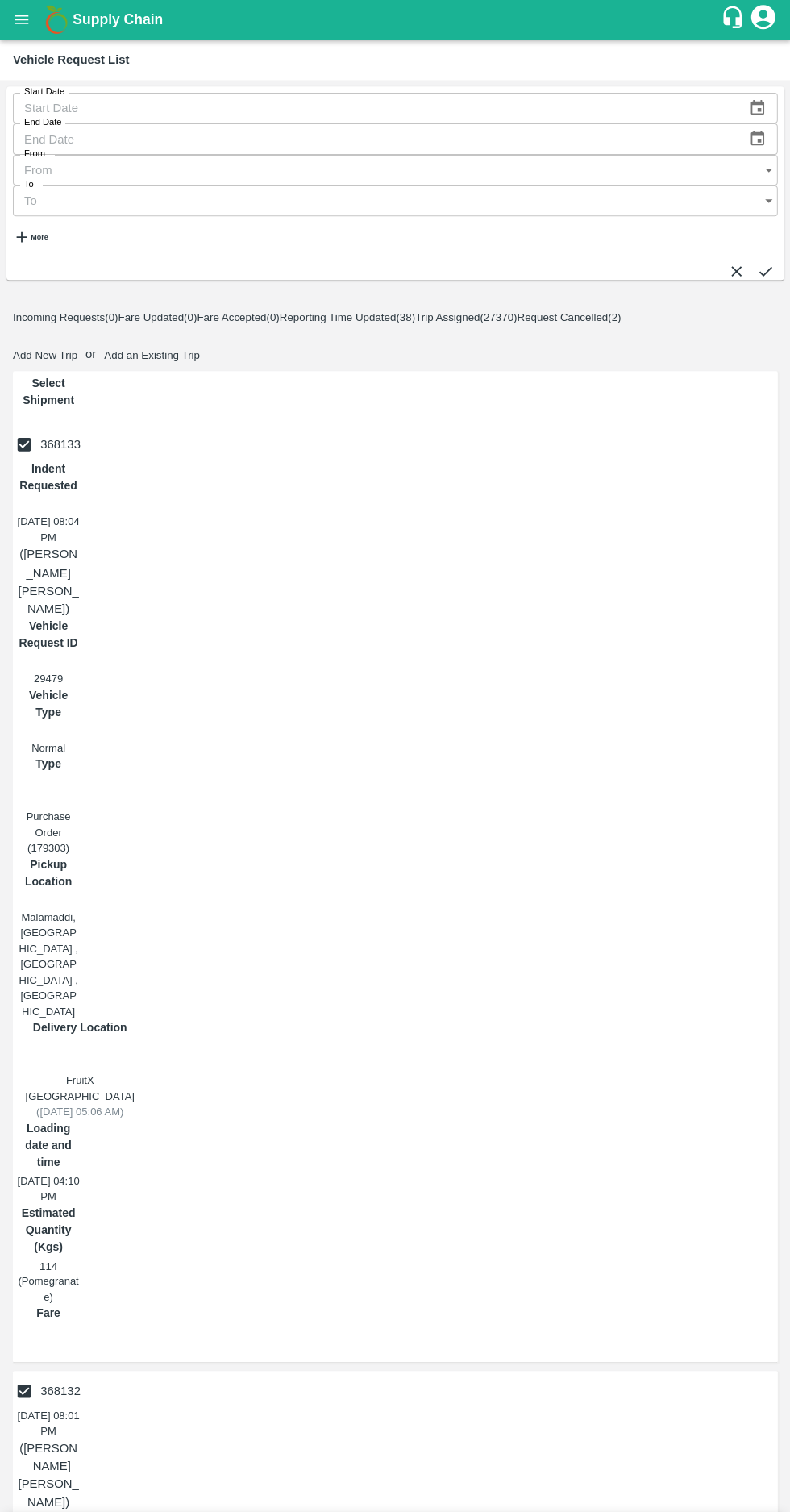
radio input "true"
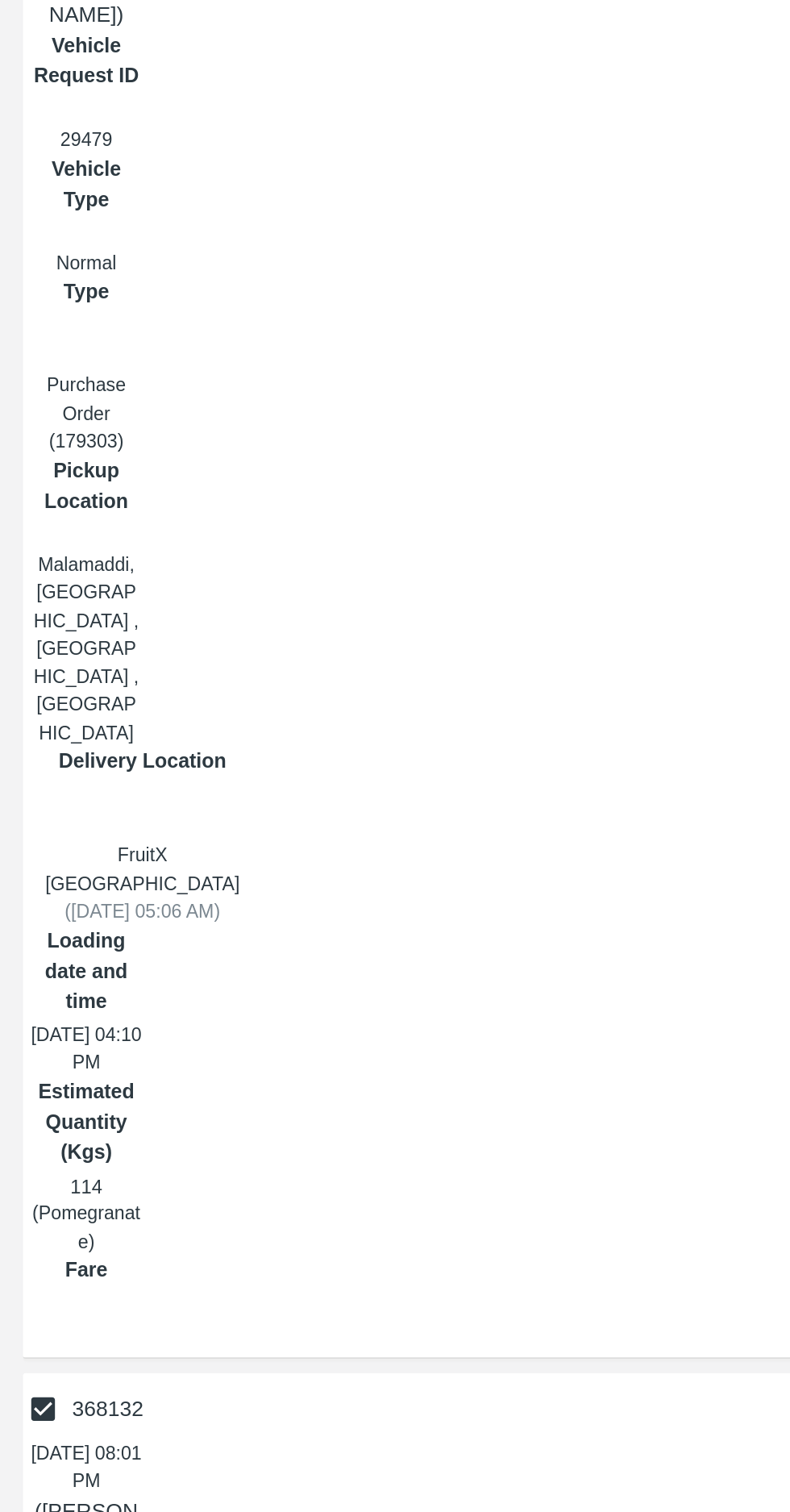
type input "Malinga"
paste input "9686947649"
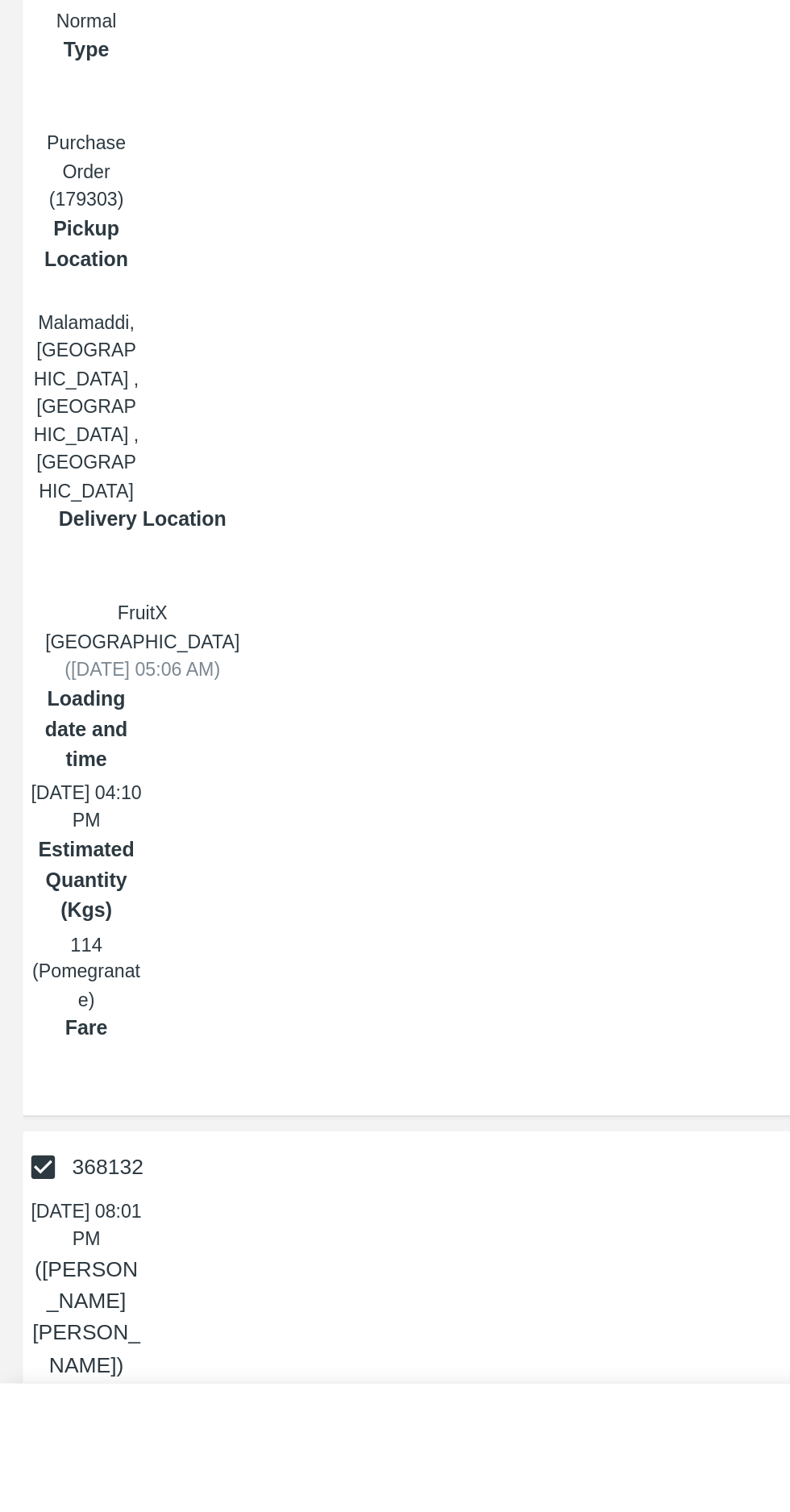
type input "9686947649"
click at [123, 961] on body "Supply Chain Vehicle Request List Start Date Start Date End Date End Date From …" at bounding box center [395, 756] width 790 height 1512
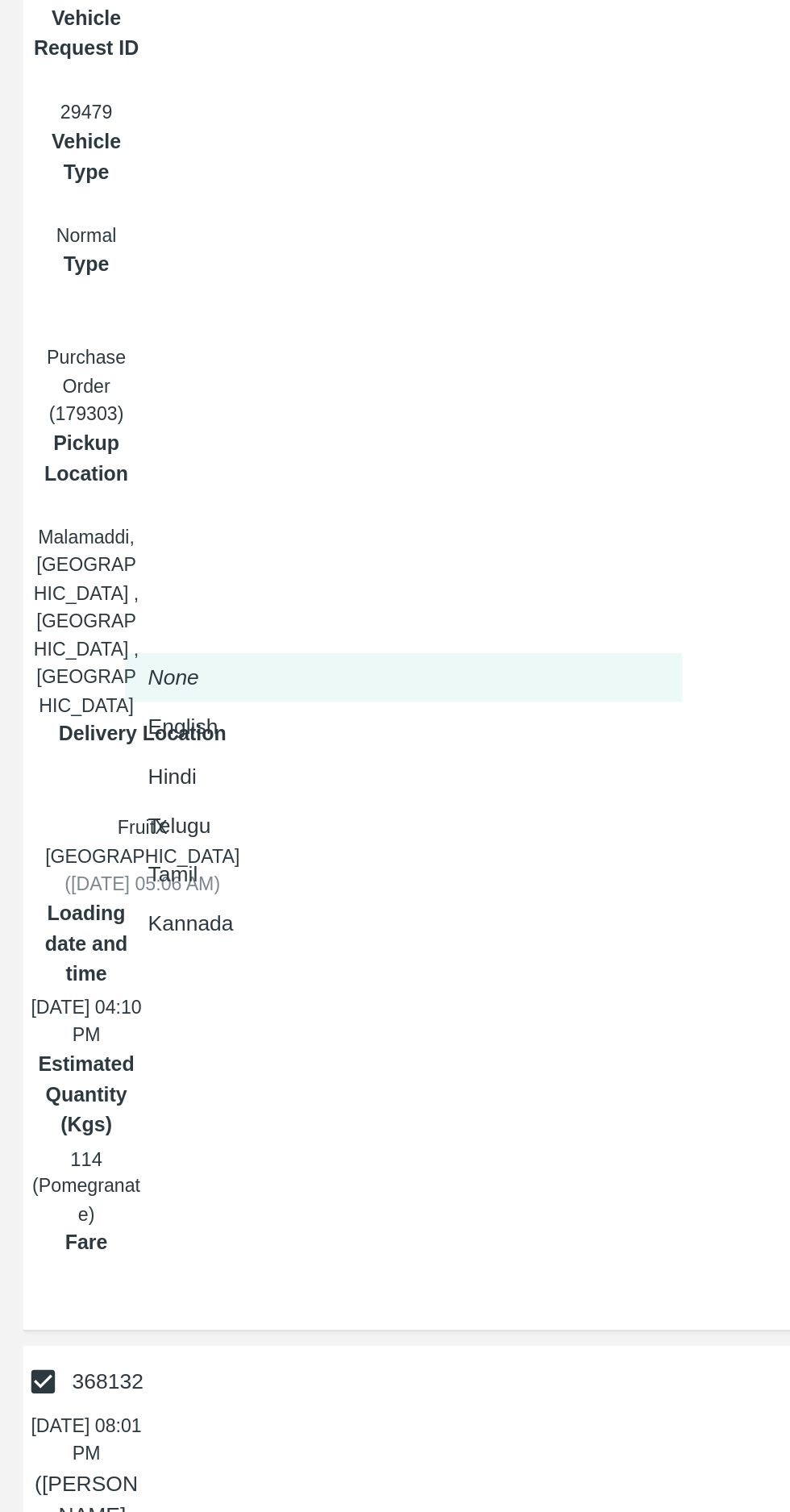
click at [95, 1132] on p "Kannada" at bounding box center [107, 1134] width 48 height 18
type input "ka"
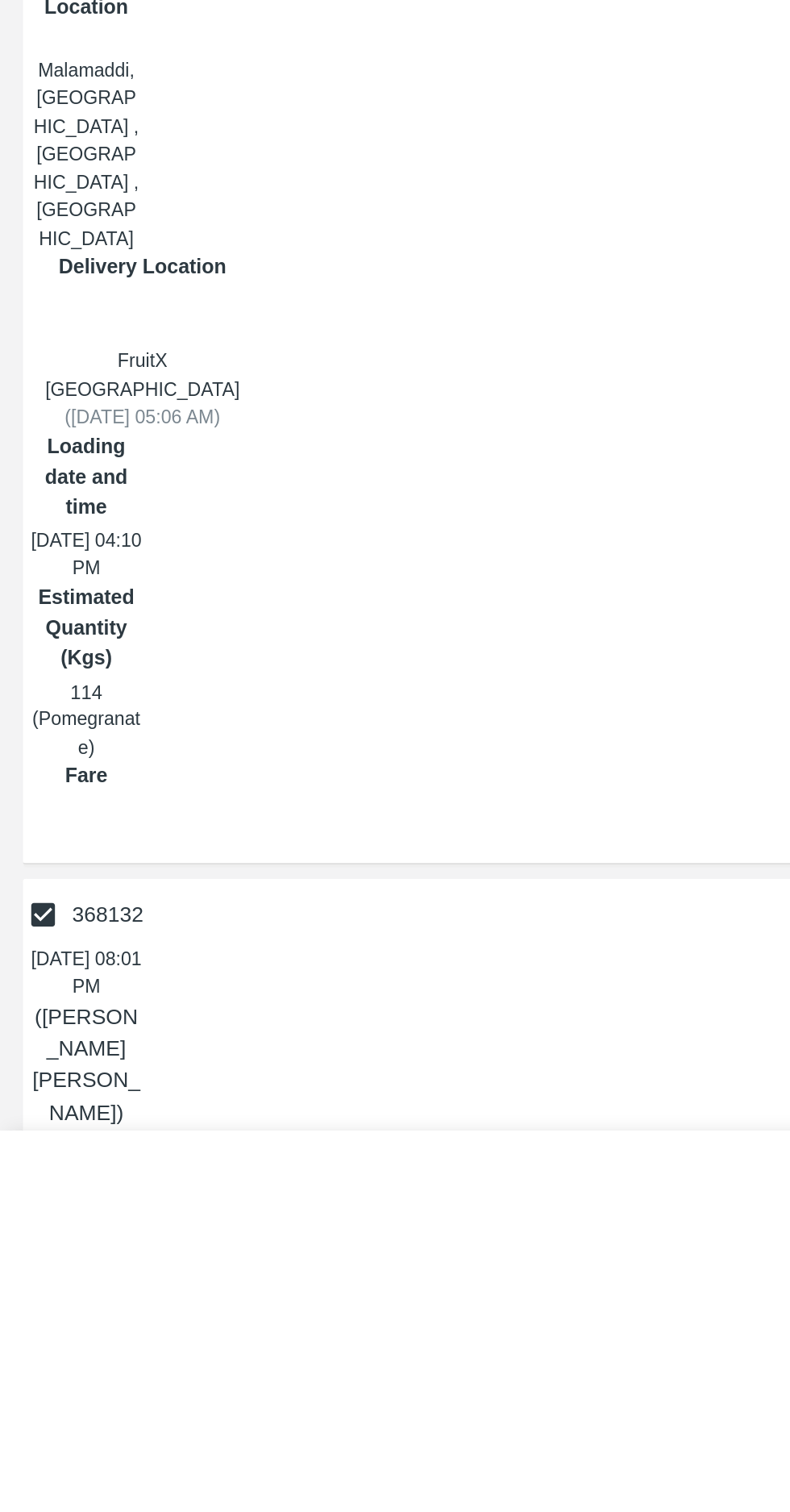
type input "KA36C5161"
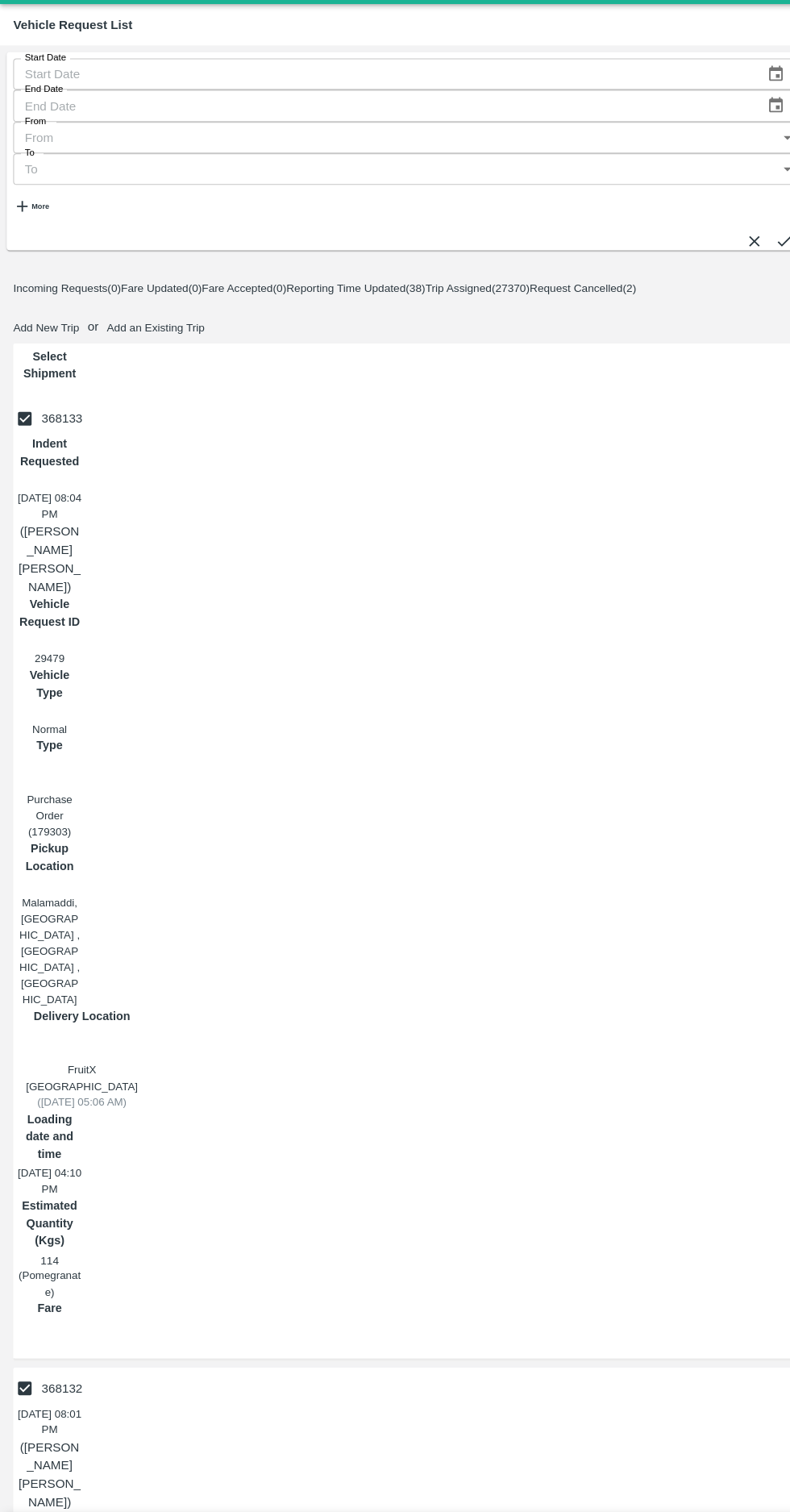
checkbox input "true"
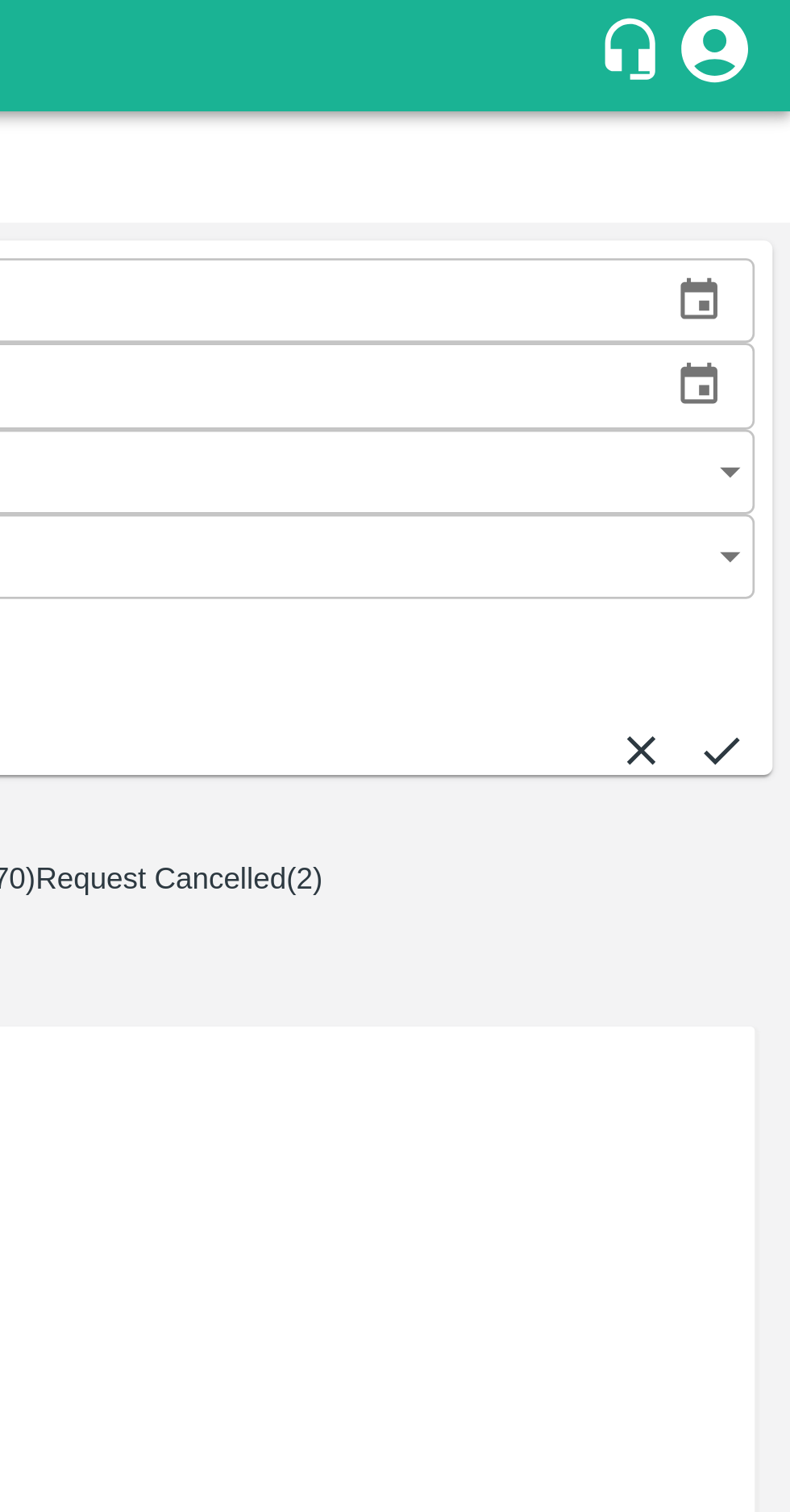
click at [765, 1511] on icon at bounding box center [762, 1535] width 16 height 16
checkbox input "false"
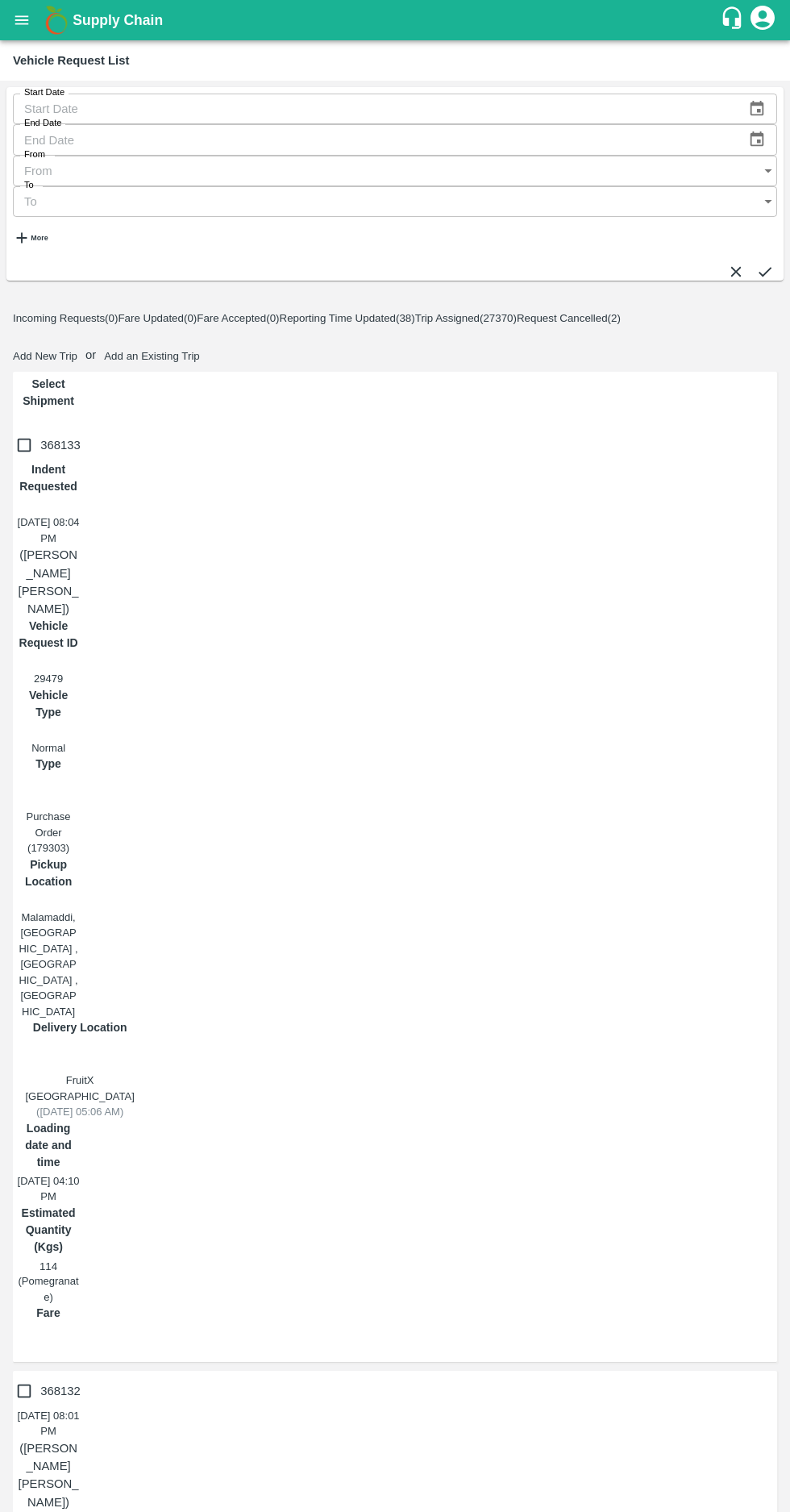
click at [28, 1375] on input "368132" at bounding box center [24, 1391] width 32 height 32
checkbox input "true"
click at [16, 429] on input "368133" at bounding box center [24, 445] width 32 height 32
checkbox input "true"
click at [78, 350] on button "Add New Trip" at bounding box center [45, 356] width 65 height 12
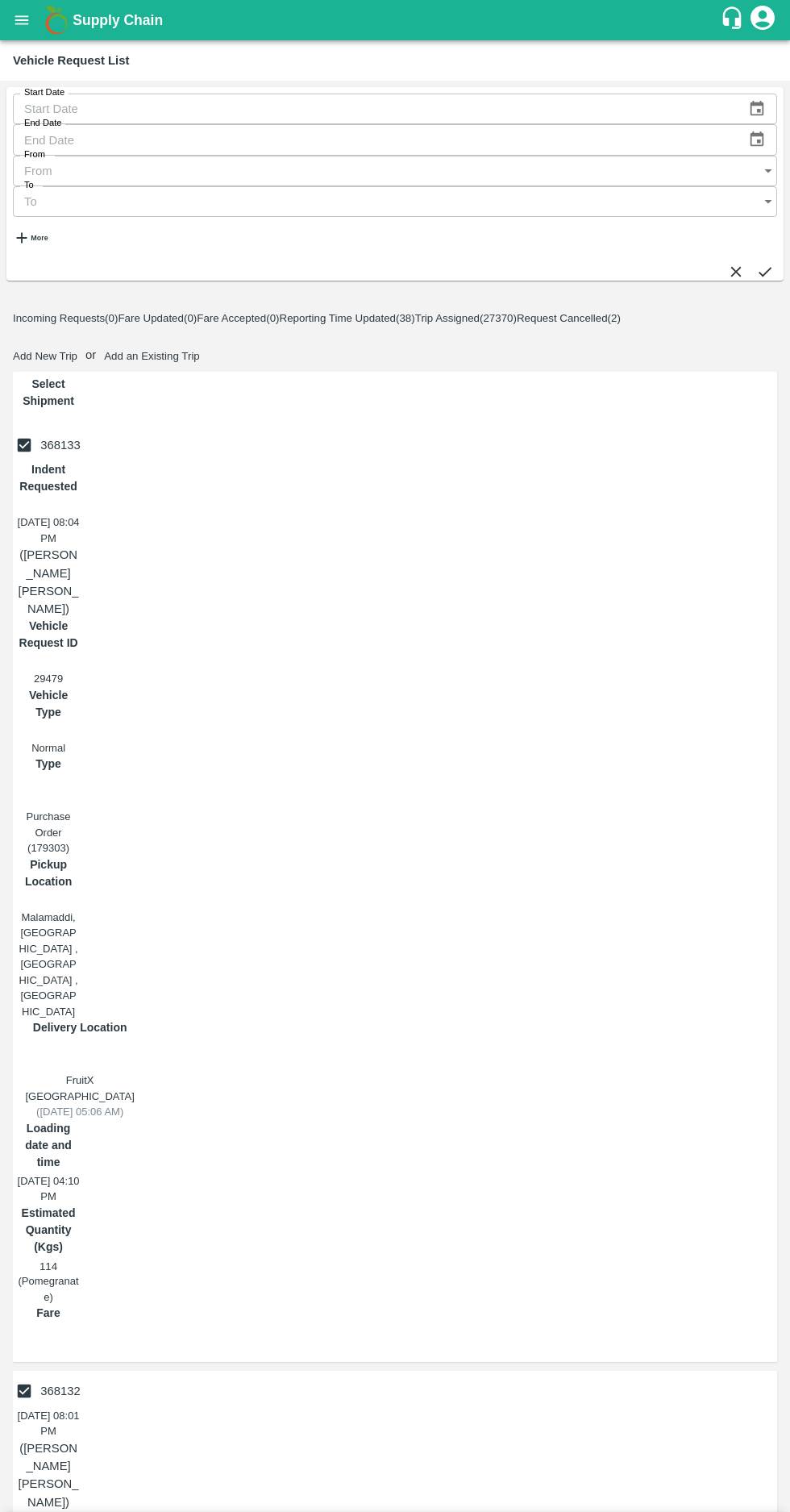
click at [291, 170] on body "Supply Chain Vehicle Request List Start Date Start Date End Date End Date From …" at bounding box center [395, 756] width 790 height 1512
click at [142, 237] on div "Fruit Movement" at bounding box center [96, 239] width 91 height 18
radio input "true"
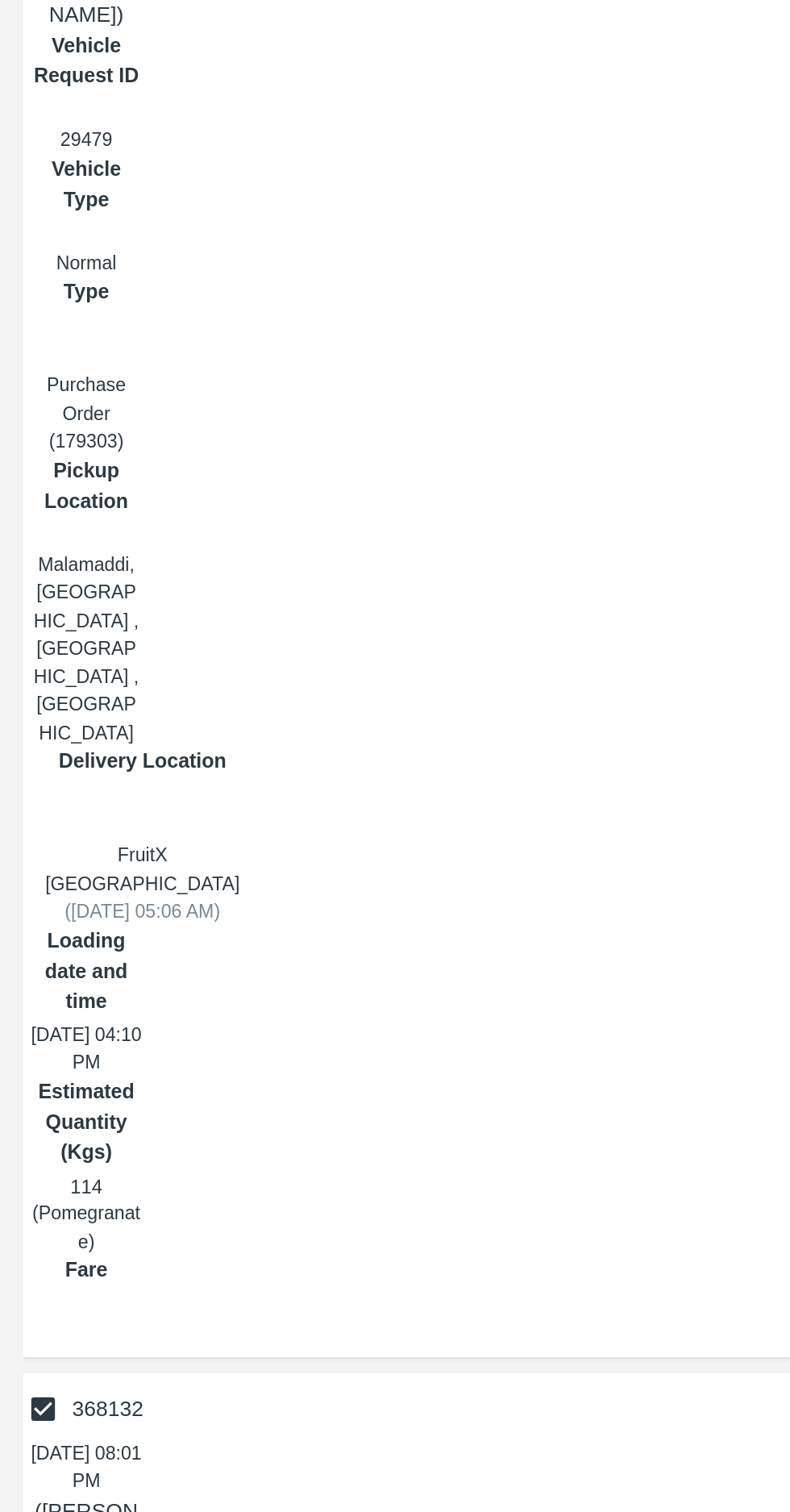
type input "Malinga"
paste input "9686947649"
type input "9686947649"
click at [142, 964] on body "Supply Chain Vehicle Request List Start Date Start Date End Date End Date From …" at bounding box center [395, 756] width 790 height 1512
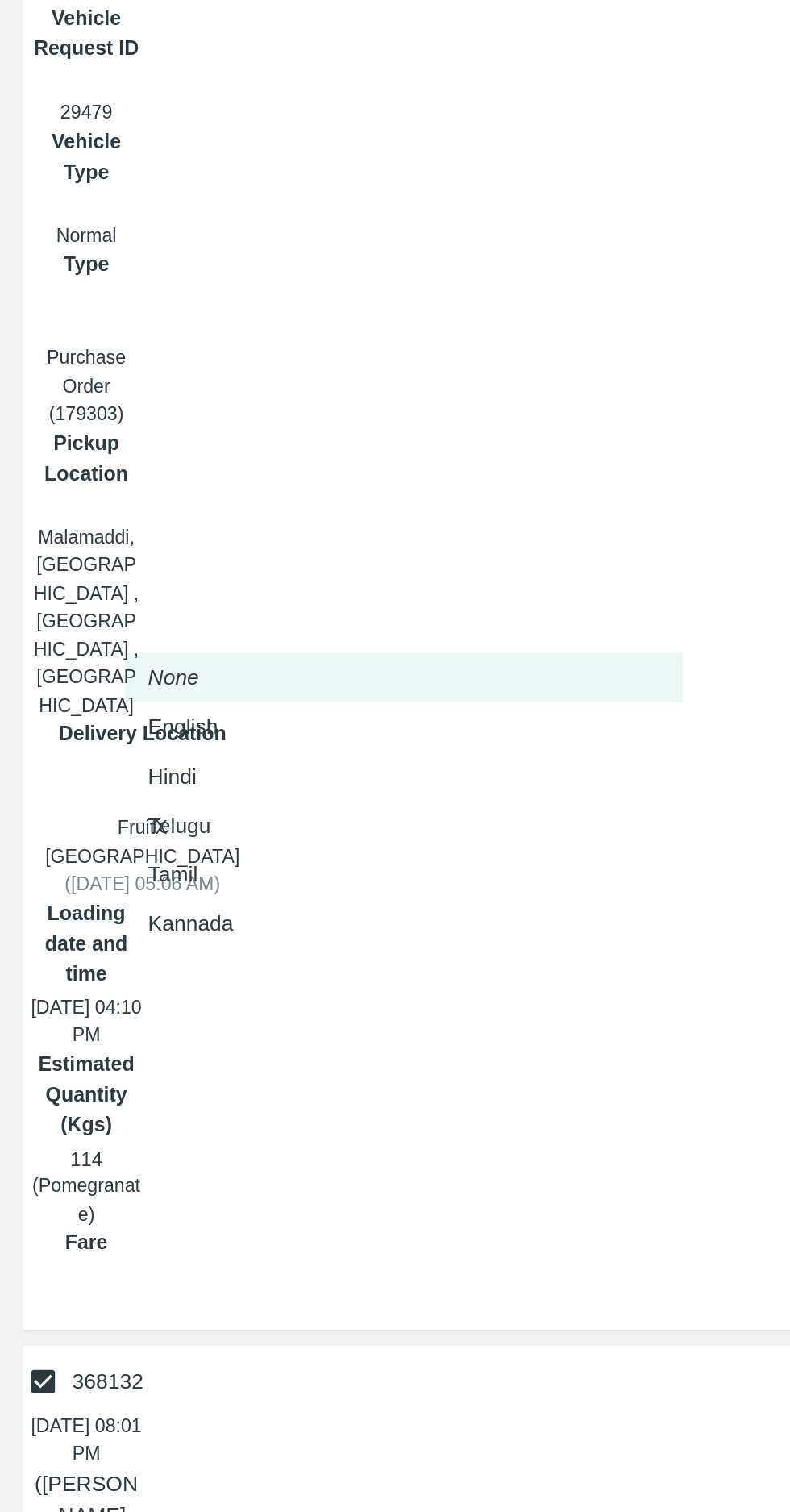
click at [90, 1130] on p "Kannada" at bounding box center [107, 1134] width 48 height 18
type input "ka"
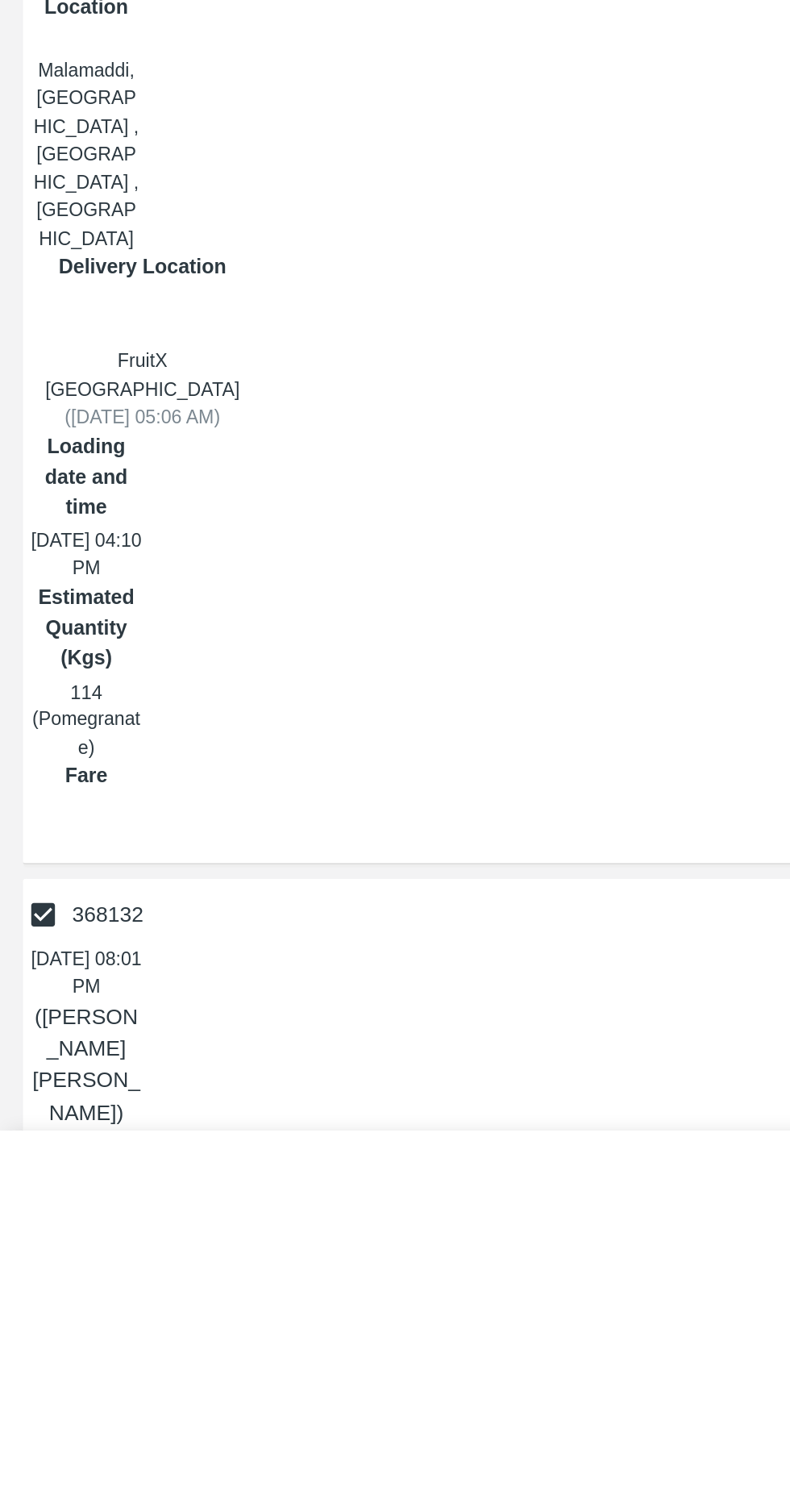
type input "KA36C5161"
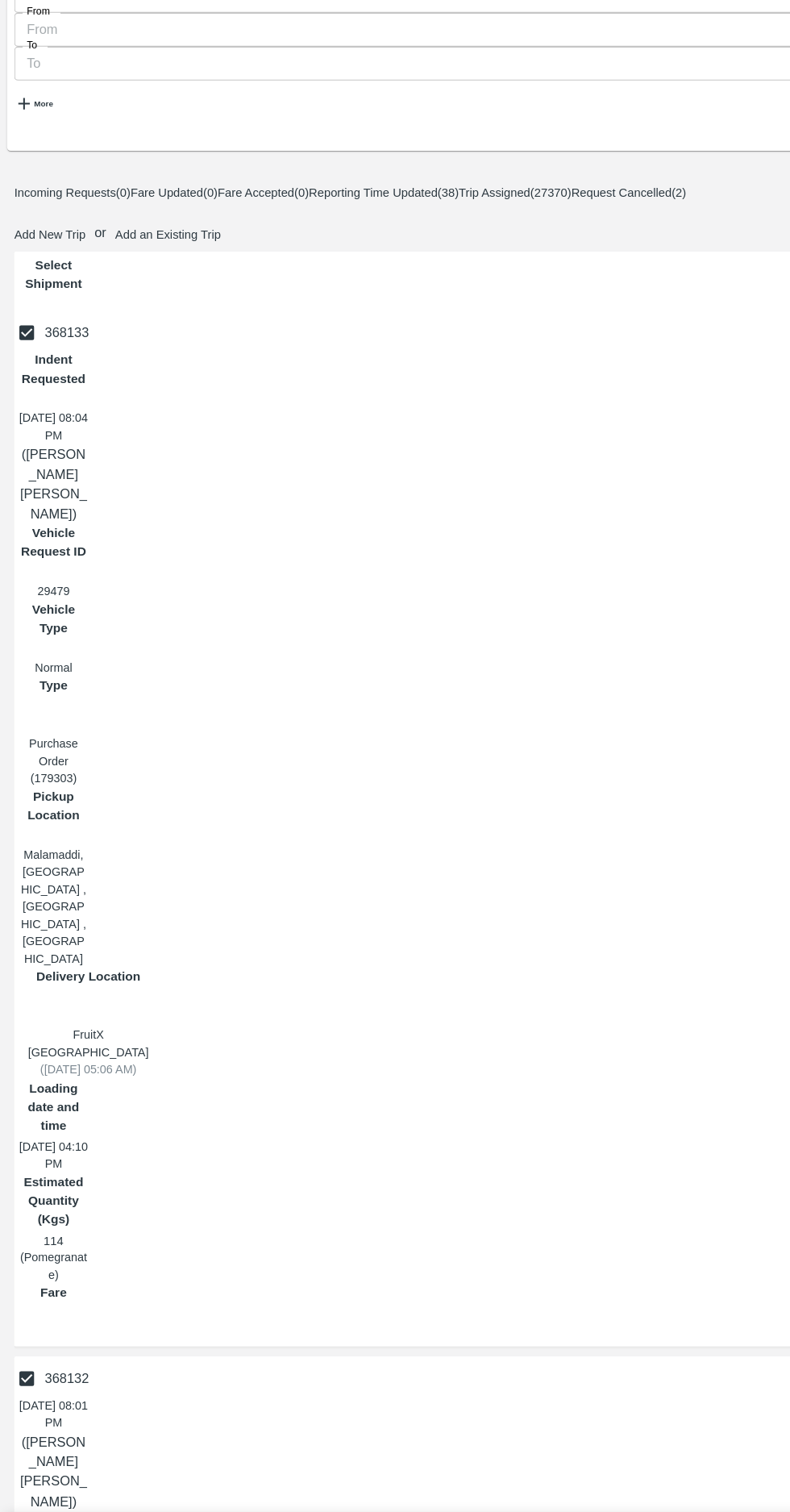
checkbox input "true"
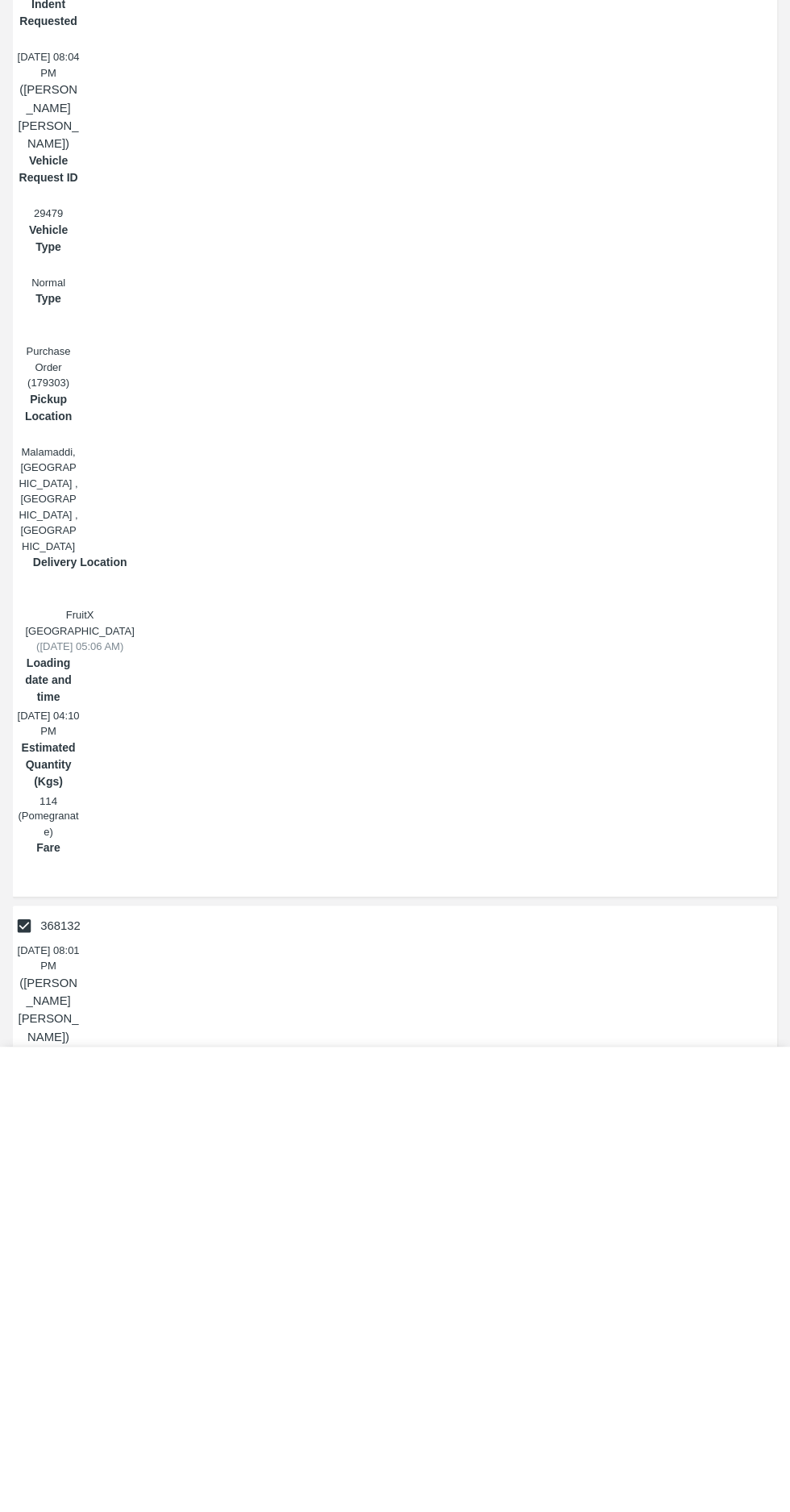
type input "KA37B"
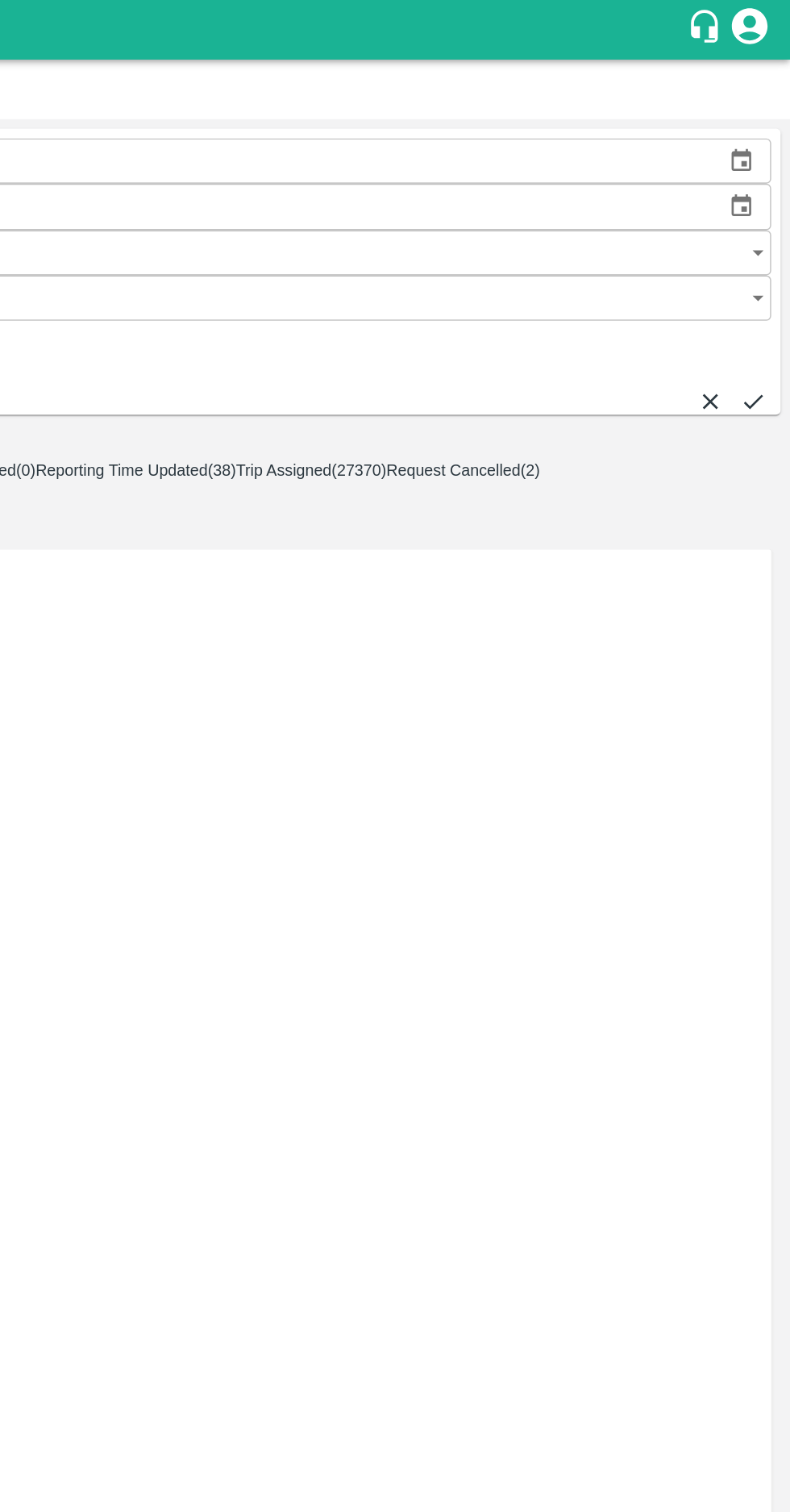
click at [754, 1511] on icon at bounding box center [762, 1535] width 16 height 16
checkbox input "false"
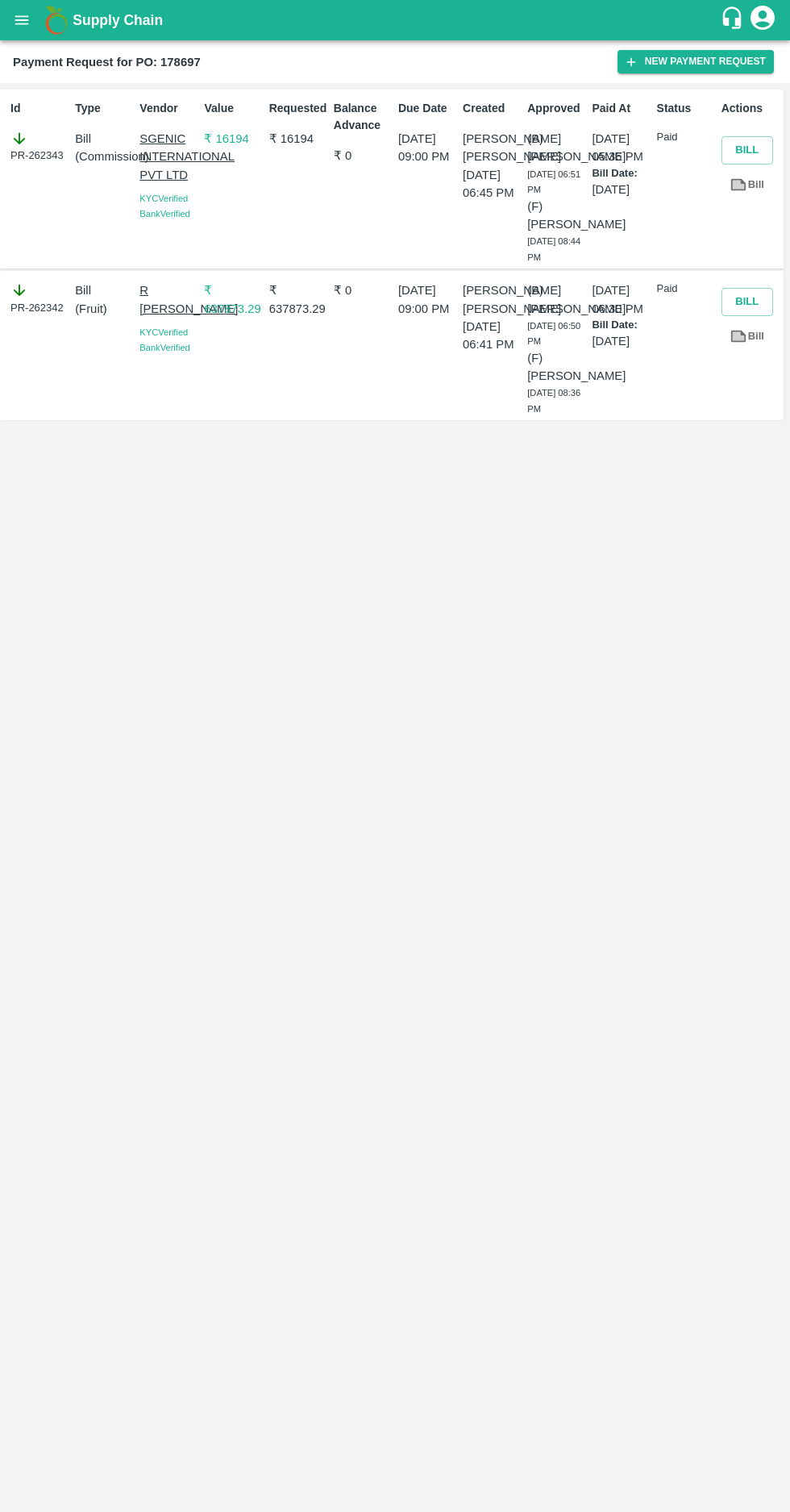
click at [22, 20] on icon "open drawer" at bounding box center [22, 19] width 14 height 9
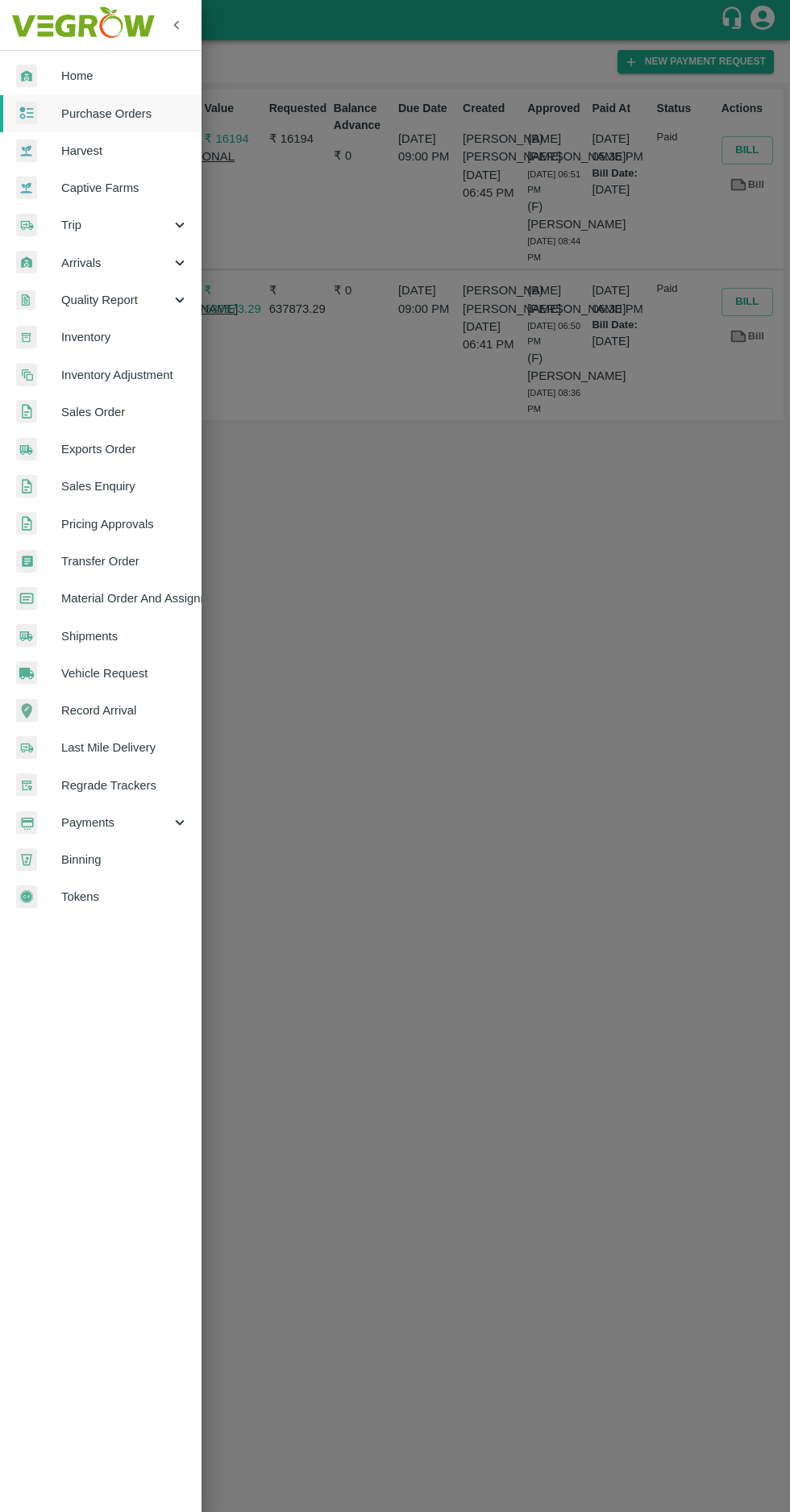
click at [117, 114] on span "Purchase Orders" at bounding box center [125, 114] width 128 height 18
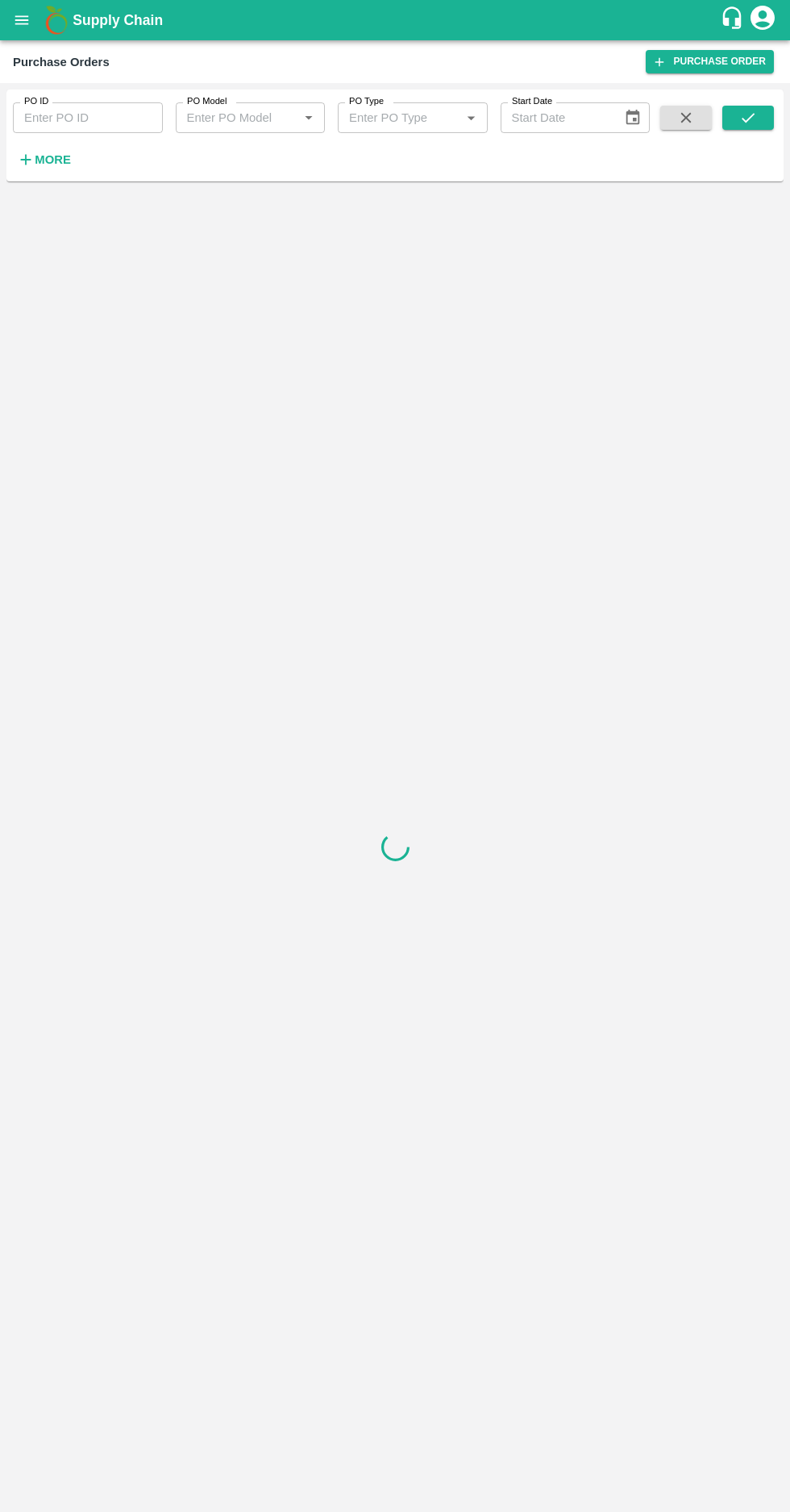
click at [54, 166] on strong "More" at bounding box center [53, 160] width 36 height 13
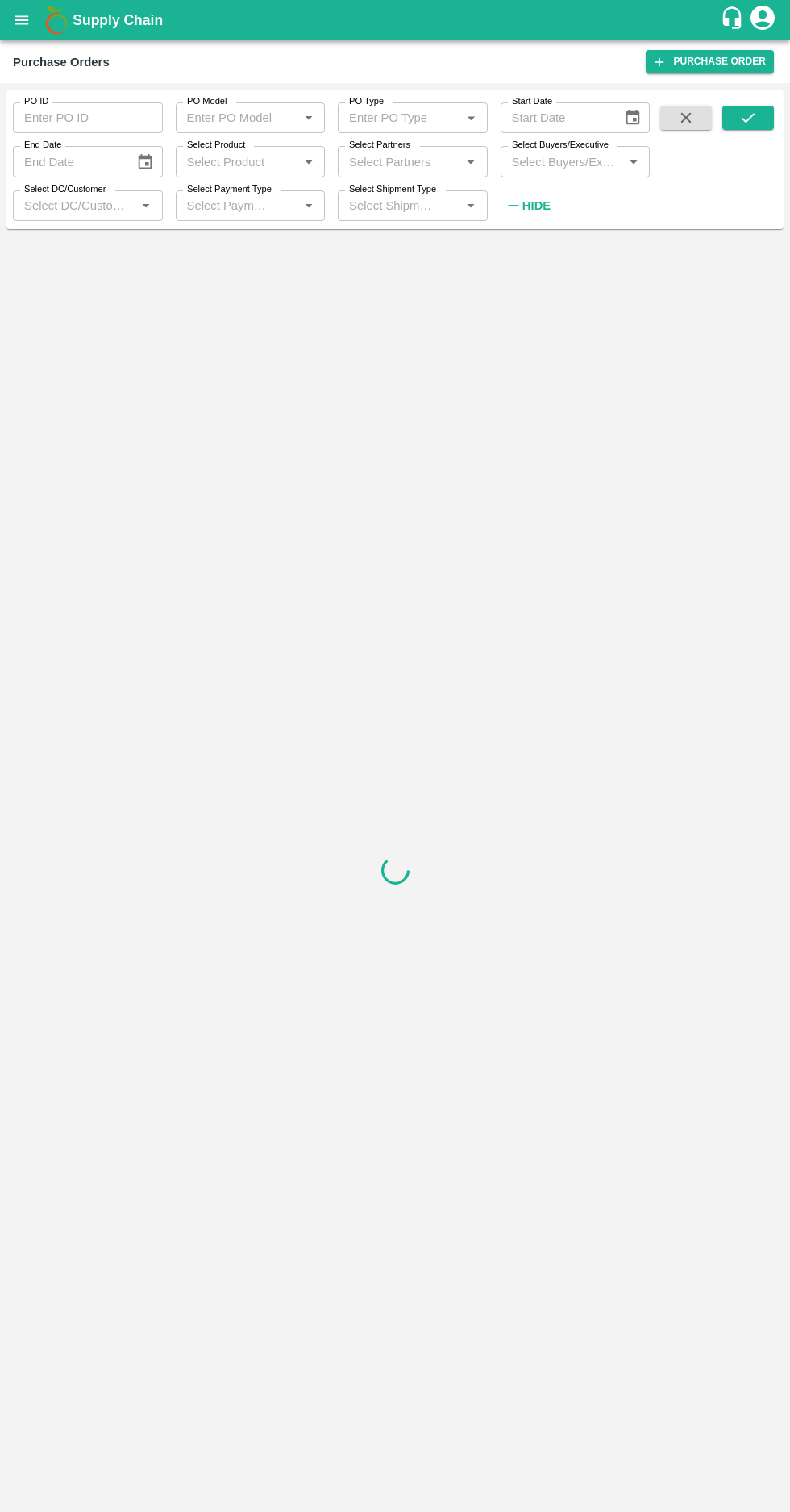
click at [577, 165] on input "Select Buyers/Executive" at bounding box center [562, 162] width 114 height 21
type input "sagar"
click at [533, 237] on input "checkbox" at bounding box center [535, 243] width 32 height 32
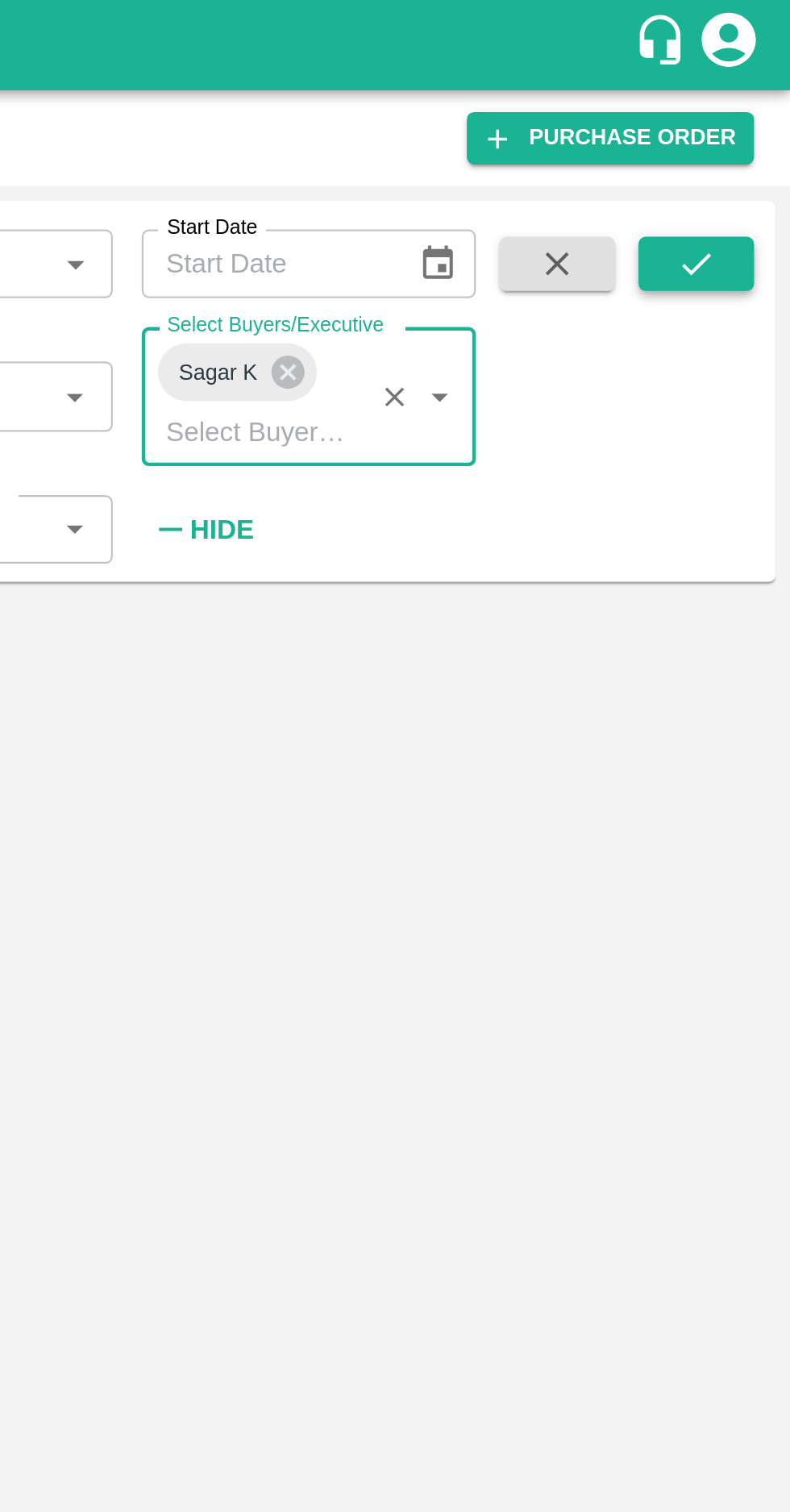
click at [750, 119] on icon "submit" at bounding box center [748, 118] width 18 height 18
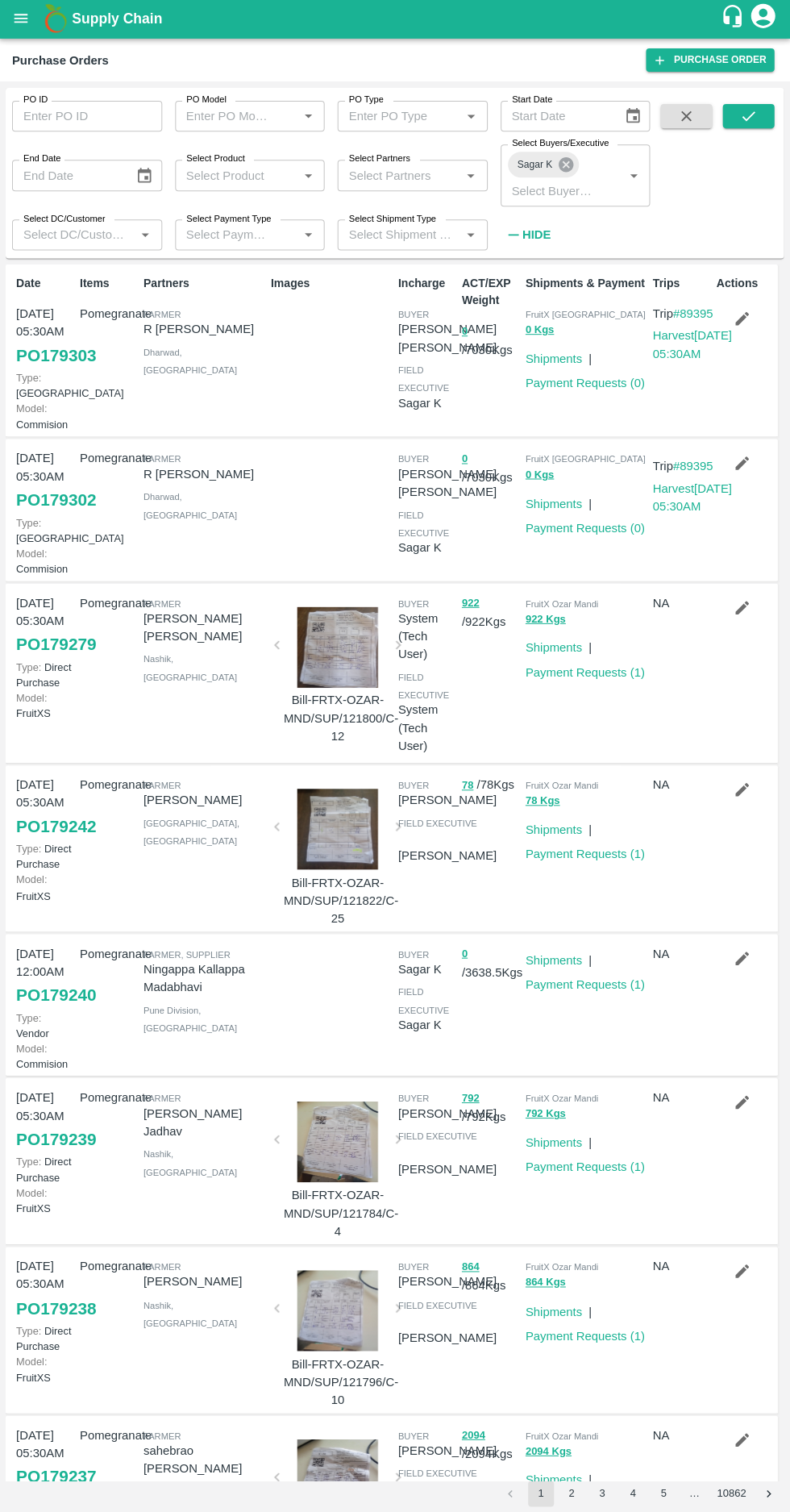
click at [564, 165] on icon at bounding box center [565, 166] width 15 height 15
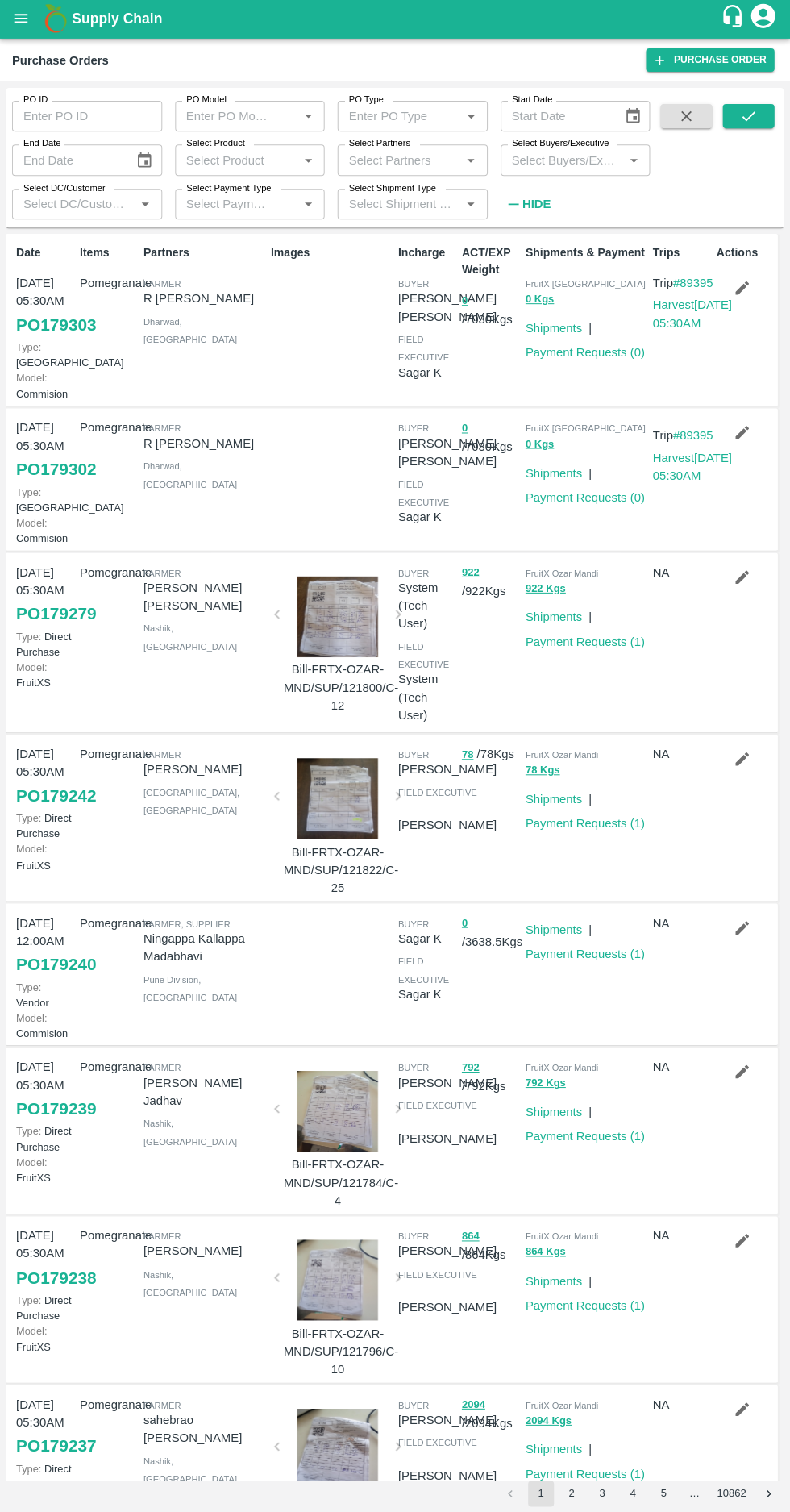
click at [532, 159] on input "Select Buyers/Executive" at bounding box center [562, 162] width 114 height 21
type input "afza"
click at [529, 246] on input "checkbox" at bounding box center [535, 245] width 32 height 32
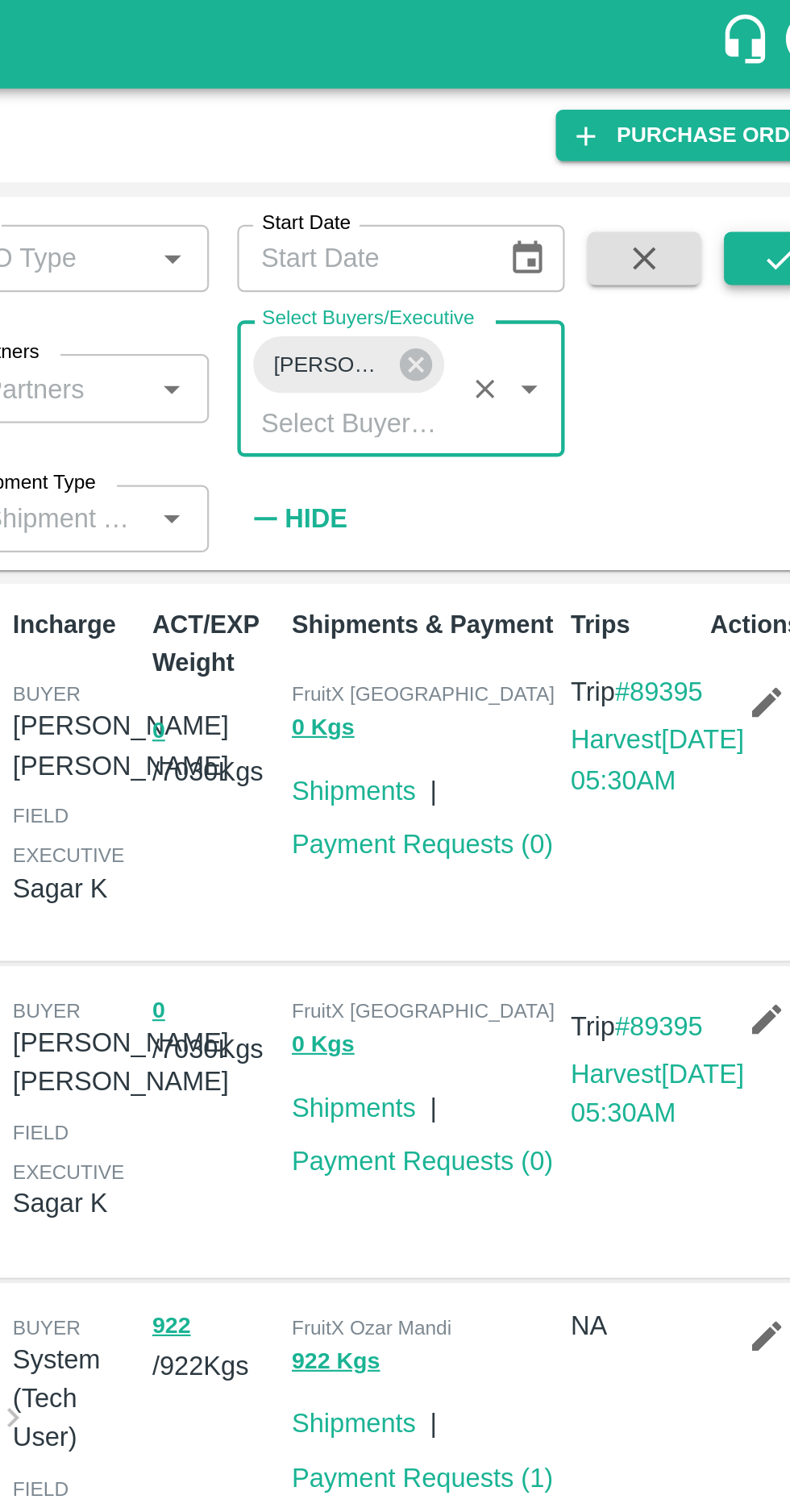
click at [732, 120] on button "submit" at bounding box center [748, 118] width 52 height 24
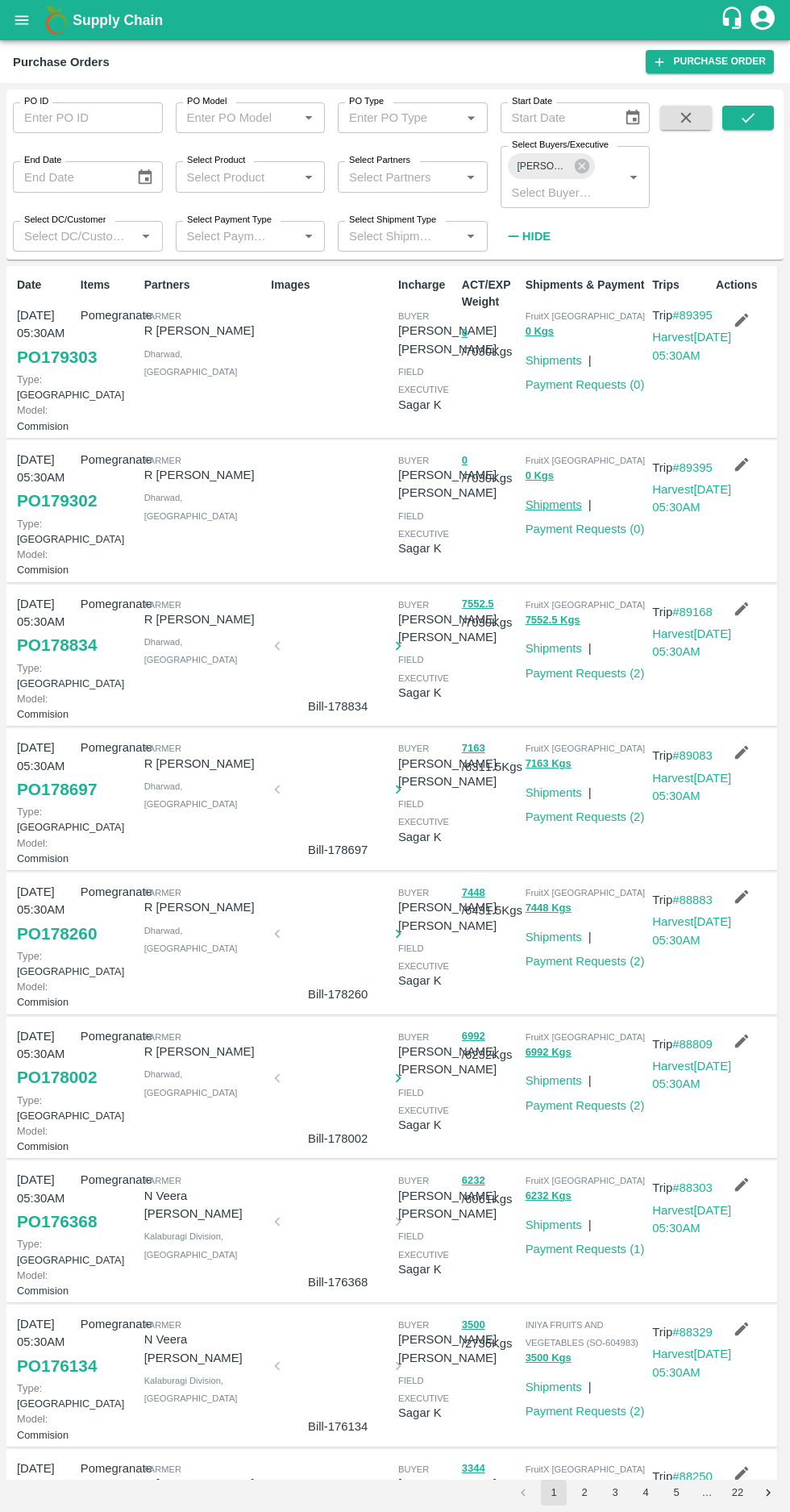
click at [549, 511] on link "Shipments" at bounding box center [553, 505] width 57 height 13
click at [555, 355] on link "Shipments" at bounding box center [553, 360] width 57 height 13
click at [551, 511] on link "Shipments" at bounding box center [553, 505] width 57 height 13
click at [553, 356] on link "Shipments" at bounding box center [553, 360] width 57 height 13
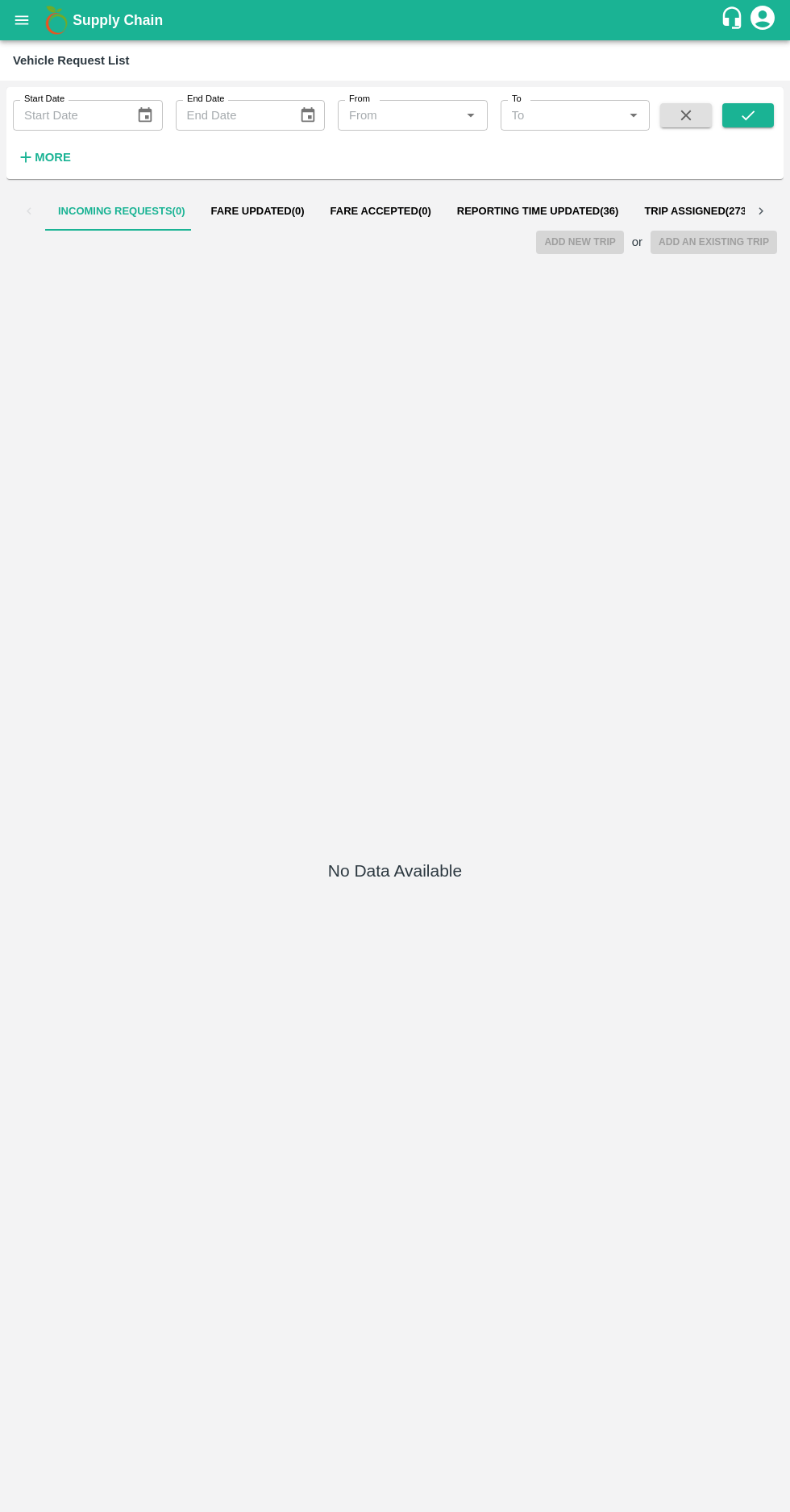
click at [511, 211] on span "Reporting Time Updated ( 36 )" at bounding box center [538, 211] width 162 height 13
click at [494, 192] on button "Reporting Time Updated ( 36 )" at bounding box center [538, 211] width 187 height 39
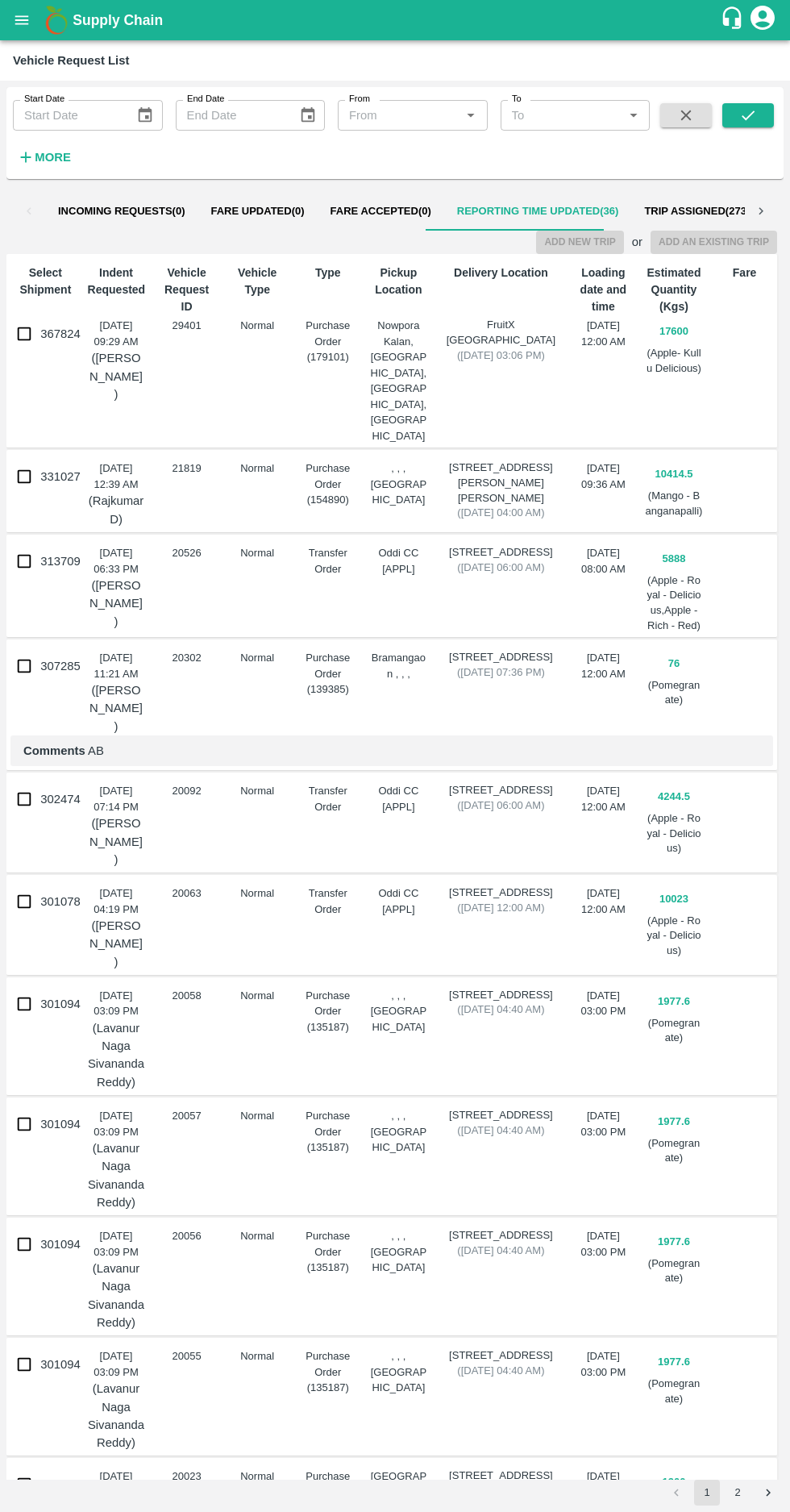
click at [50, 154] on strong "More" at bounding box center [53, 158] width 36 height 13
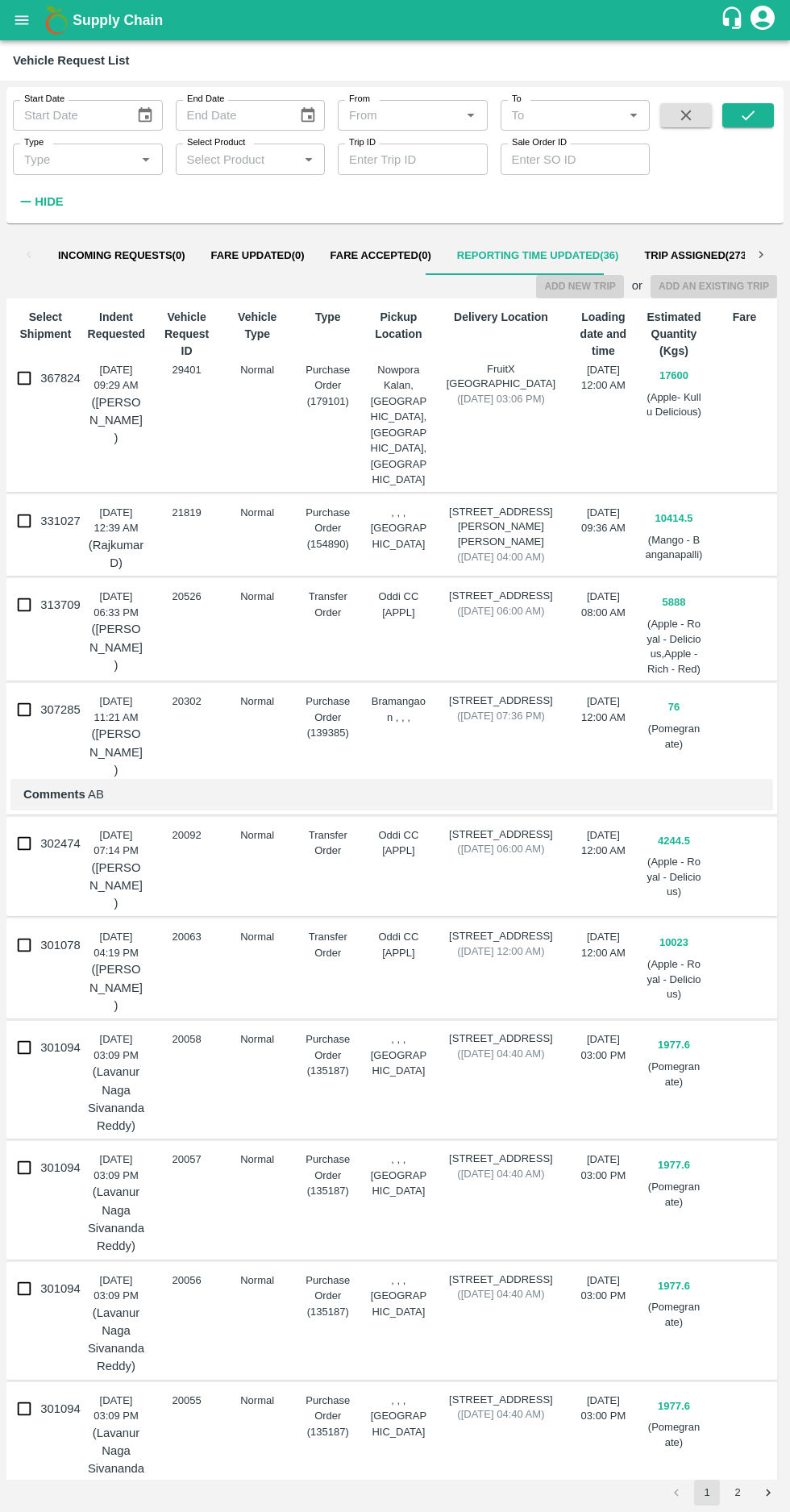
click at [406, 159] on input "Trip ID" at bounding box center [413, 159] width 150 height 31
type input "29478"
click at [734, 117] on button "submit" at bounding box center [748, 116] width 52 height 24
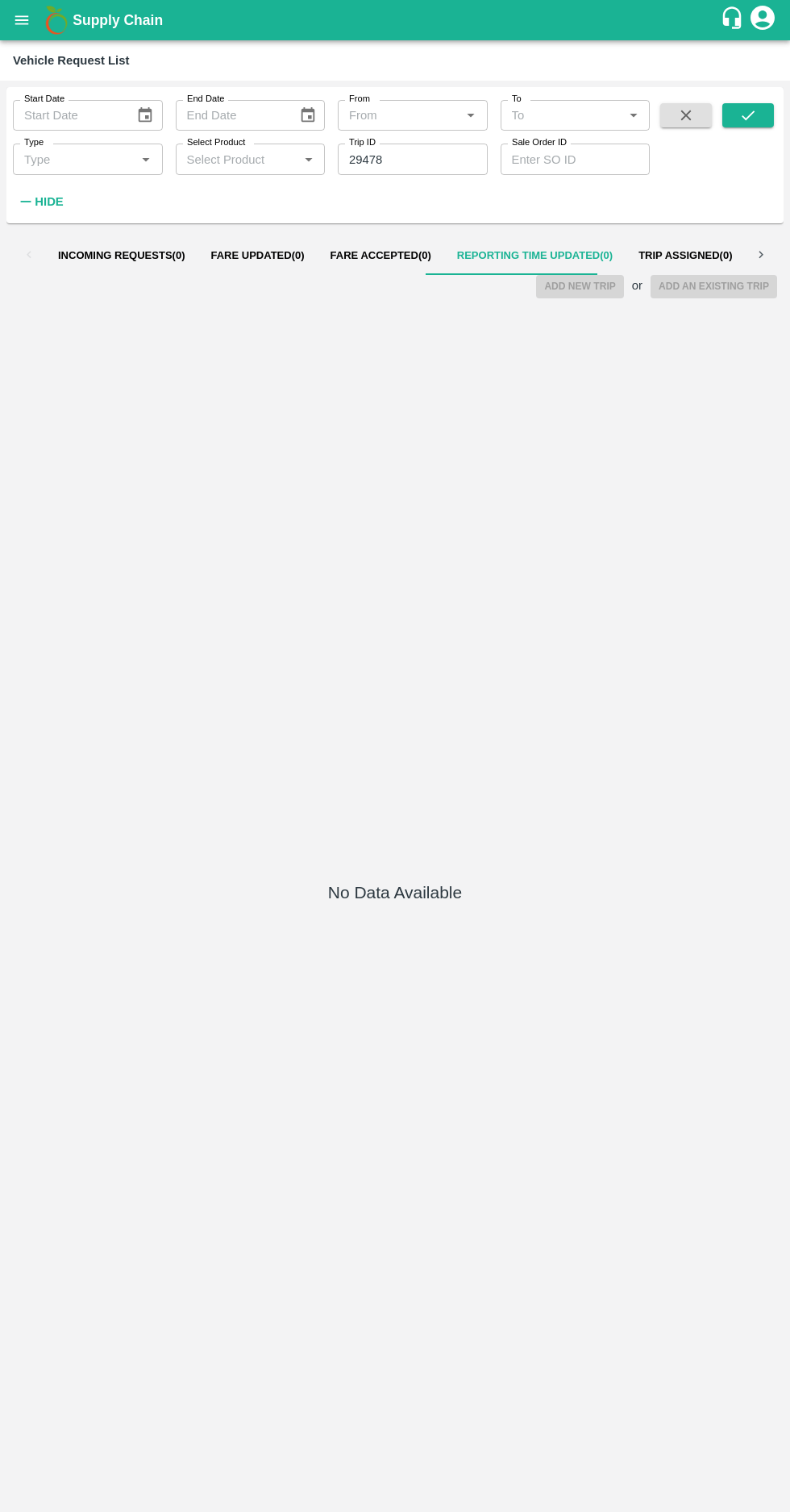
click at [642, 250] on span "Trip Assigned ( 0 )" at bounding box center [685, 255] width 94 height 13
click at [475, 250] on span "Reporting Time Updated ( 0 )" at bounding box center [535, 255] width 156 height 13
click at [100, 261] on span "Incoming Requests ( 0 )" at bounding box center [122, 255] width 128 height 13
click at [231, 260] on span "Fare Updated ( 0 )" at bounding box center [258, 255] width 94 height 13
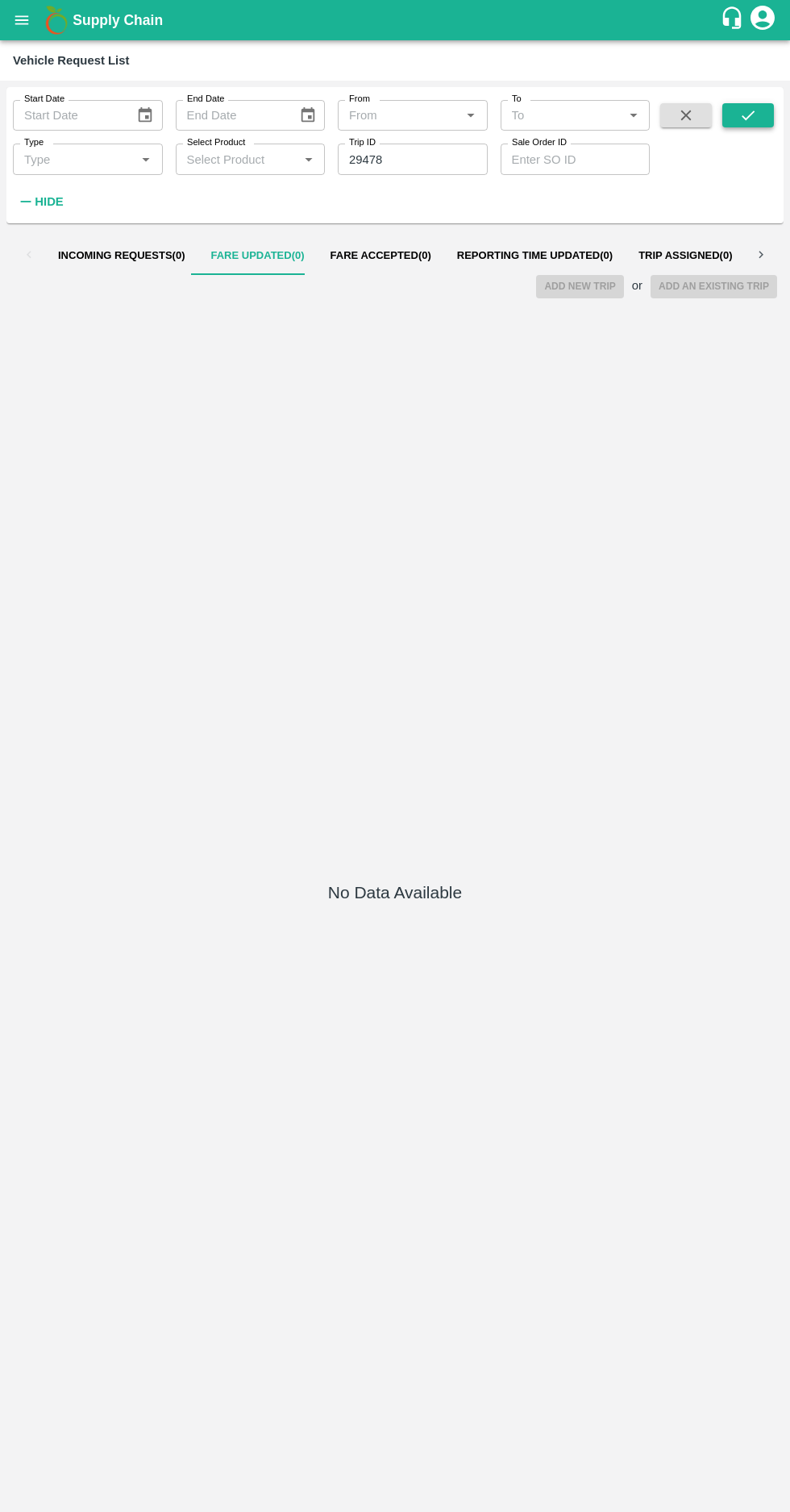
click at [725, 124] on button "submit" at bounding box center [748, 116] width 52 height 24
click at [25, 13] on icon "open drawer" at bounding box center [22, 20] width 18 height 18
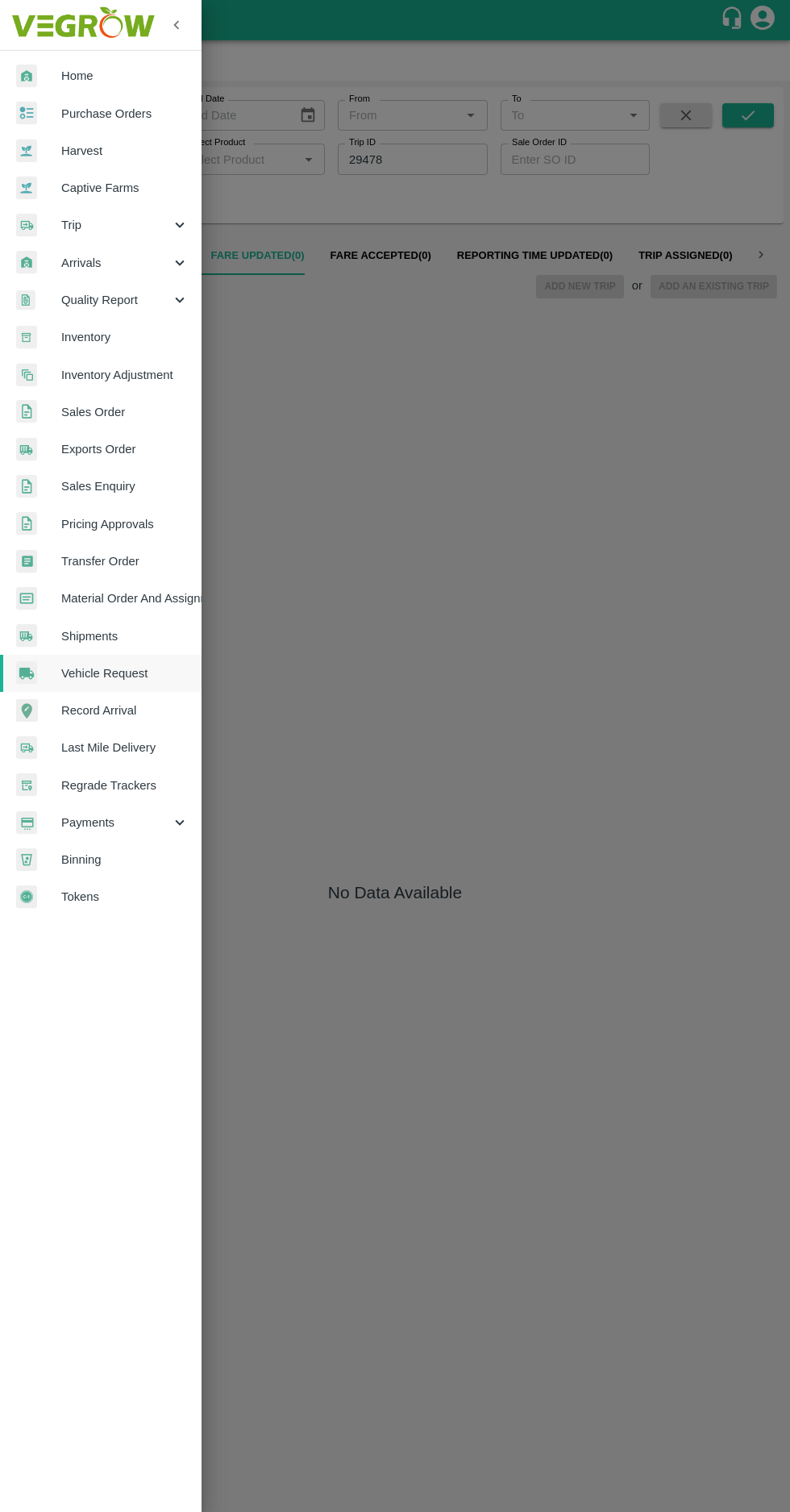
click at [124, 668] on span "Vehicle Request" at bounding box center [125, 673] width 128 height 18
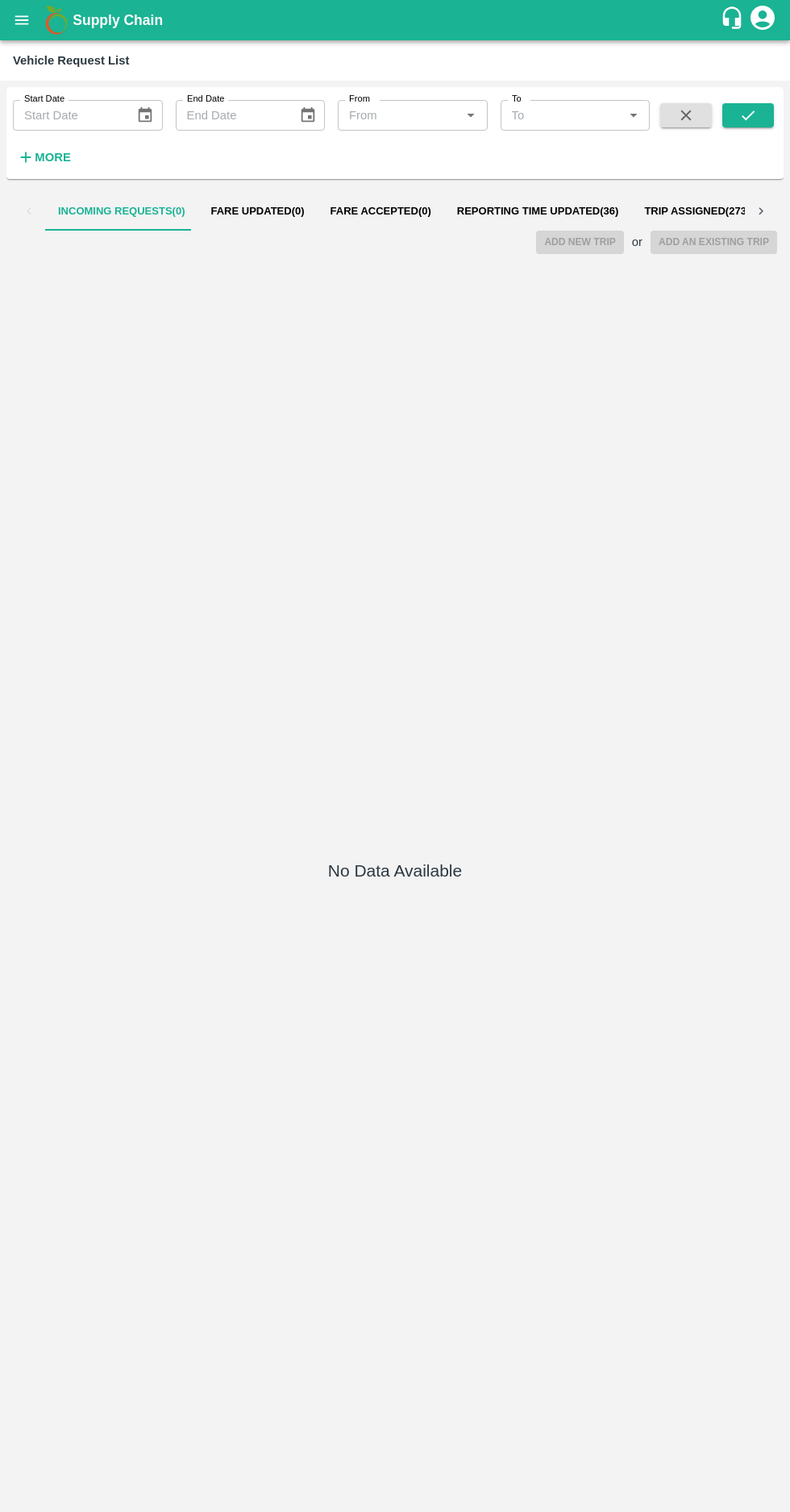
click at [526, 211] on span "Reporting Time Updated ( 36 )" at bounding box center [538, 211] width 162 height 13
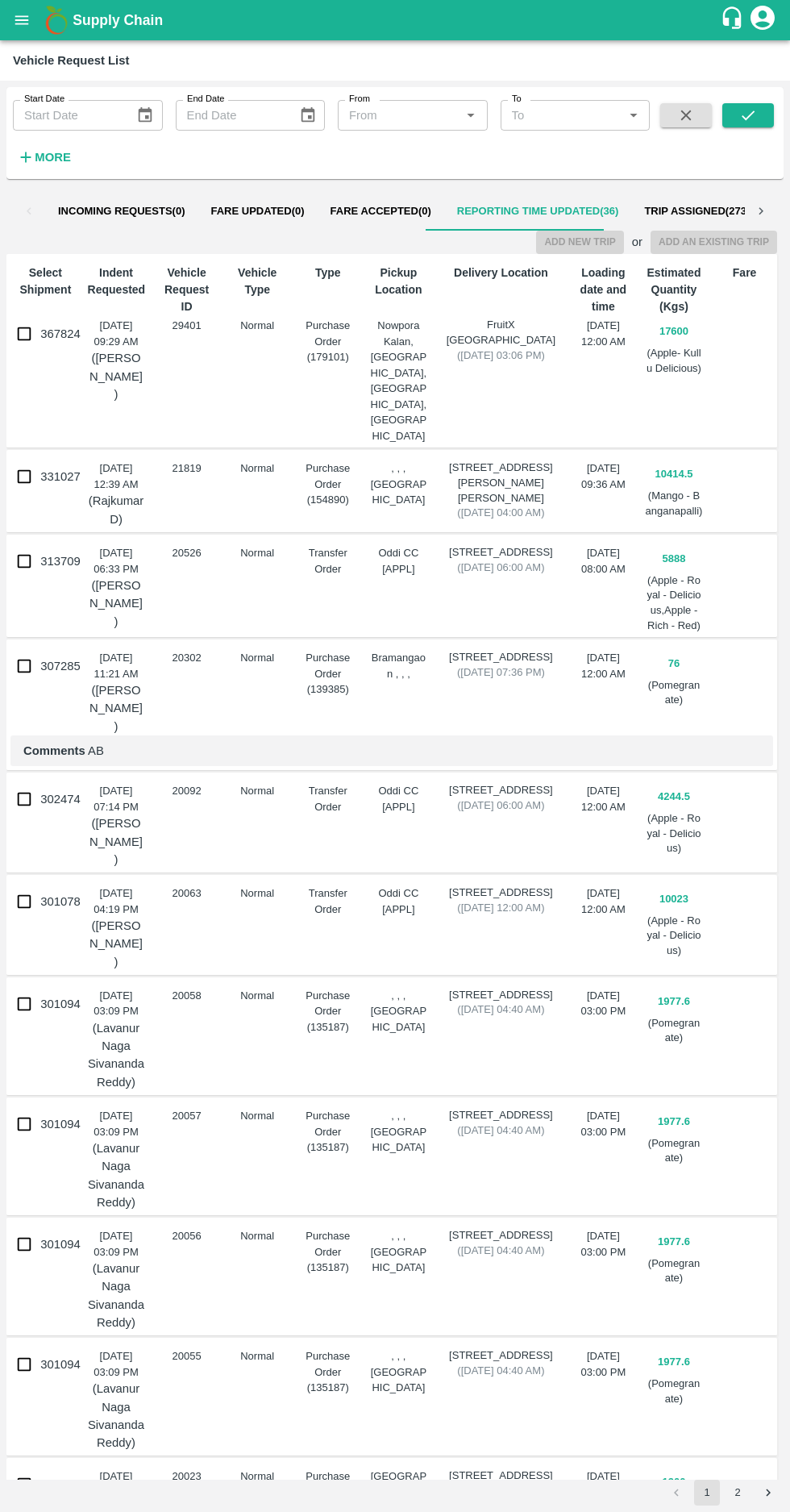
click at [26, 158] on icon "button" at bounding box center [26, 158] width 11 height 11
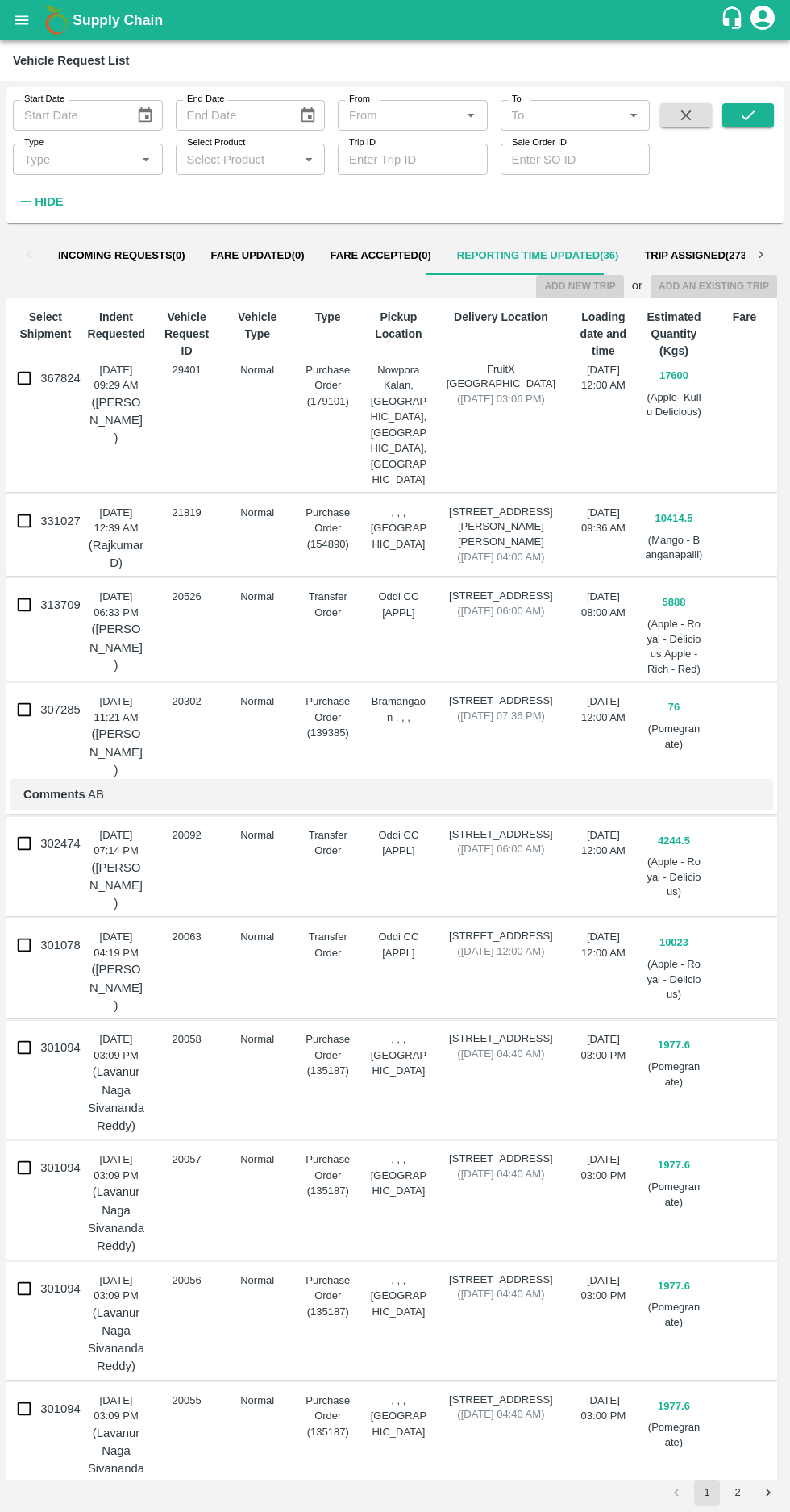
click at [539, 159] on input "Sale Order ID" at bounding box center [576, 159] width 150 height 31
click at [379, 158] on input "Trip ID" at bounding box center [413, 159] width 150 height 31
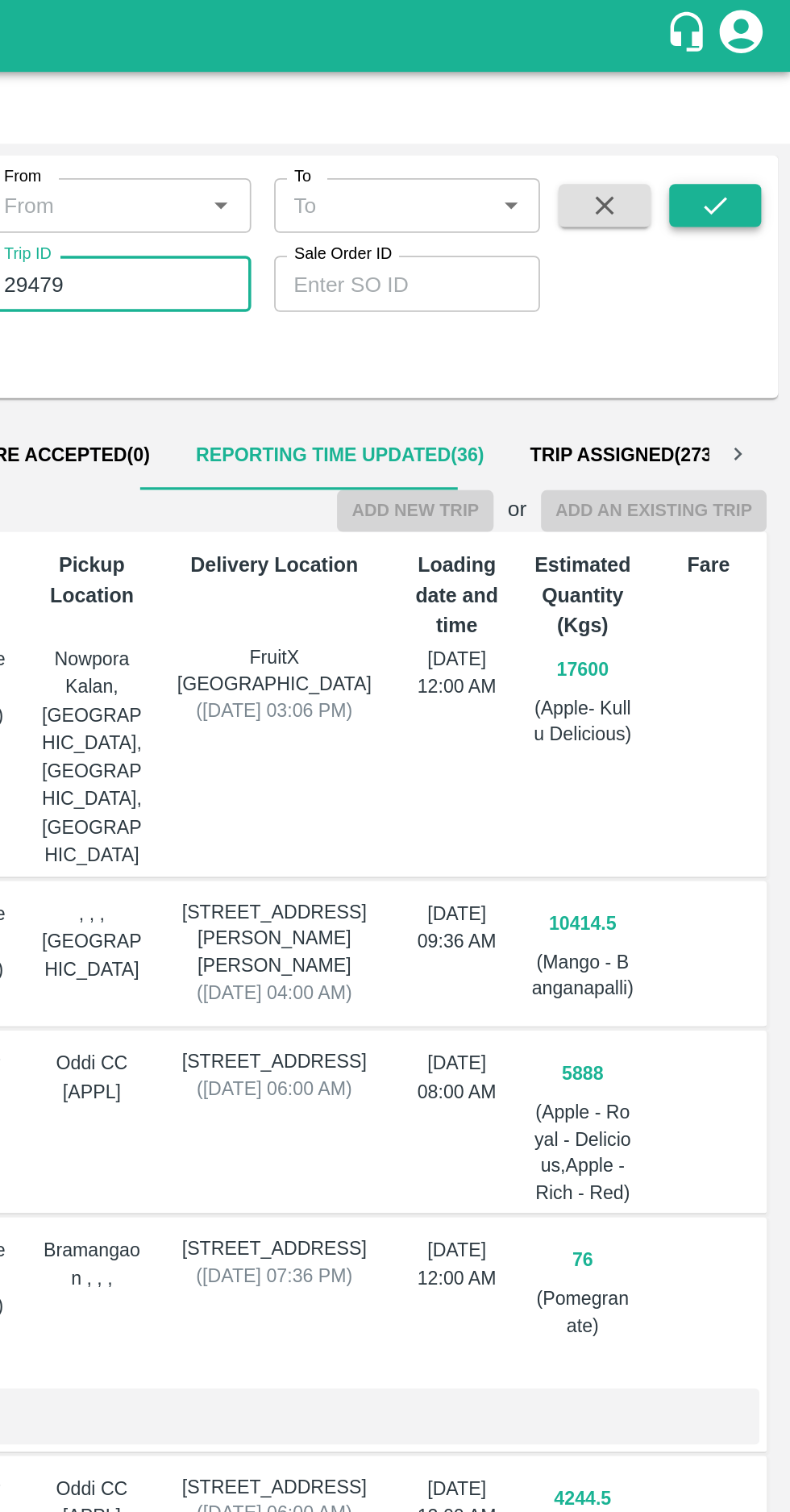
type input "29479"
click at [739, 124] on icon "submit" at bounding box center [748, 116] width 18 height 18
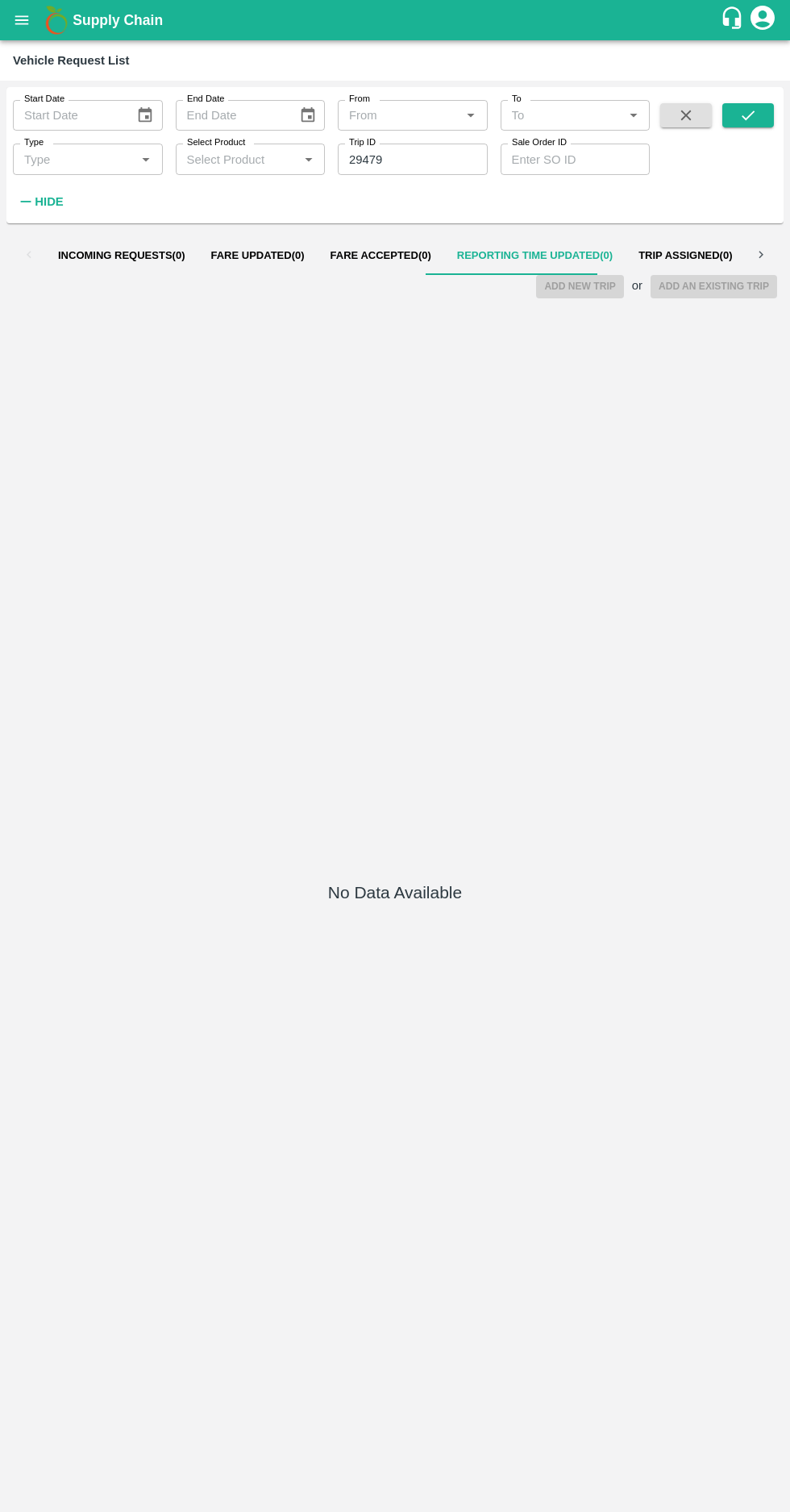
click at [22, 20] on icon "open drawer" at bounding box center [22, 19] width 14 height 9
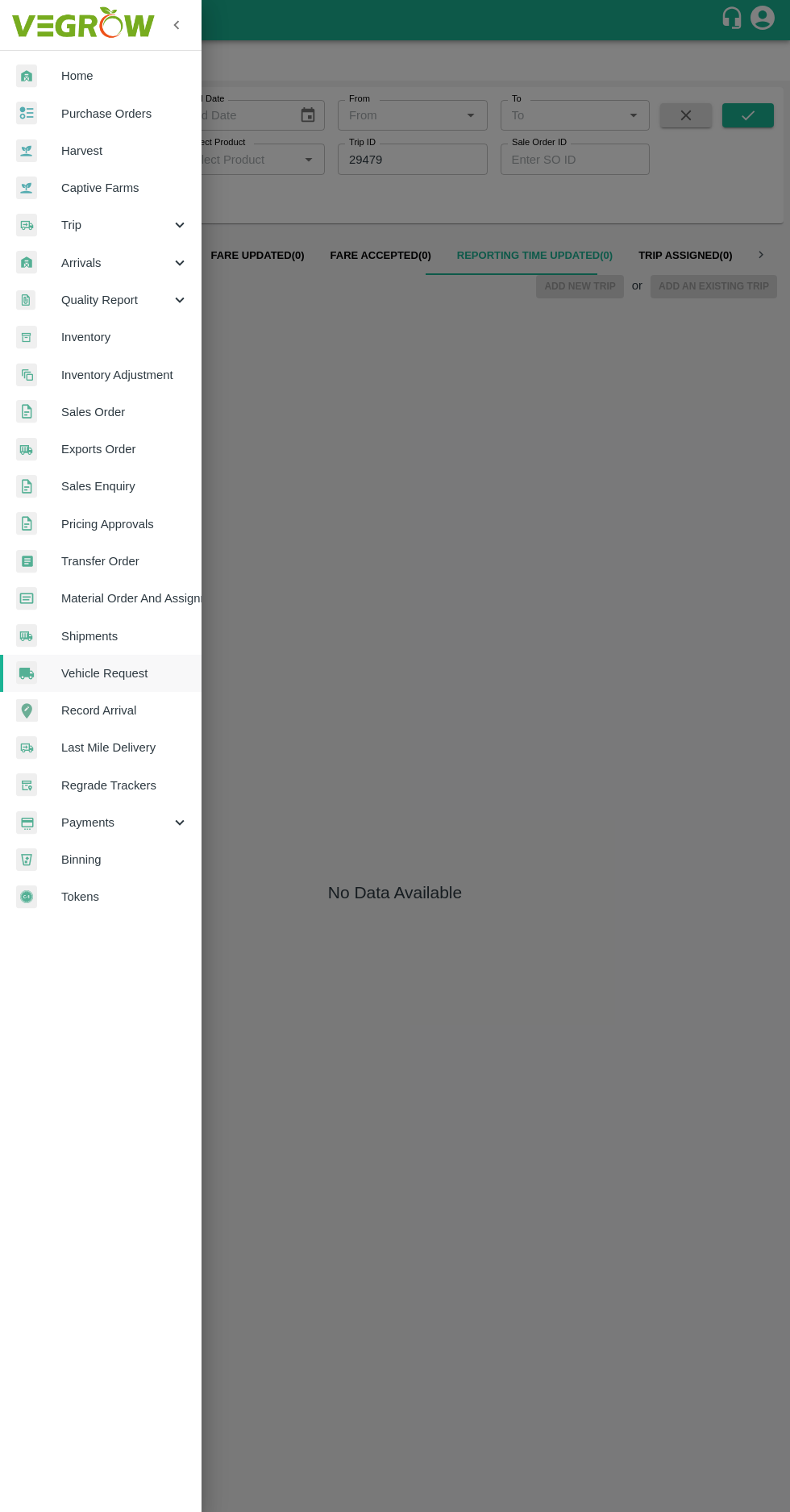
click at [107, 113] on span "Purchase Orders" at bounding box center [125, 114] width 128 height 18
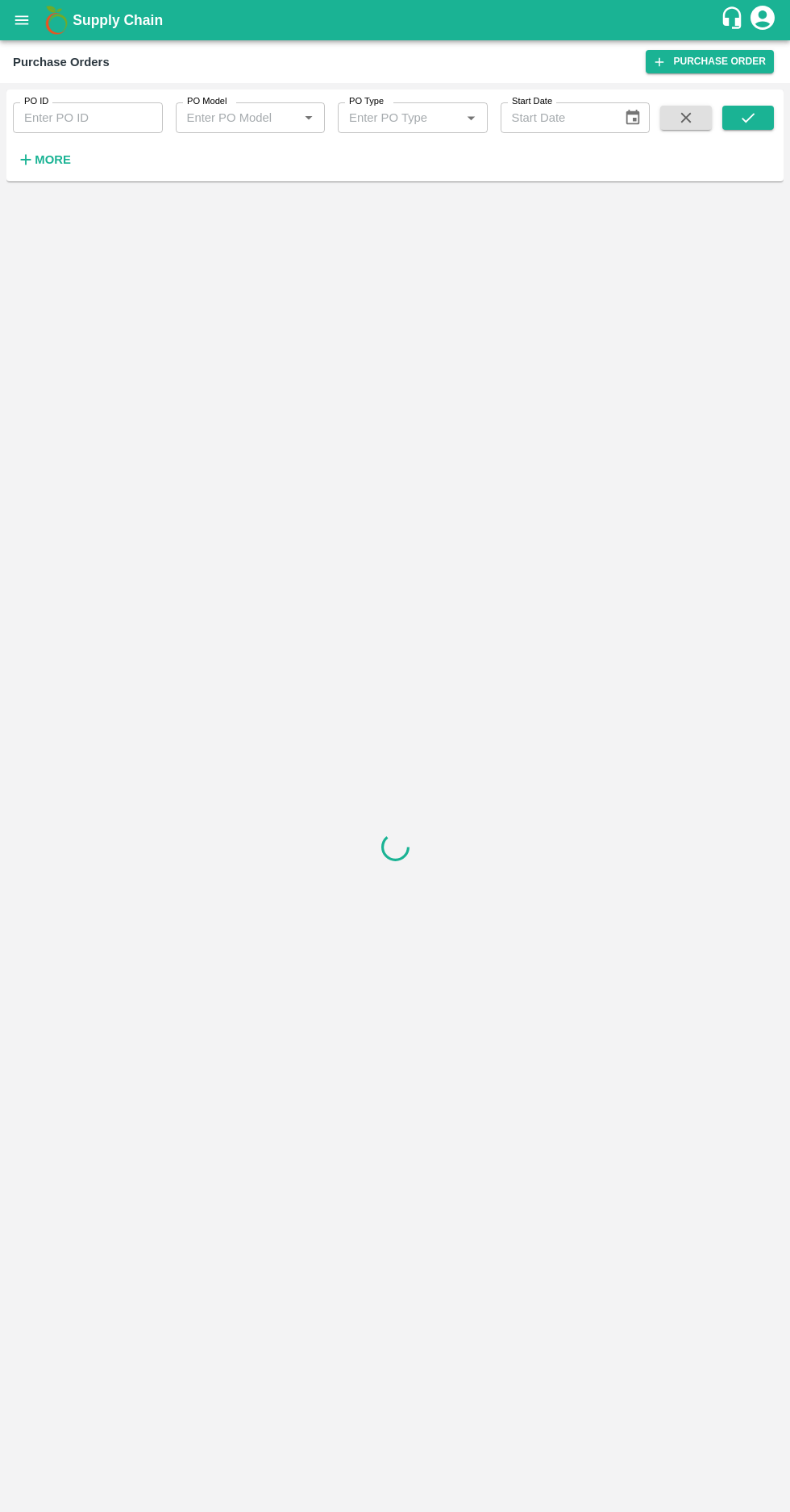
click at [26, 160] on icon "button" at bounding box center [26, 160] width 11 height 11
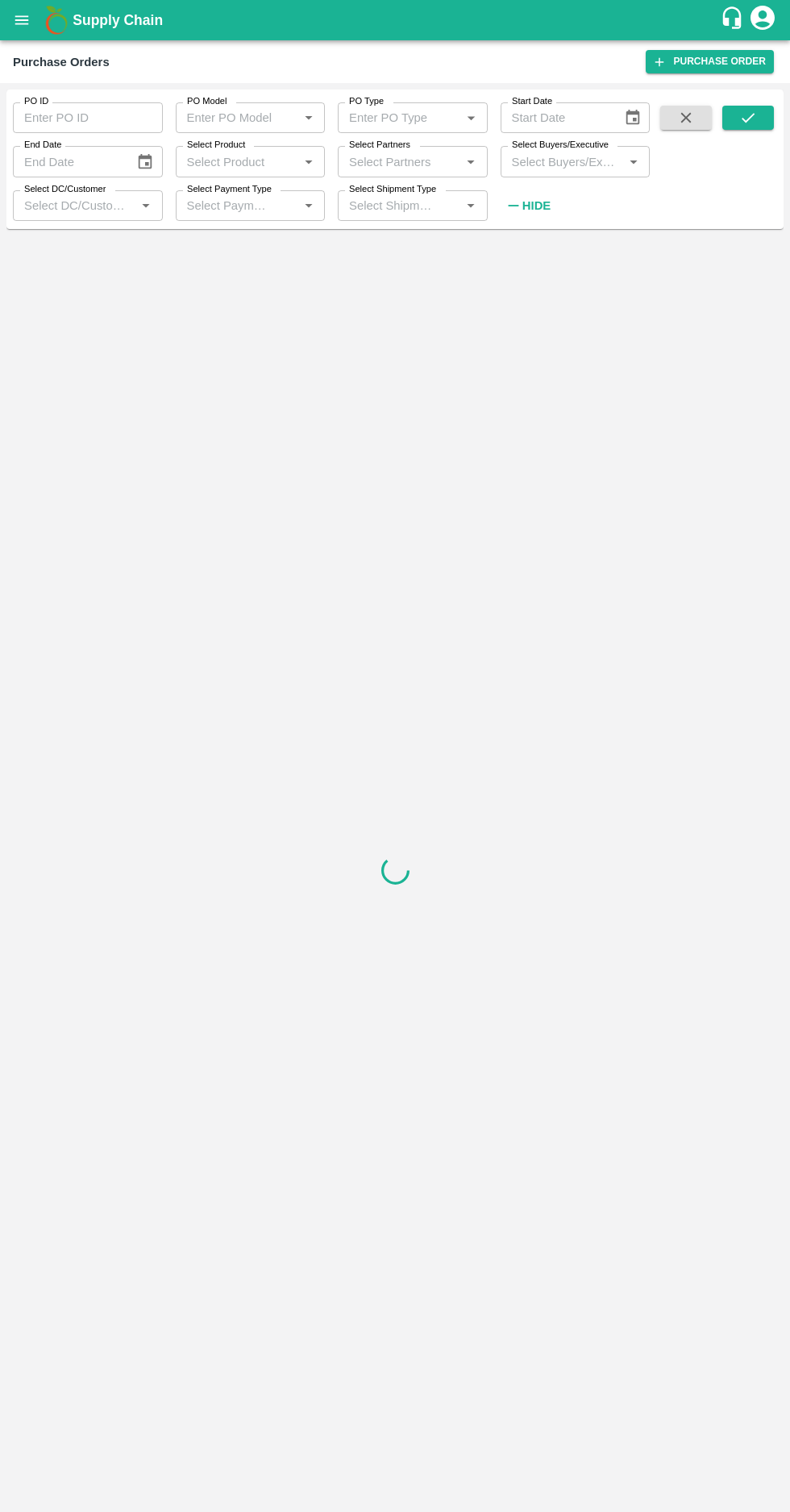
click at [539, 150] on label "Select Buyers/Executive" at bounding box center [560, 145] width 97 height 13
click at [539, 151] on input "Select Buyers/Executive" at bounding box center [562, 162] width 114 height 21
type input "afza"
click at [527, 245] on input "checkbox" at bounding box center [535, 245] width 32 height 32
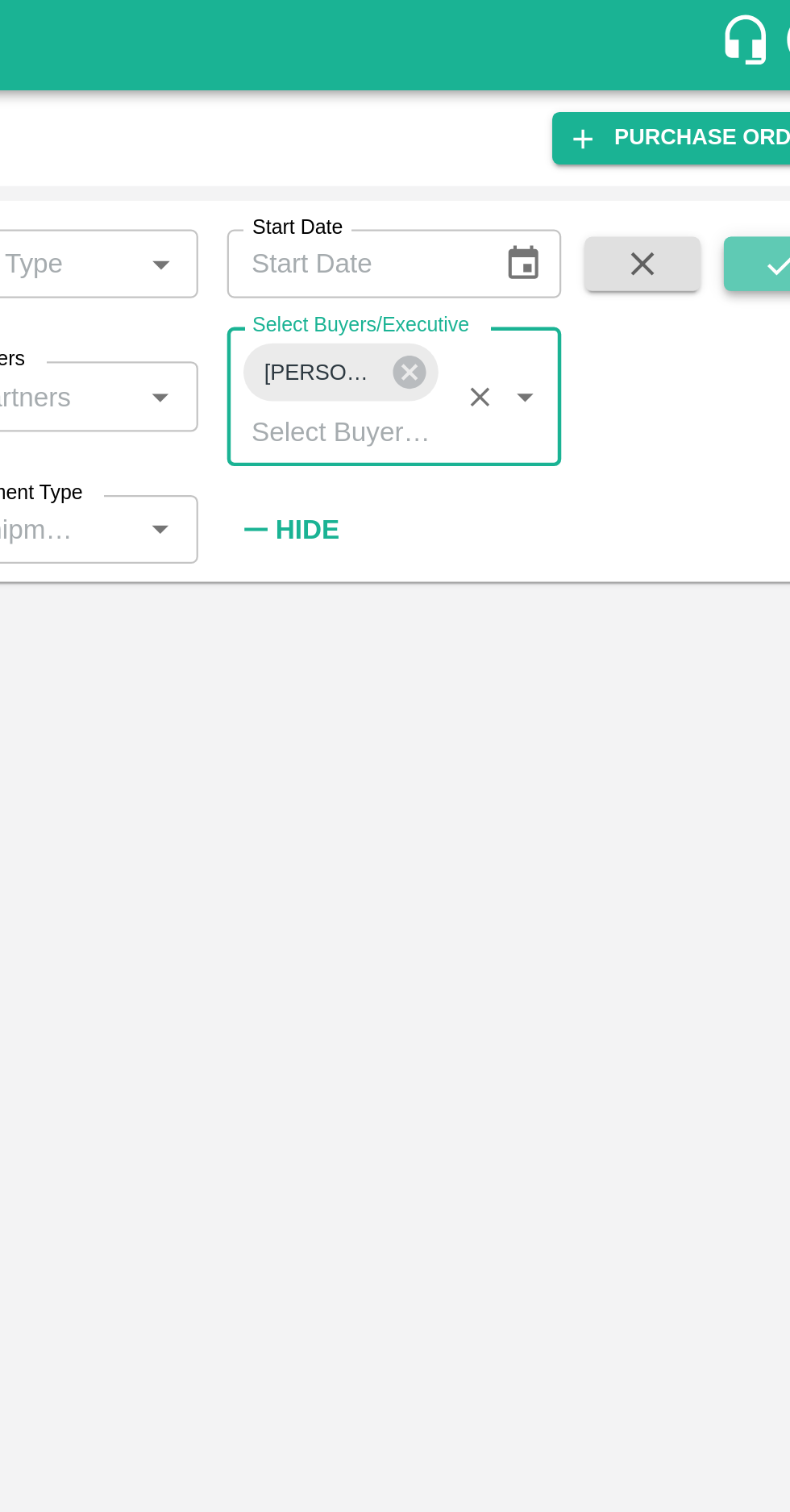
click at [732, 124] on button "submit" at bounding box center [748, 118] width 52 height 24
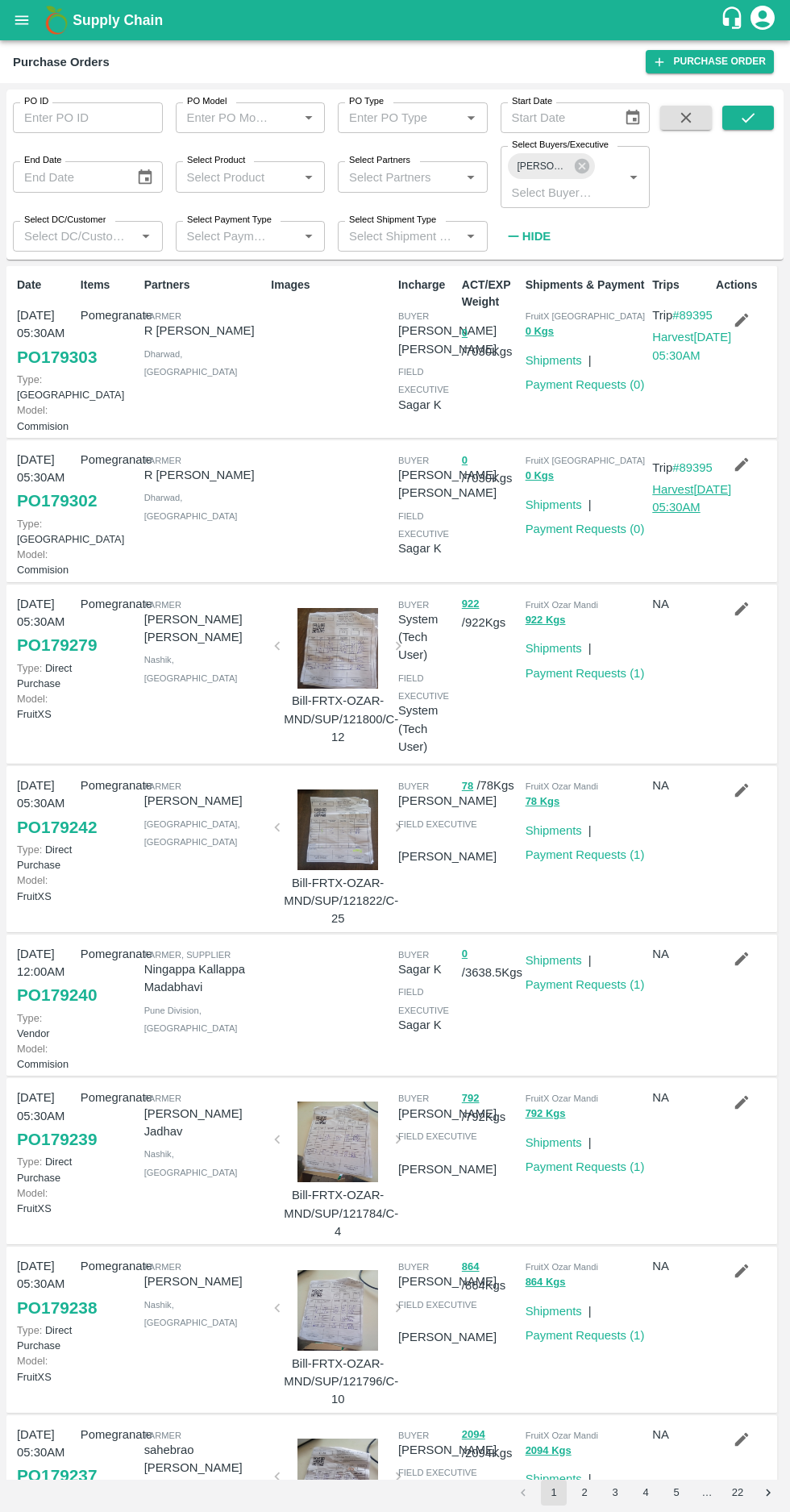
click at [691, 513] on link "Harvest [DATE] 05:30AM" at bounding box center [691, 499] width 79 height 31
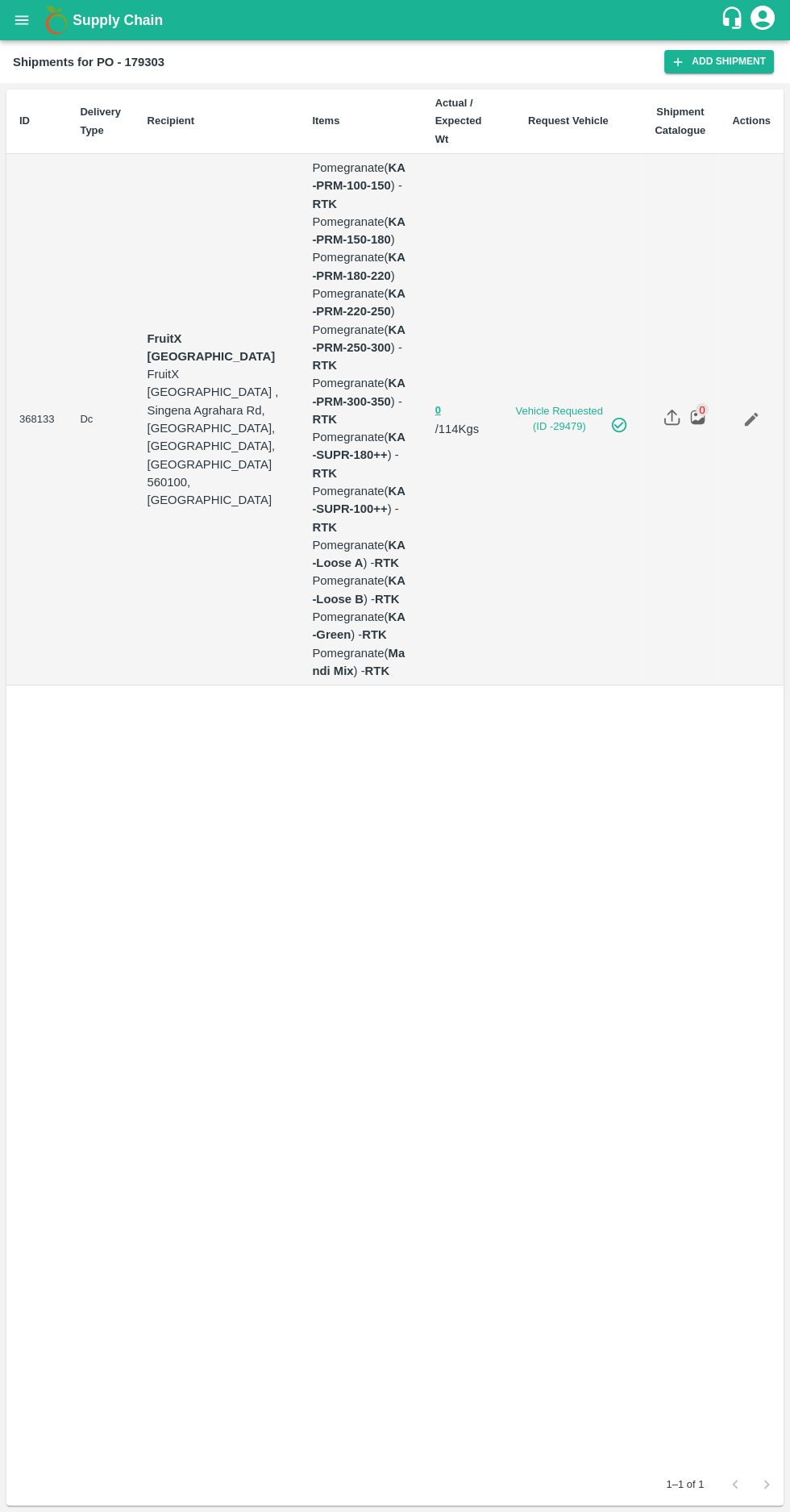
click at [754, 413] on icon "Edit" at bounding box center [751, 419] width 14 height 14
click at [550, 404] on link "Vehicle Requested (ID -29479)" at bounding box center [567, 419] width 120 height 30
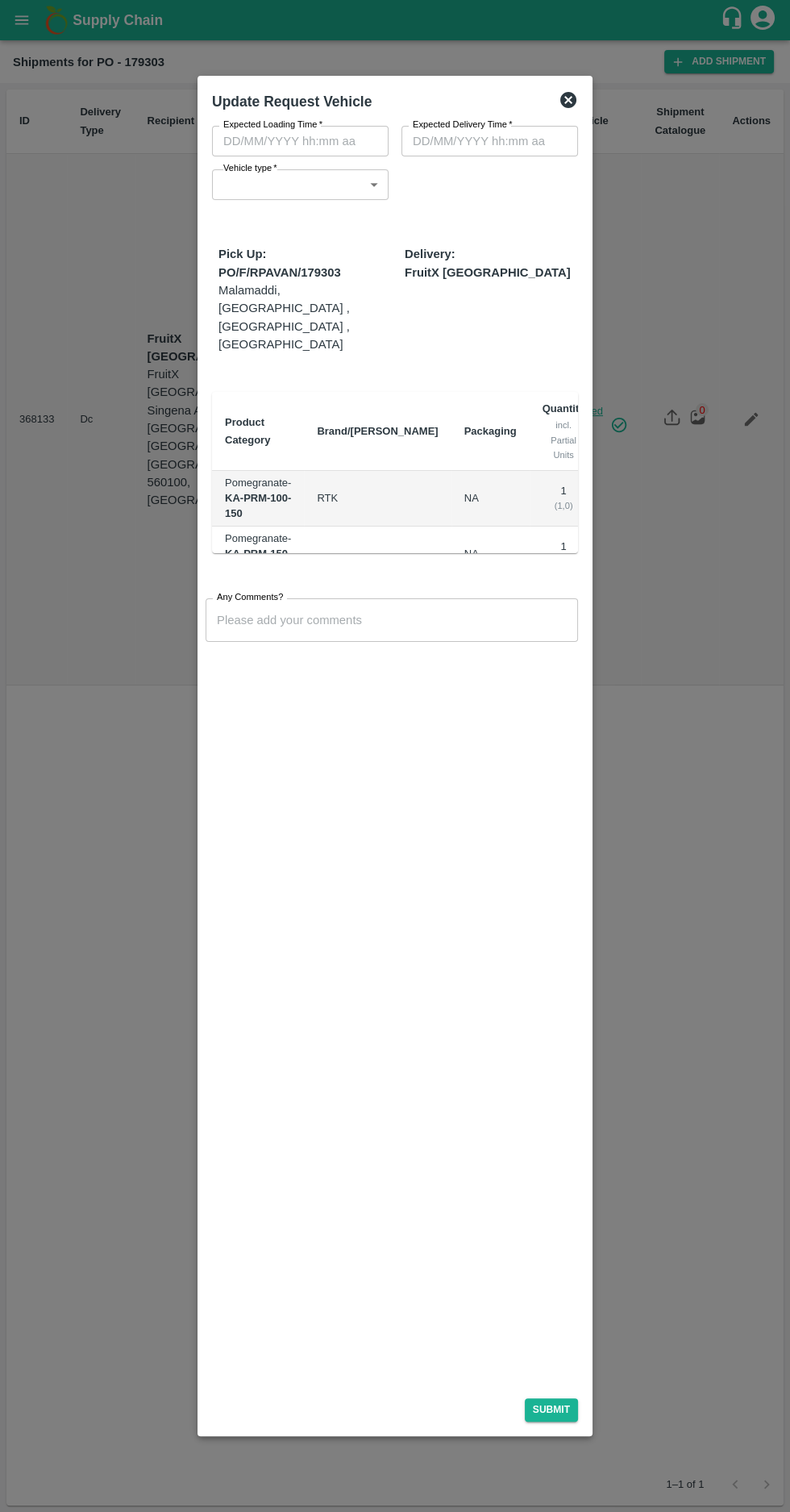
type input "1"
type input "[DATE] 04:10 PM"
type input "[DATE] 06:42 AM"
click at [562, 99] on icon at bounding box center [568, 100] width 16 height 16
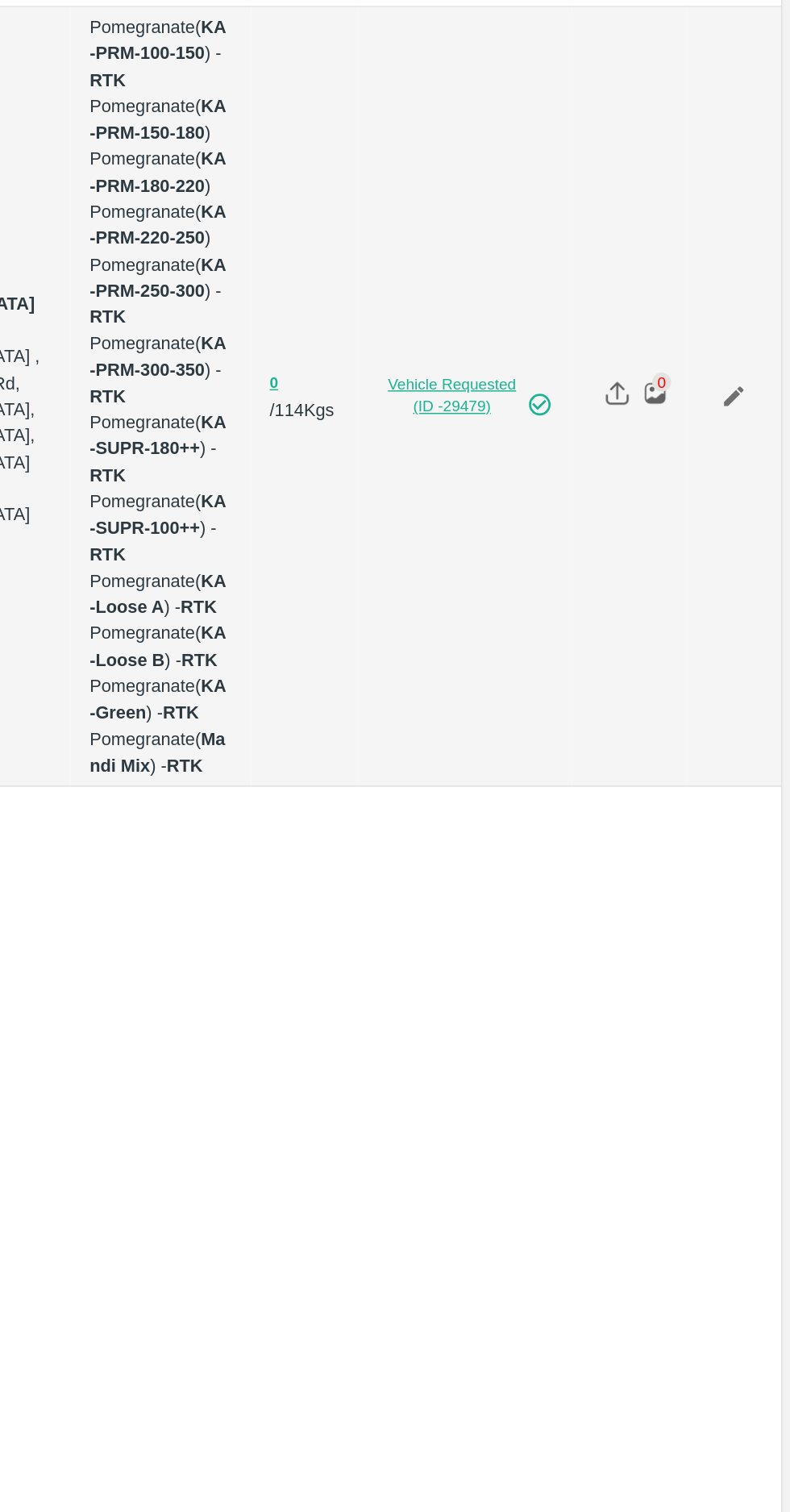
click at [620, 416] on icon at bounding box center [619, 425] width 18 height 18
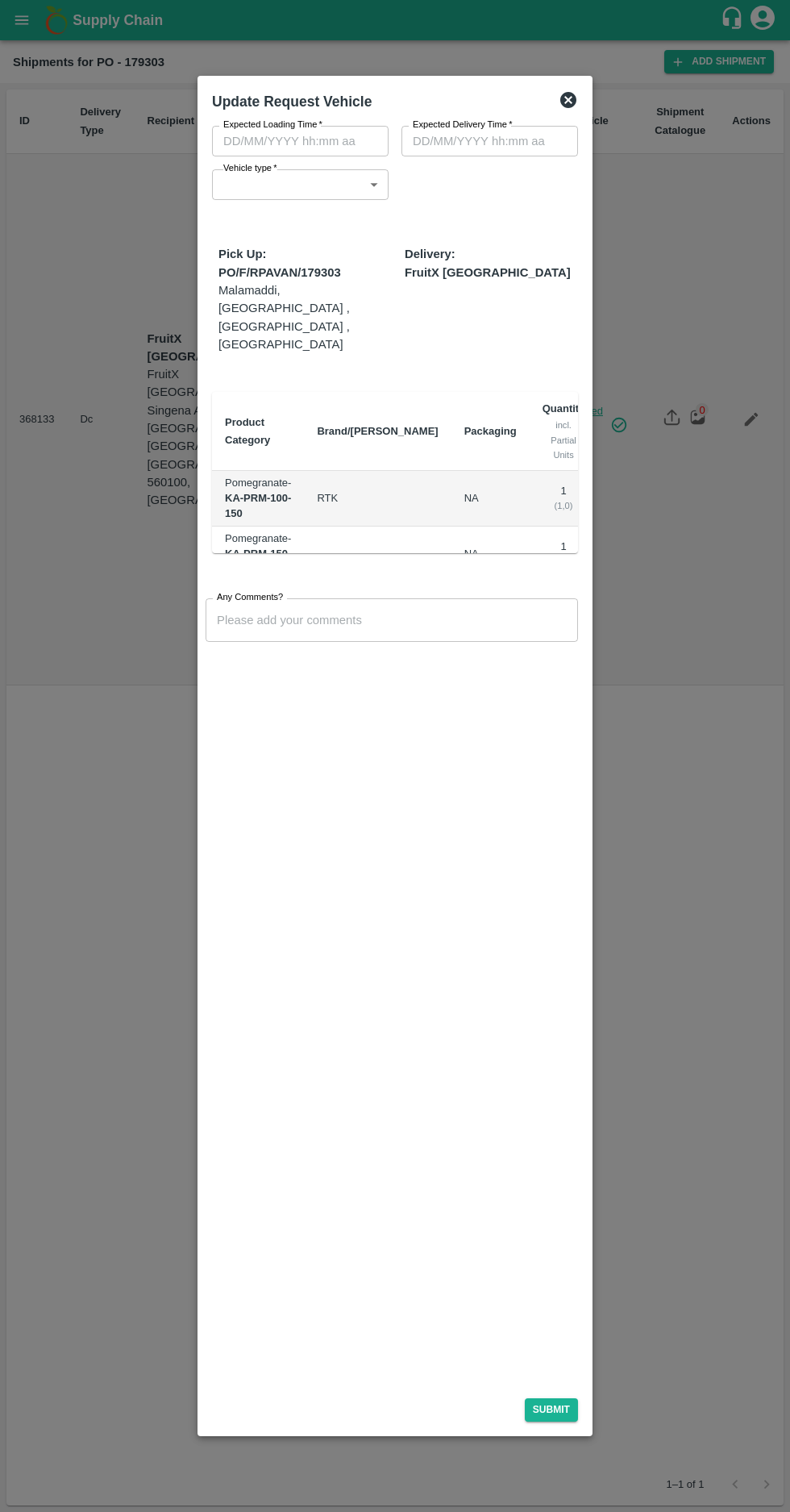
type input "1"
type input "[DATE] 04:10 PM"
type input "[DATE] 06:42 AM"
click at [568, 99] on icon at bounding box center [568, 100] width 19 height 19
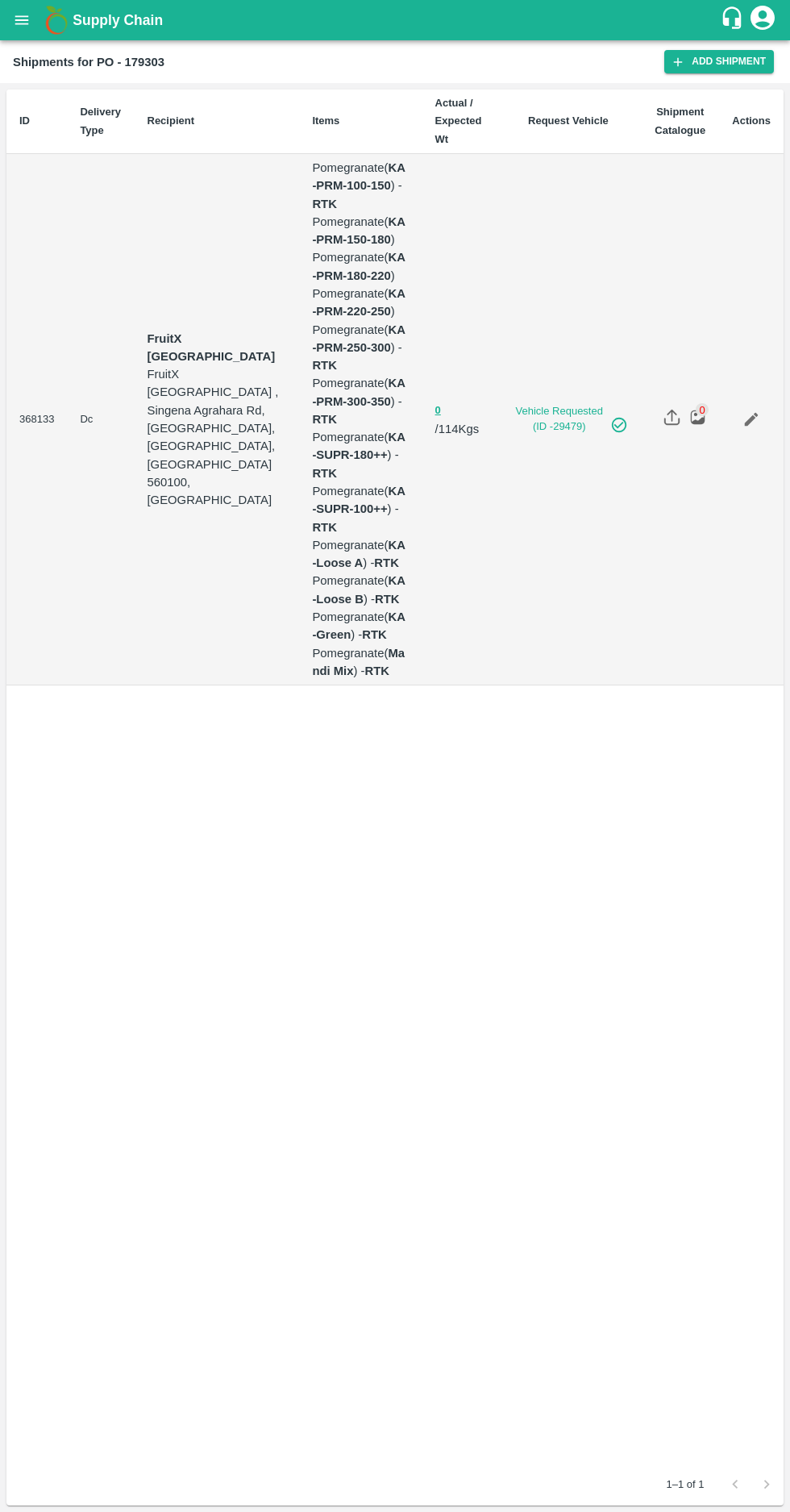
click at [756, 411] on icon "Edit" at bounding box center [751, 419] width 18 height 18
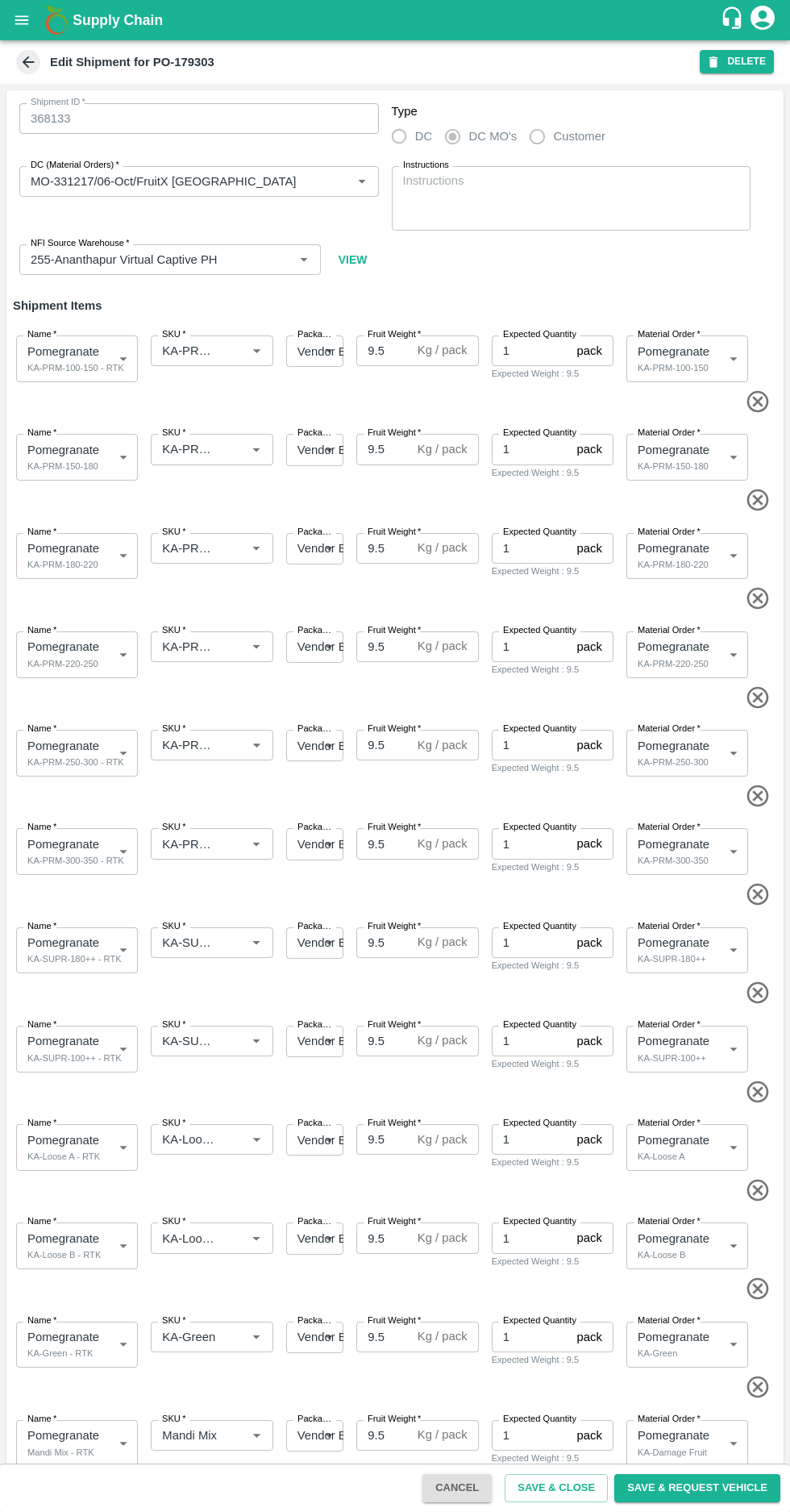
click at [23, 66] on icon at bounding box center [28, 62] width 18 height 18
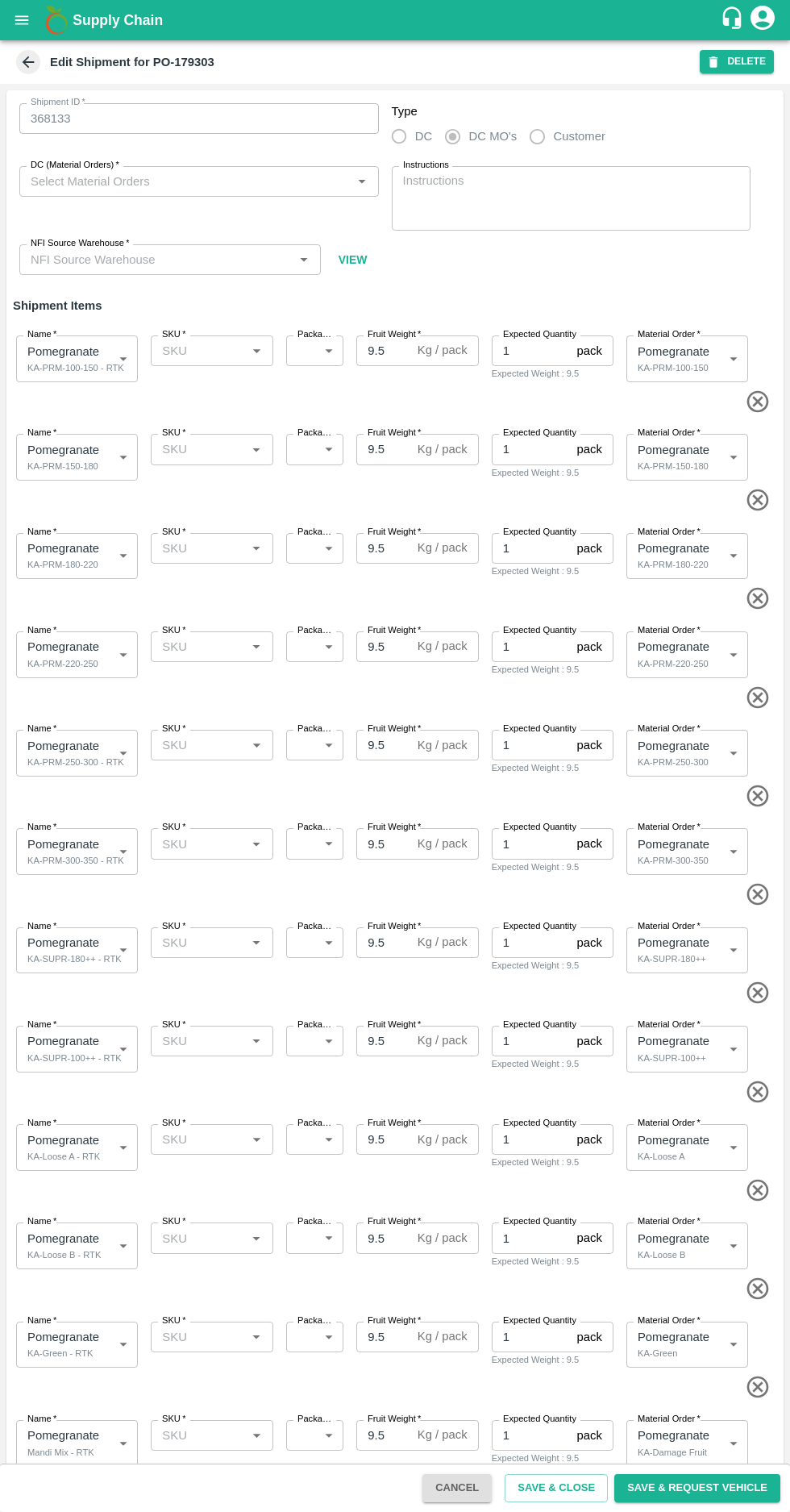
click at [27, 62] on icon at bounding box center [28, 62] width 12 height 12
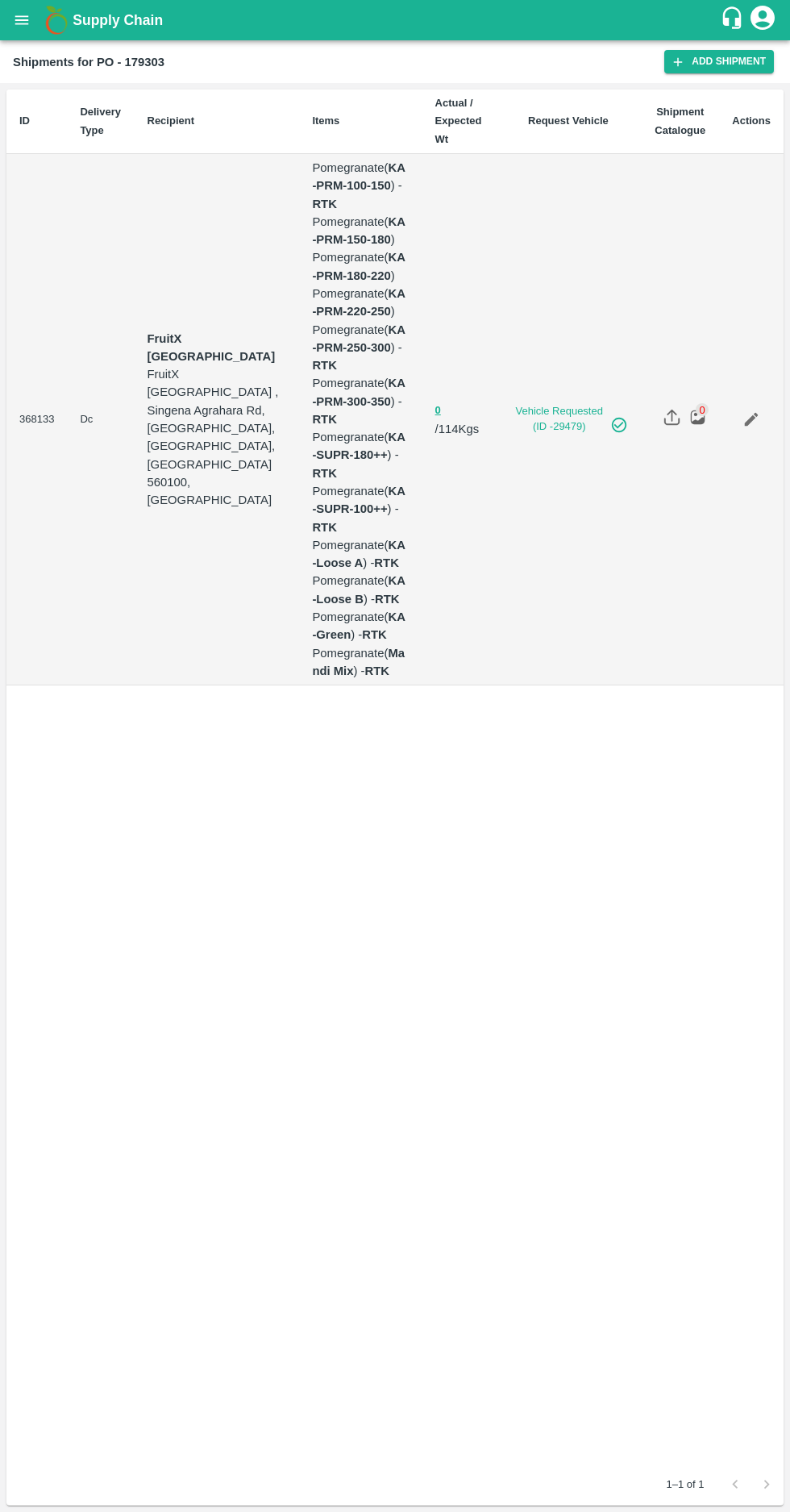
click at [49, 381] on td "368133" at bounding box center [36, 419] width 61 height 531
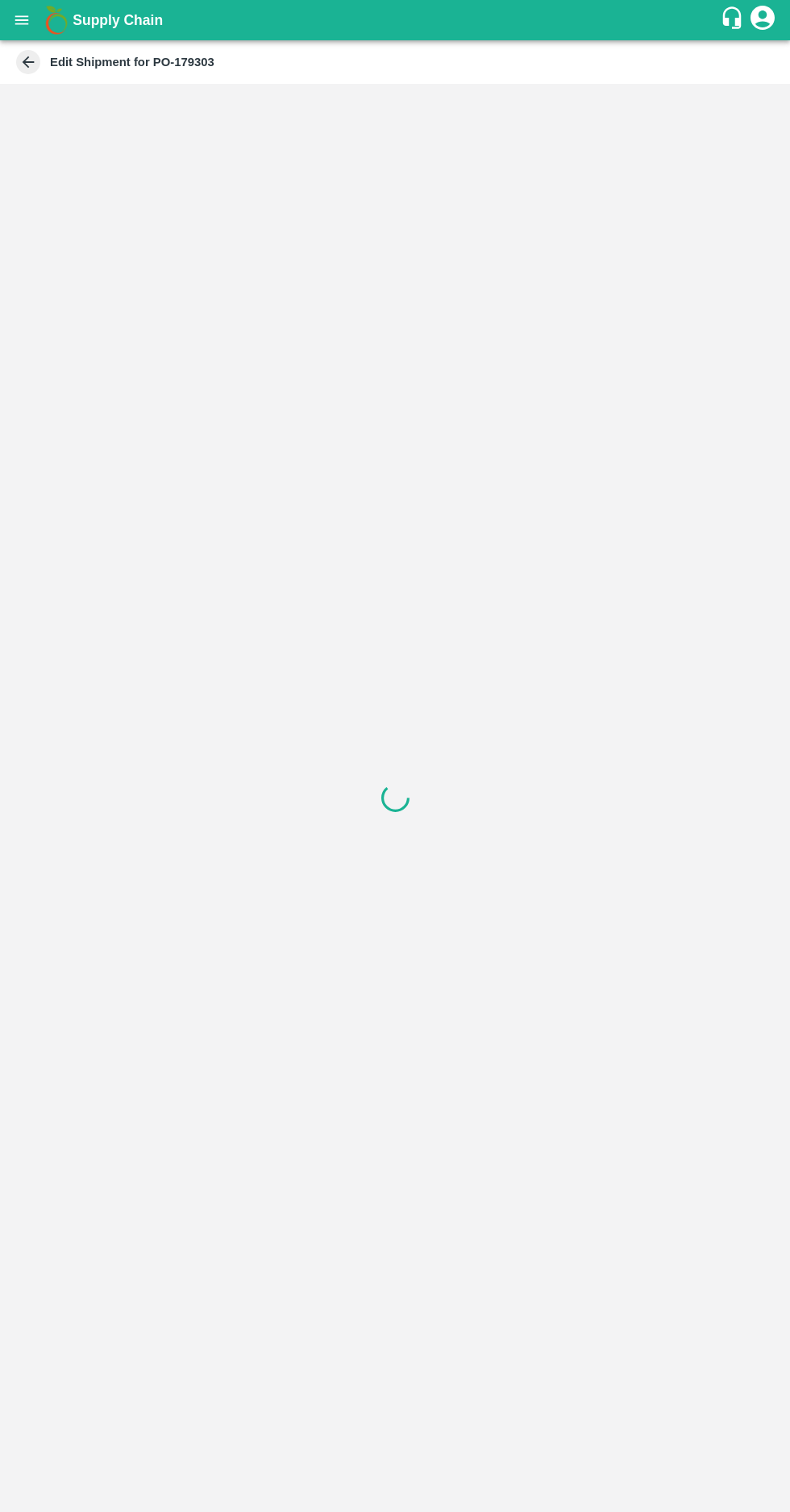
click at [21, 20] on icon "open drawer" at bounding box center [22, 19] width 14 height 9
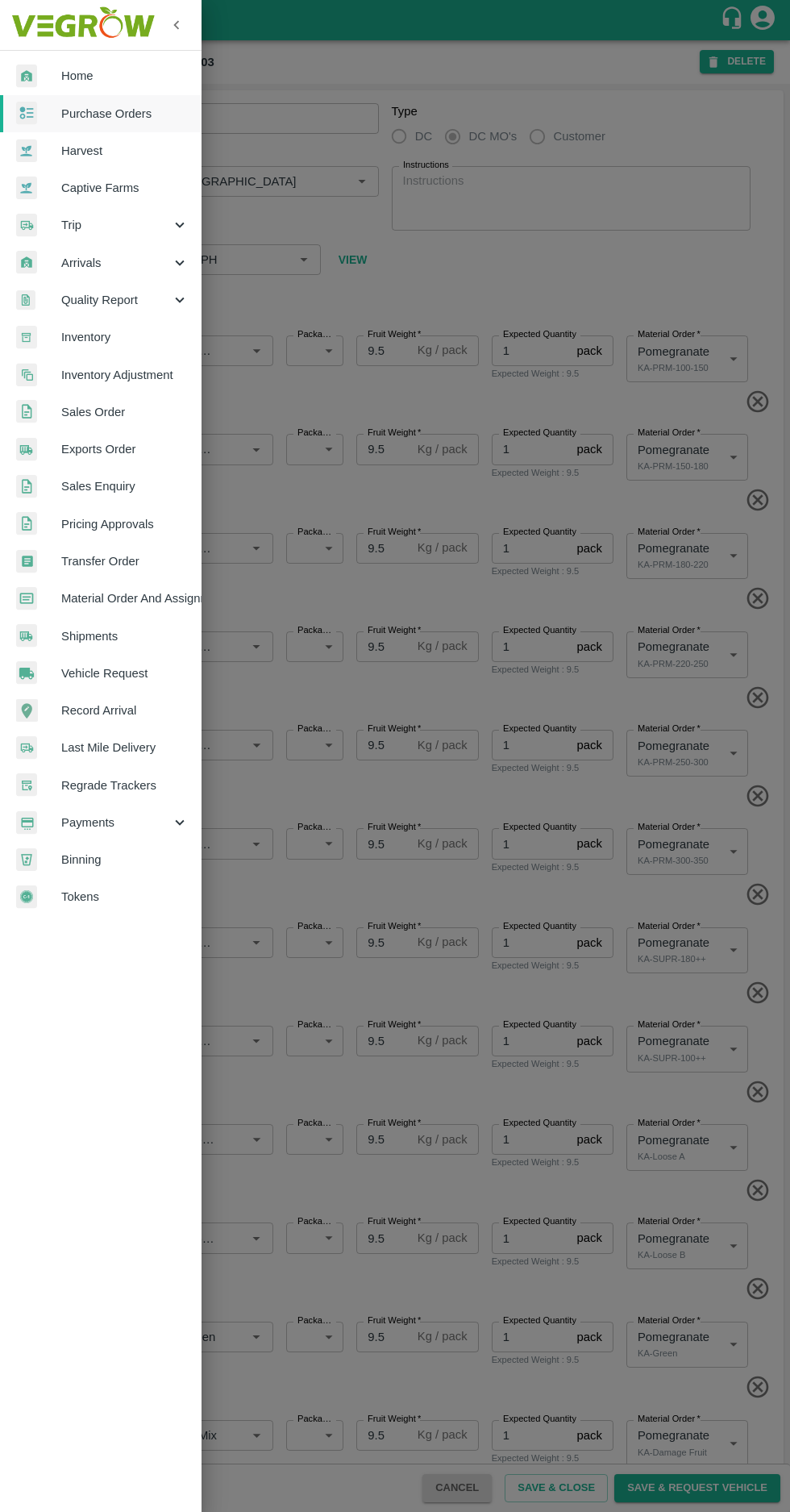
click at [95, 107] on span "Purchase Orders" at bounding box center [125, 114] width 128 height 18
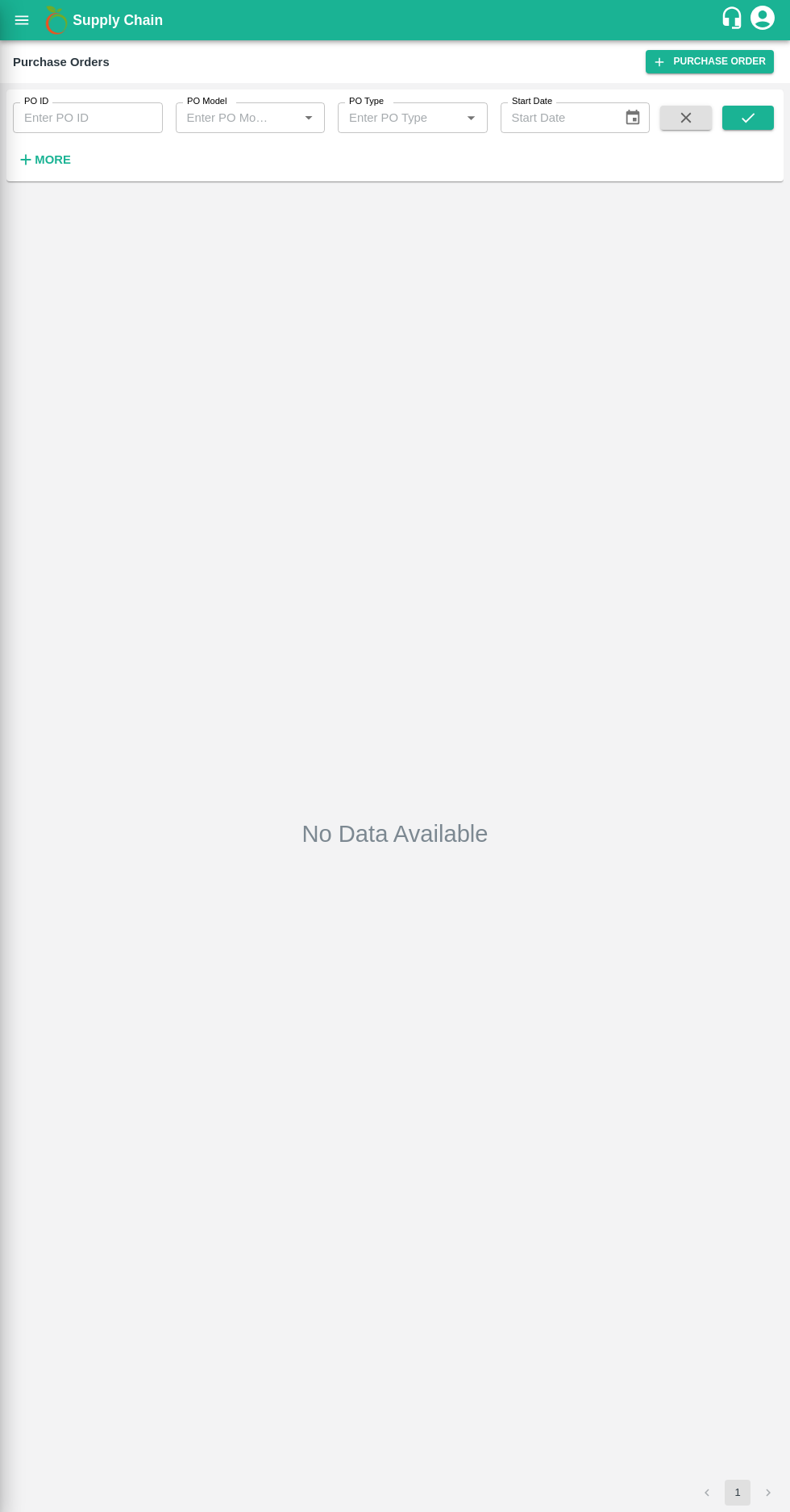
click at [44, 149] on div at bounding box center [395, 756] width 790 height 1512
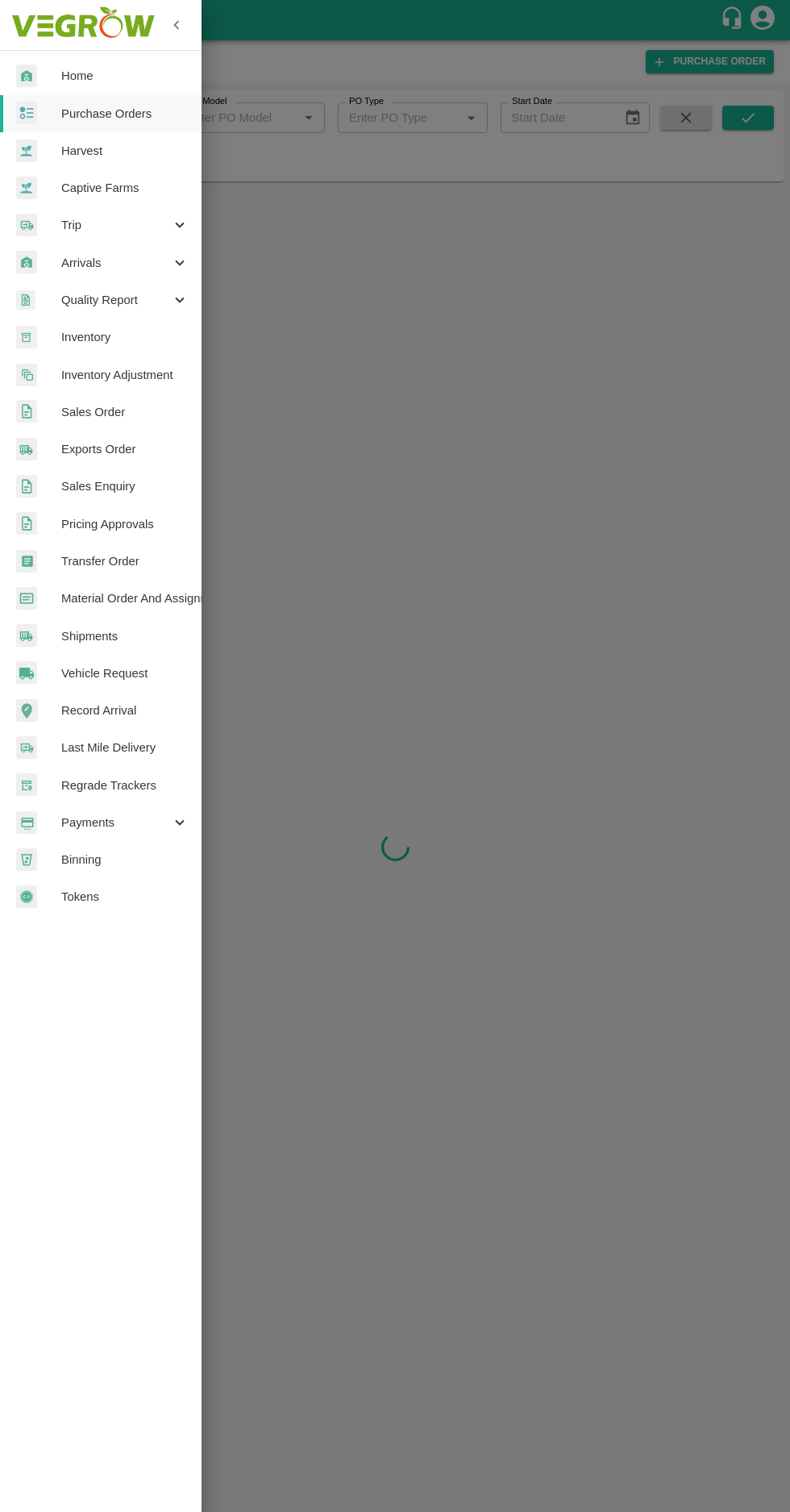
click at [325, 282] on div at bounding box center [395, 756] width 790 height 1512
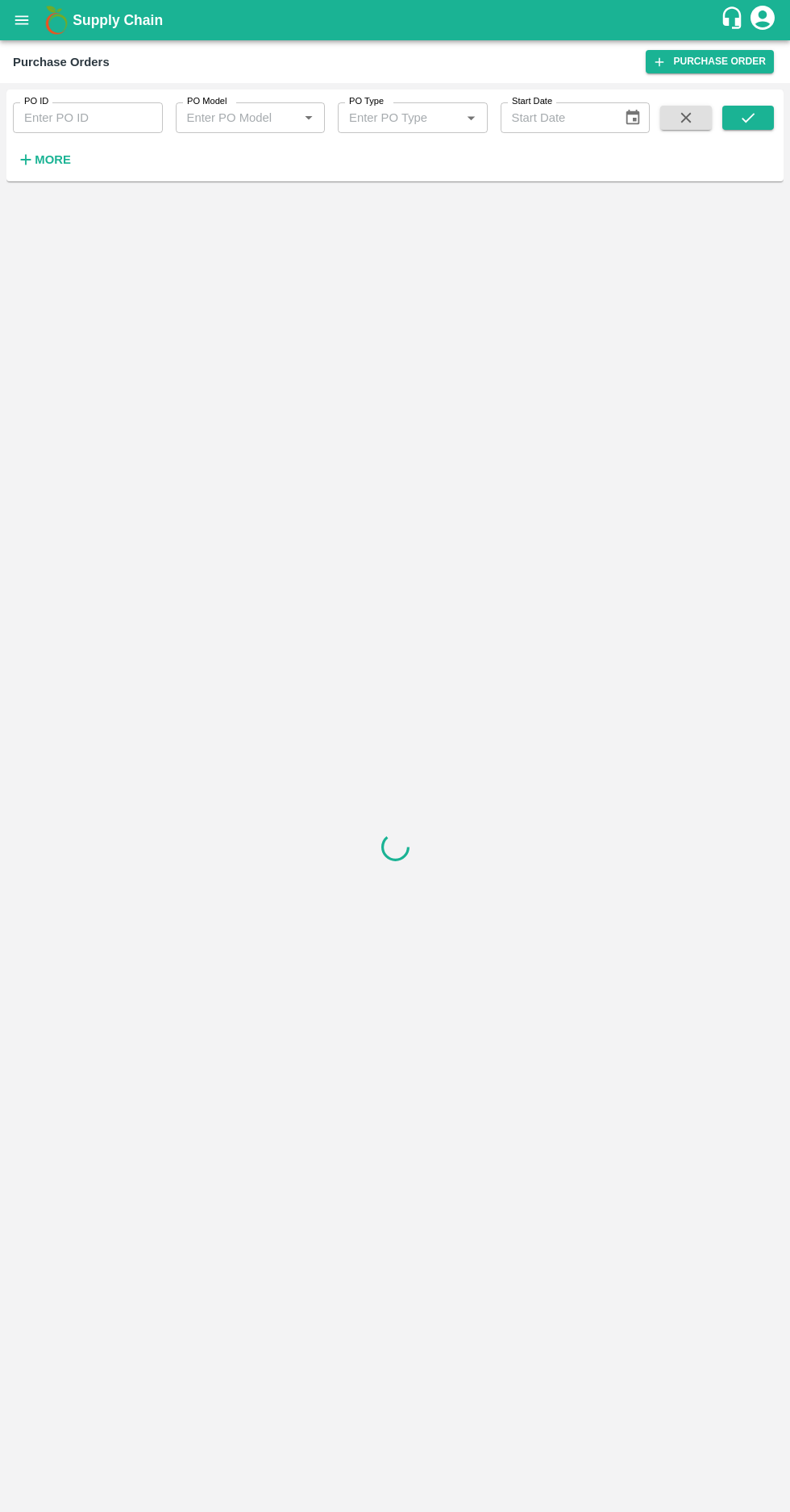
click at [51, 160] on strong "More" at bounding box center [53, 160] width 36 height 13
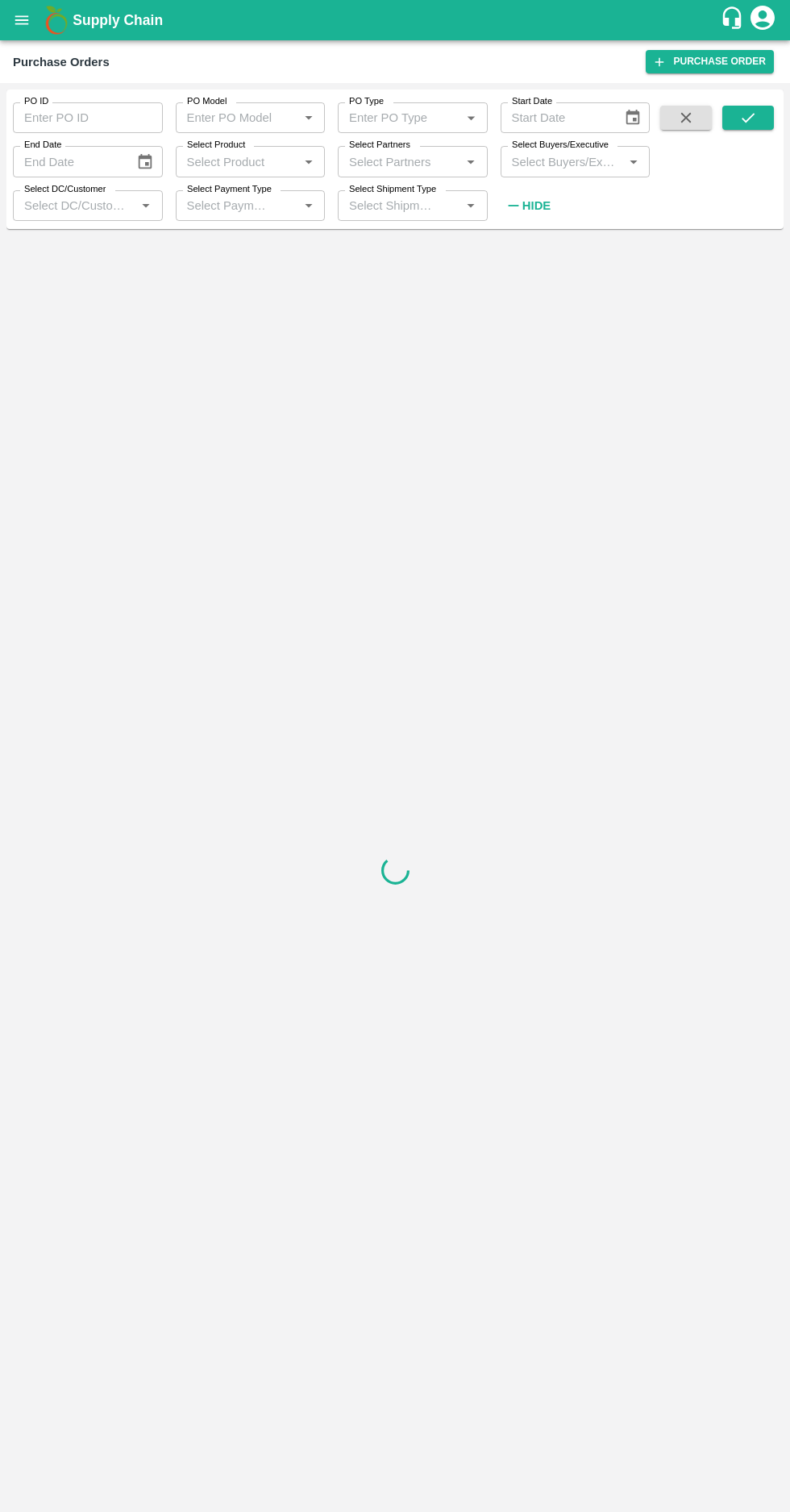
click at [538, 163] on input "Select Buyers/Executive" at bounding box center [562, 162] width 114 height 21
type input "afza"
click at [520, 259] on input "checkbox" at bounding box center [535, 245] width 32 height 32
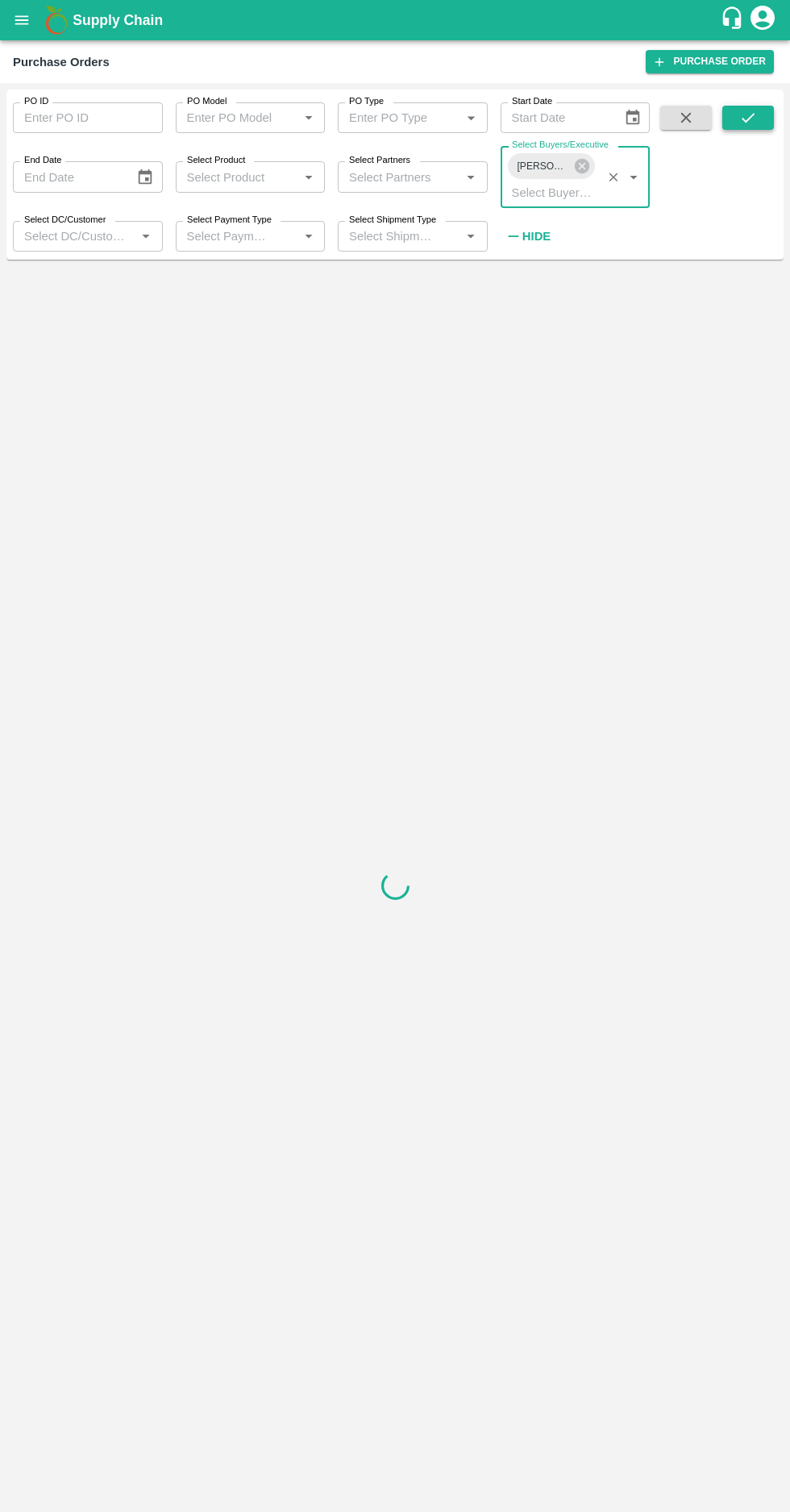
click at [743, 124] on icon "submit" at bounding box center [748, 118] width 18 height 18
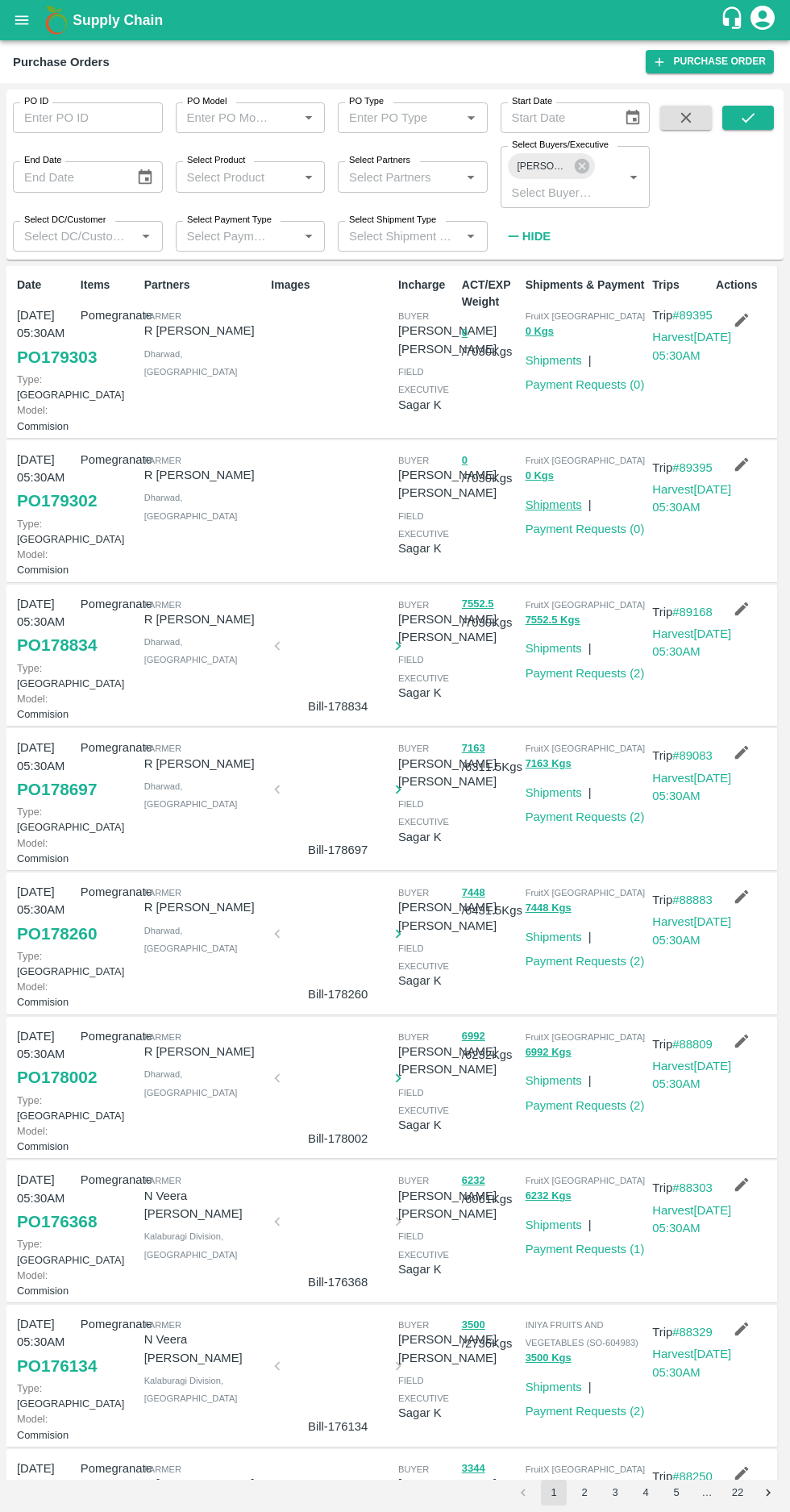
click at [571, 511] on link "Shipments" at bounding box center [553, 505] width 57 height 13
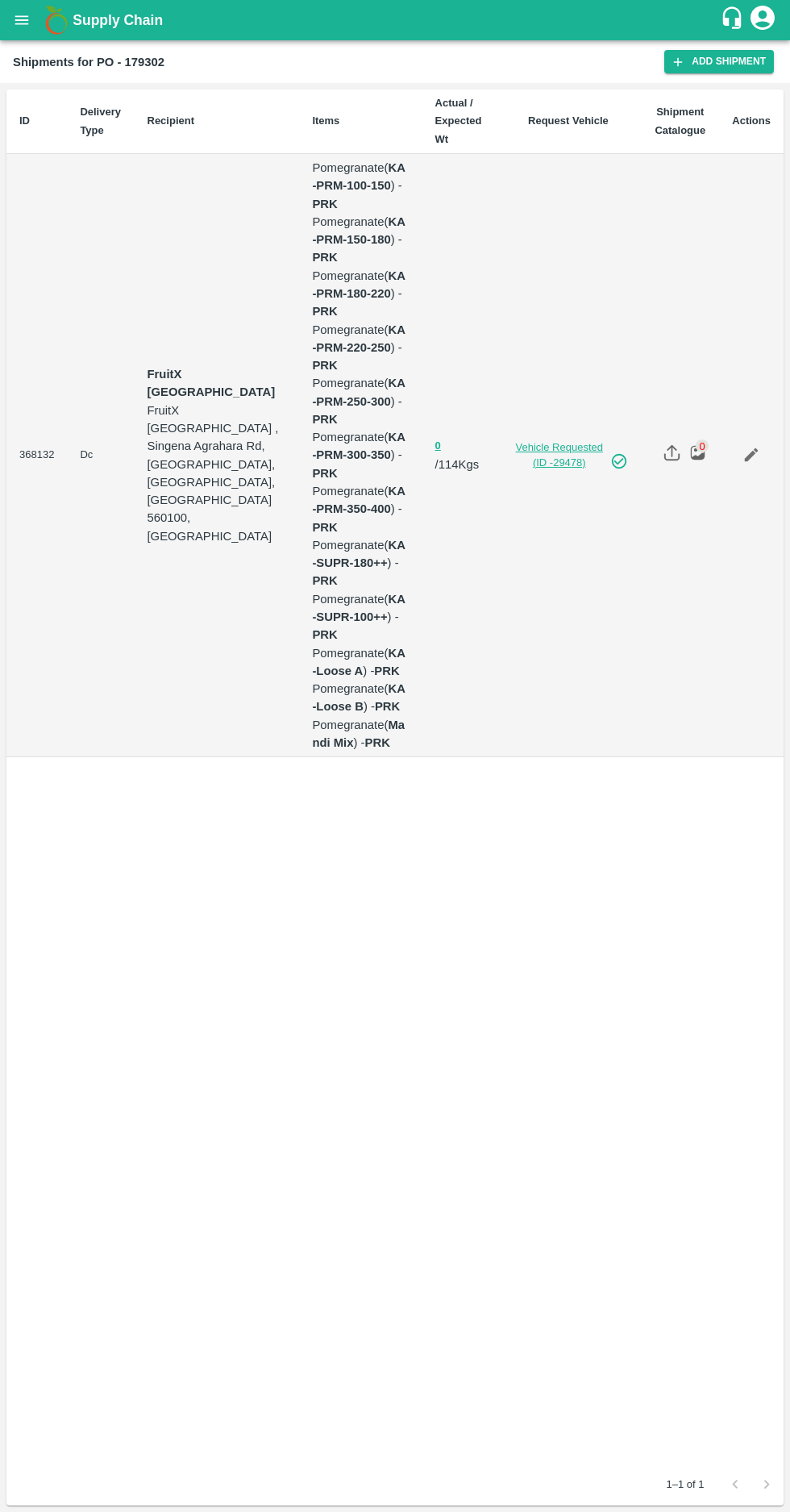
click at [551, 440] on link "Vehicle Requested (ID -29478)" at bounding box center [568, 455] width 120 height 30
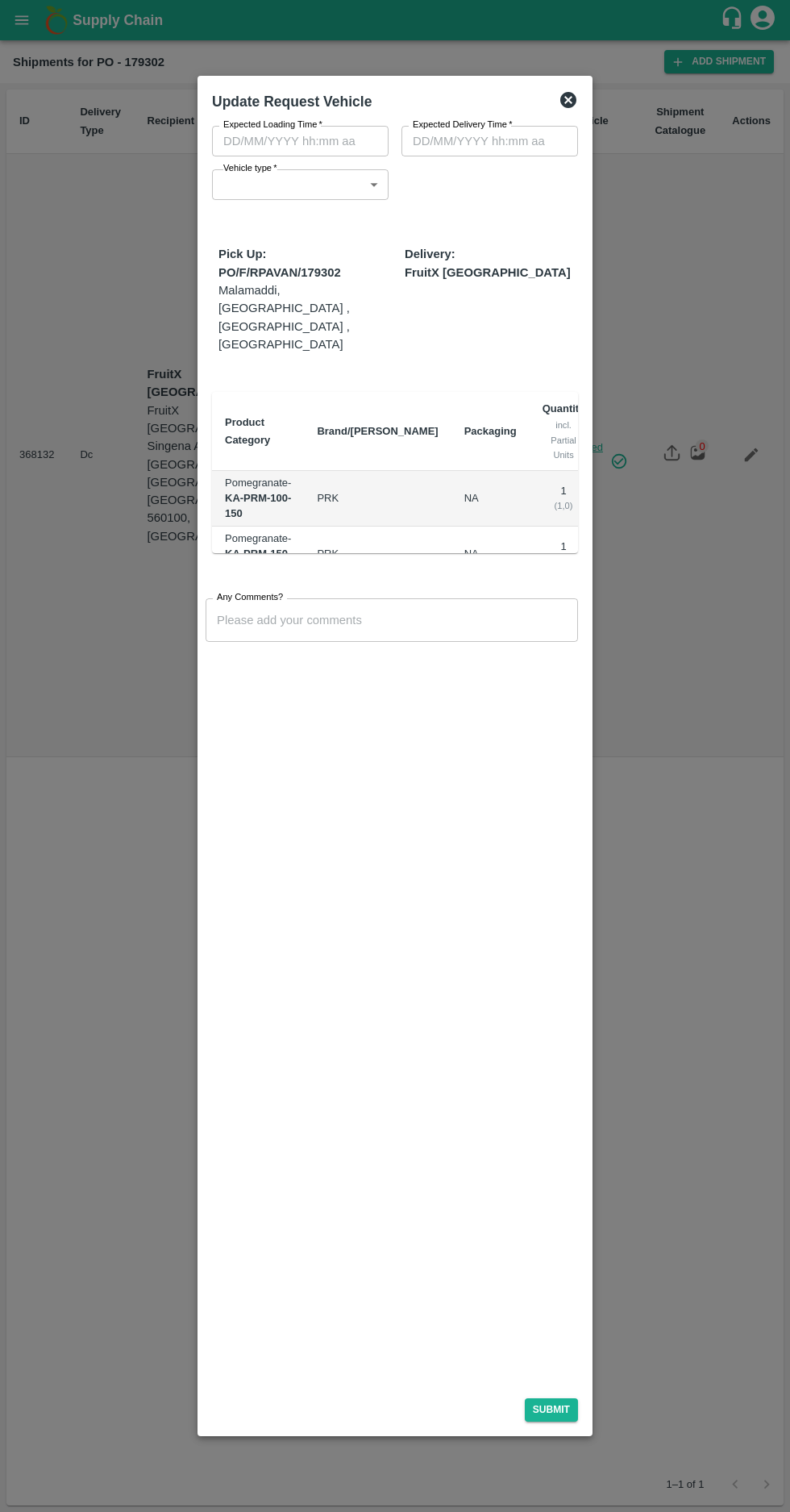
type input "1"
type input "[DATE] 04:00 PM"
type input "[DATE] 06:42 AM"
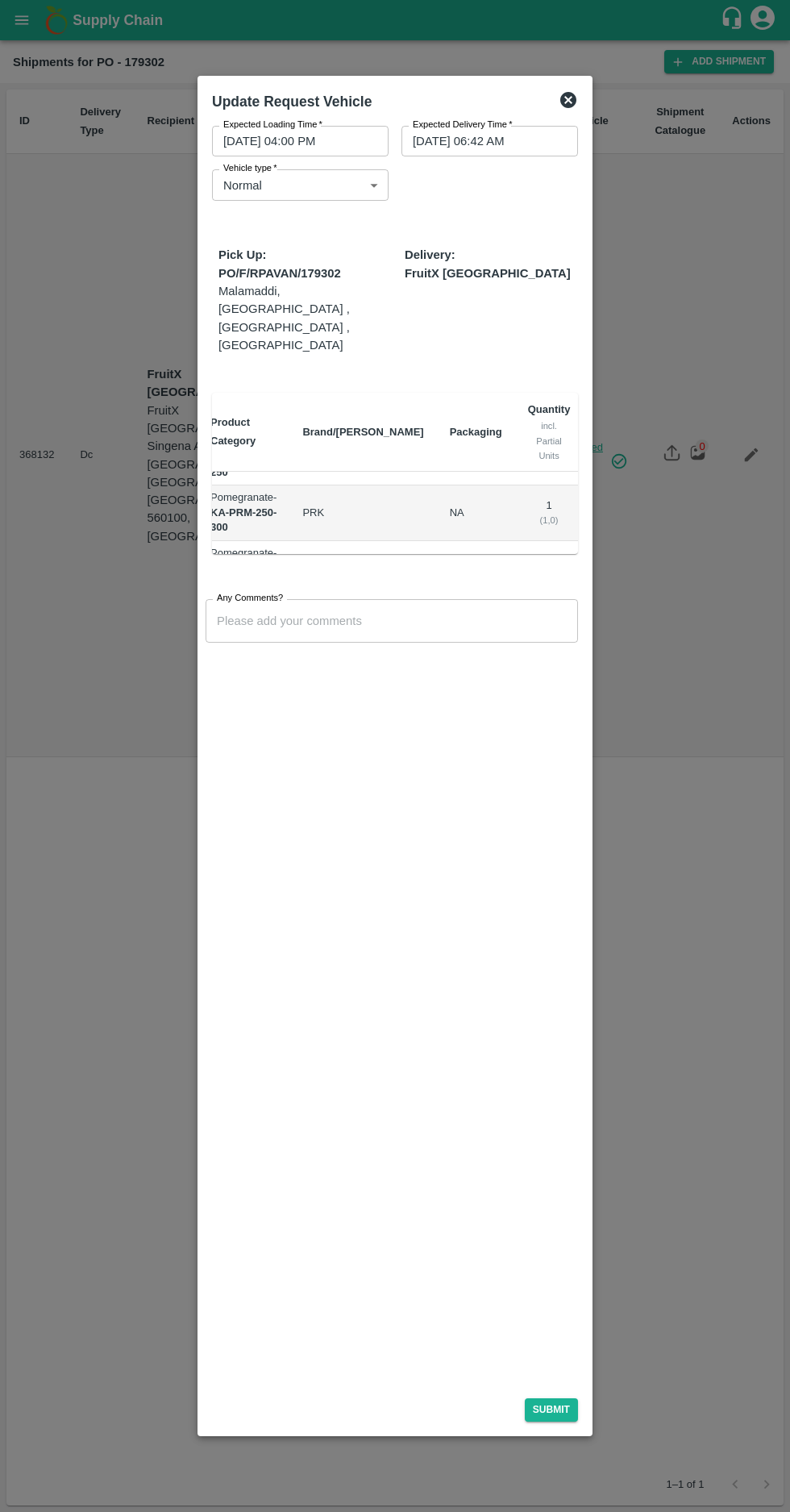
scroll to position [570, 15]
click at [561, 105] on icon at bounding box center [568, 100] width 19 height 19
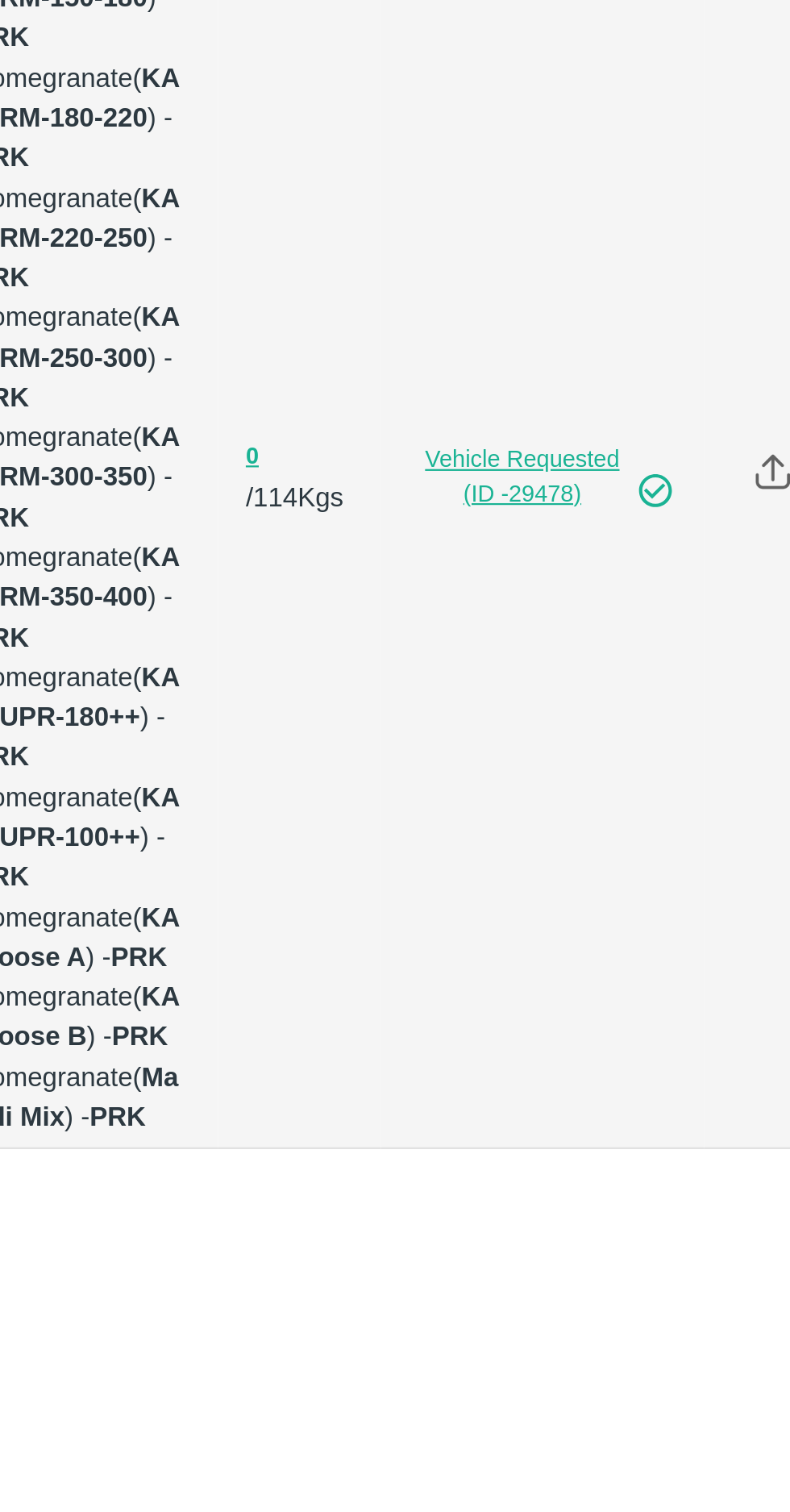
click at [616, 453] on icon at bounding box center [619, 461] width 18 height 18
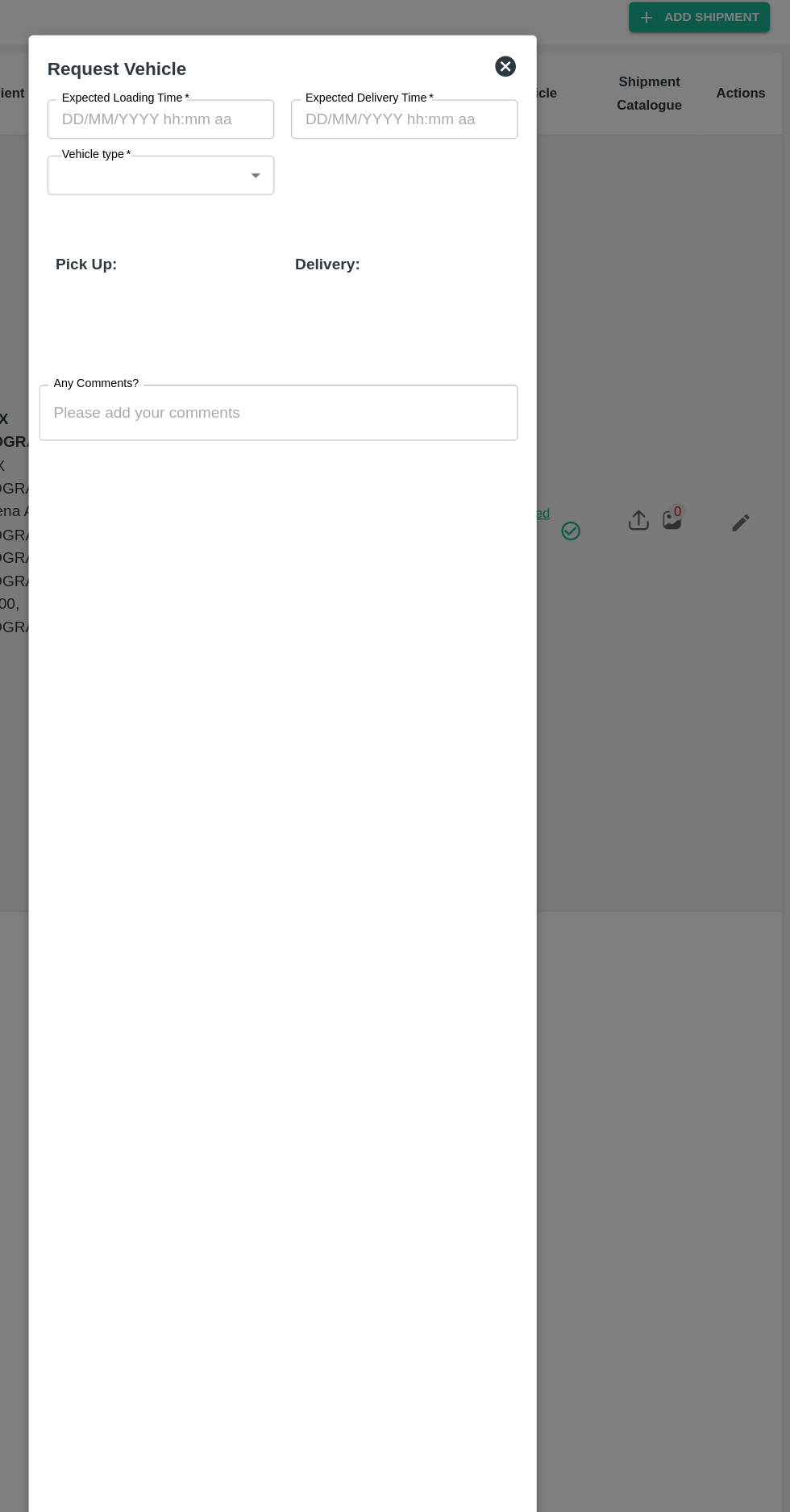
scroll to position [0, 0]
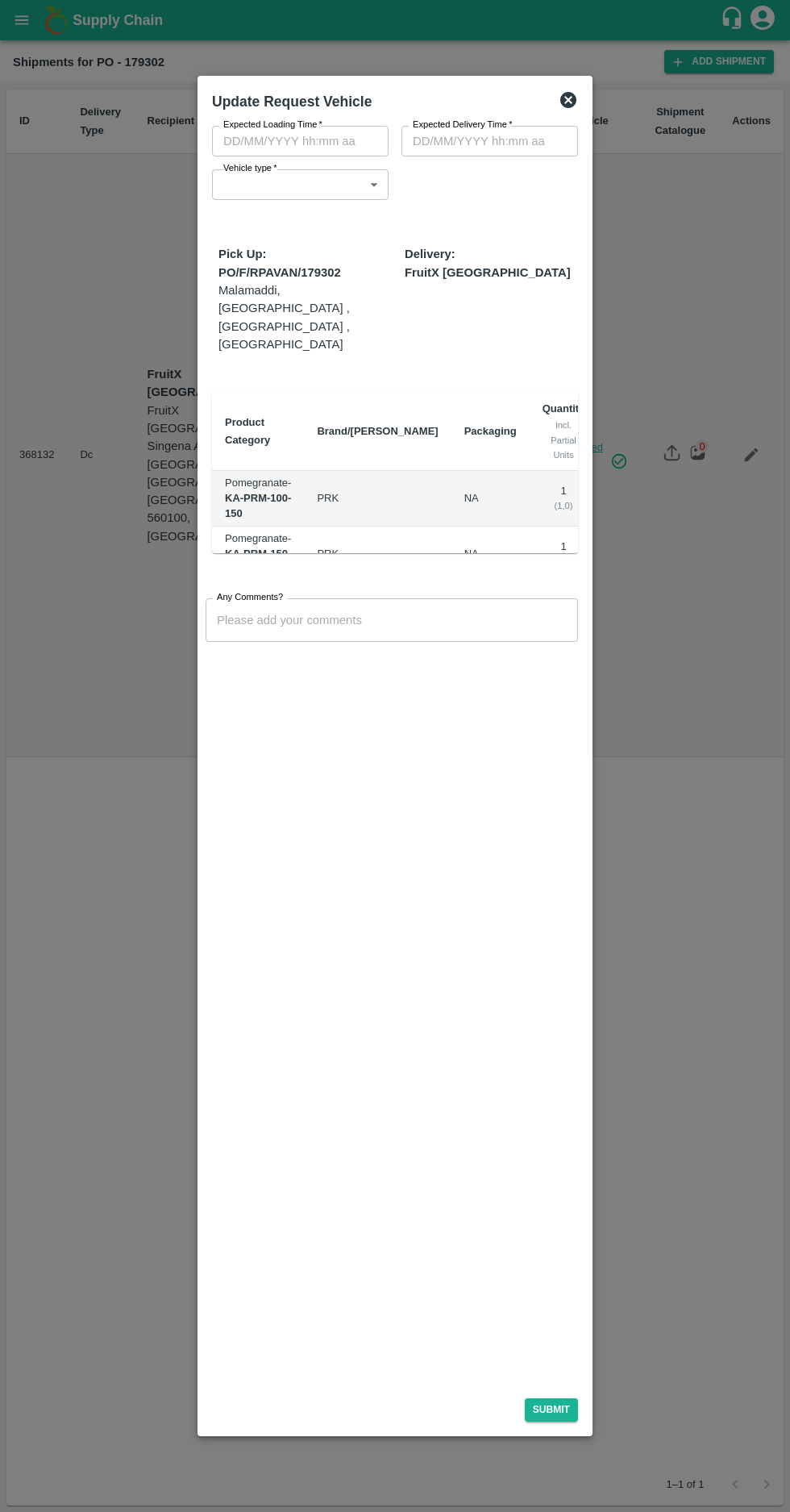
type input "1"
type input "[DATE] 04:00 PM"
type input "[DATE] 06:42 AM"
click at [549, 1409] on button "Submit" at bounding box center [551, 1409] width 53 height 23
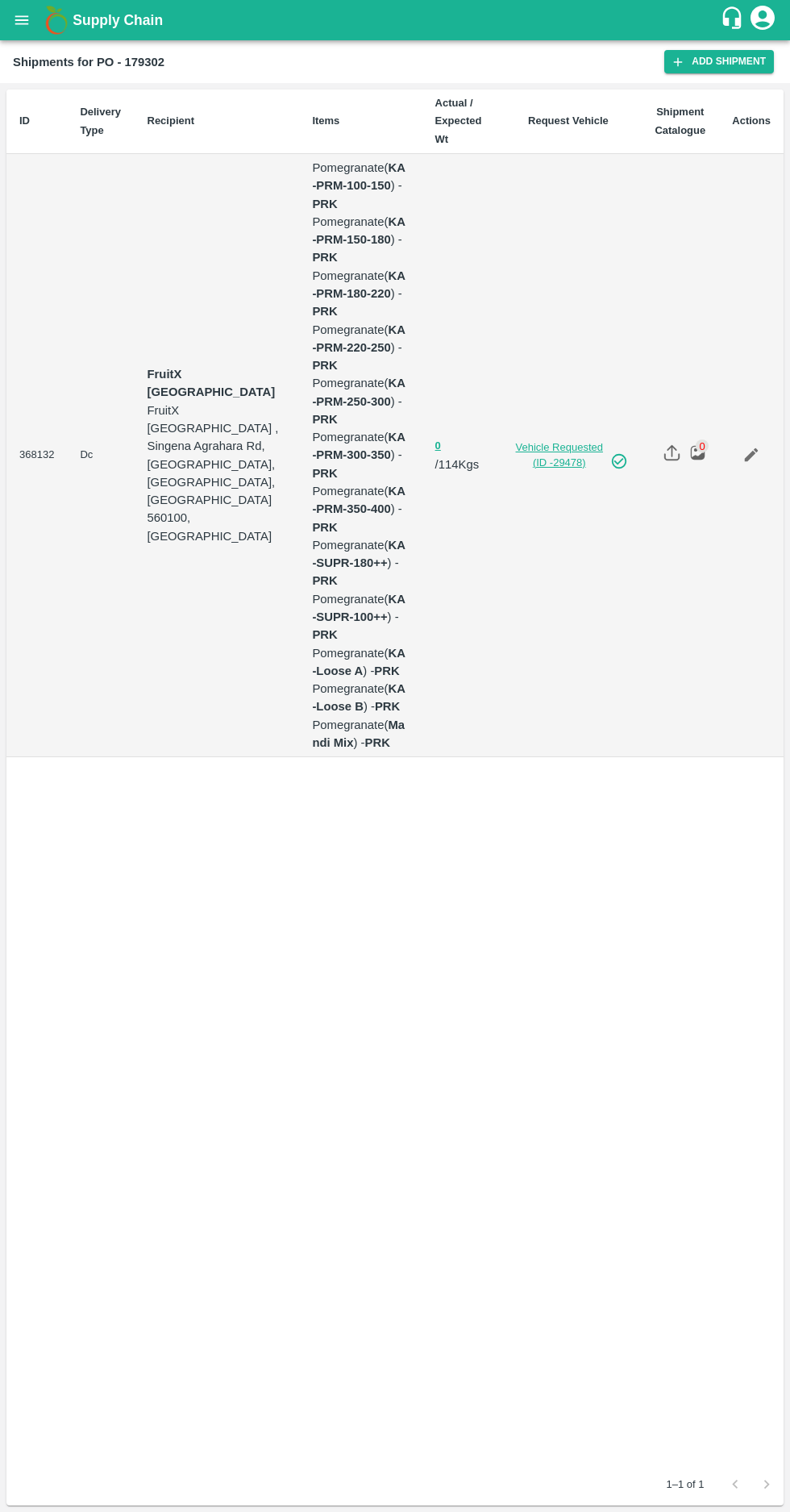
click at [564, 440] on link "Vehicle Requested (ID -29478)" at bounding box center [568, 455] width 120 height 30
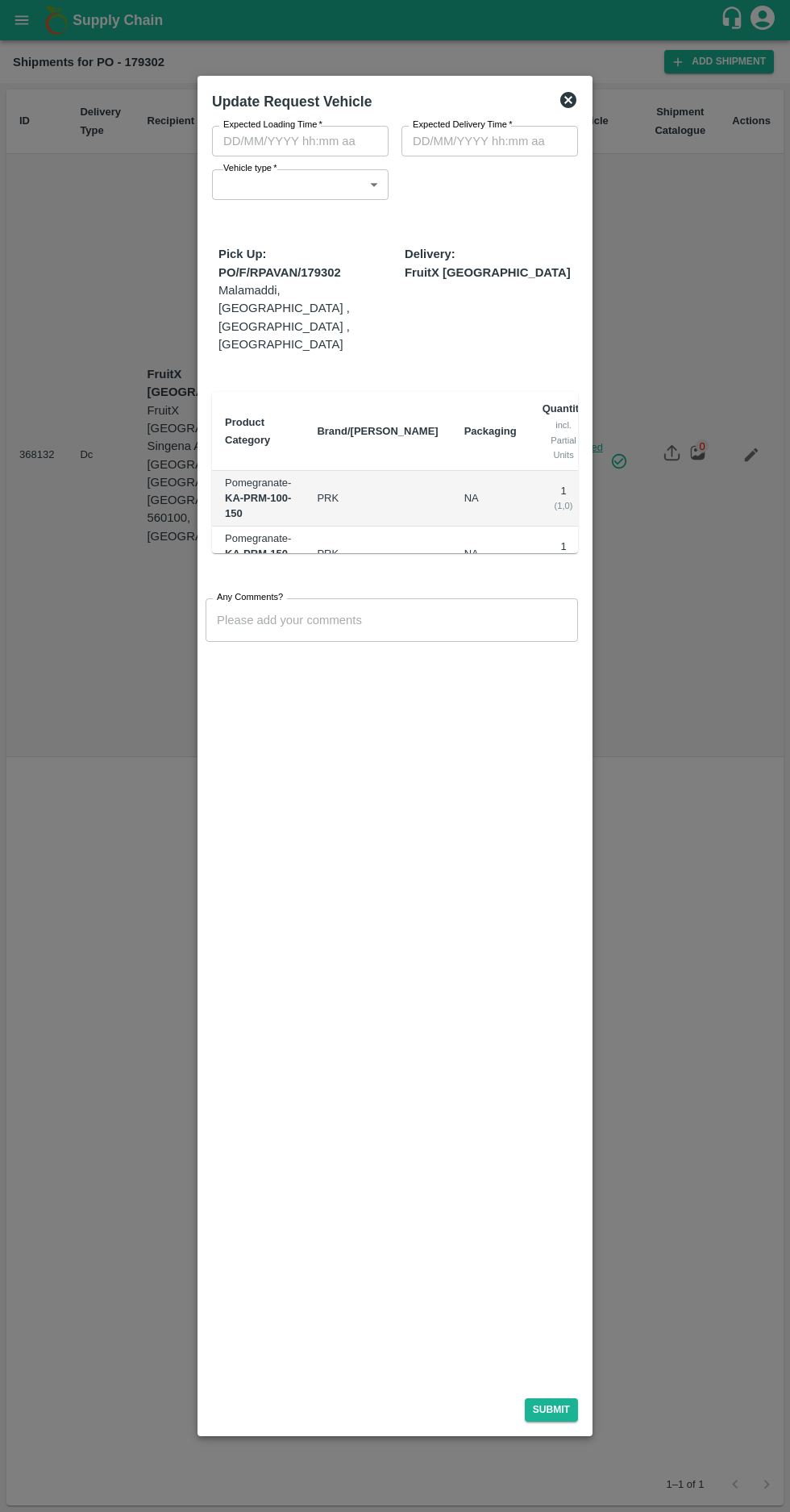
type input "1"
type input "[DATE] 04:00 PM"
type input "[DATE] 06:42 AM"
click at [582, 1405] on div "Submit" at bounding box center [394, 1406] width 379 height 43
click at [553, 1410] on button "Submit" at bounding box center [551, 1409] width 53 height 23
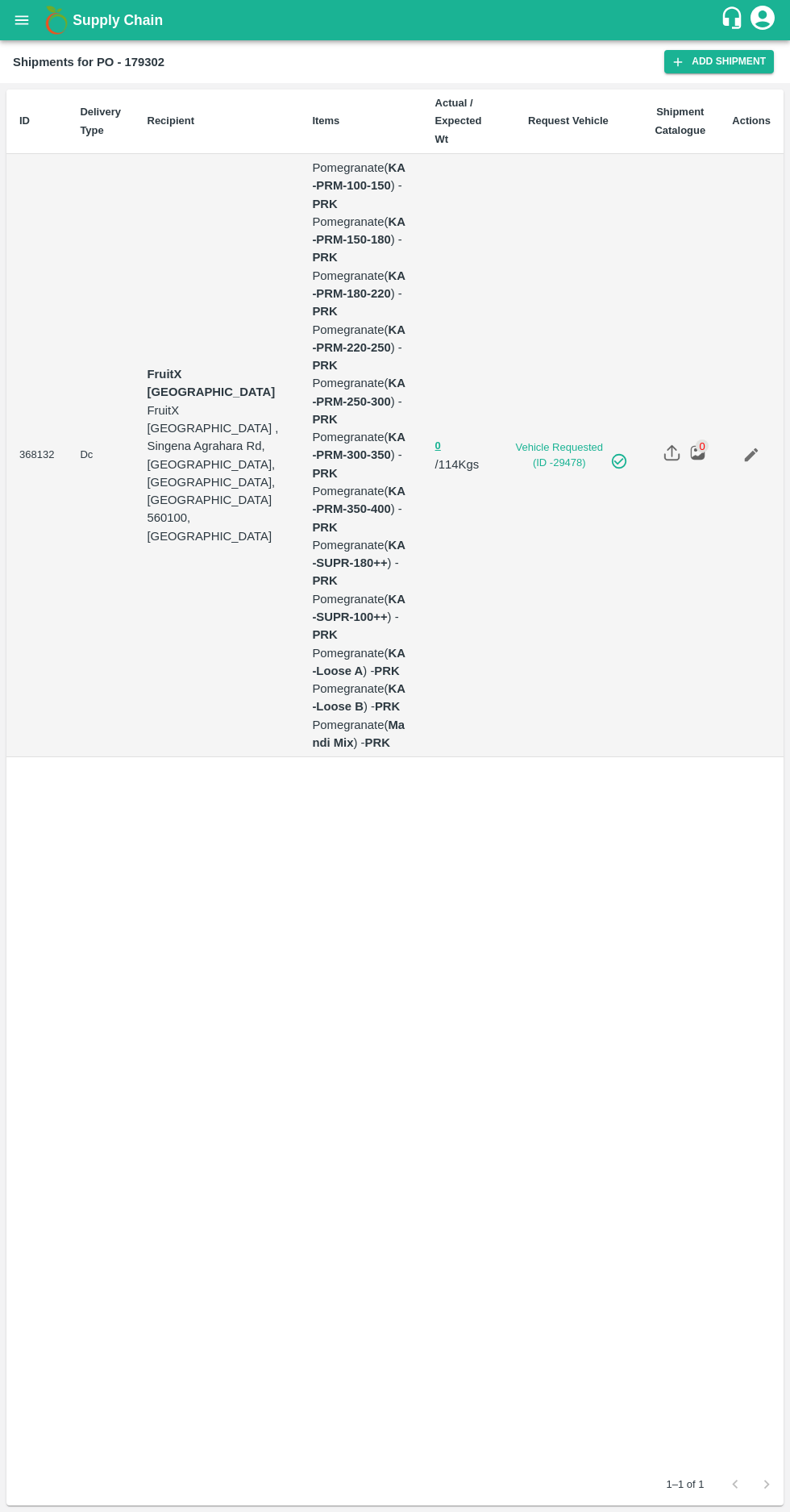
click at [25, 17] on icon "open drawer" at bounding box center [22, 20] width 18 height 18
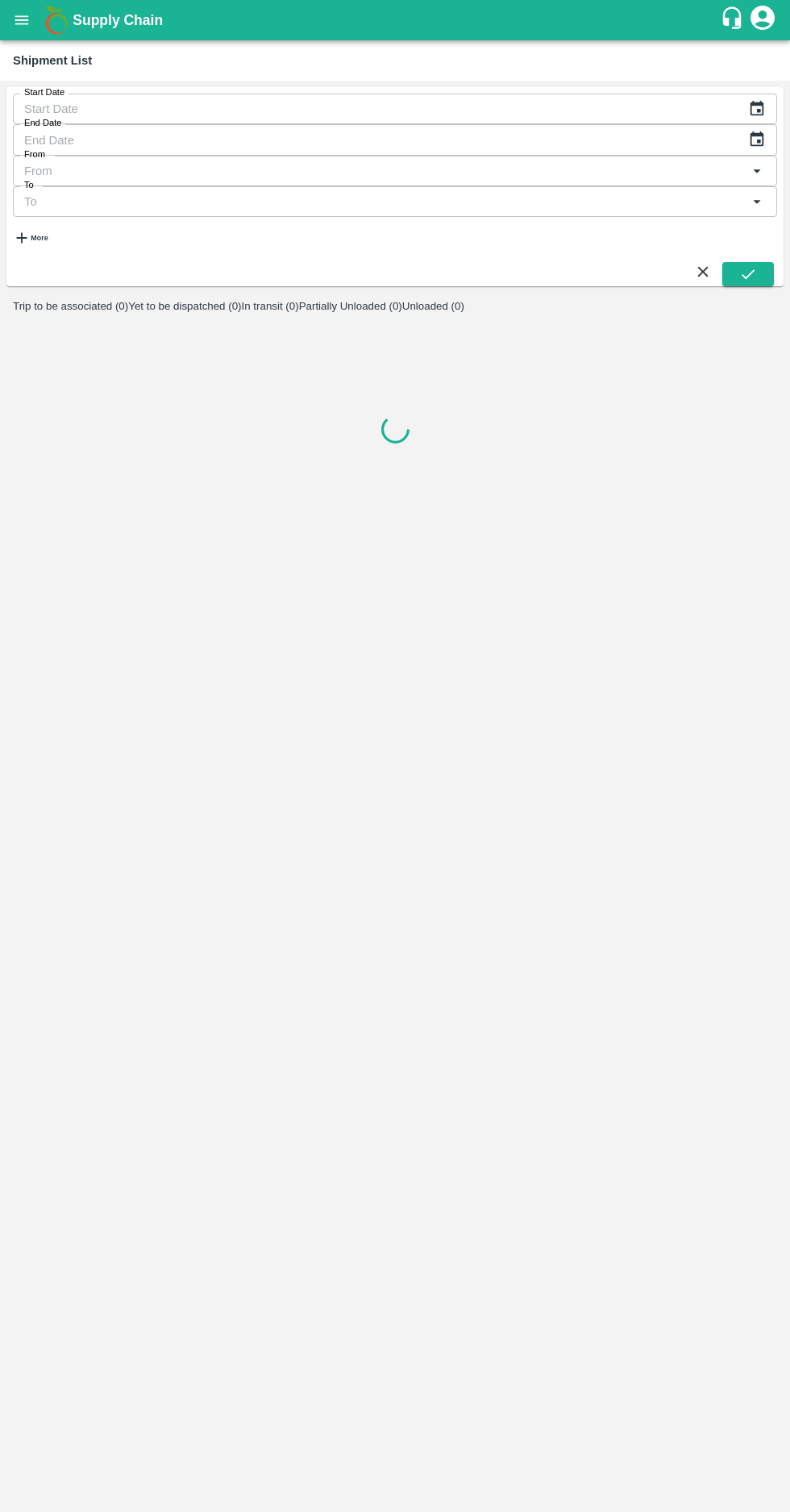
click at [48, 234] on strong "More" at bounding box center [39, 238] width 17 height 8
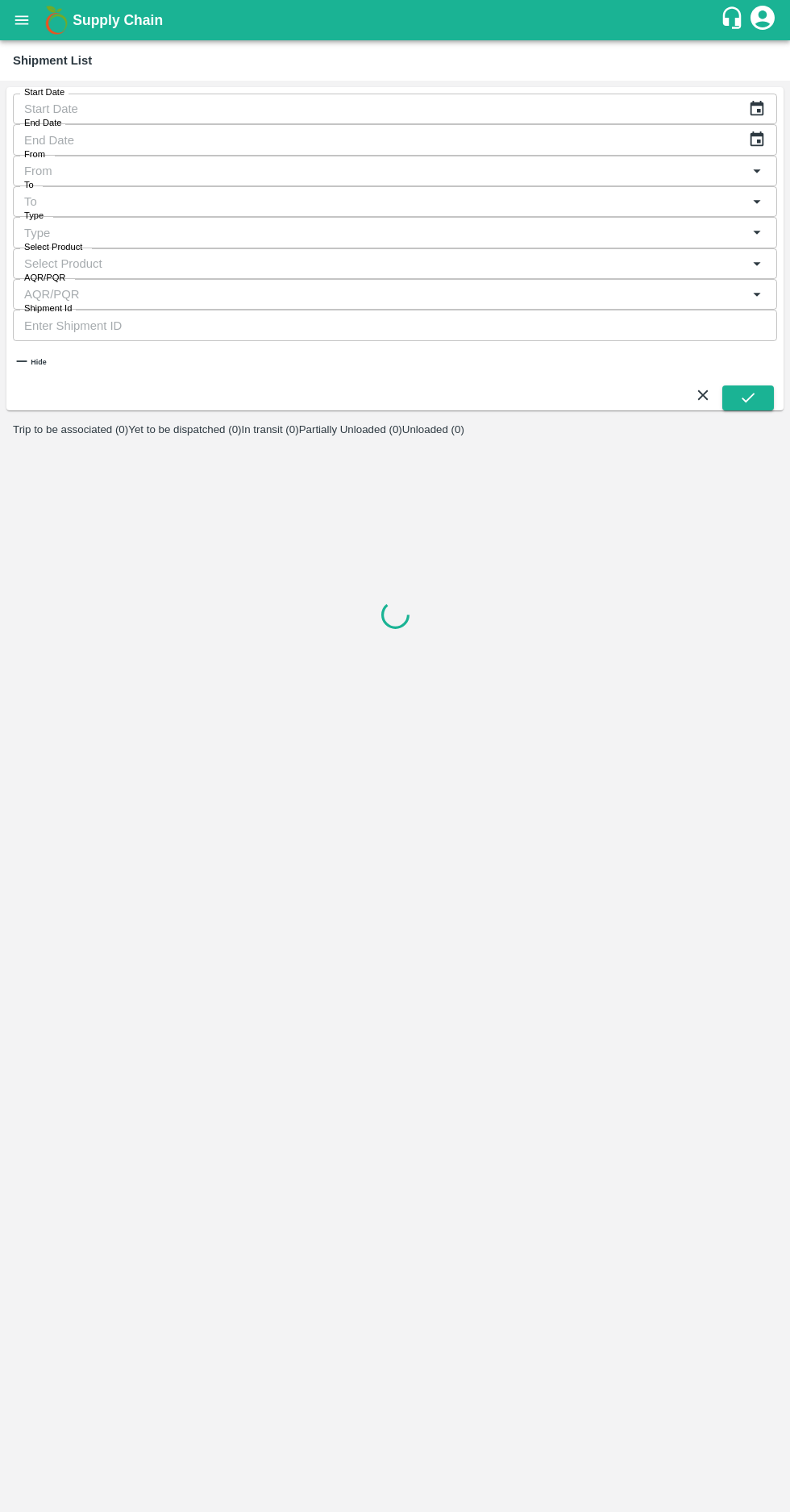
click at [552, 310] on input "Shipment Id" at bounding box center [395, 325] width 764 height 31
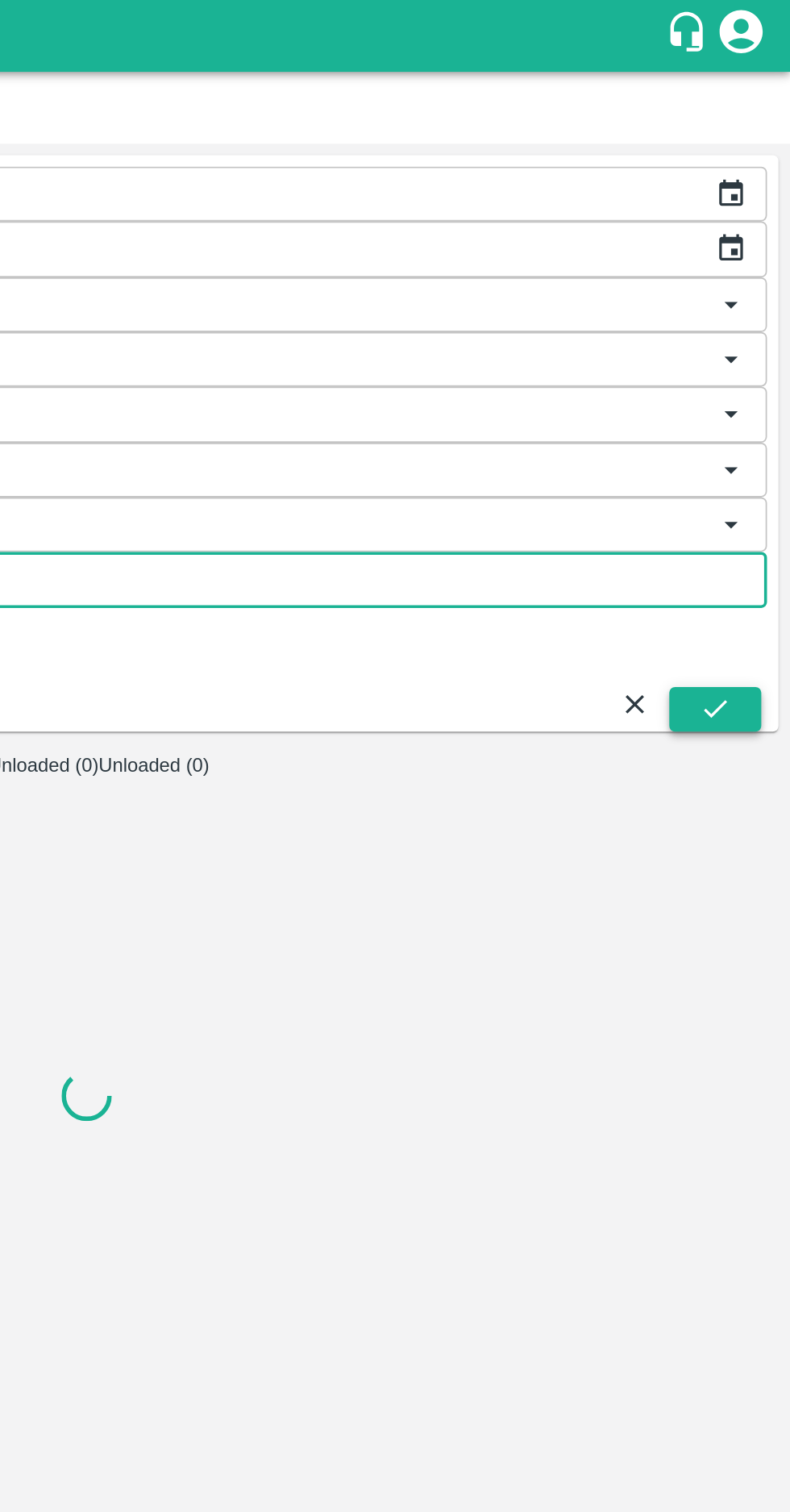
type input "368132"
click at [748, 389] on icon "submit" at bounding box center [748, 398] width 18 height 18
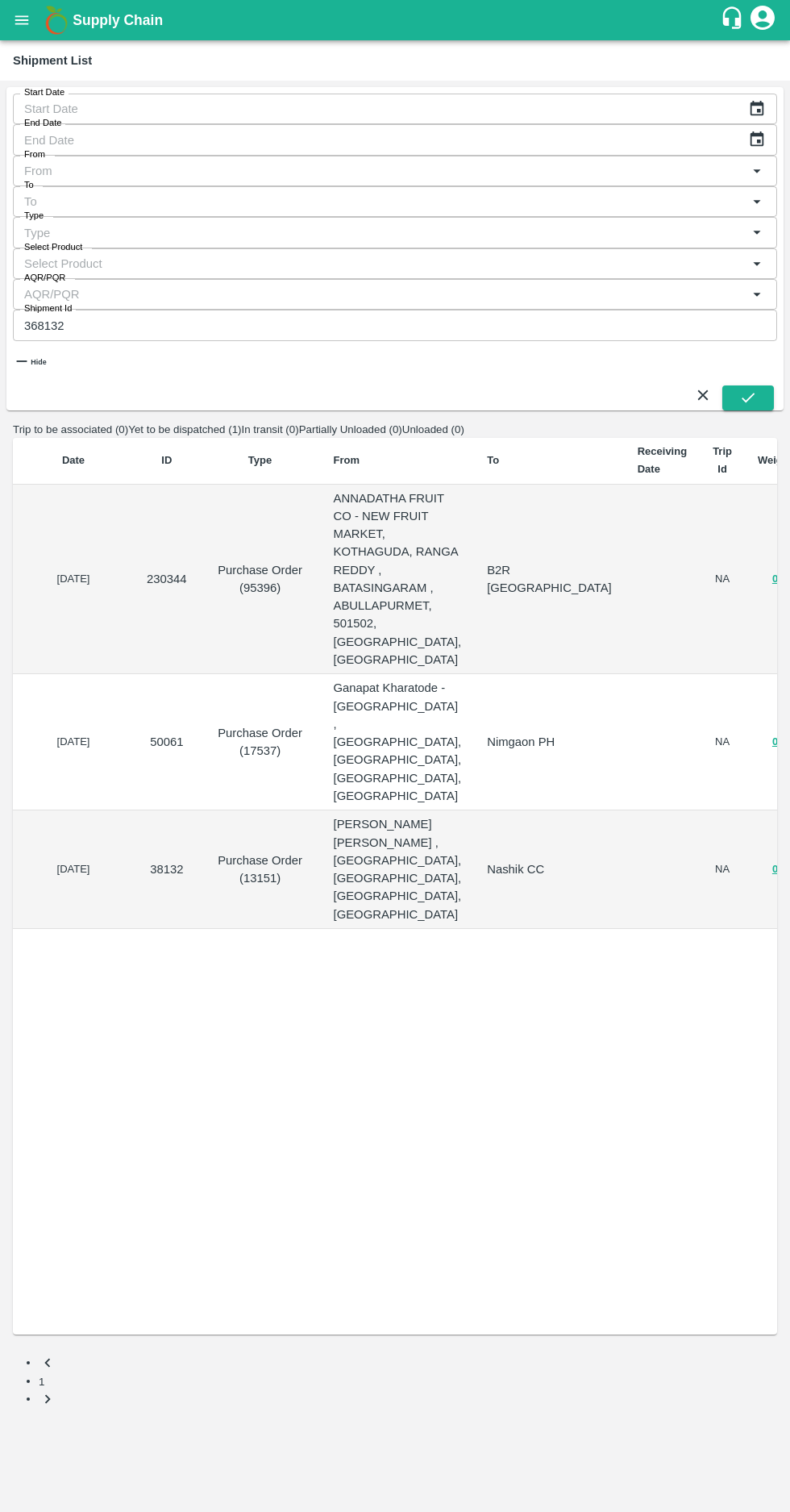
click at [26, 12] on icon "open drawer" at bounding box center [22, 20] width 18 height 18
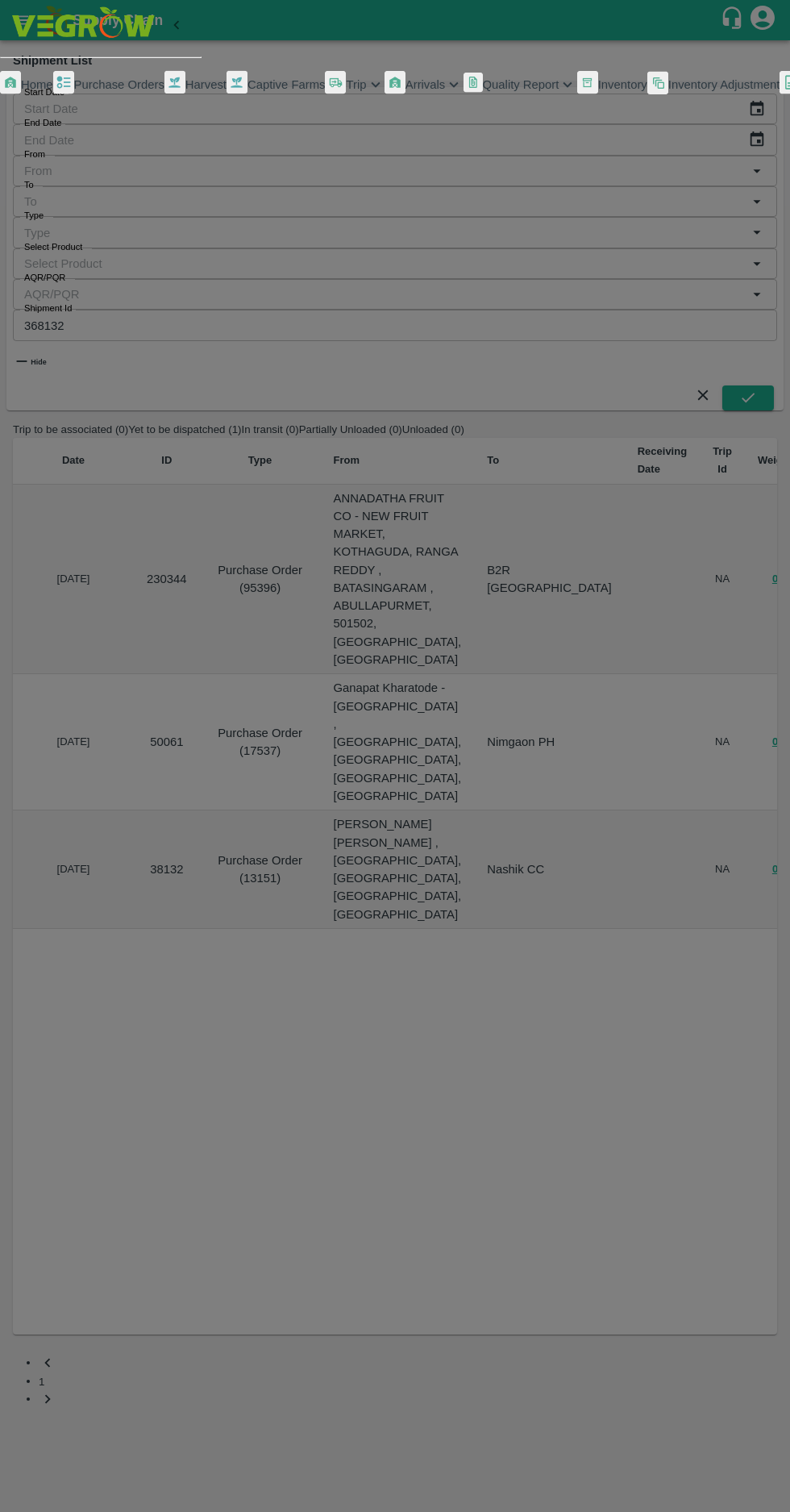
click at [541, 1050] on div at bounding box center [395, 756] width 790 height 1512
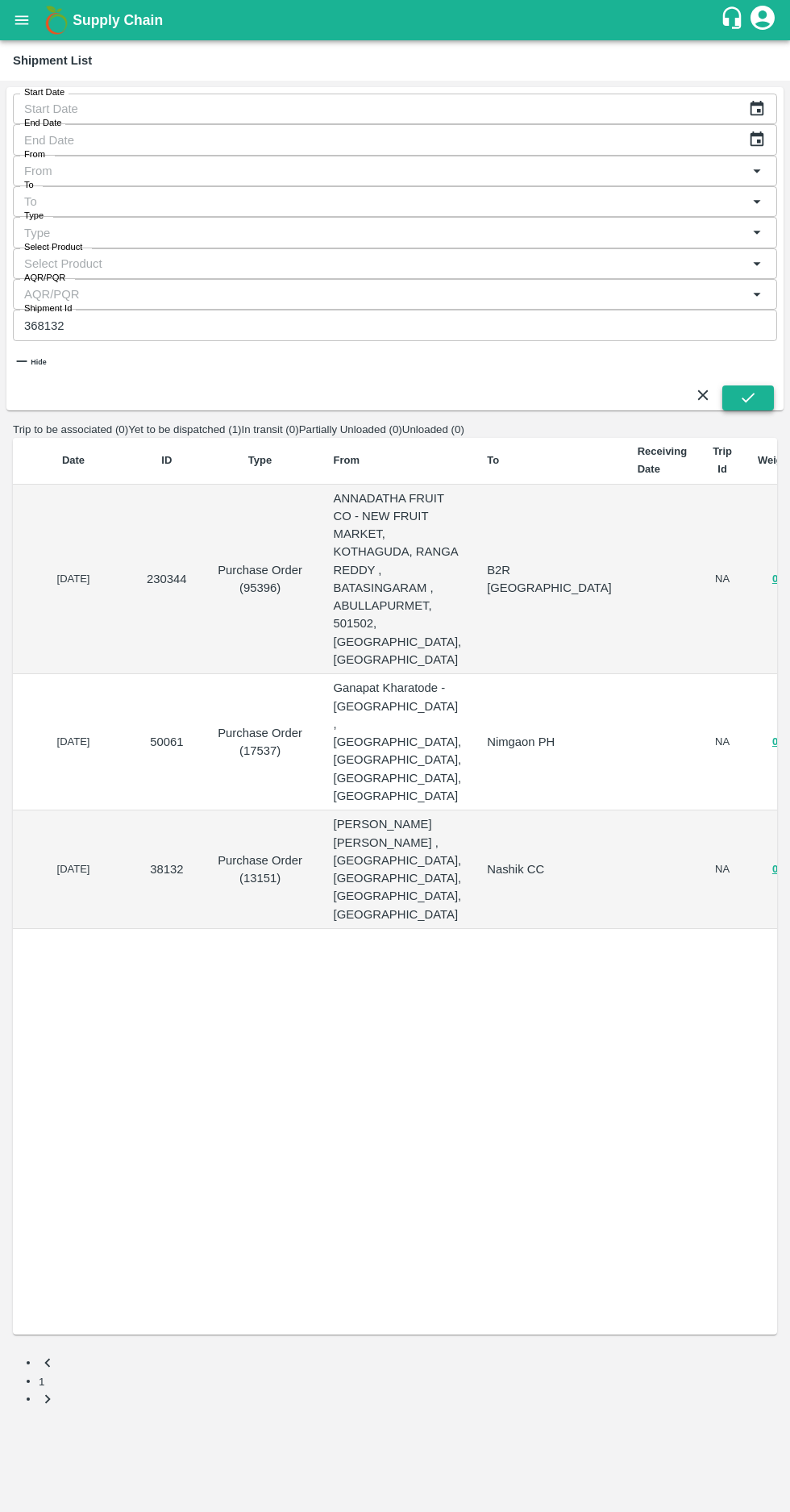
click at [725, 385] on button "submit" at bounding box center [748, 398] width 52 height 24
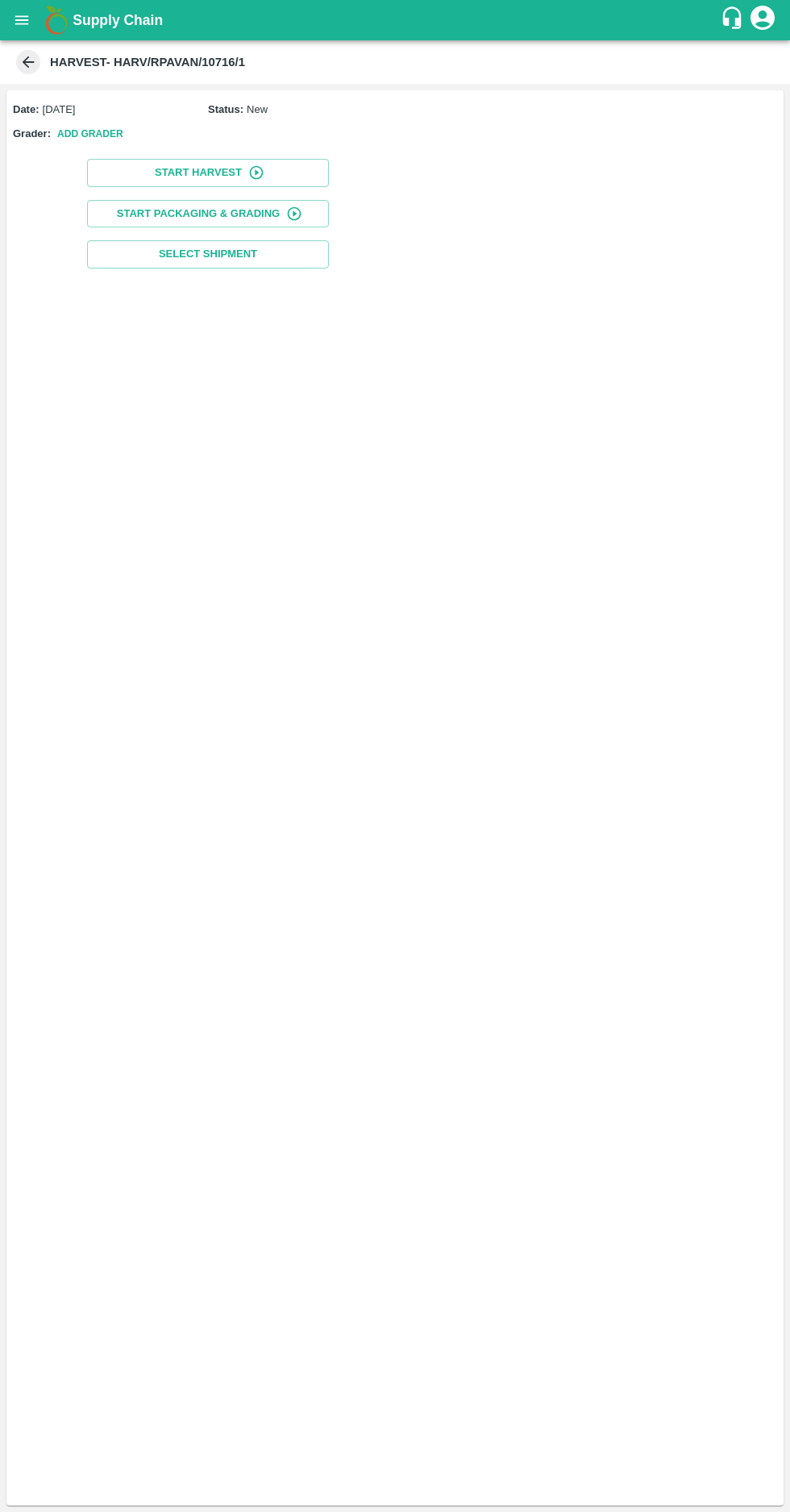
click at [27, 62] on icon at bounding box center [28, 62] width 12 height 12
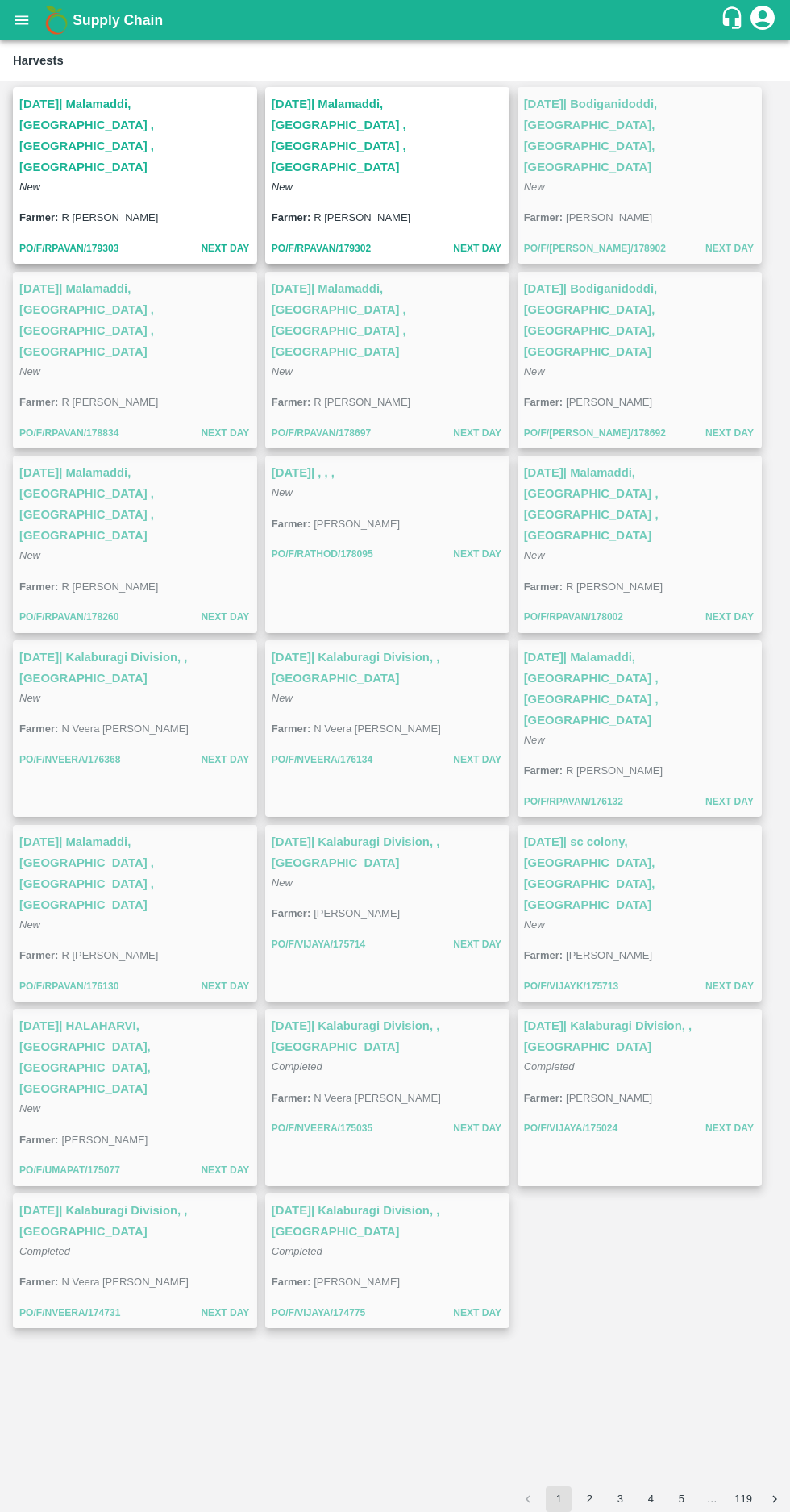
click at [14, 21] on icon "open drawer" at bounding box center [22, 20] width 18 height 18
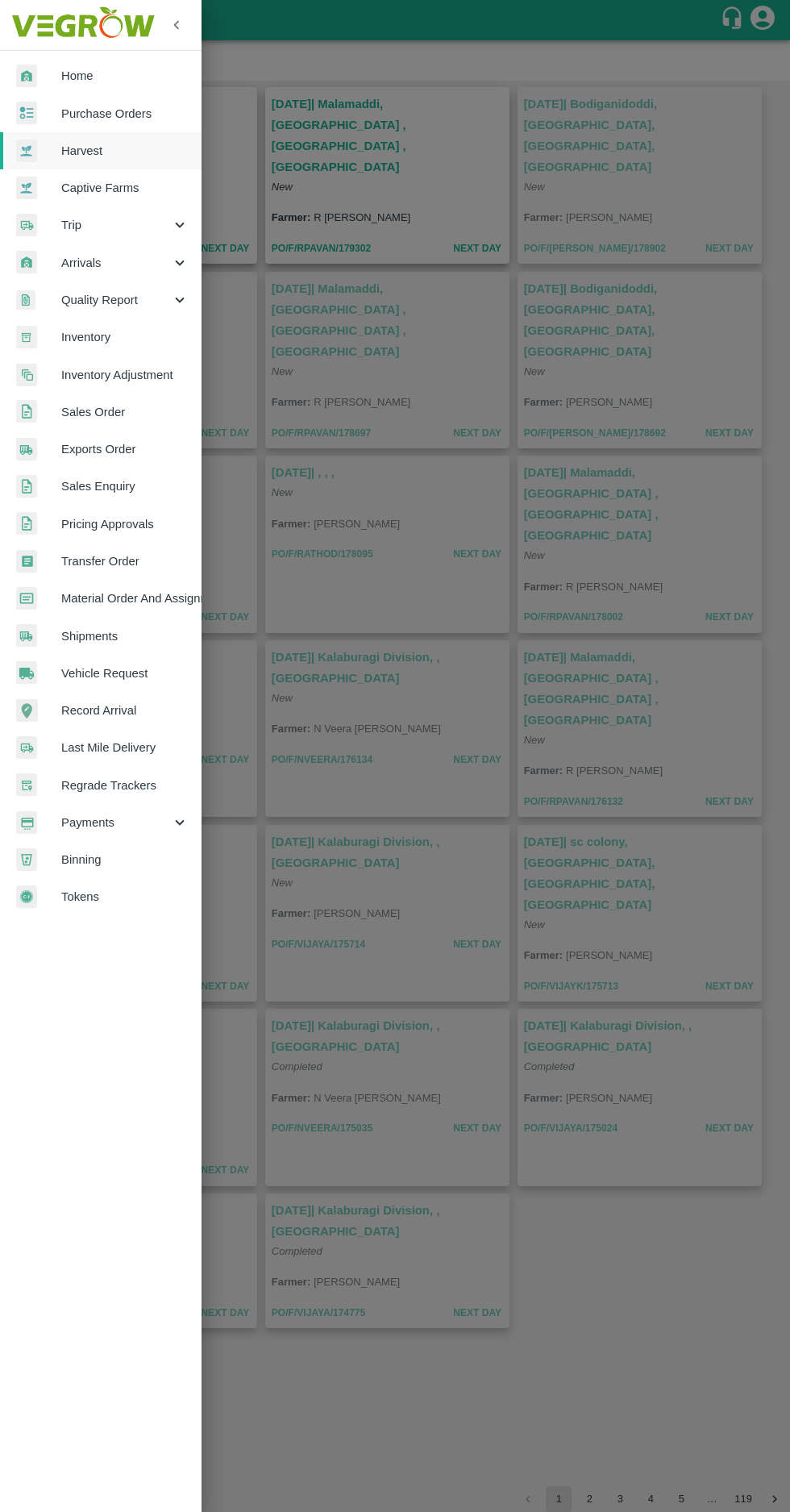
click at [95, 118] on span "Purchase Orders" at bounding box center [125, 114] width 128 height 18
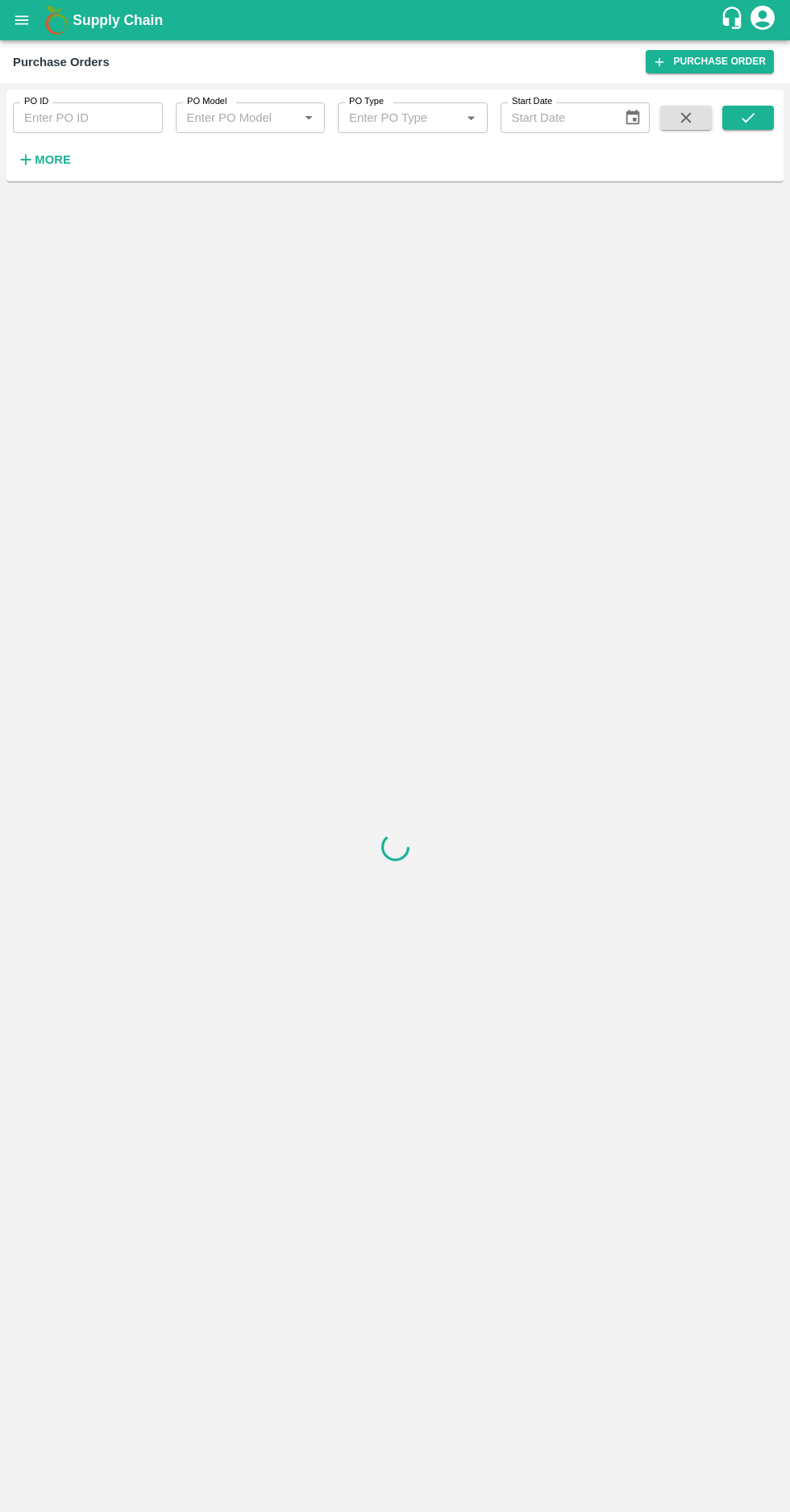
click at [26, 160] on icon "button" at bounding box center [26, 160] width 11 height 11
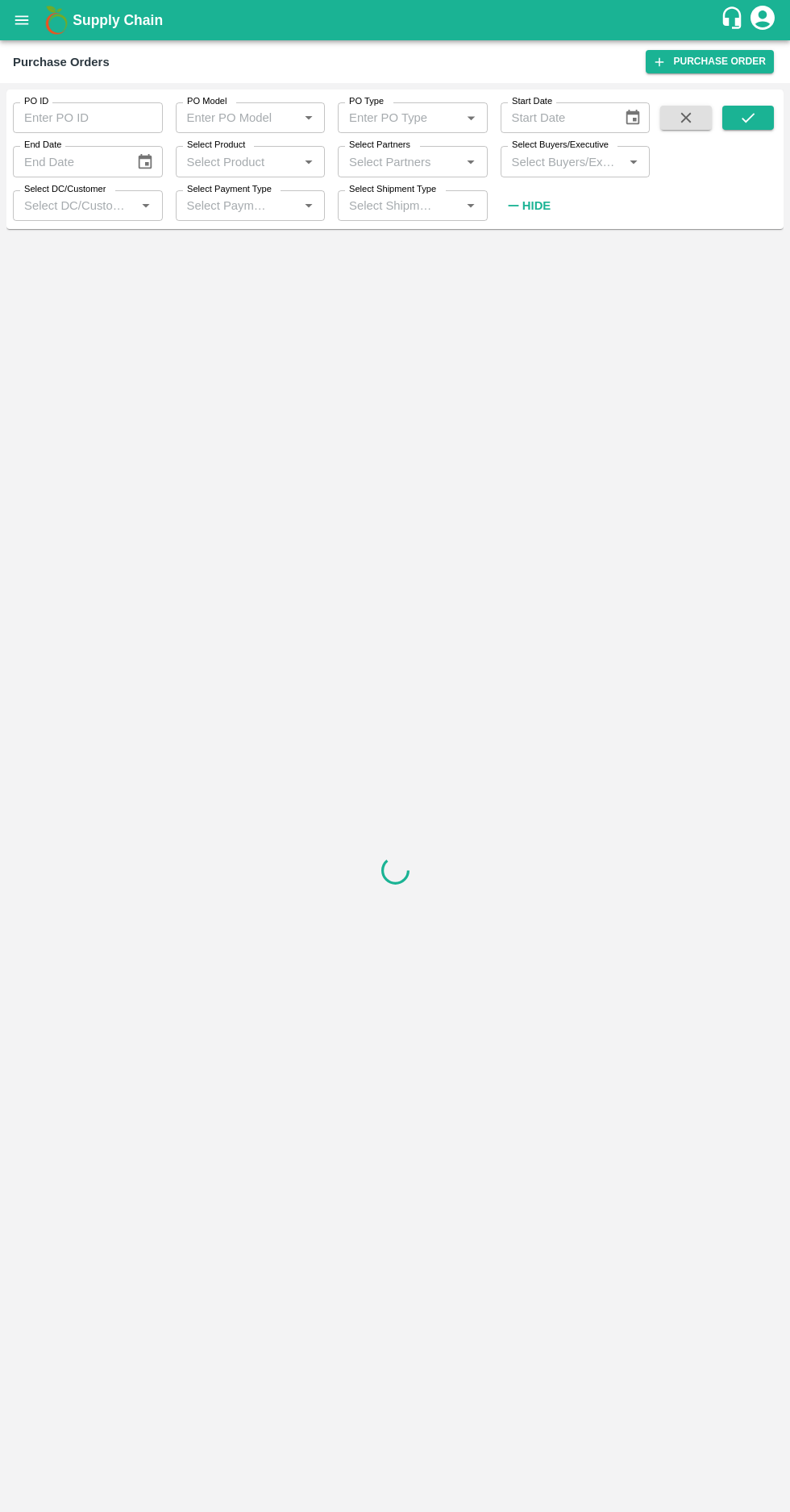
click at [541, 162] on input "Select Buyers/Executive" at bounding box center [562, 162] width 114 height 21
type input "afza"
click at [513, 256] on div "[PERSON_NAME] [PERSON_NAME]" at bounding box center [575, 245] width 150 height 46
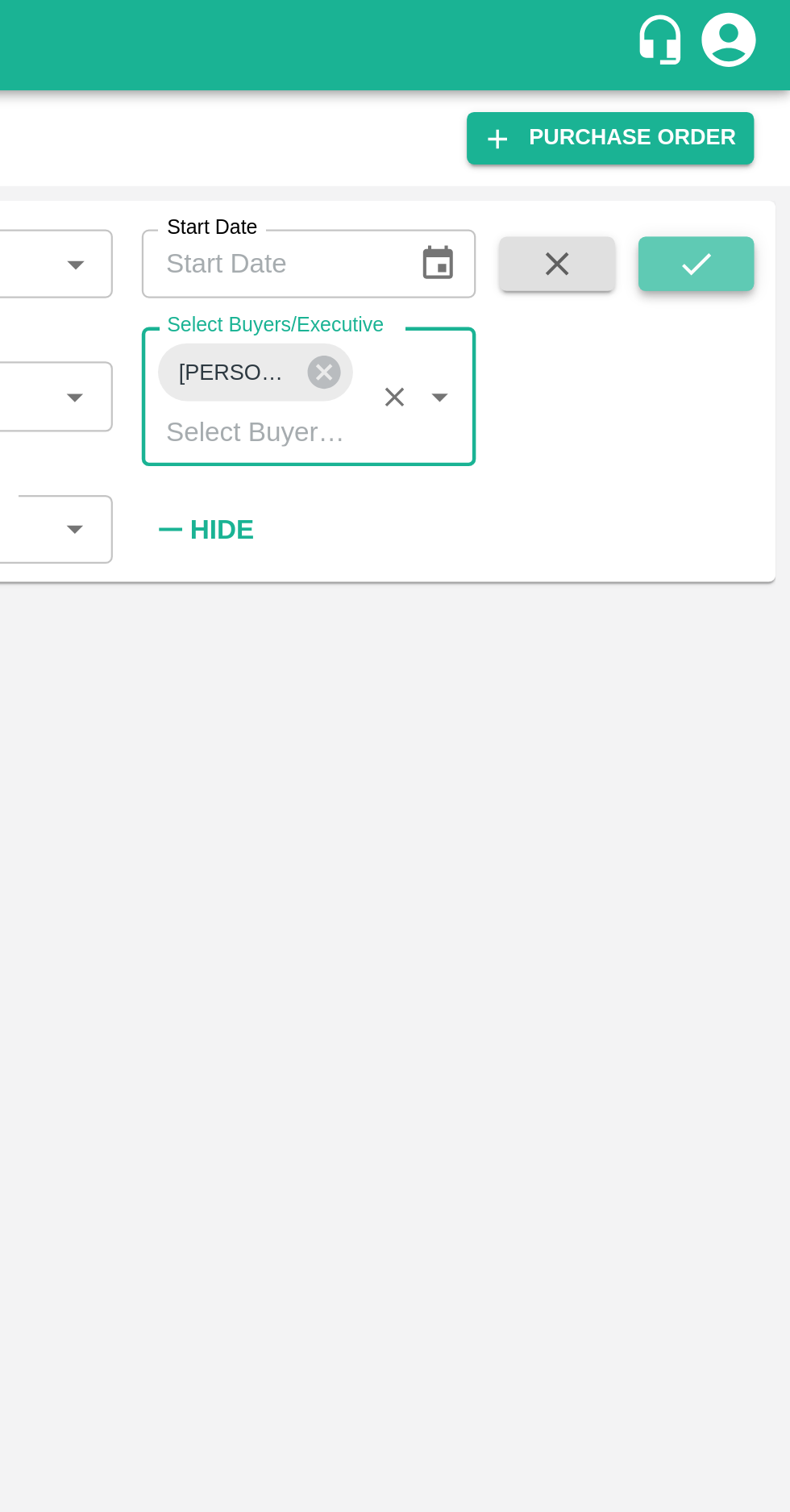
click at [742, 118] on icon "submit" at bounding box center [748, 118] width 18 height 18
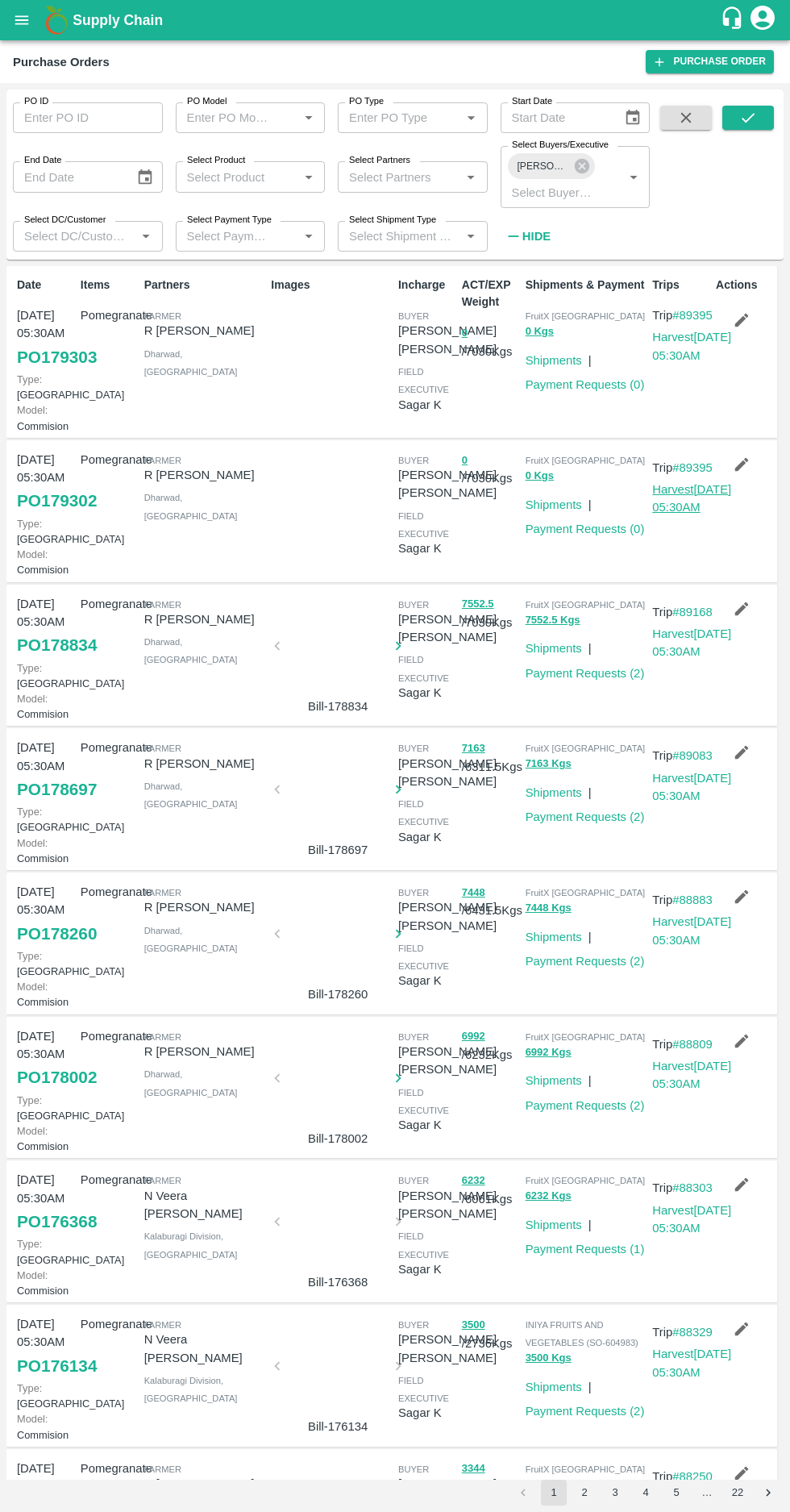
click at [681, 513] on link "Harvest [DATE] 05:30AM" at bounding box center [691, 499] width 79 height 31
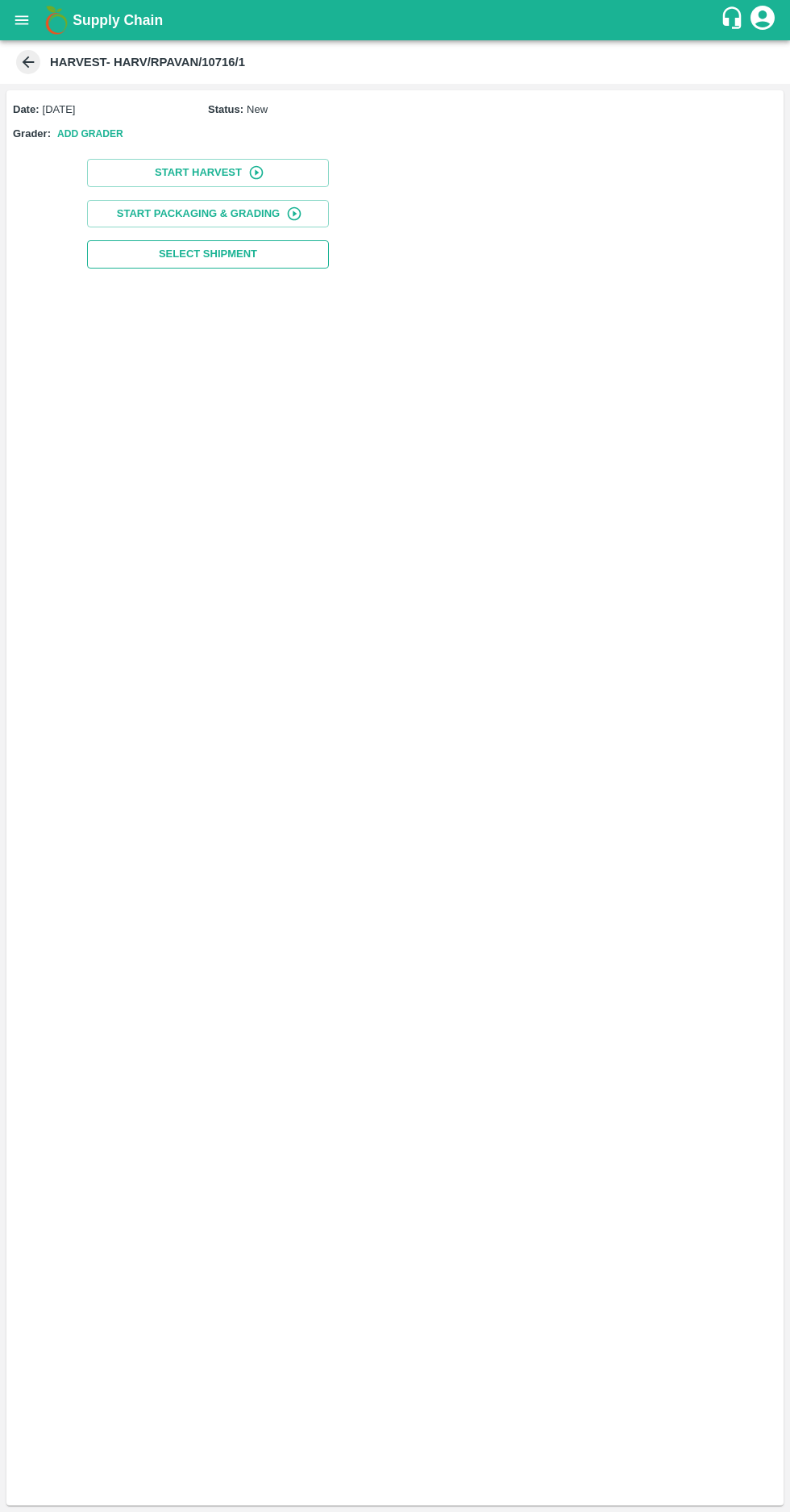
click at [183, 252] on span "Select Shipment" at bounding box center [208, 254] width 99 height 19
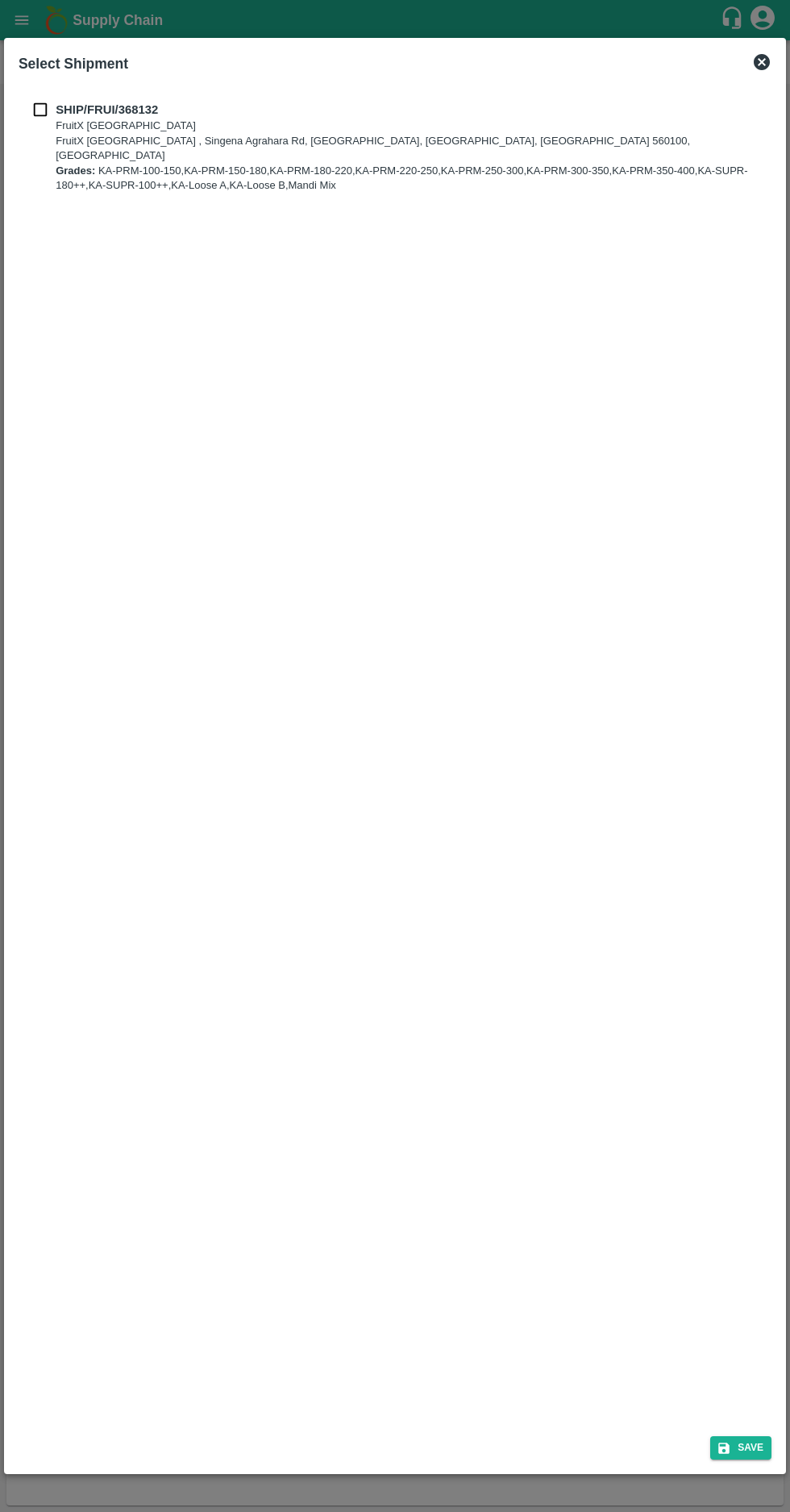
click at [27, 106] on input "checkbox" at bounding box center [40, 110] width 31 height 18
checkbox input "true"
click at [749, 1442] on button "Save" at bounding box center [741, 1447] width 61 height 23
click at [752, 1447] on button "Save" at bounding box center [741, 1447] width 61 height 23
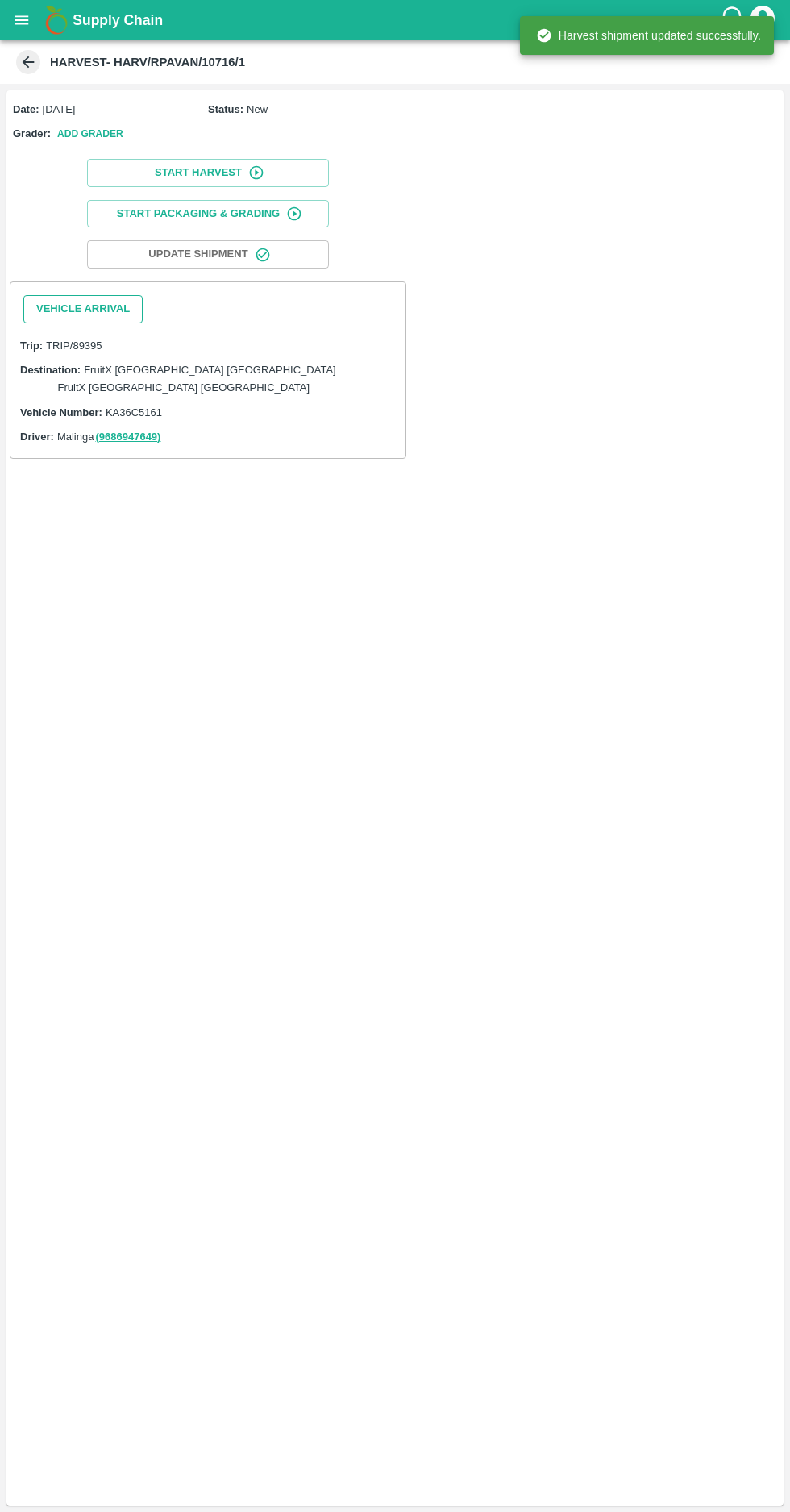
click at [68, 307] on button "Vehicle Arrival" at bounding box center [83, 309] width 120 height 28
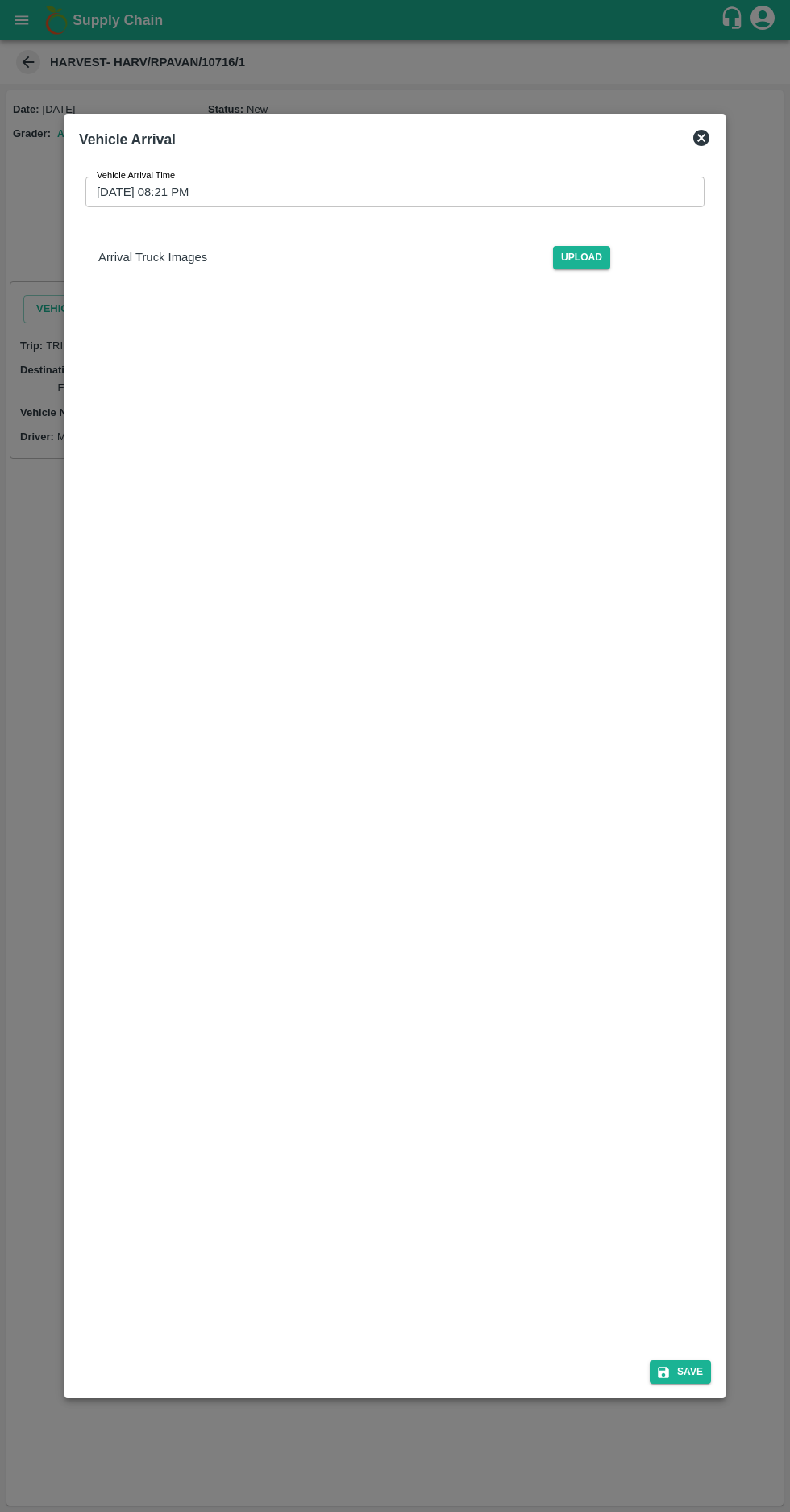
click at [124, 176] on input "[DATE] 08:21 PM" at bounding box center [389, 192] width 607 height 31
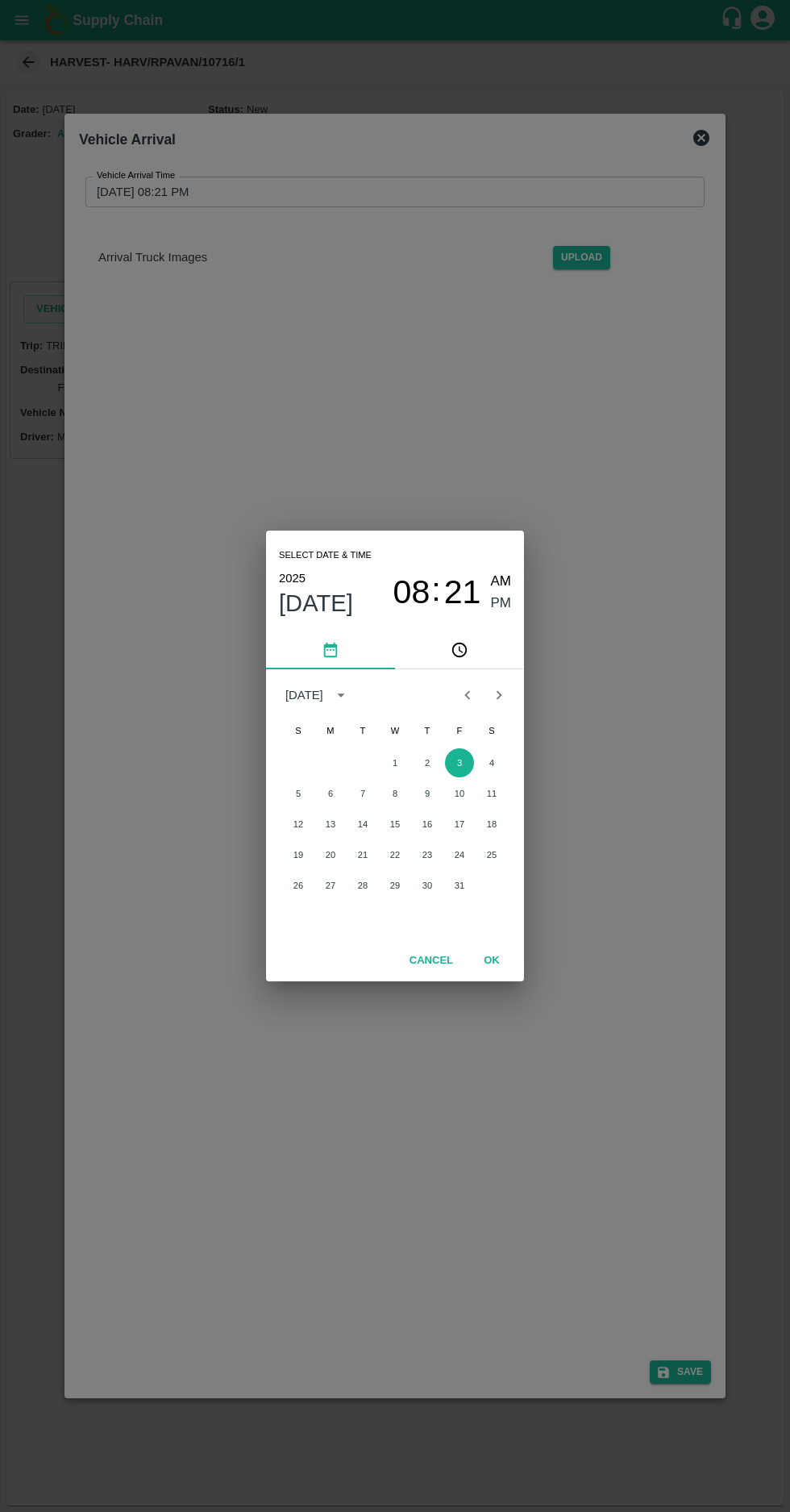
click at [414, 582] on span "08" at bounding box center [412, 592] width 37 height 39
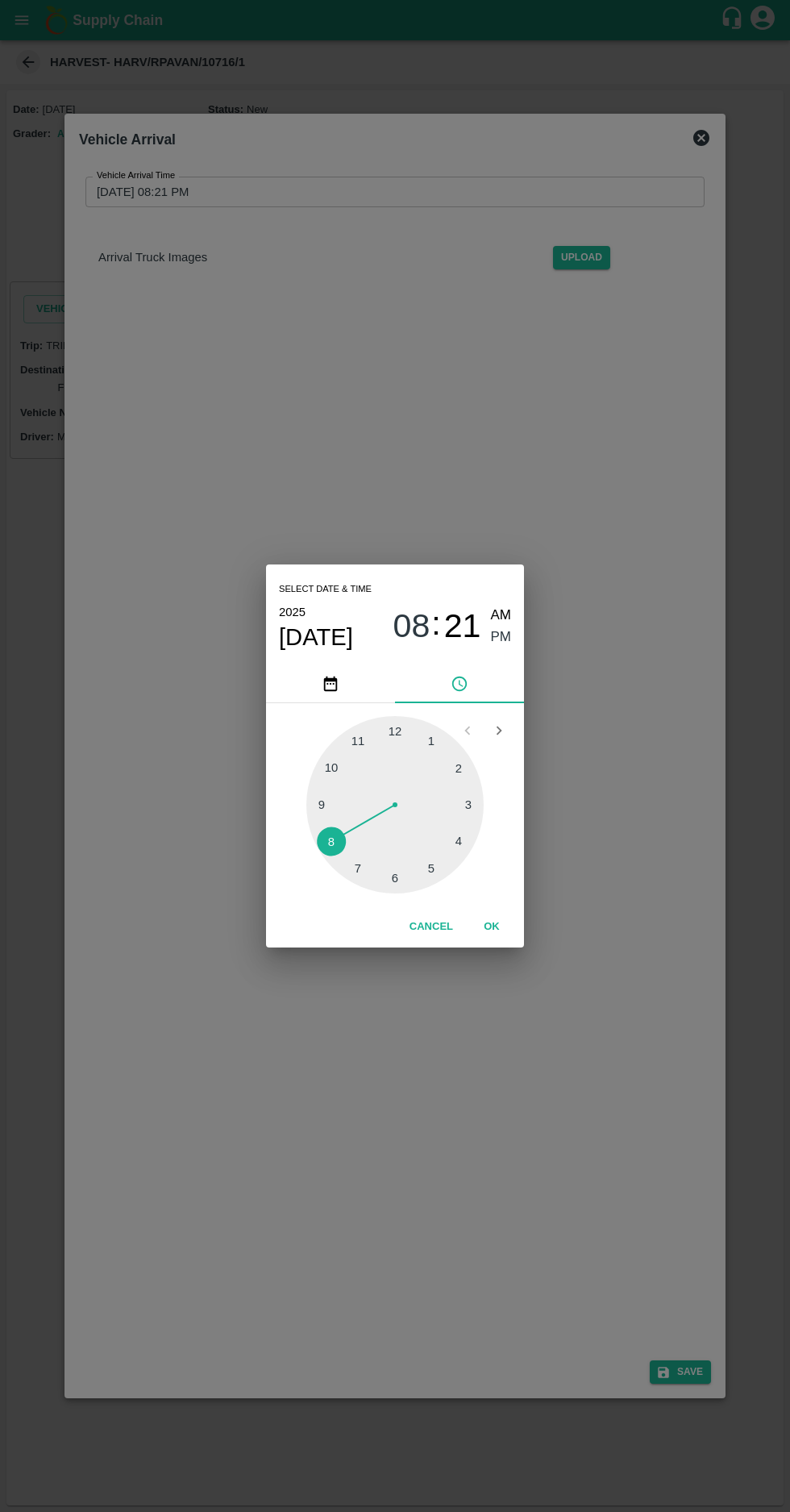
click at [321, 759] on div at bounding box center [394, 804] width 177 height 177
click at [497, 637] on span "PM" at bounding box center [502, 637] width 21 height 22
click at [501, 615] on span "AM" at bounding box center [502, 615] width 21 height 22
type input "[DATE] 10:21 AM"
click at [496, 922] on button "OK" at bounding box center [492, 926] width 52 height 28
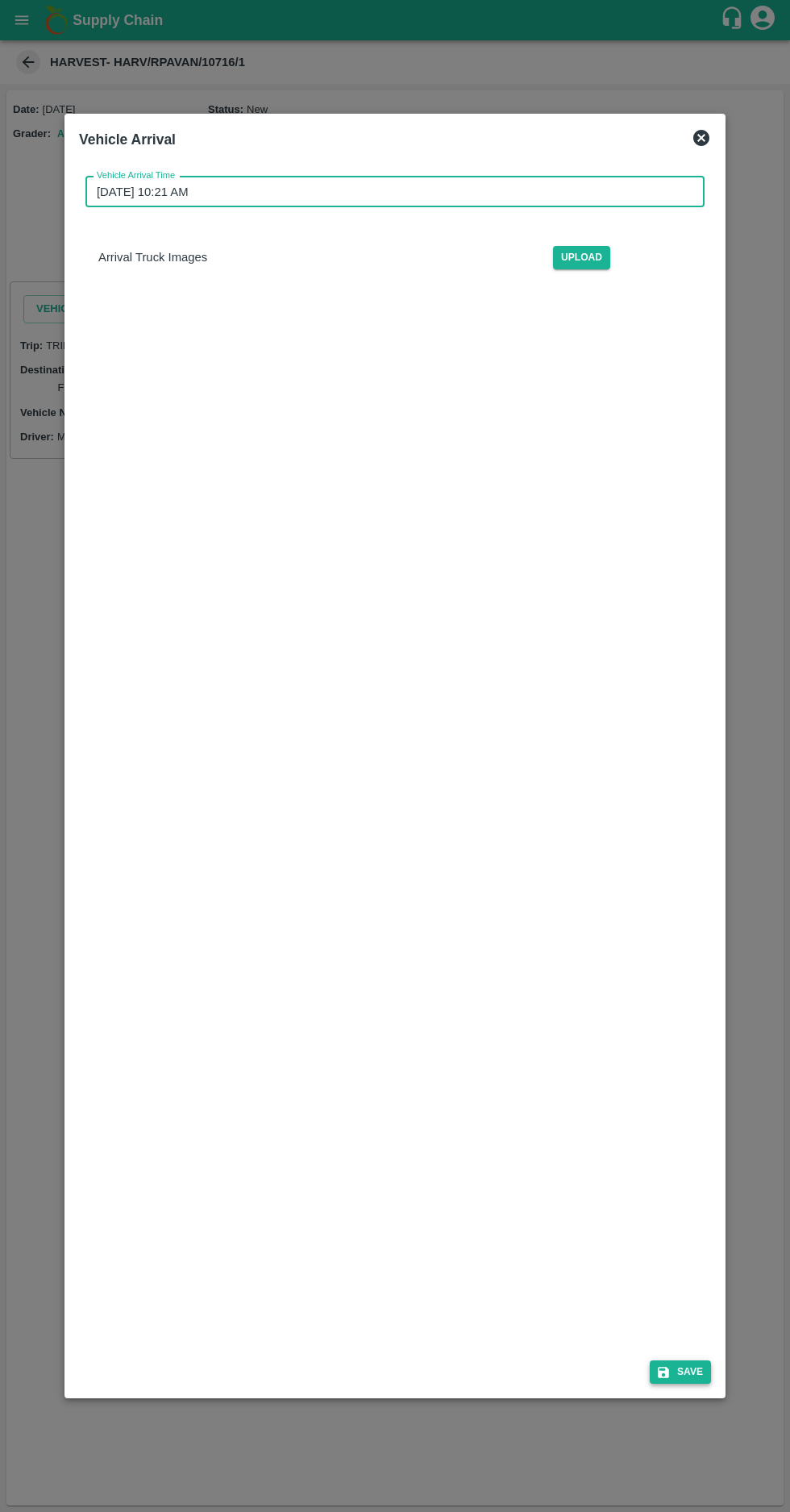
click at [701, 1384] on button "Save" at bounding box center [680, 1371] width 61 height 23
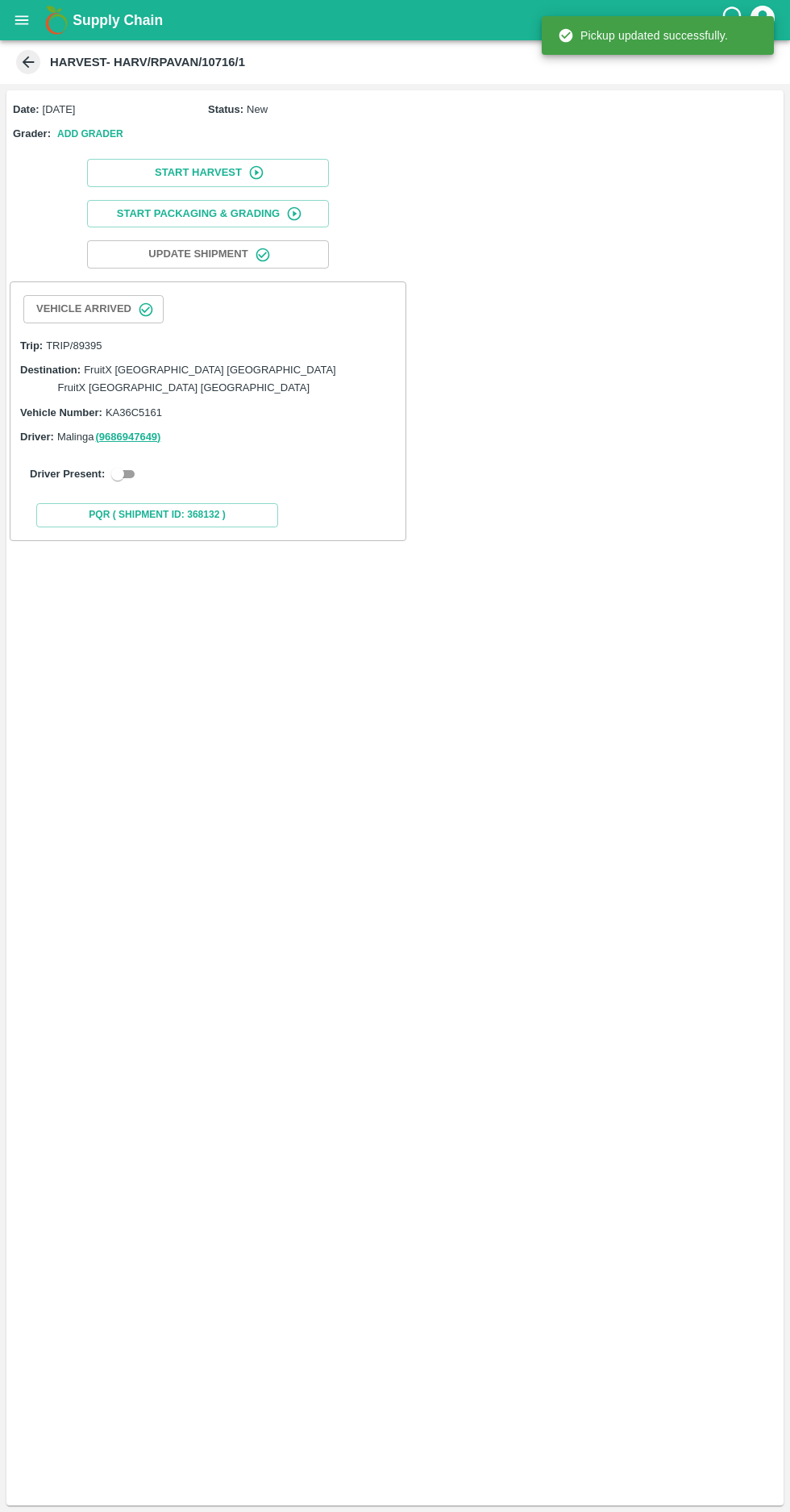
click at [117, 465] on input "checkbox" at bounding box center [118, 474] width 58 height 19
checkbox input "true"
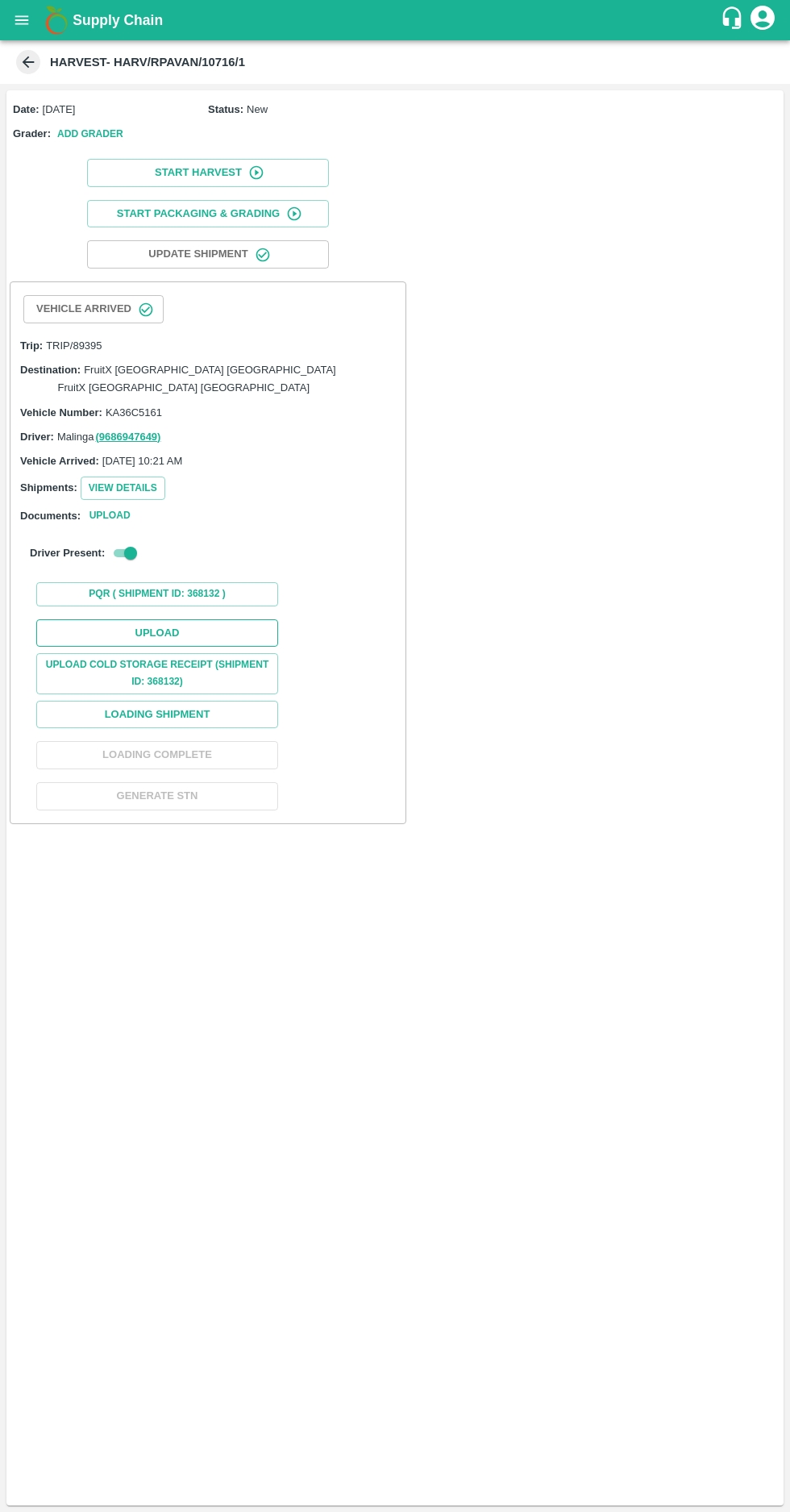
click at [156, 619] on button "Upload" at bounding box center [157, 633] width 242 height 28
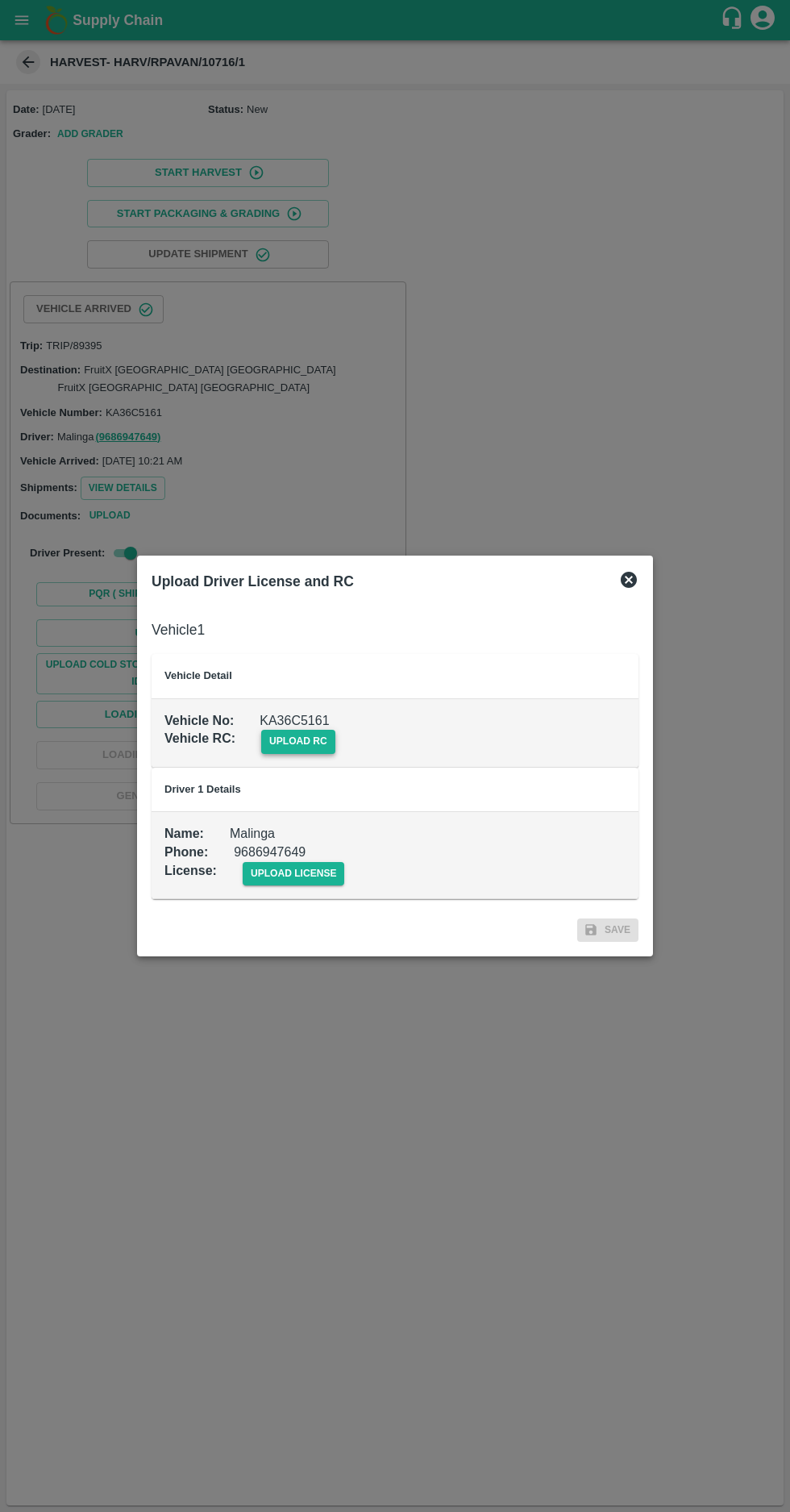
click at [290, 745] on span "upload rc" at bounding box center [298, 741] width 74 height 23
click at [0, 0] on input "upload rc" at bounding box center [0, 0] width 0 height 0
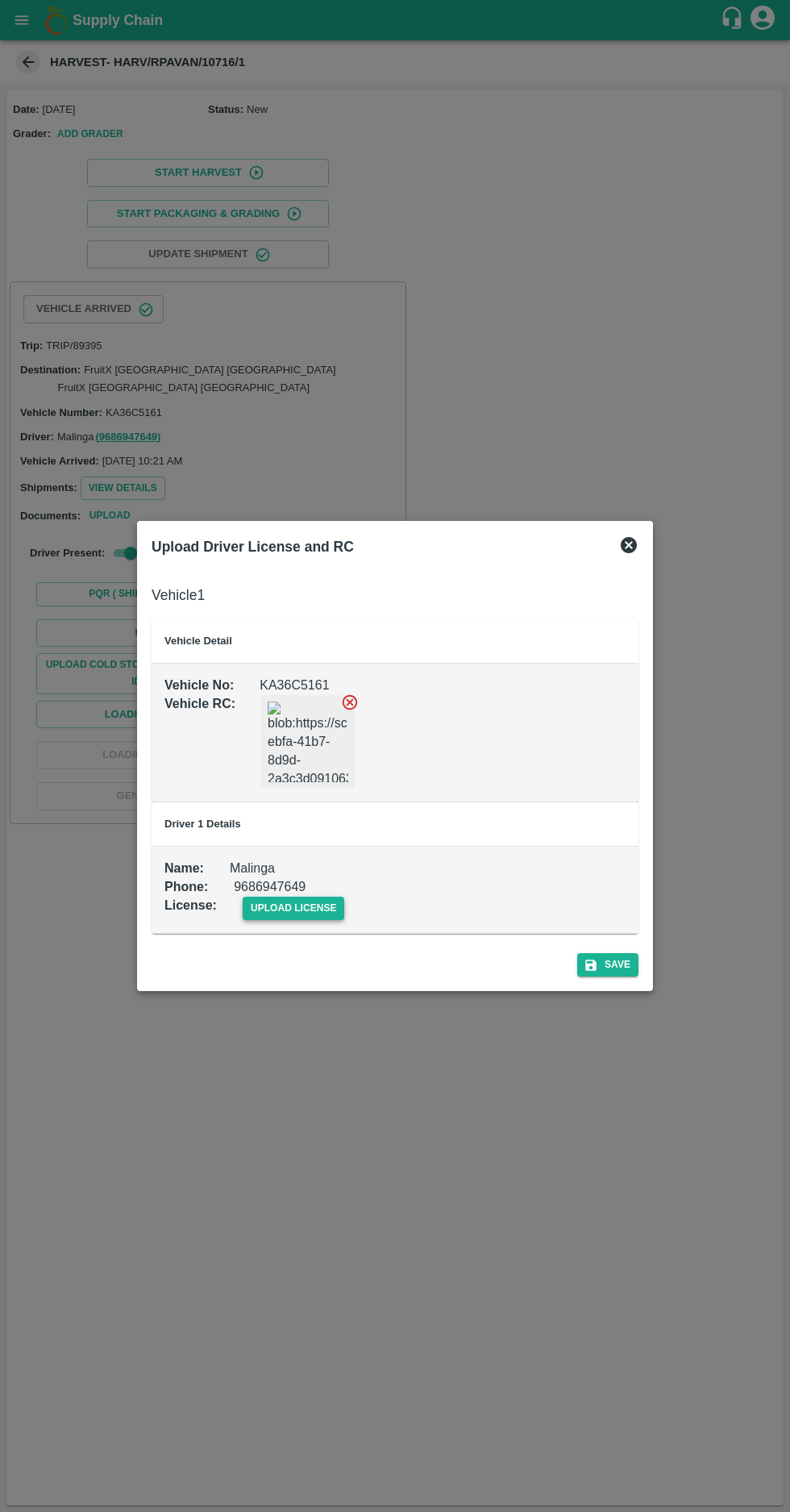
click at [291, 908] on span "upload license" at bounding box center [293, 908] width 103 height 23
click at [0, 0] on input "upload license" at bounding box center [0, 0] width 0 height 0
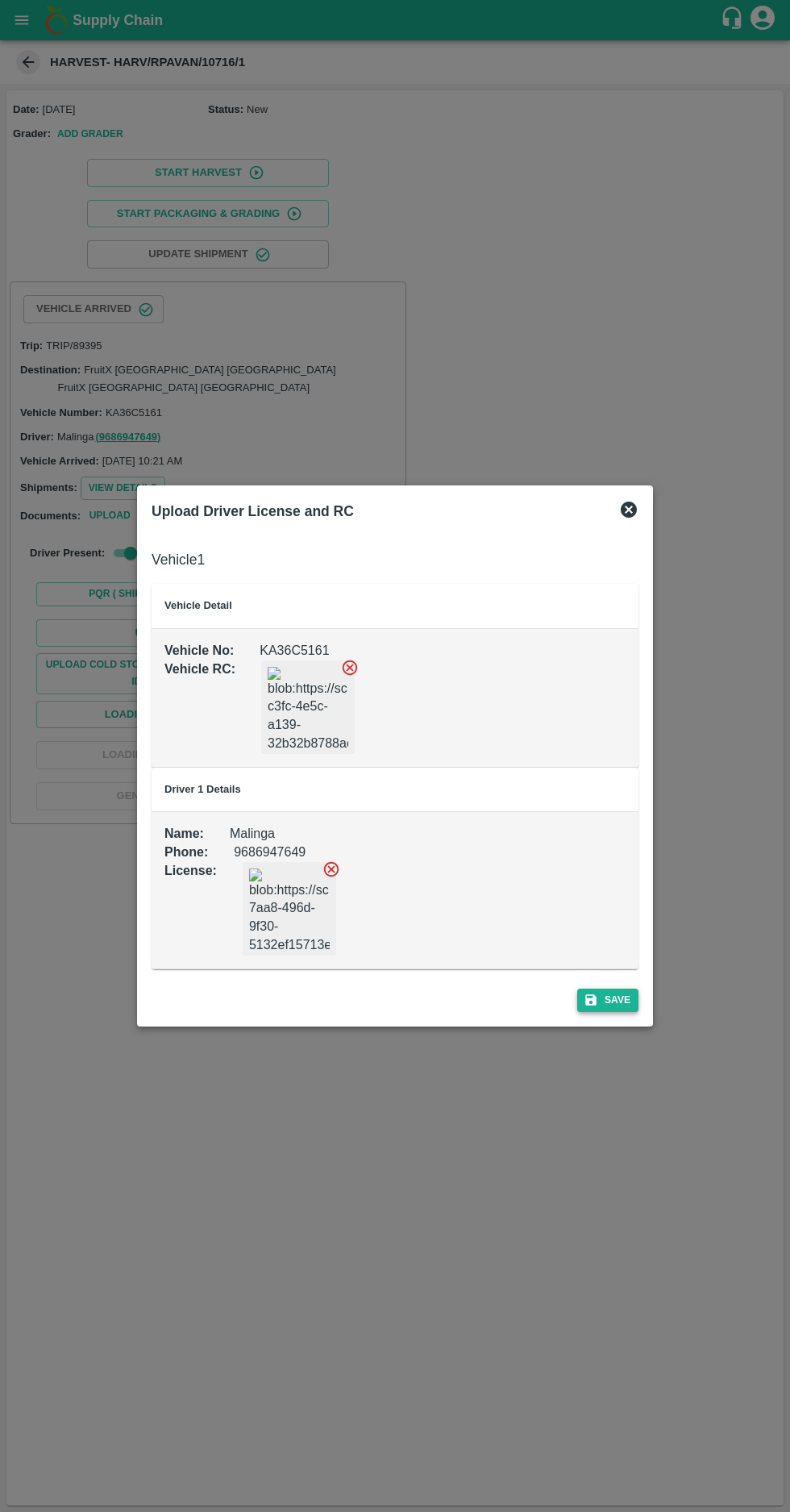
click at [628, 1004] on button "Save" at bounding box center [607, 1000] width 61 height 23
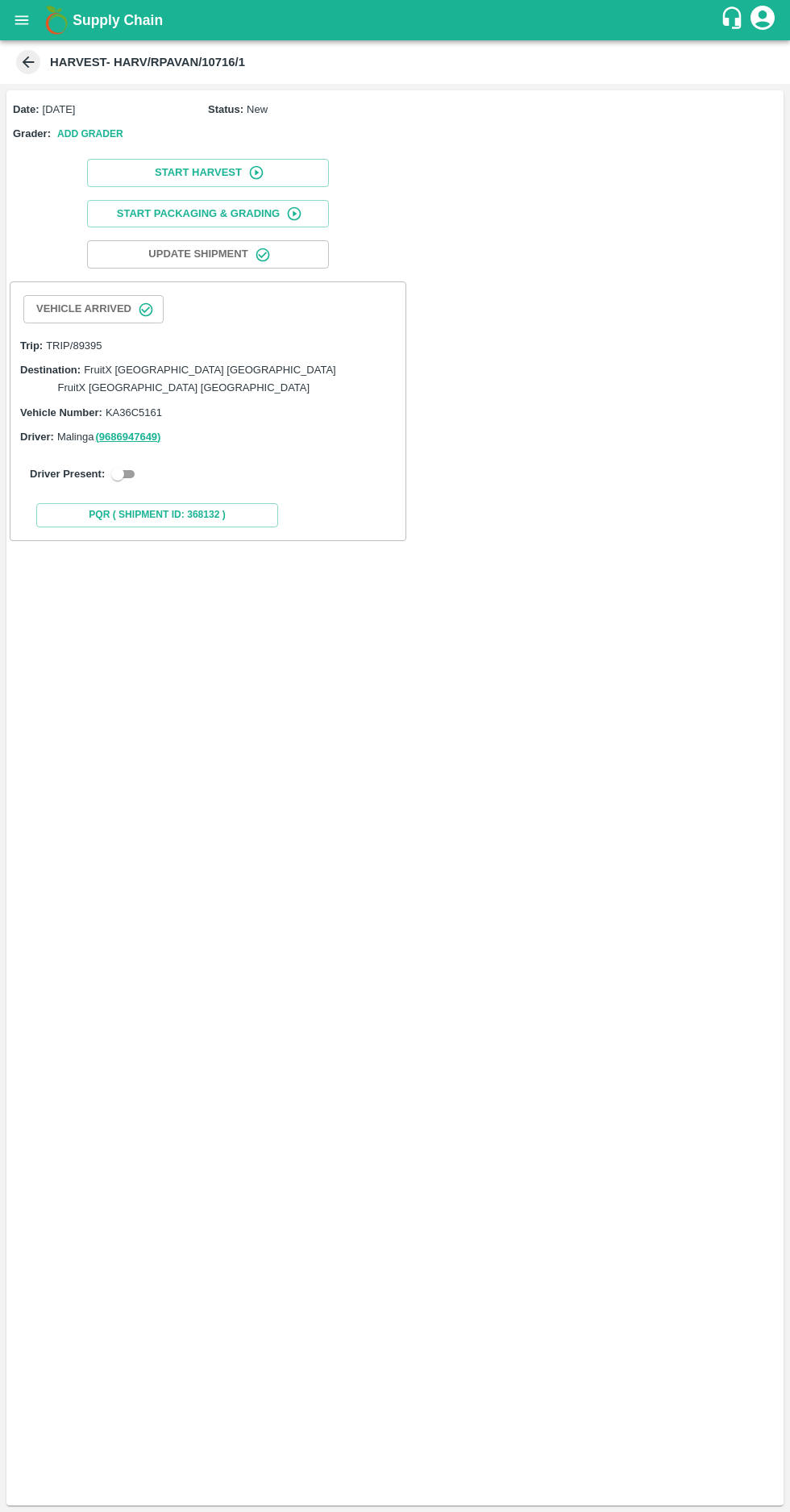
click at [124, 465] on input "checkbox" at bounding box center [118, 474] width 58 height 19
checkbox input "true"
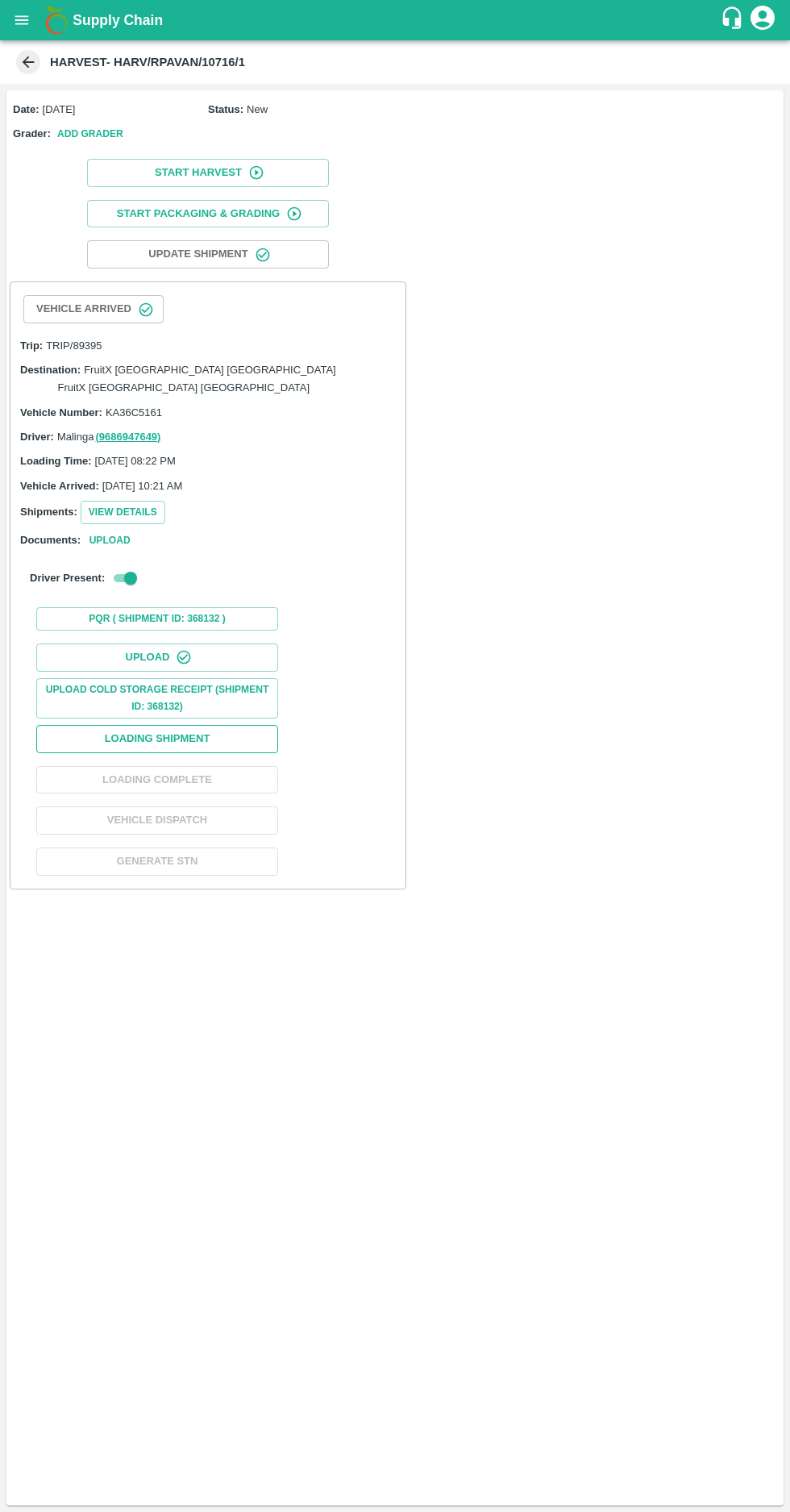
click at [202, 725] on button "Loading Shipment" at bounding box center [157, 739] width 242 height 28
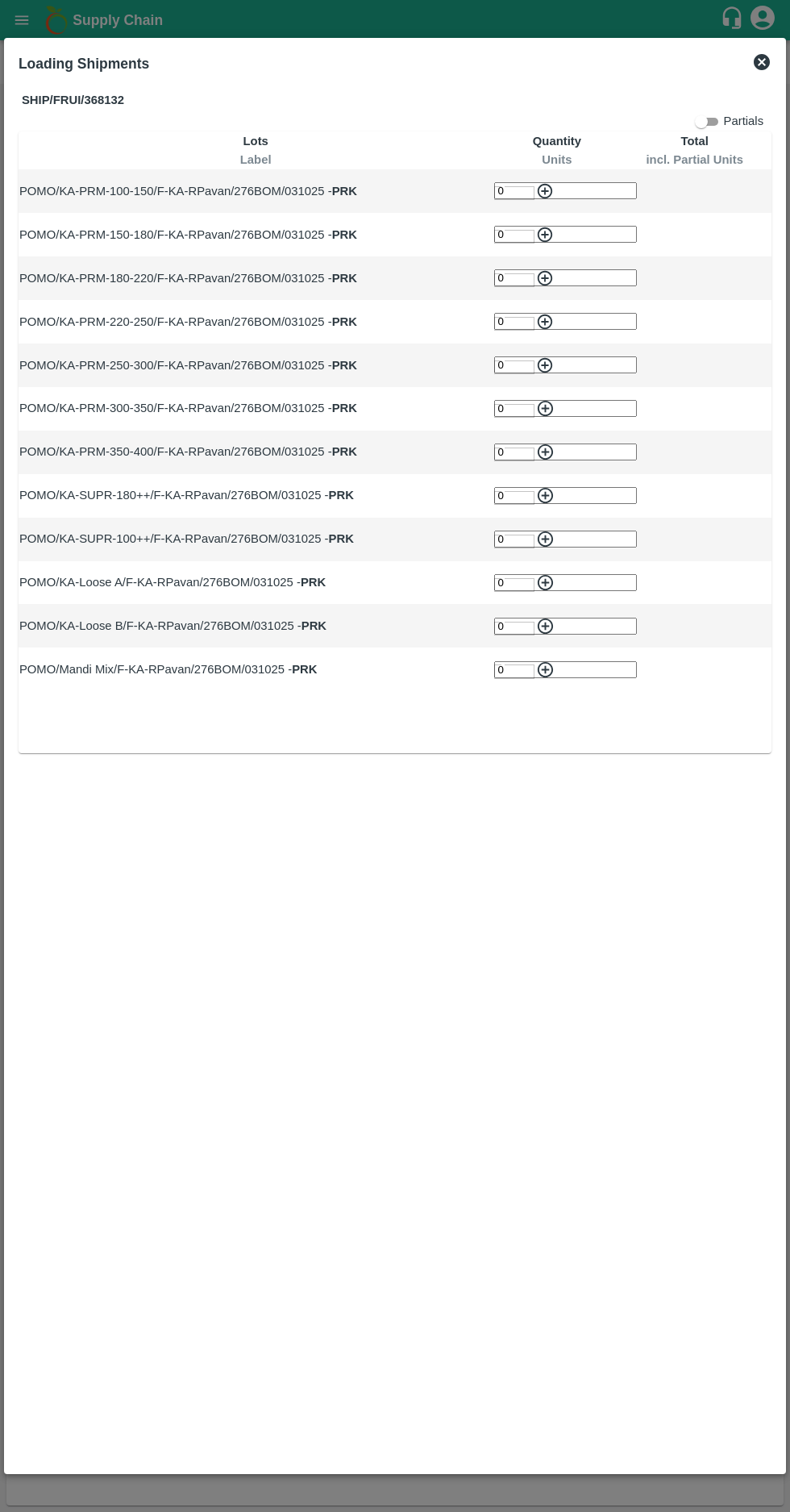
click at [494, 193] on input "0" at bounding box center [565, 190] width 143 height 17
click at [494, 192] on input "number" at bounding box center [565, 190] width 143 height 17
type input "17"
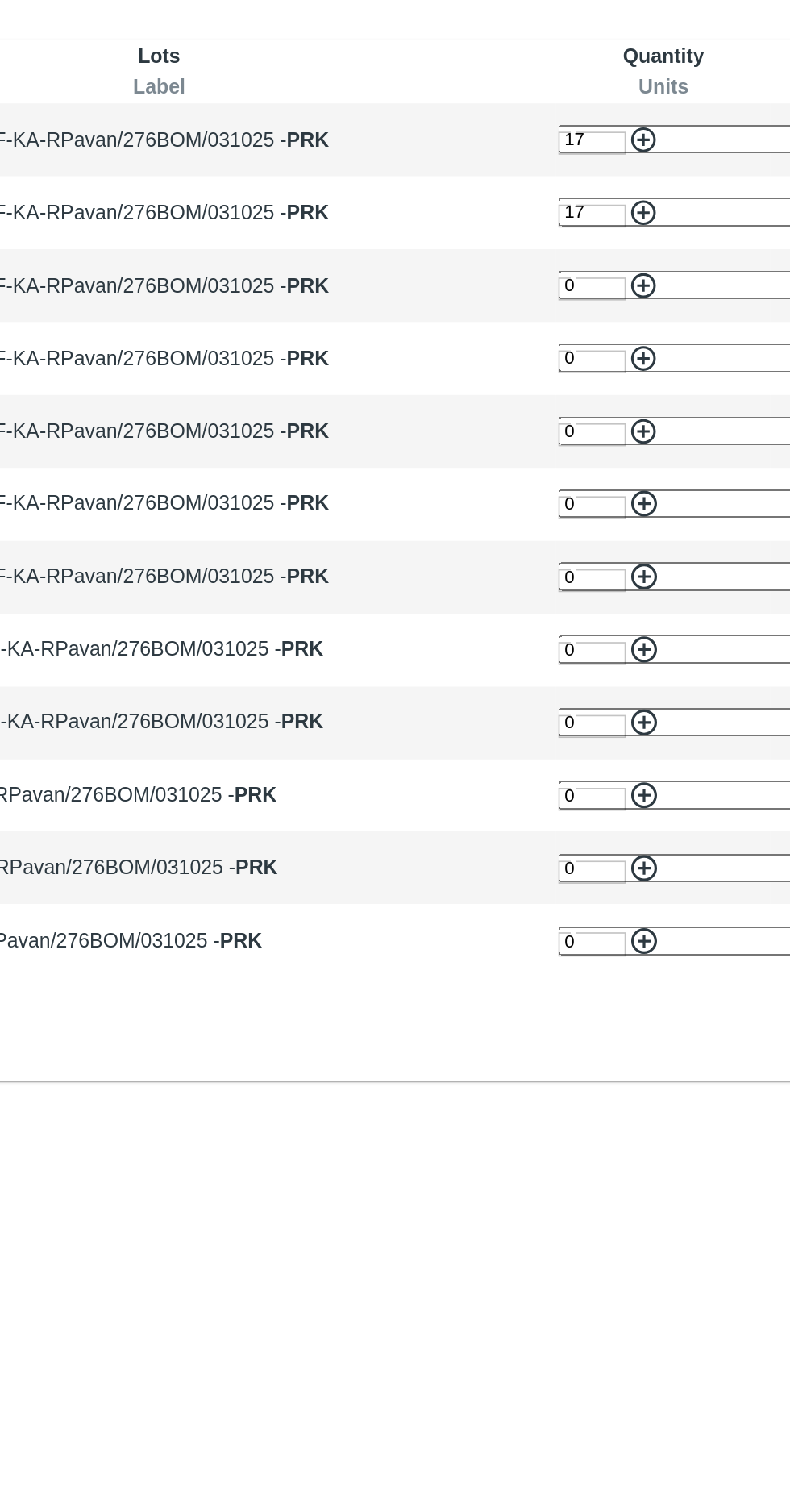
type input "17"
type input "13"
type input "10"
type input "7"
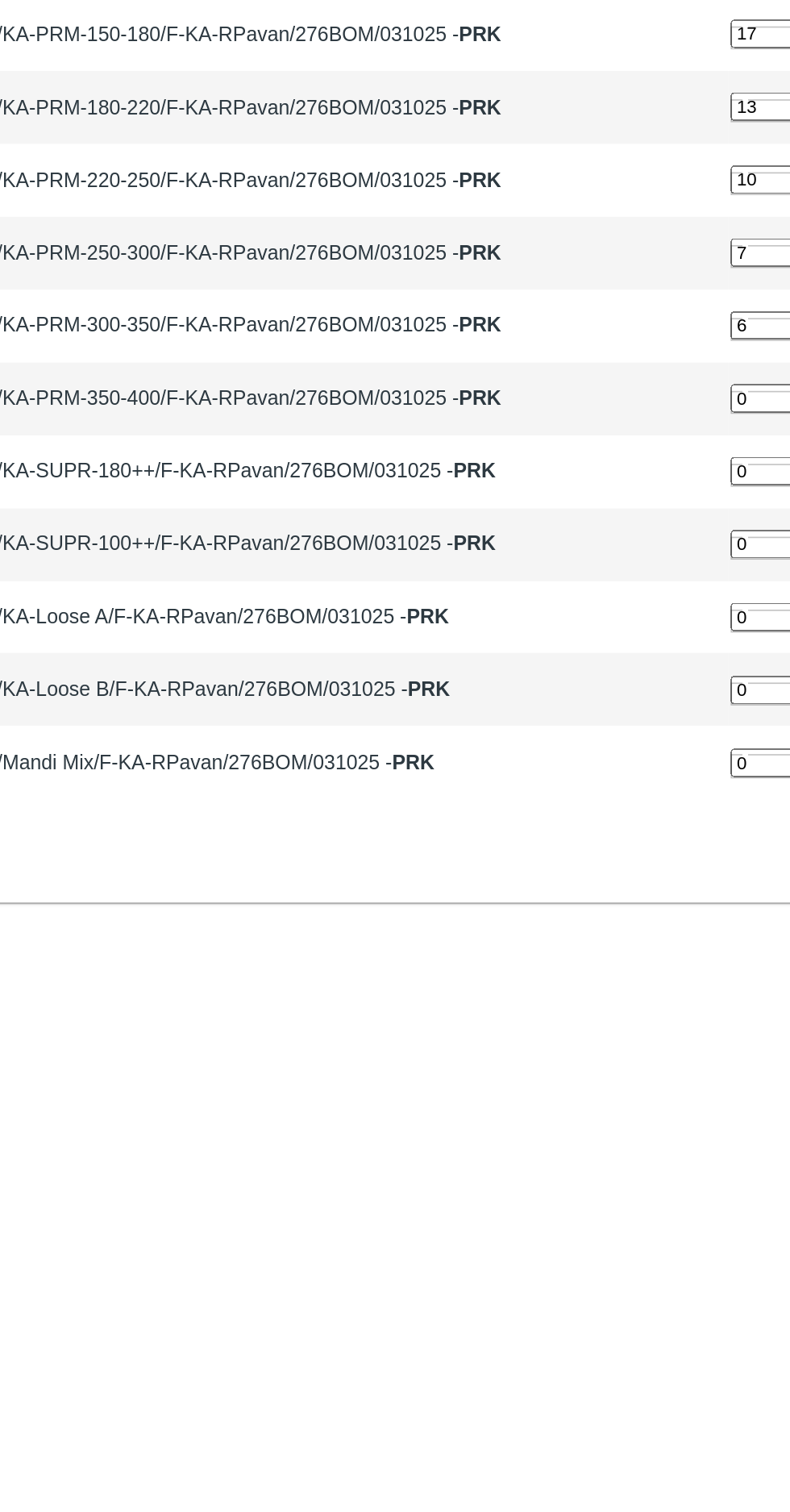
type input "6"
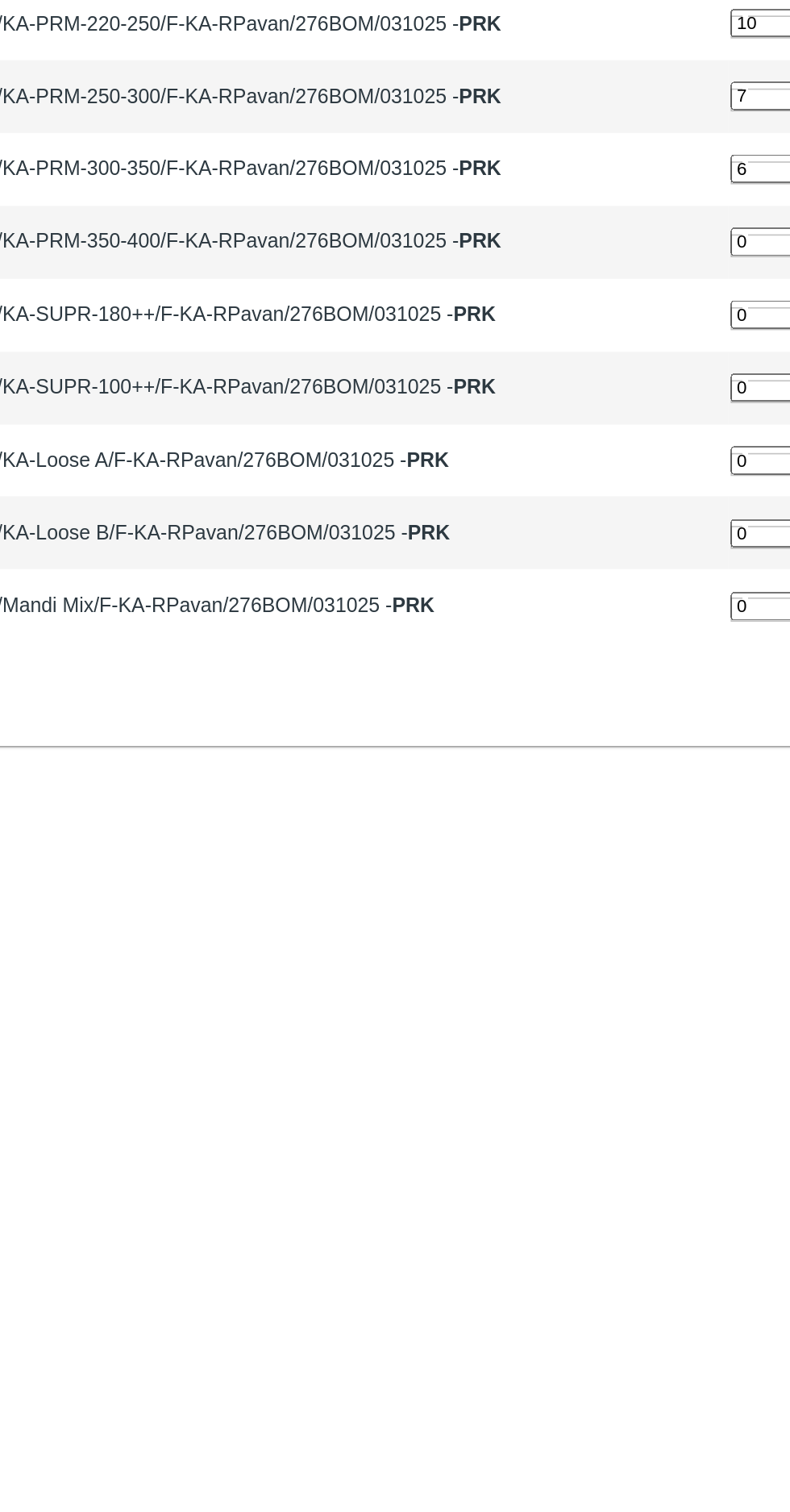
click at [494, 487] on input "0" at bounding box center [565, 495] width 143 height 17
type input "16"
type input "7"
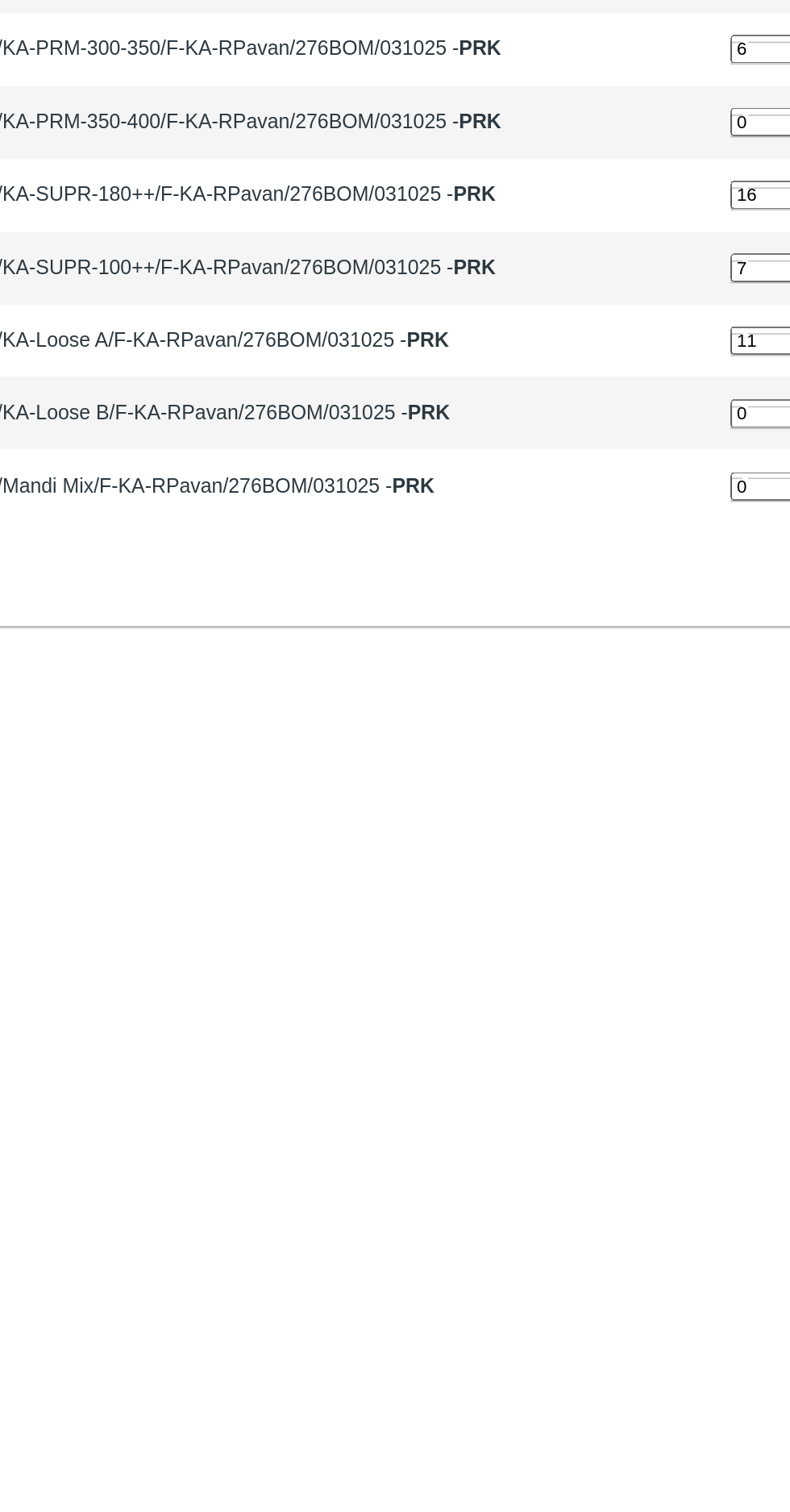
type input "11"
type input "9"
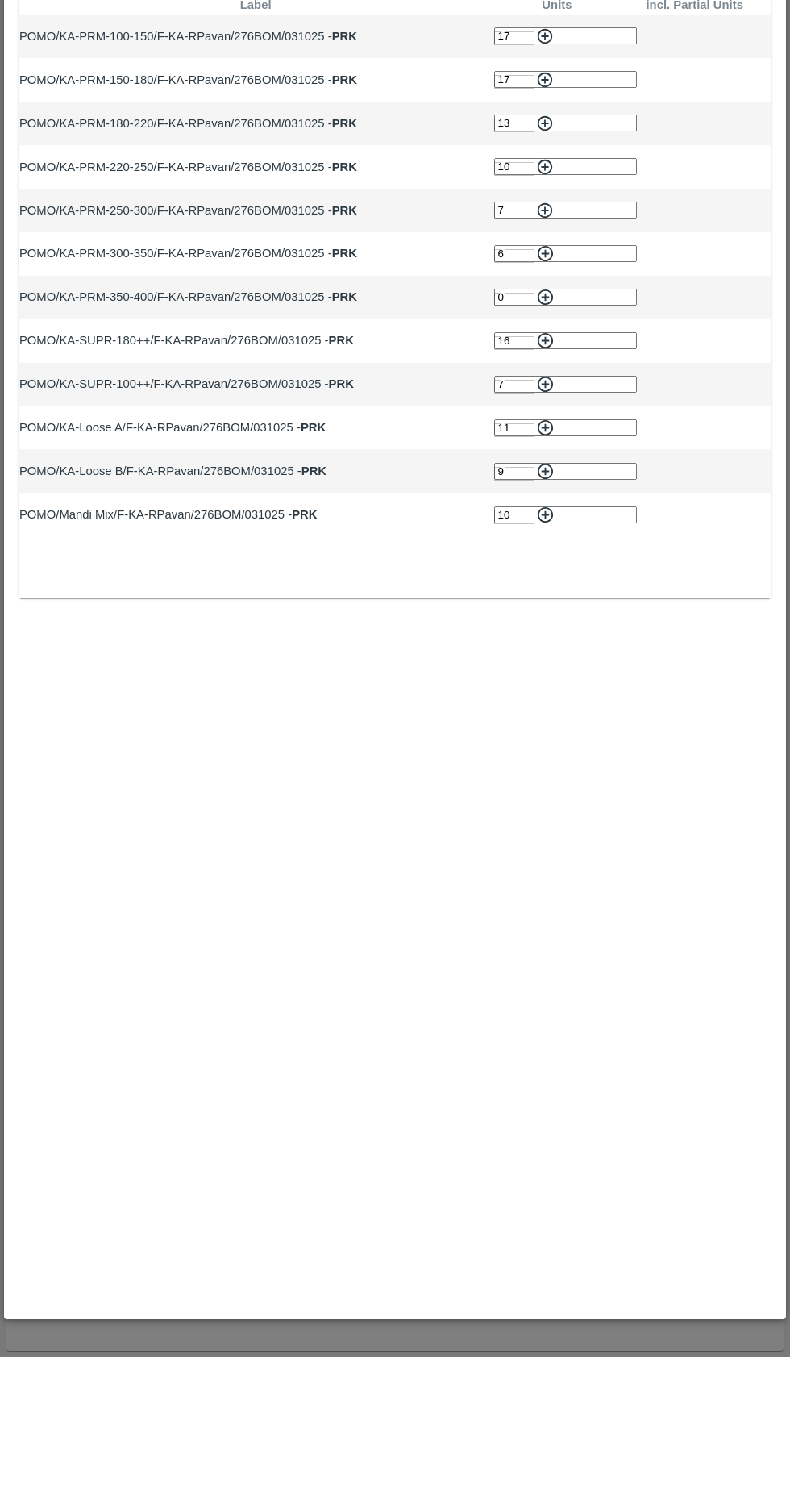
type input "10"
click at [537, 193] on icon "button" at bounding box center [544, 190] width 15 height 15
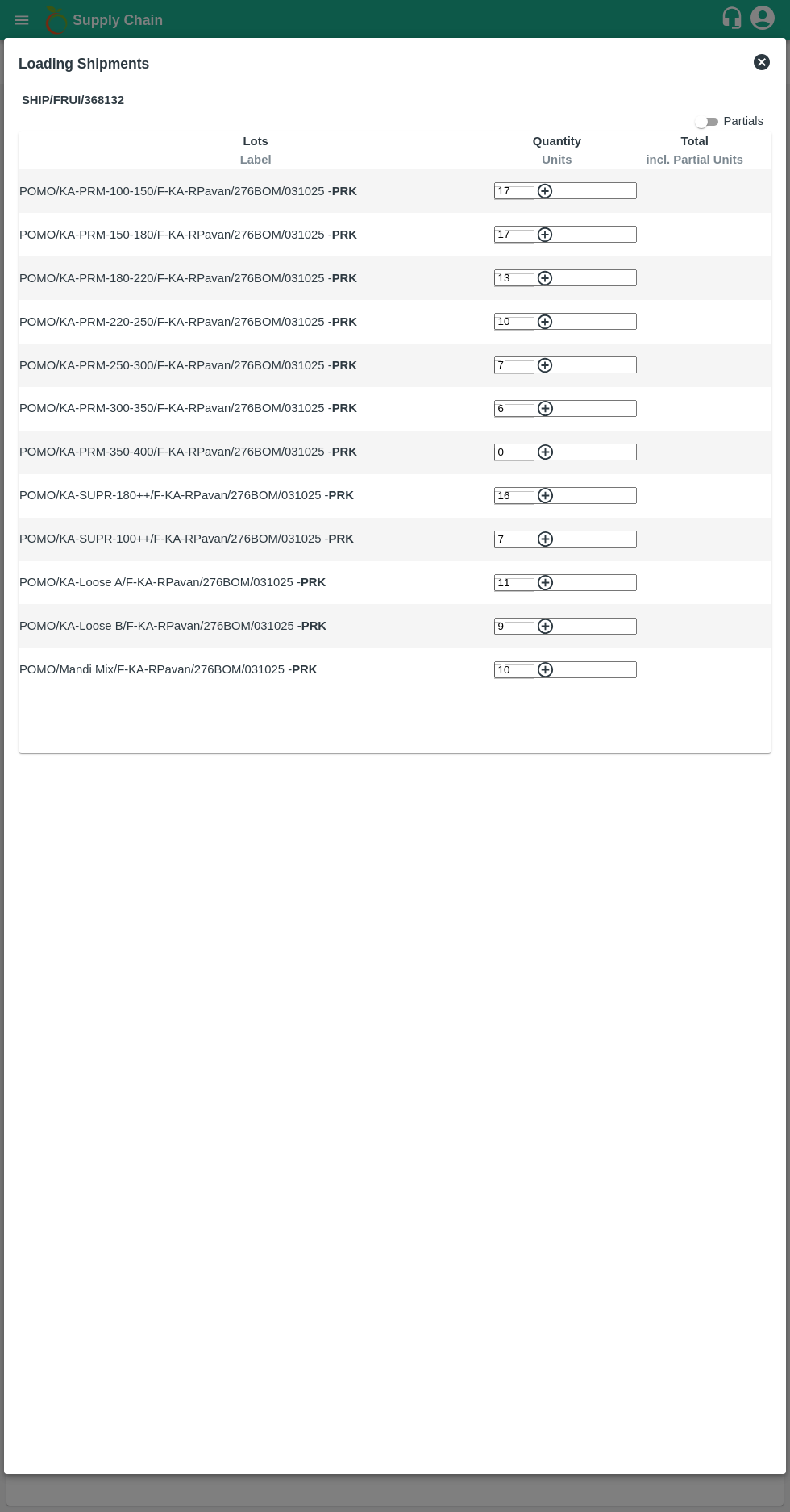
type input "0"
click at [537, 234] on icon "button" at bounding box center [544, 234] width 15 height 15
type input "0"
click at [537, 274] on icon "button" at bounding box center [544, 277] width 15 height 15
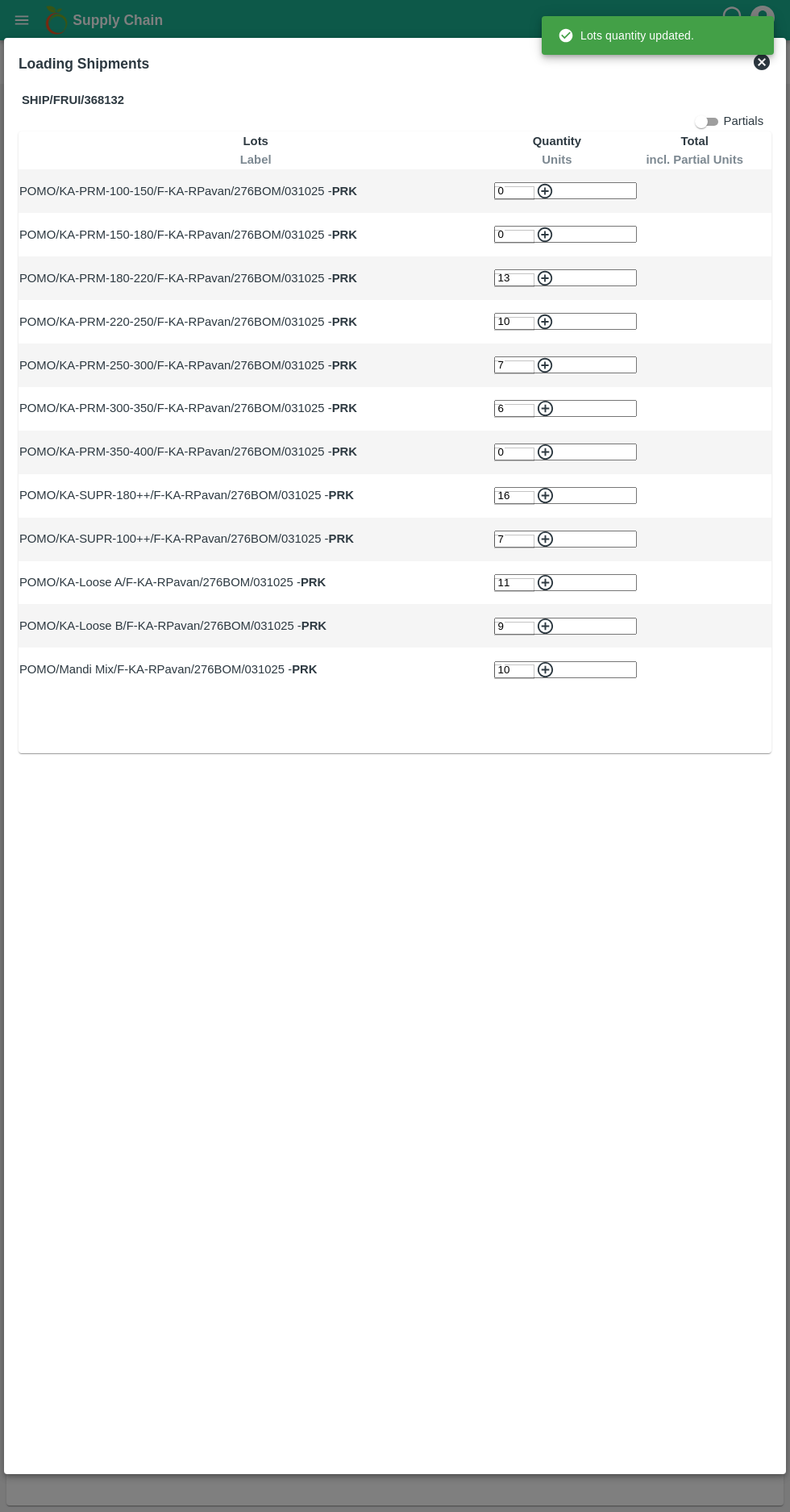
type input "0"
click at [536, 356] on icon "button" at bounding box center [544, 365] width 18 height 18
type input "0"
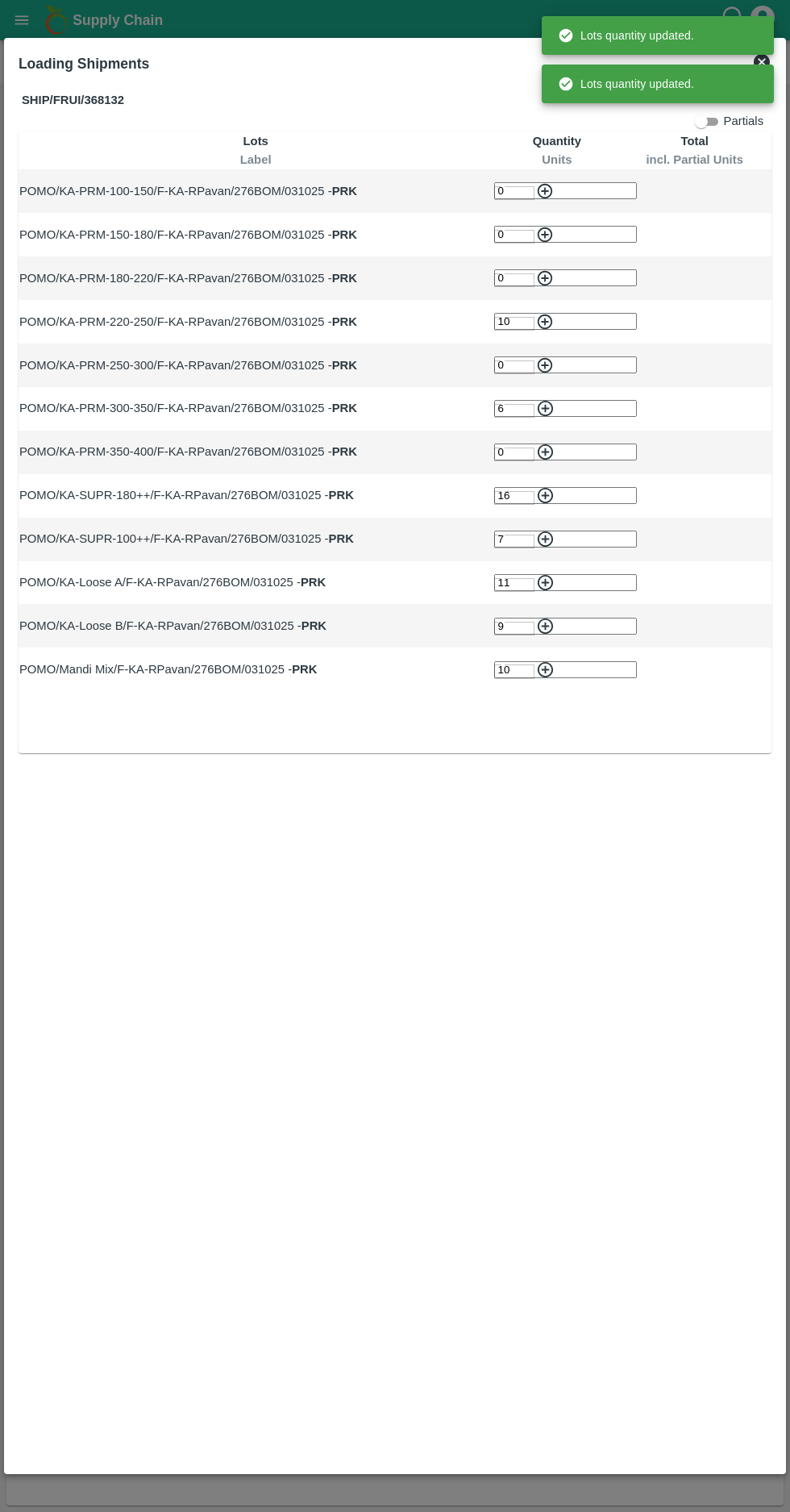
click at [537, 314] on icon "button" at bounding box center [544, 321] width 15 height 15
type input "0"
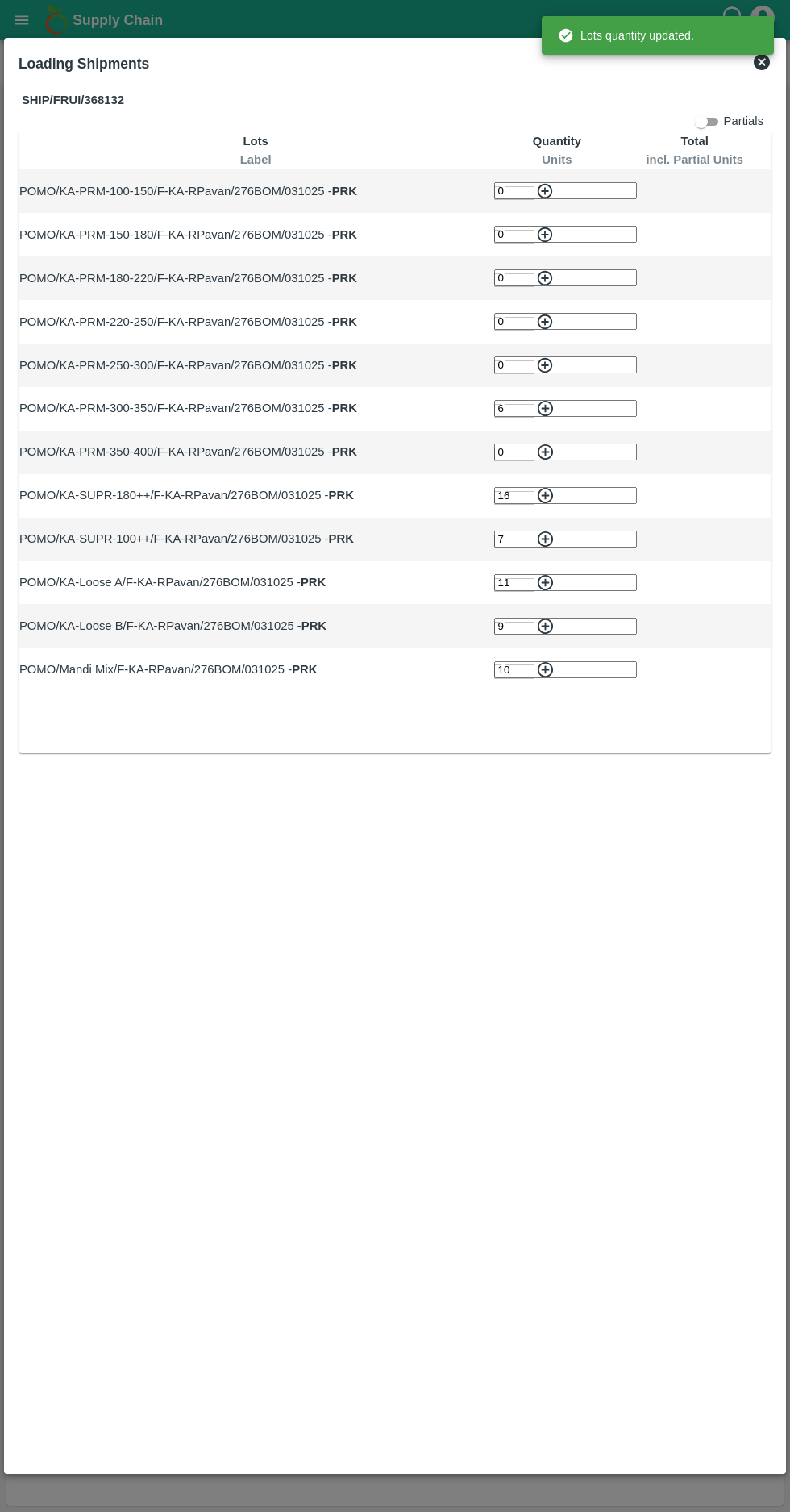
click at [537, 401] on icon "button" at bounding box center [544, 408] width 15 height 15
type input "0"
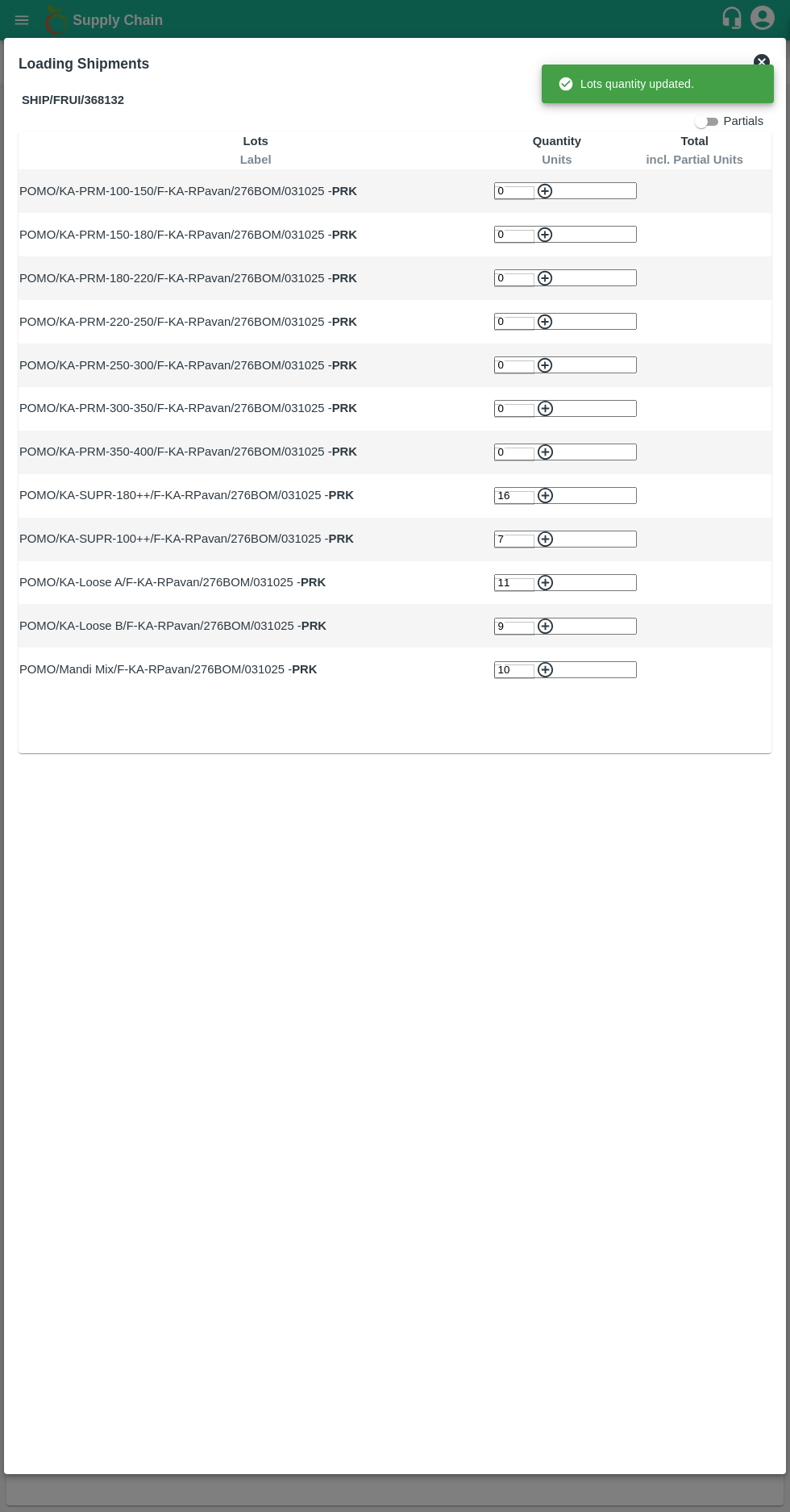
type input "13"
type input "10"
type input "7"
type input "6"
click at [536, 486] on icon "button" at bounding box center [544, 495] width 18 height 18
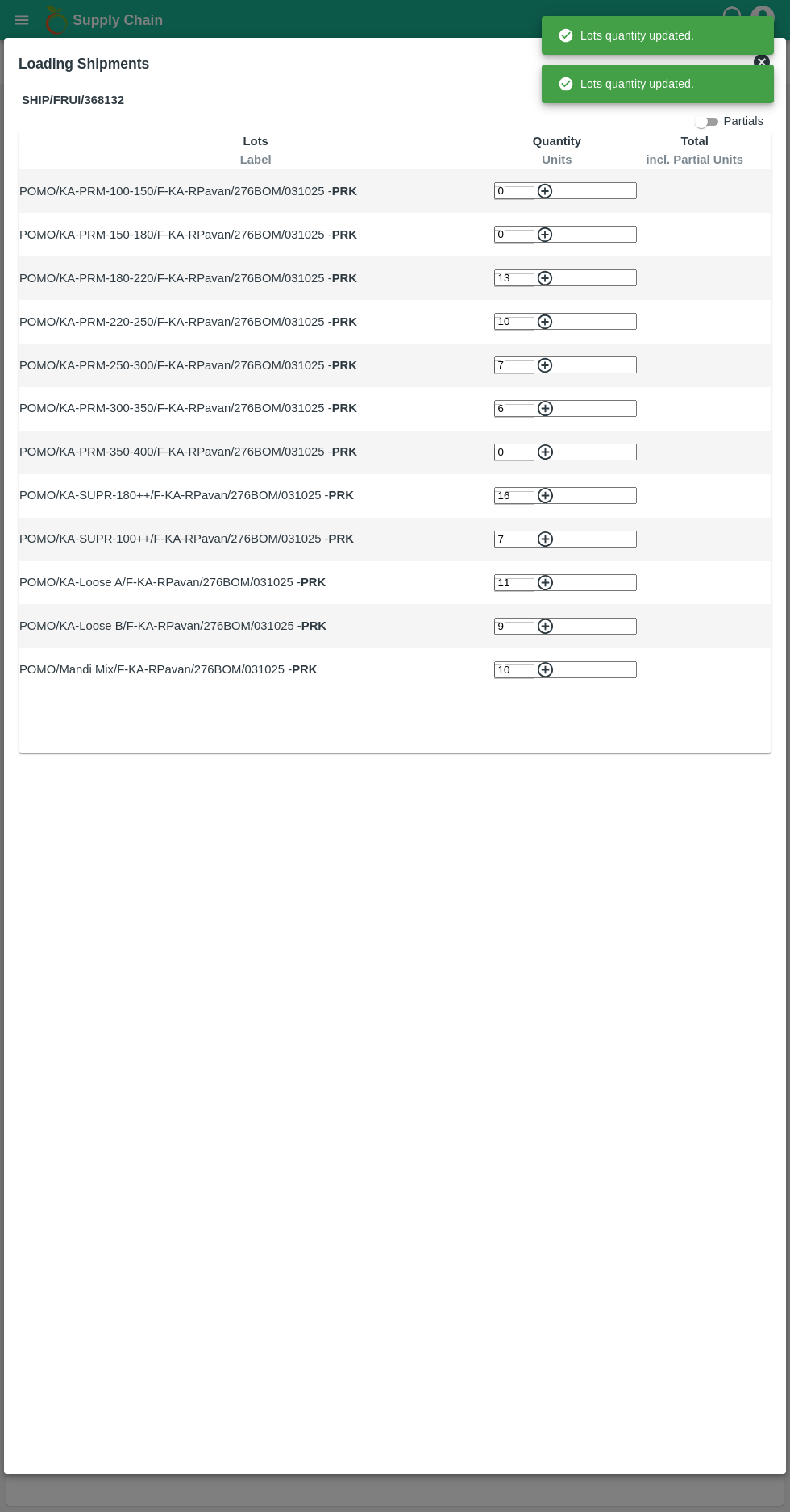
type input "0"
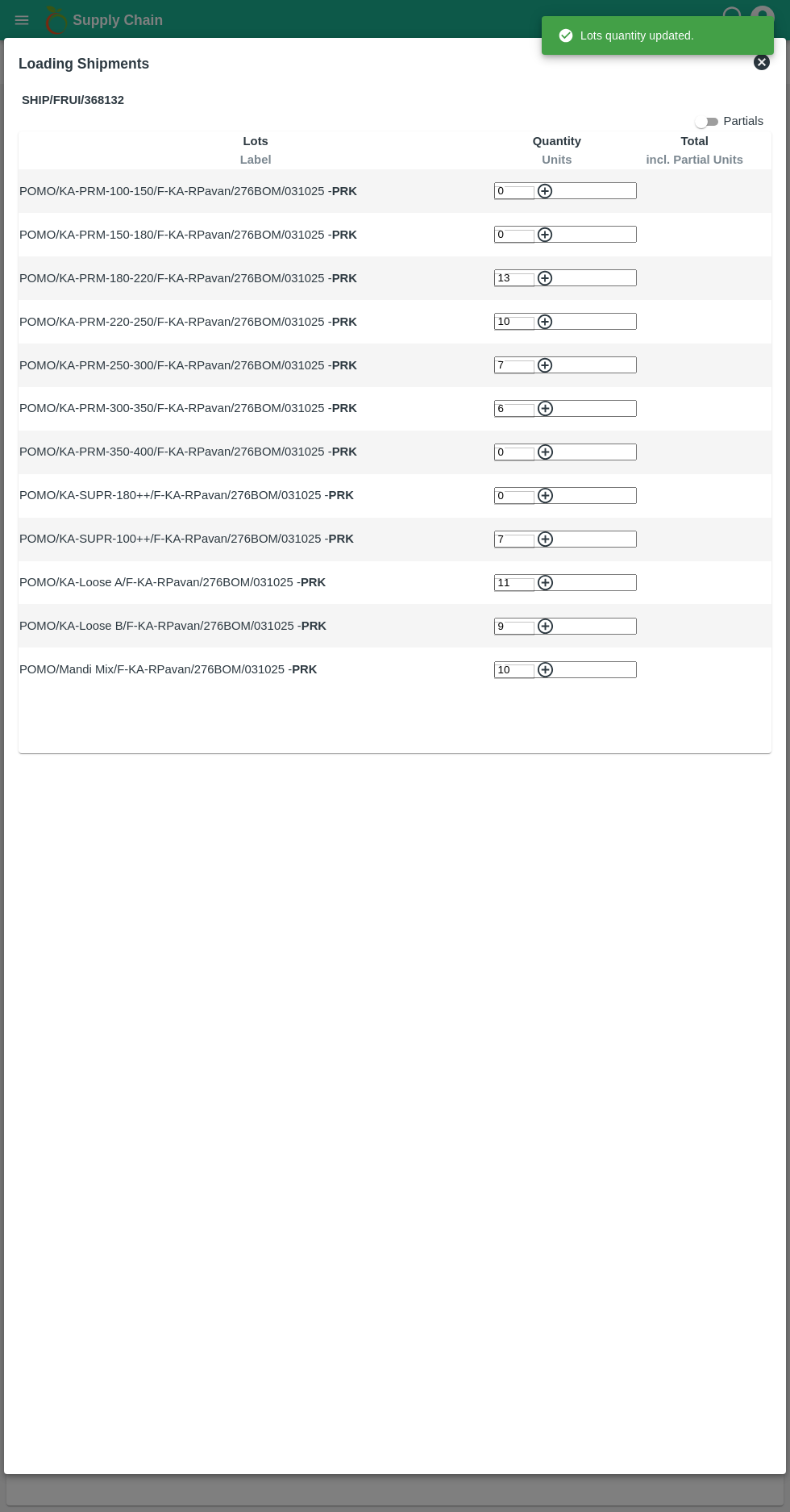
click at [537, 531] on icon "button" at bounding box center [544, 538] width 15 height 15
click at [537, 575] on icon "button" at bounding box center [544, 582] width 15 height 15
type input "0"
click at [537, 618] on icon "button" at bounding box center [544, 625] width 15 height 15
type input "0"
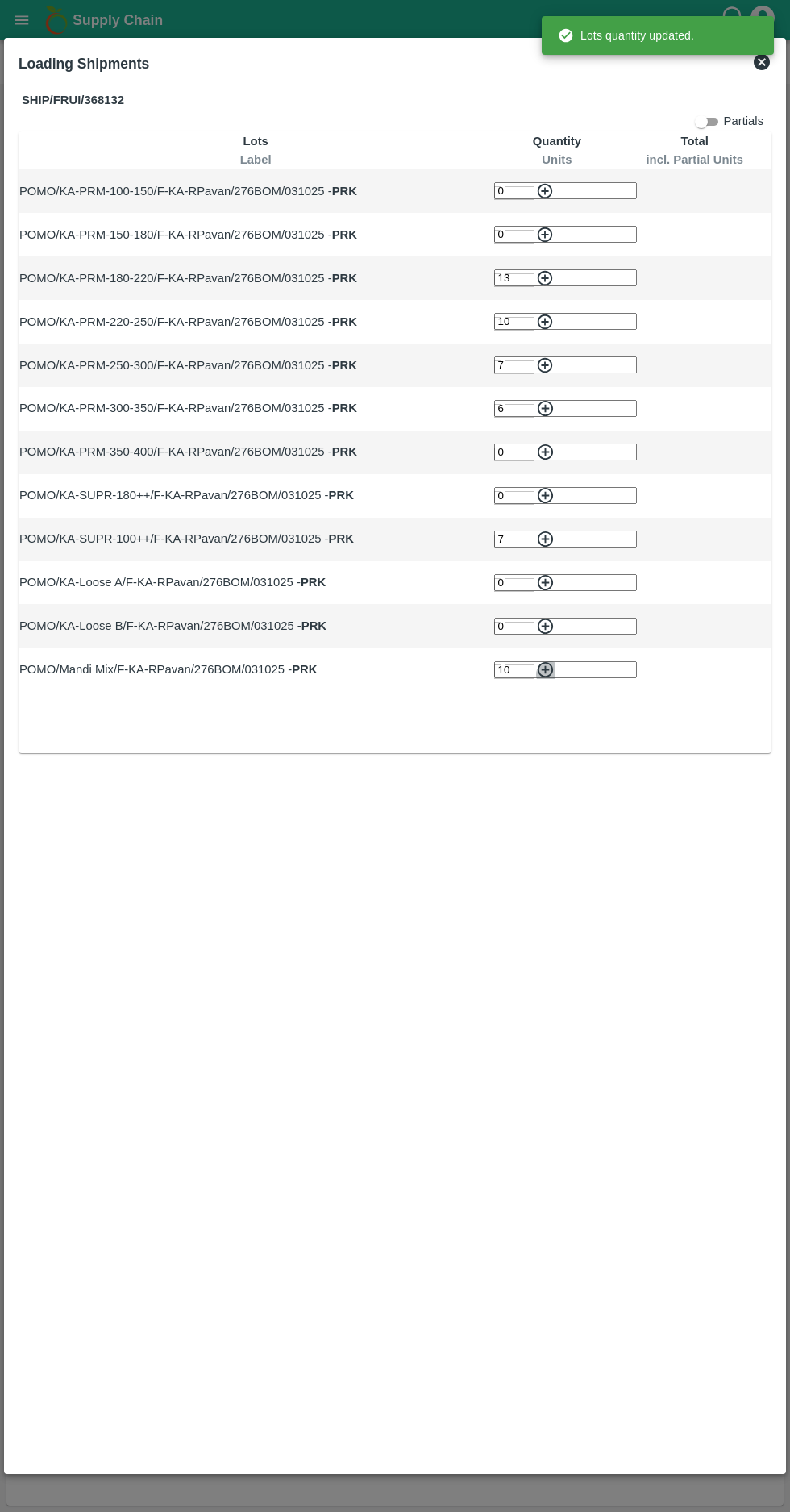
click at [537, 662] on icon "button" at bounding box center [544, 669] width 15 height 15
type input "0"
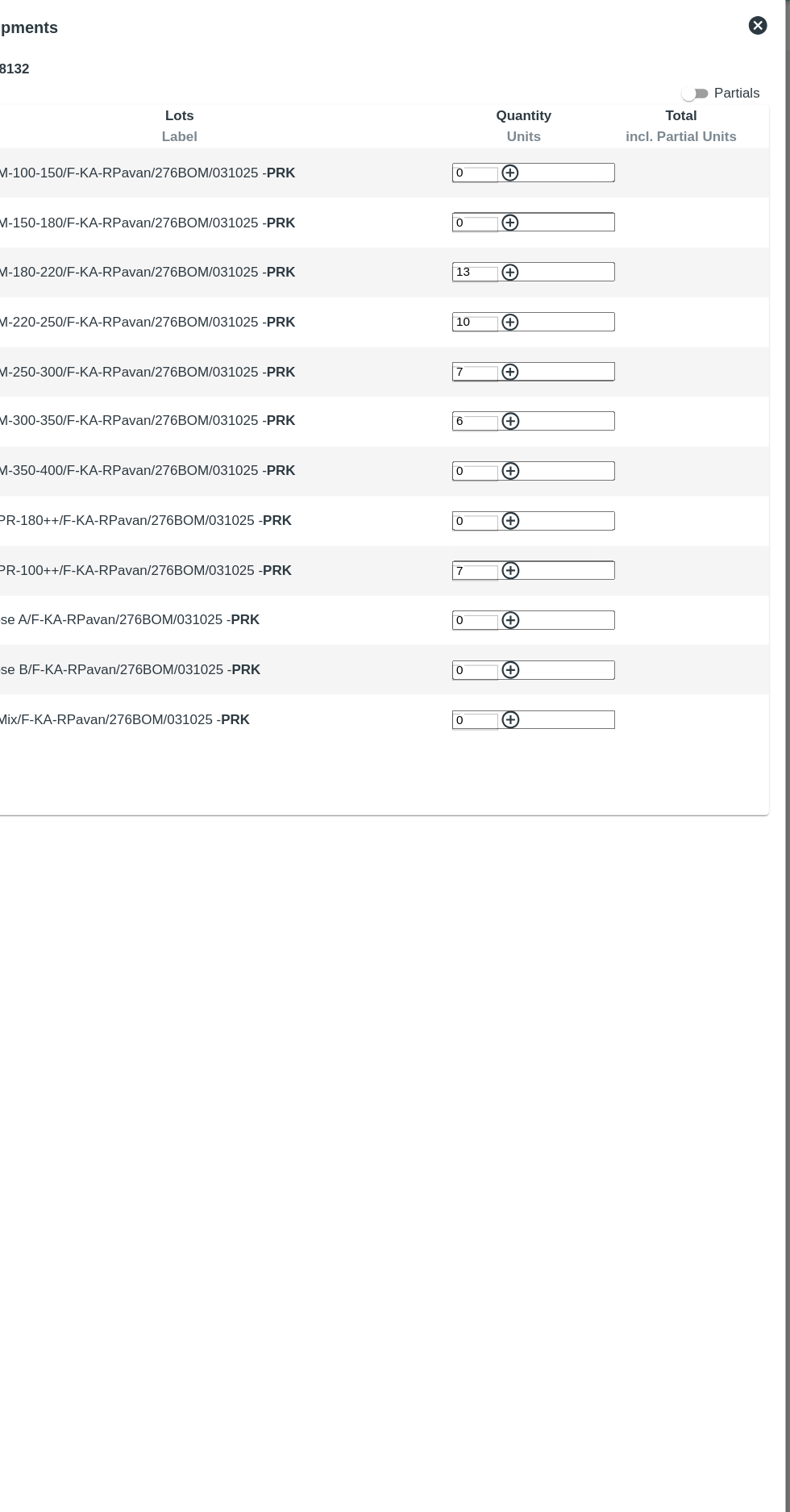
type input "0"
type input "11"
type input "9"
type input "10"
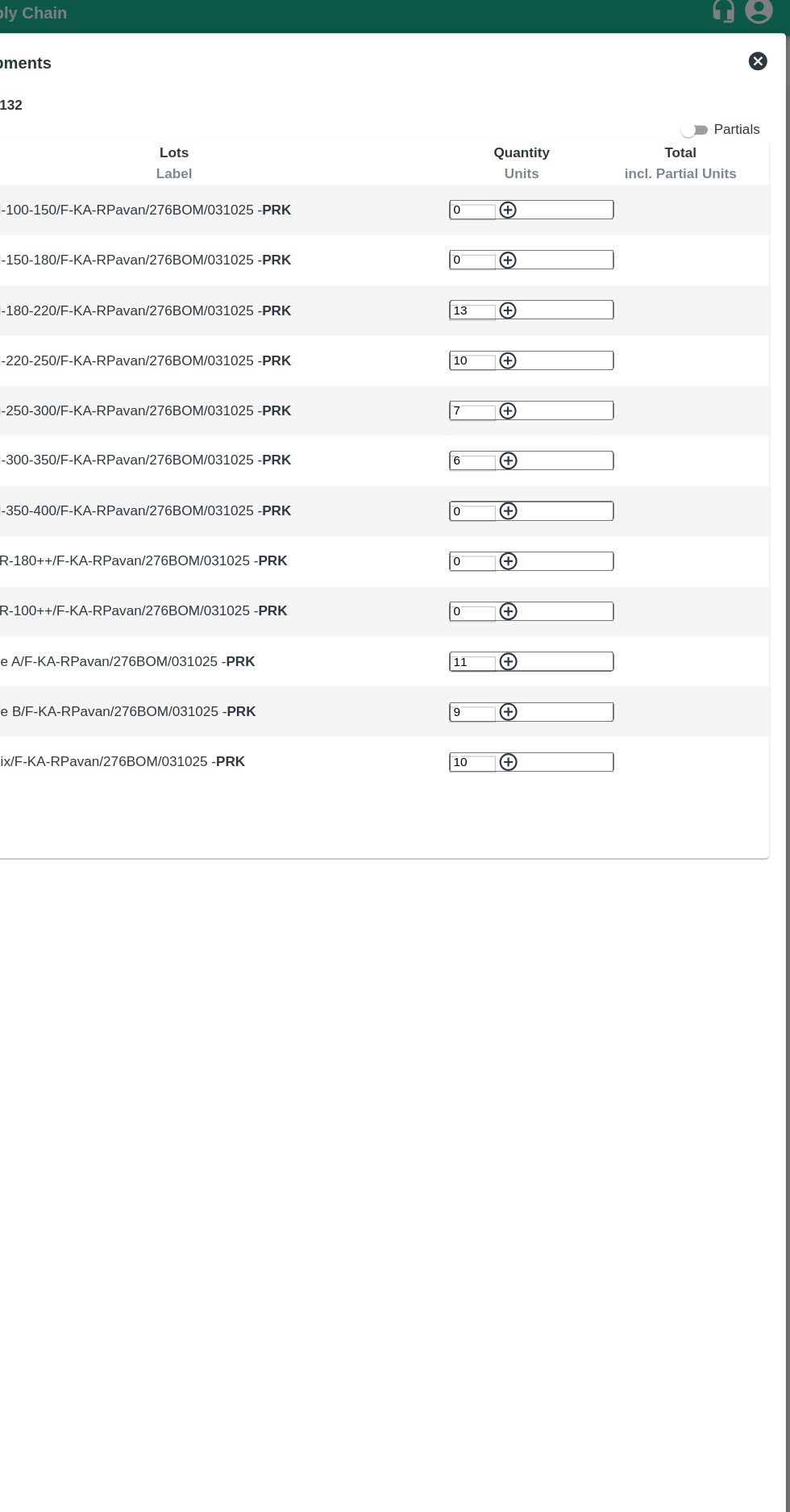
click at [756, 61] on icon at bounding box center [762, 62] width 16 height 16
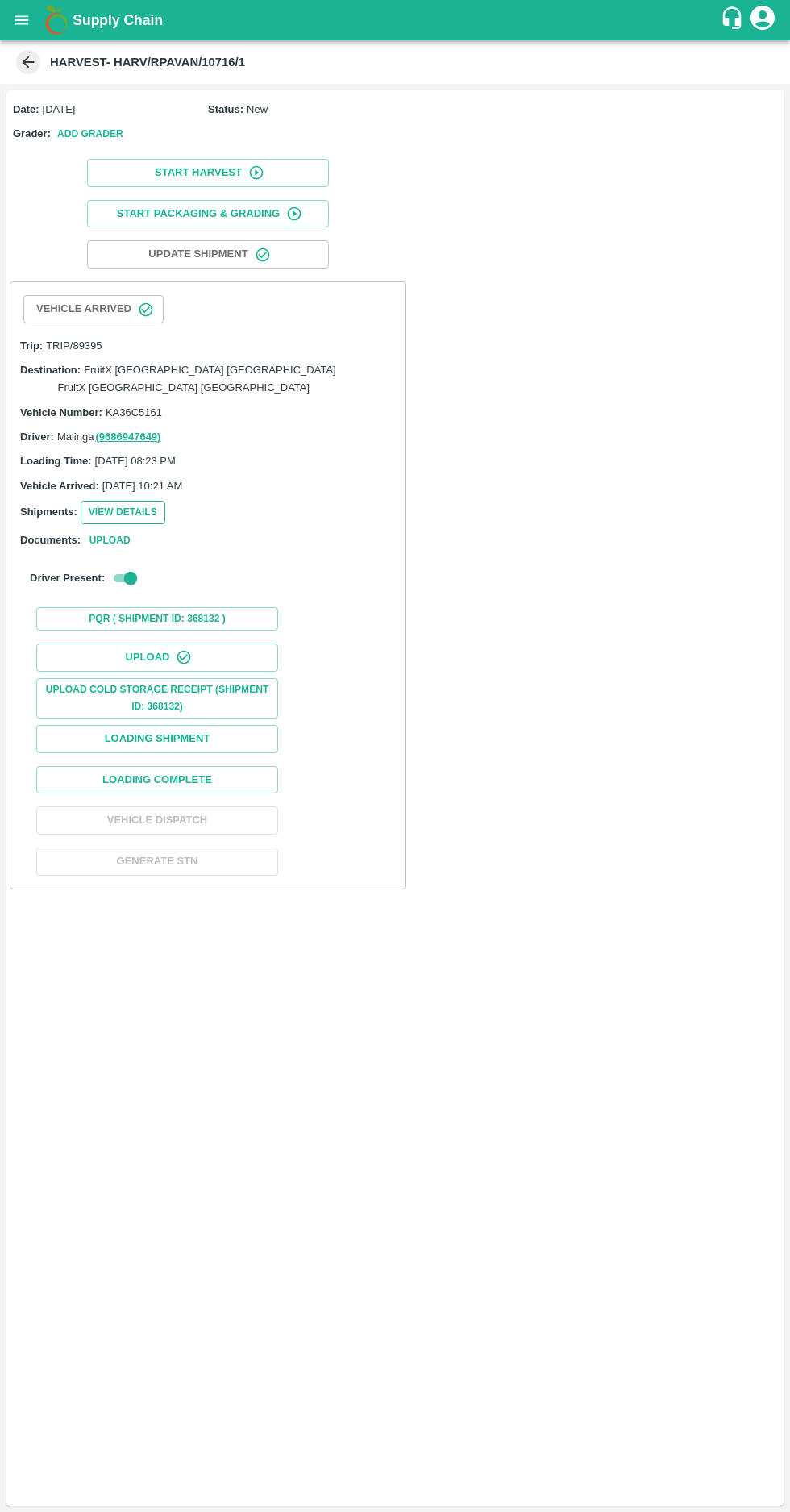
click at [102, 501] on button "View Details" at bounding box center [123, 512] width 85 height 23
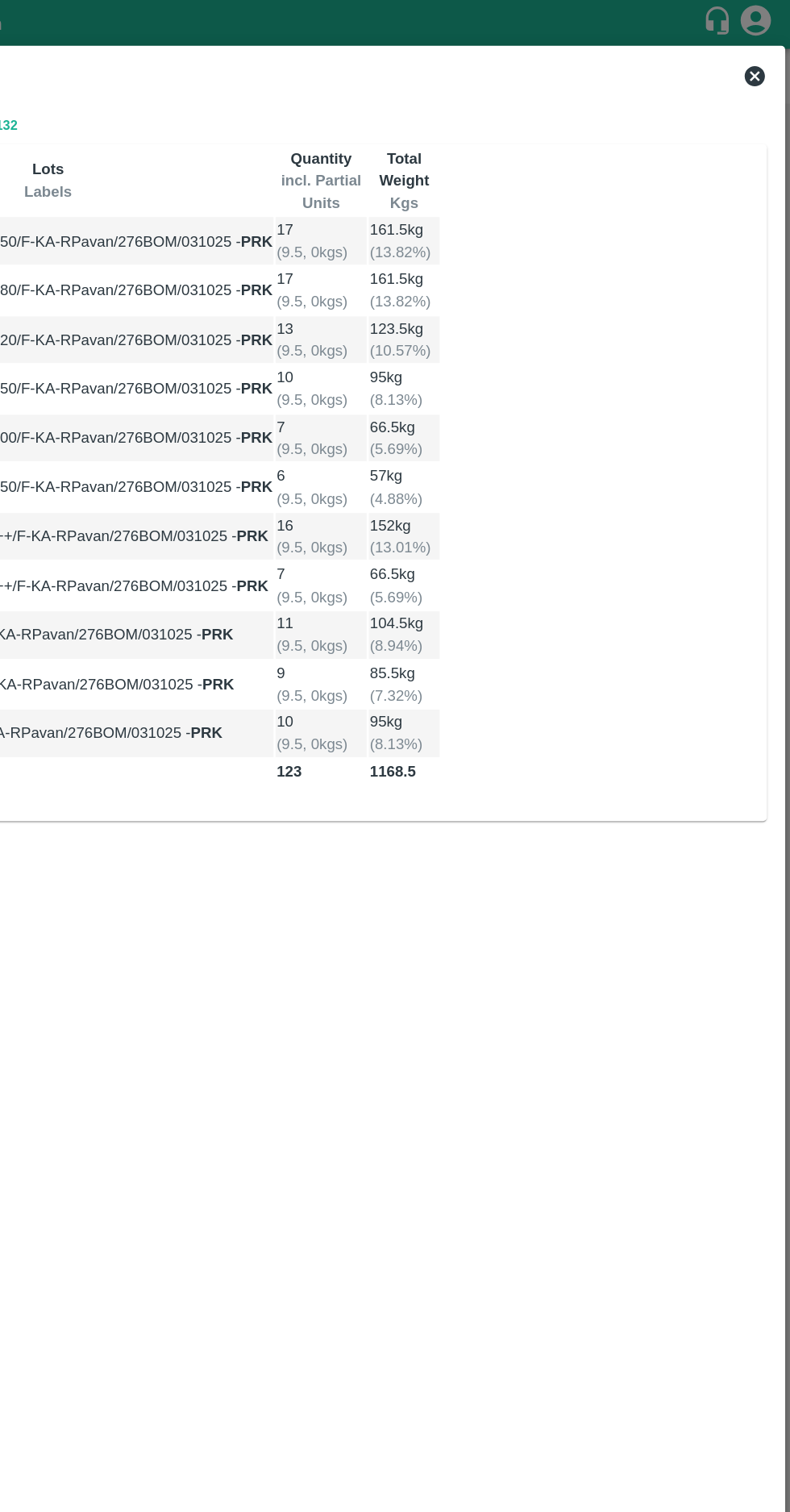
click at [752, 61] on icon at bounding box center [762, 62] width 19 height 19
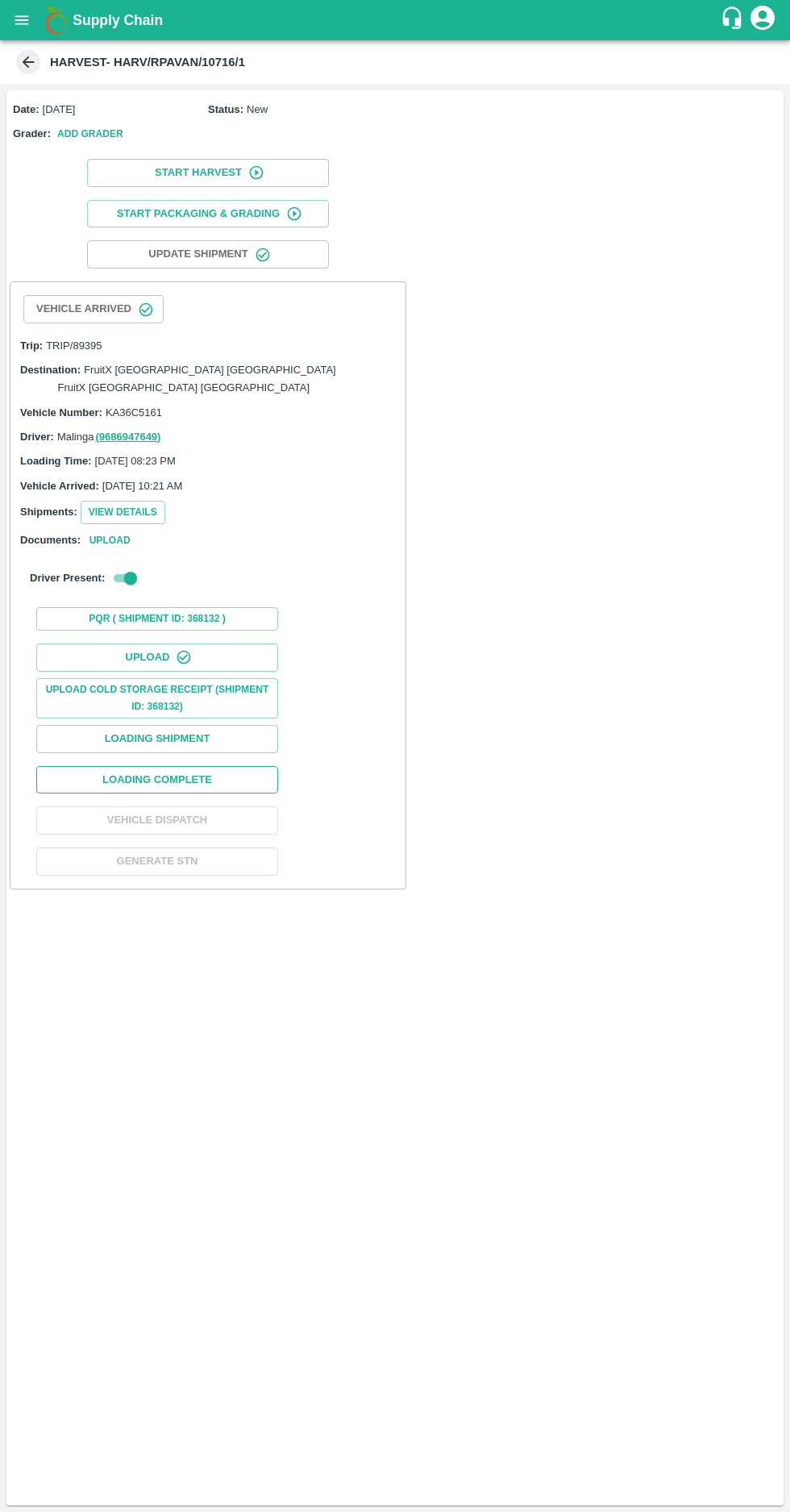
click at [204, 766] on button "Loading Complete" at bounding box center [157, 780] width 242 height 28
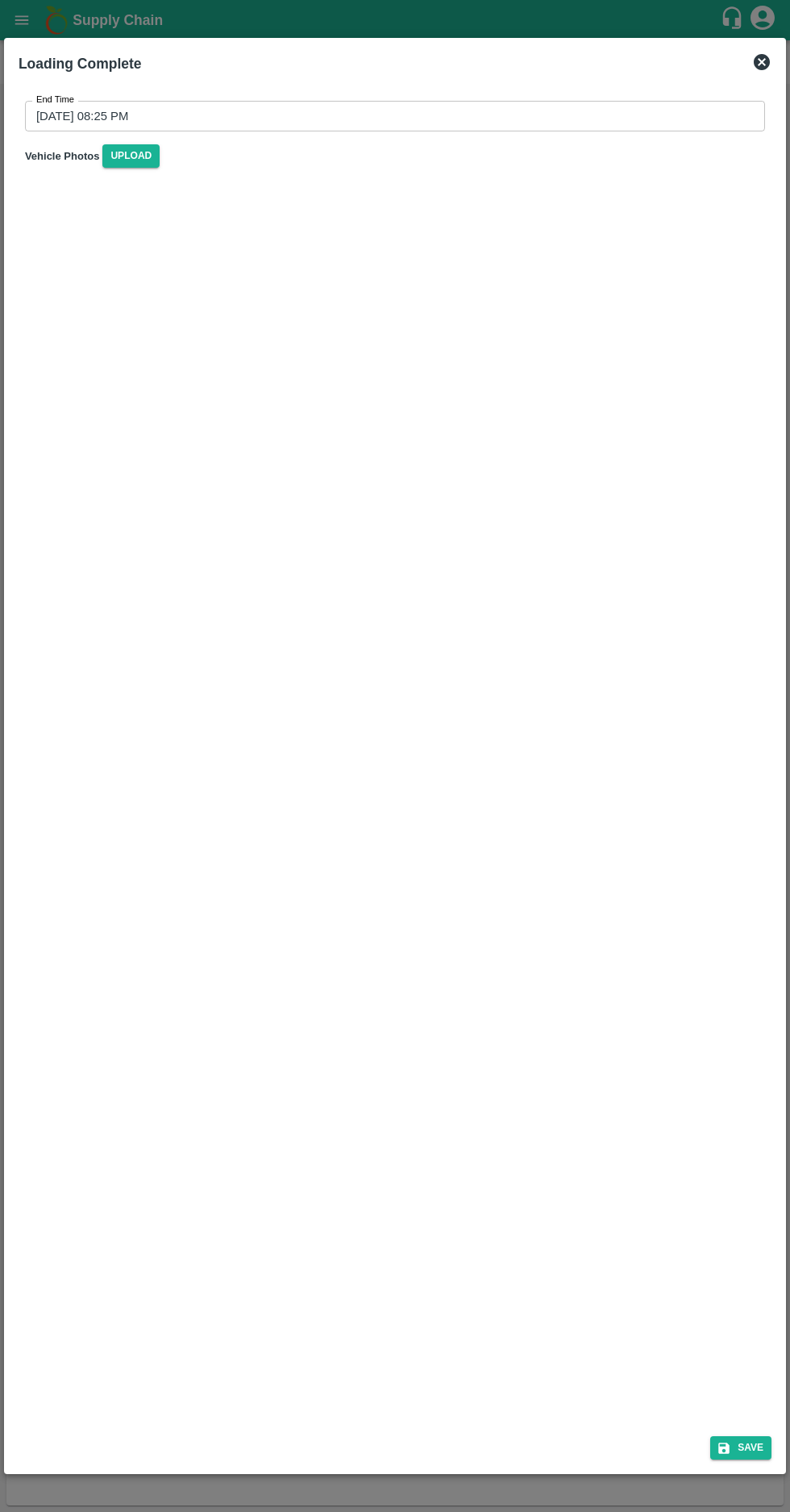
click at [86, 112] on input "03/10/2025 08:25 PM" at bounding box center [389, 116] width 729 height 31
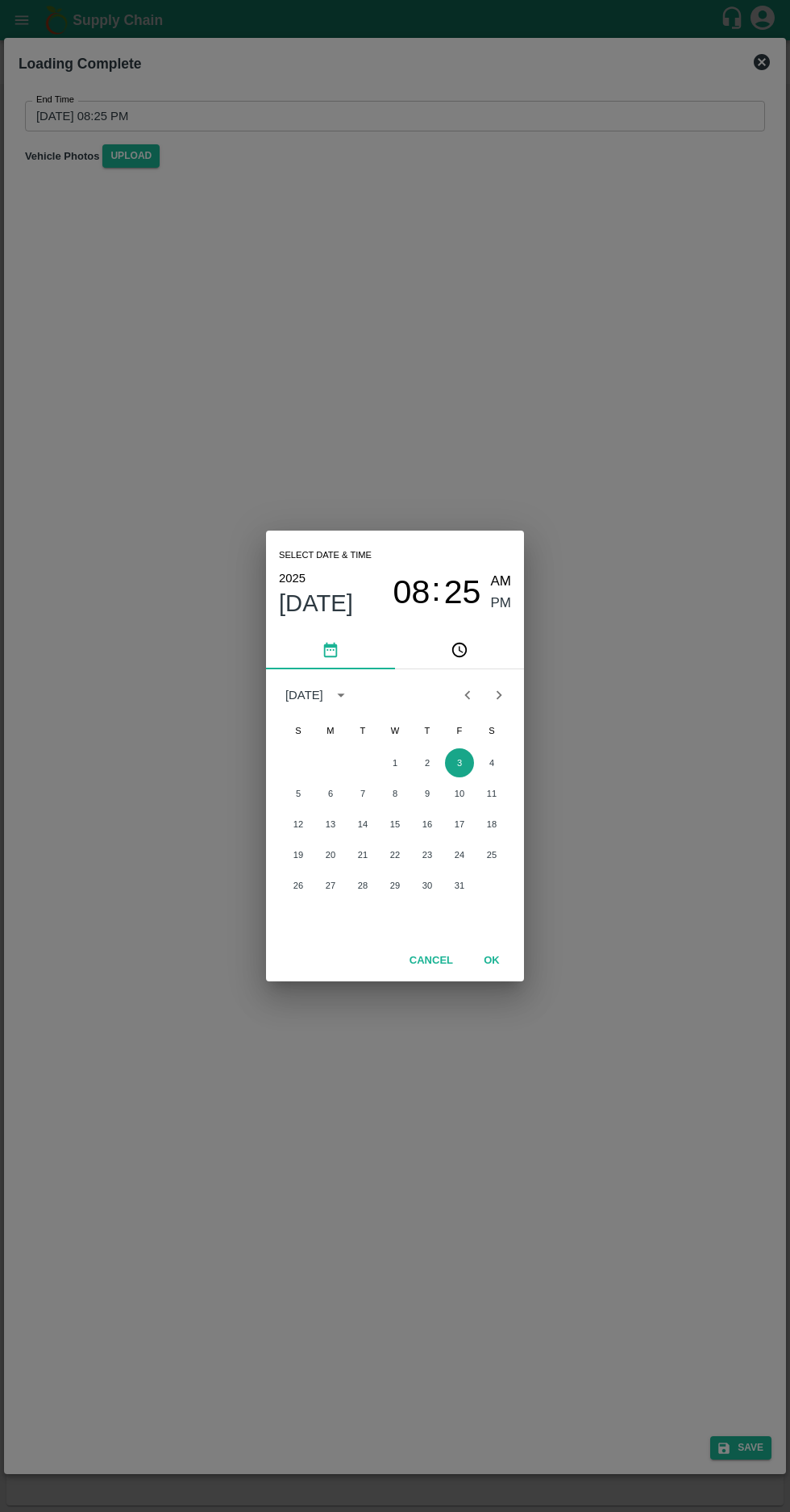
click at [459, 762] on button "3" at bounding box center [460, 763] width 29 height 29
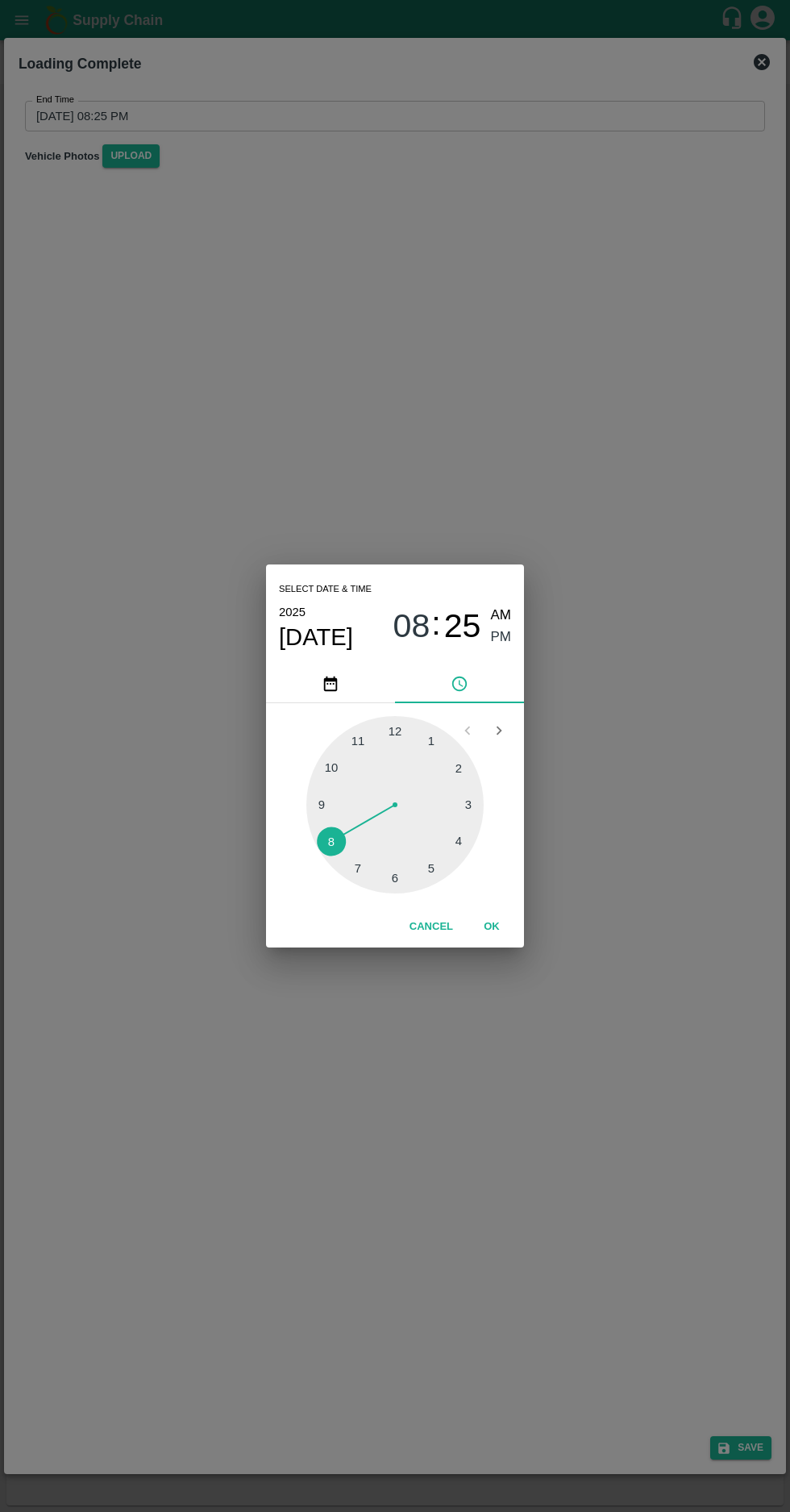
click at [435, 887] on div at bounding box center [394, 804] width 177 height 177
click at [502, 638] on span "PM" at bounding box center [502, 637] width 21 height 22
click at [417, 618] on span "05" at bounding box center [412, 626] width 37 height 39
click at [460, 839] on div at bounding box center [394, 804] width 177 height 177
click at [502, 637] on span "PM" at bounding box center [502, 637] width 21 height 22
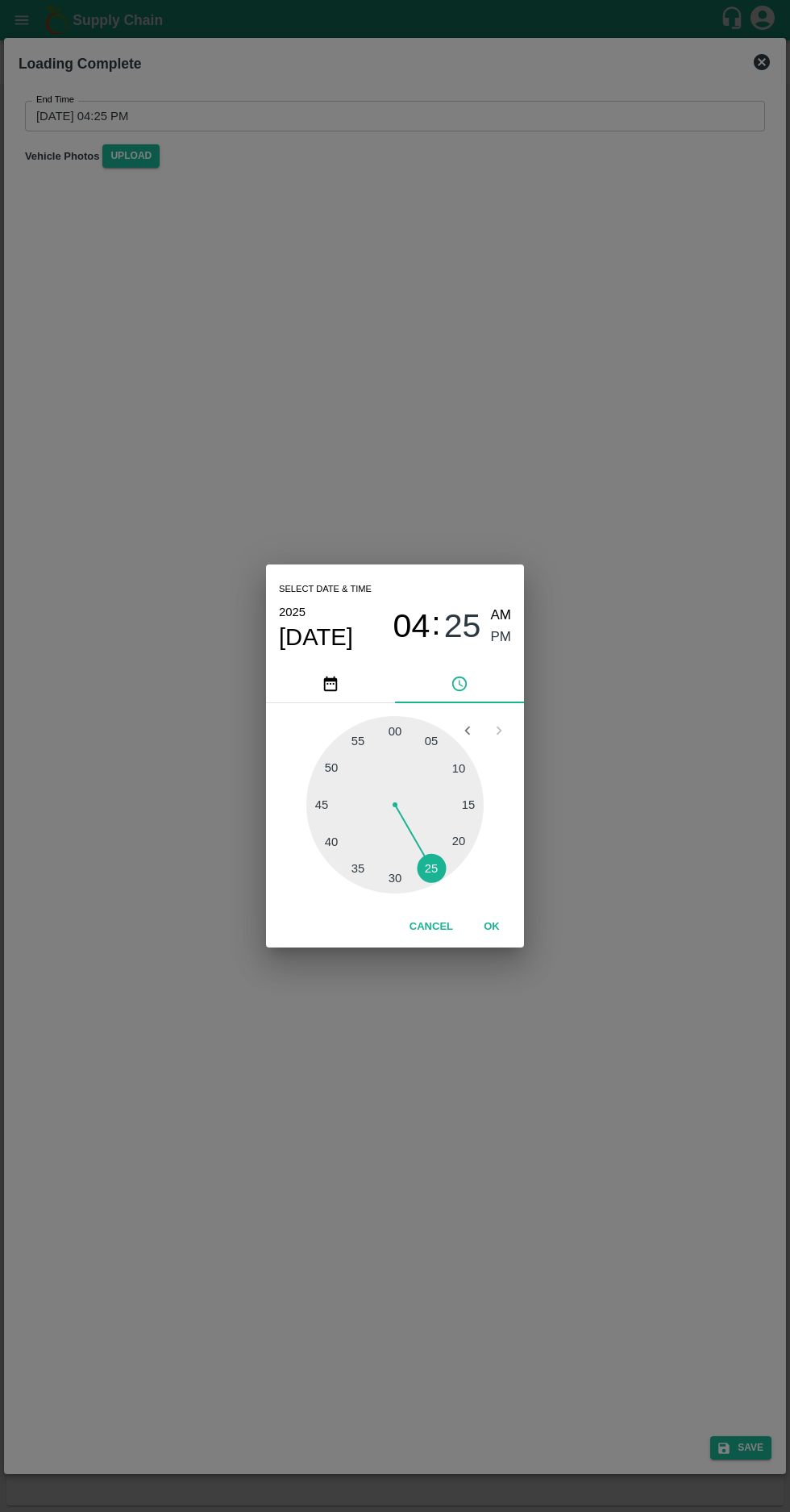
click at [492, 926] on button "OK" at bounding box center [492, 926] width 52 height 28
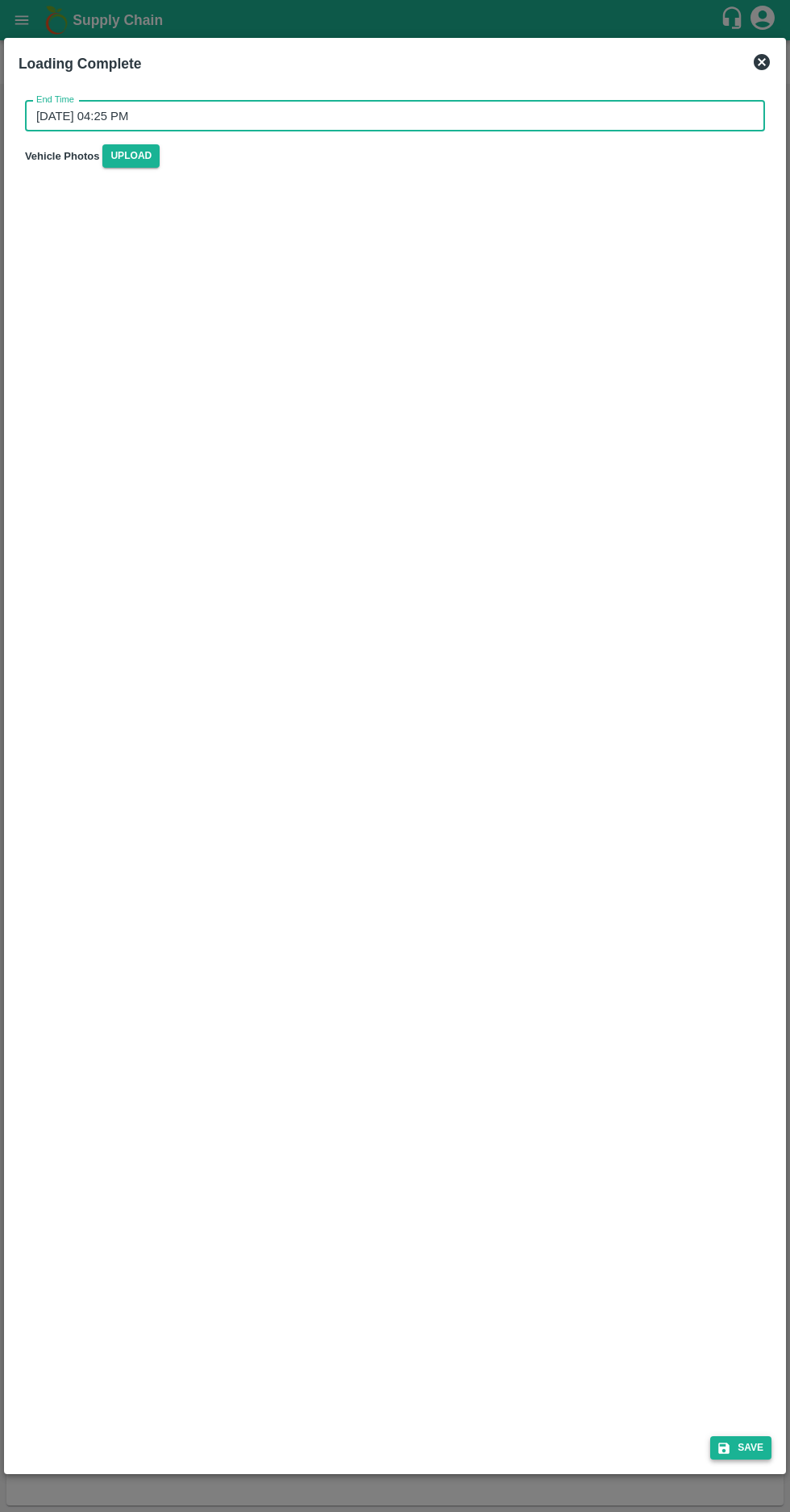
click at [751, 1448] on button "Save" at bounding box center [741, 1447] width 61 height 23
type input "03/10/2025 08:25 PM"
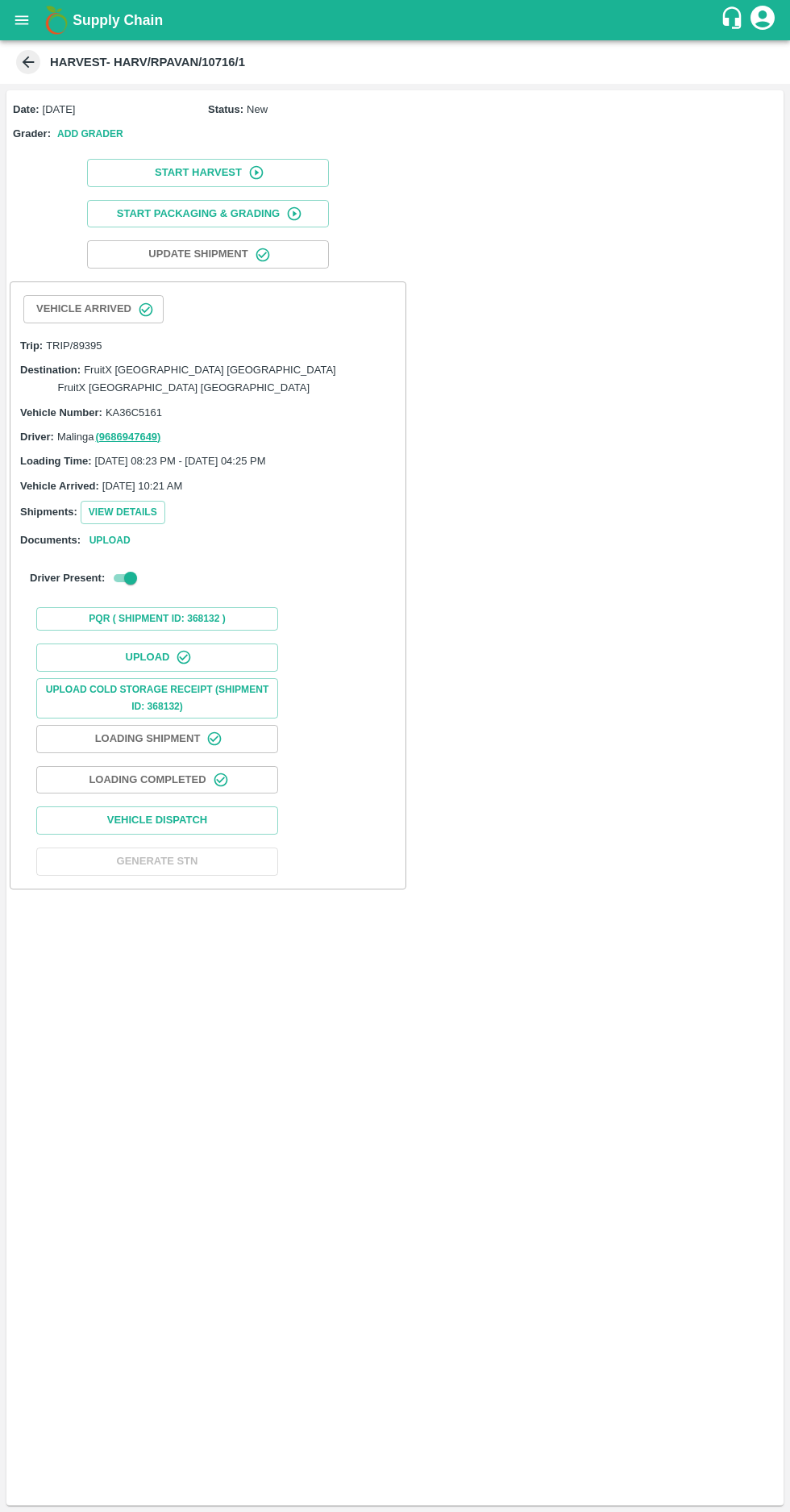
click at [20, 20] on icon "open drawer" at bounding box center [22, 19] width 14 height 9
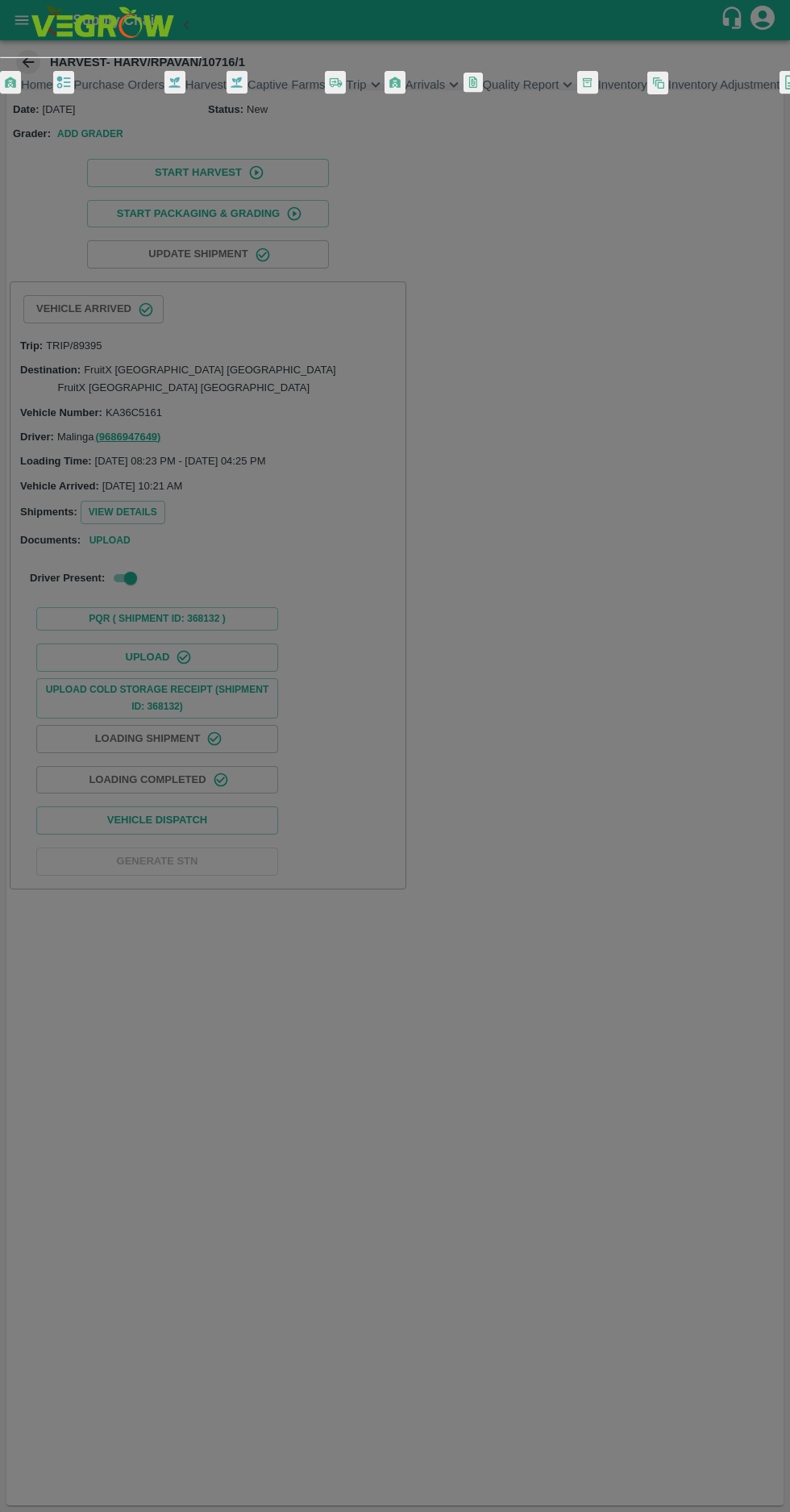
click at [591, 963] on div at bounding box center [395, 756] width 790 height 1512
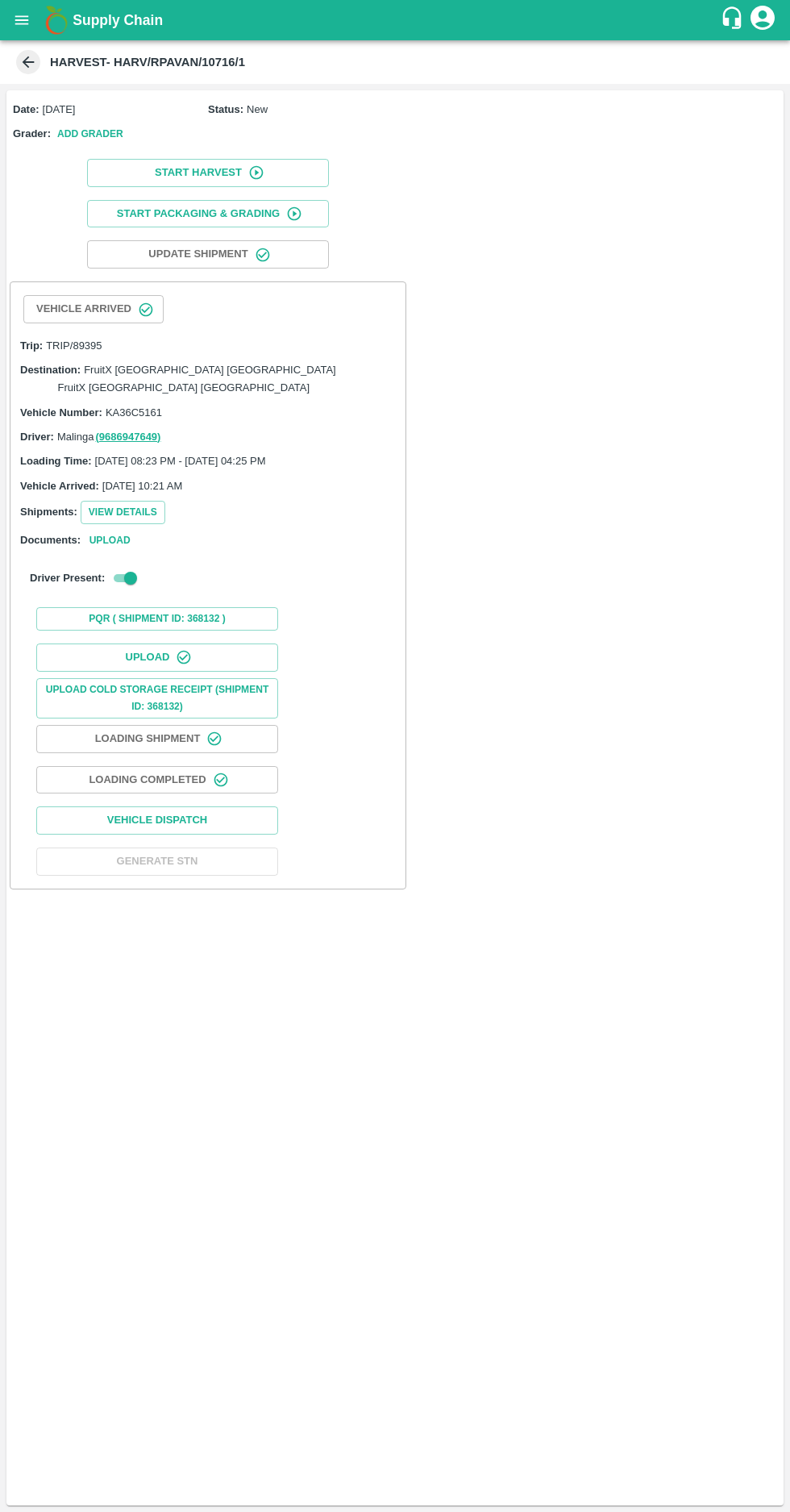
click at [21, 20] on icon "open drawer" at bounding box center [22, 19] width 14 height 9
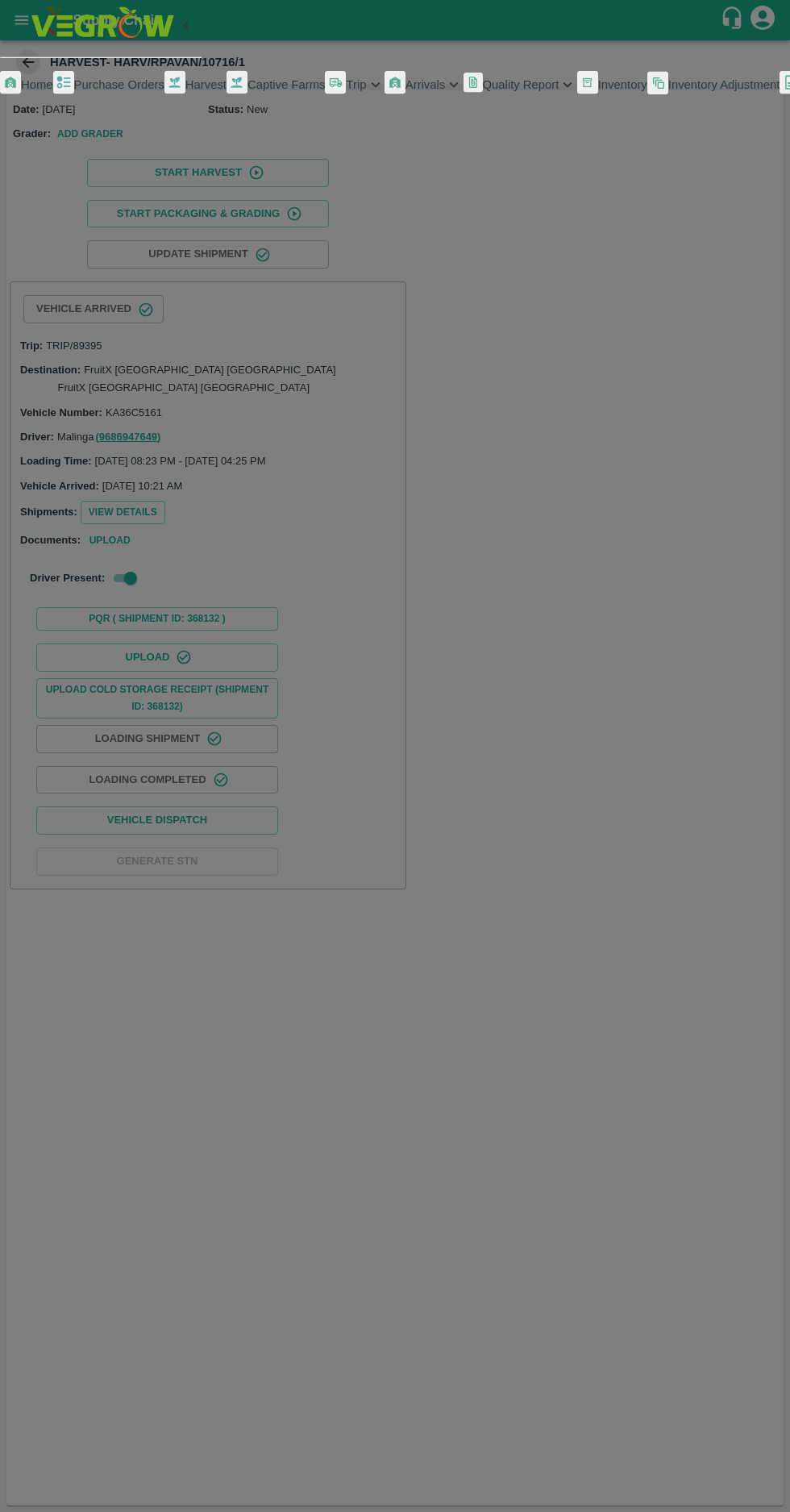
click at [102, 91] on span "Purchase Orders" at bounding box center [120, 85] width 90 height 13
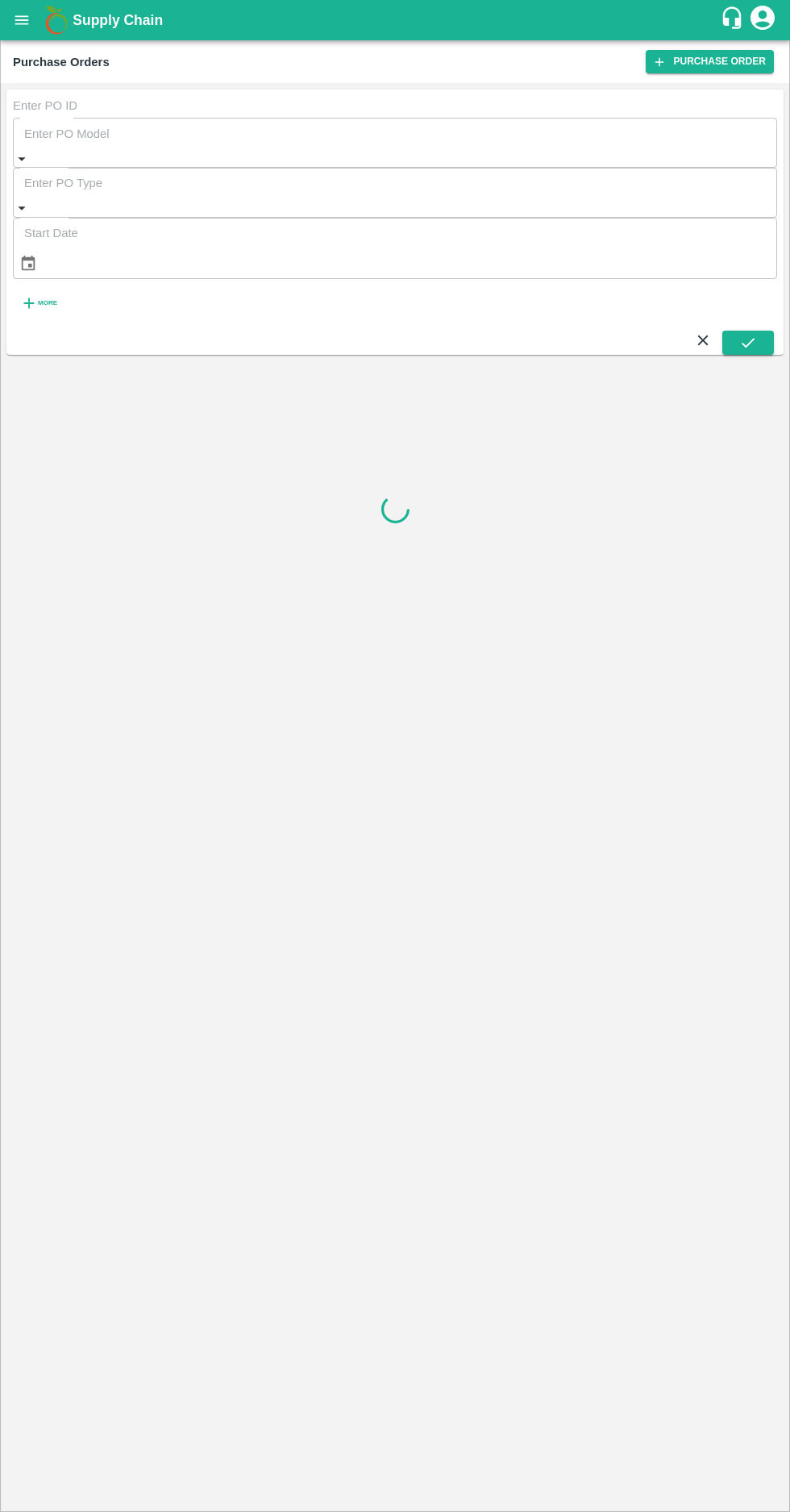
click at [26, 298] on icon "button" at bounding box center [28, 303] width 11 height 11
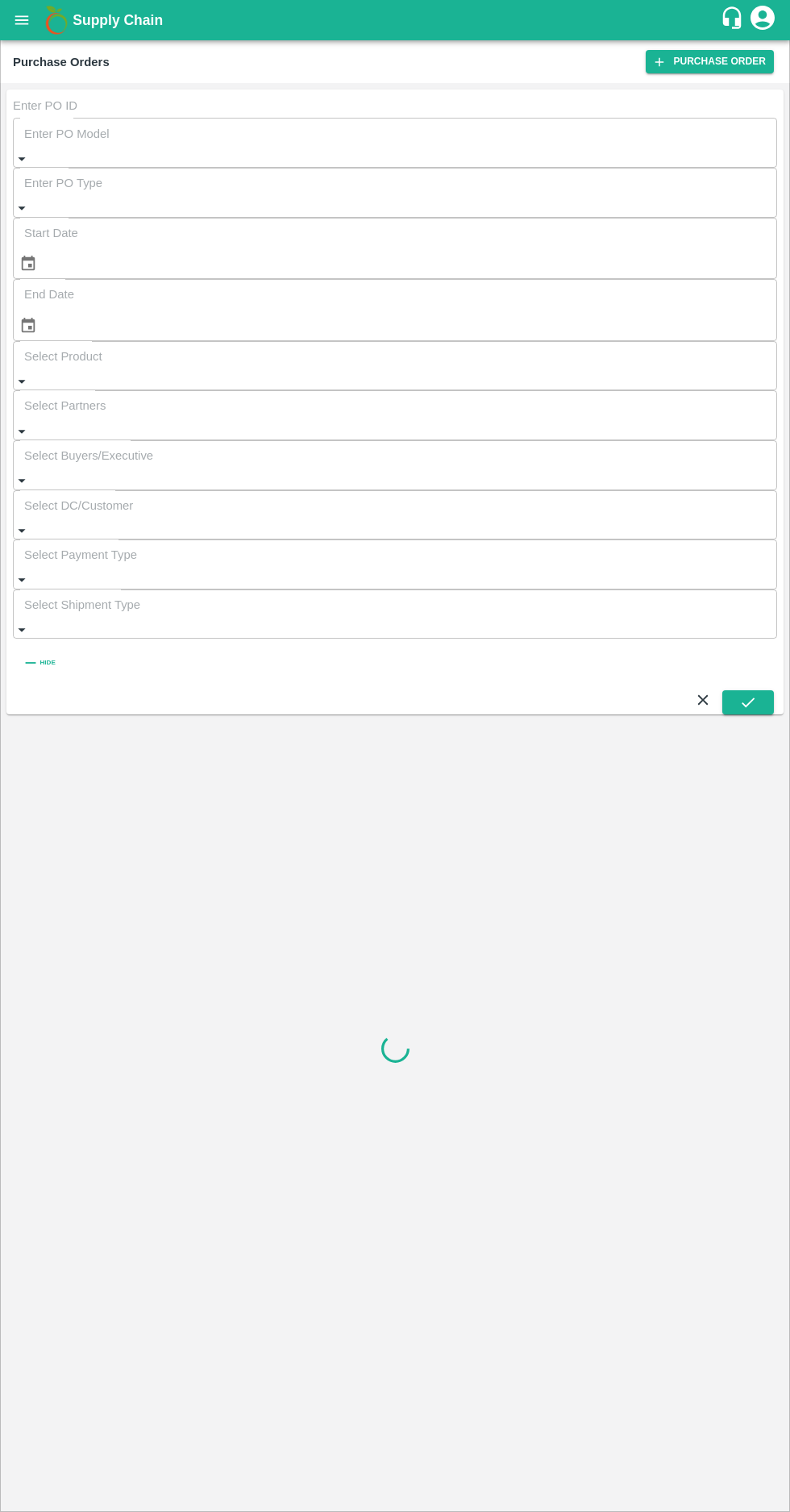
click at [556, 440] on input "Select Buyers/Executive" at bounding box center [395, 456] width 764 height 31
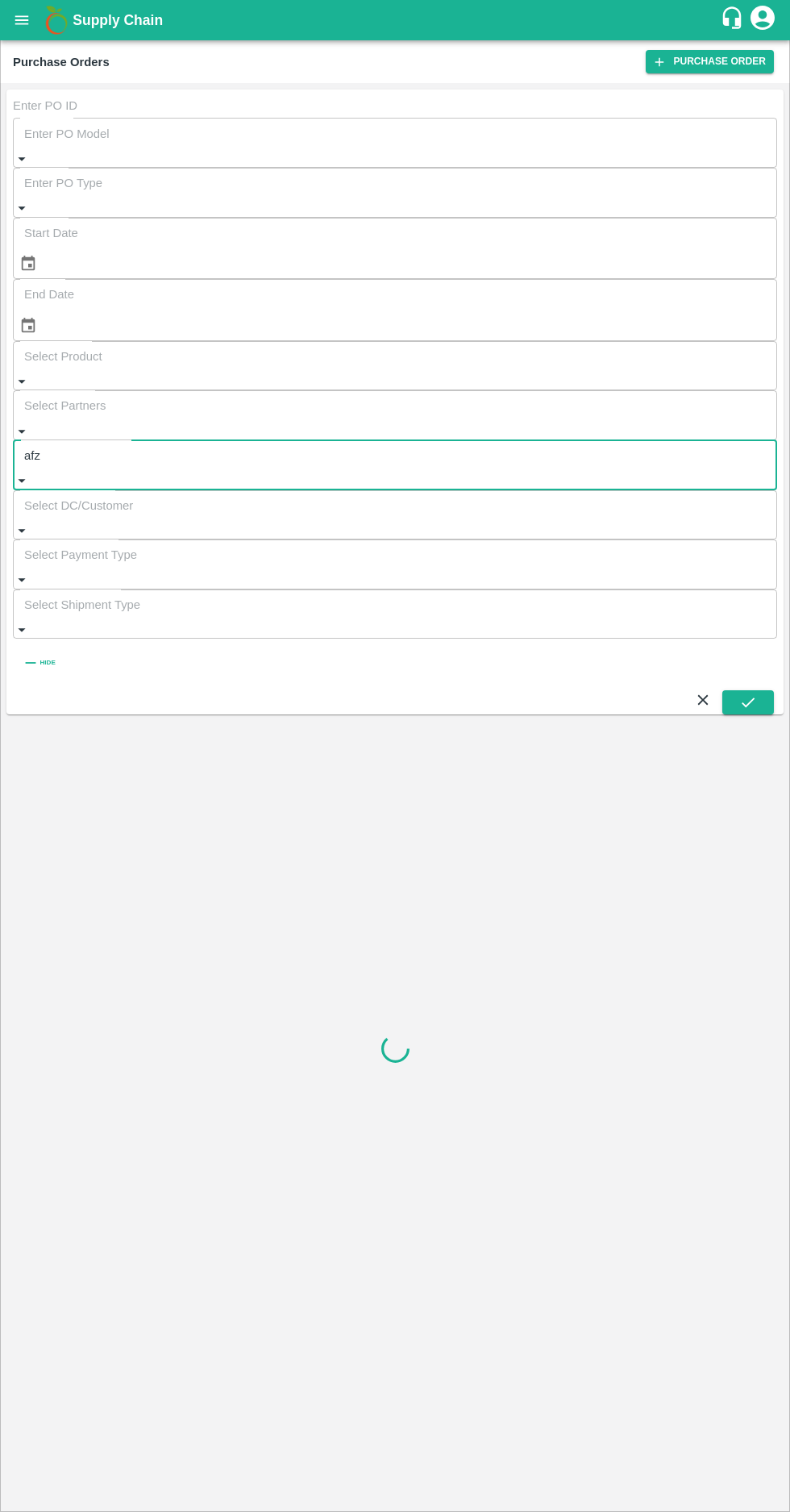
type input "afza"
click at [564, 243] on div "[PERSON_NAME]" at bounding box center [607, 225] width 86 height 36
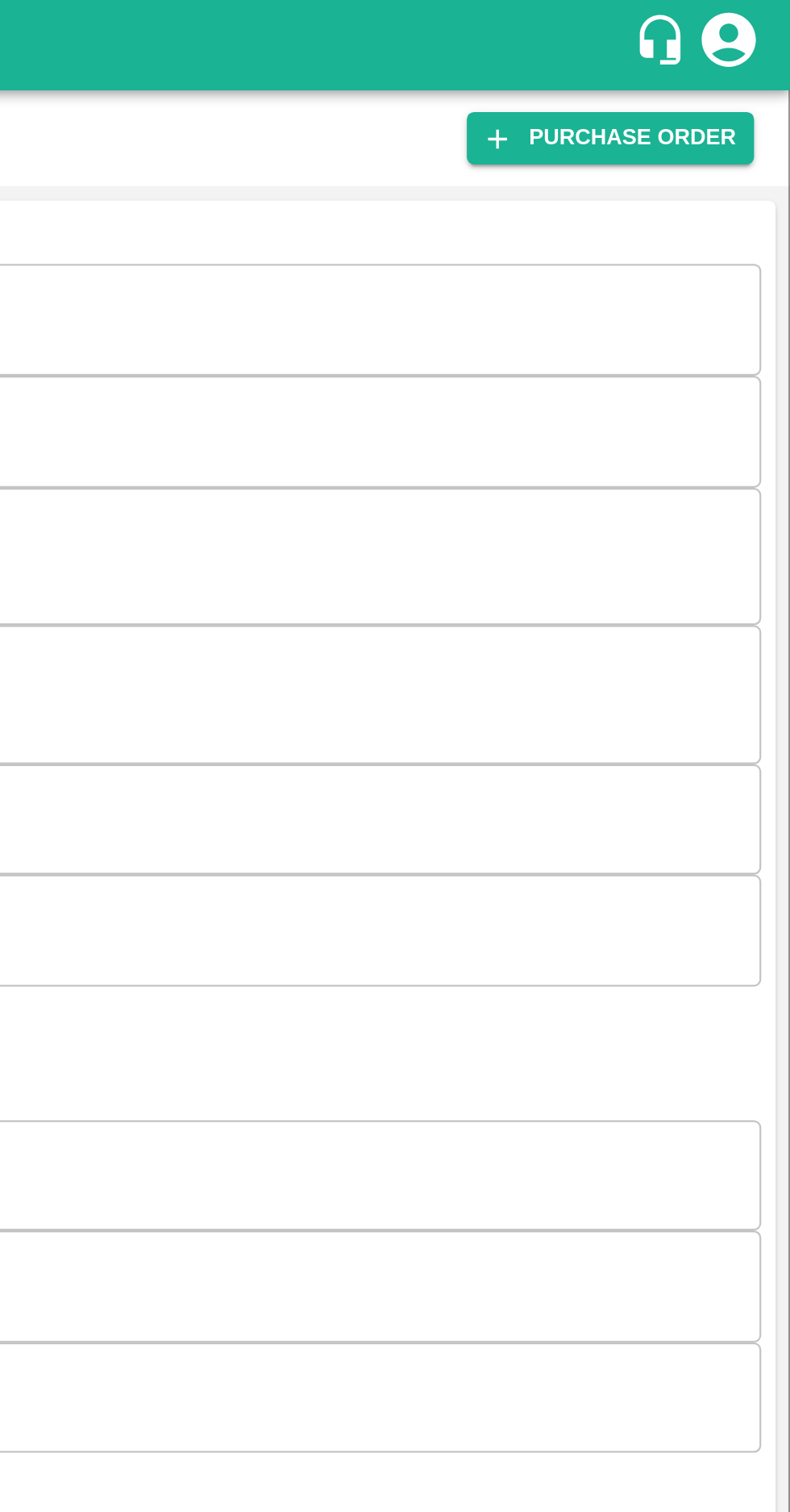
click at [743, 703] on icon "submit" at bounding box center [748, 712] width 18 height 18
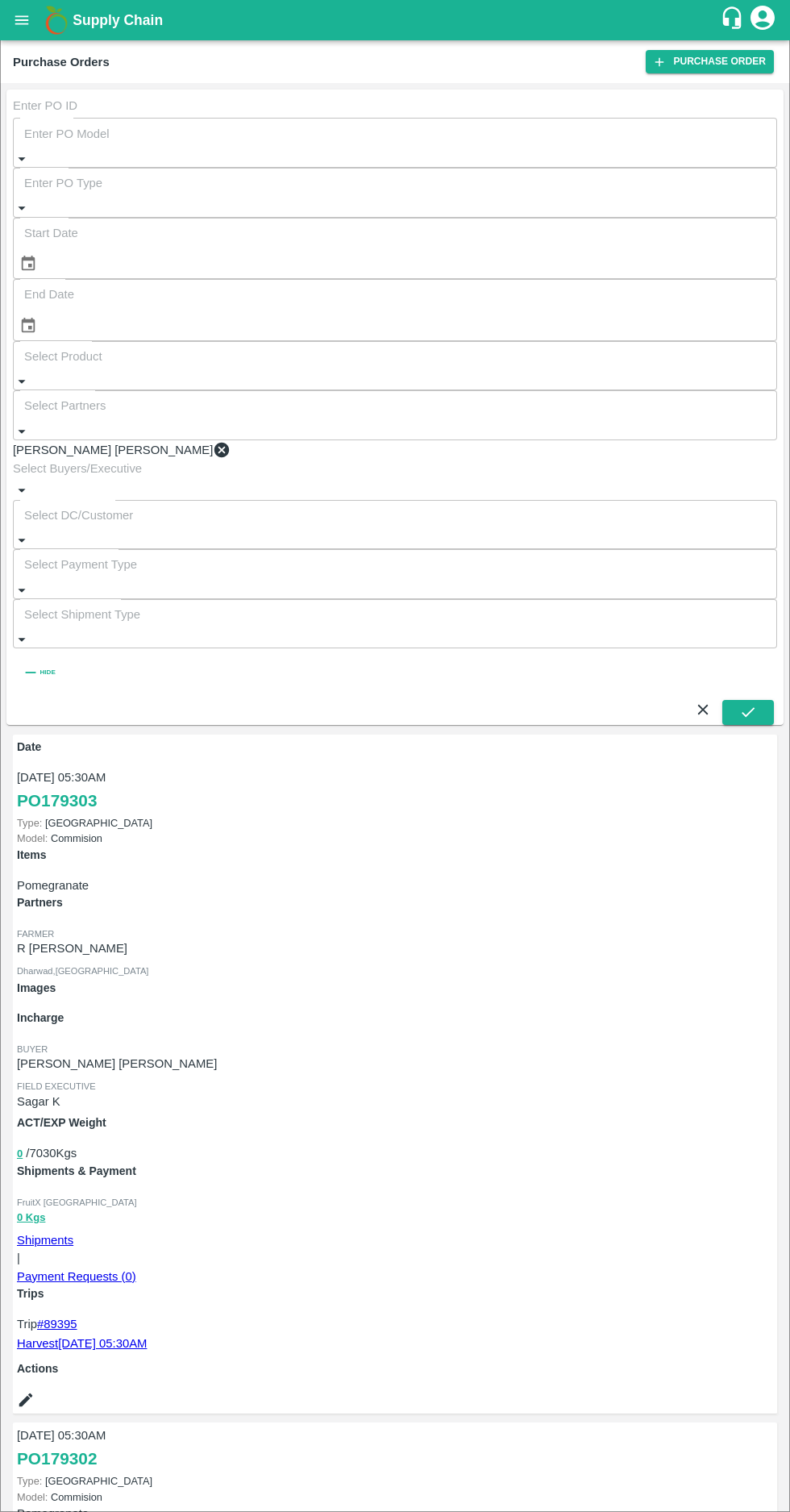
click at [147, 1337] on link "Harvest [DATE] 05:30AM" at bounding box center [82, 1343] width 130 height 13
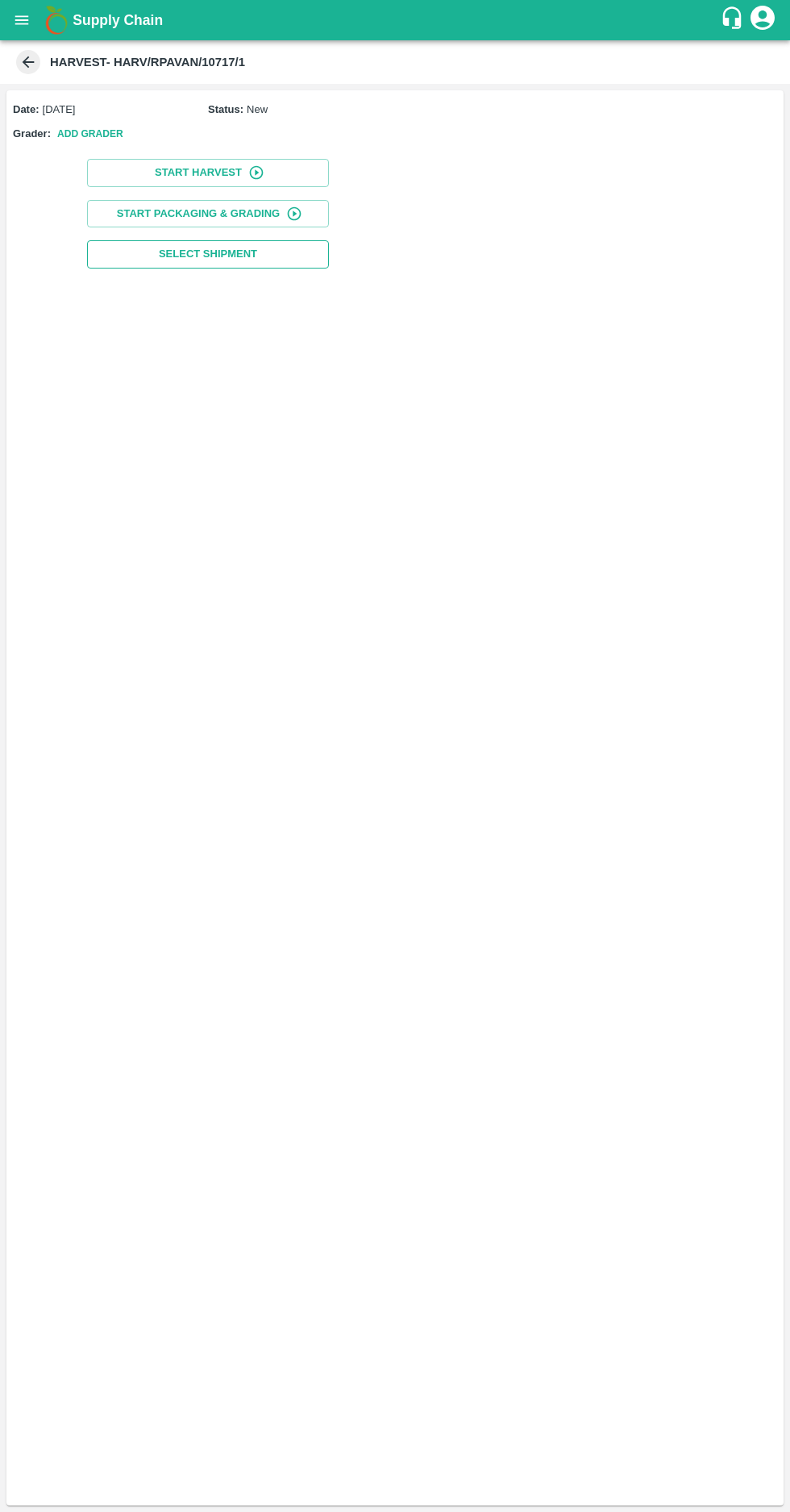
click at [266, 253] on button "Select Shipment" at bounding box center [208, 254] width 242 height 28
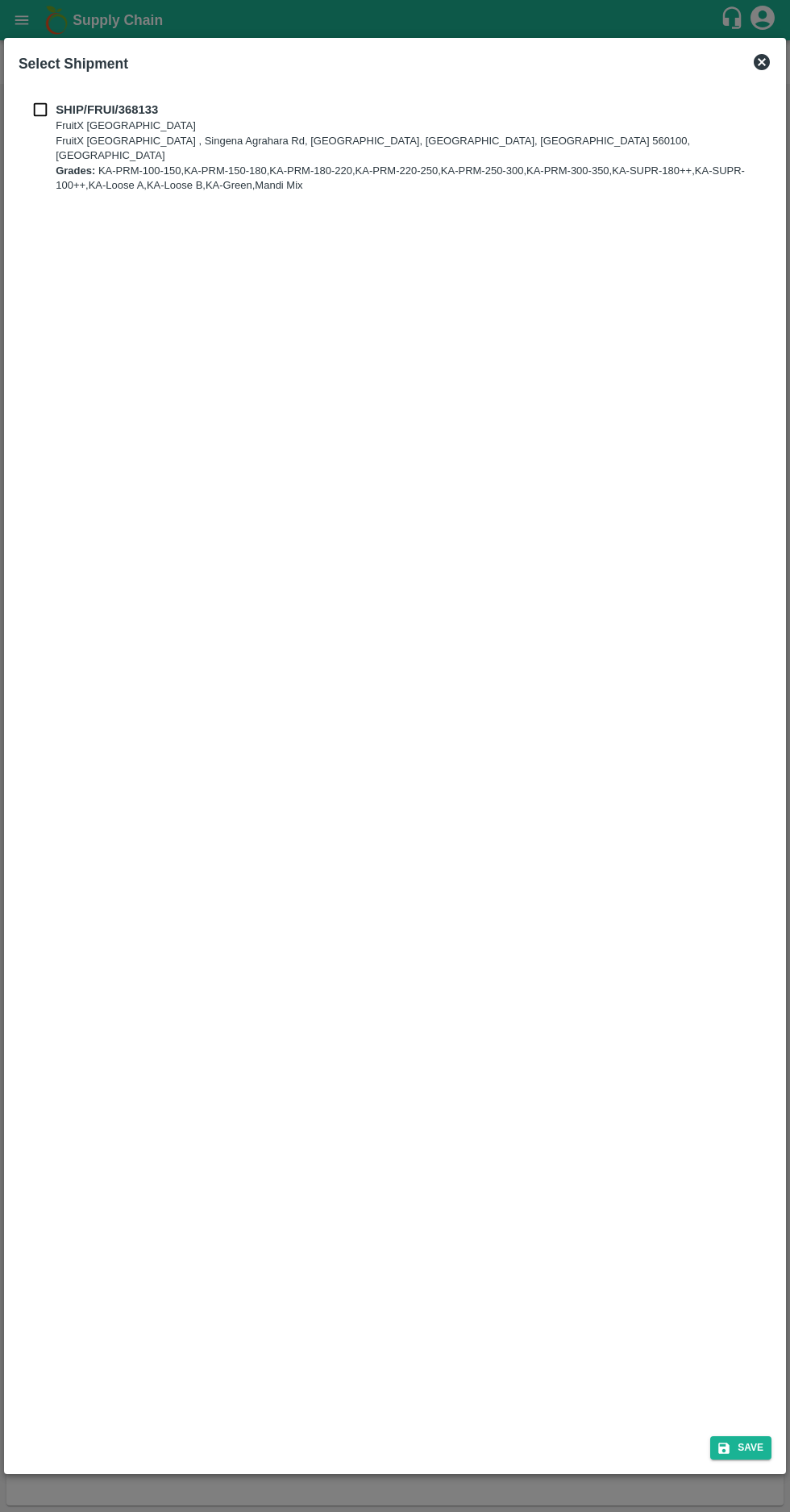
click at [38, 110] on input "checkbox" at bounding box center [40, 110] width 31 height 18
checkbox input "true"
click at [745, 1453] on button "Save" at bounding box center [741, 1447] width 61 height 23
click at [755, 1448] on button "Save" at bounding box center [741, 1447] width 61 height 23
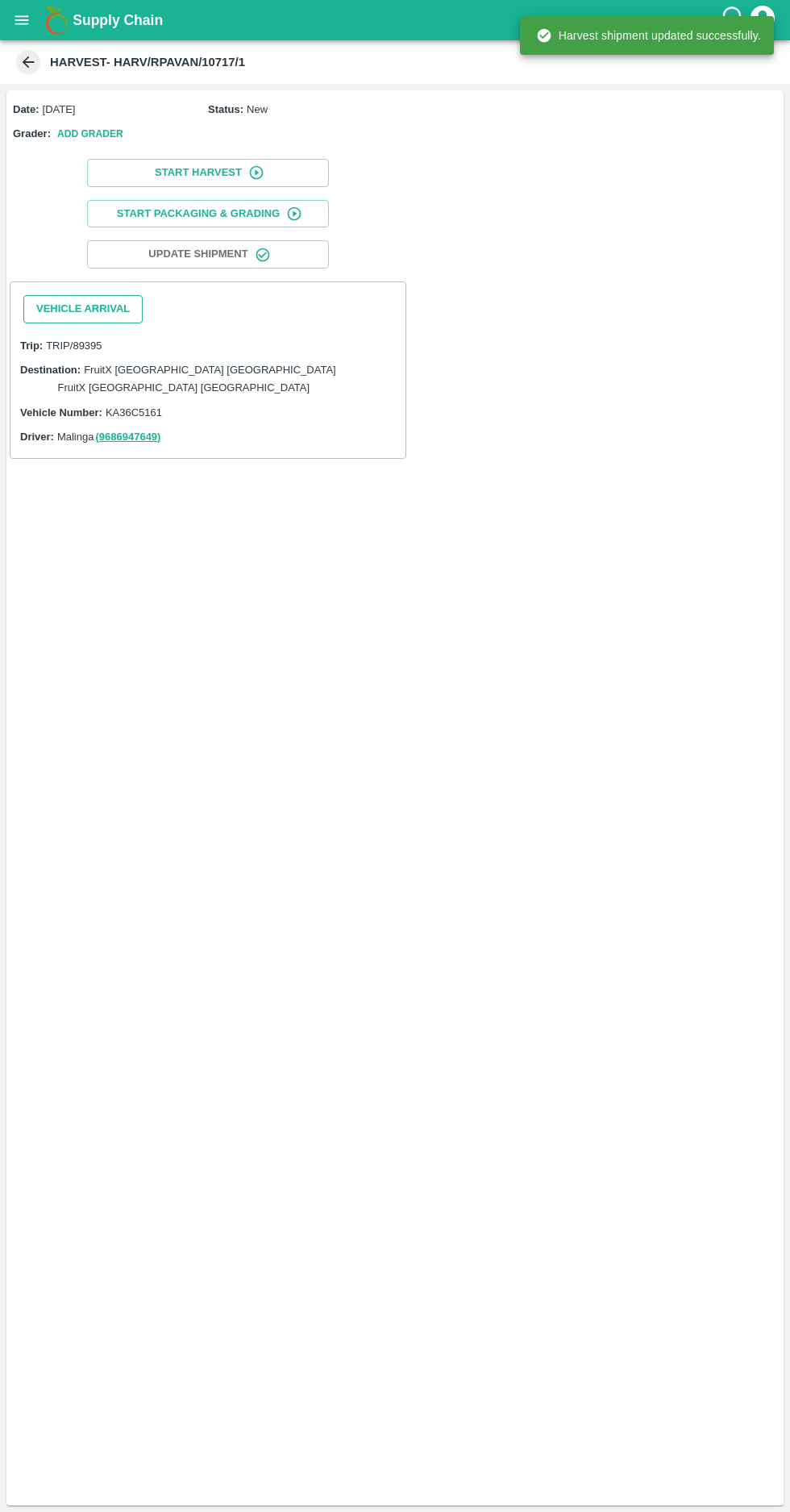
click at [77, 304] on button "Vehicle Arrival" at bounding box center [83, 309] width 120 height 28
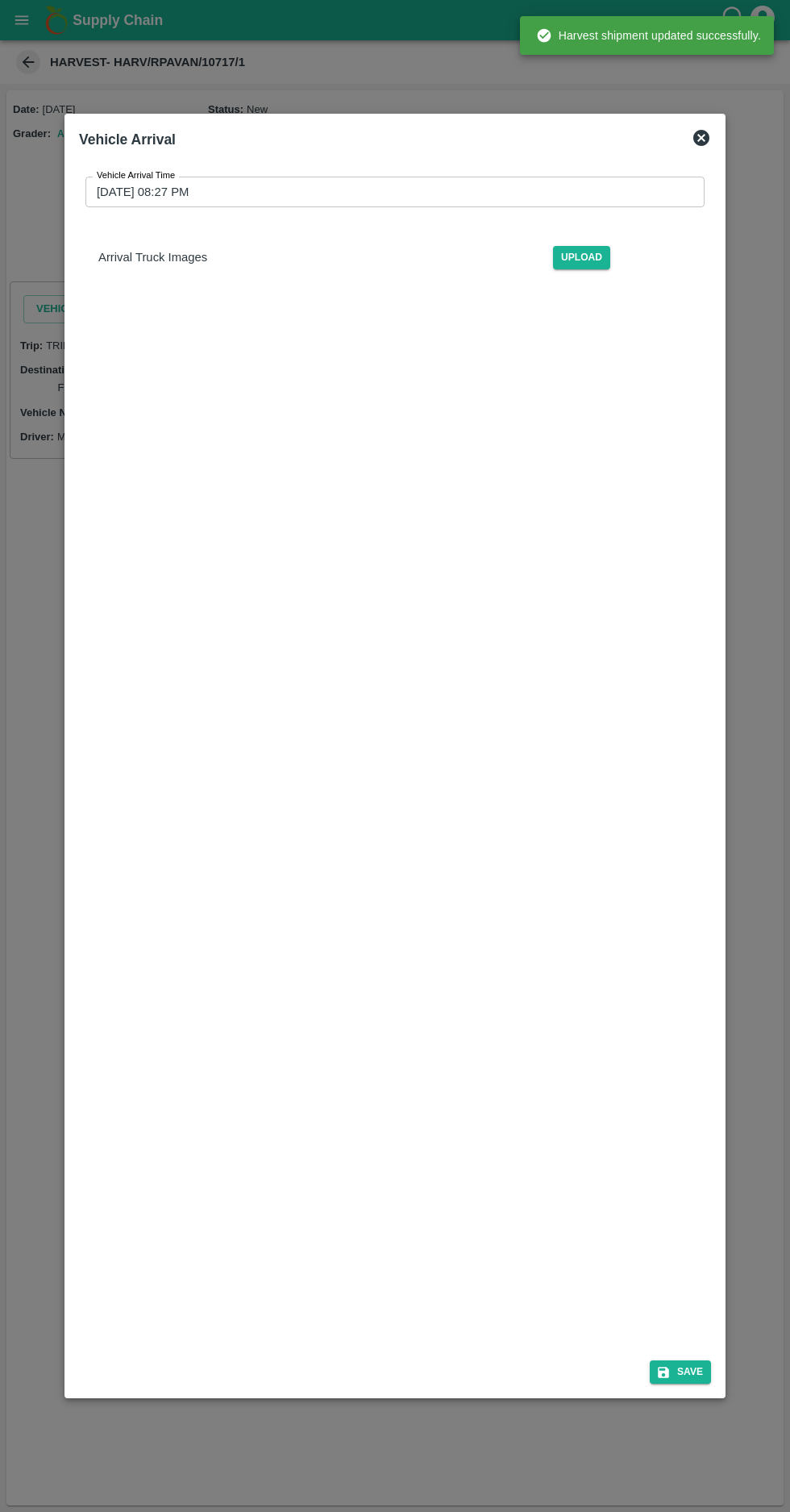
click at [122, 176] on input "[DATE] 08:27 PM" at bounding box center [389, 192] width 607 height 31
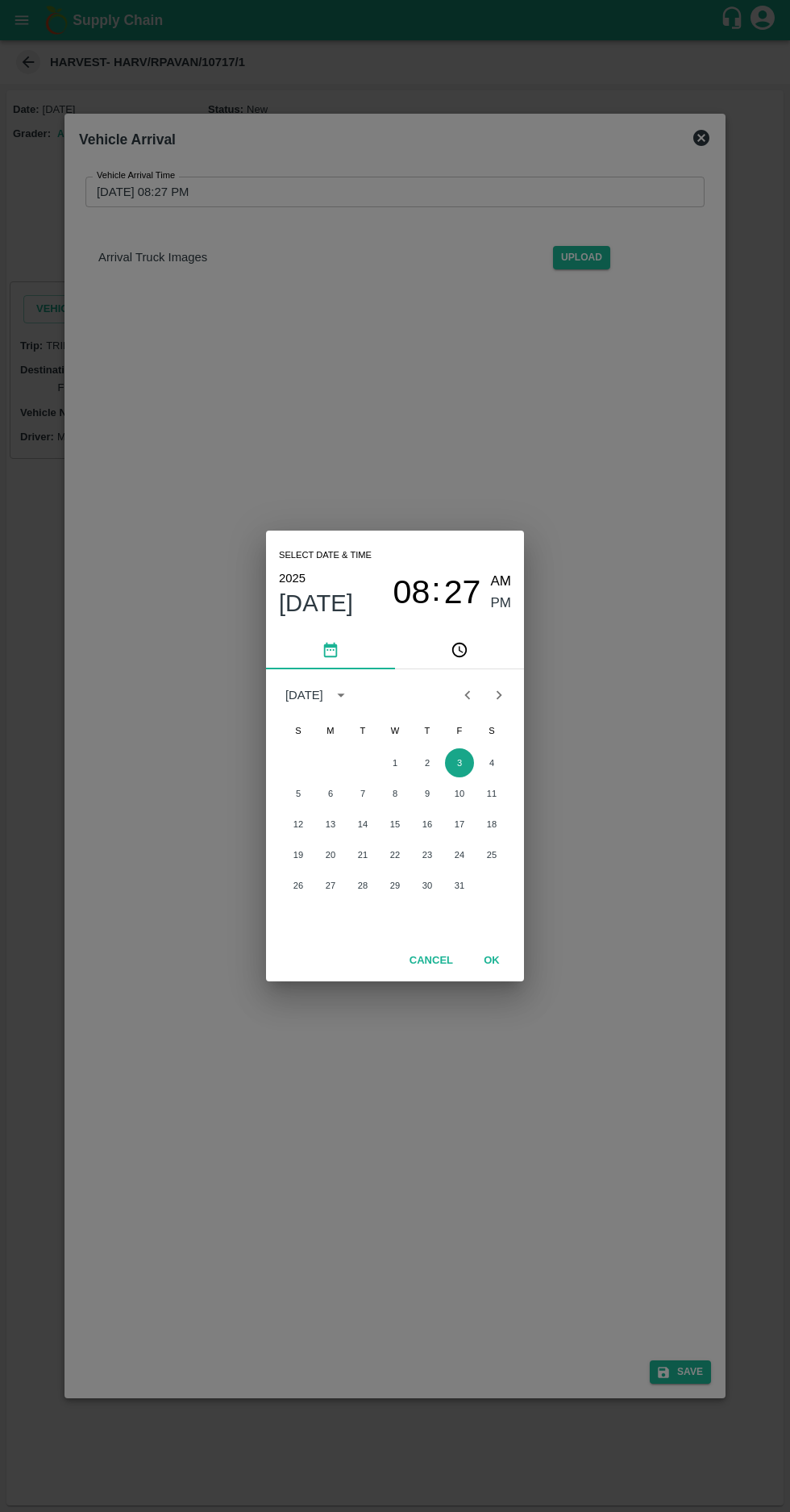
click at [456, 765] on button "3" at bounding box center [460, 763] width 29 height 29
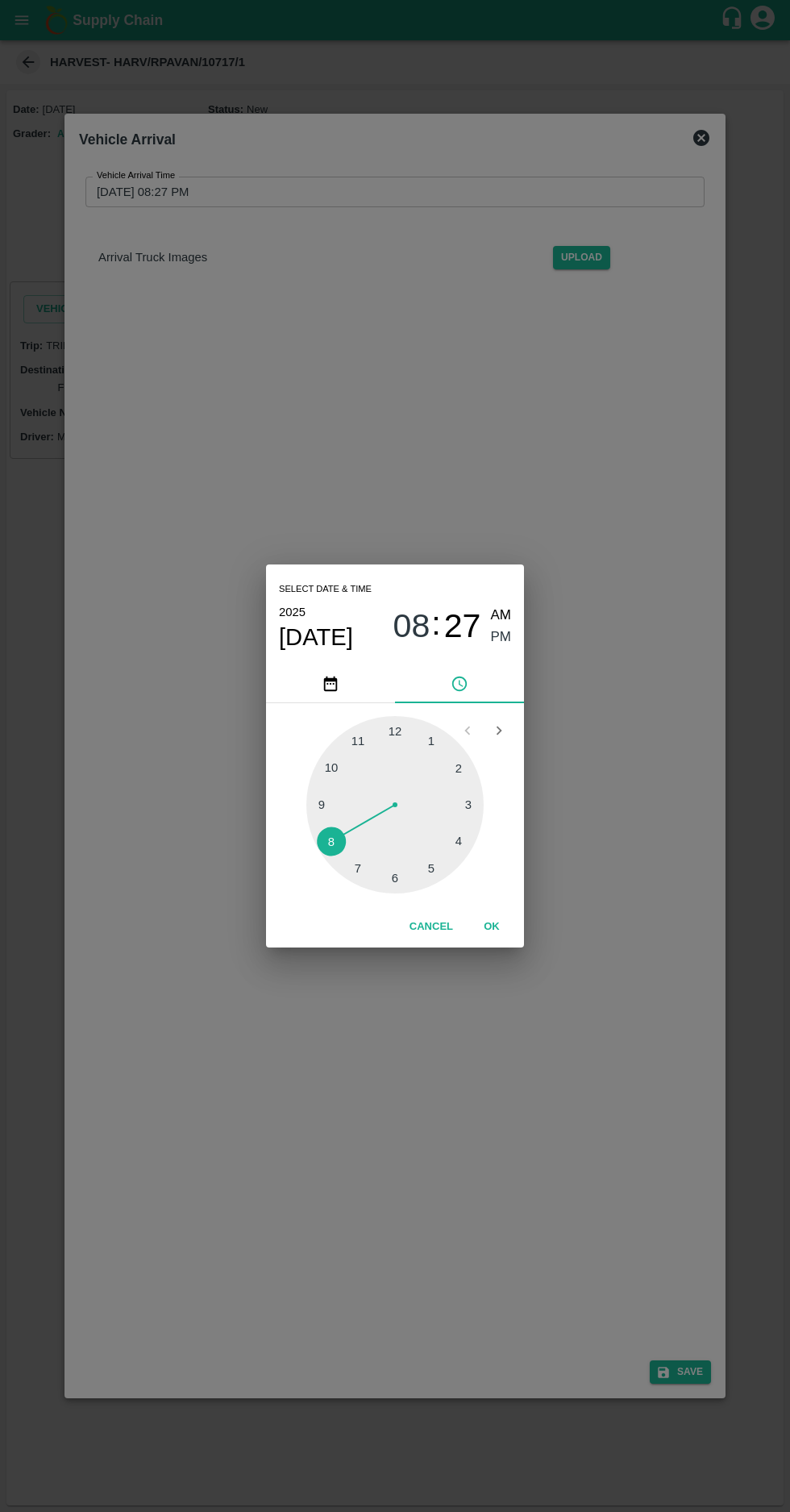
click at [336, 763] on div at bounding box center [394, 804] width 177 height 177
click at [506, 613] on span "AM" at bounding box center [502, 615] width 21 height 22
type input "[DATE] 10:27 AM"
click at [497, 927] on button "OK" at bounding box center [492, 926] width 52 height 28
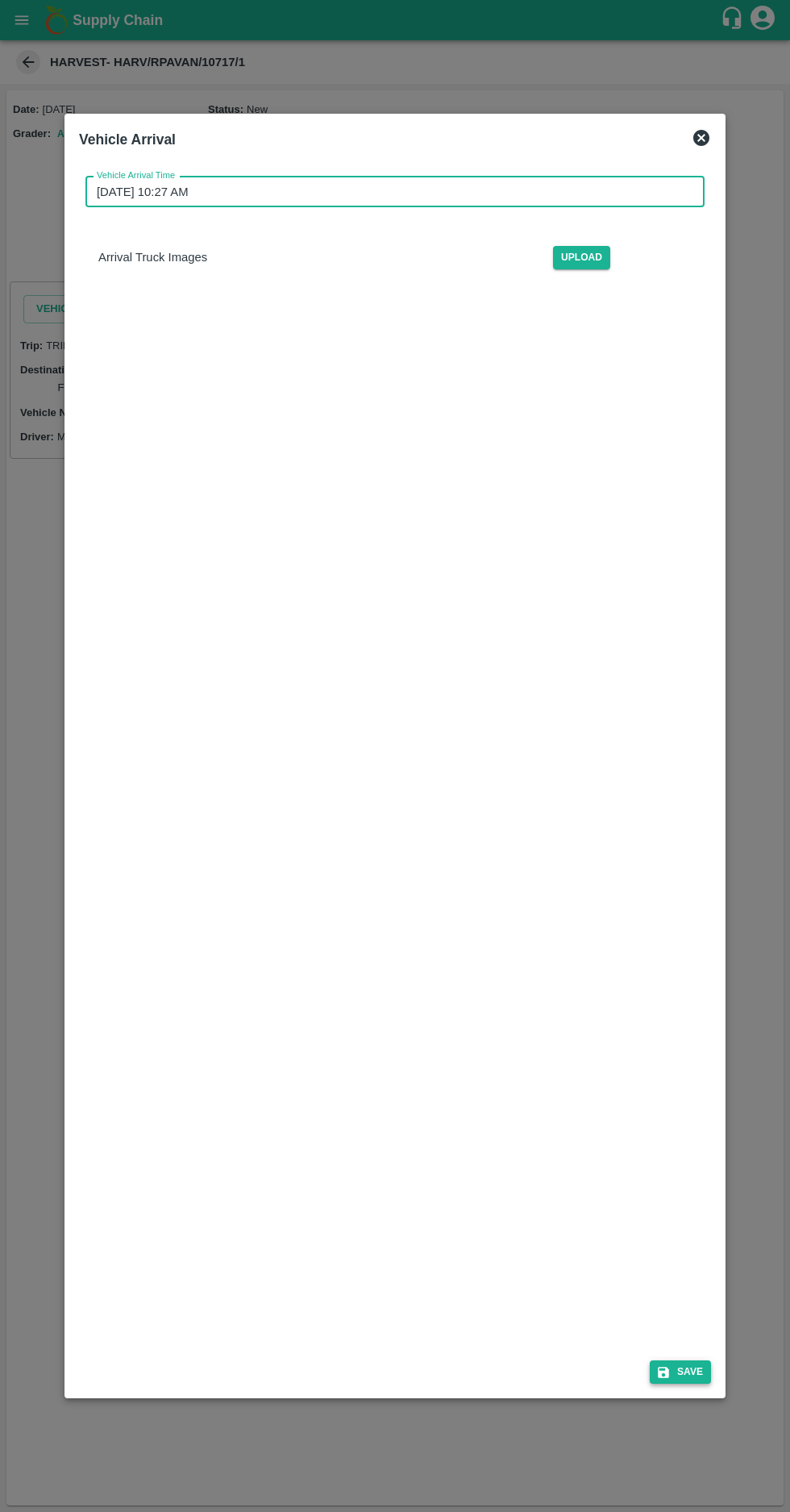
click at [685, 1384] on button "Save" at bounding box center [680, 1371] width 61 height 23
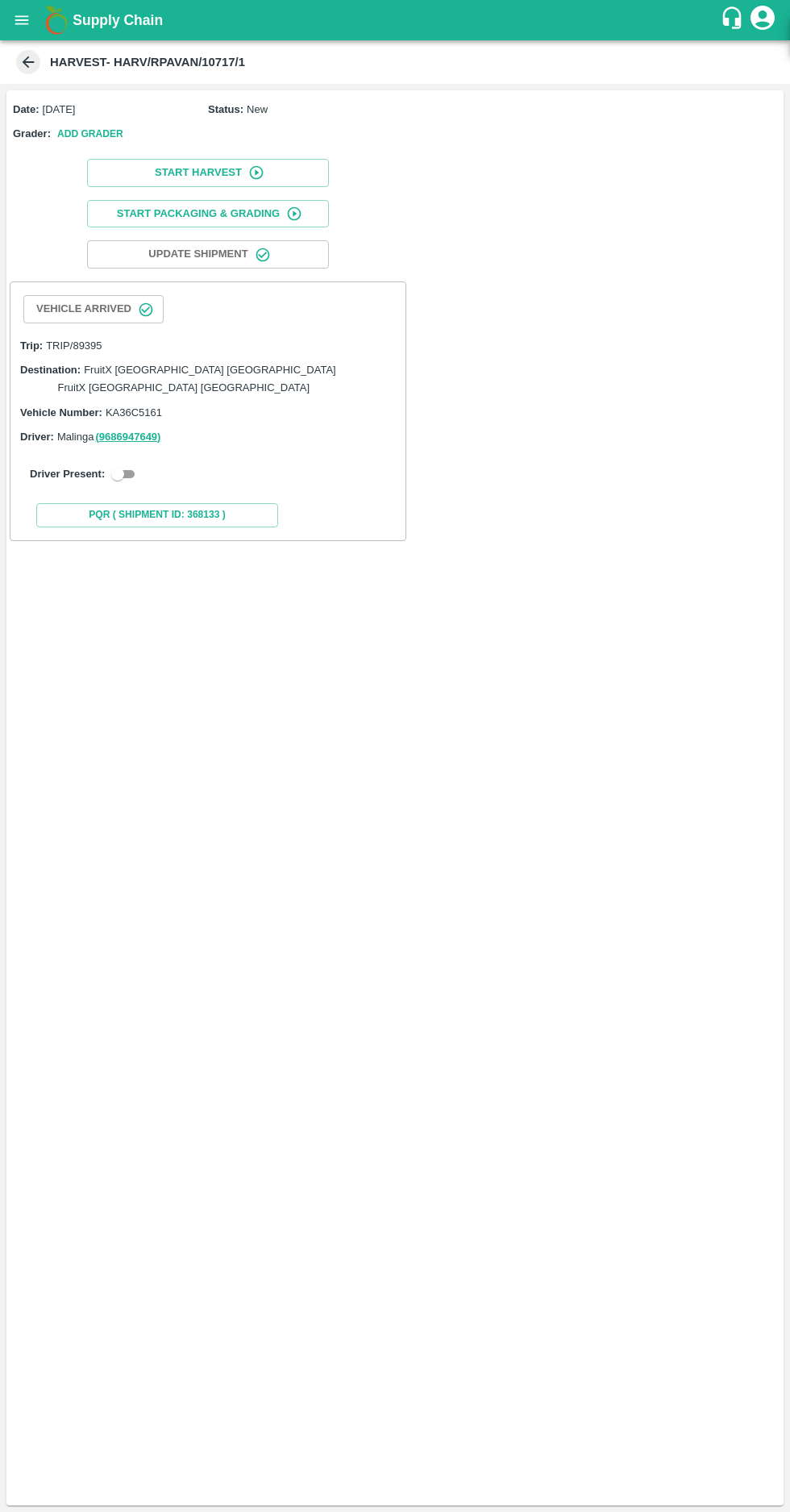
click at [120, 465] on input "checkbox" at bounding box center [118, 474] width 58 height 19
checkbox input "true"
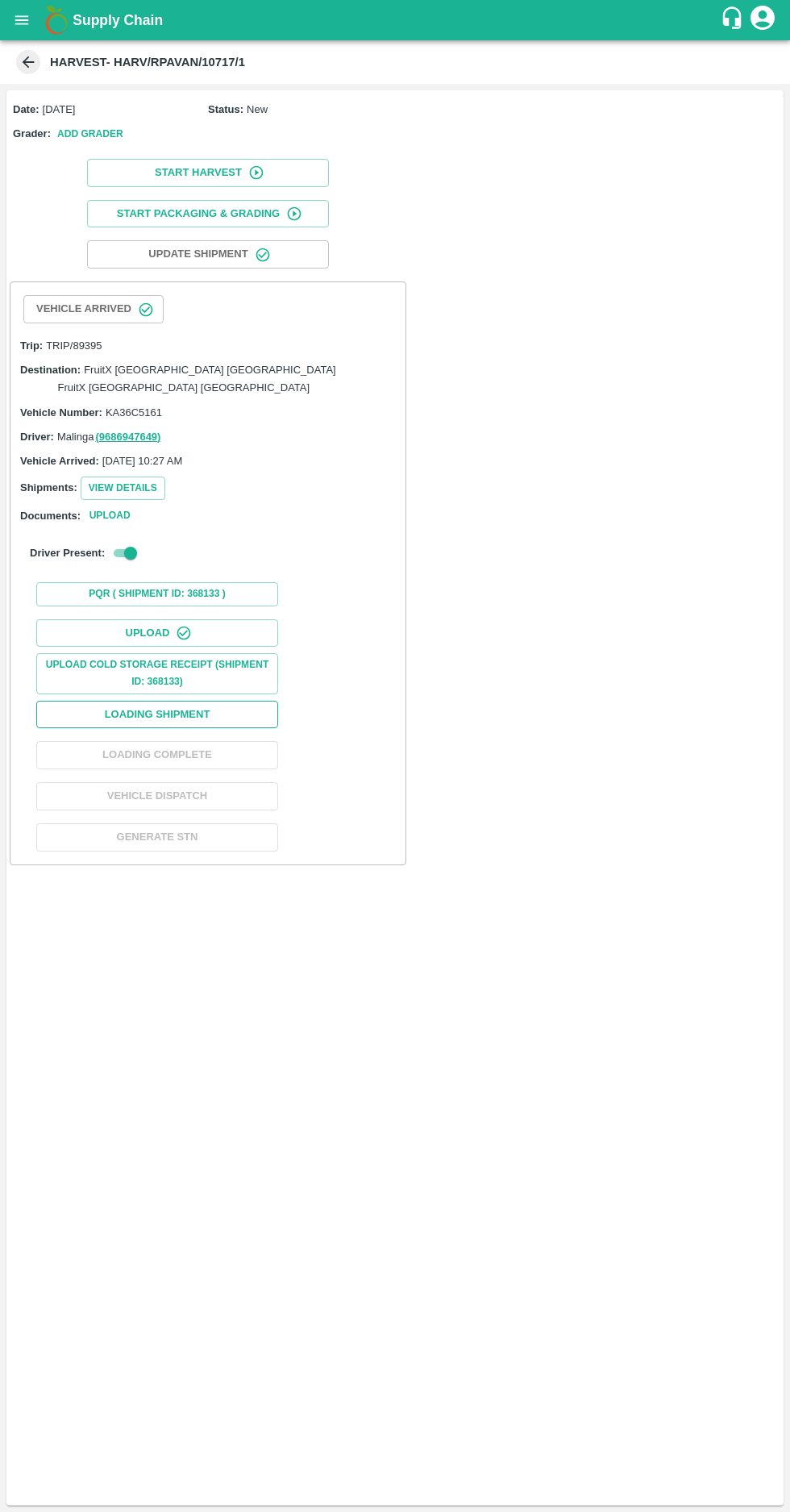
click at [125, 701] on button "Loading Shipment" at bounding box center [157, 714] width 242 height 28
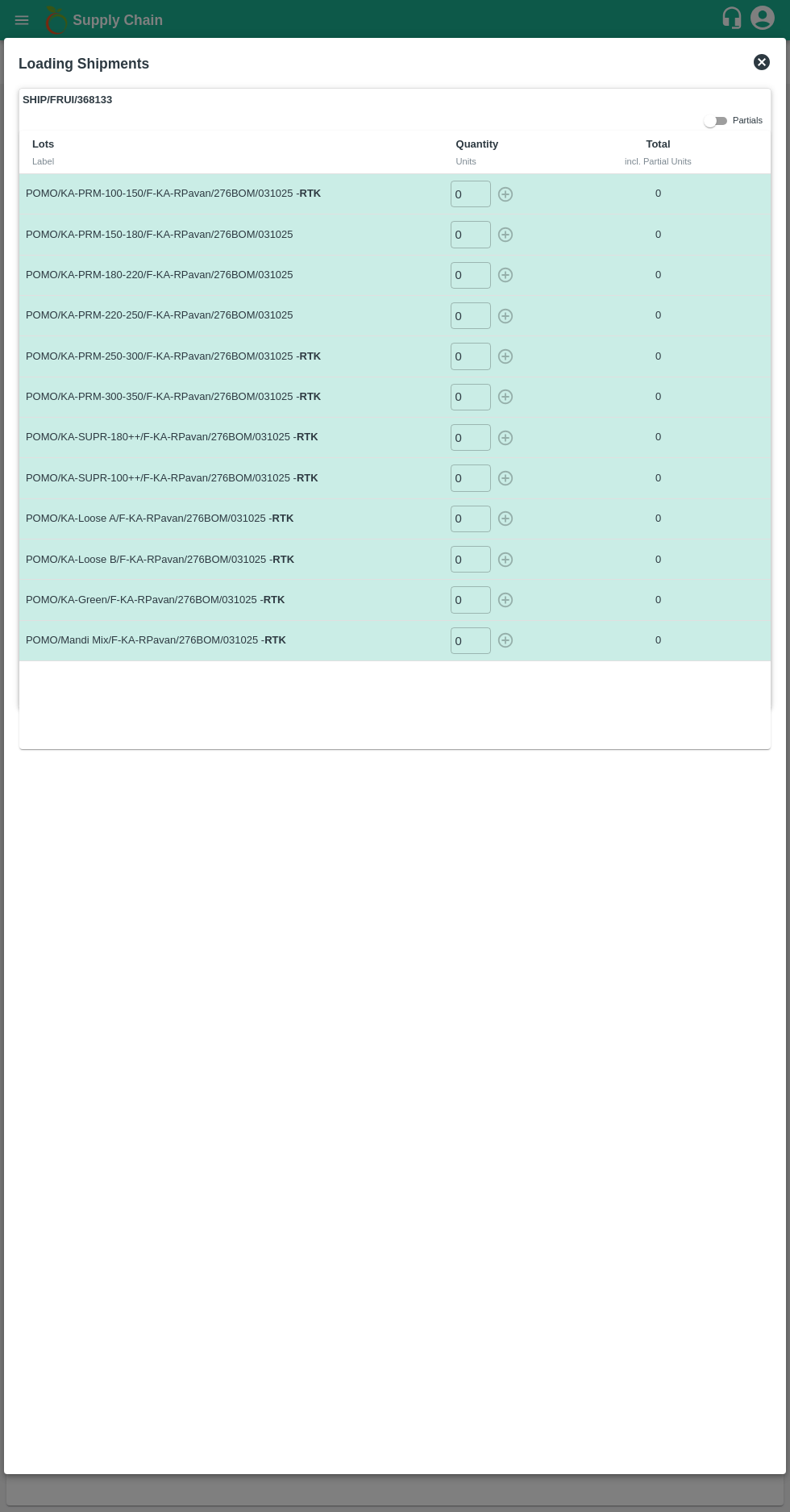
click at [464, 193] on input "0" at bounding box center [471, 193] width 40 height 27
click at [470, 193] on input "number" at bounding box center [471, 193] width 40 height 27
type input "15"
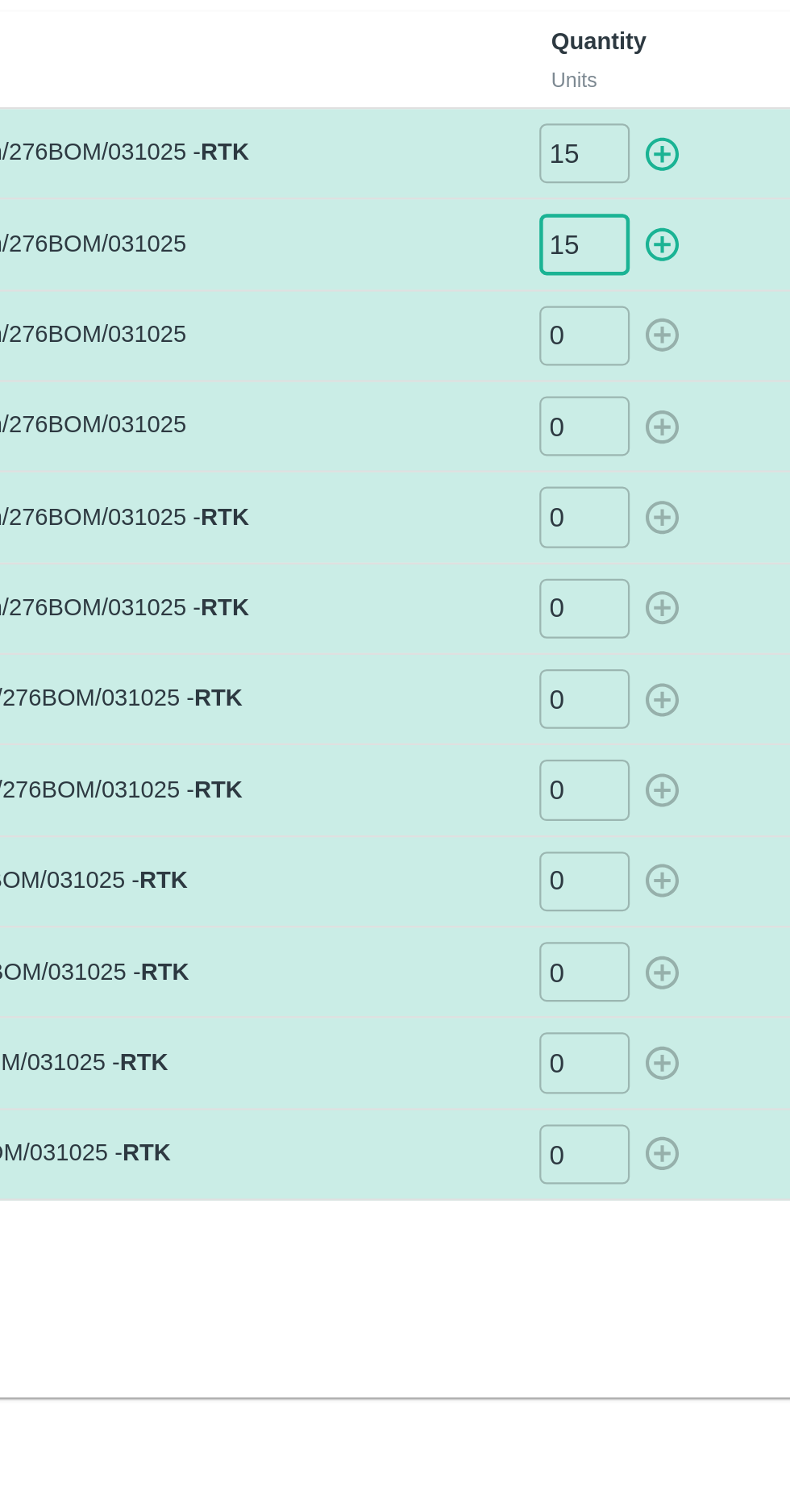
type input "15"
type input "13"
type input "14"
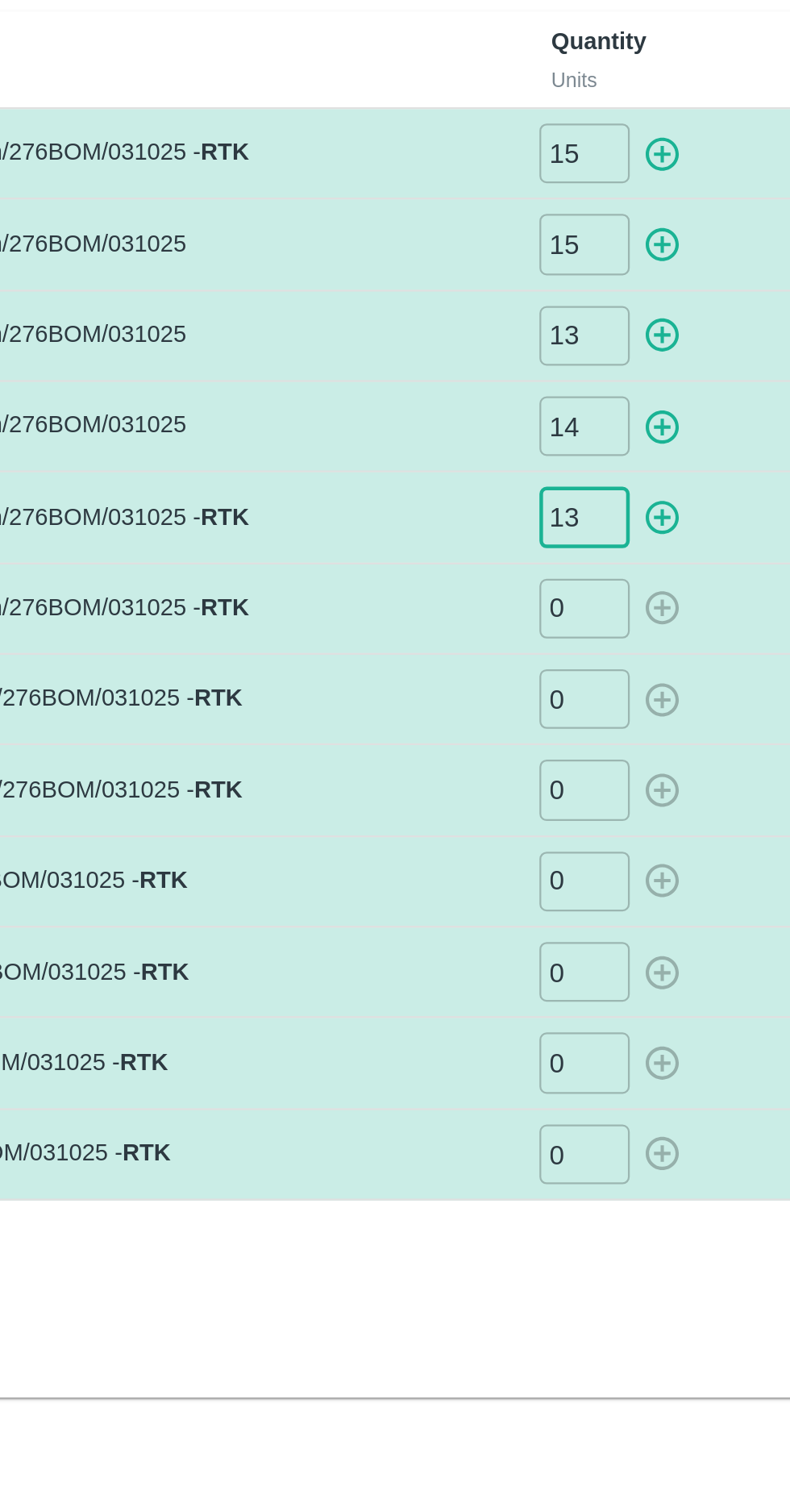
type input "13"
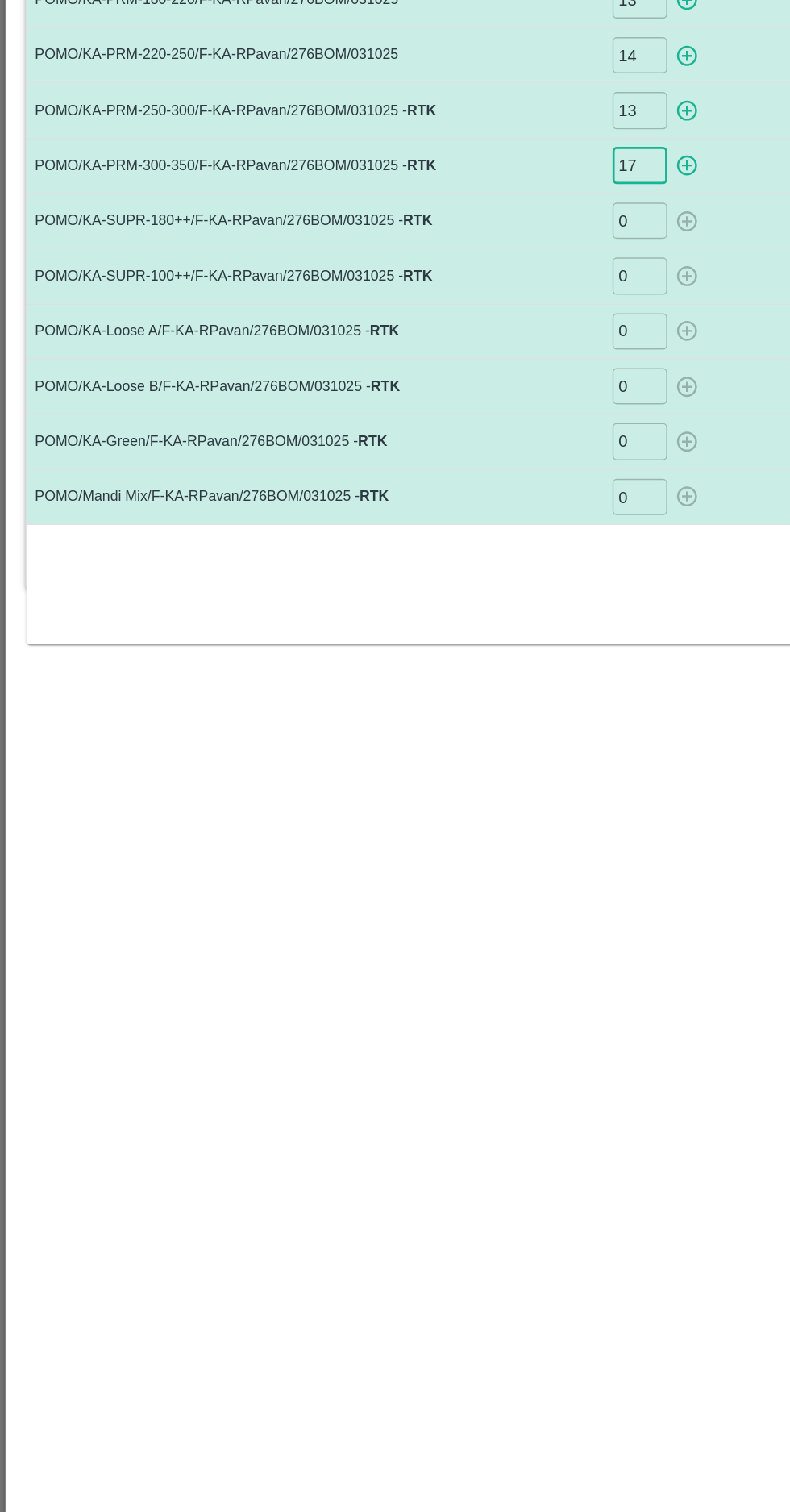
type input "17"
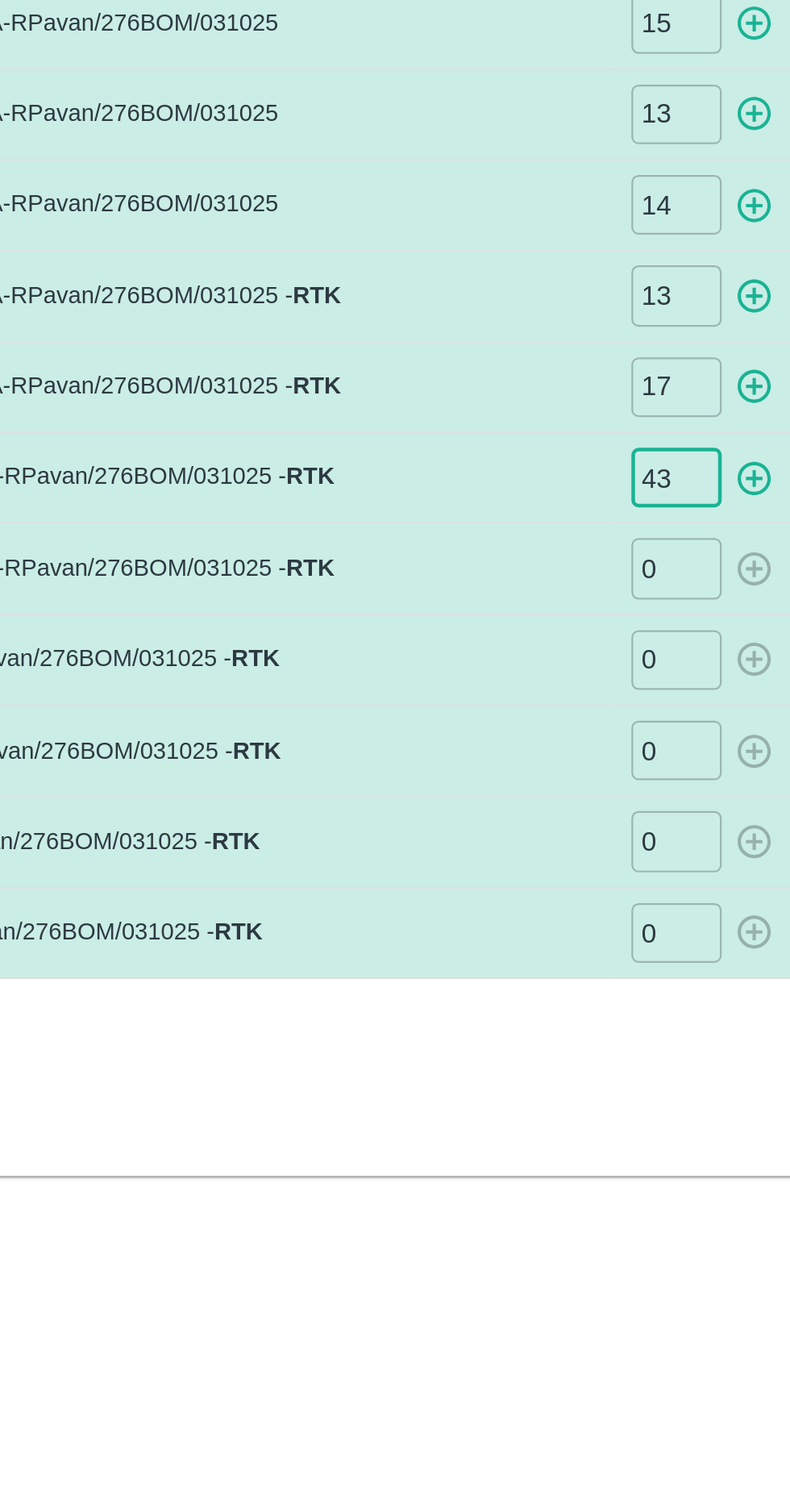
type input "43"
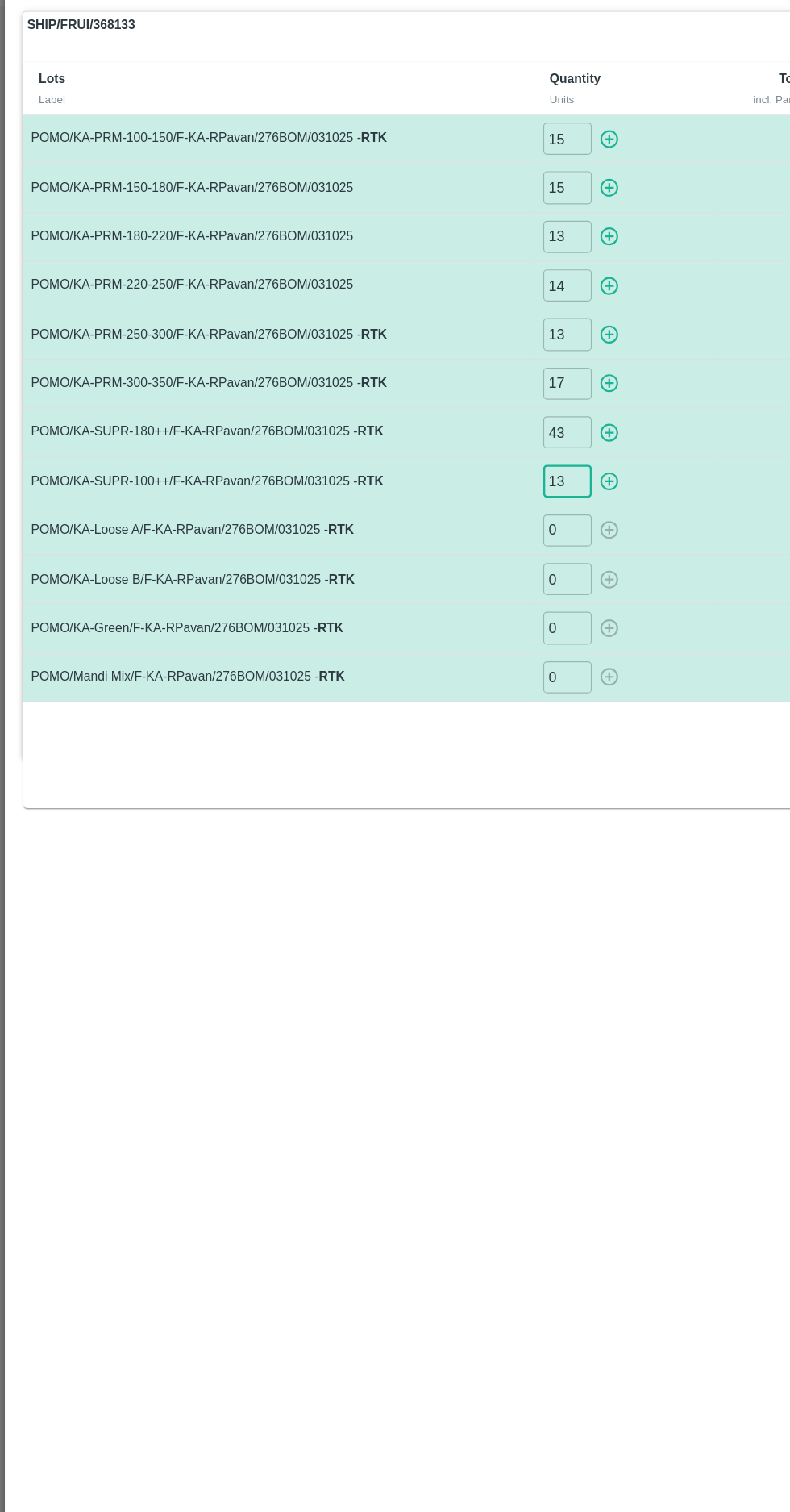
type input "13"
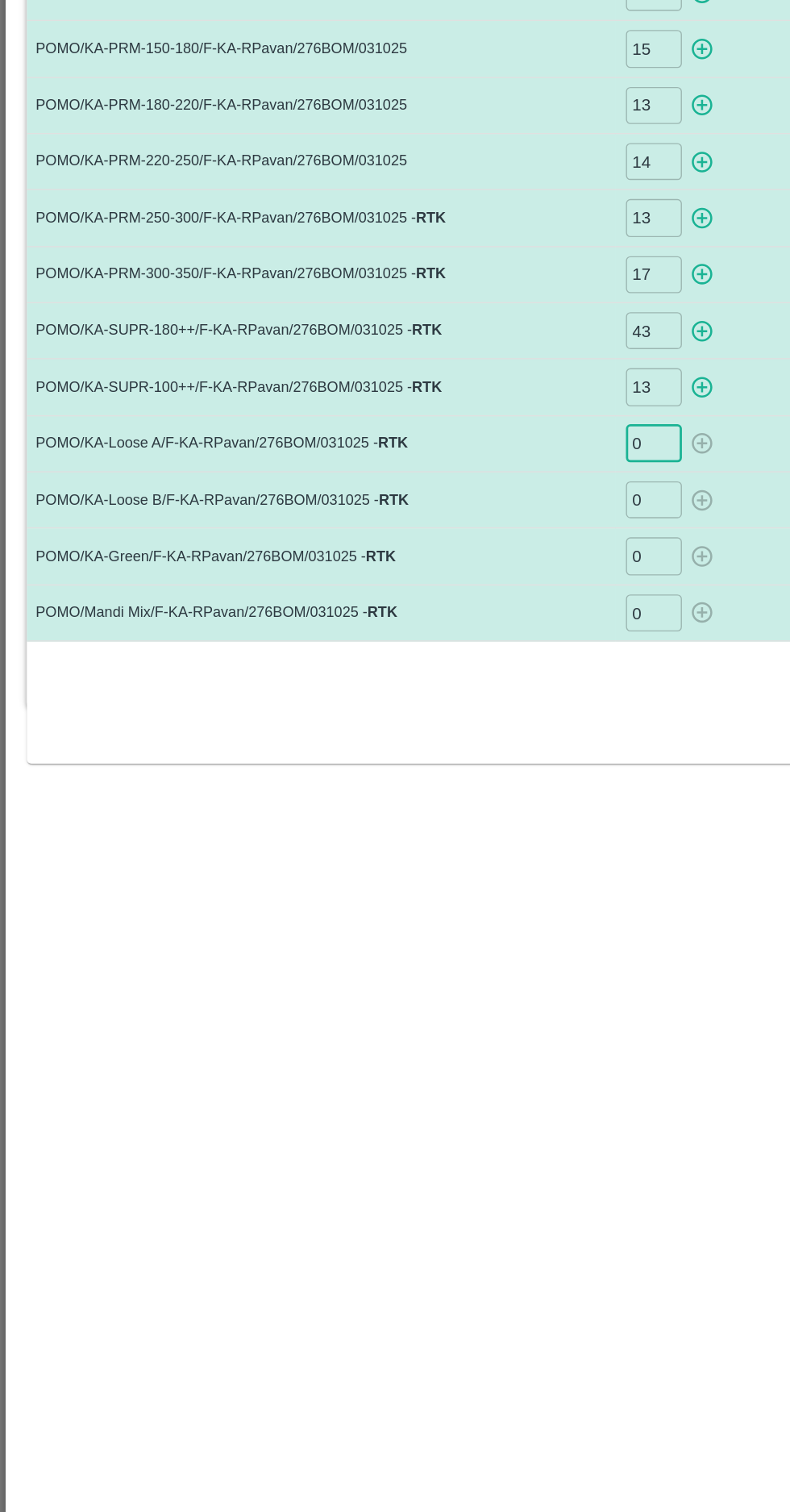
click at [462, 515] on input "0" at bounding box center [471, 519] width 40 height 27
type input "10"
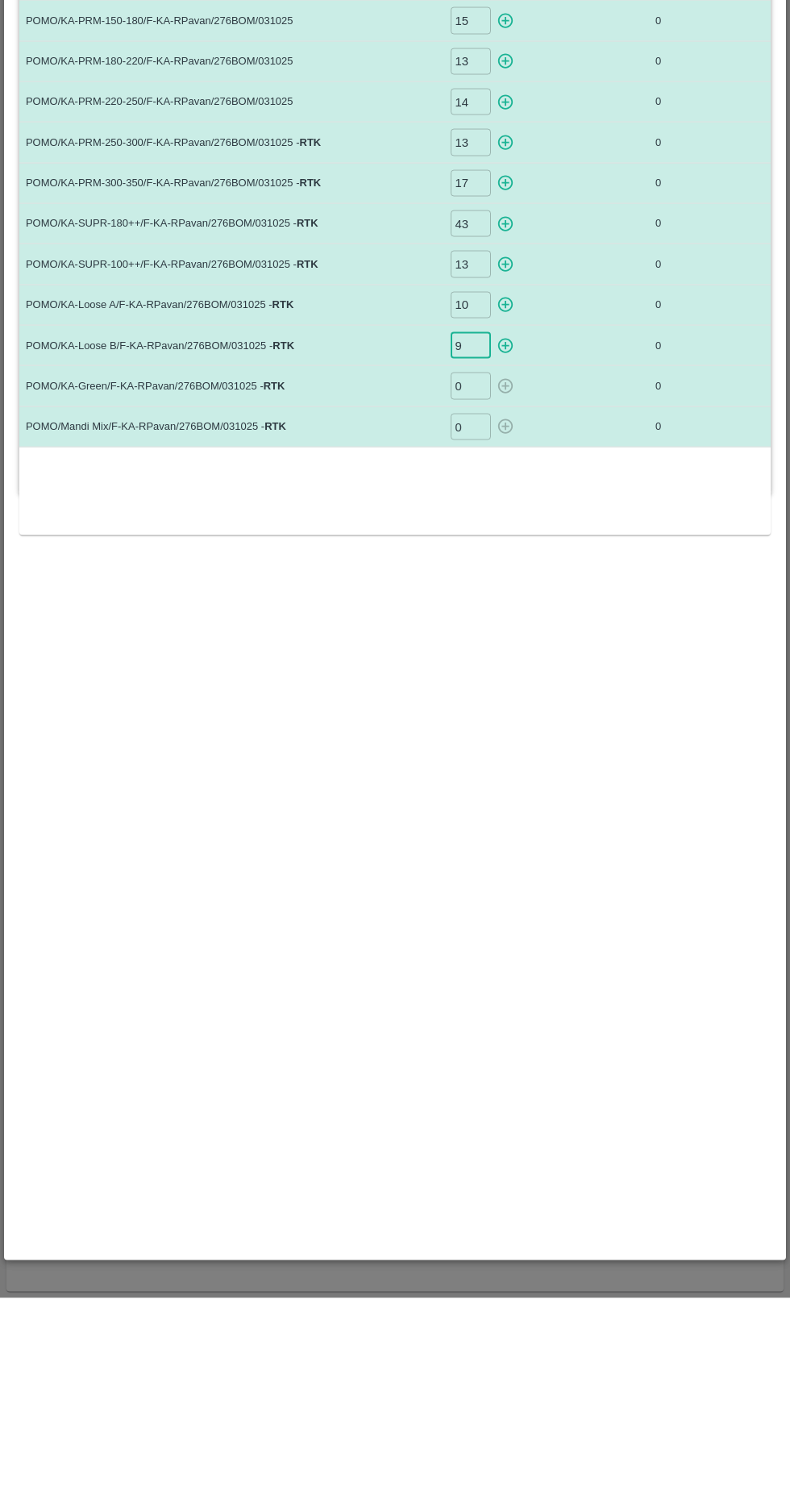
type input "9"
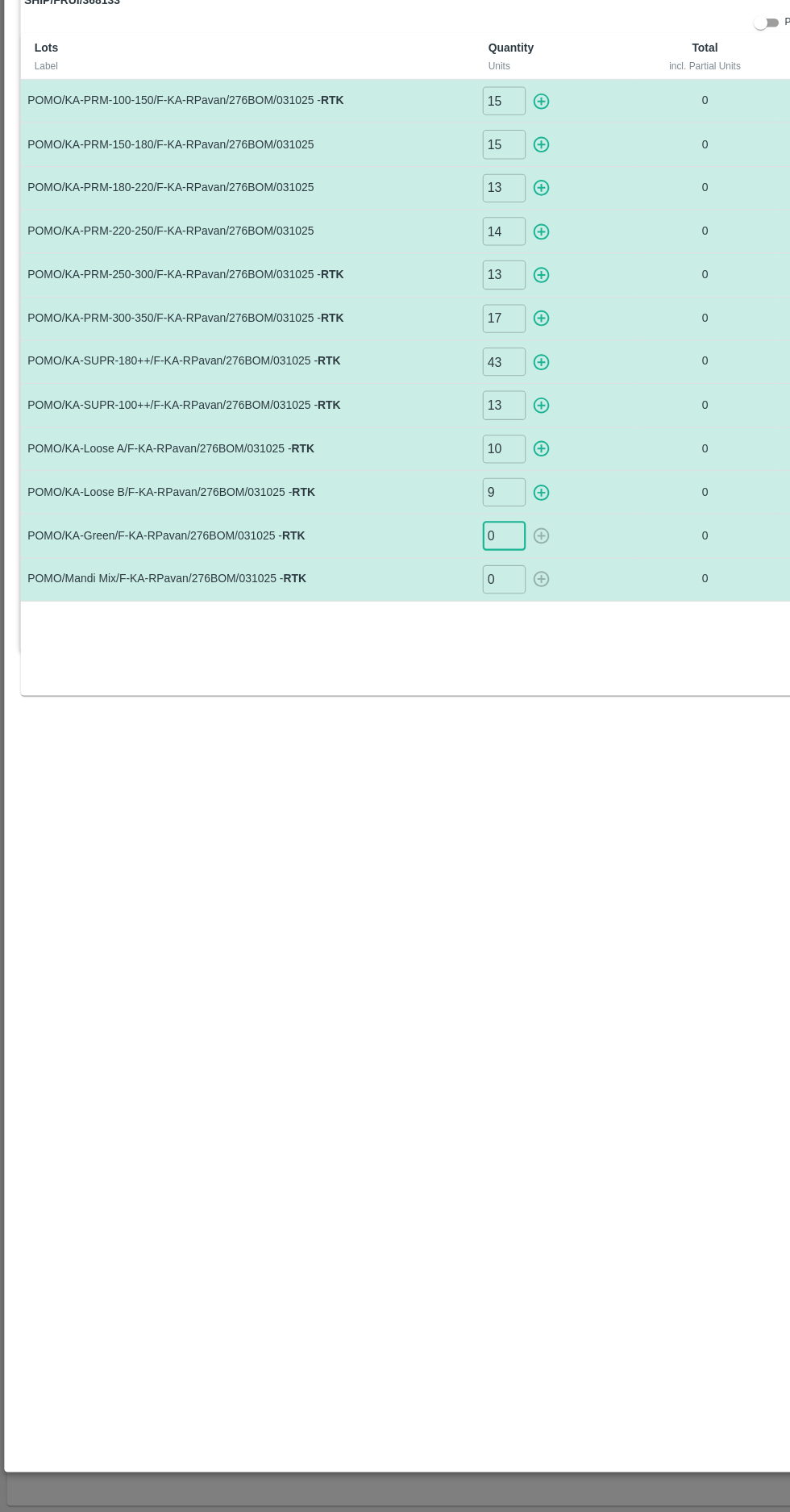
click at [466, 596] on input "0" at bounding box center [471, 599] width 40 height 27
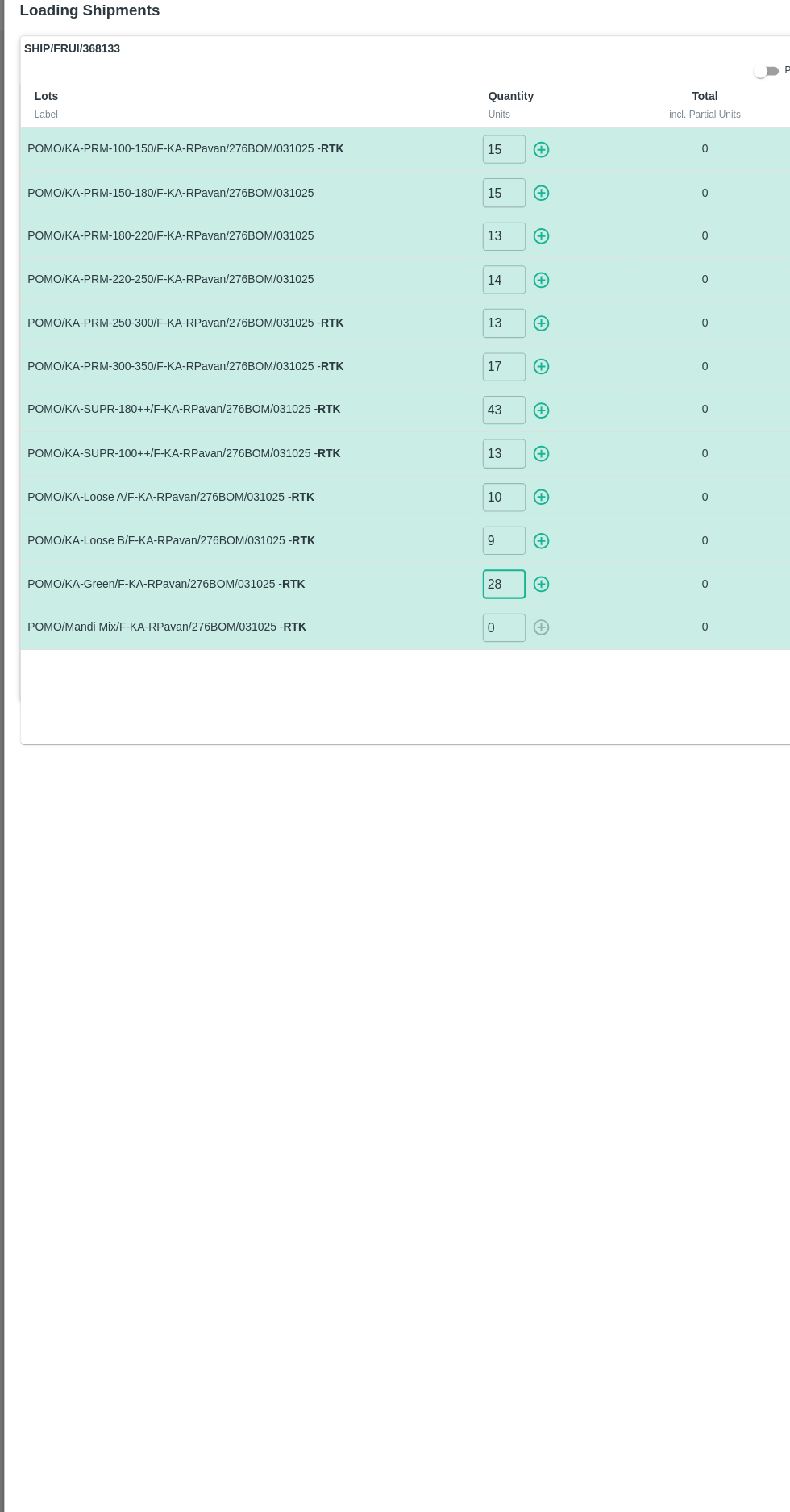
type input "28"
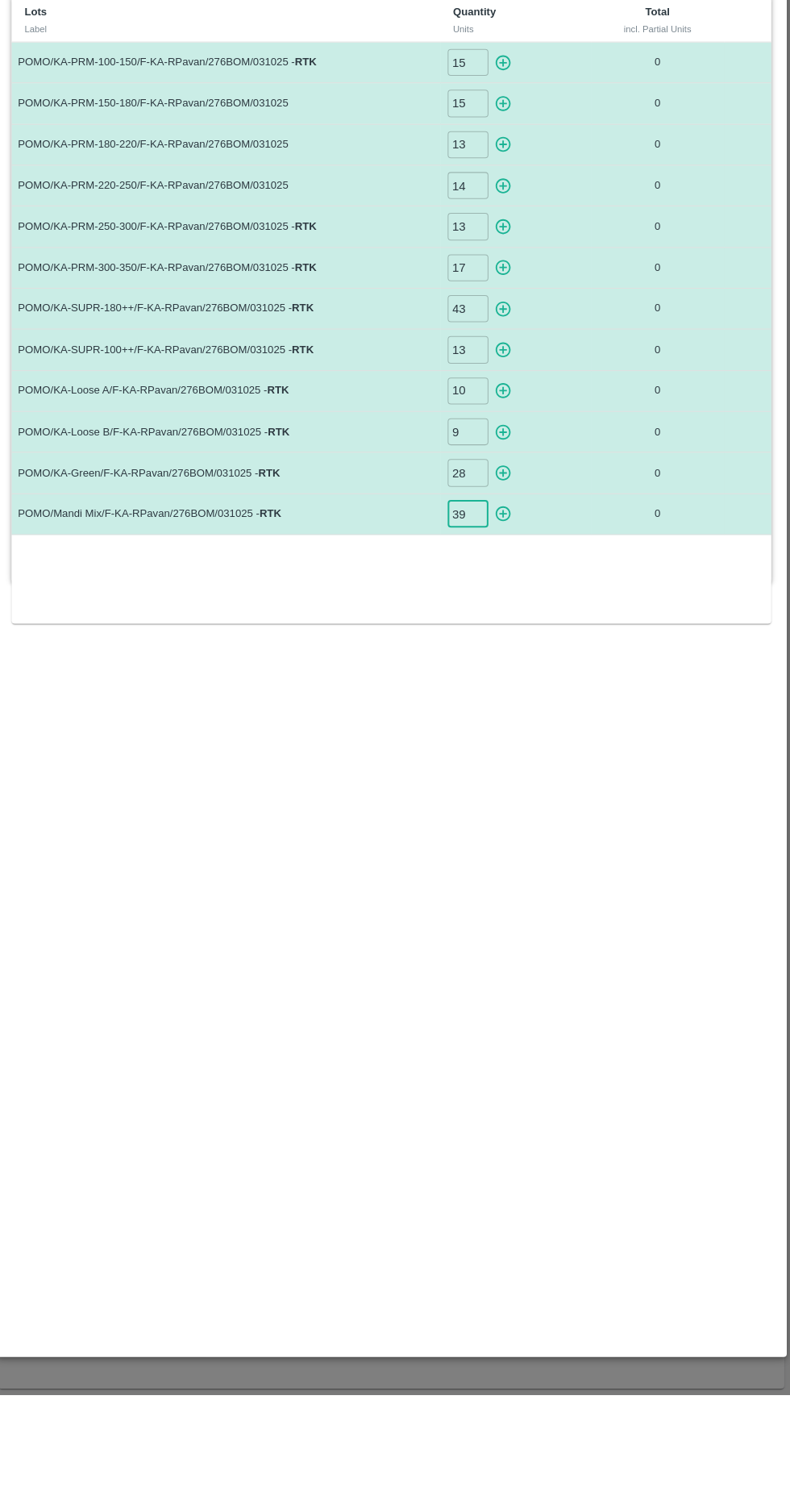
type input "39"
click at [501, 191] on icon "button" at bounding box center [506, 194] width 18 height 18
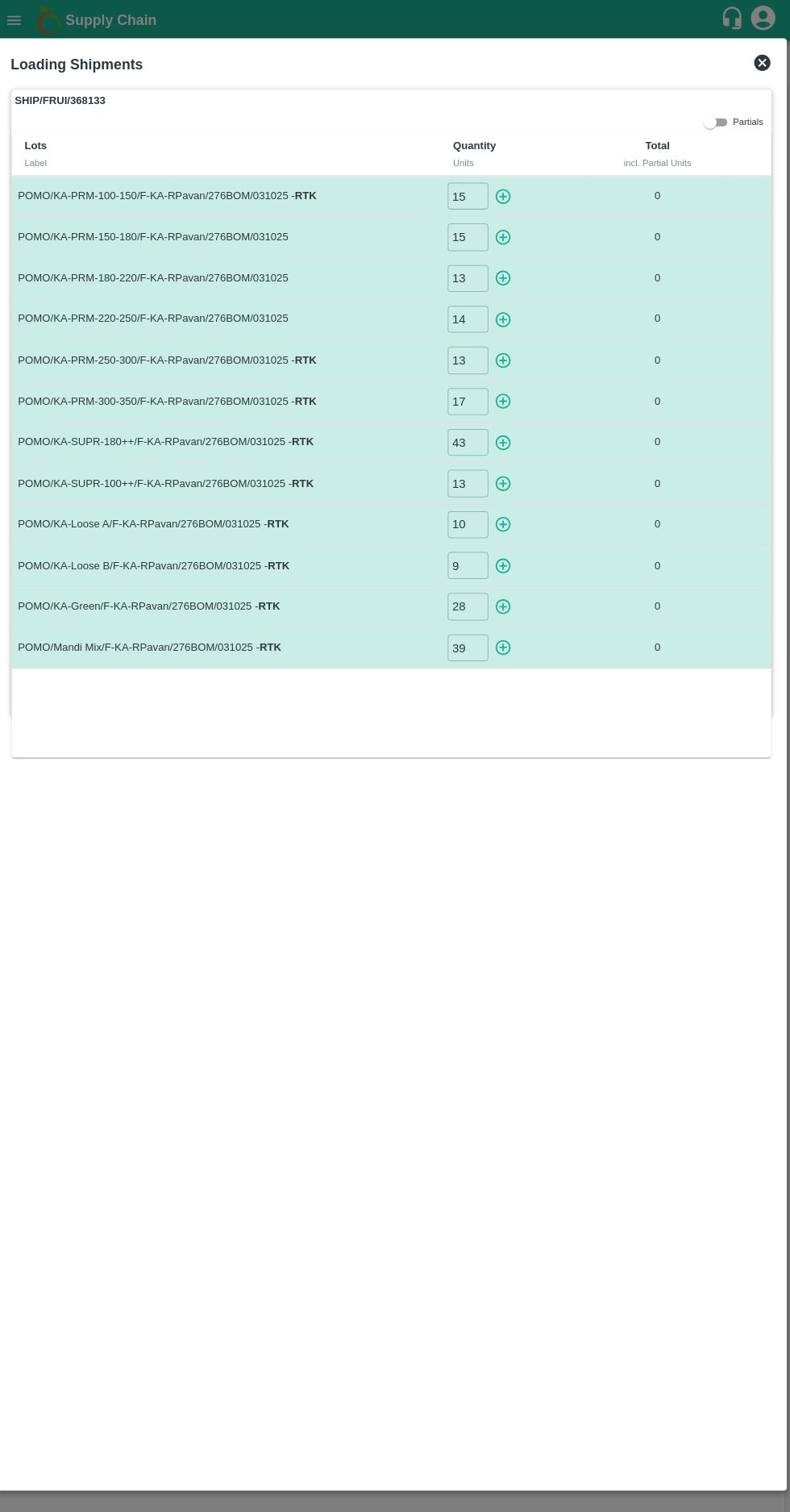
click at [497, 188] on icon "button" at bounding box center [506, 194] width 18 height 18
type input "0"
click at [505, 234] on icon "button" at bounding box center [505, 234] width 15 height 15
type input "0"
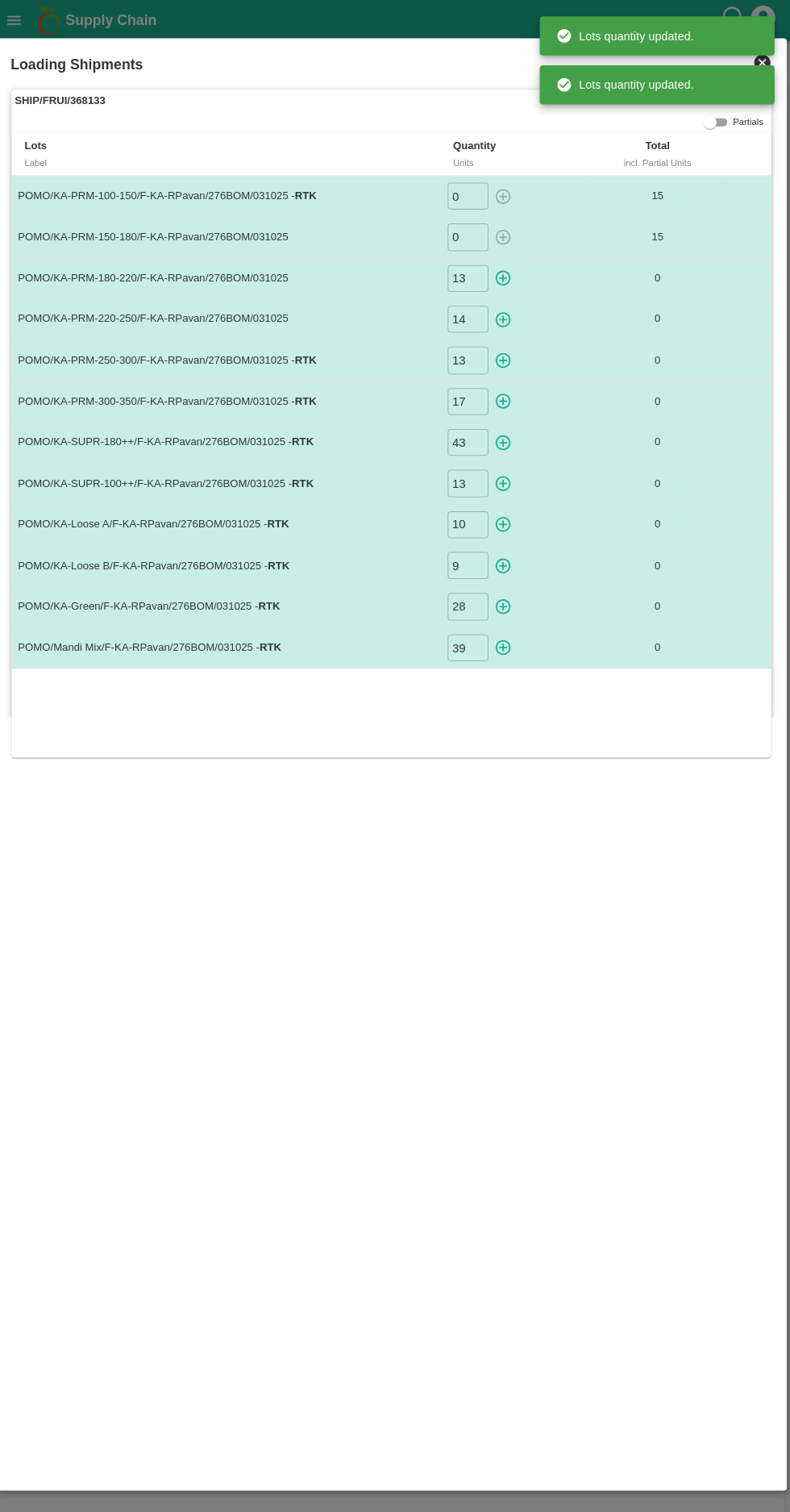
click at [498, 274] on icon "button" at bounding box center [505, 275] width 15 height 15
type input "0"
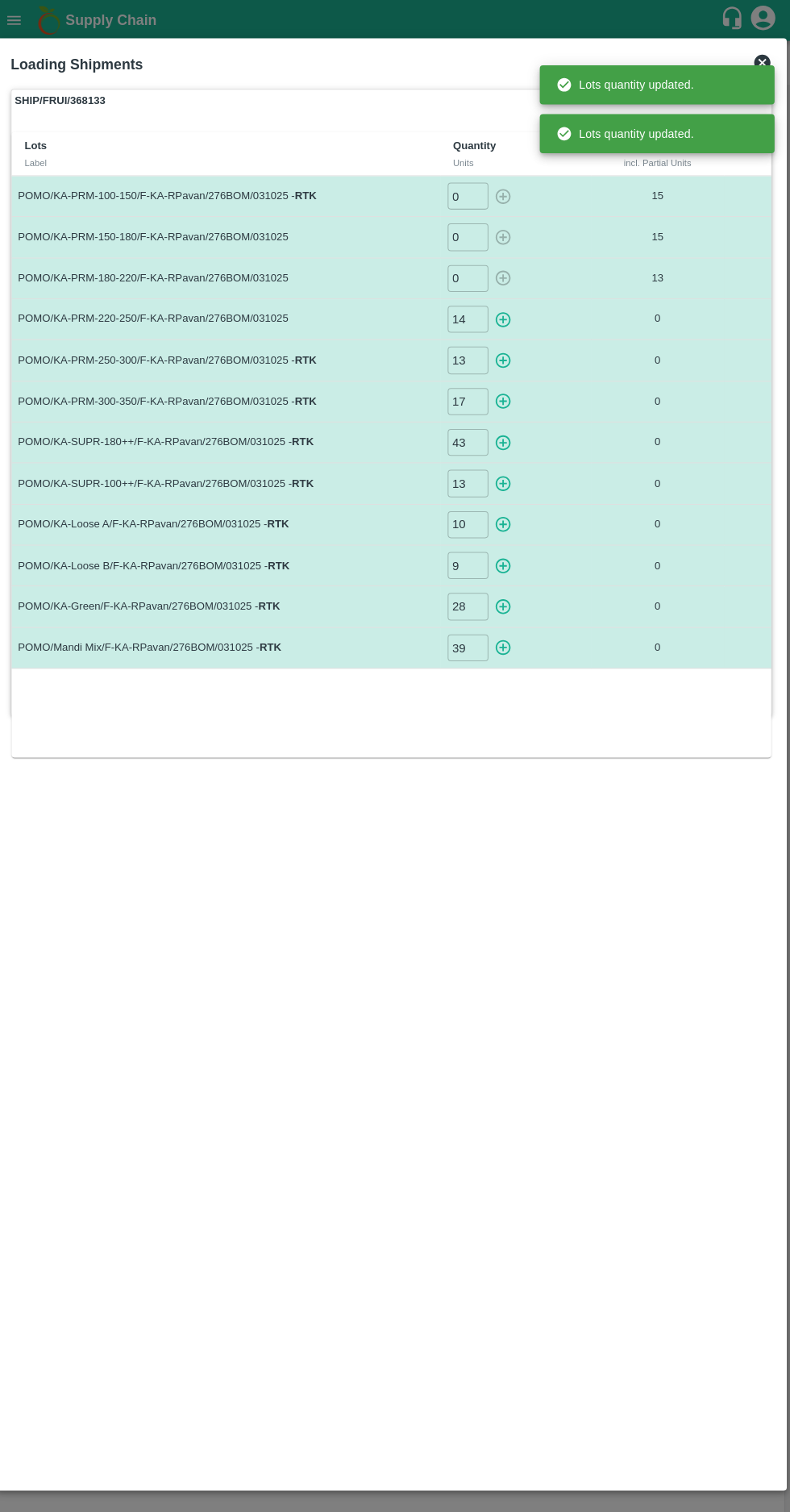
click at [497, 320] on icon "button" at bounding box center [506, 316] width 18 height 18
type input "0"
click at [505, 355] on icon "button" at bounding box center [505, 356] width 15 height 15
type input "15"
type input "13"
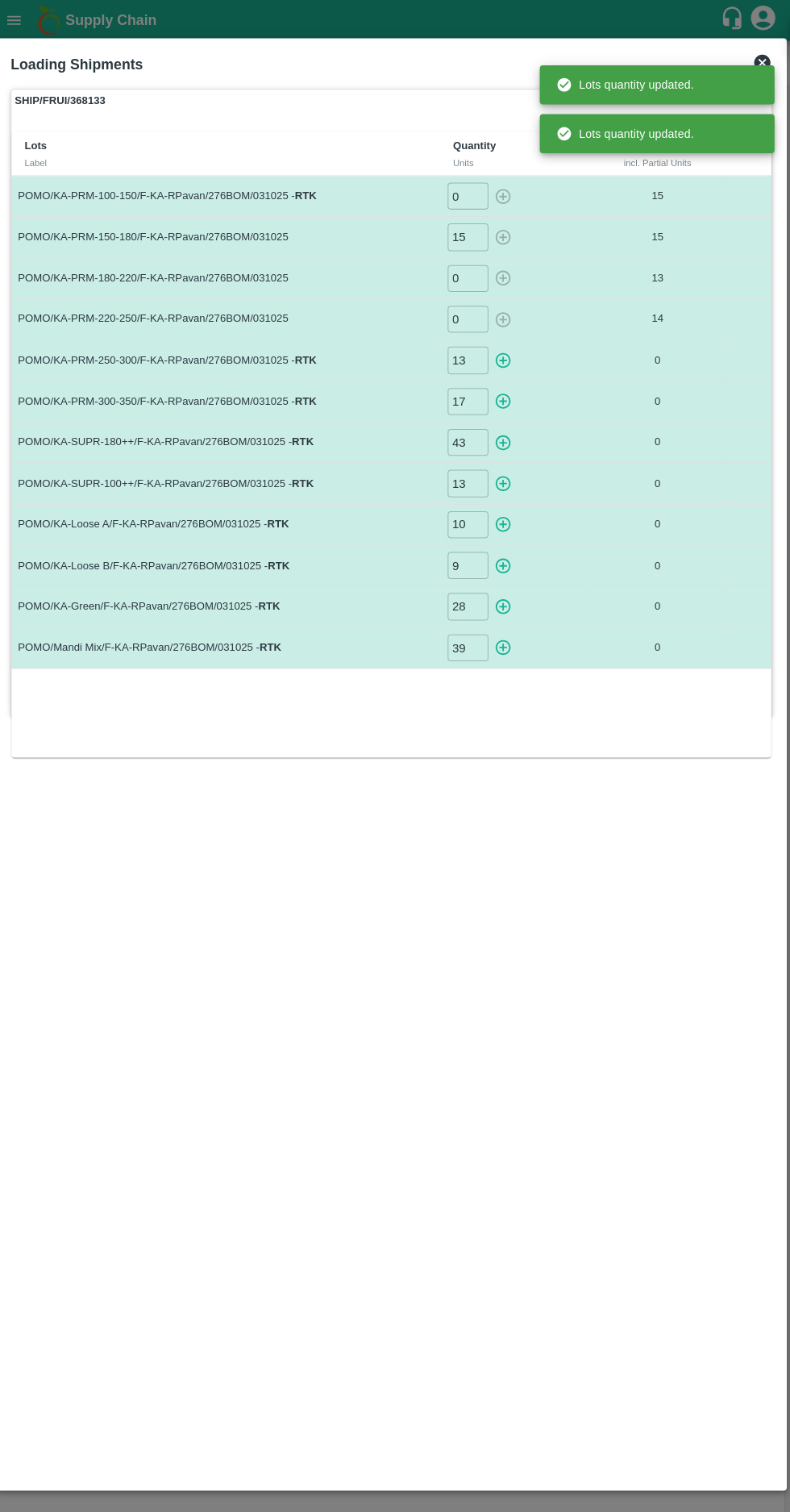
type input "14"
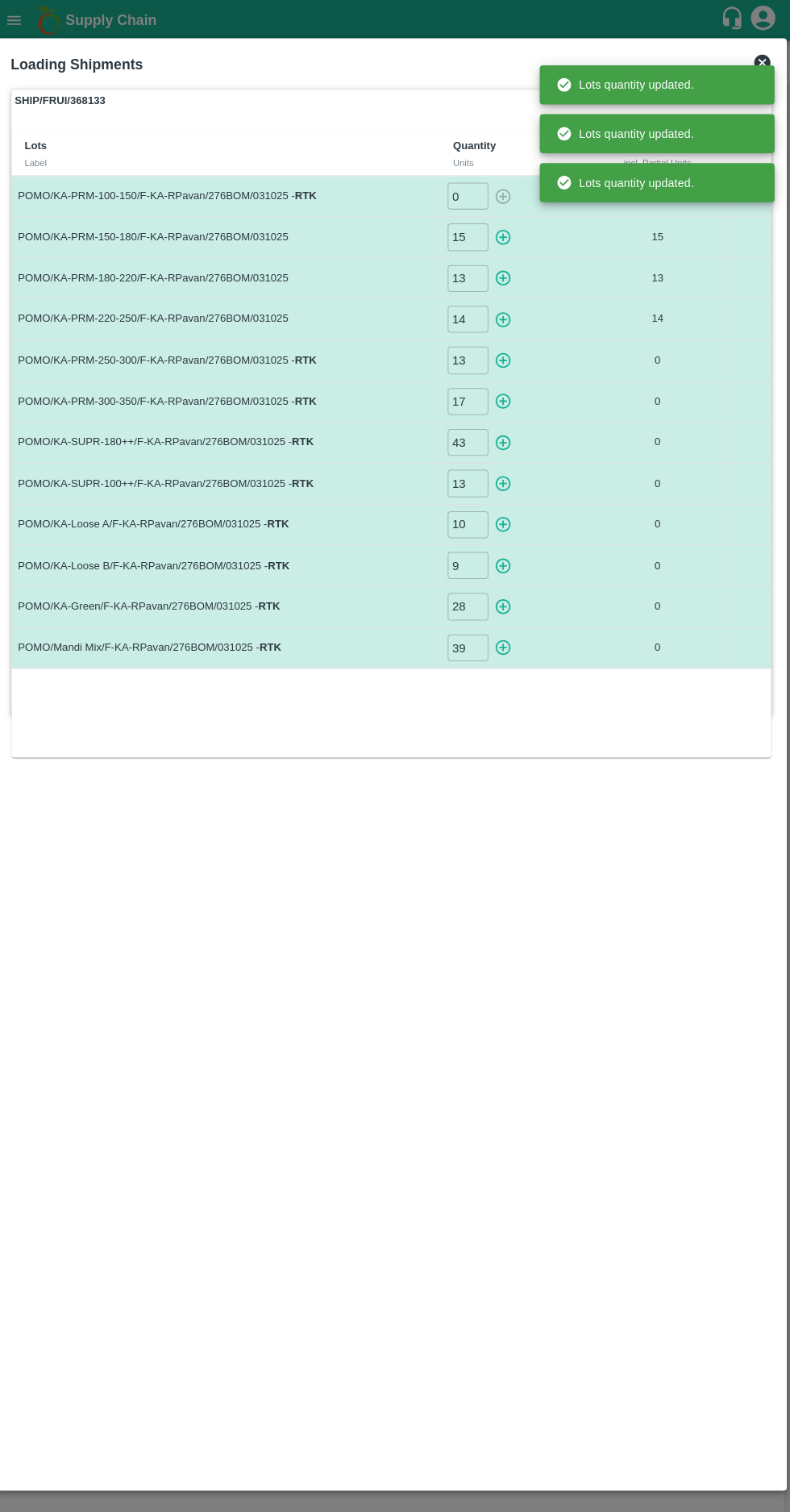
type input "0"
click at [505, 395] on icon "button" at bounding box center [505, 397] width 15 height 15
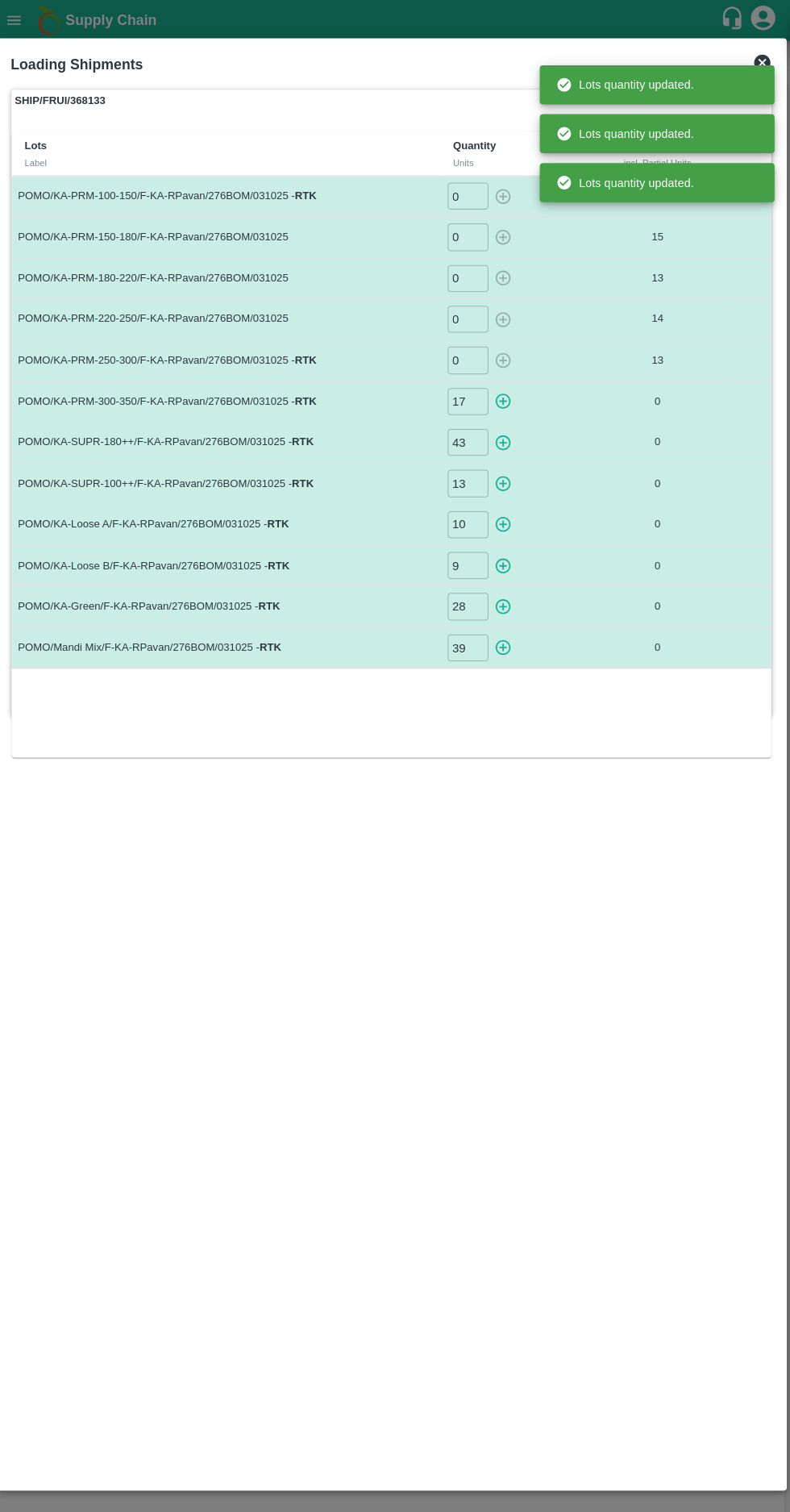
click at [498, 436] on icon "button" at bounding box center [505, 437] width 15 height 15
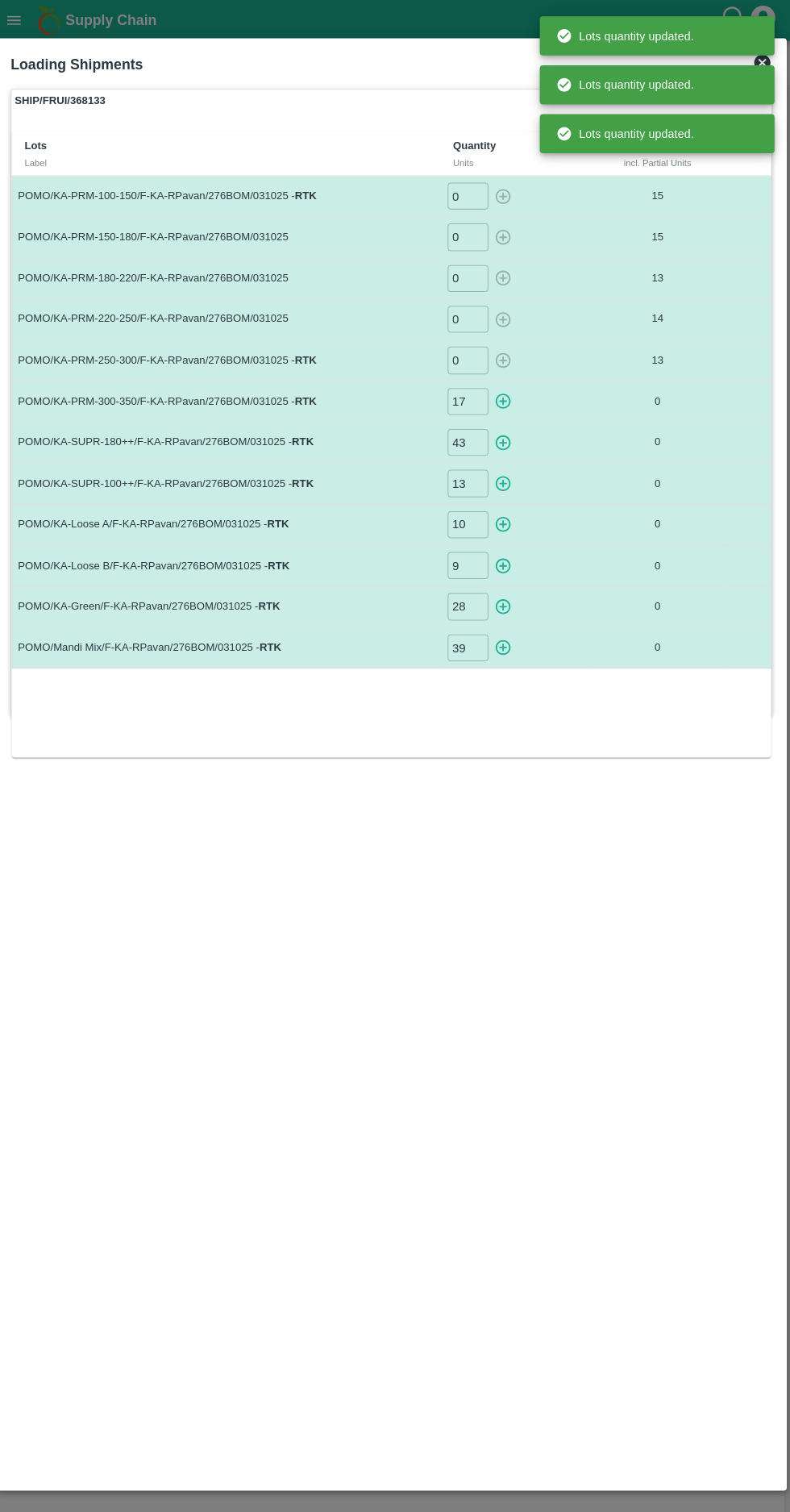
type input "0"
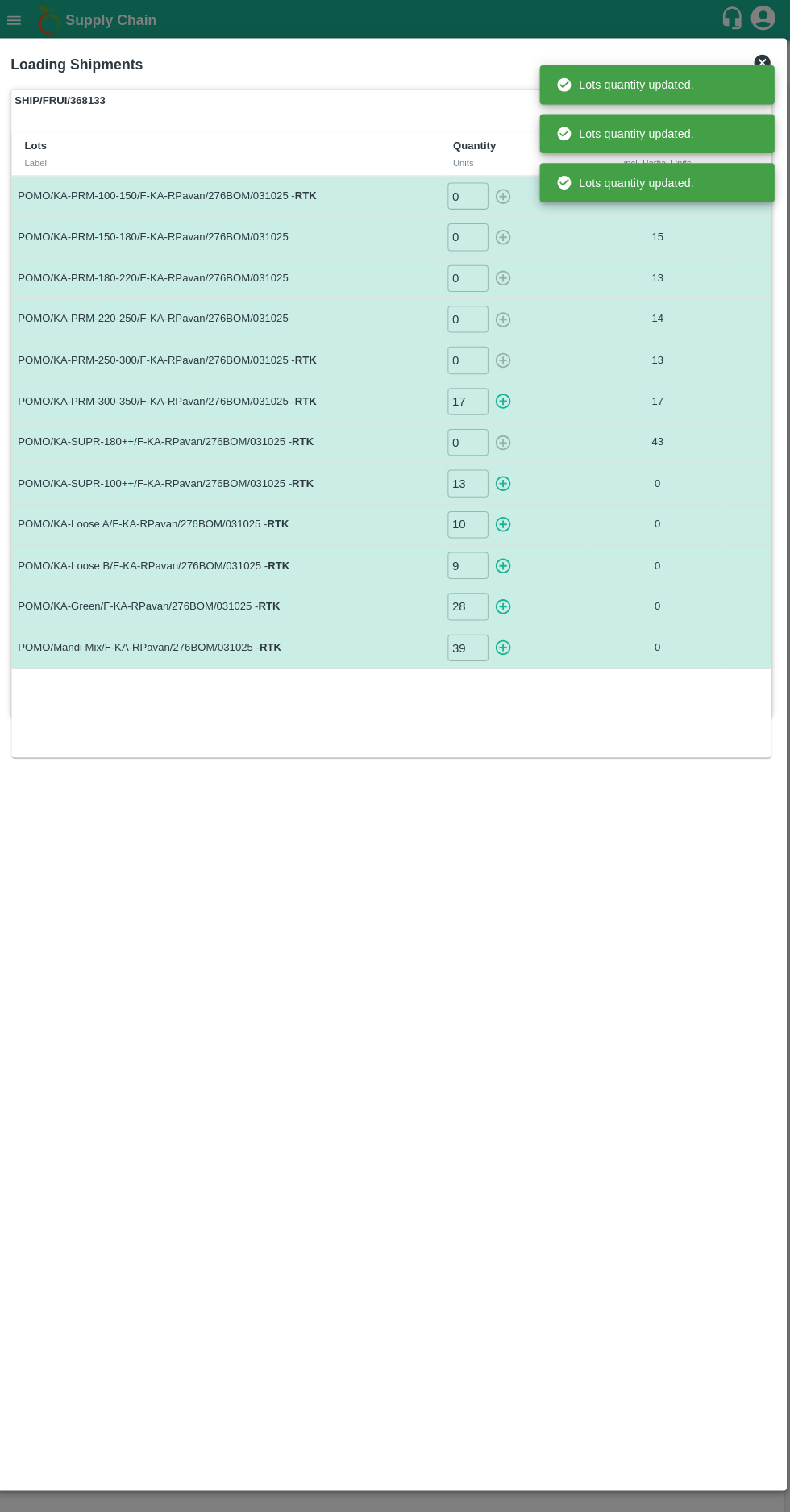
click at [502, 478] on icon "button" at bounding box center [506, 478] width 18 height 18
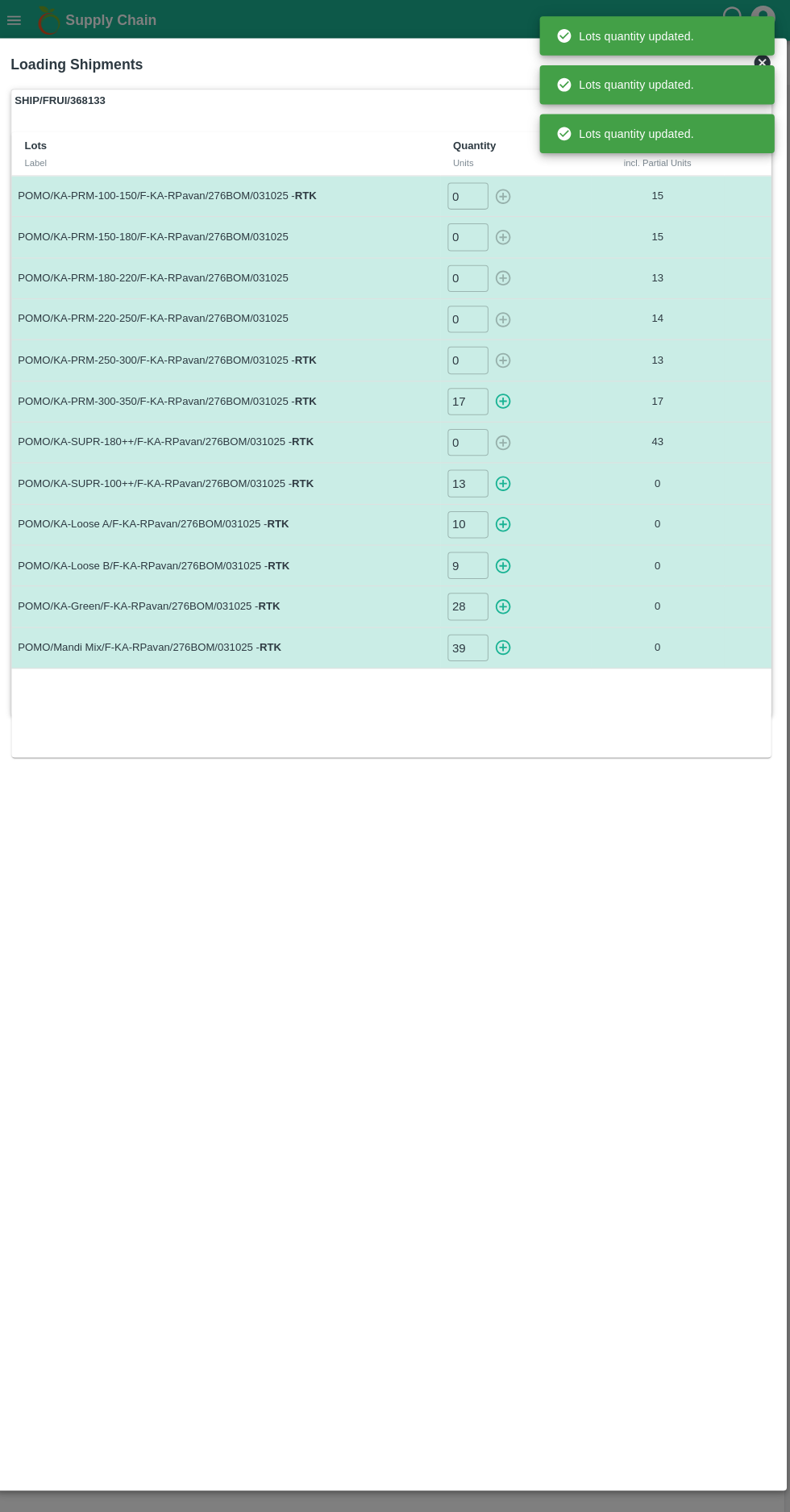
type input "0"
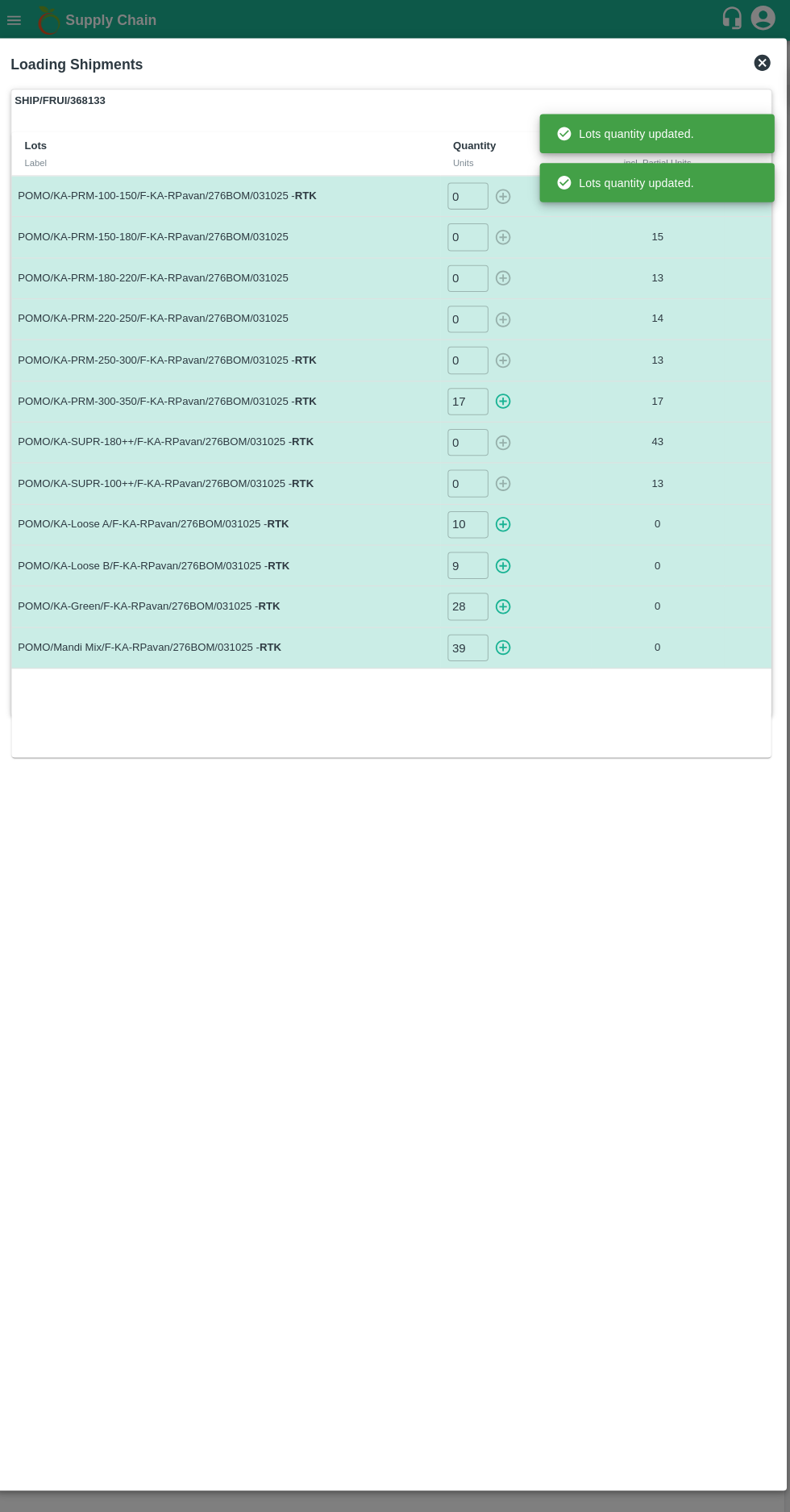
click at [505, 516] on icon "button" at bounding box center [505, 518] width 15 height 15
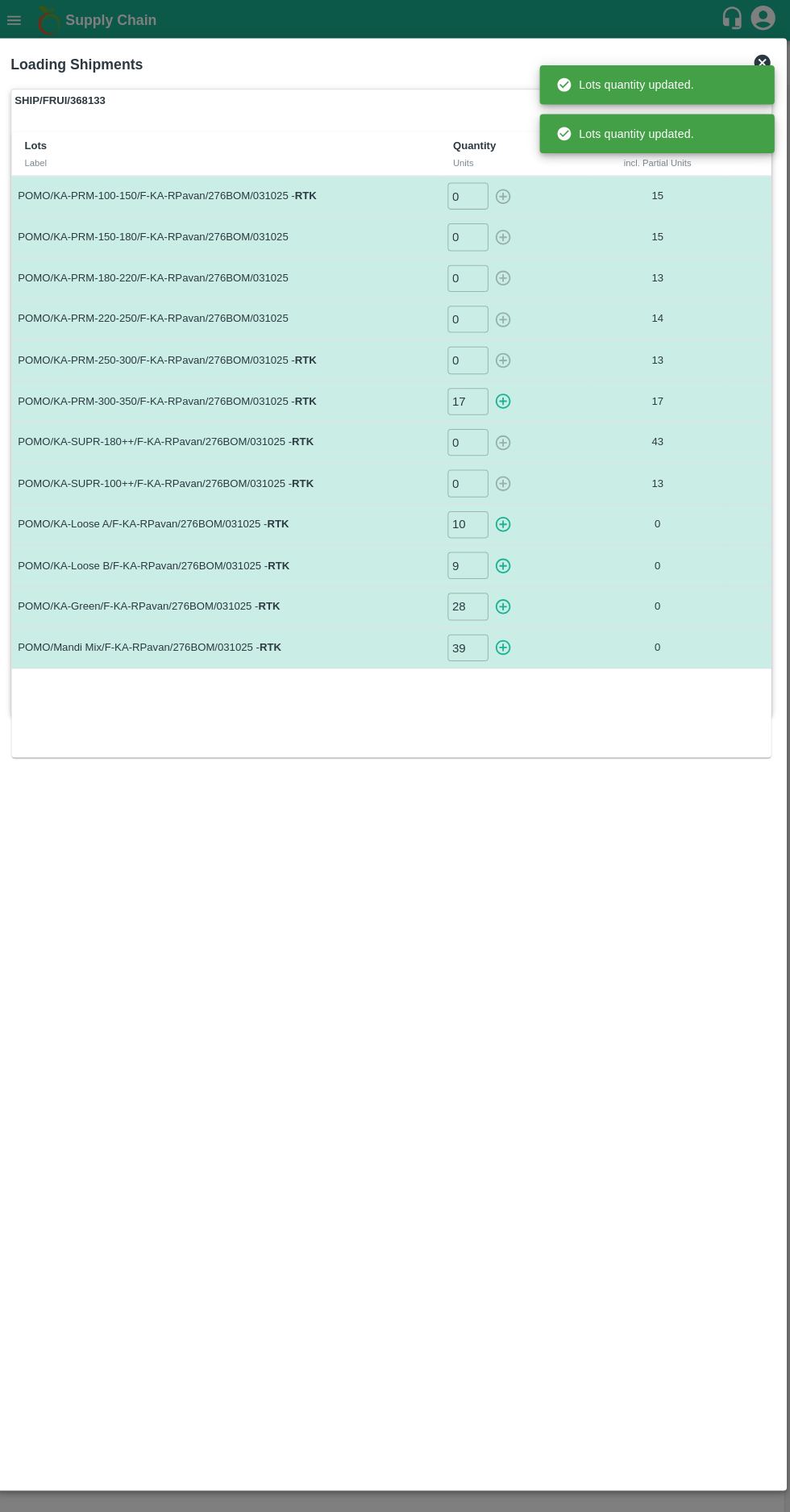
type input "0"
click at [506, 556] on icon "button" at bounding box center [505, 559] width 15 height 15
type input "0"
click at [510, 600] on icon "button" at bounding box center [505, 600] width 15 height 15
type input "0"
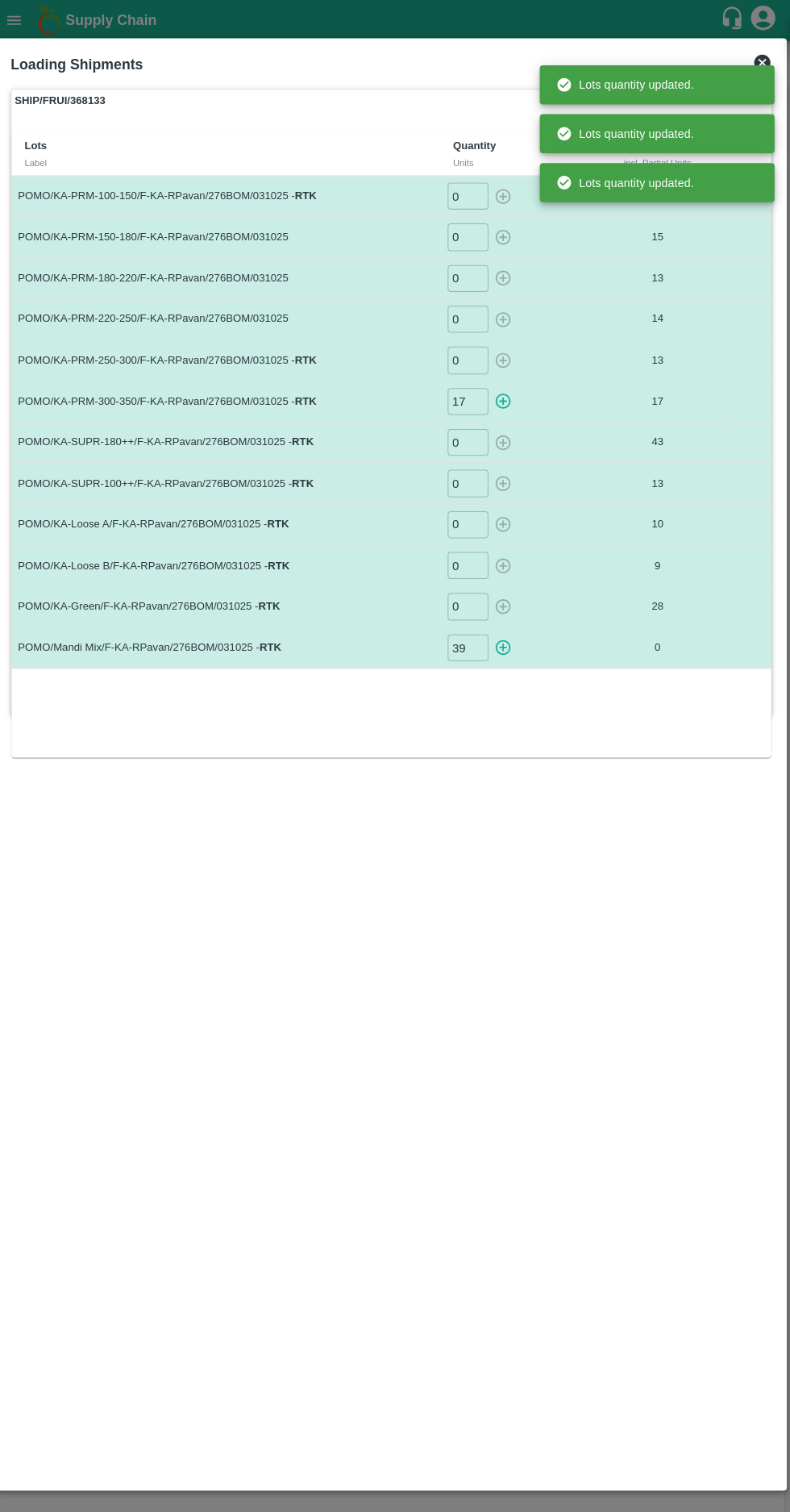
click at [506, 637] on icon "button" at bounding box center [505, 640] width 15 height 15
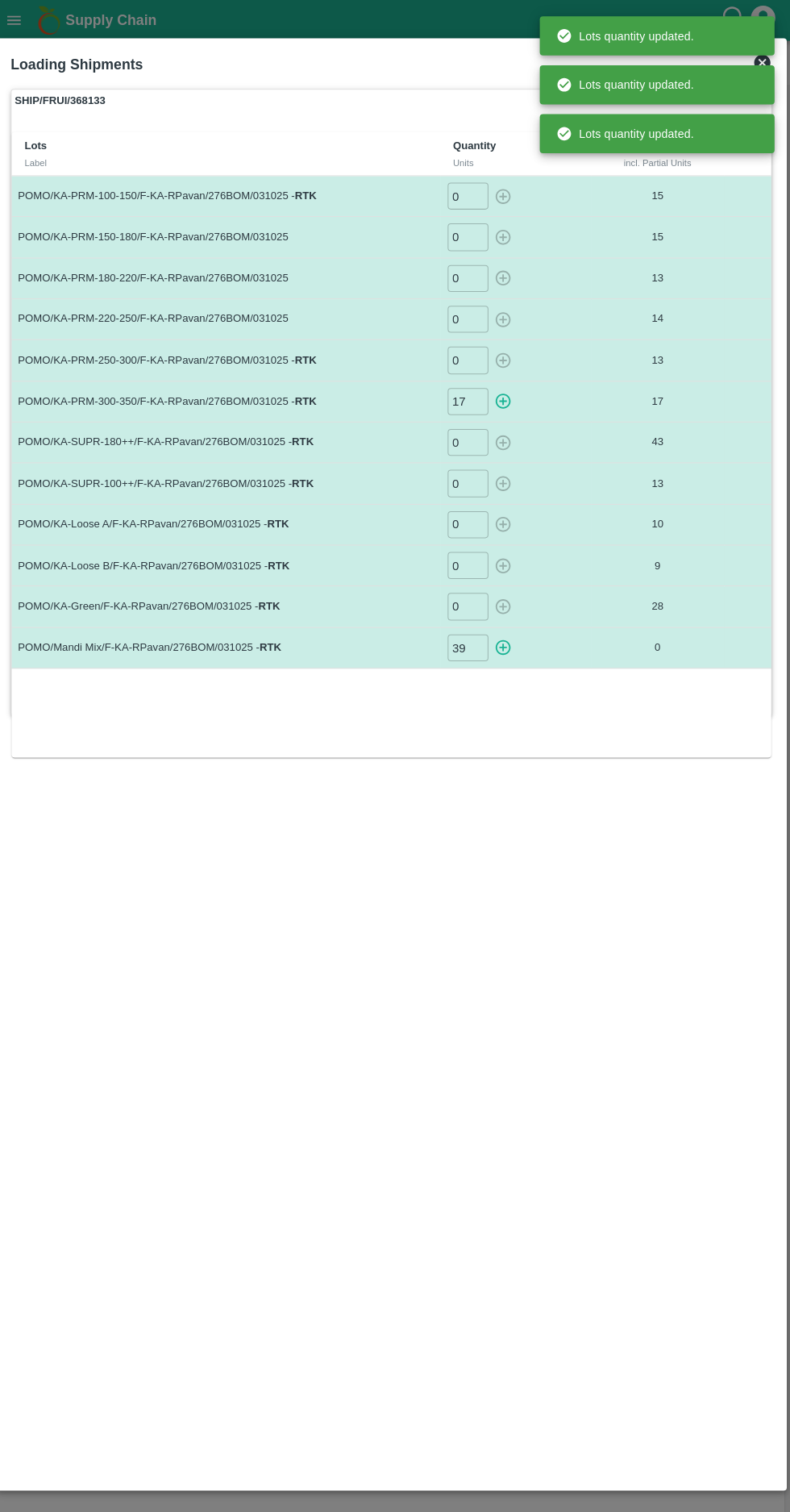
type input "0"
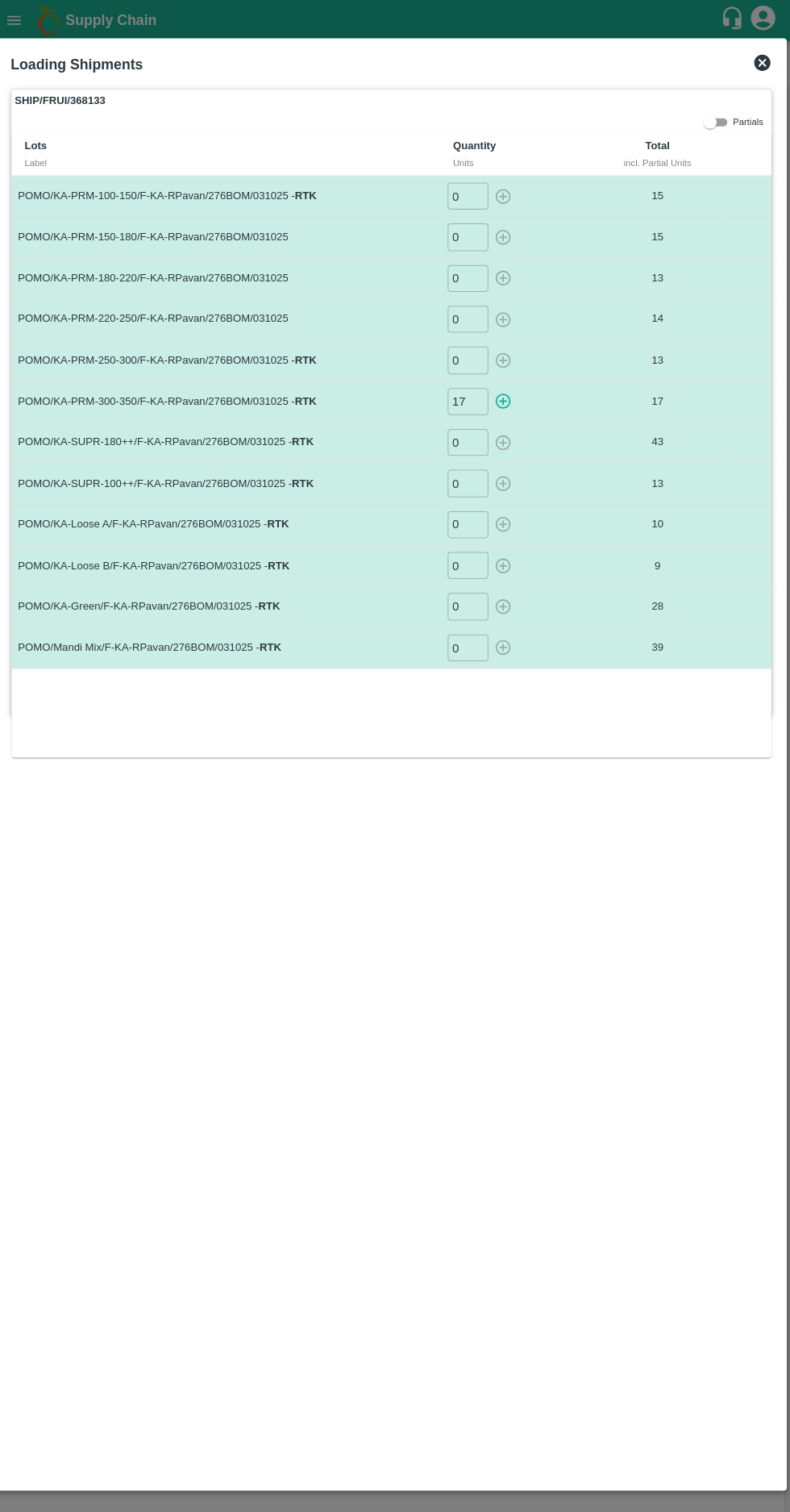
type input "0"
type input "43"
type input "13"
type input "10"
type input "9"
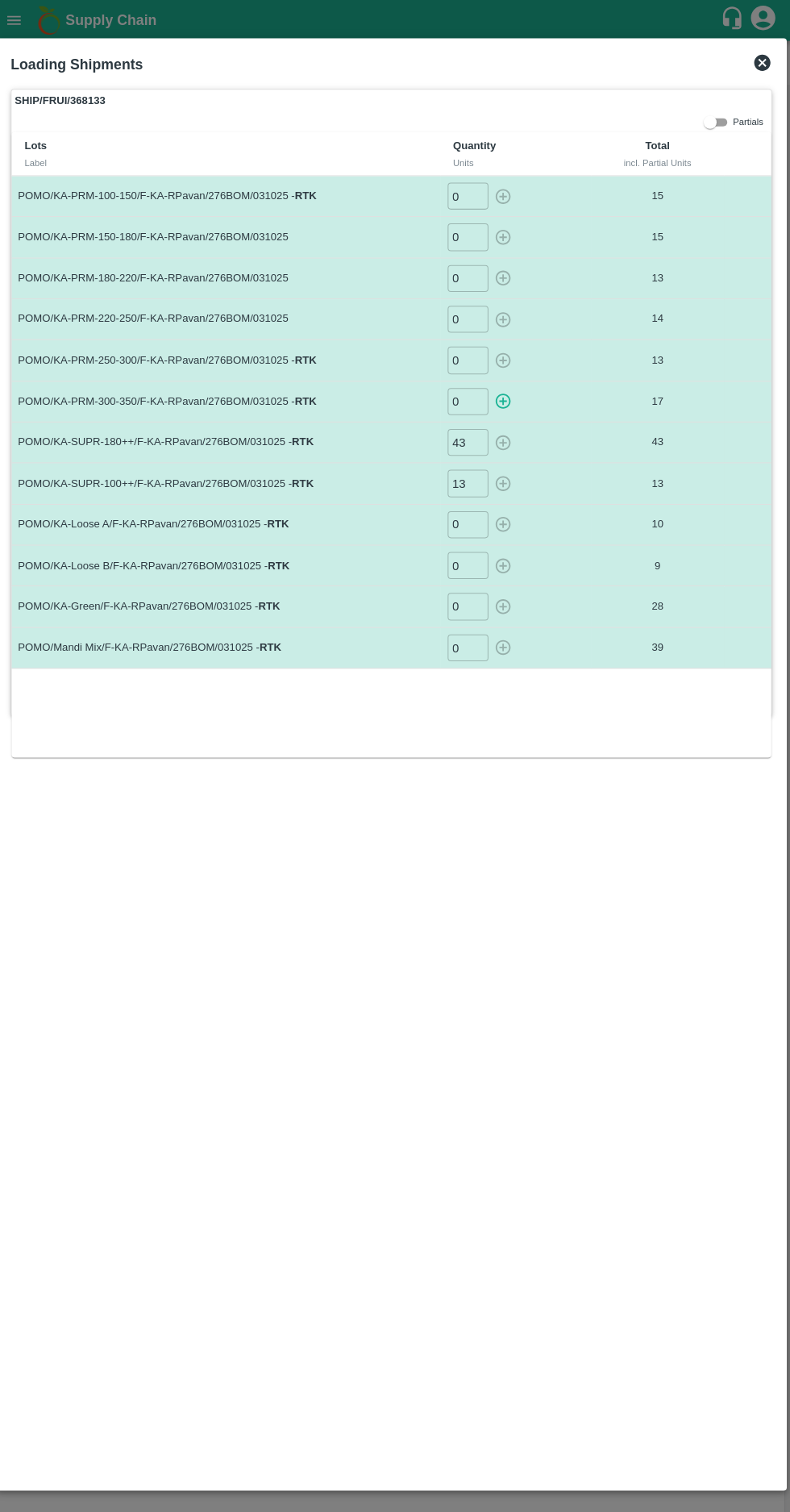
type input "28"
type input "39"
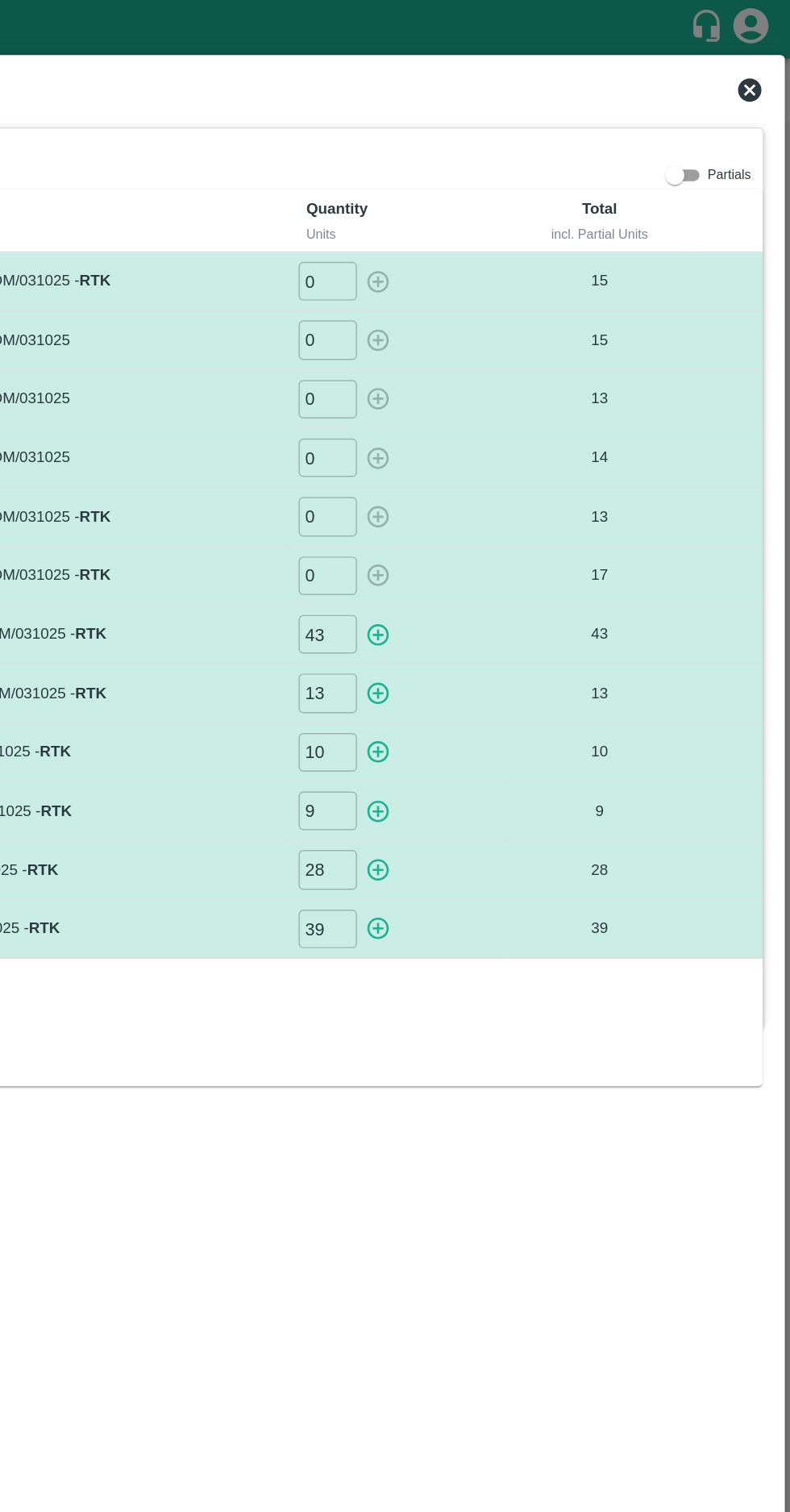
click at [758, 61] on icon at bounding box center [762, 62] width 16 height 16
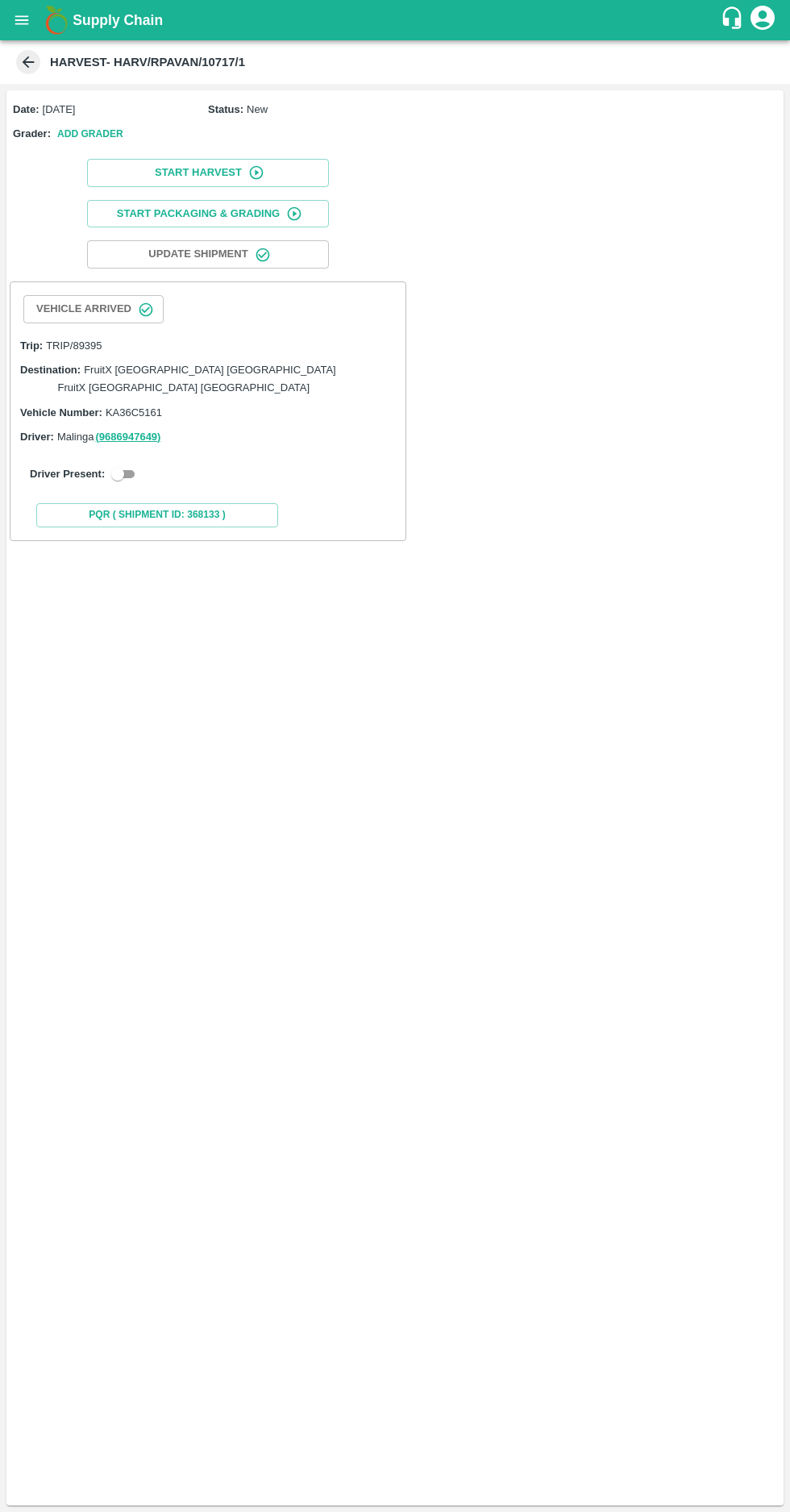
click at [124, 465] on input "checkbox" at bounding box center [118, 474] width 58 height 19
checkbox input "true"
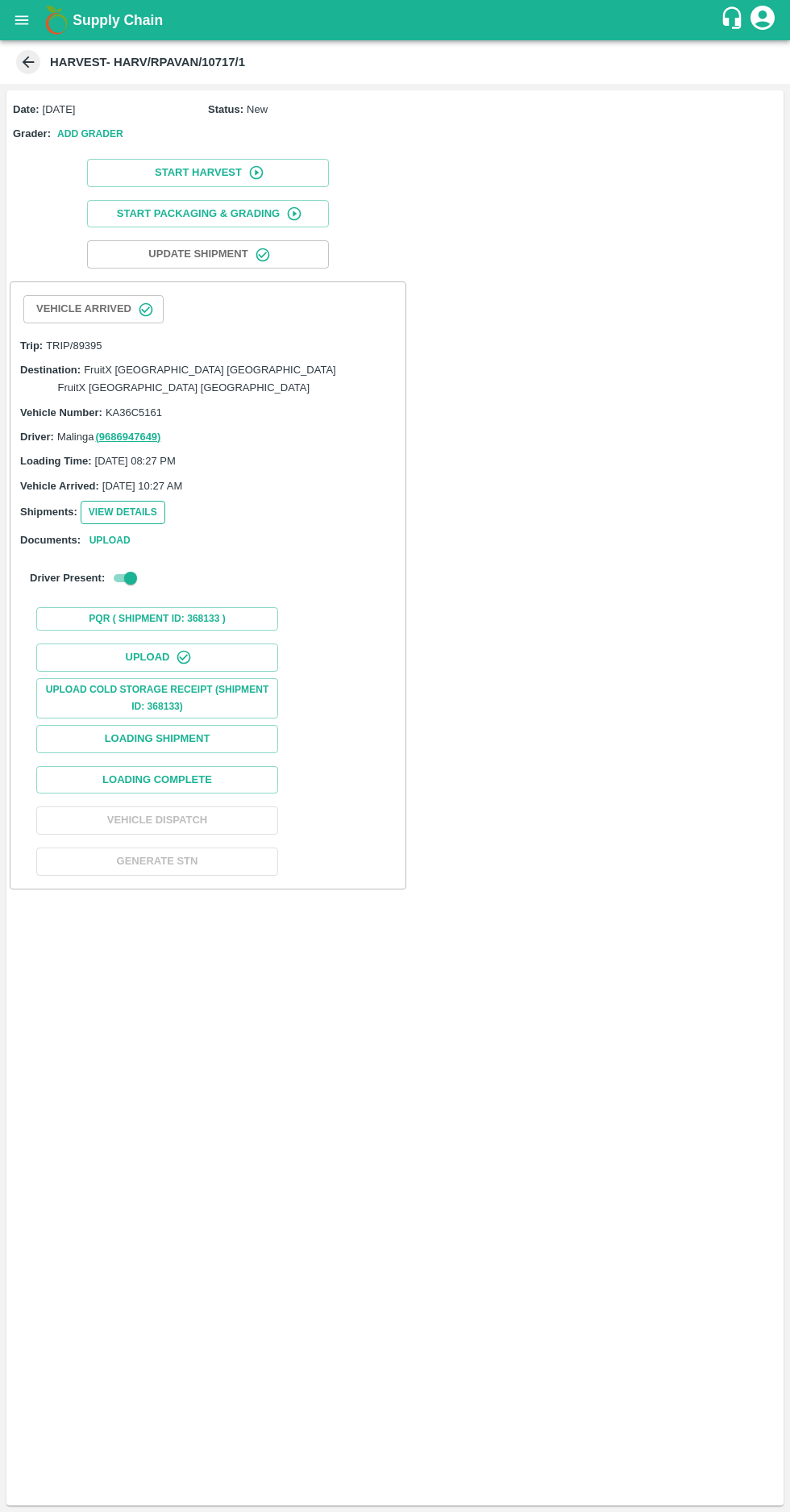
click at [127, 501] on button "View Details" at bounding box center [123, 512] width 85 height 23
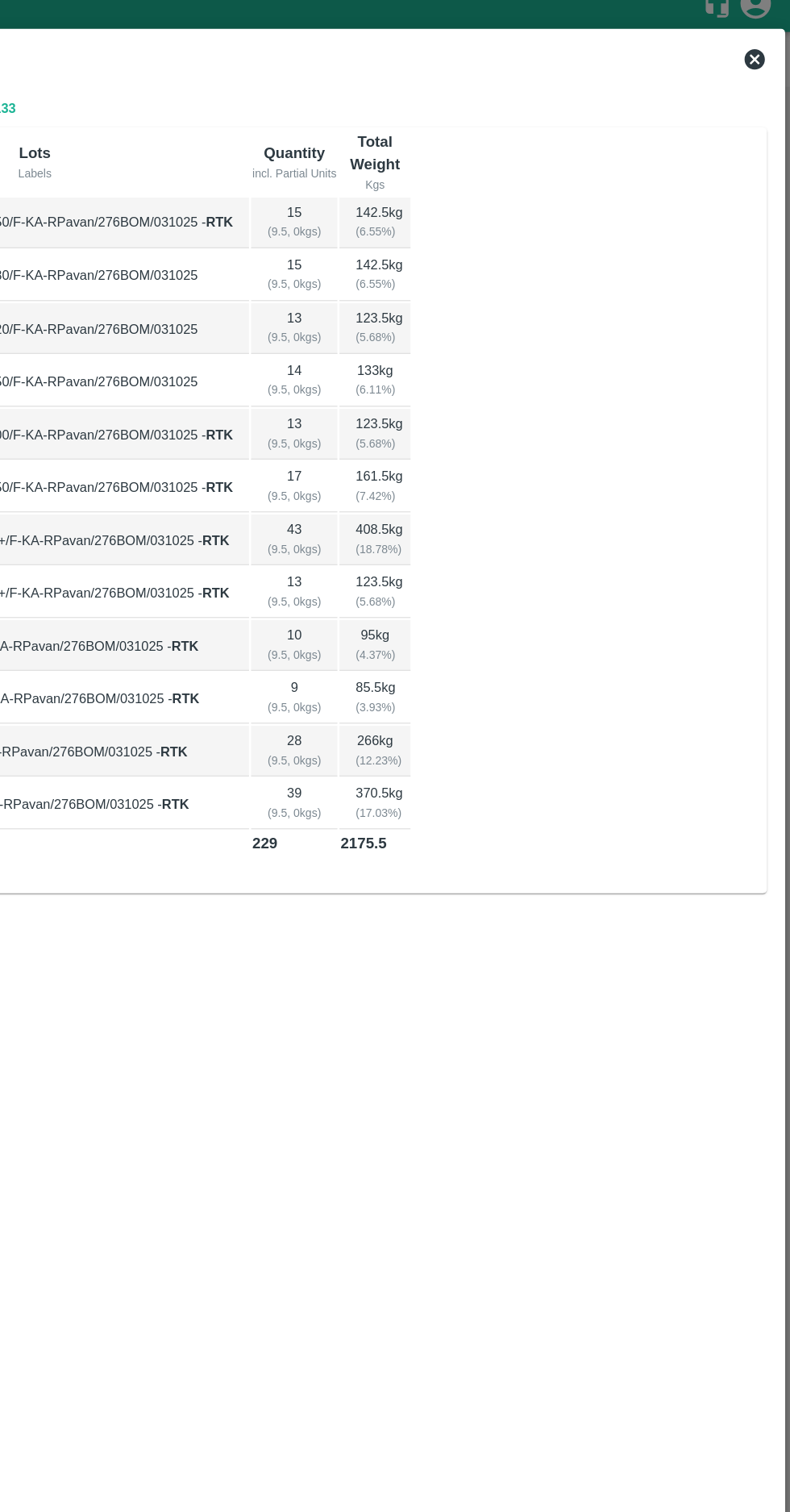
click at [754, 61] on icon at bounding box center [762, 62] width 16 height 16
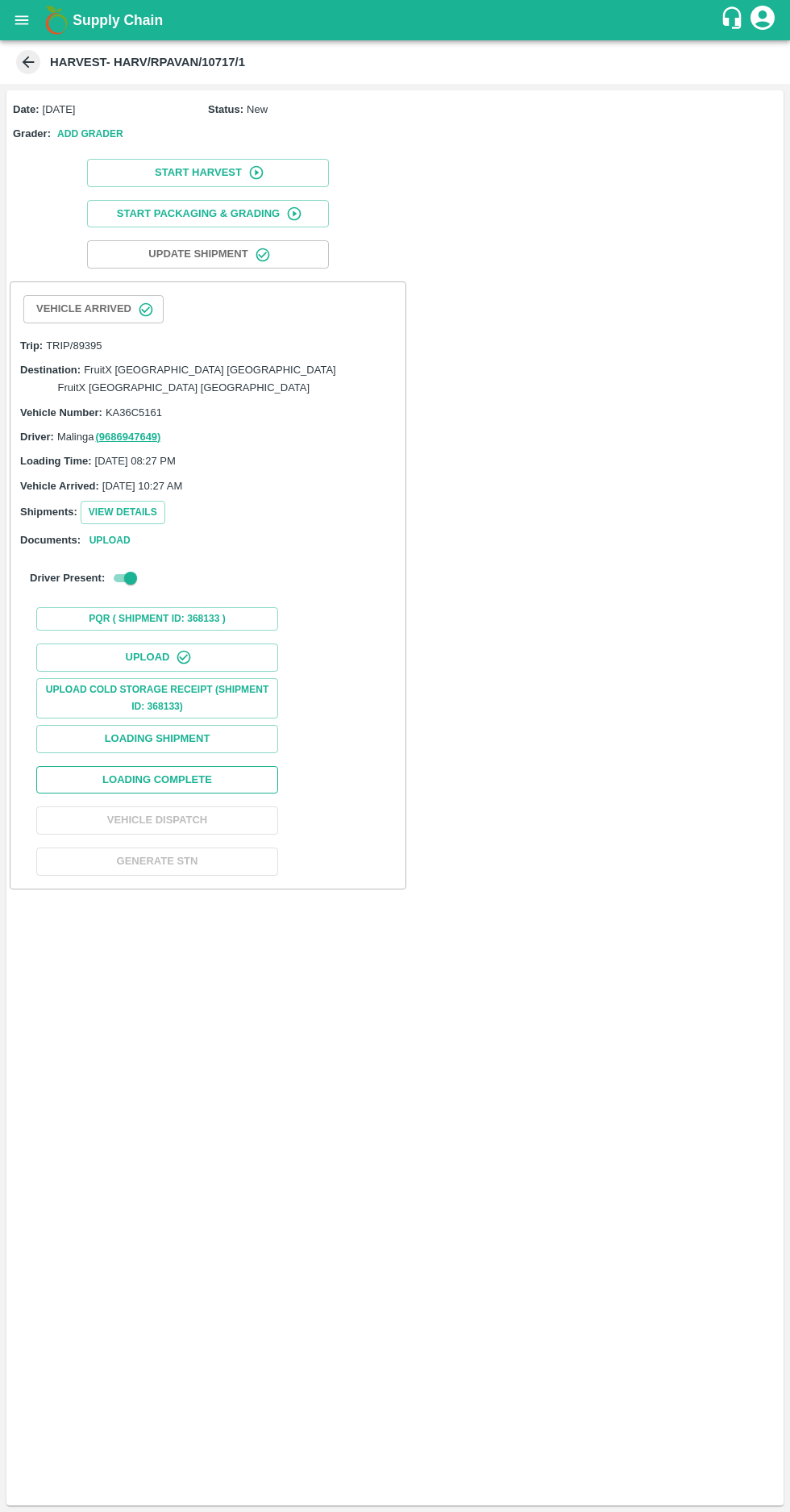
click at [158, 766] on button "Loading Complete" at bounding box center [157, 780] width 242 height 28
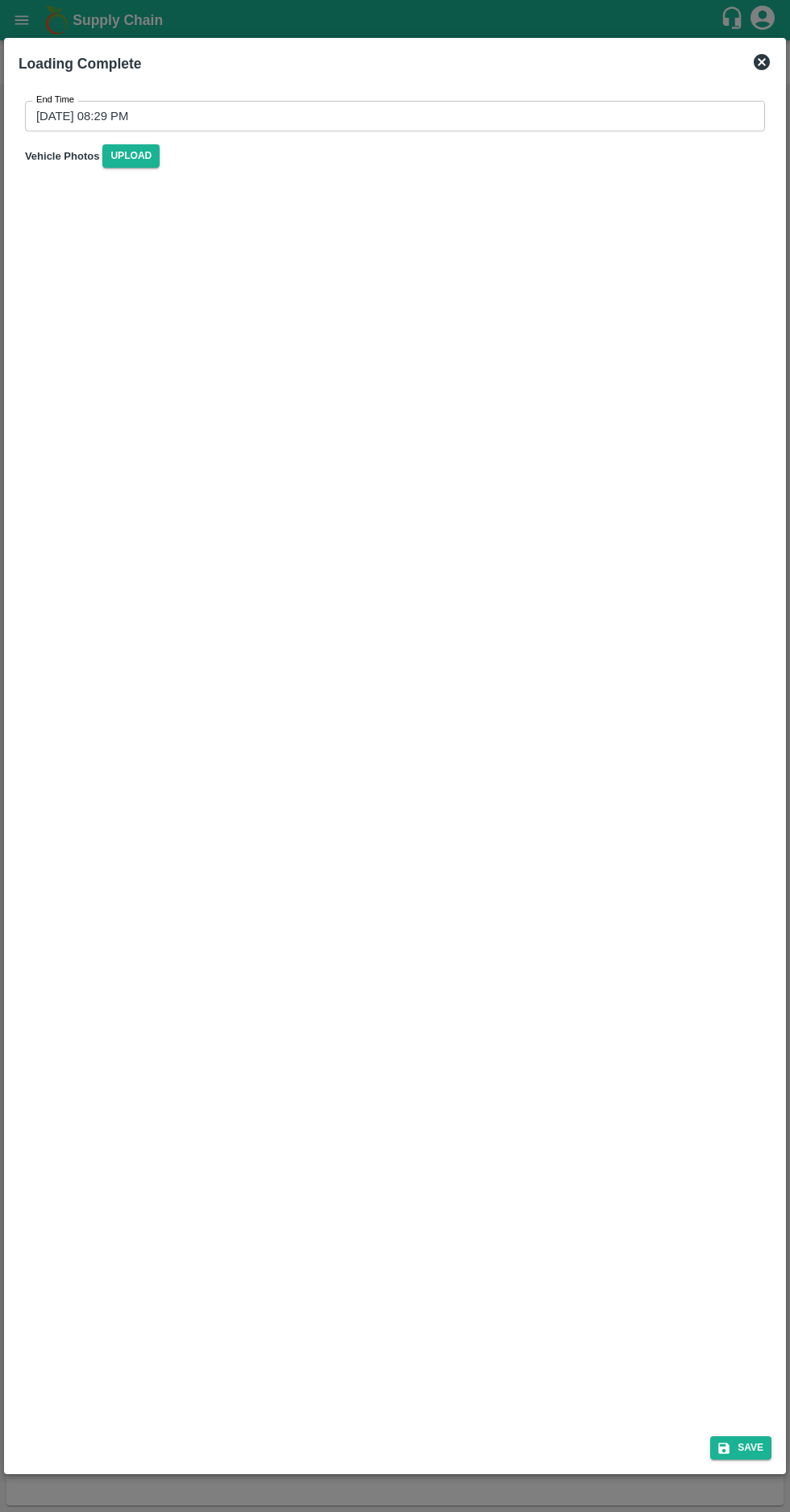
click at [88, 117] on input "03/10/2025 08:29 PM" at bounding box center [389, 116] width 729 height 31
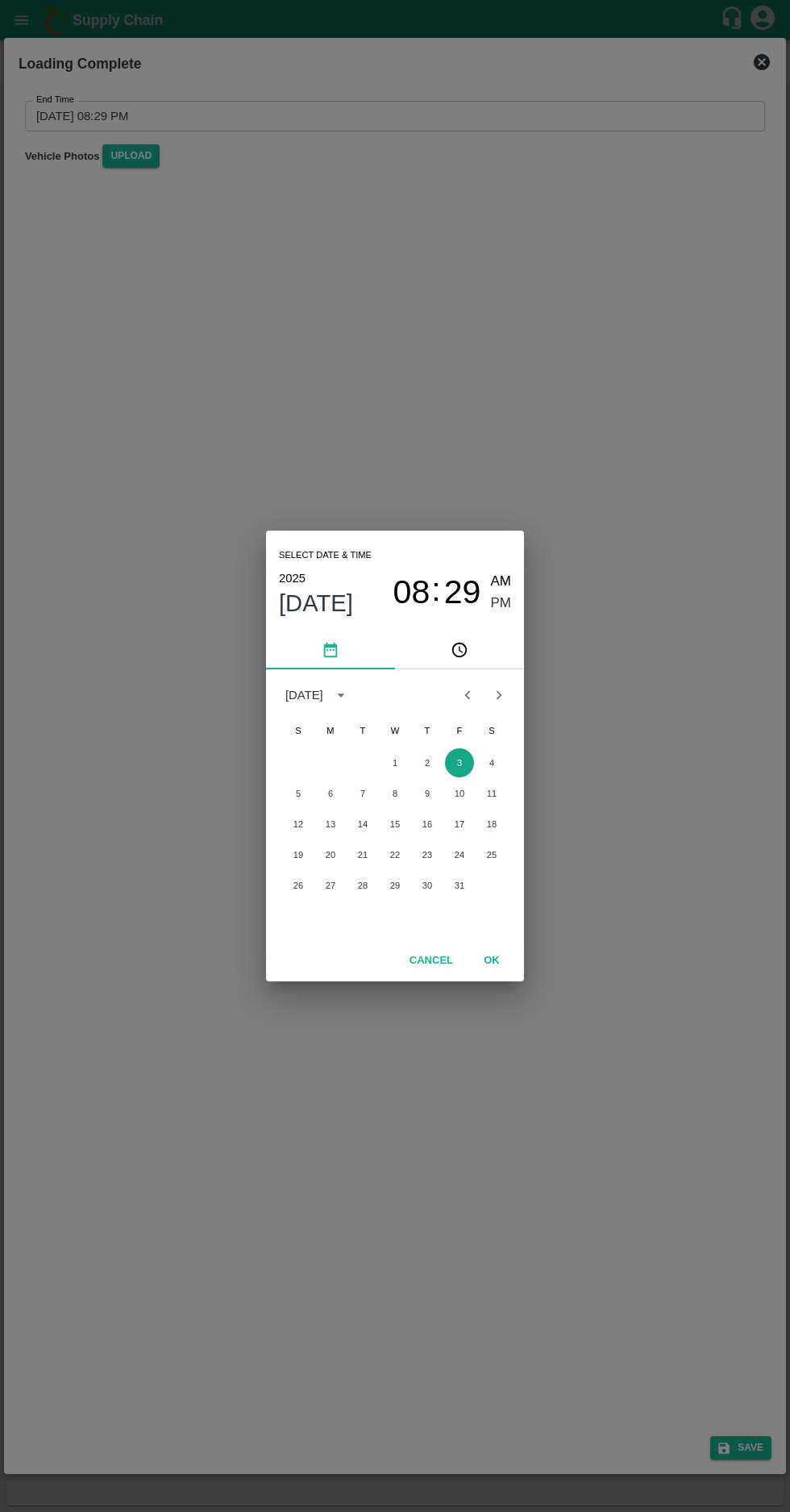
click at [464, 768] on button "3" at bounding box center [460, 763] width 29 height 29
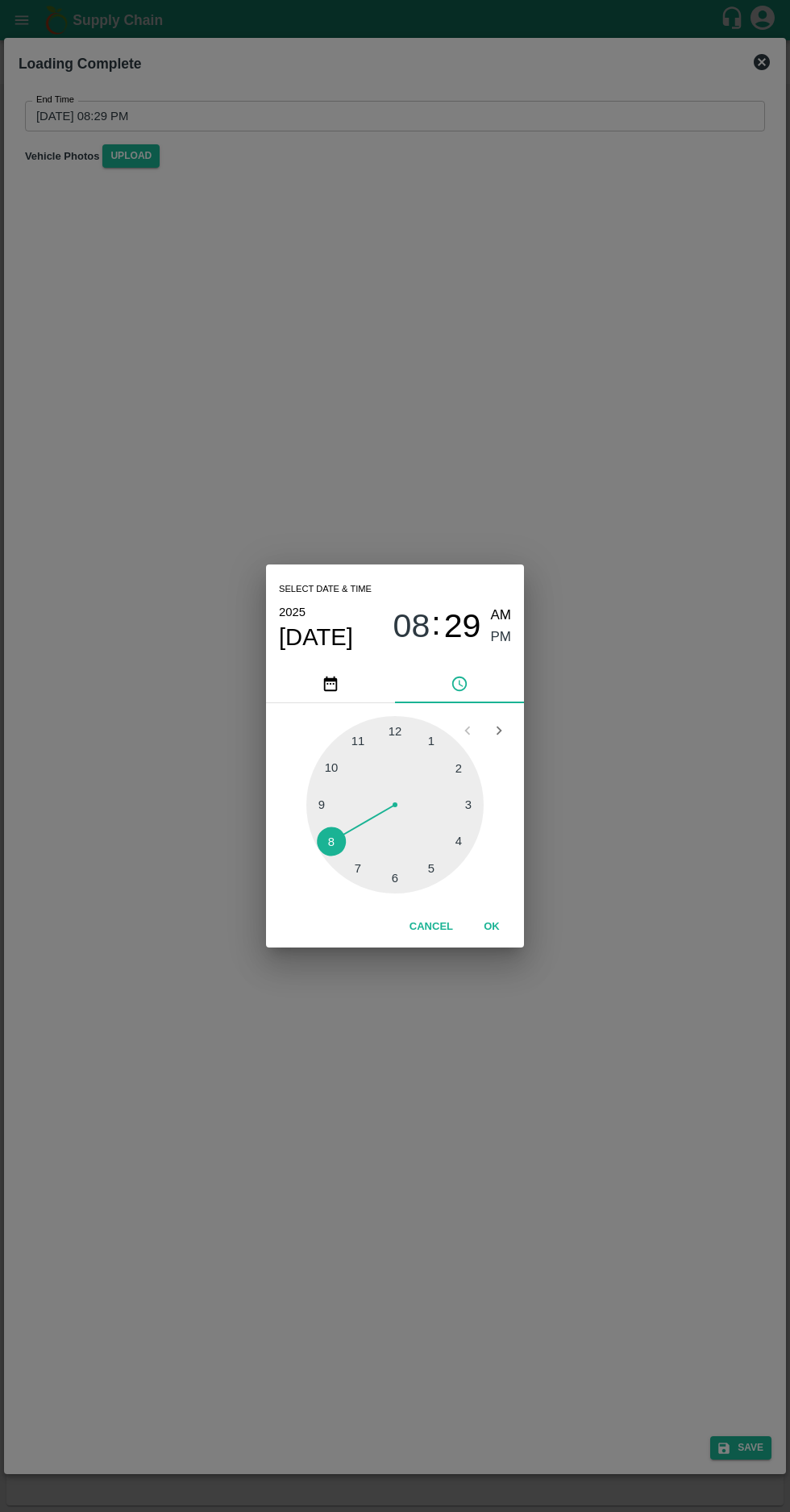
click at [465, 851] on div at bounding box center [394, 804] width 177 height 177
click at [500, 640] on span "PM" at bounding box center [502, 637] width 21 height 22
click at [509, 924] on button "OK" at bounding box center [492, 926] width 52 height 28
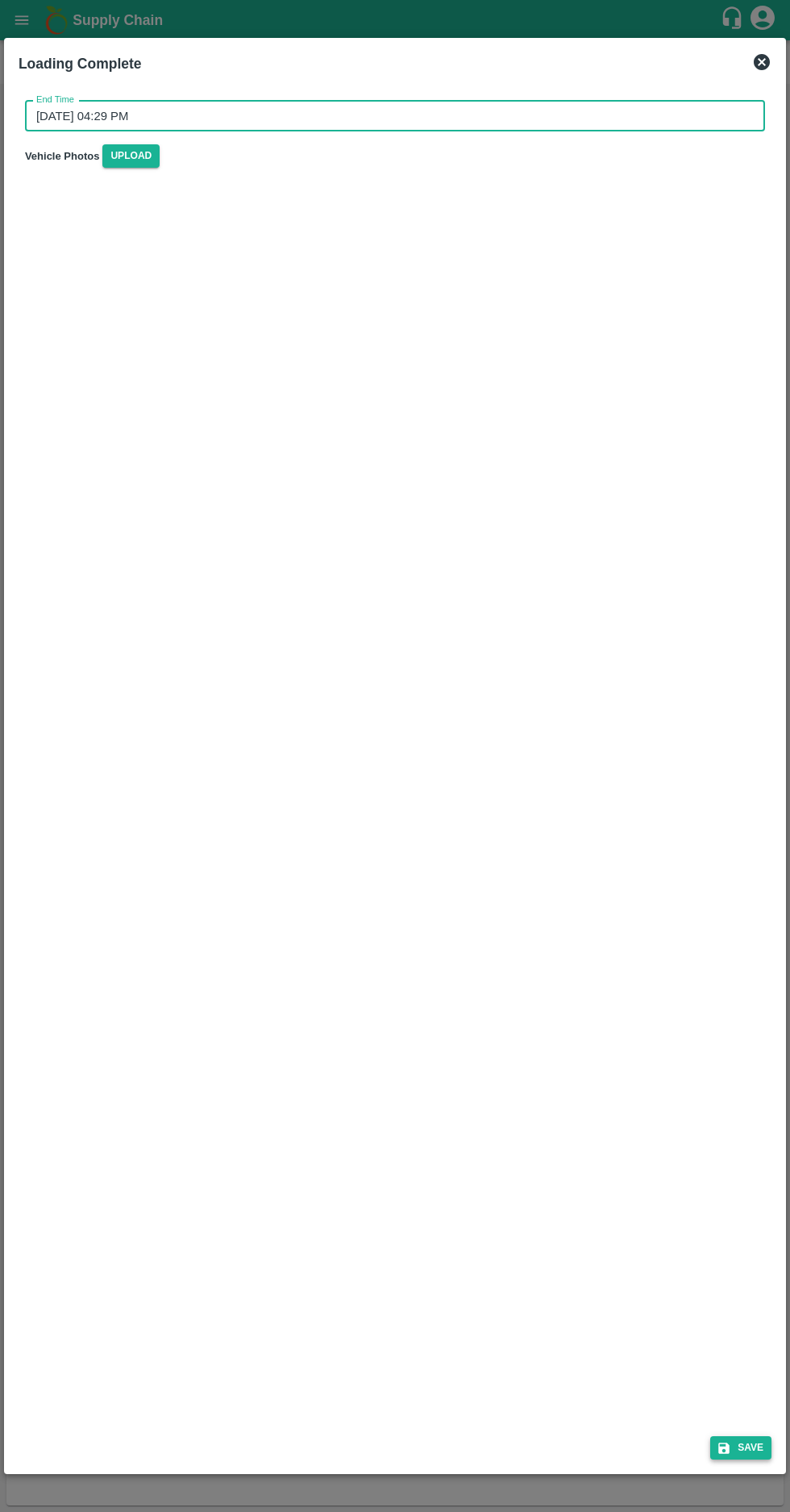
click at [735, 1442] on button "Save" at bounding box center [741, 1447] width 61 height 23
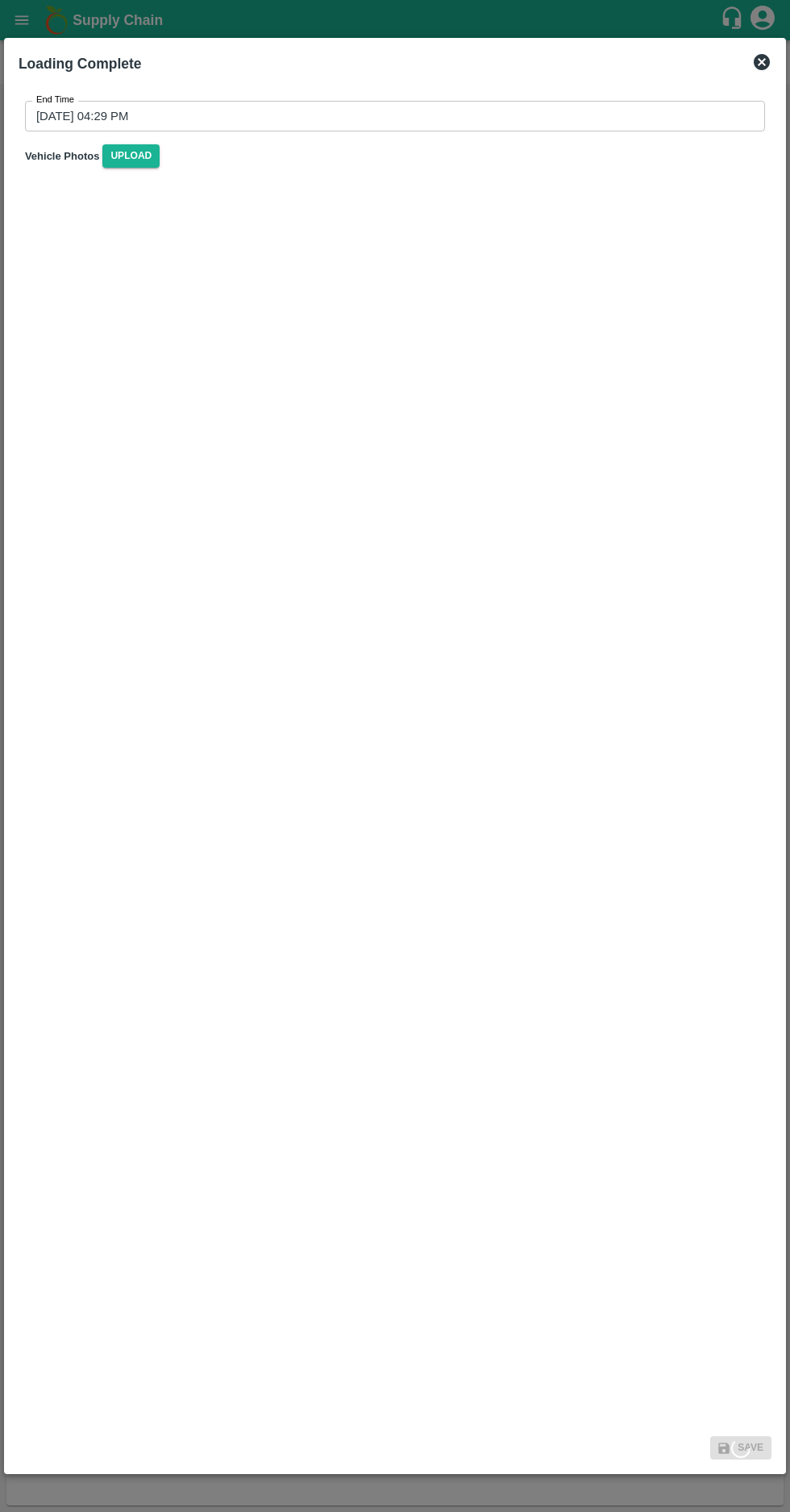
type input "03/10/2025 08:29 PM"
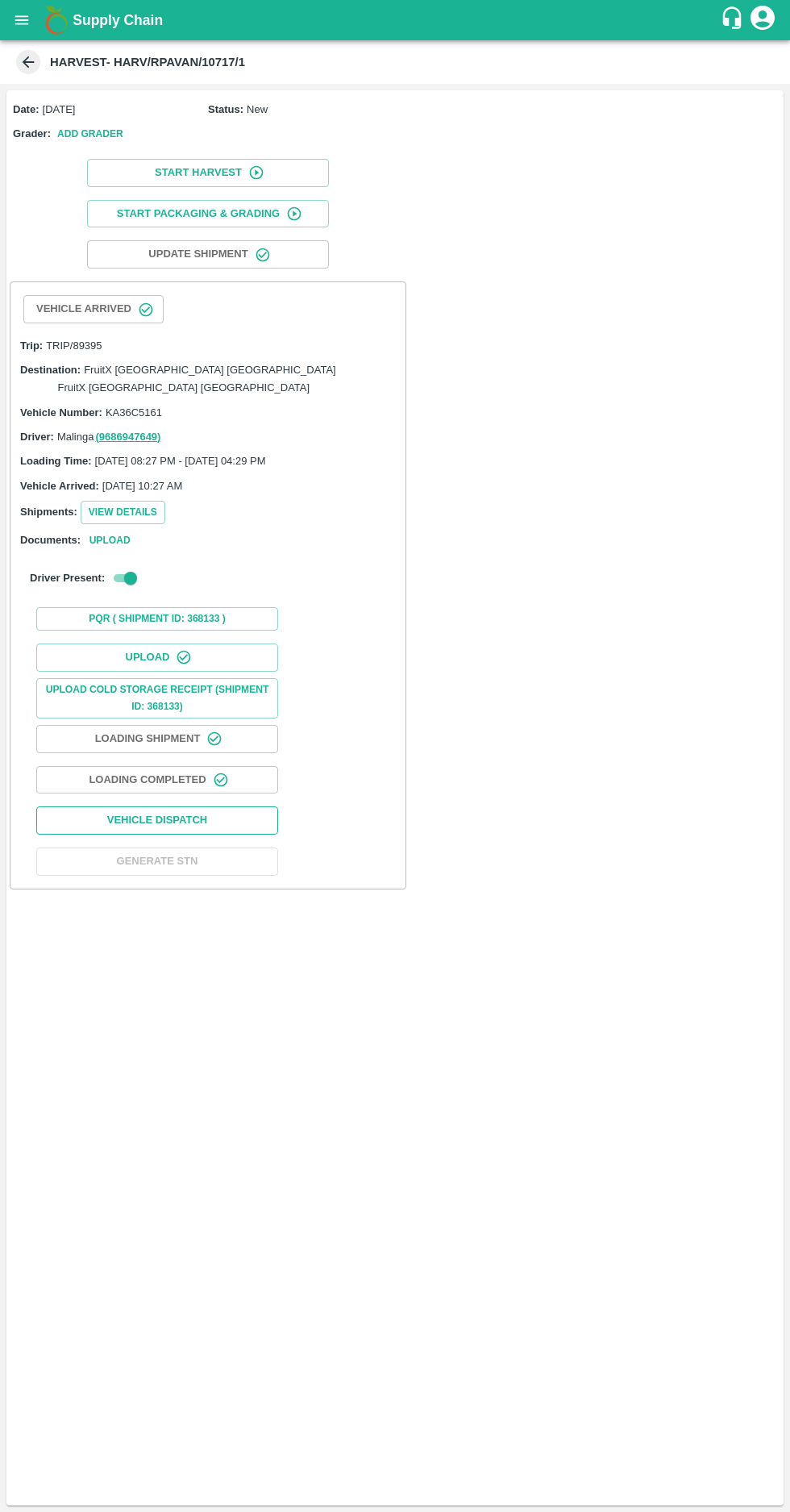
click at [198, 807] on button "Vehicle Dispatch" at bounding box center [157, 820] width 242 height 28
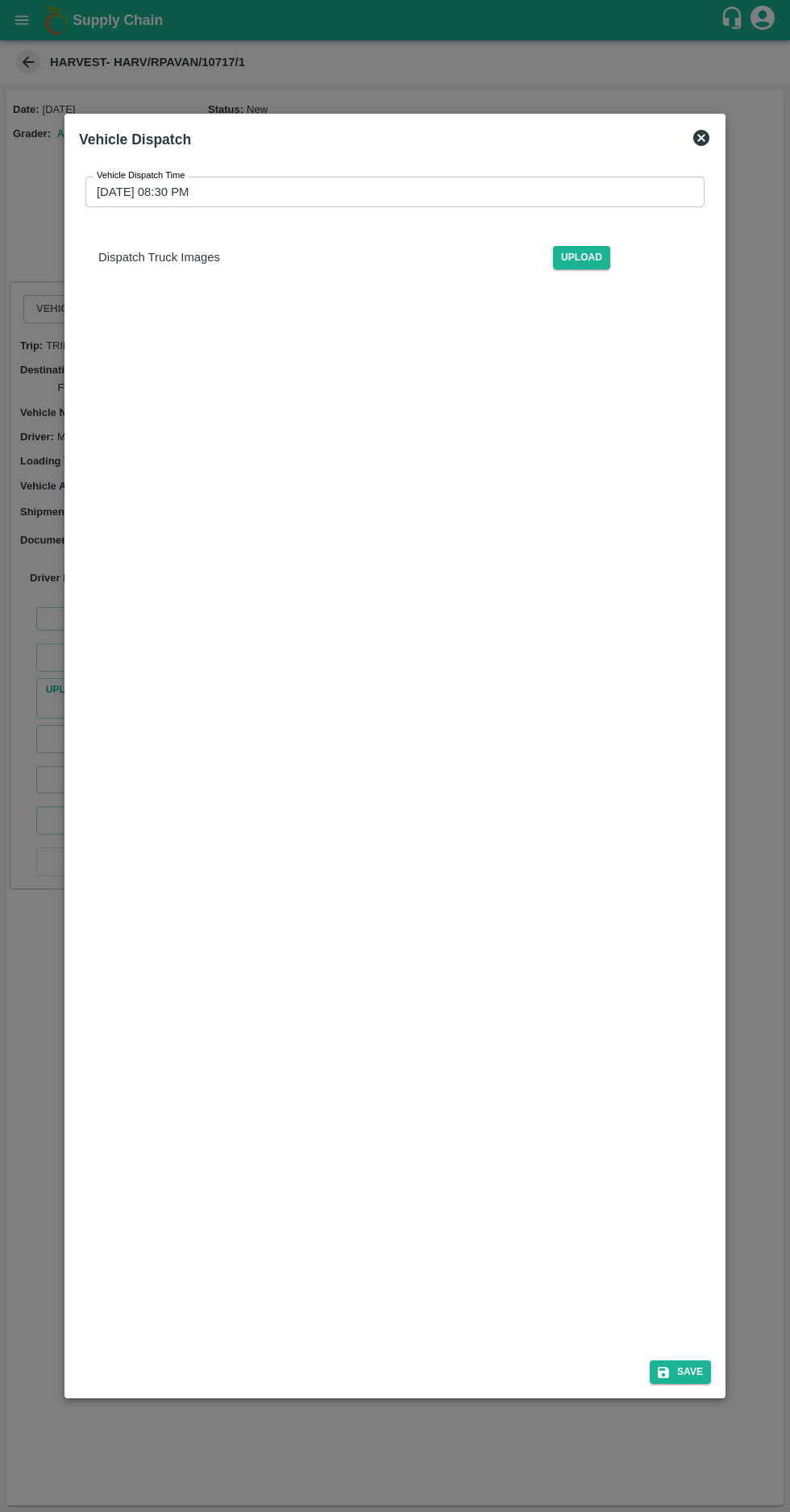
click at [115, 176] on input "03/10/2025 08:30 PM" at bounding box center [389, 192] width 607 height 31
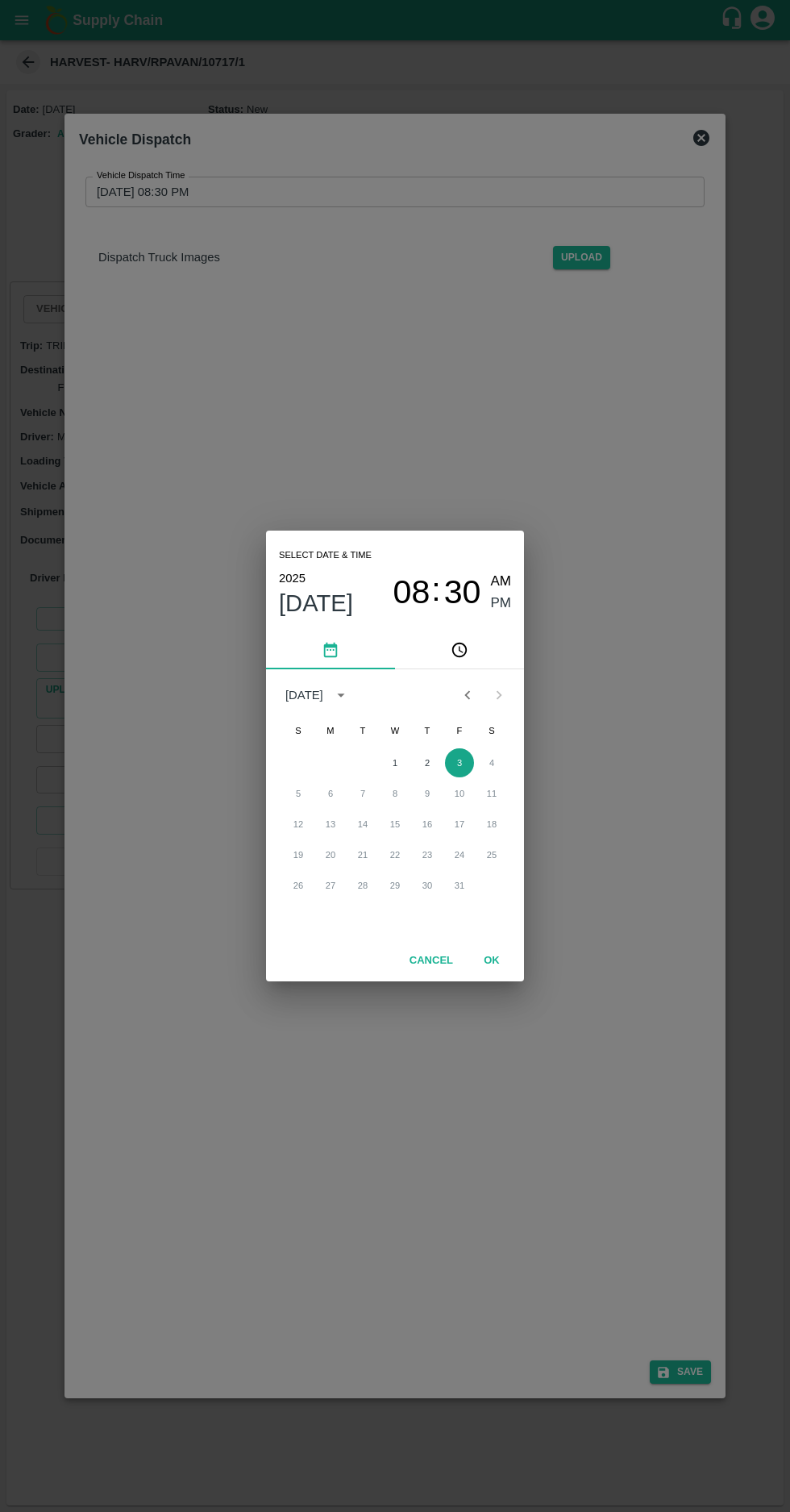
click at [459, 762] on button "3" at bounding box center [460, 763] width 29 height 29
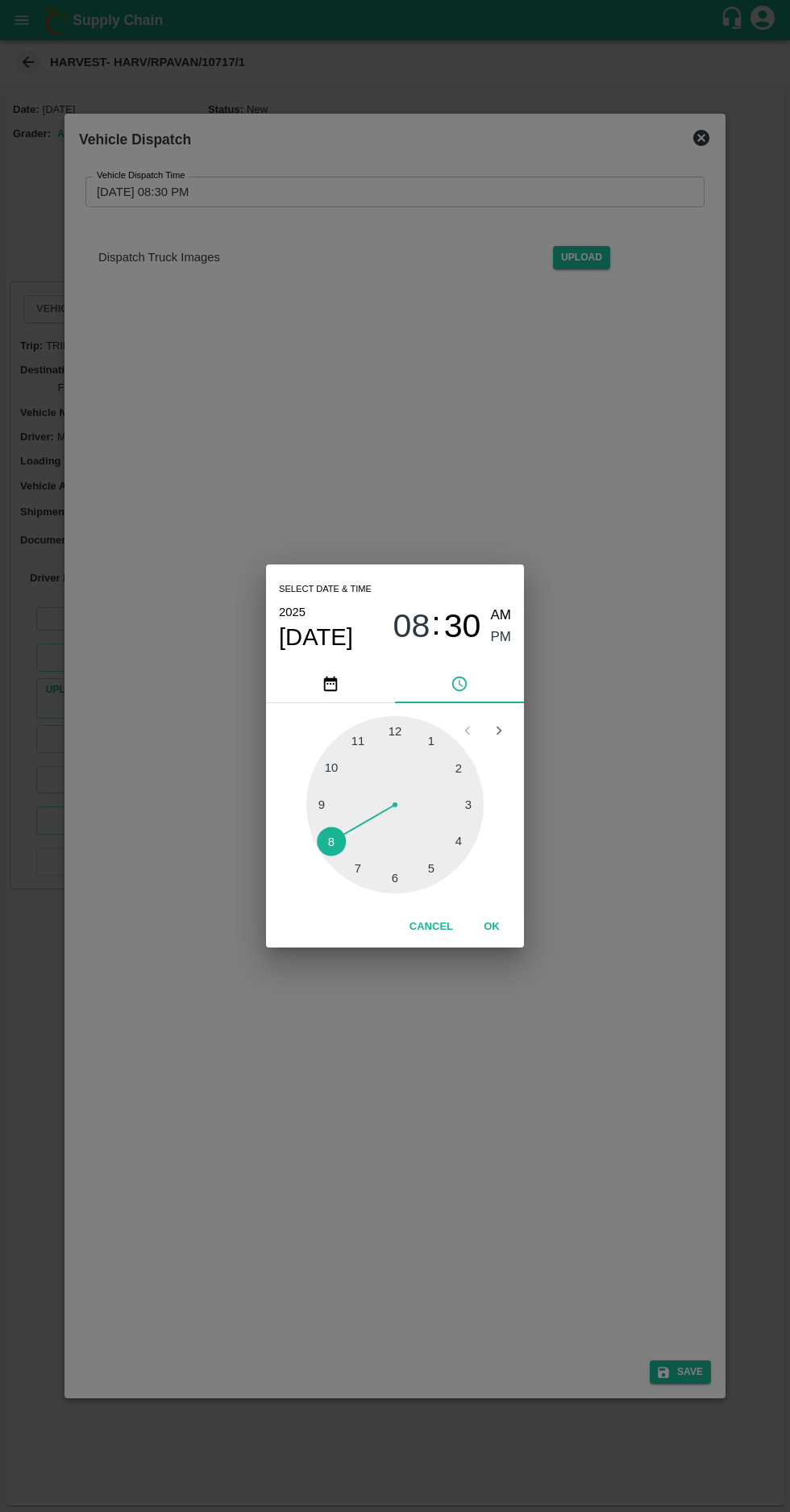
click at [463, 846] on div at bounding box center [394, 804] width 177 height 177
type input "03/10/2025 04:30 PM"
click at [494, 646] on span "PM" at bounding box center [502, 637] width 21 height 22
click at [498, 926] on button "OK" at bounding box center [492, 926] width 52 height 28
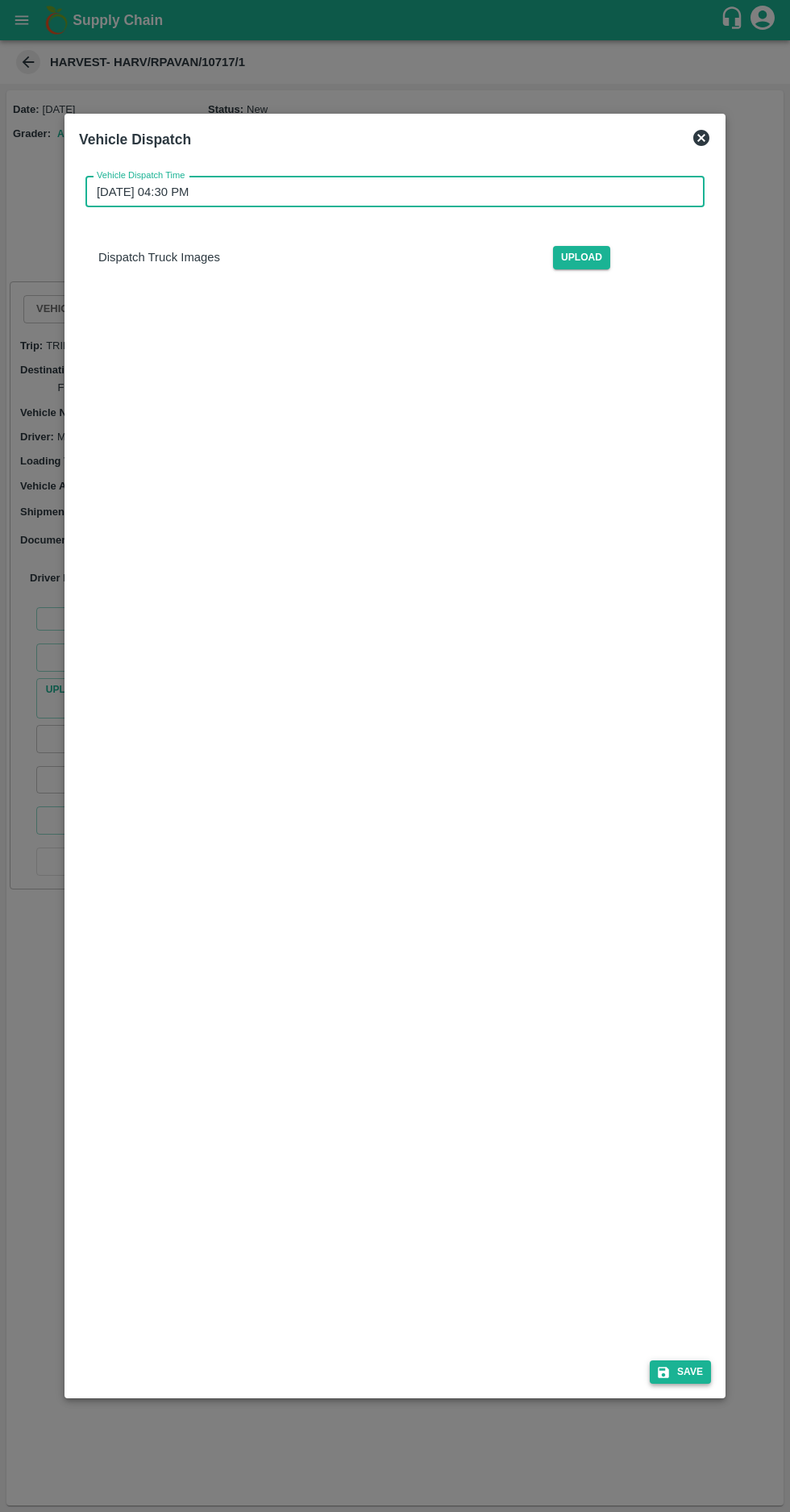
click at [689, 1384] on button "Save" at bounding box center [680, 1371] width 61 height 23
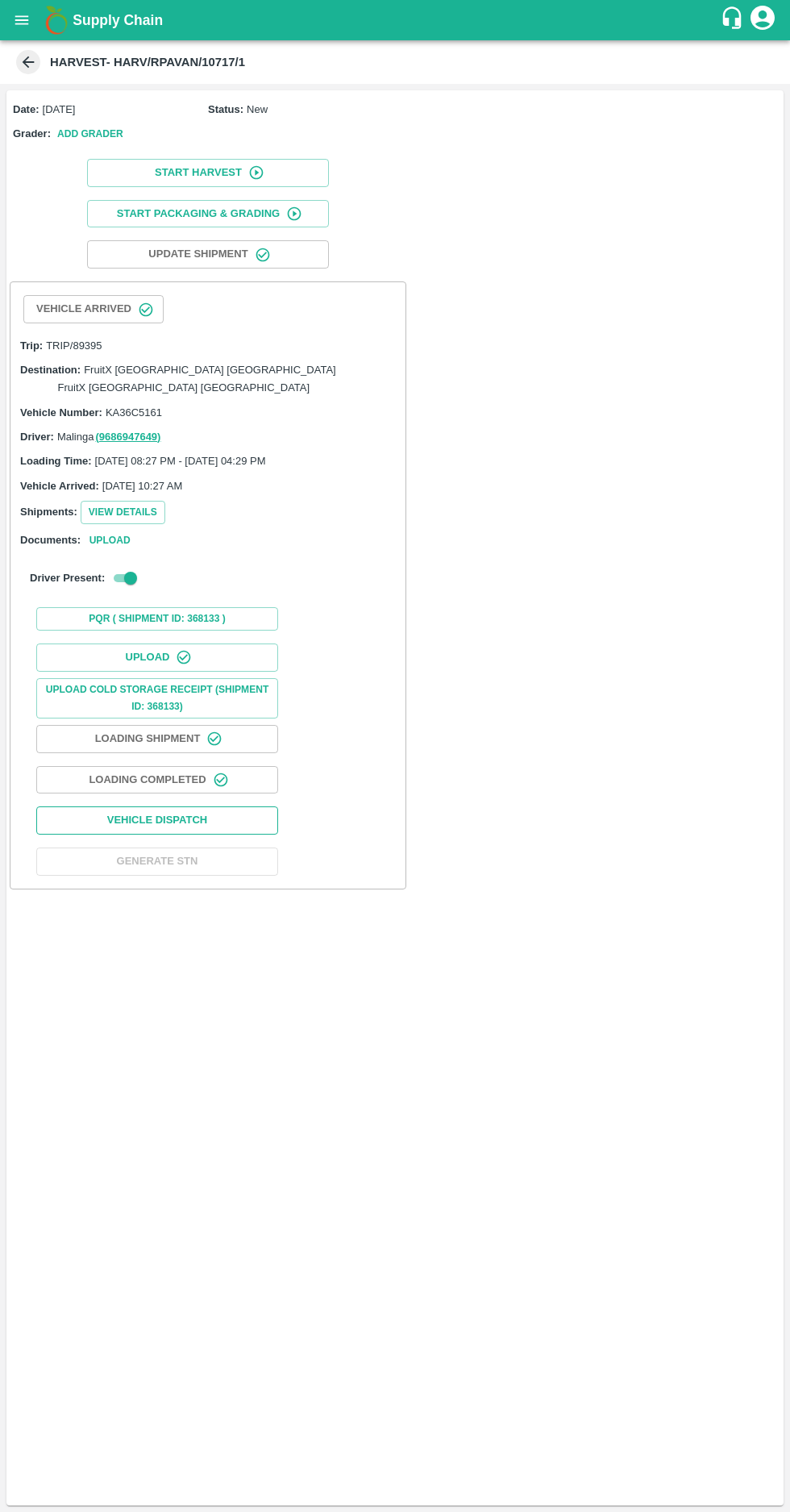
click at [198, 807] on button "Vehicle Dispatch" at bounding box center [157, 820] width 242 height 28
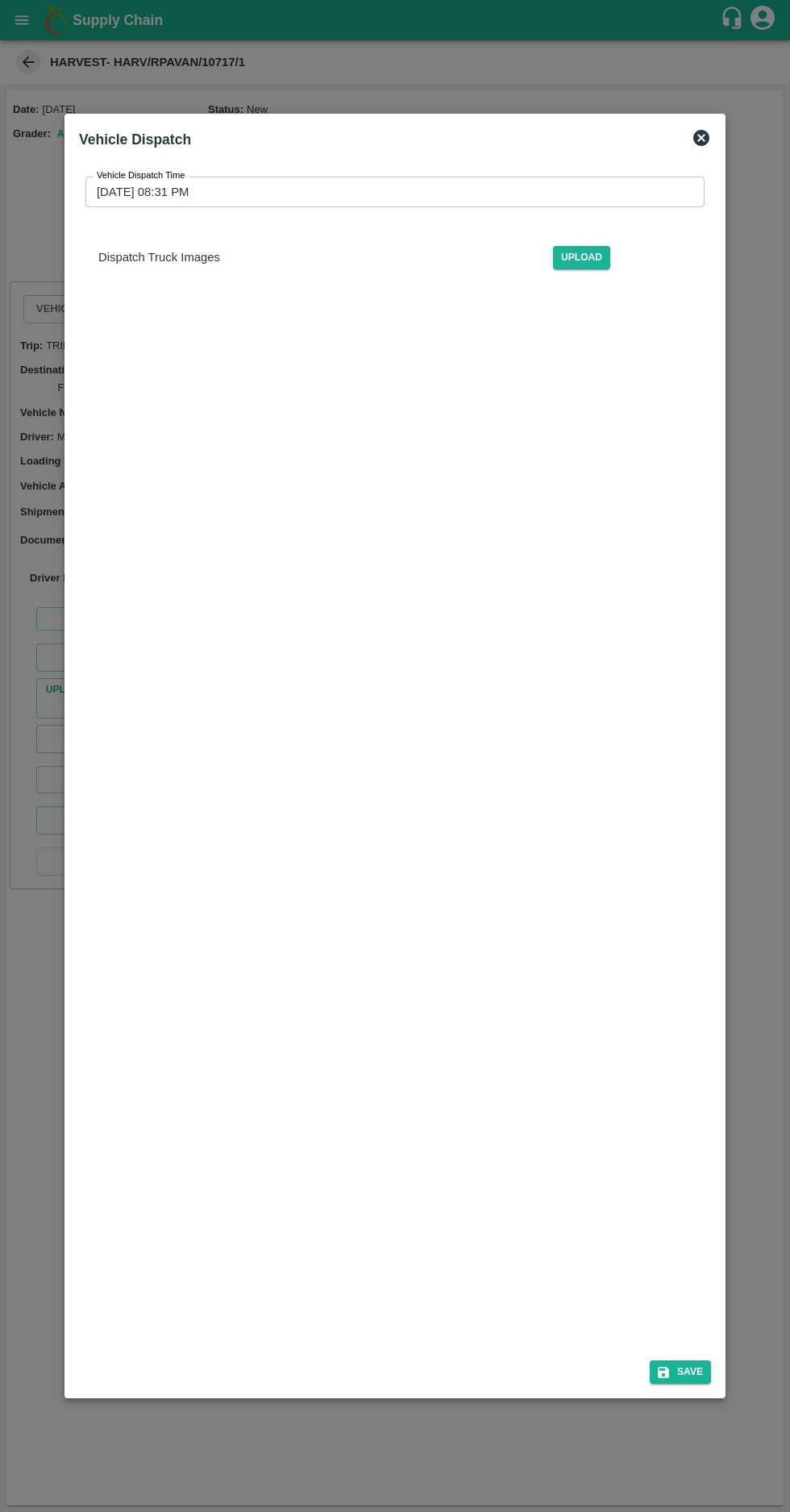
click at [145, 169] on label "Vehicle Dispatch Time" at bounding box center [141, 175] width 89 height 13
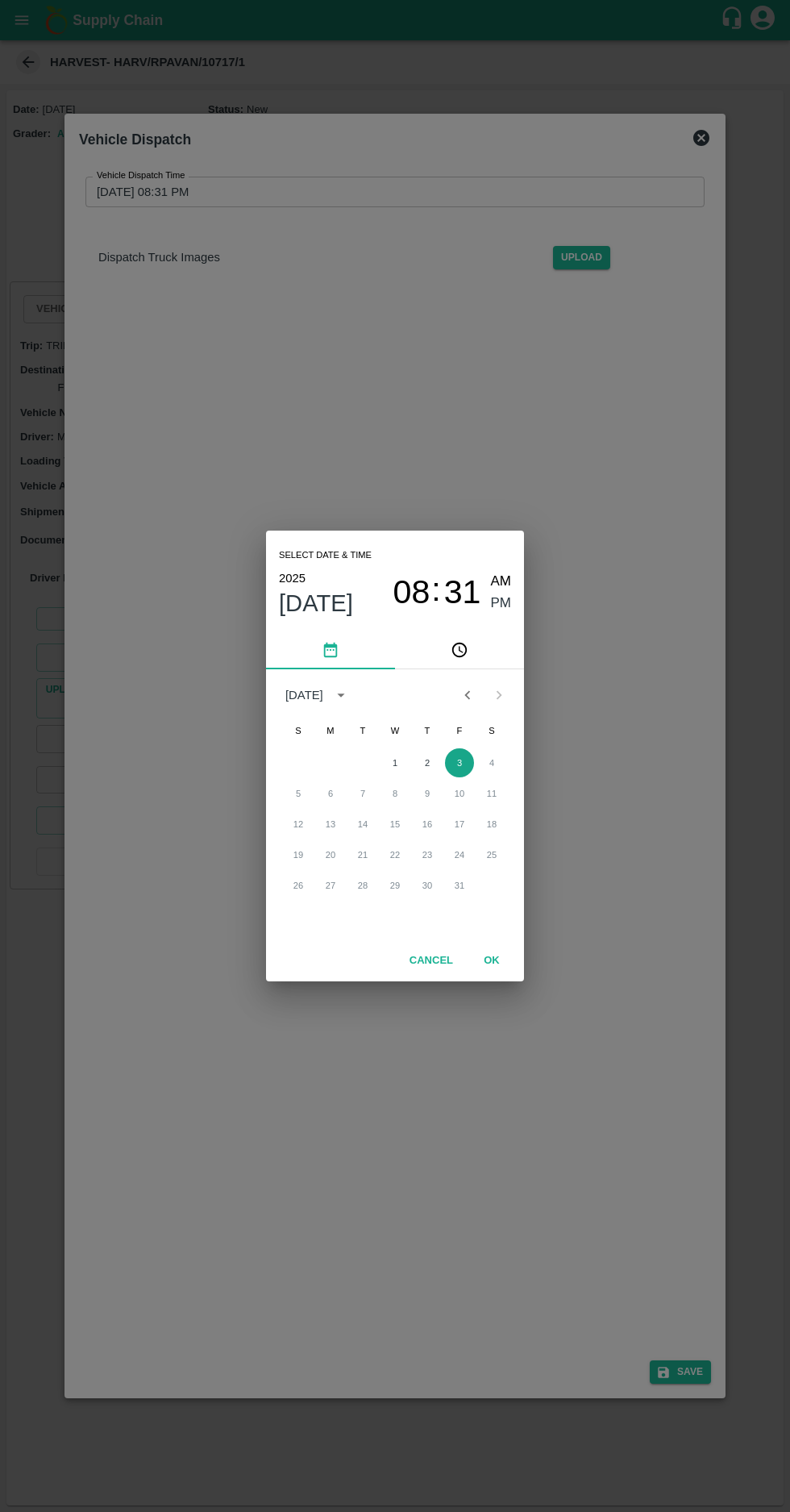
click at [454, 765] on button "3" at bounding box center [460, 763] width 29 height 29
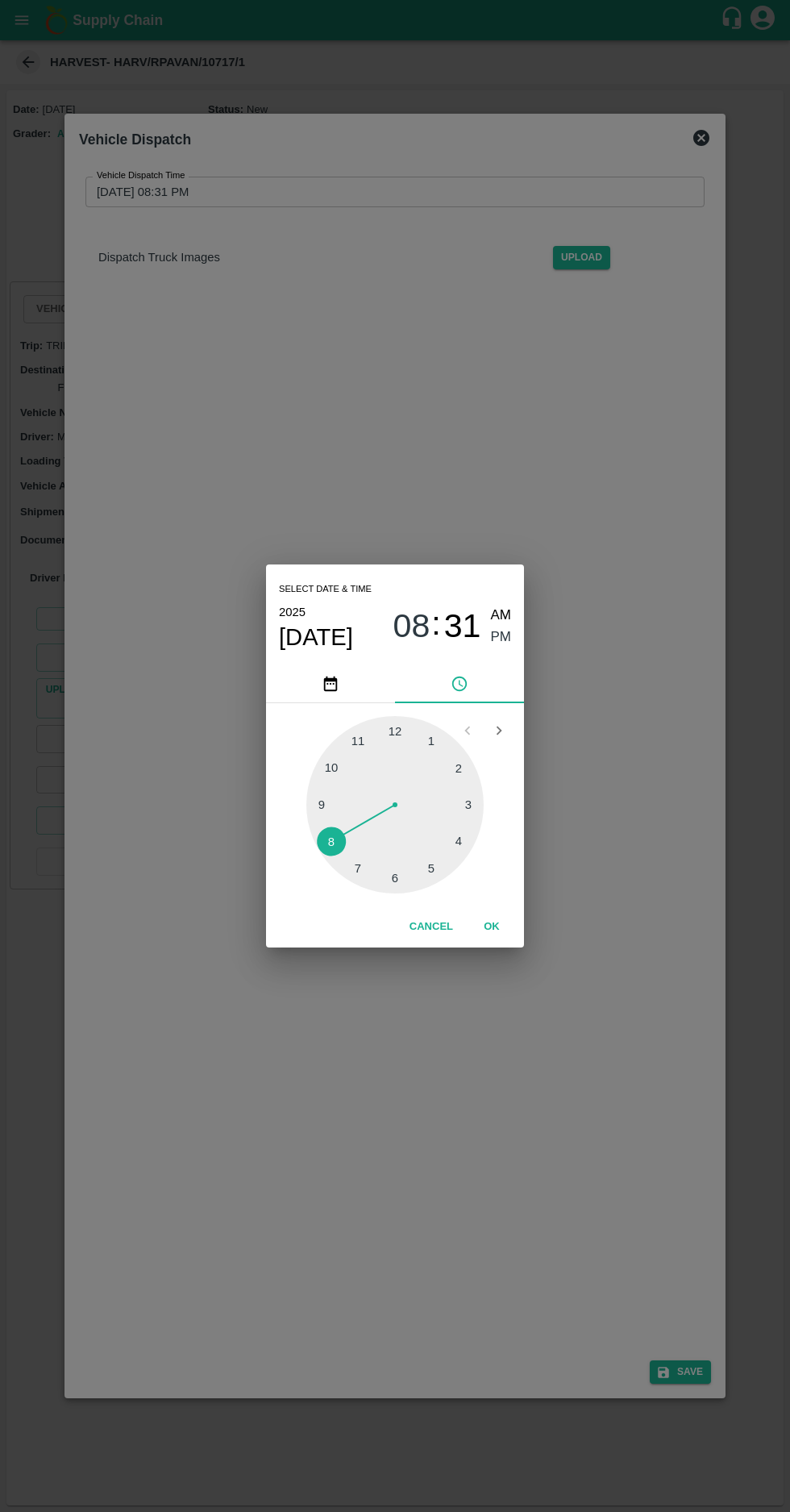
click at [471, 849] on div at bounding box center [394, 804] width 177 height 177
type input "03/10/2025 04:31 PM"
click at [502, 642] on span "PM" at bounding box center [502, 637] width 21 height 22
click at [496, 925] on button "OK" at bounding box center [492, 926] width 52 height 28
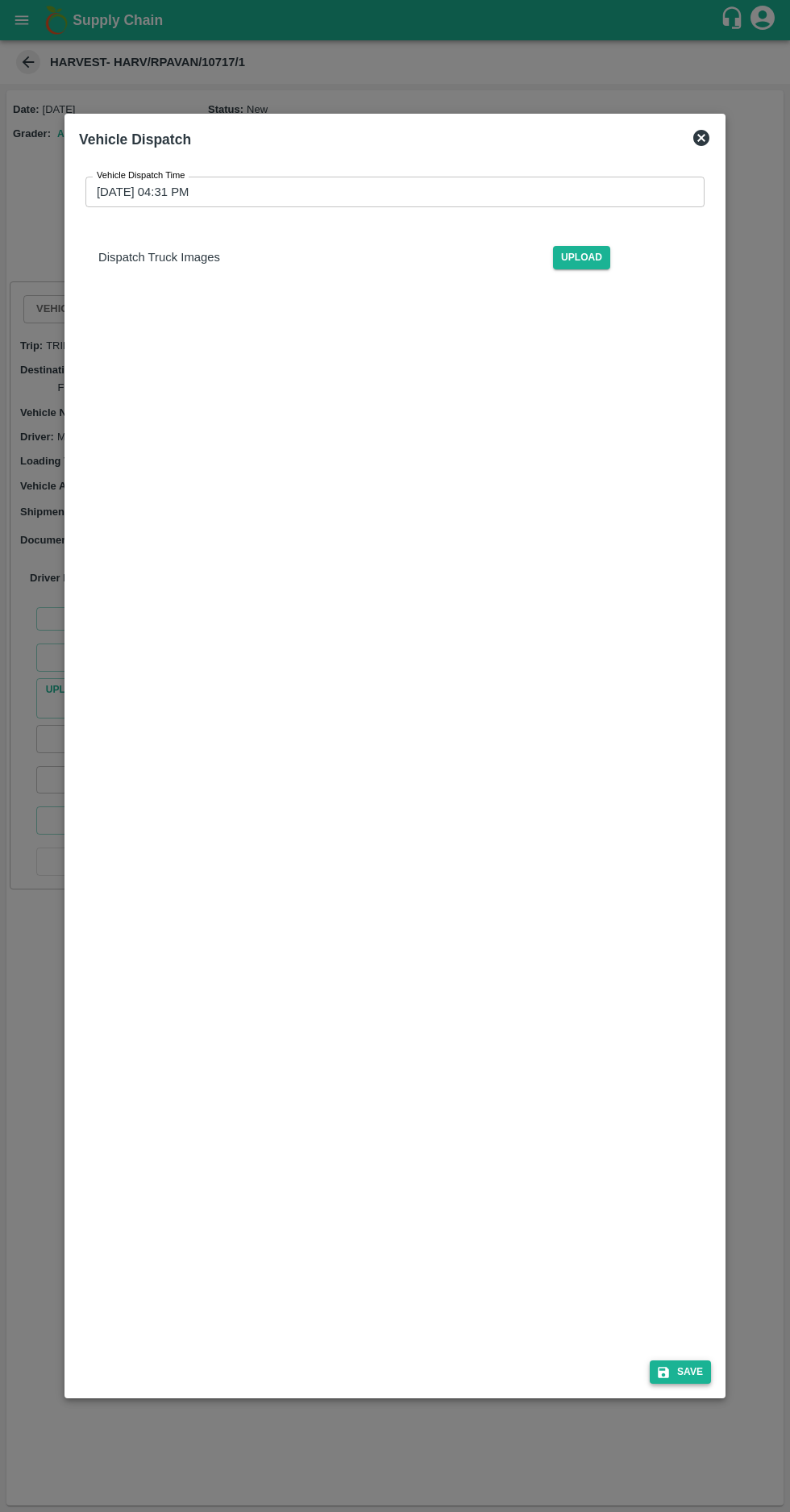
click at [691, 1384] on button "Save" at bounding box center [680, 1371] width 61 height 23
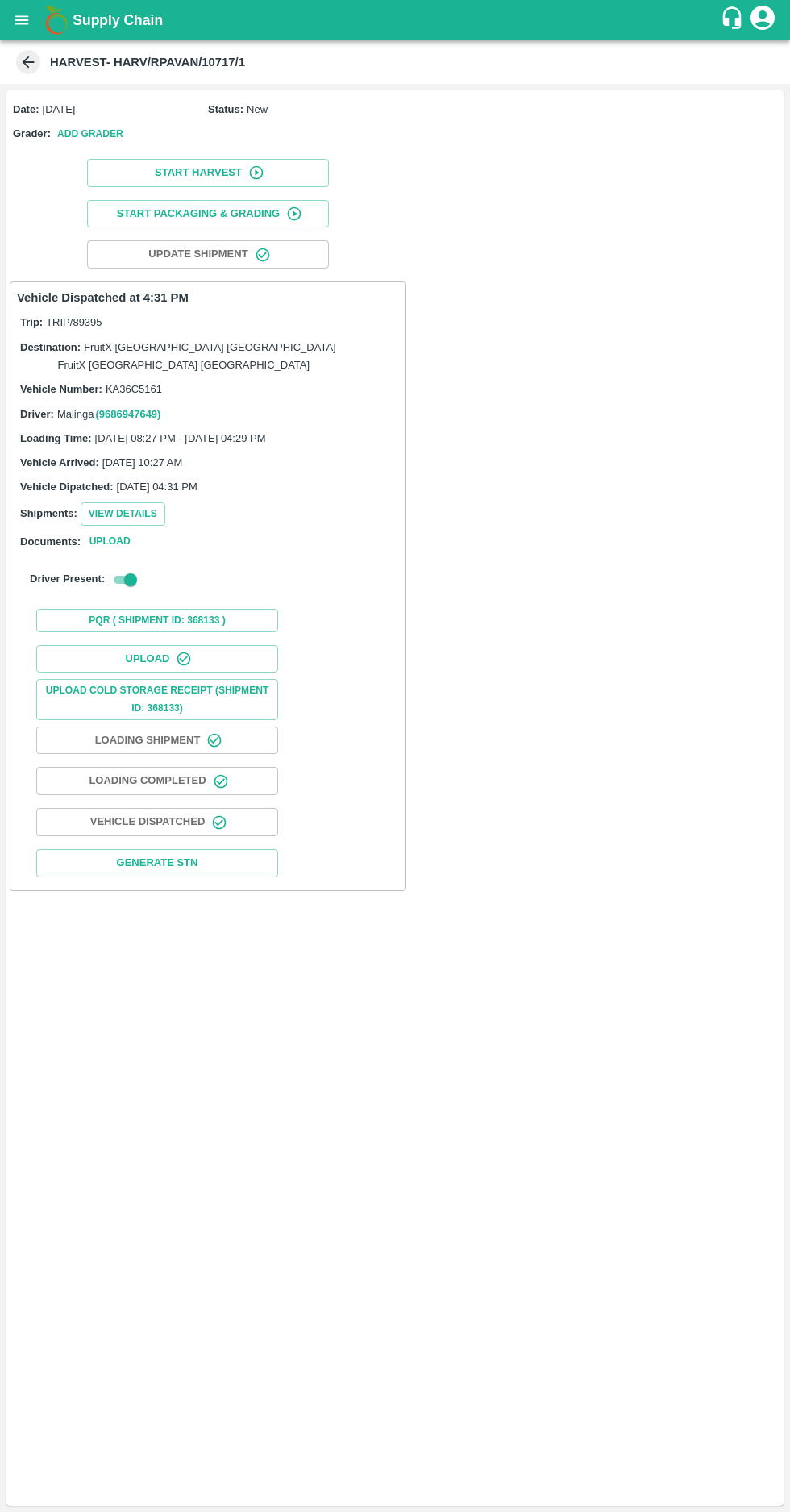
click at [22, 20] on icon "open drawer" at bounding box center [22, 19] width 14 height 9
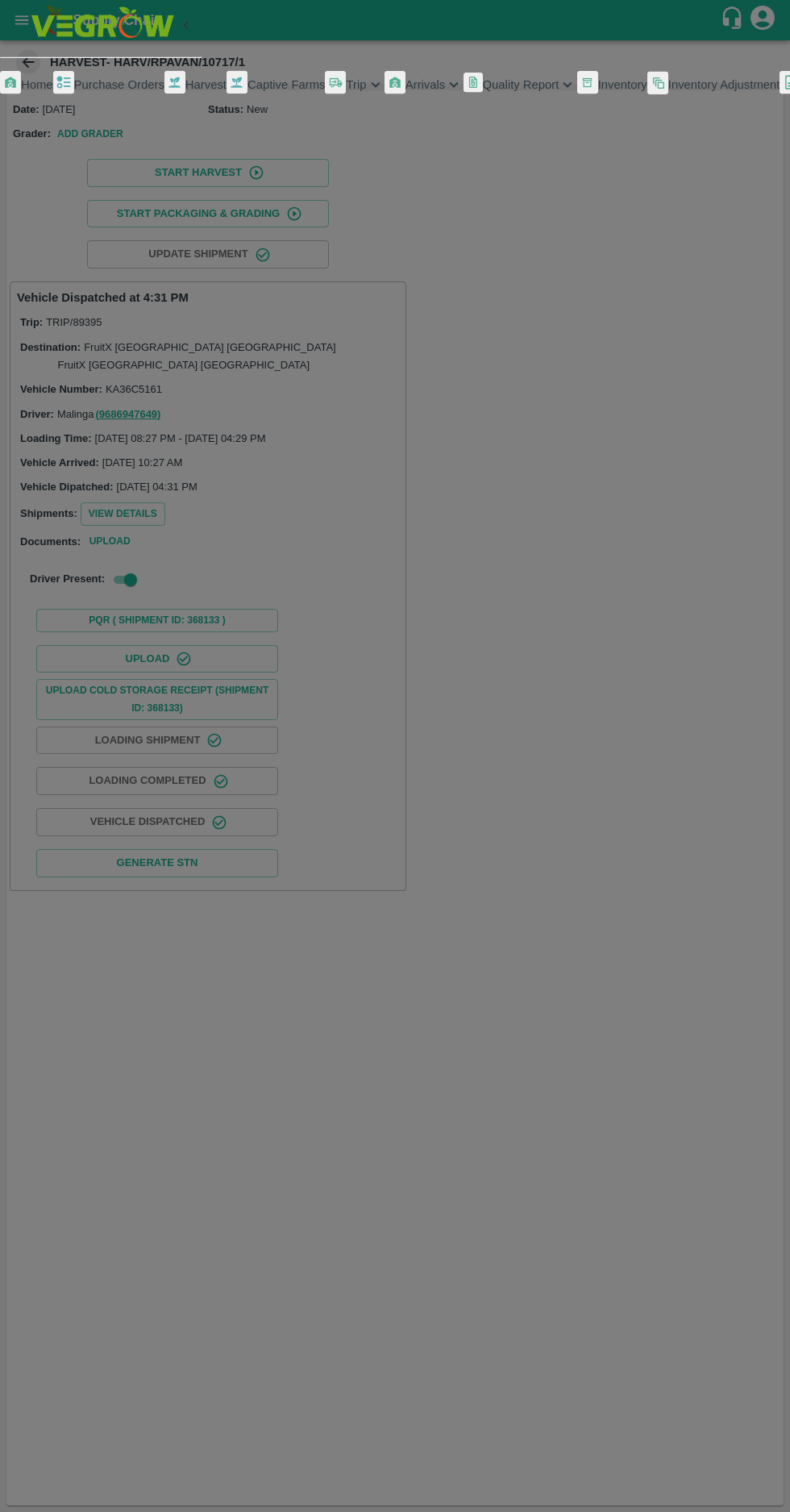
click at [102, 91] on span "Purchase Orders" at bounding box center [120, 85] width 90 height 13
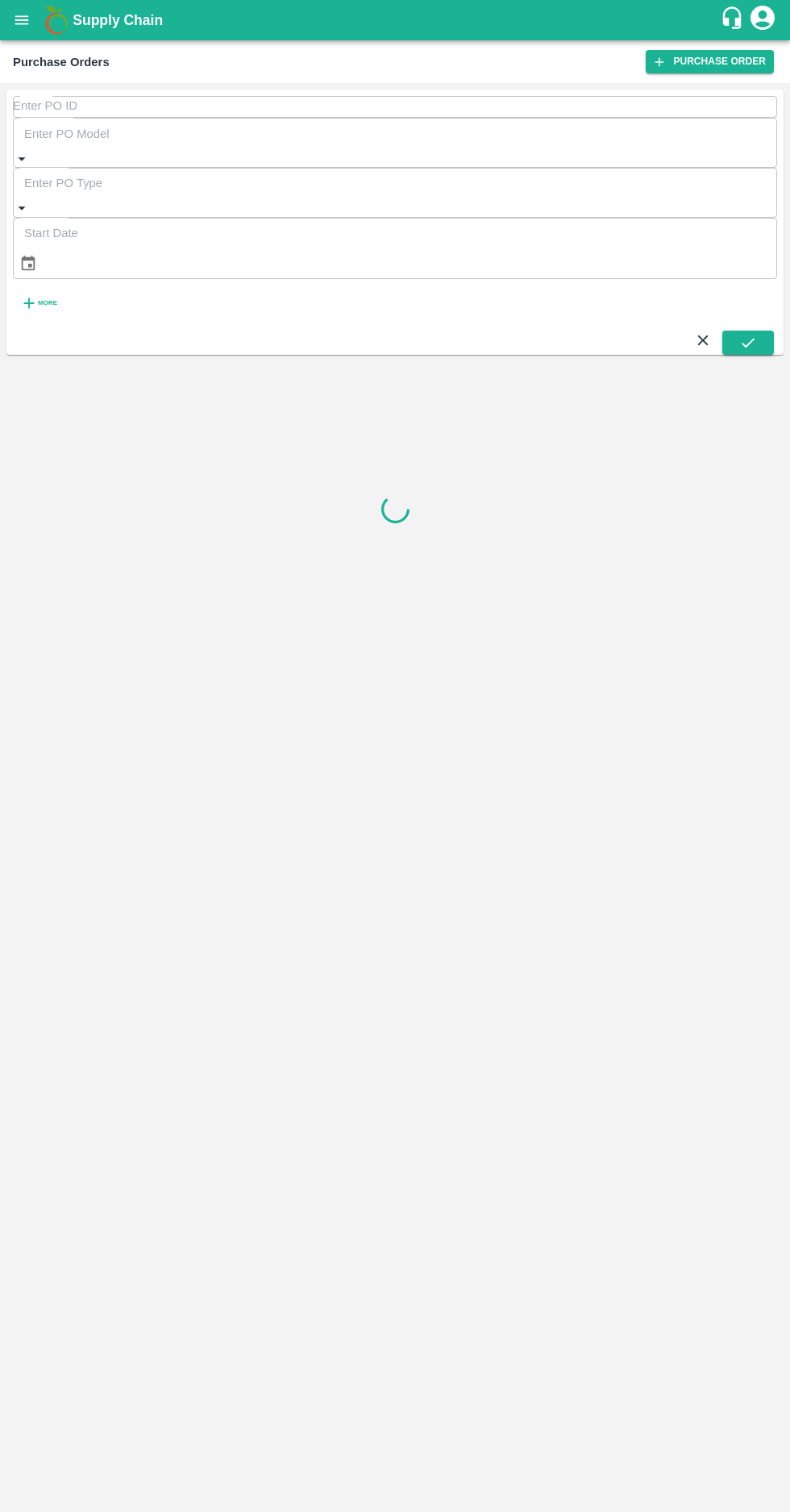
click at [30, 298] on icon "button" at bounding box center [28, 303] width 11 height 11
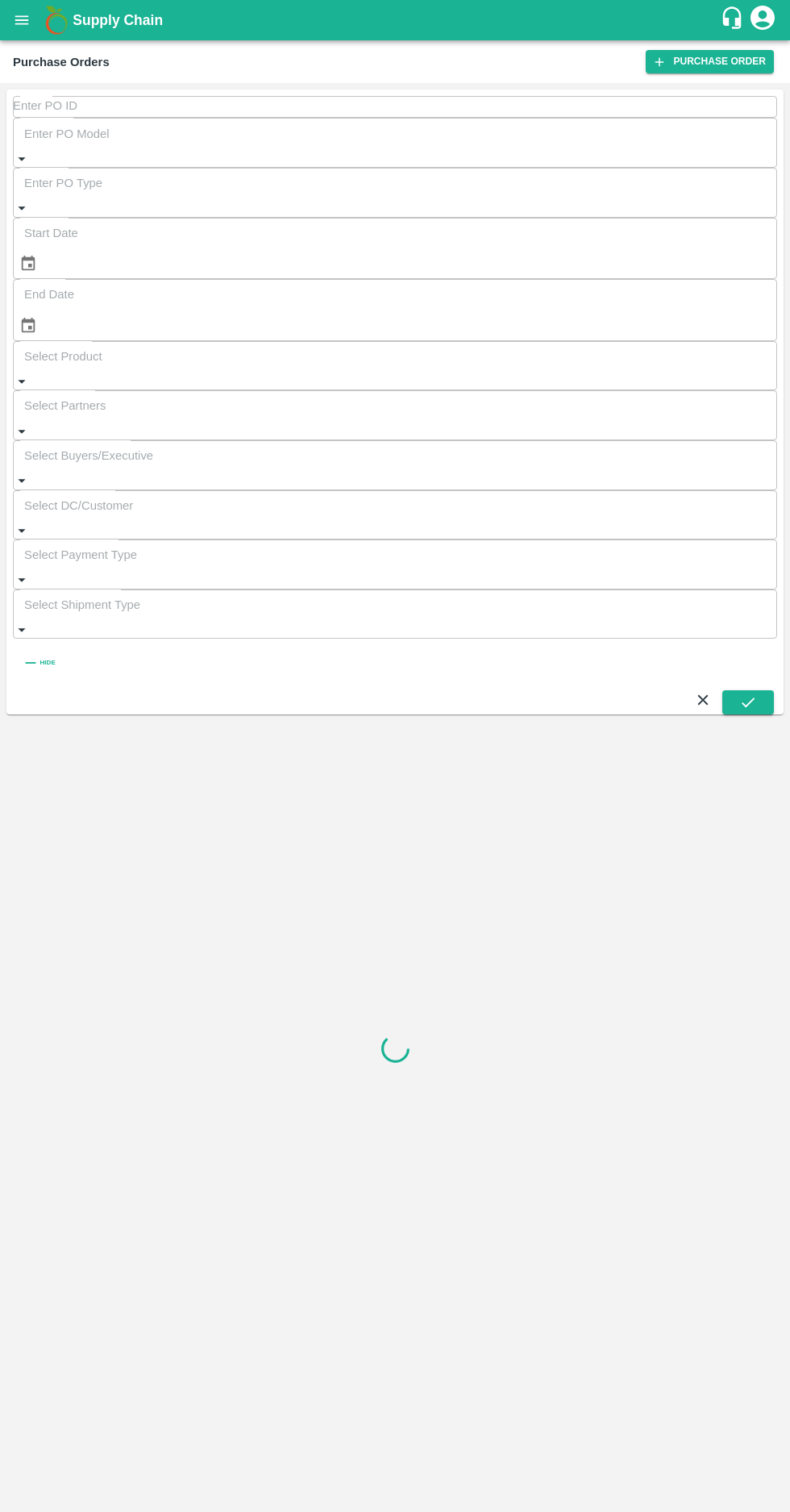
click at [548, 440] on input "Select Buyers/Executive" at bounding box center [395, 456] width 764 height 31
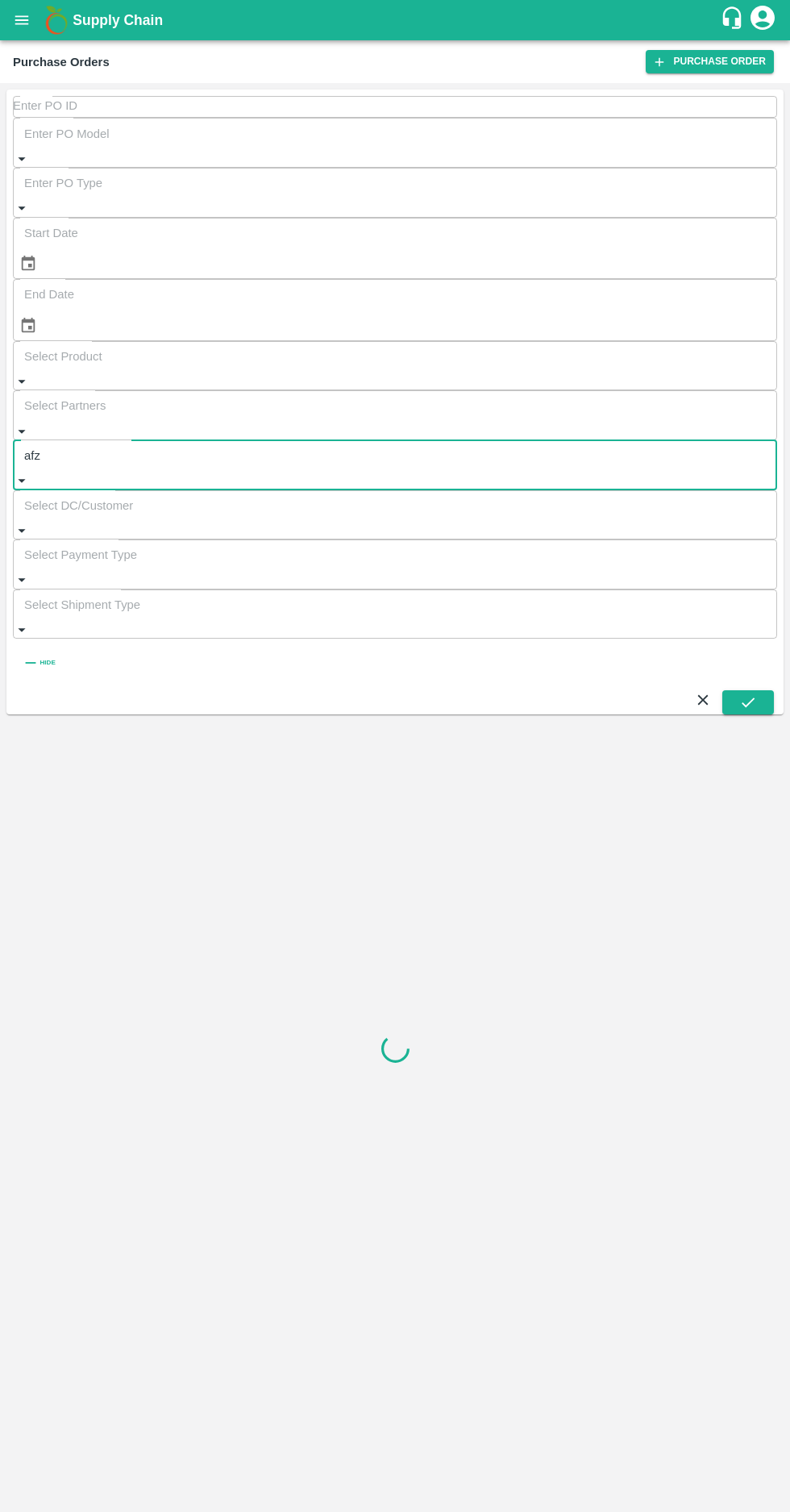
type input "afza"
click at [564, 239] on input "checkbox" at bounding box center [580, 223] width 32 height 32
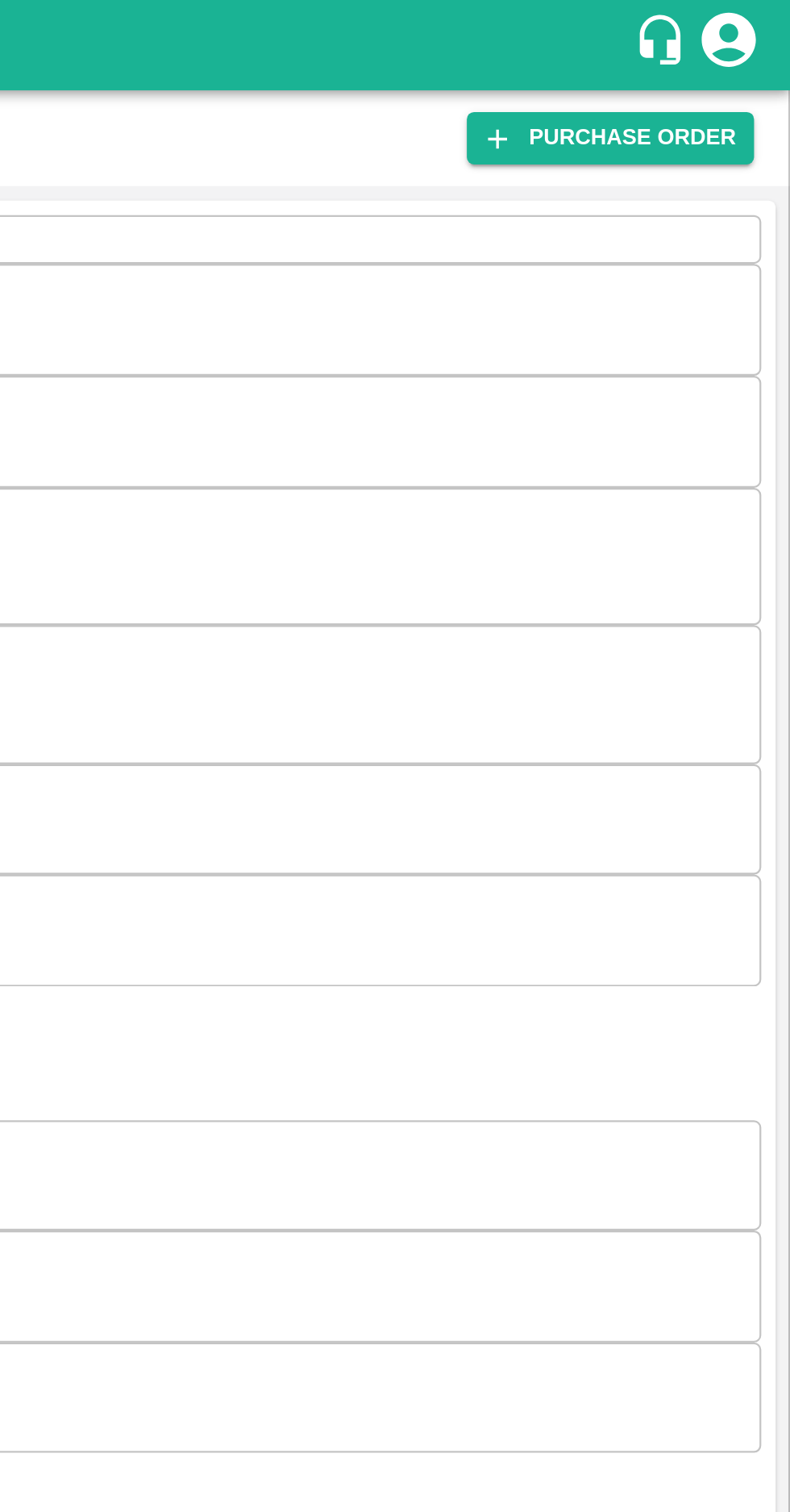
click at [744, 703] on icon "submit" at bounding box center [748, 712] width 18 height 18
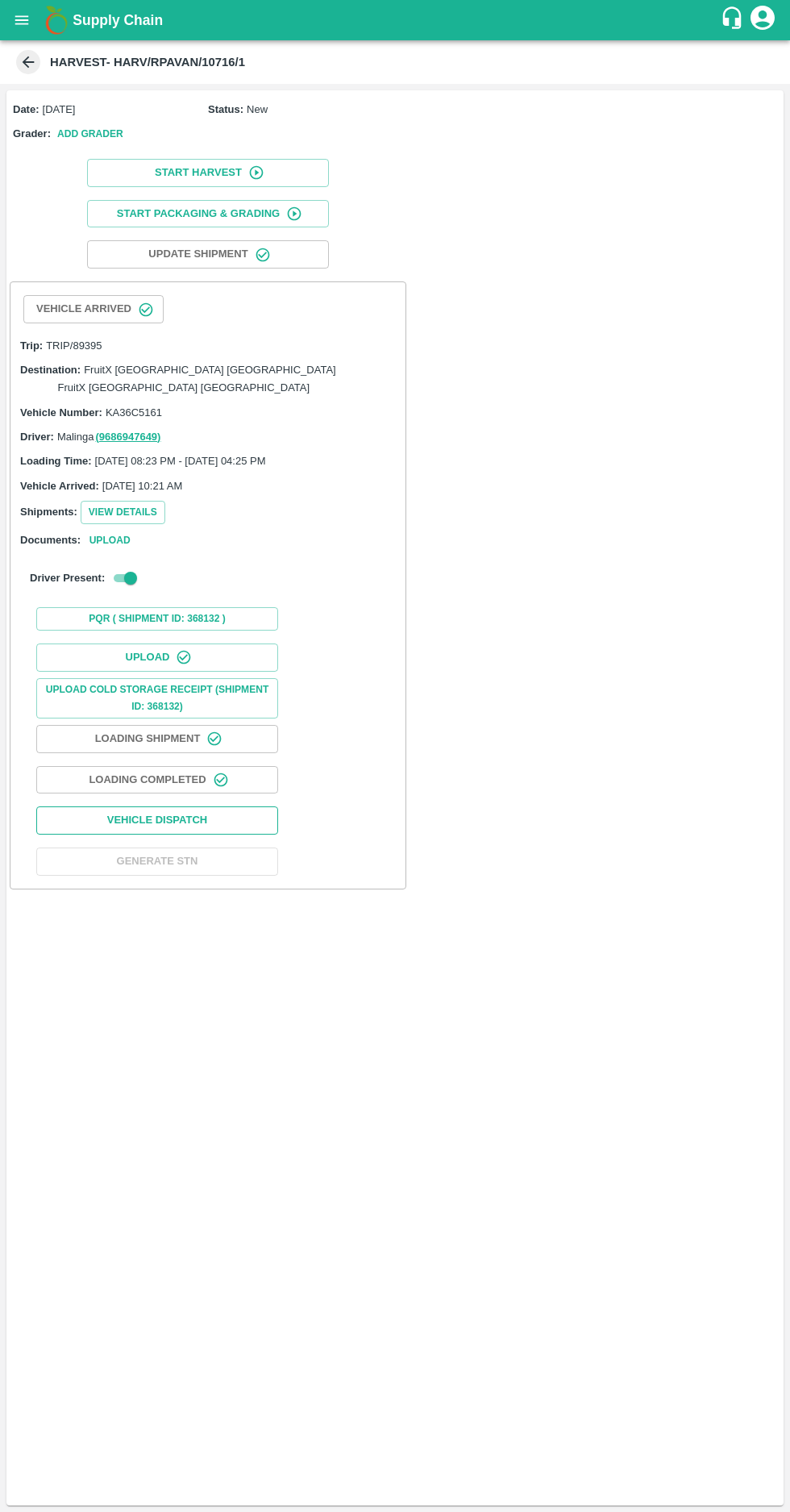
click at [226, 807] on button "Vehicle Dispatch" at bounding box center [157, 820] width 242 height 28
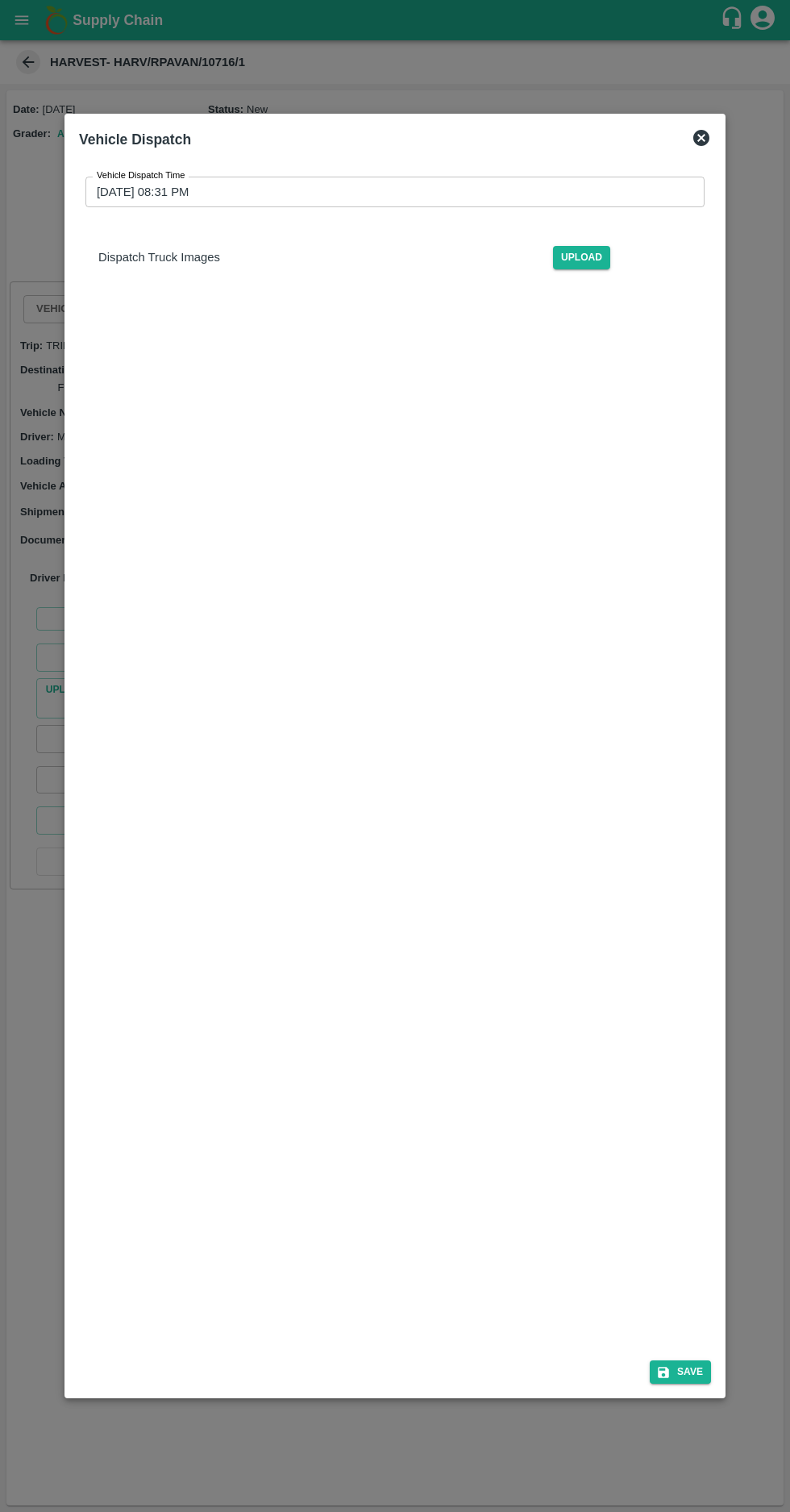
click at [120, 169] on label "Vehicle Dispatch Time" at bounding box center [141, 175] width 89 height 13
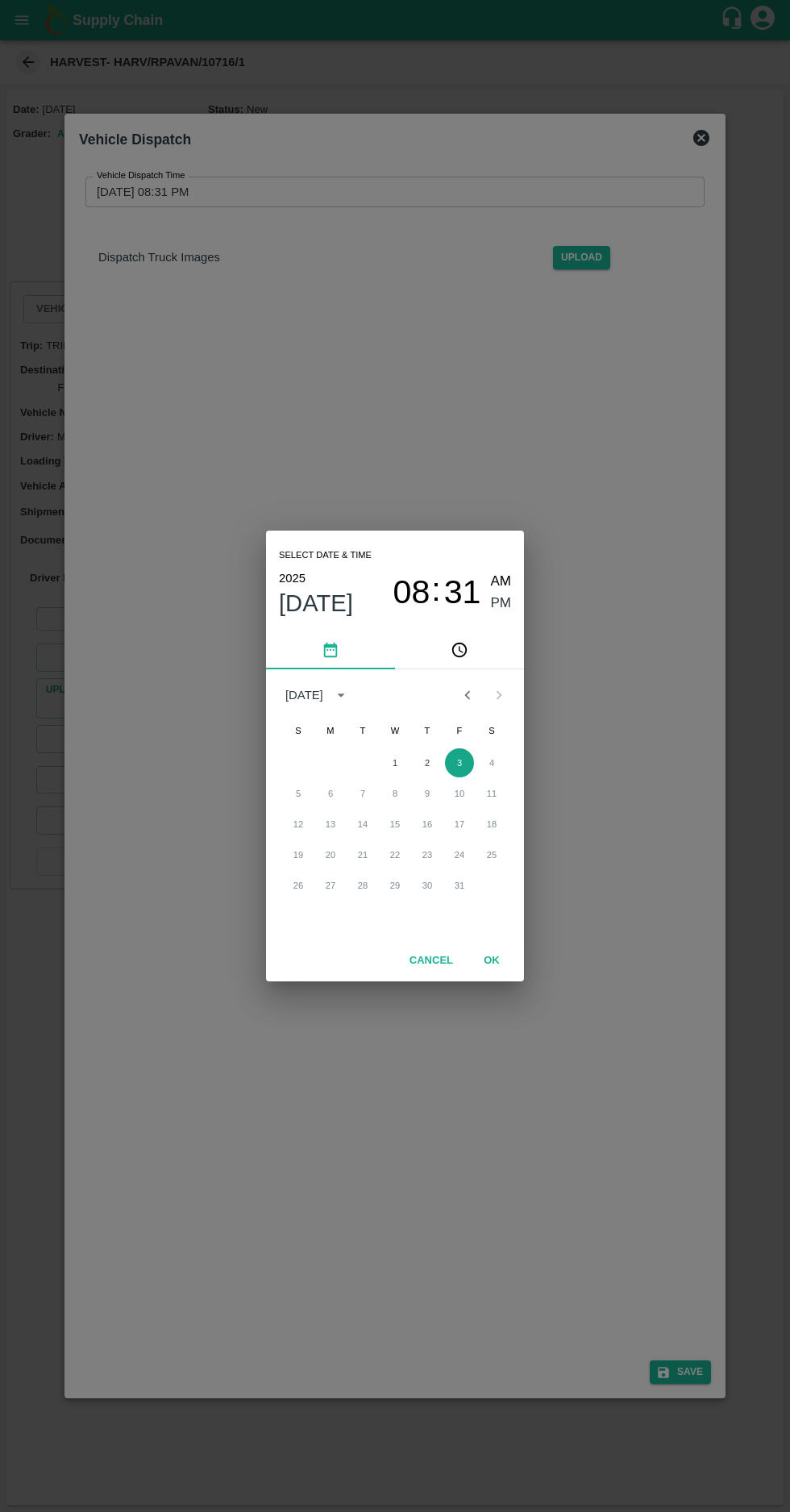
click at [459, 762] on button "3" at bounding box center [460, 763] width 29 height 29
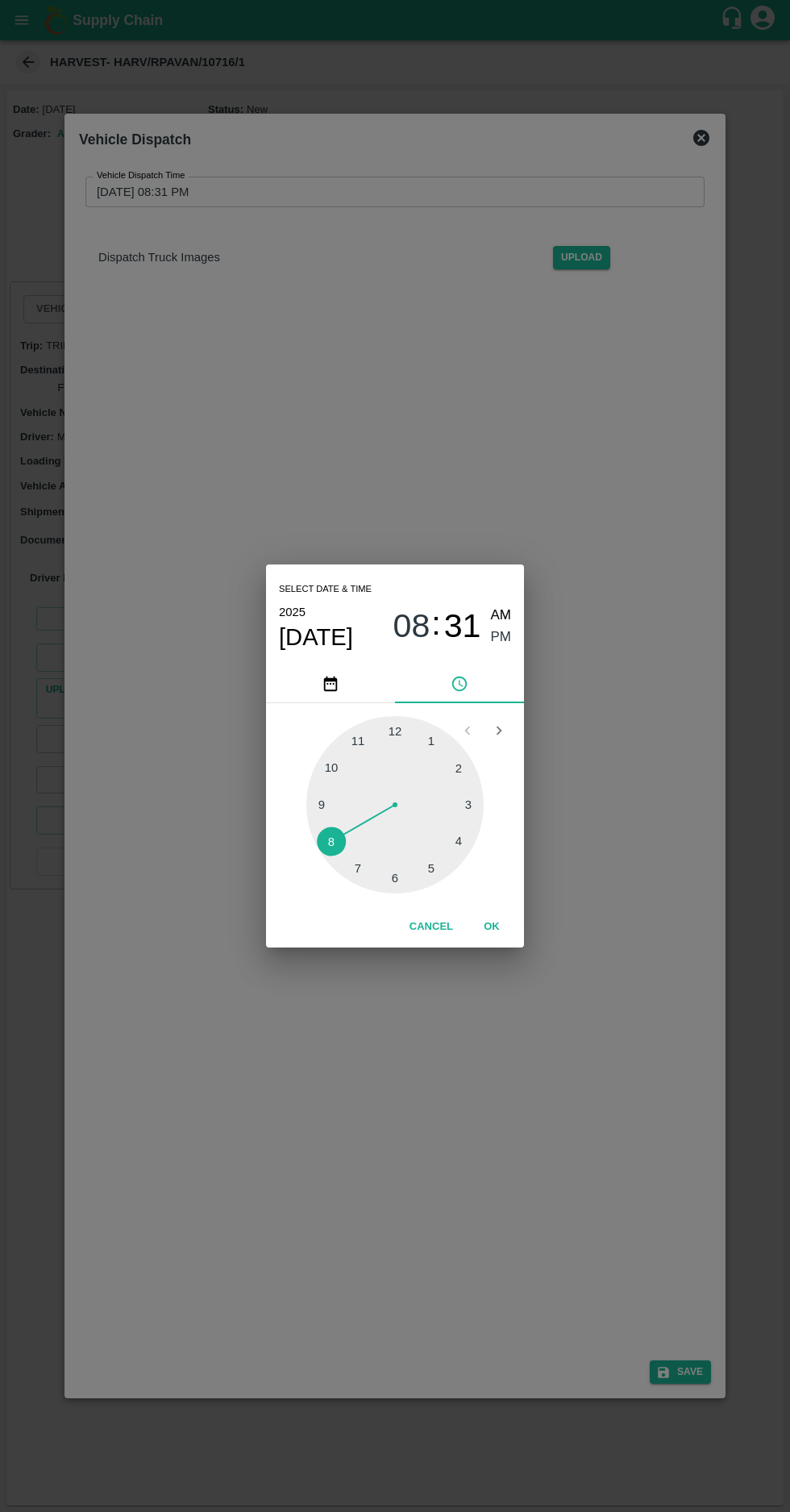
click at [456, 849] on div at bounding box center [394, 804] width 177 height 177
type input "[DATE] 04:31 PM"
click at [503, 637] on span "PM" at bounding box center [502, 637] width 21 height 22
click at [491, 926] on button "OK" at bounding box center [492, 926] width 52 height 28
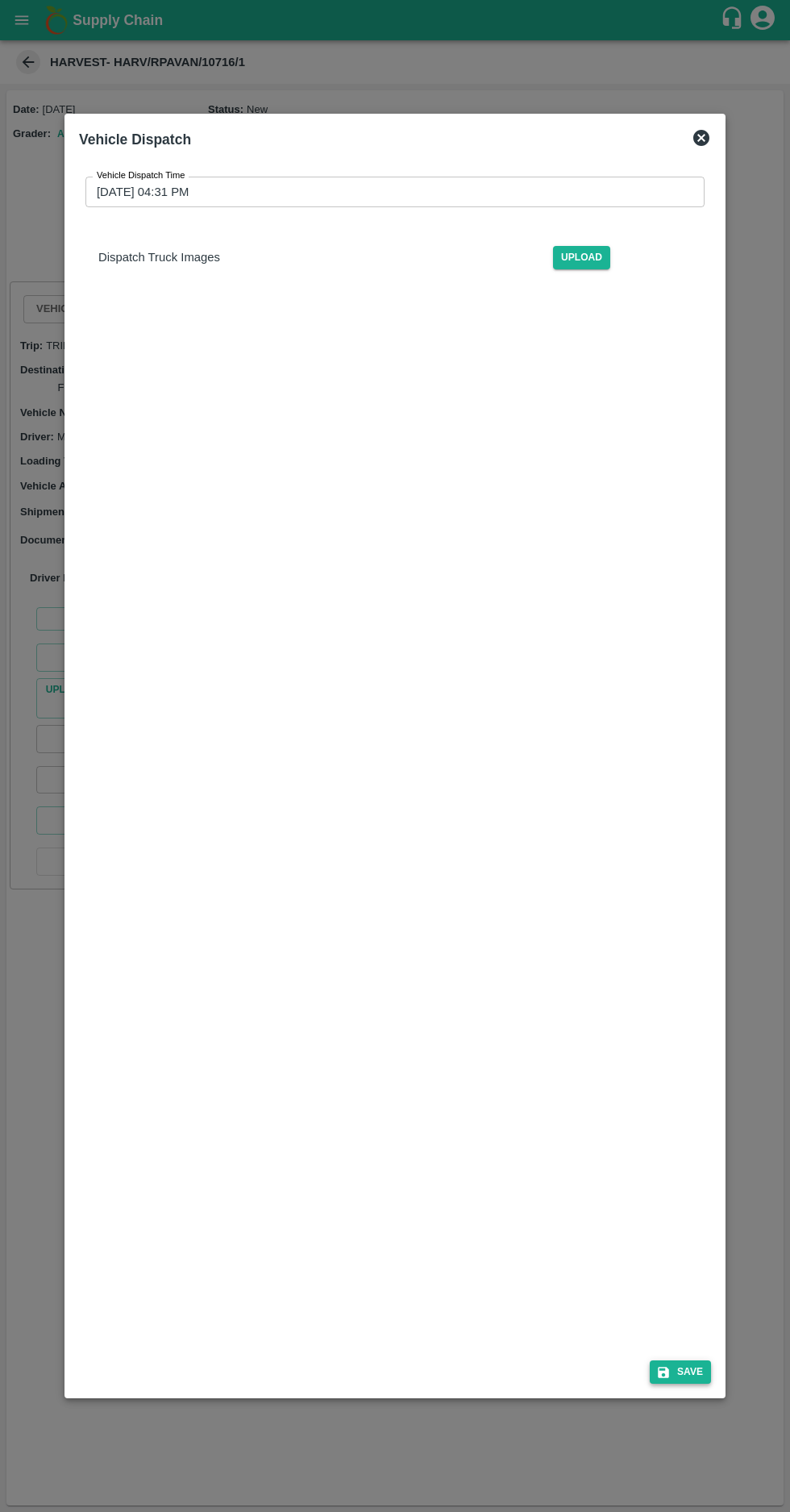
click at [694, 1384] on button "Save" at bounding box center [680, 1371] width 61 height 23
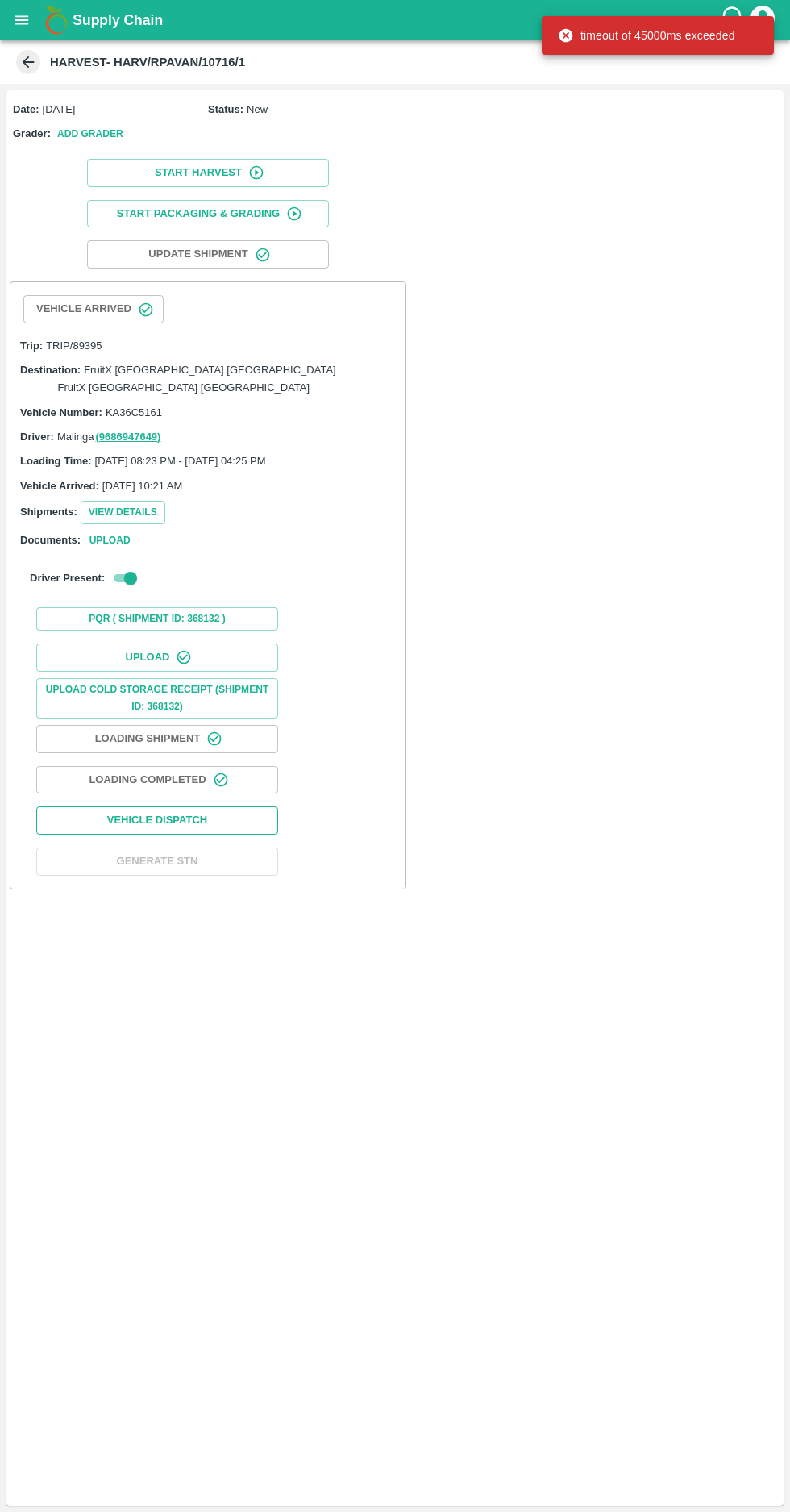
click at [204, 807] on button "Vehicle Dispatch" at bounding box center [157, 820] width 242 height 28
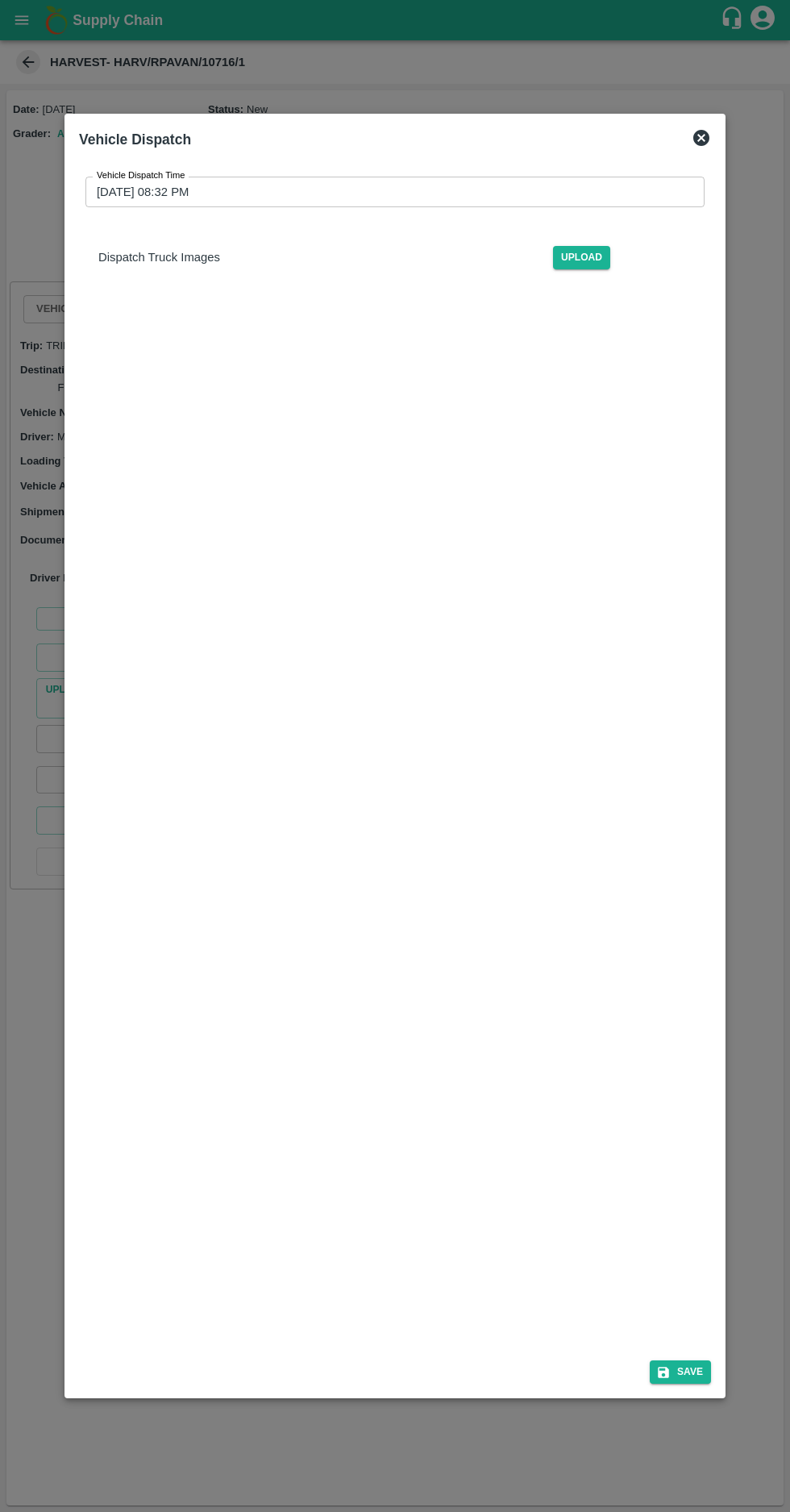
click at [130, 176] on input "[DATE] 08:32 PM" at bounding box center [389, 192] width 607 height 31
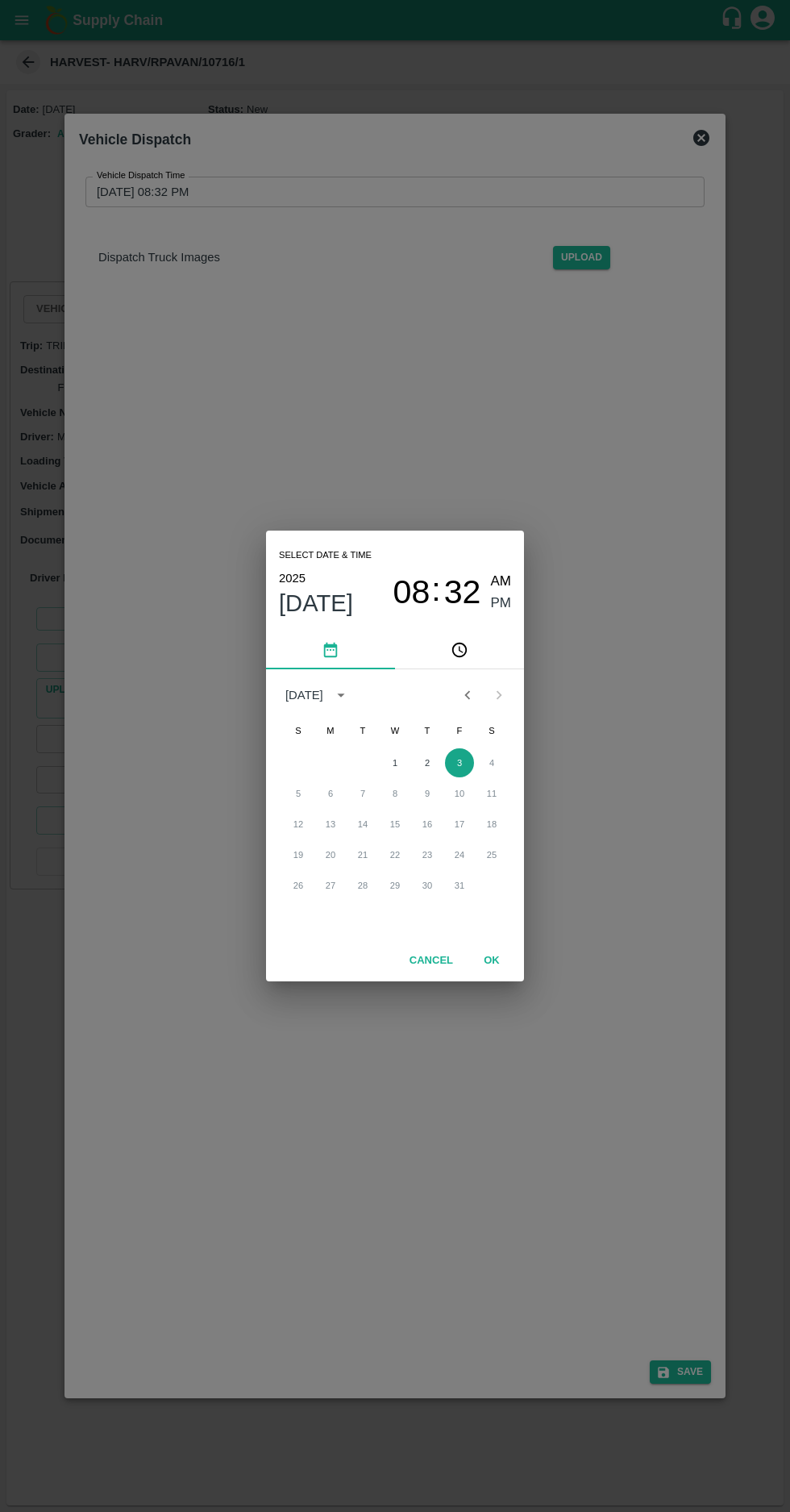
click at [459, 762] on button "3" at bounding box center [460, 763] width 29 height 29
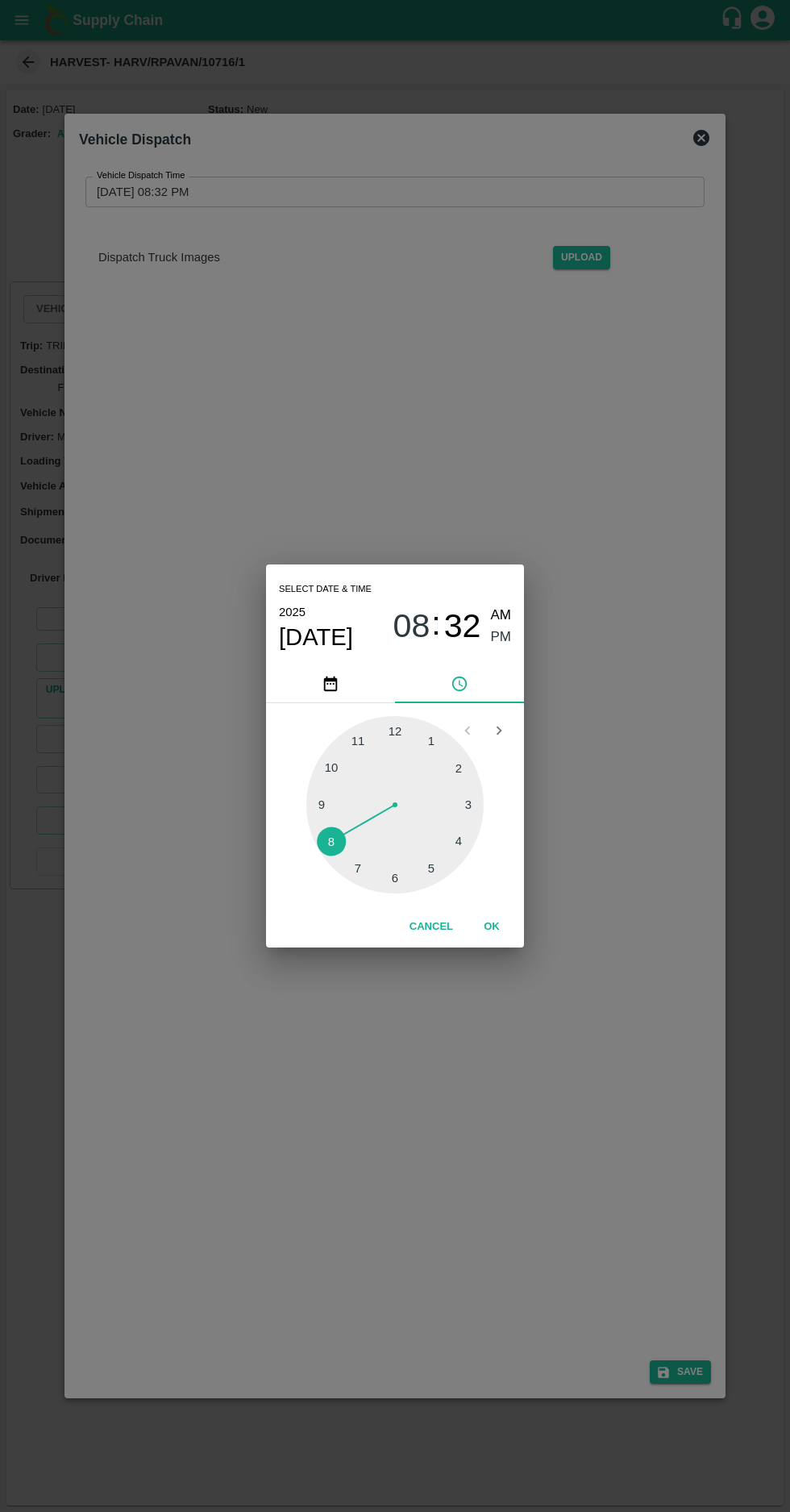
click at [462, 841] on div at bounding box center [394, 804] width 177 height 177
type input "[DATE] 04:32 PM"
click at [503, 635] on span "PM" at bounding box center [502, 637] width 21 height 22
click at [491, 926] on button "OK" at bounding box center [492, 926] width 52 height 28
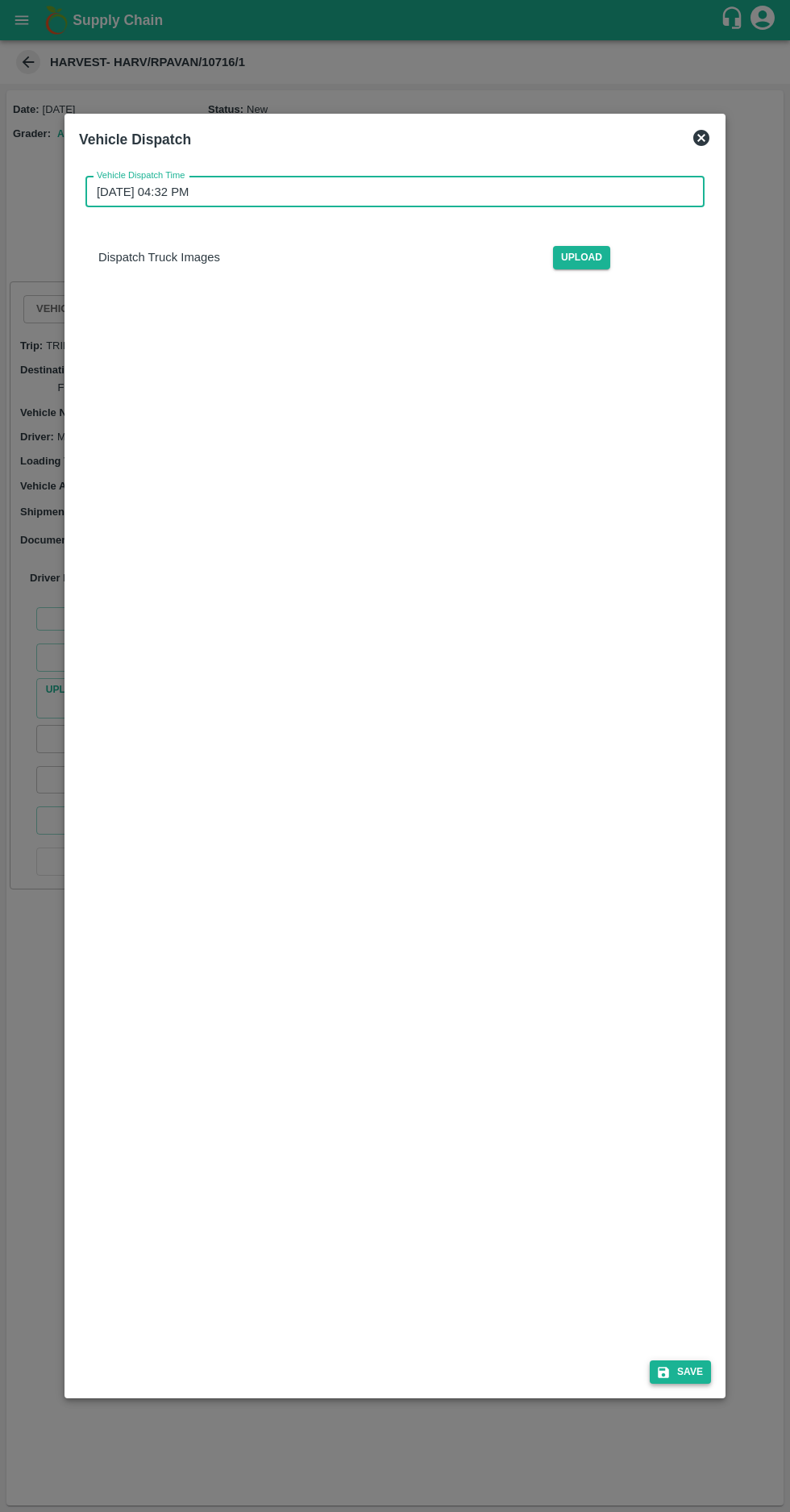
click at [689, 1384] on button "Save" at bounding box center [680, 1371] width 61 height 23
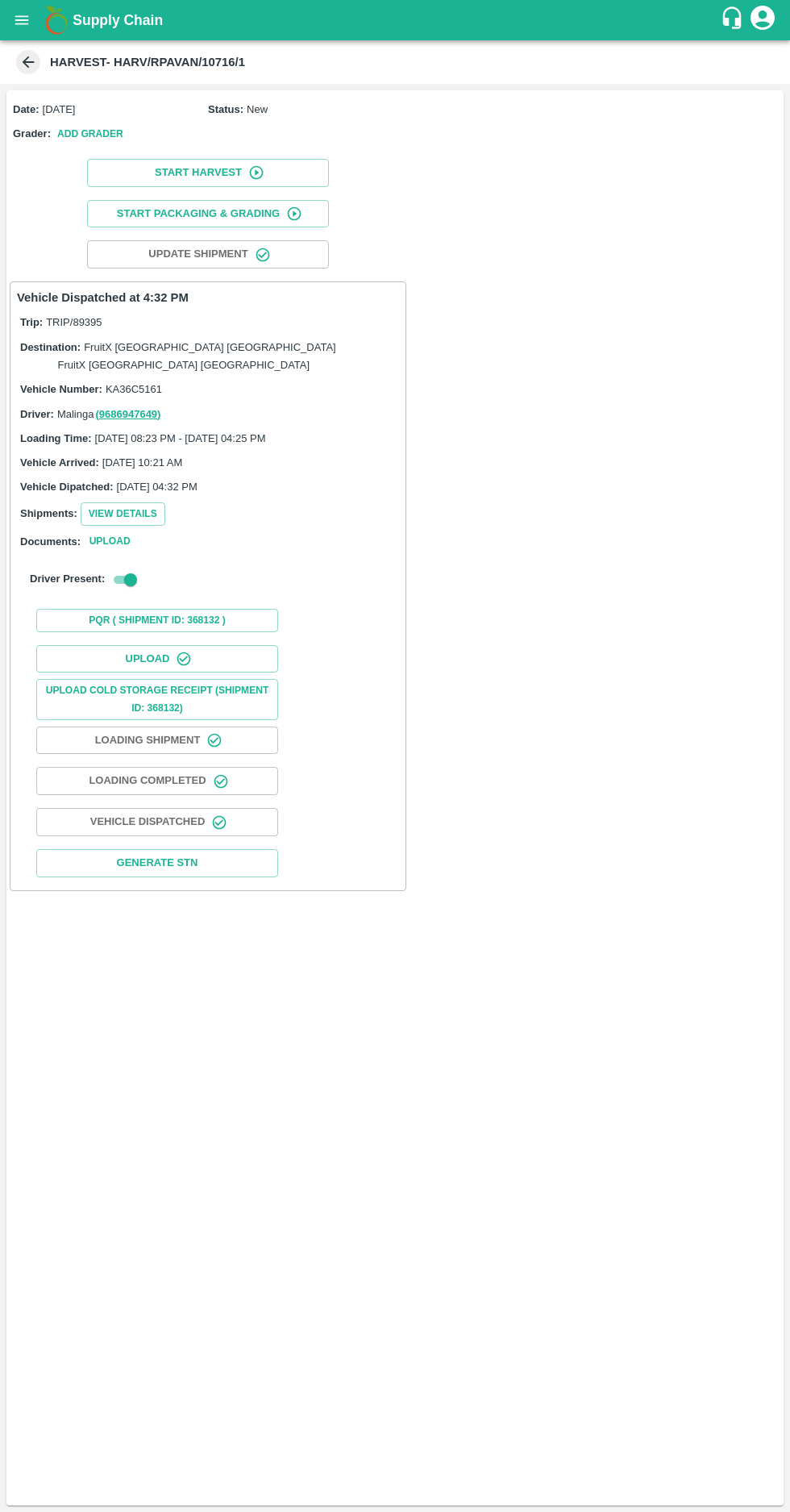
click at [19, 15] on icon "open drawer" at bounding box center [22, 20] width 18 height 18
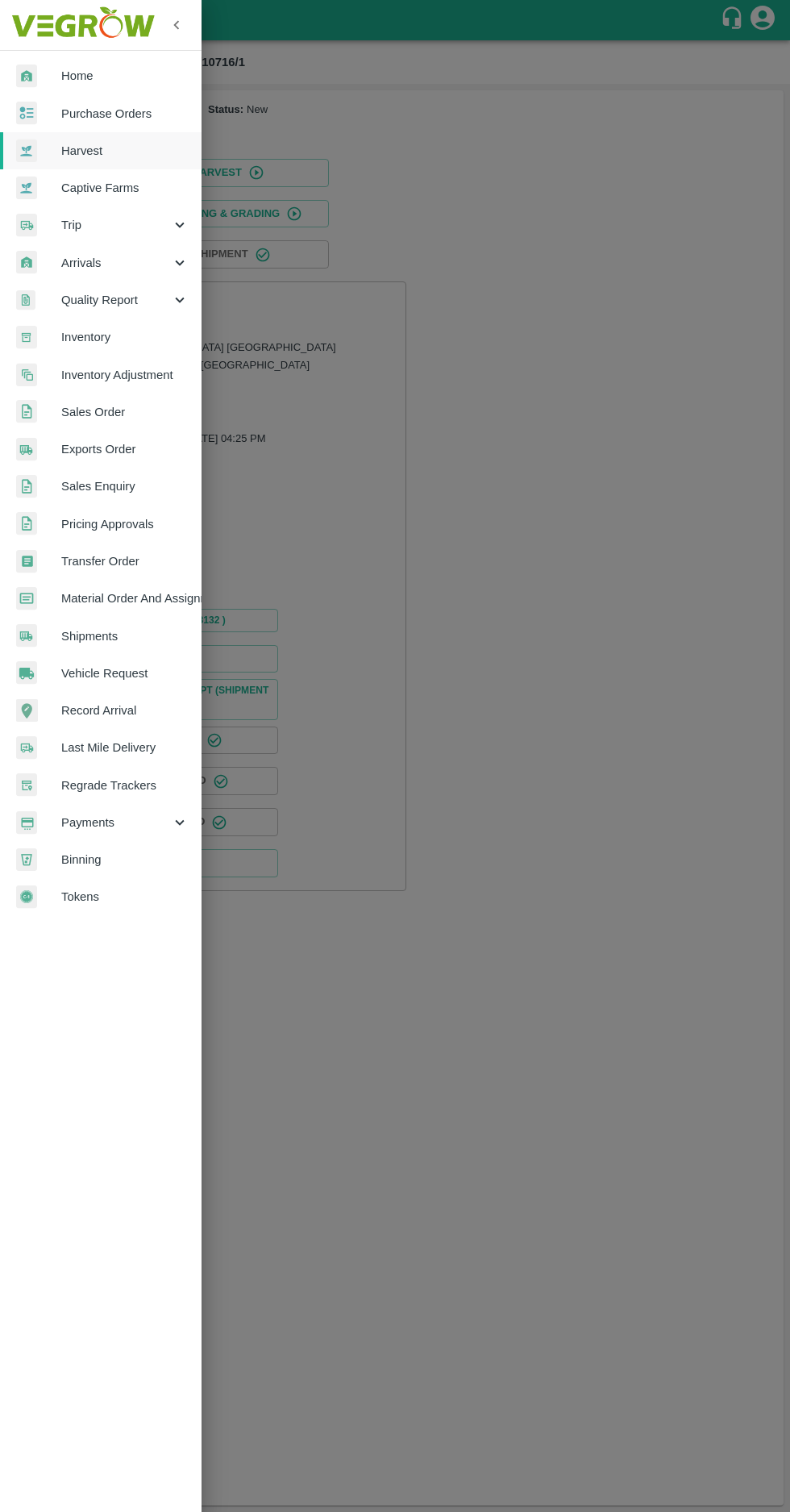
click at [607, 950] on div at bounding box center [395, 756] width 790 height 1512
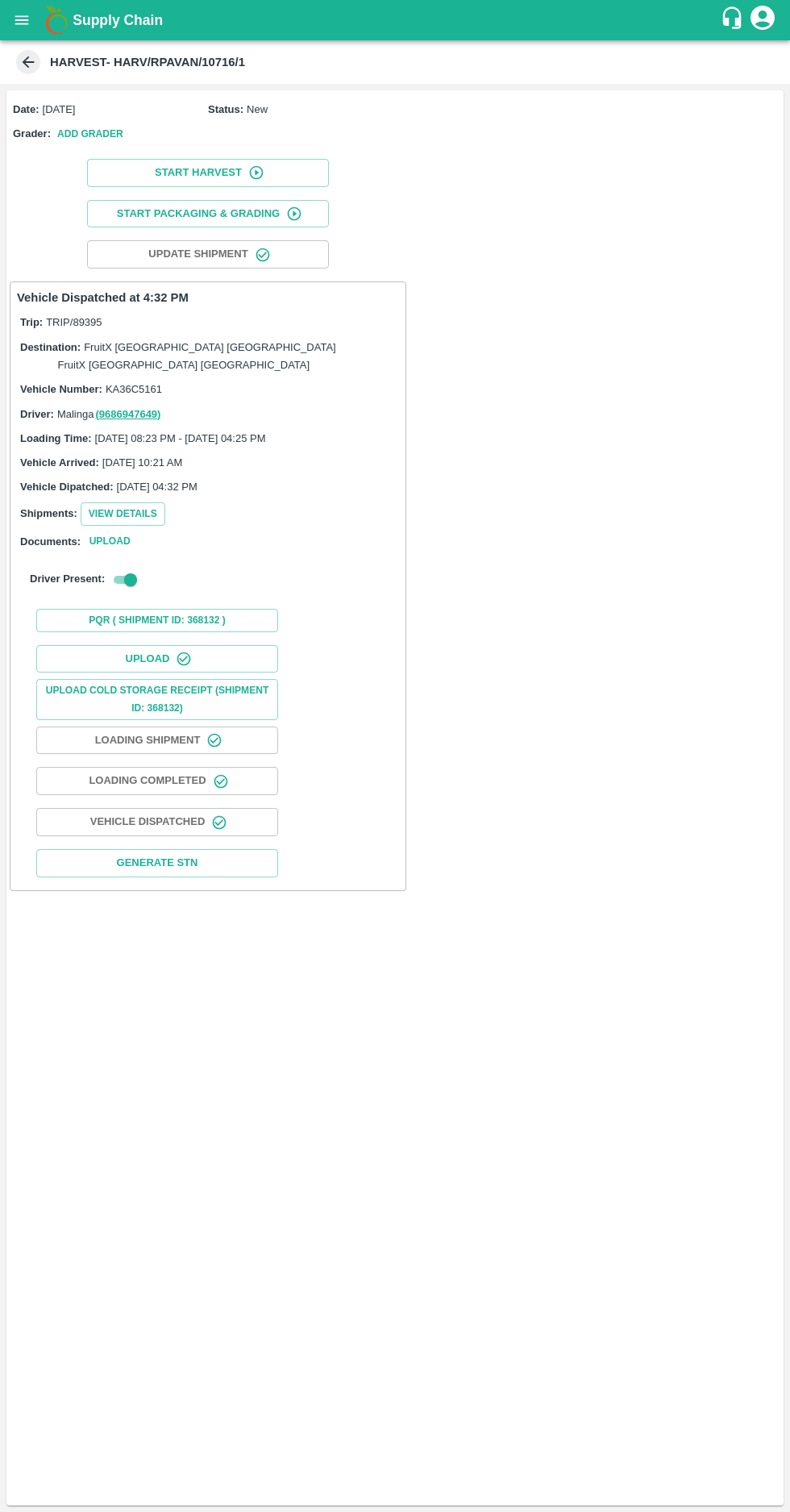
click at [34, 62] on icon at bounding box center [28, 62] width 12 height 12
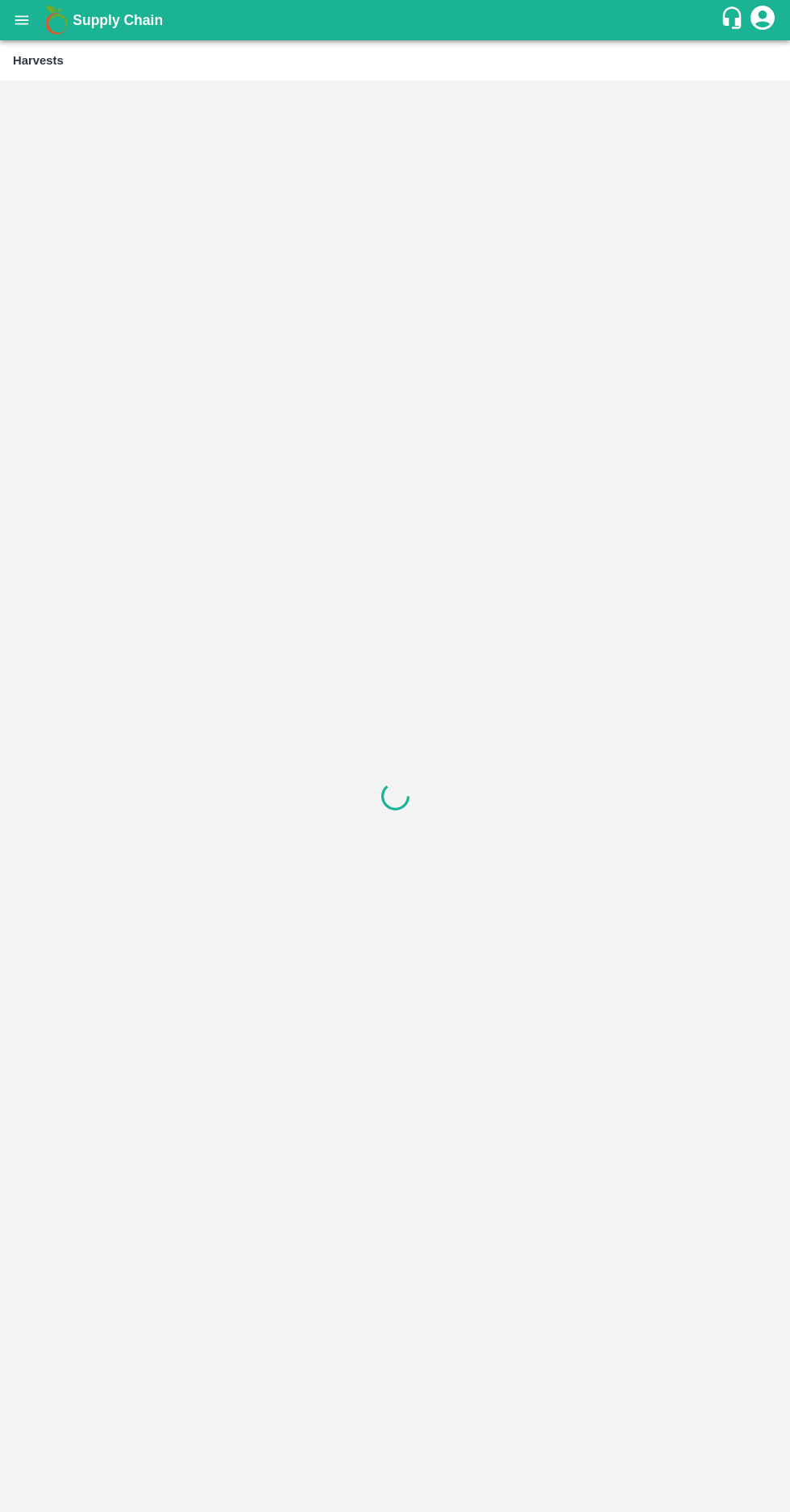
click at [21, 20] on icon "open drawer" at bounding box center [22, 19] width 14 height 9
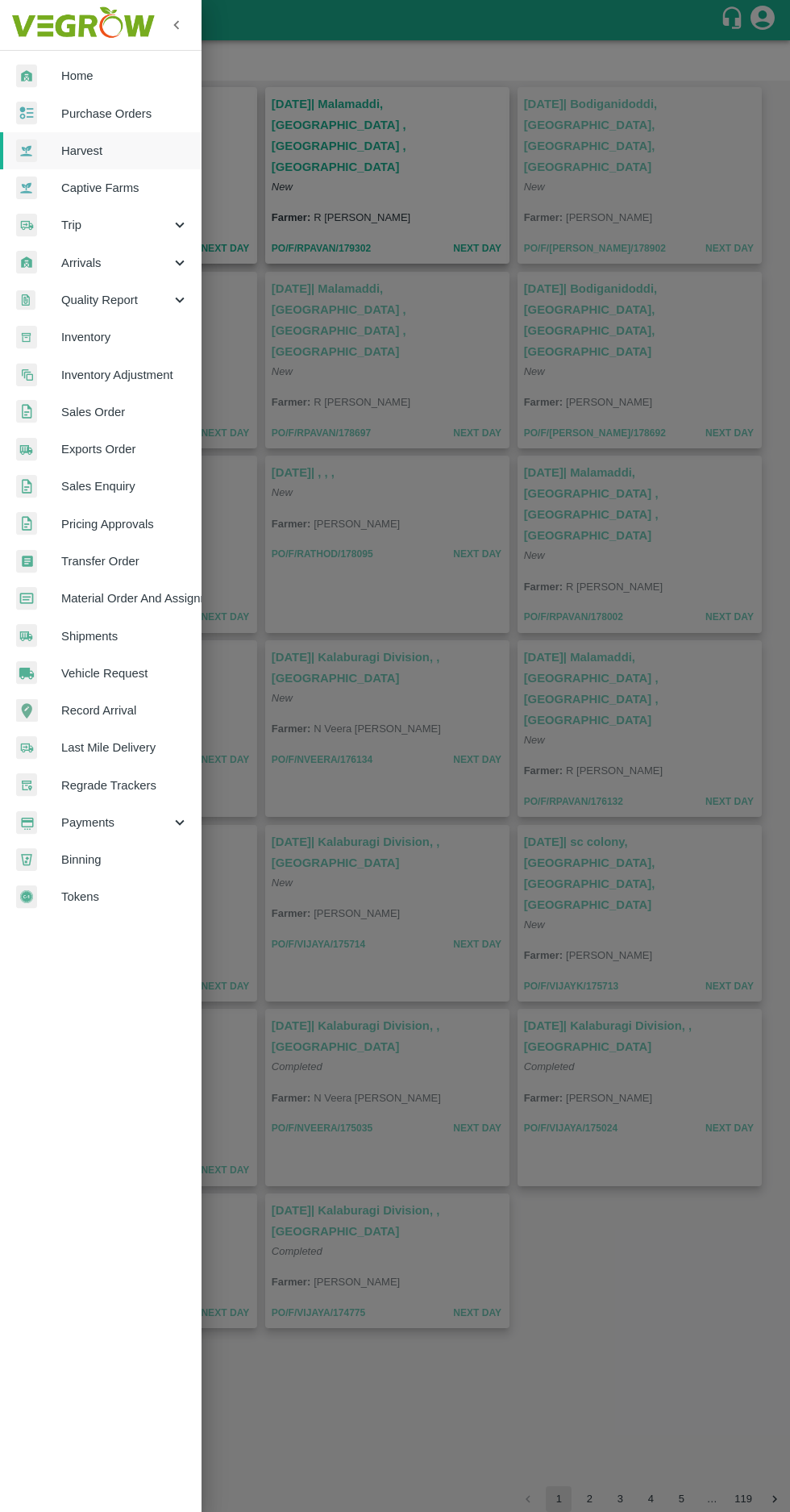
click at [88, 95] on link "Purchase Orders" at bounding box center [100, 114] width 201 height 37
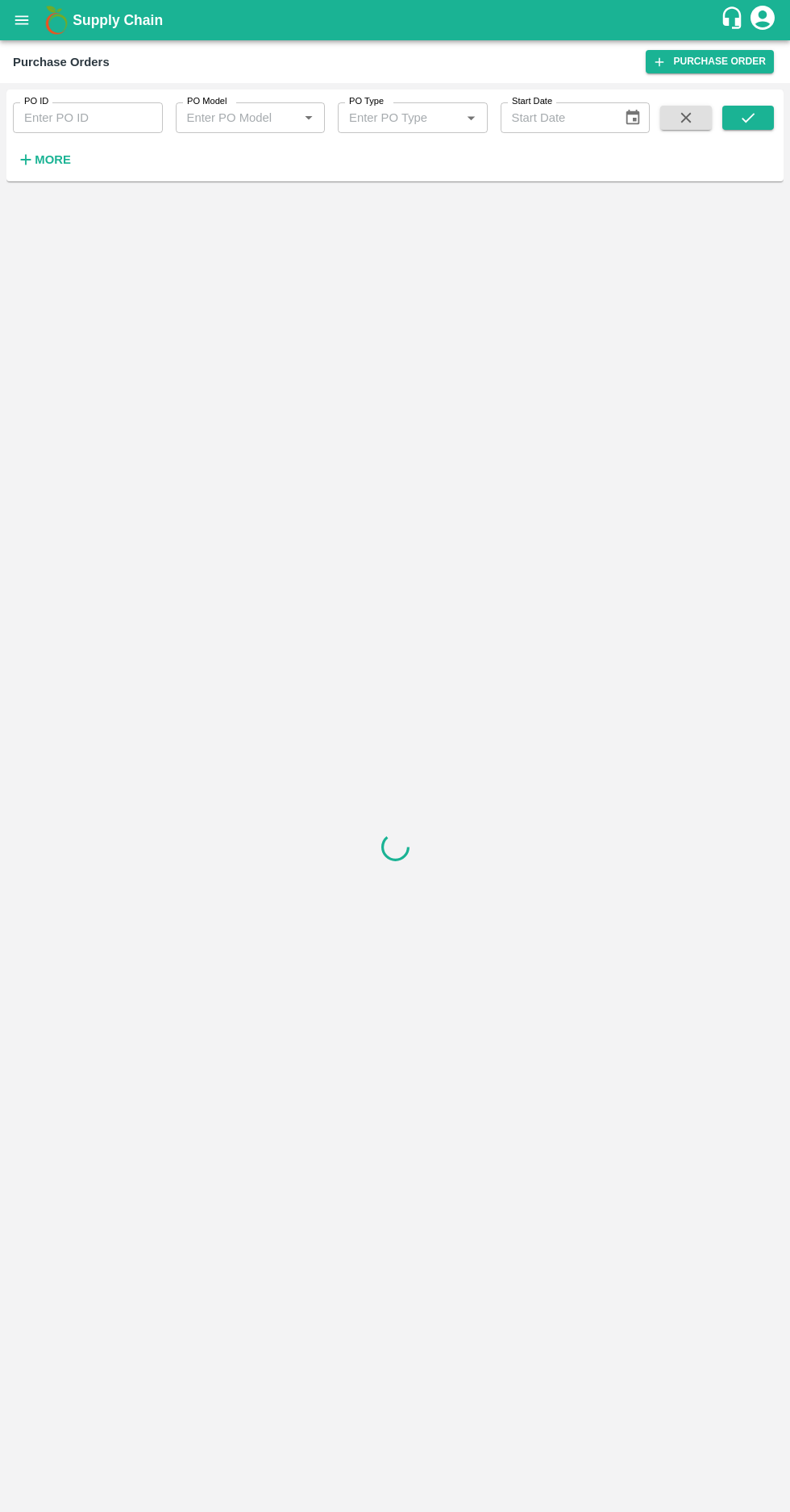
click at [29, 165] on icon "button" at bounding box center [26, 160] width 18 height 18
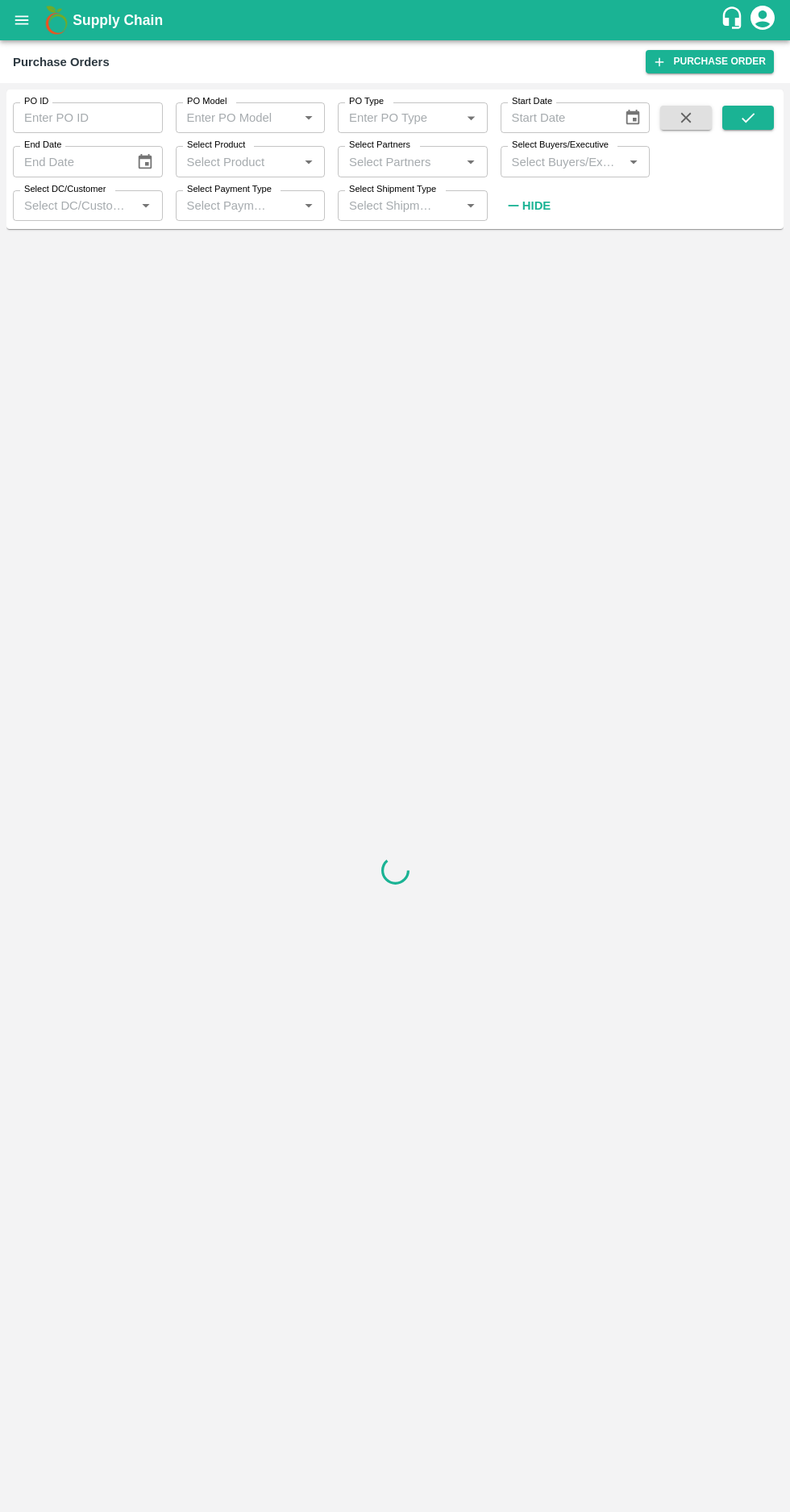
click at [561, 154] on input "Select Buyers/Executive" at bounding box center [562, 162] width 114 height 21
type input "afza"
click at [534, 249] on input "checkbox" at bounding box center [535, 245] width 32 height 32
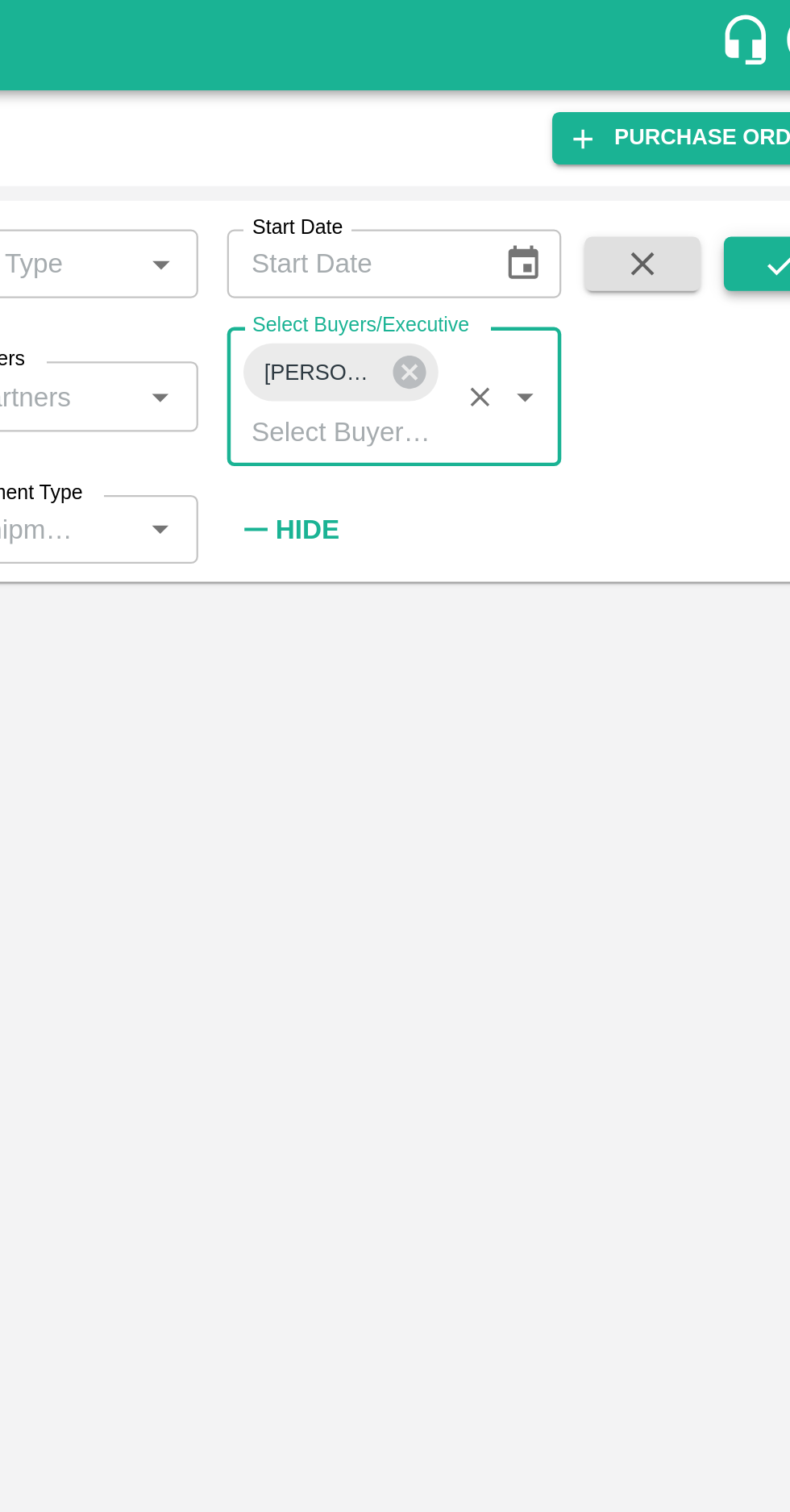
click at [731, 126] on button "submit" at bounding box center [748, 118] width 52 height 24
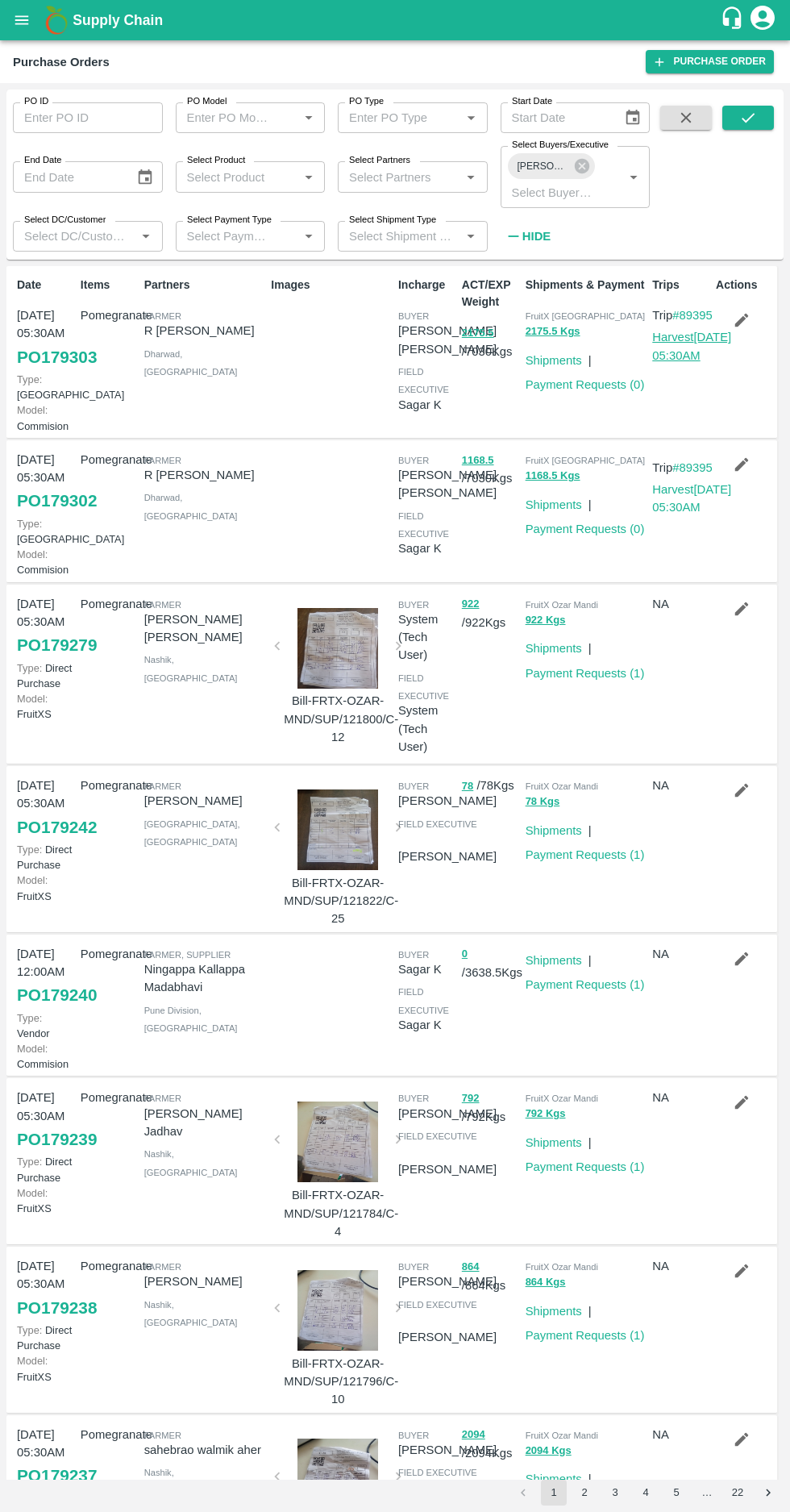
click at [663, 361] on link "Harvest [DATE] 05:30AM" at bounding box center [691, 346] width 79 height 31
click at [685, 513] on link "Harvest [DATE] 05:30AM" at bounding box center [691, 499] width 79 height 31
